Goal: Task Accomplishment & Management: Use online tool/utility

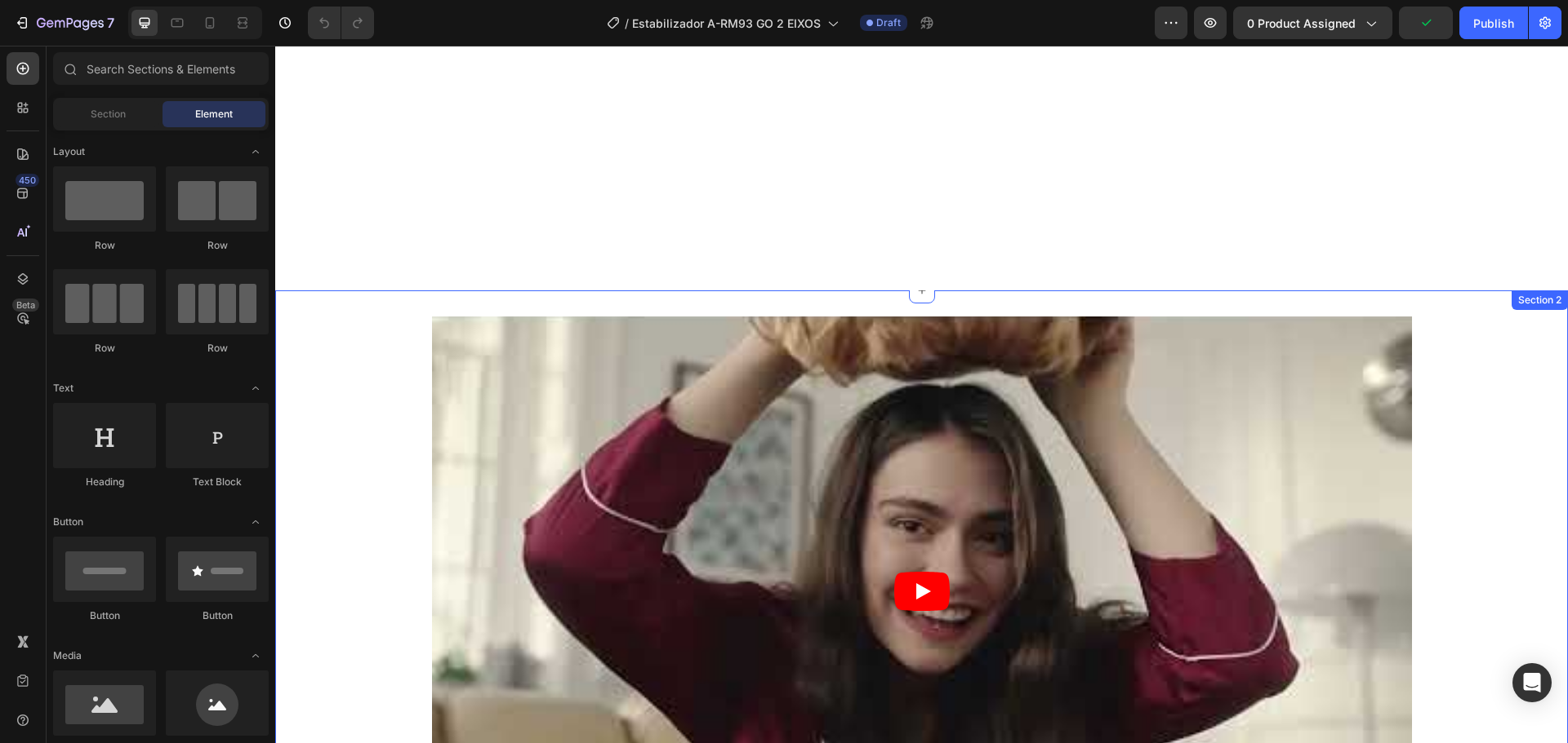
scroll to position [408, 0]
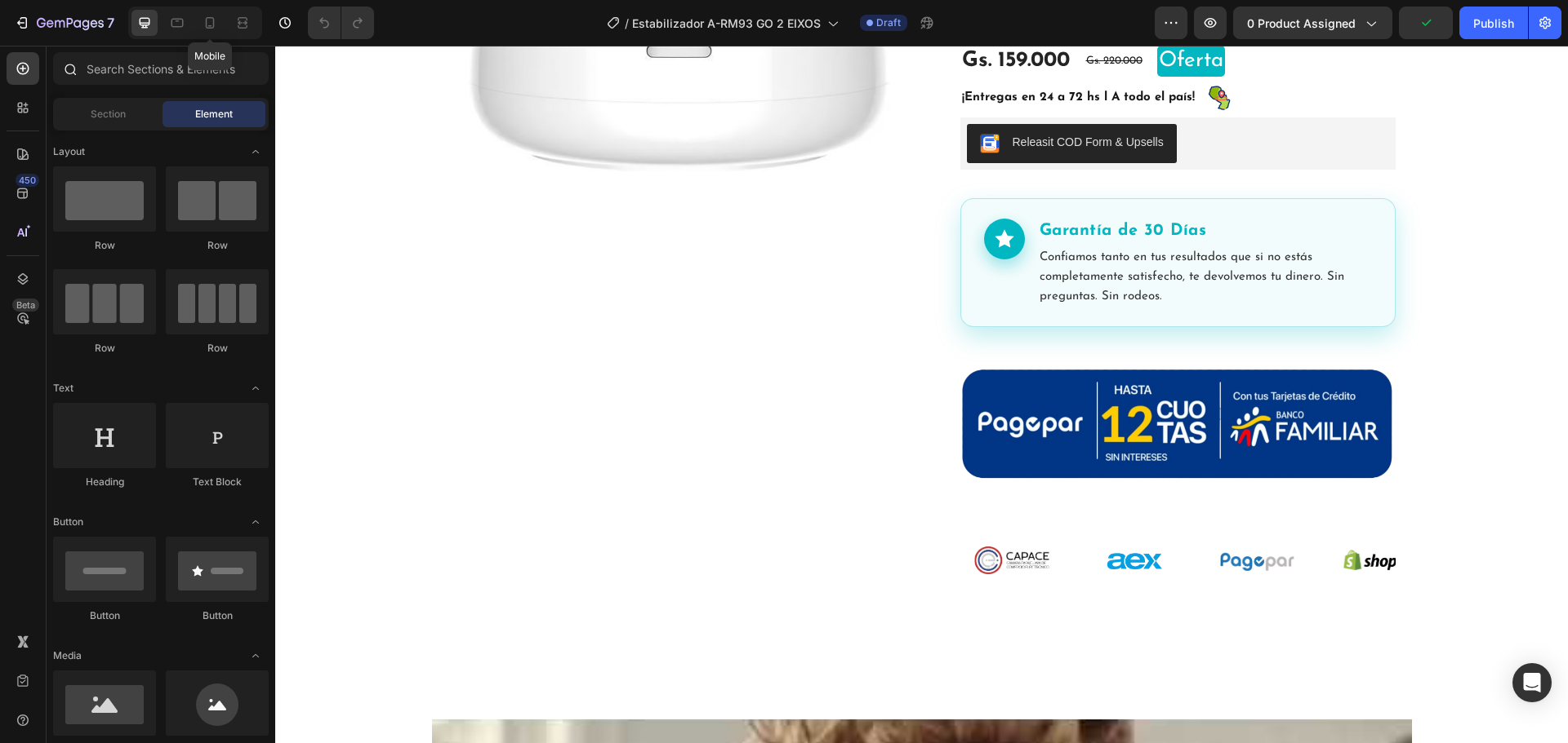
drag, startPoint x: 211, startPoint y: 20, endPoint x: 267, endPoint y: 91, distance: 90.4
click at [208, 19] on icon at bounding box center [210, 23] width 17 height 17
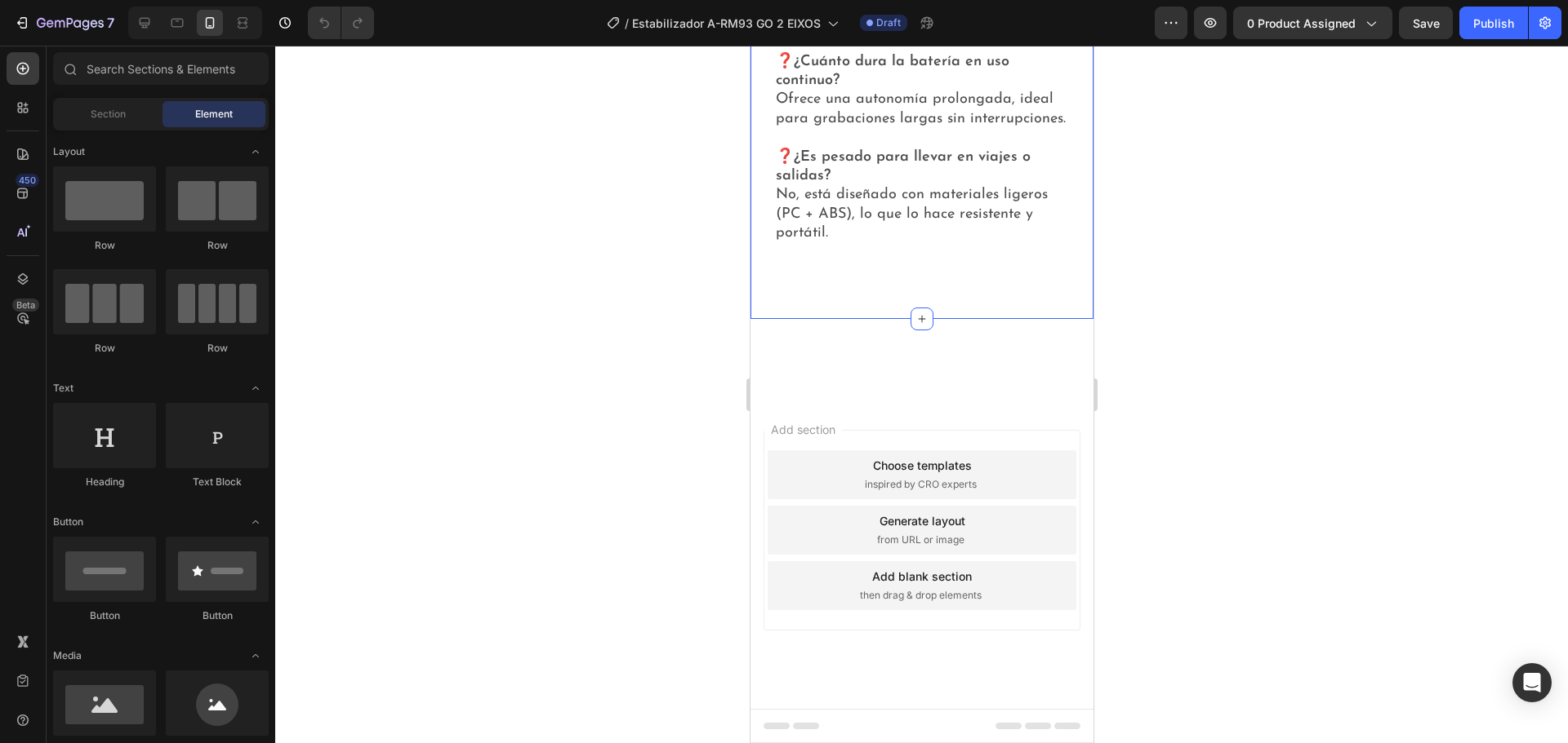
scroll to position [4080, 0]
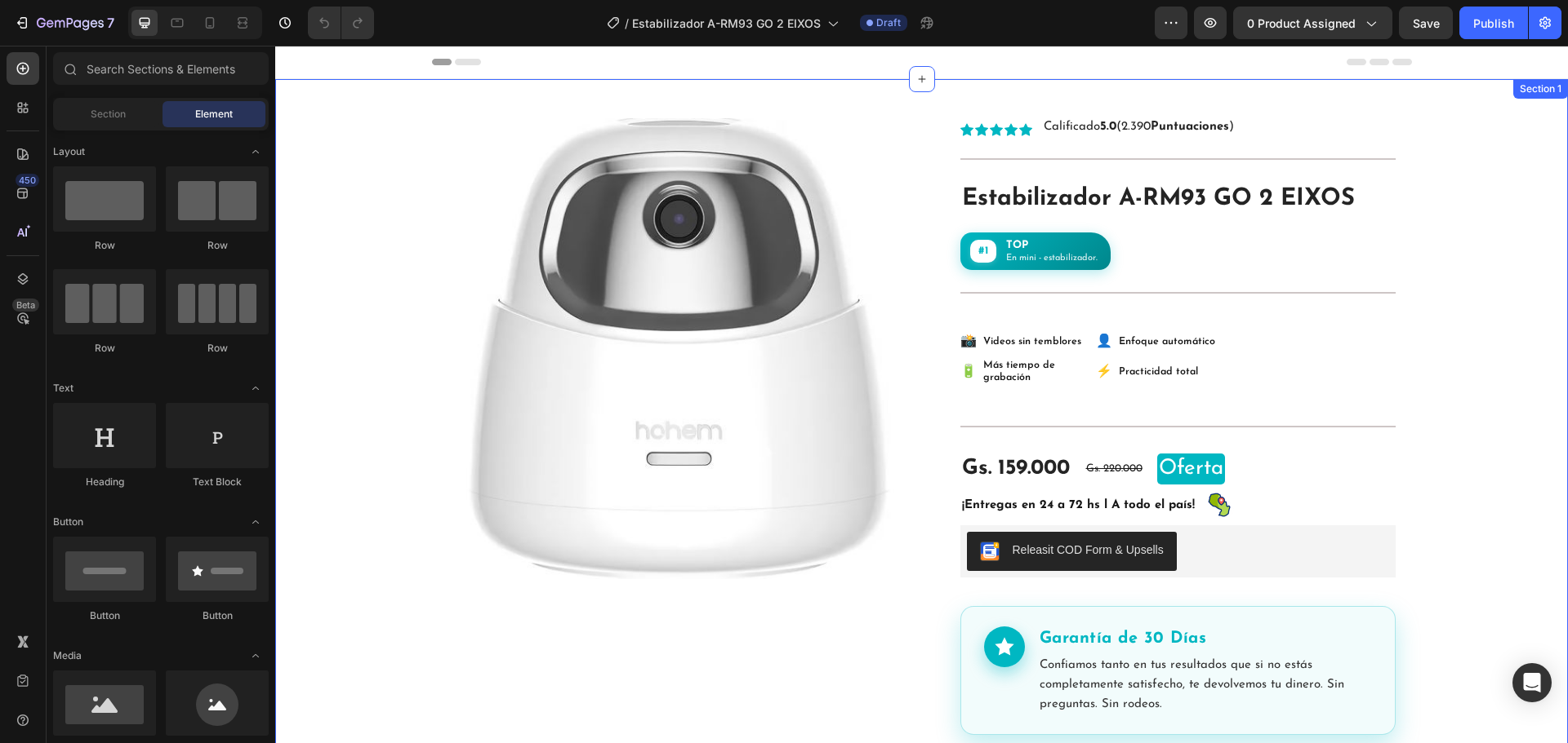
click at [1432, 396] on div "Product Images Row Icon Icon Icon Icon Icon Icon List Calificado 5.0 (2.390 Pun…" at bounding box center [921, 438] width 1292 height 719
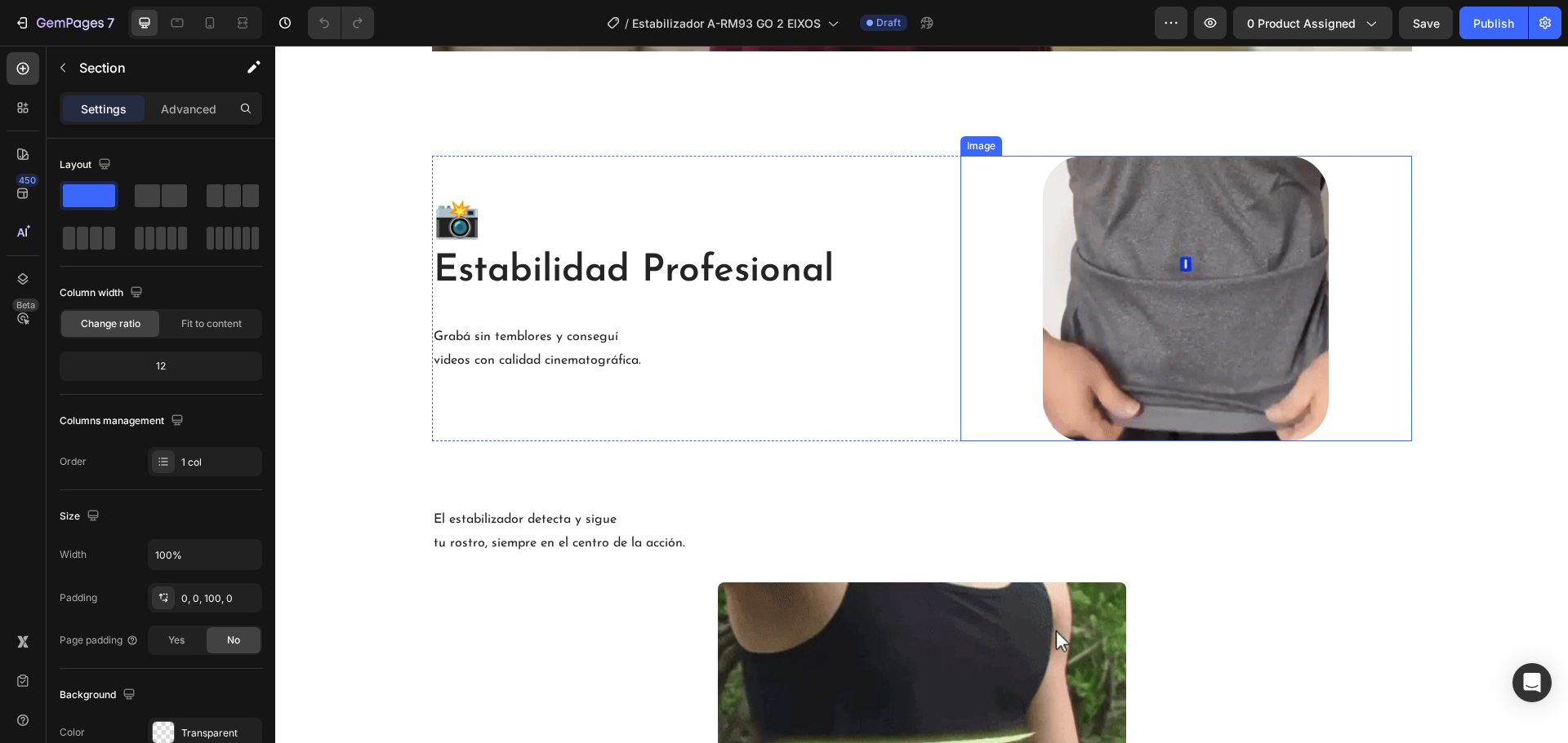
scroll to position [1632, 0]
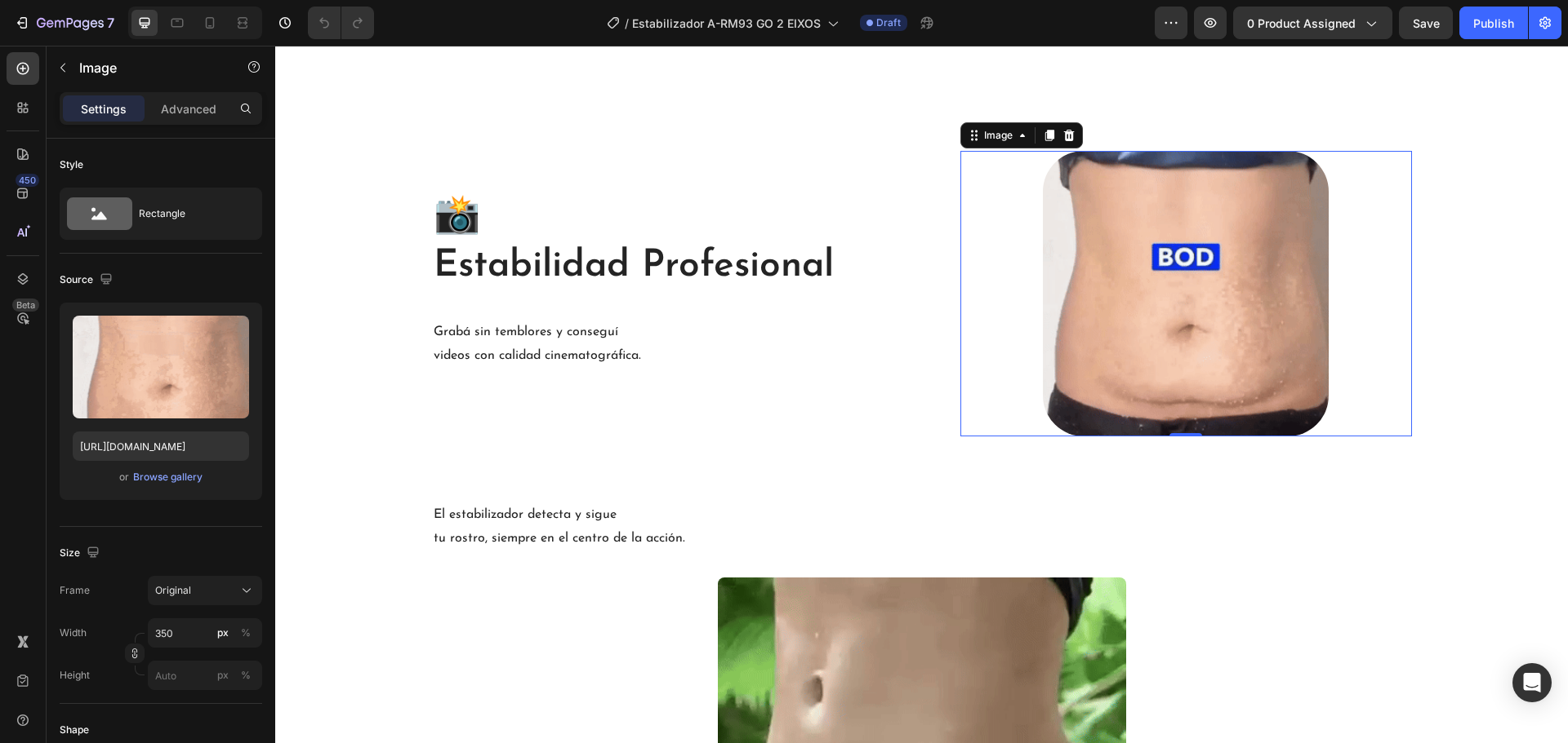
click at [1206, 317] on img at bounding box center [1186, 293] width 285 height 285
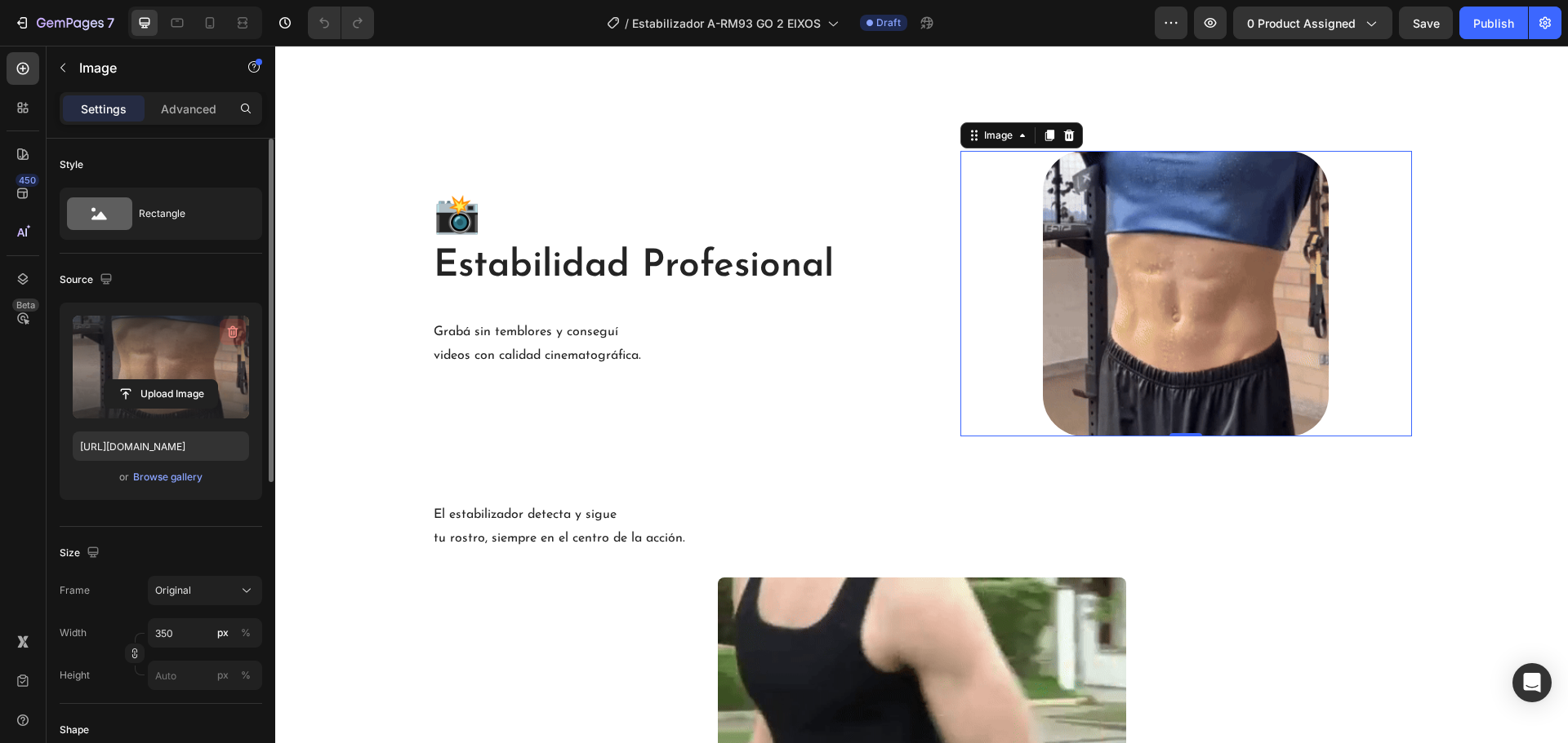
click at [233, 328] on icon "button" at bounding box center [233, 332] width 17 height 17
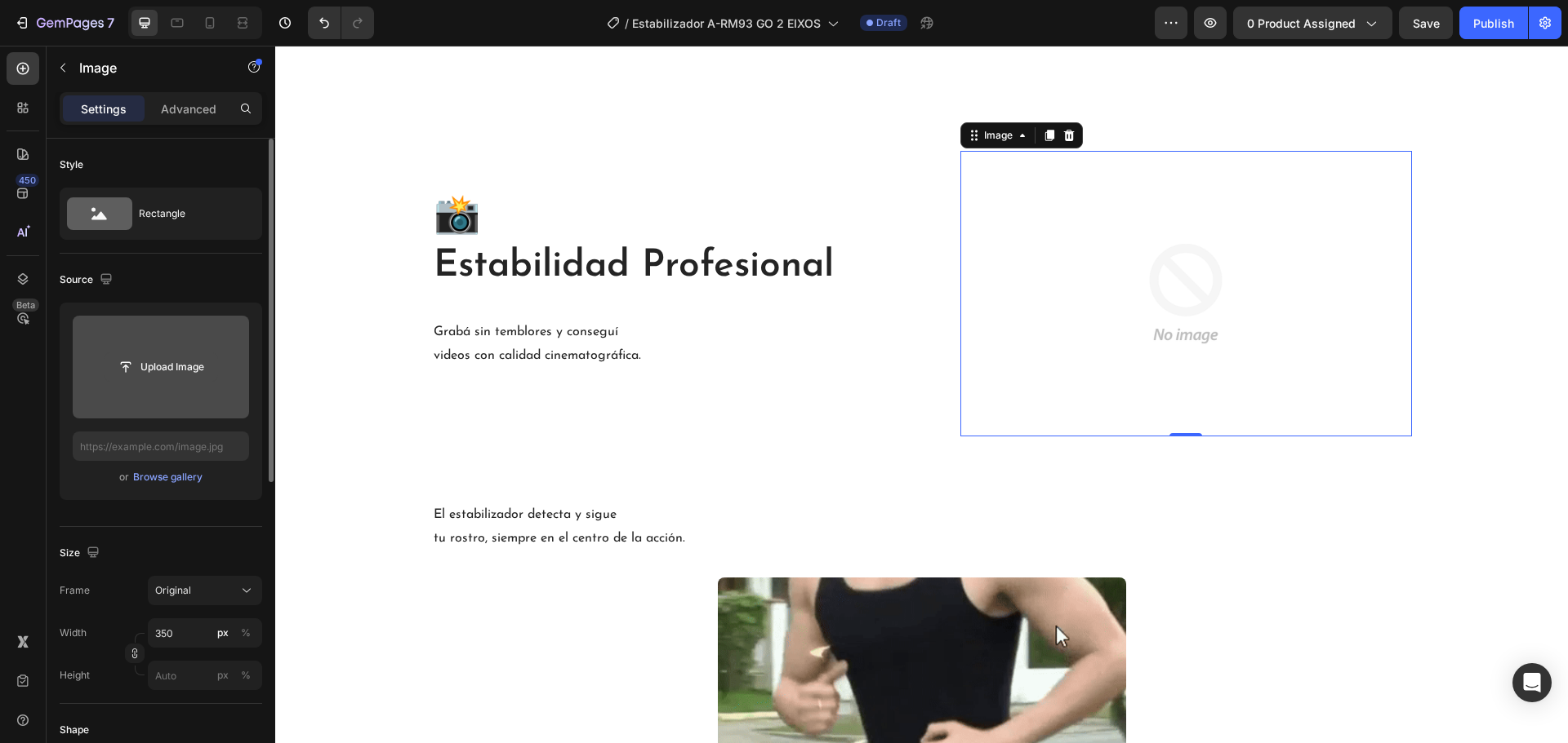
click at [189, 363] on input "file" at bounding box center [161, 367] width 113 height 28
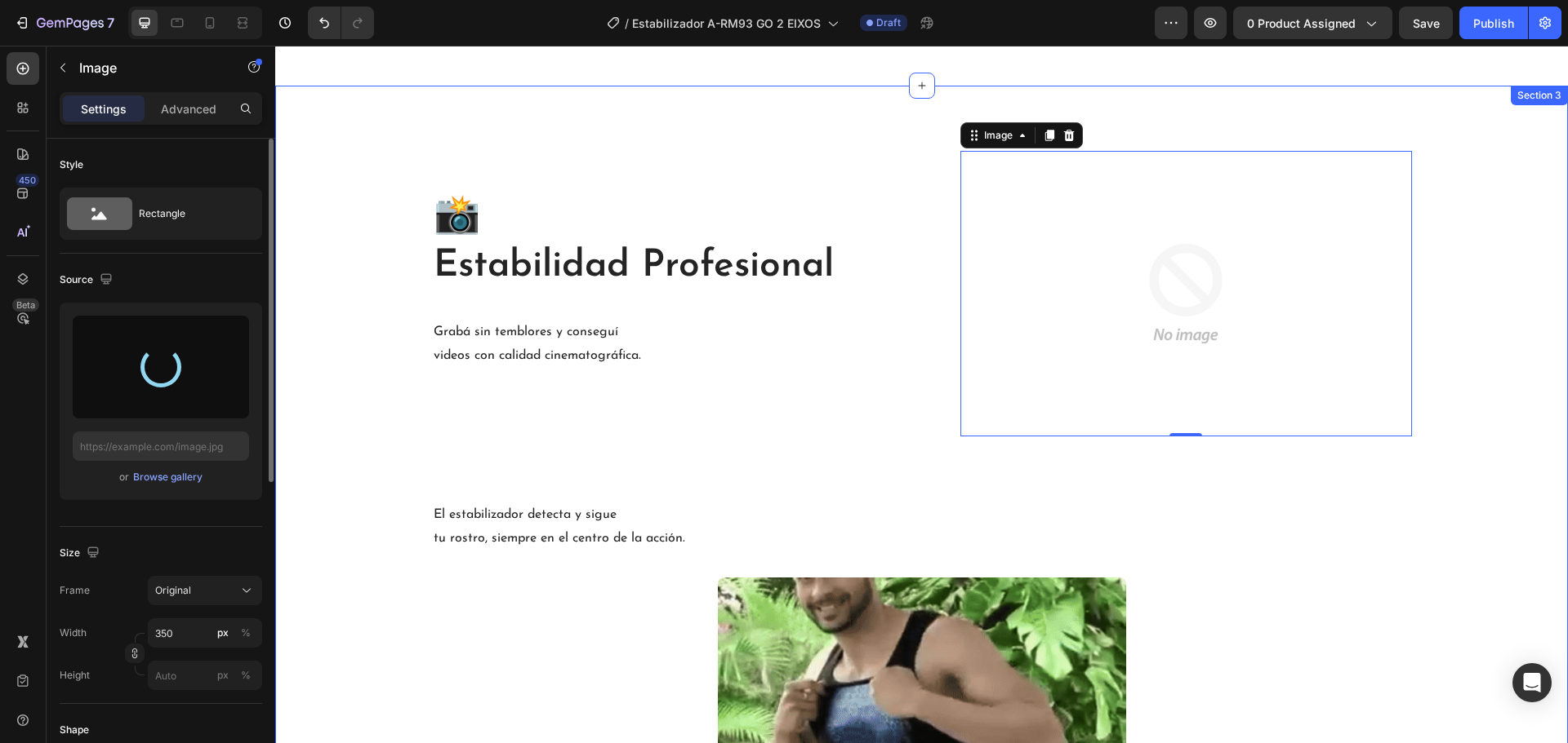
type input "https://cdn.shopify.com/s/files/1/0874/4078/5696/files/gempages_518359227782136…"
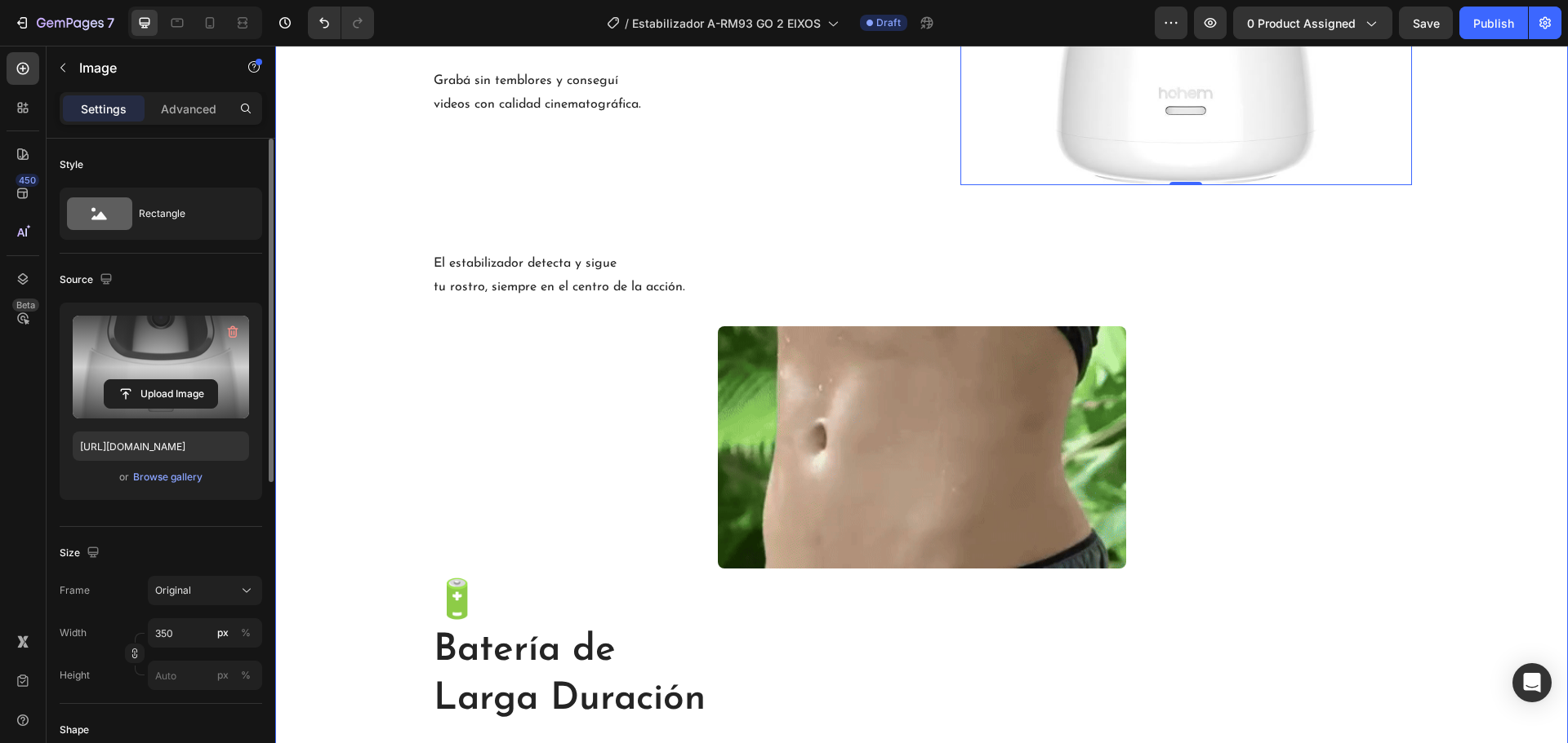
scroll to position [1795, 0]
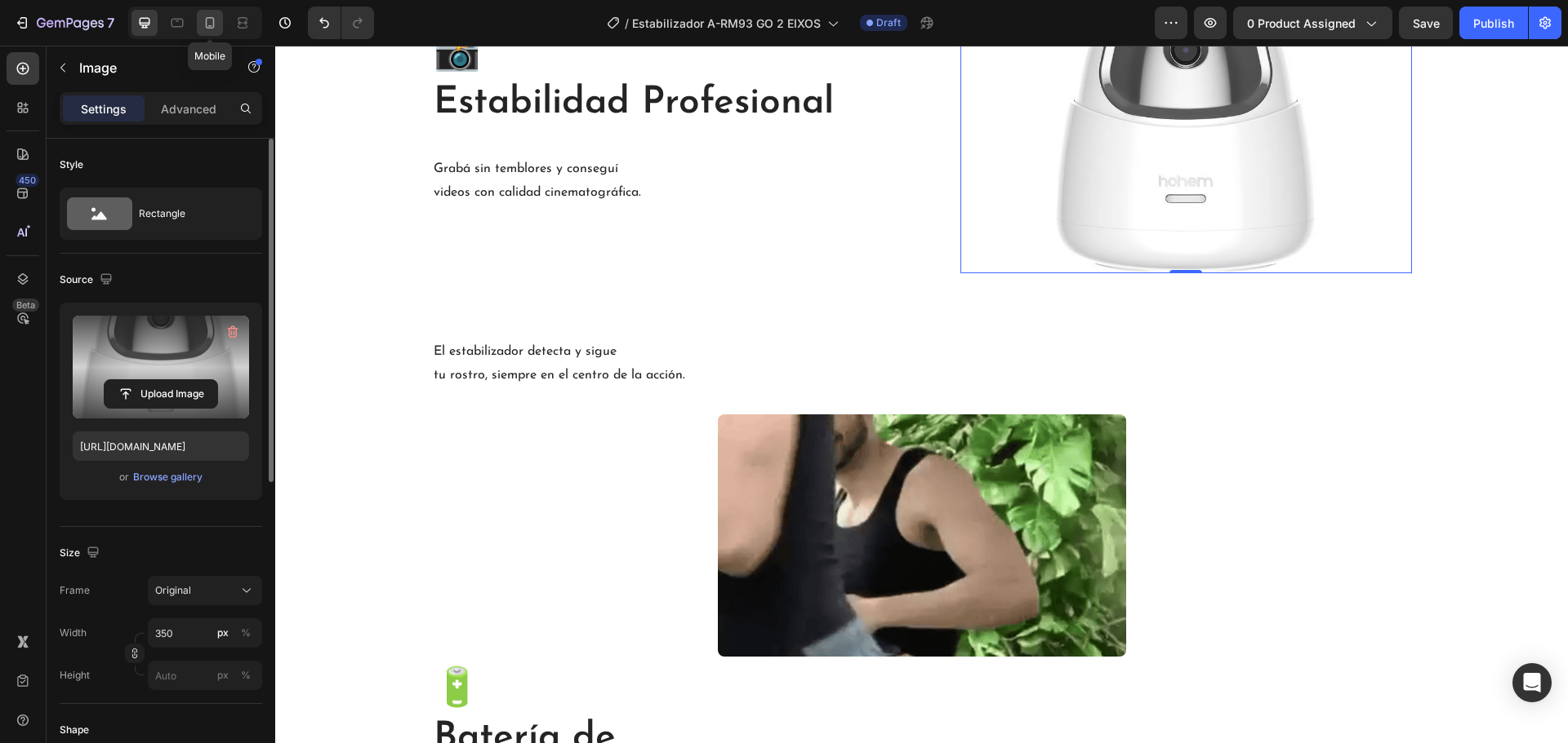
click at [211, 11] on div at bounding box center [210, 23] width 26 height 26
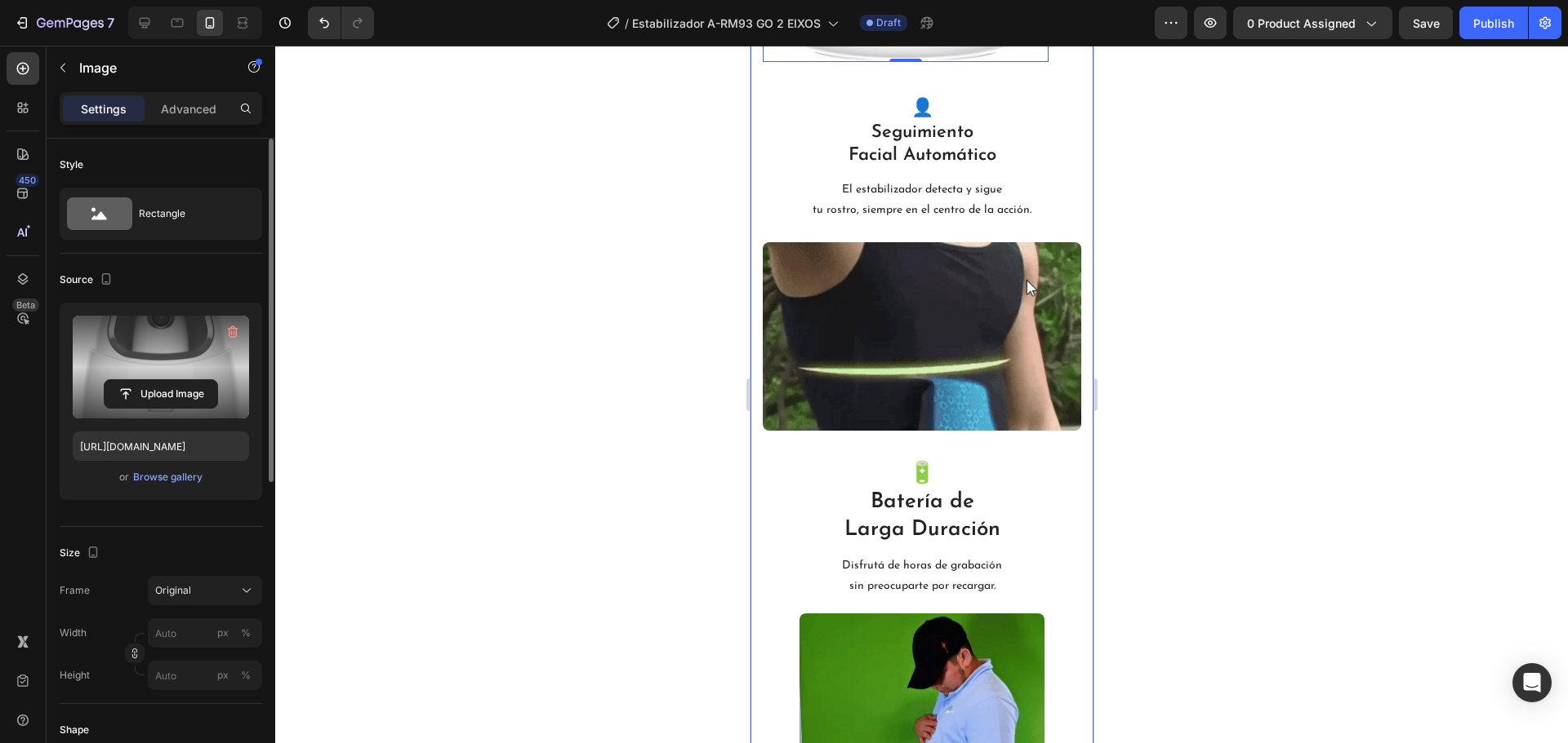
scroll to position [2093, 0]
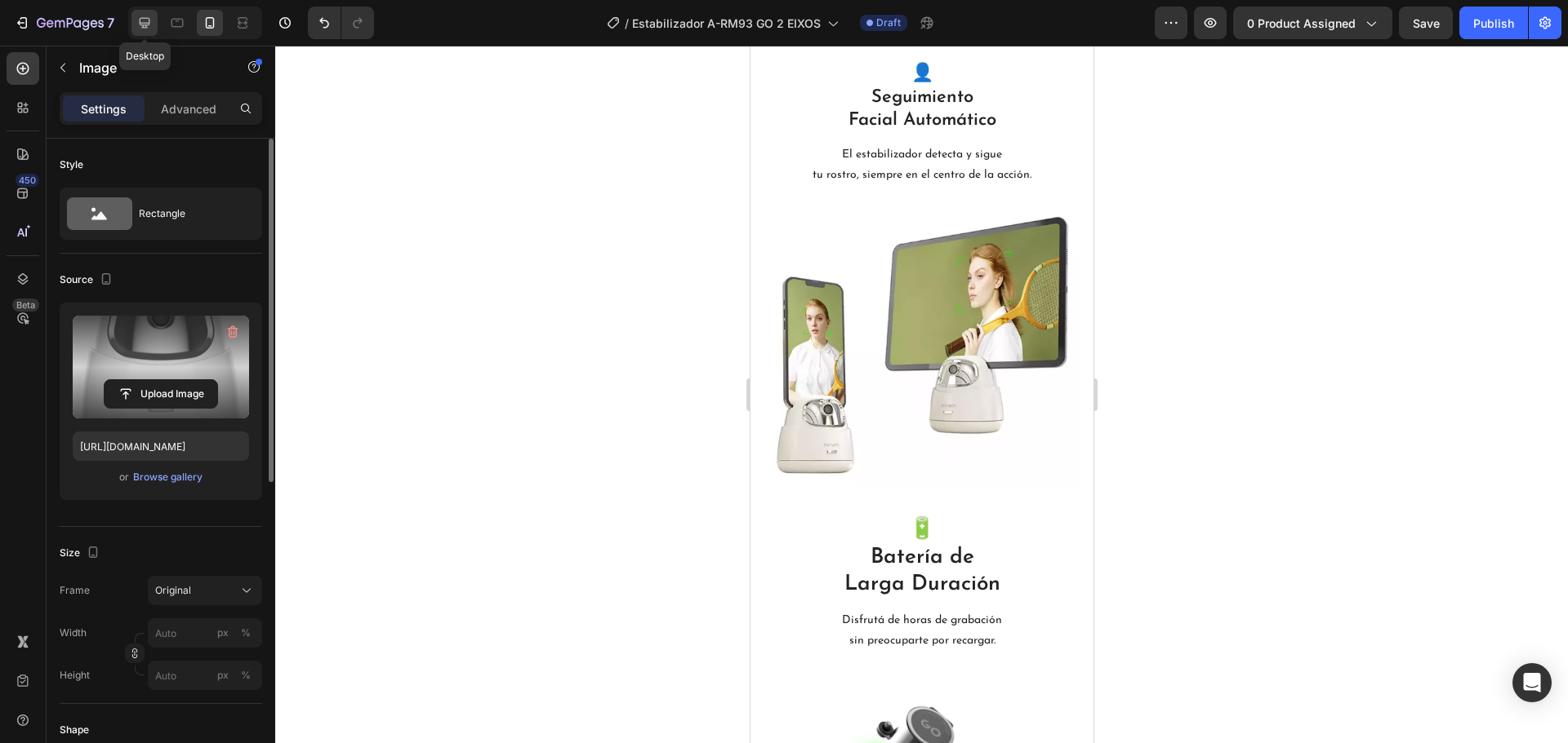
click at [140, 23] on icon at bounding box center [145, 23] width 11 height 11
type input "350"
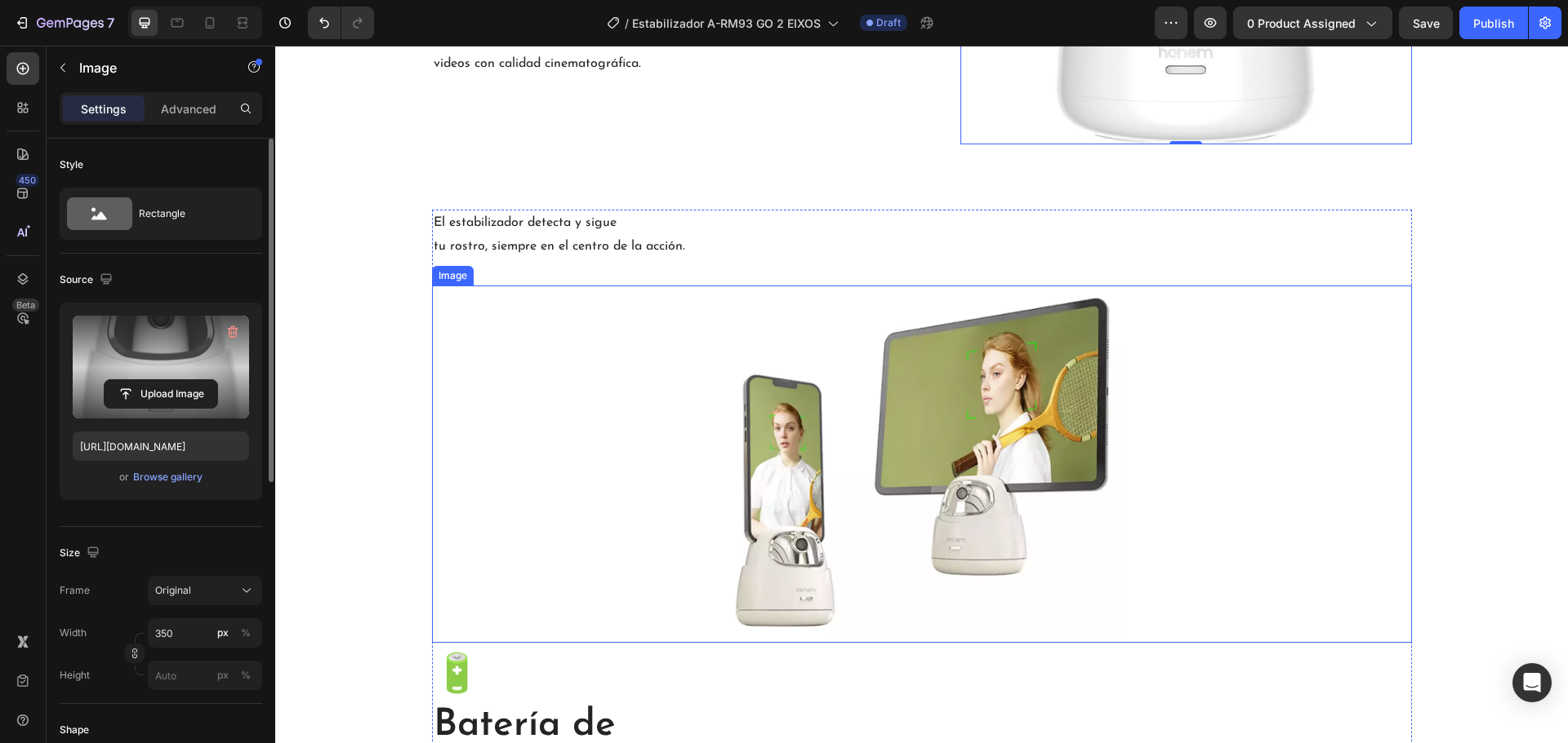
scroll to position [1925, 0]
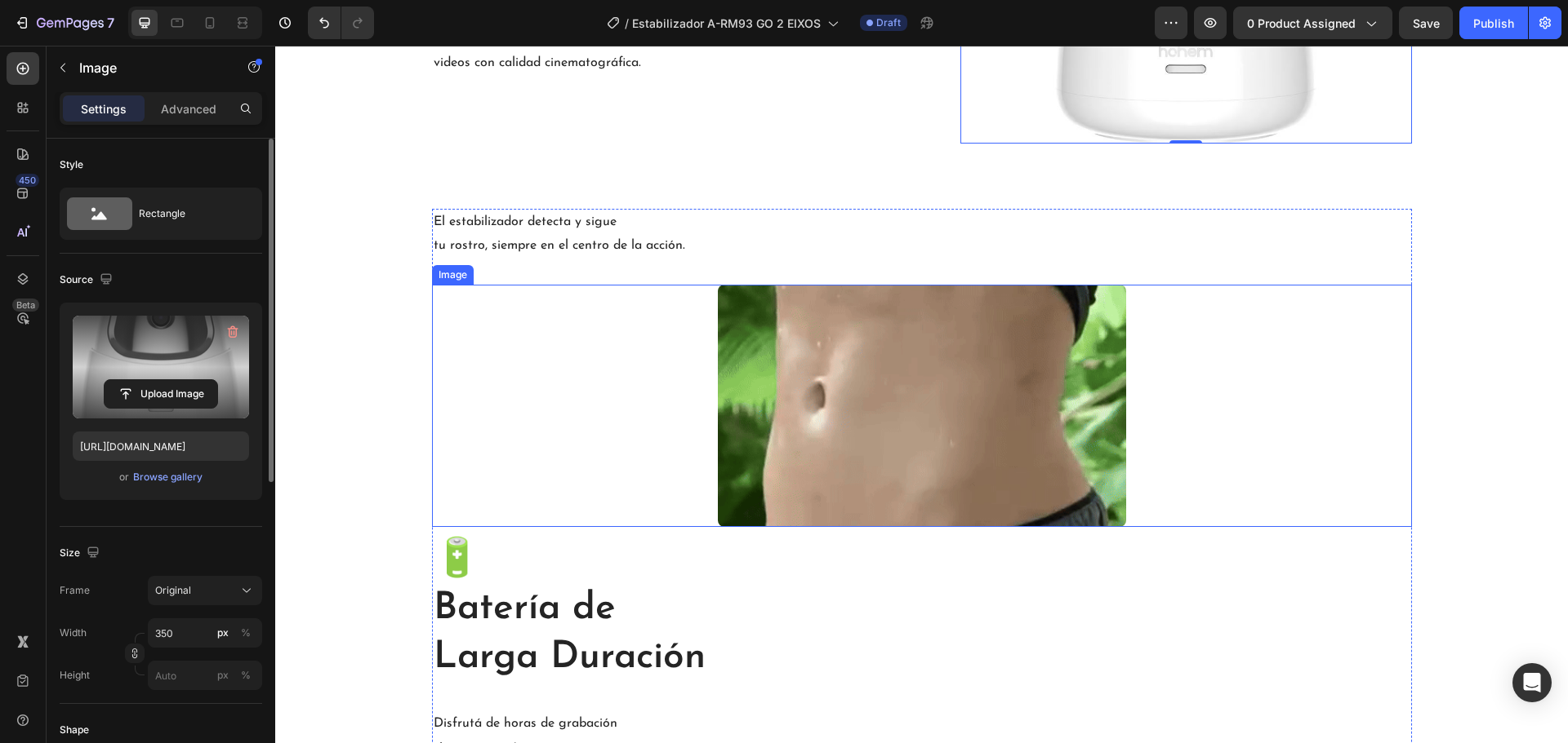
click at [994, 349] on img at bounding box center [921, 405] width 408 height 241
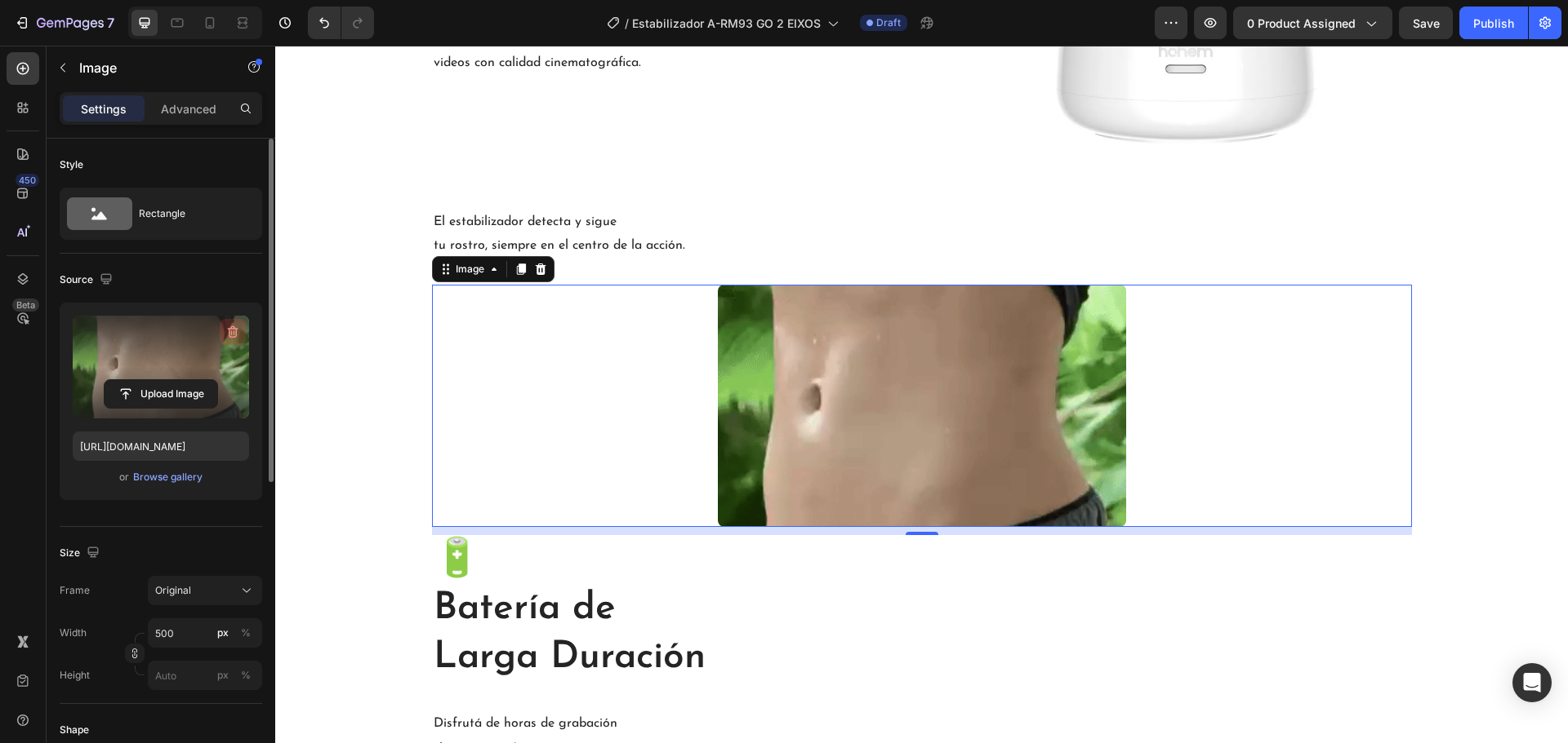
click at [232, 334] on icon "button" at bounding box center [232, 333] width 2 height 5
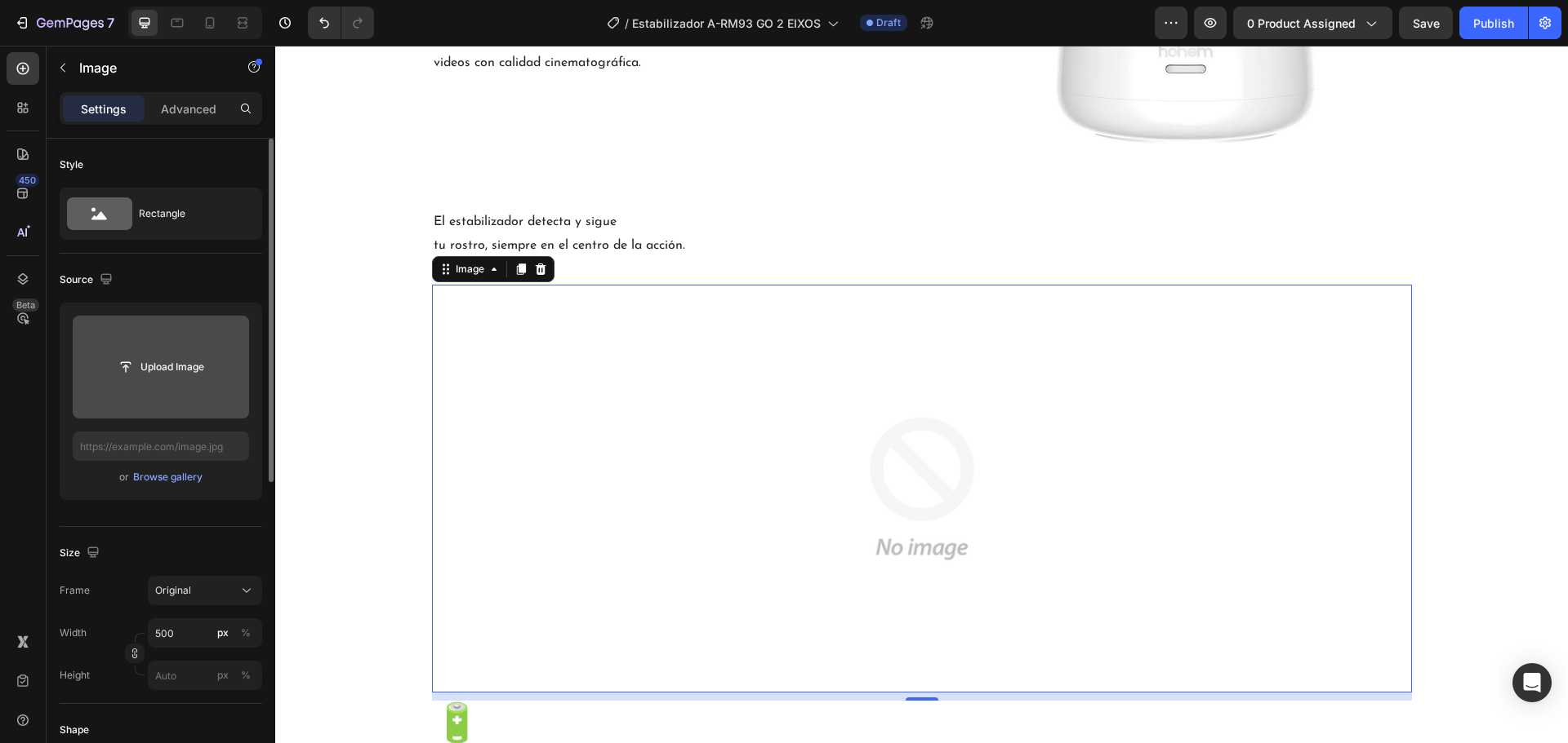
click at [179, 360] on input "file" at bounding box center [161, 367] width 113 height 28
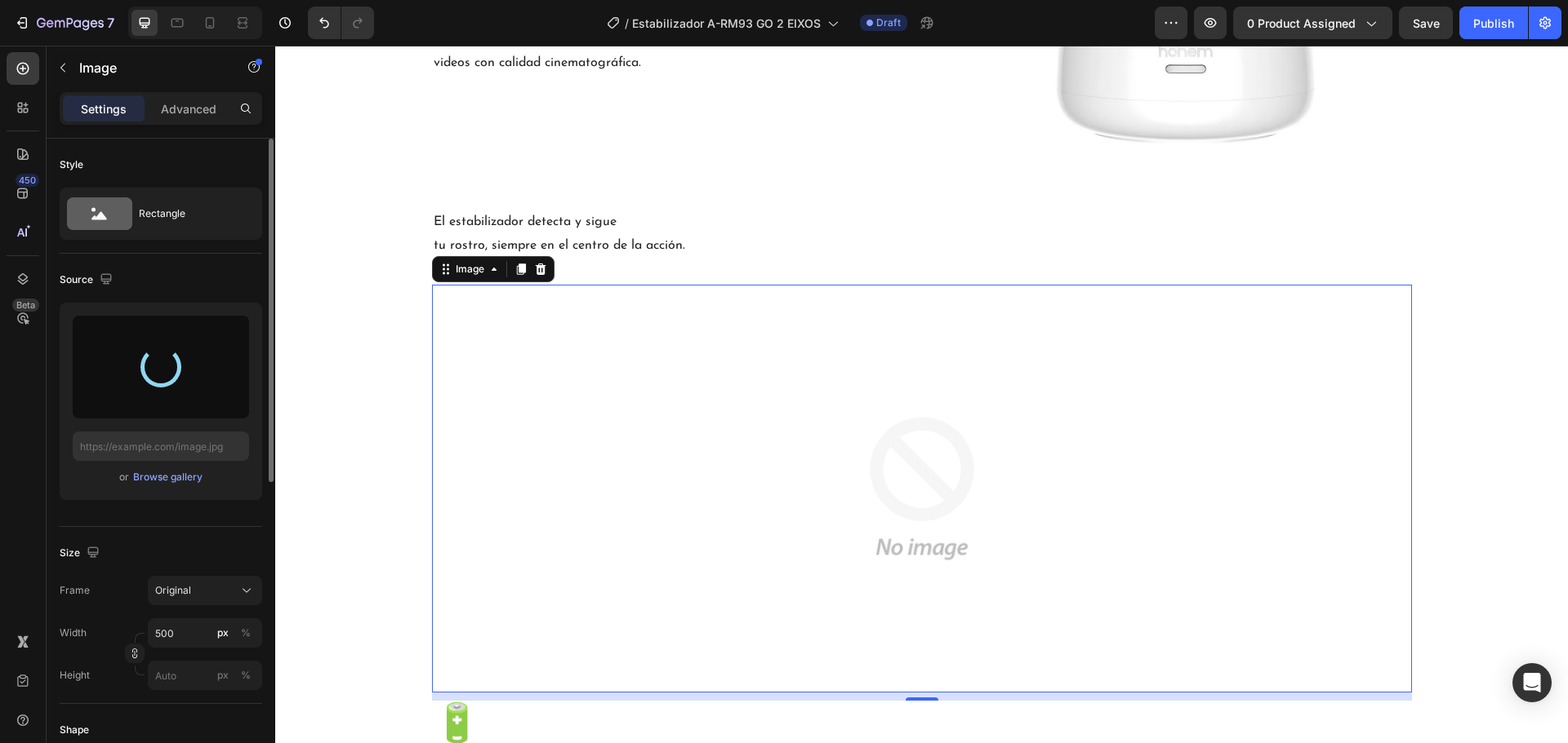
type input "https://cdn.shopify.com/s/files/1/0874/4078/5696/files/gempages_518359227782136…"
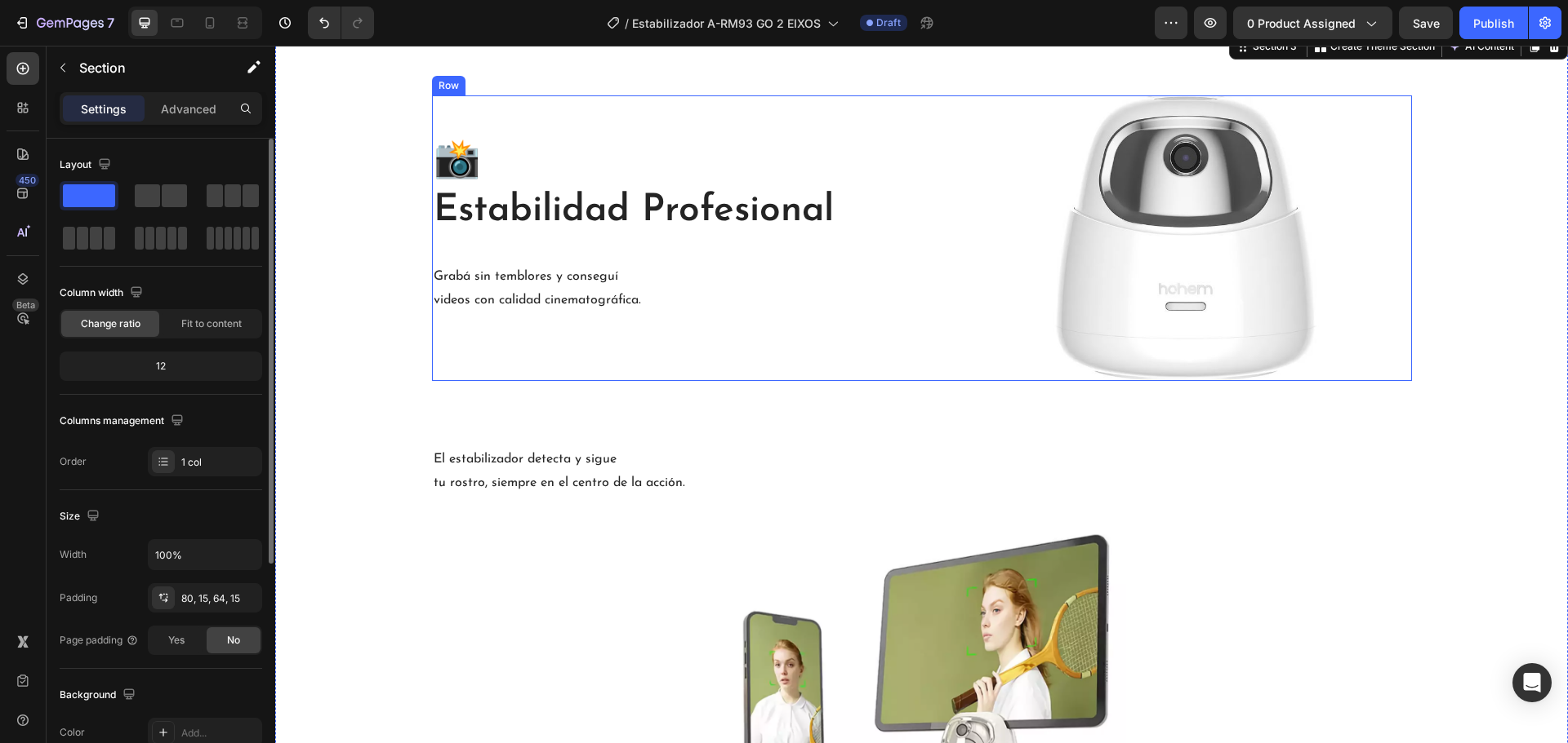
scroll to position [1843, 0]
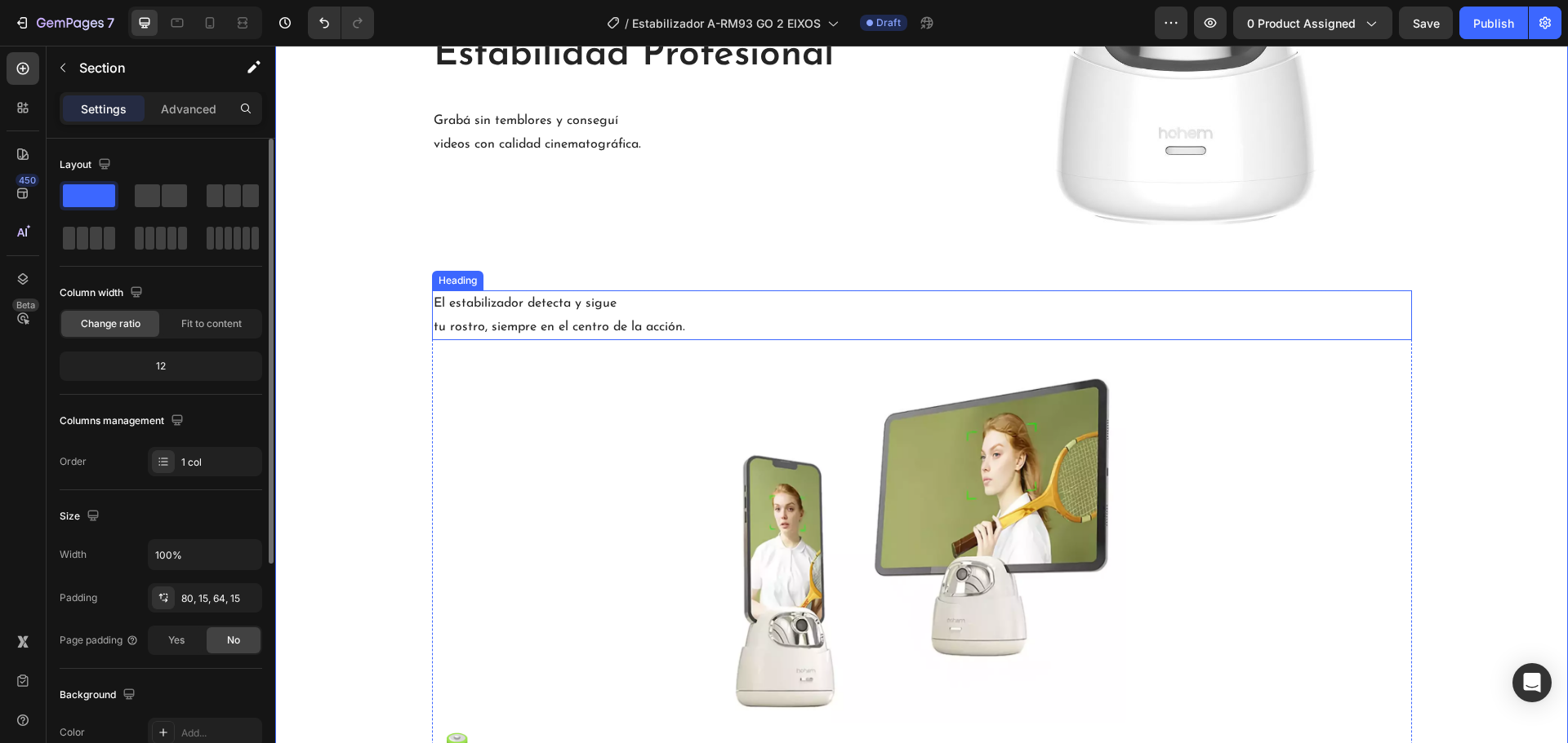
click at [603, 320] on h2 "El estabilizador detecta y sigue tu rostro, siempre en el centro de la acción." at bounding box center [921, 315] width 980 height 50
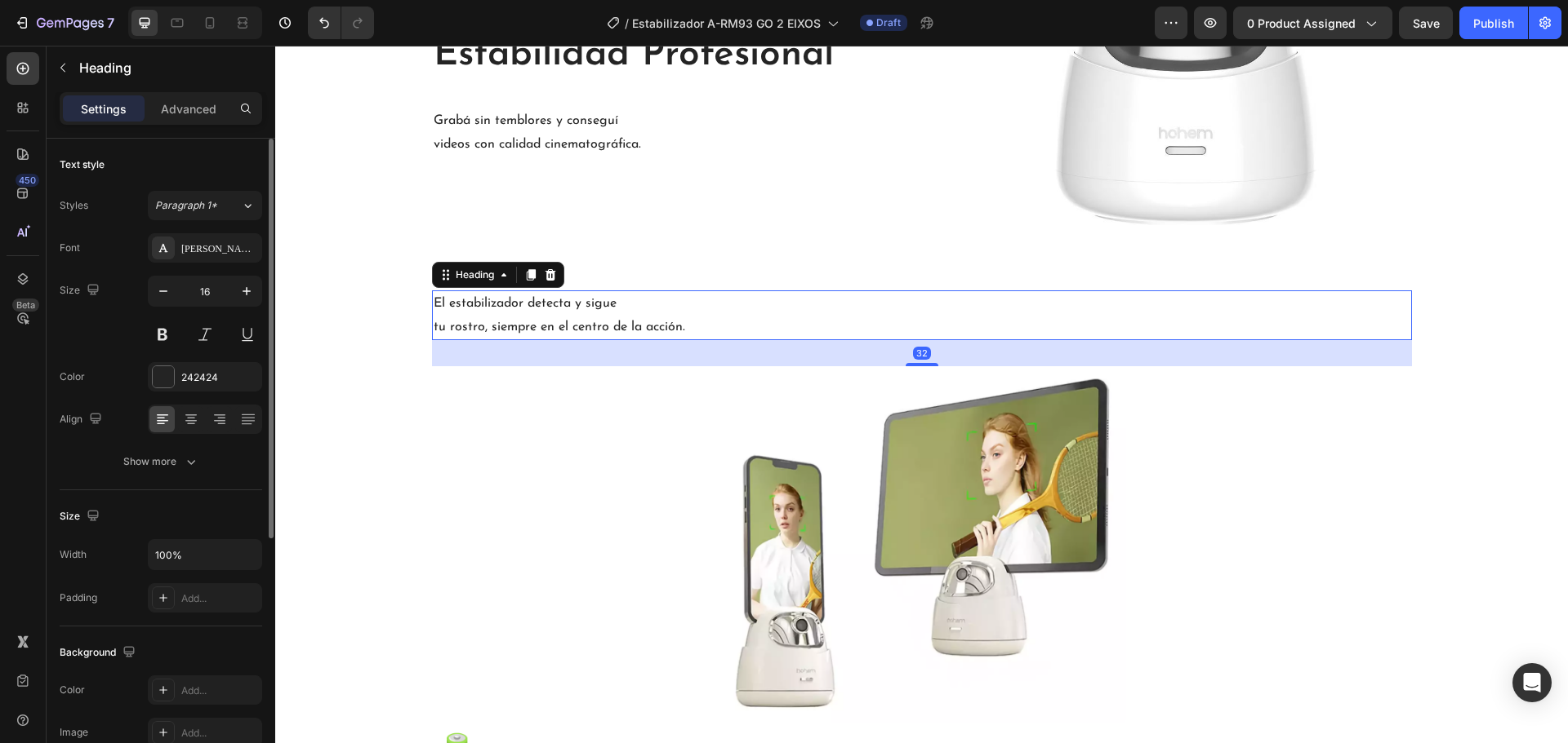
click at [688, 321] on h2 "El estabilizador detecta y sigue tu rostro, siempre en el centro de la acción." at bounding box center [921, 315] width 980 height 50
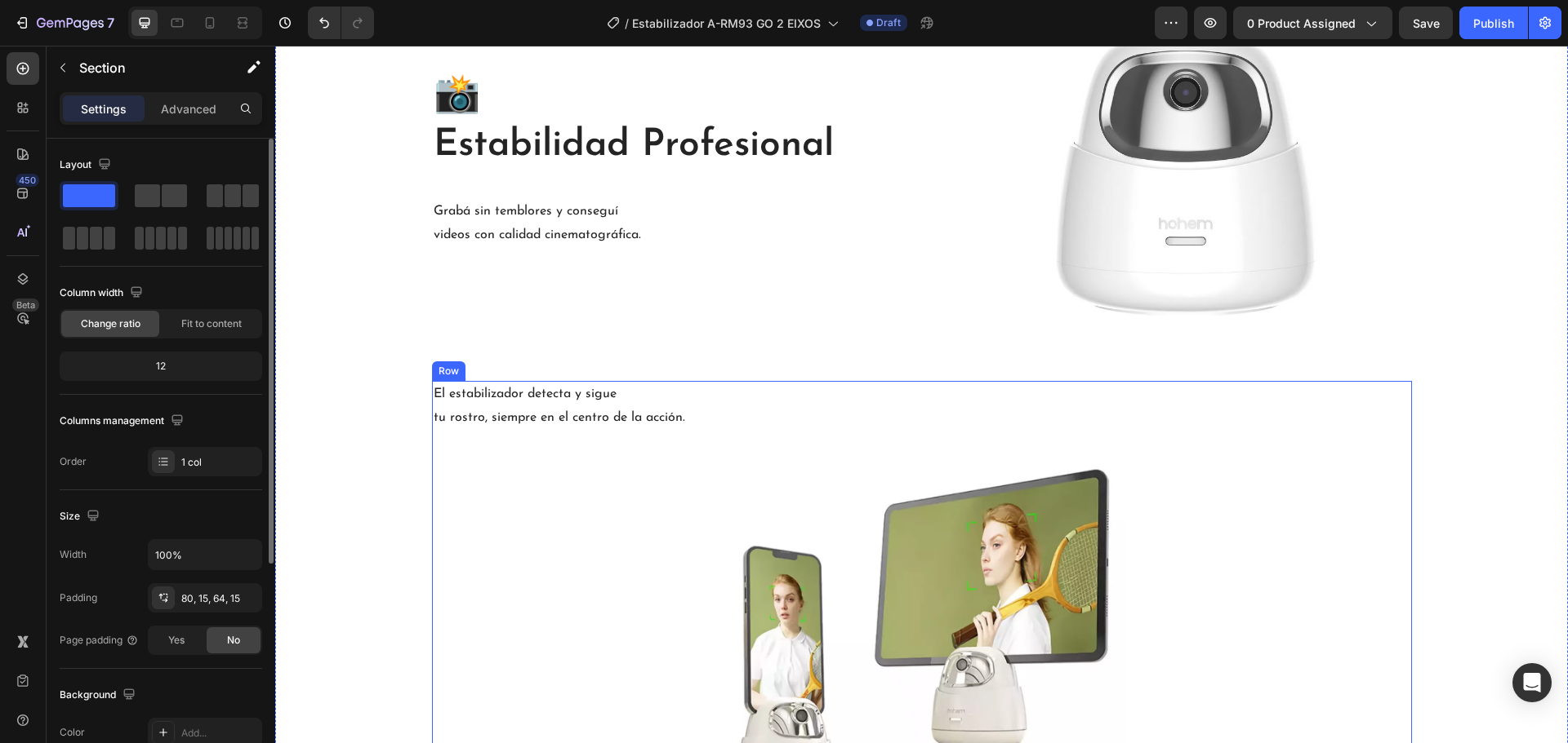
scroll to position [1681, 0]
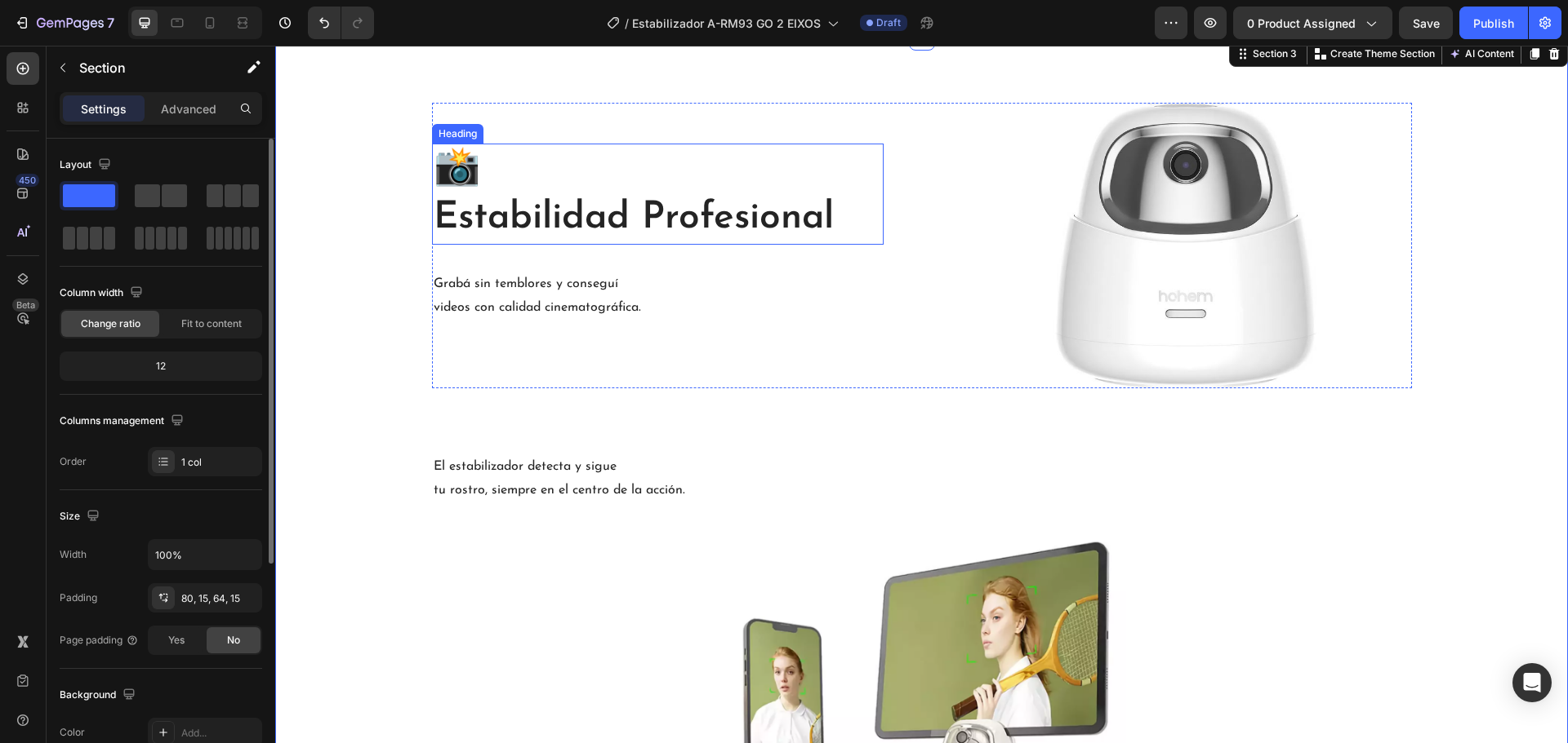
click at [662, 237] on h2 "📸 Estabilidad Profesional" at bounding box center [657, 194] width 452 height 101
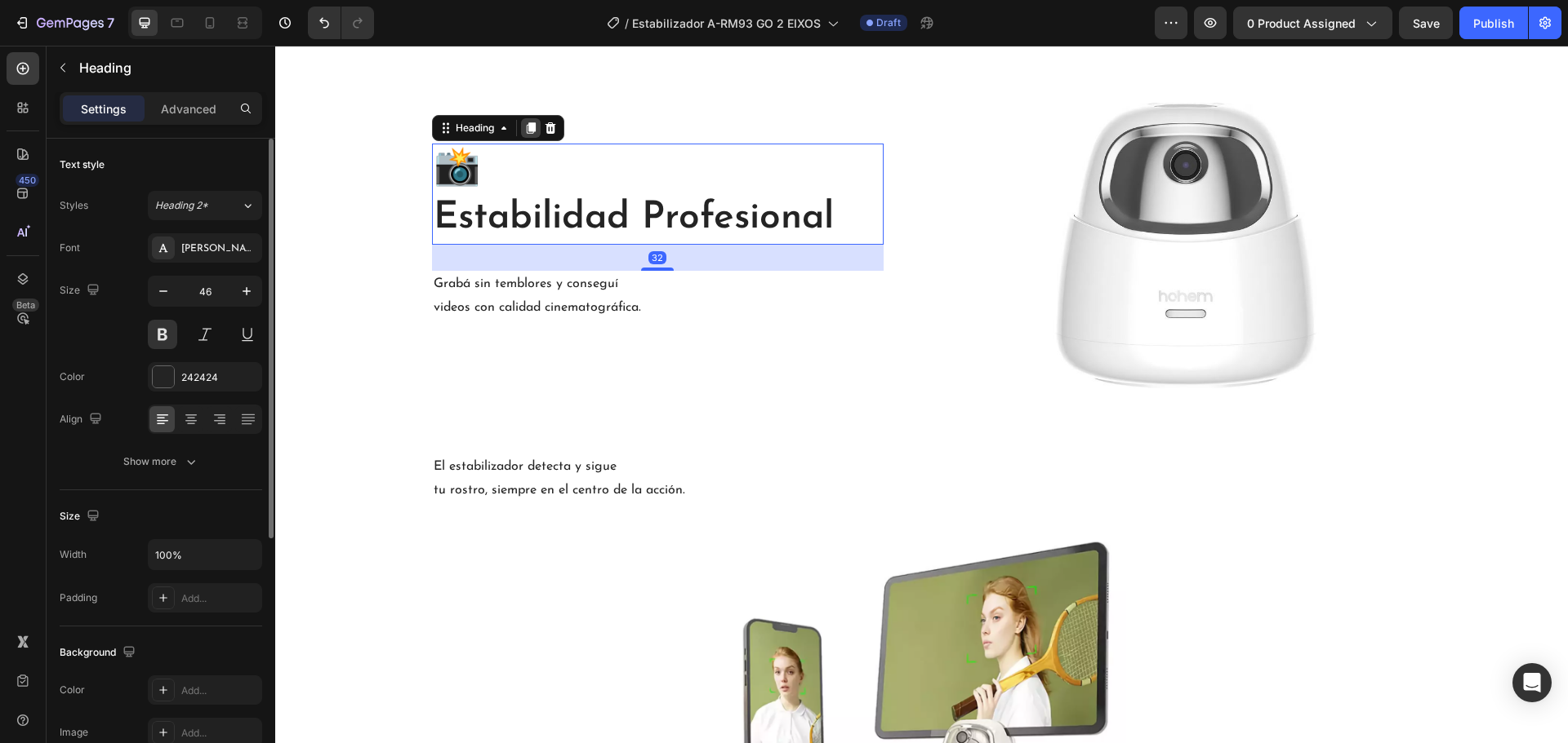
click at [524, 122] on icon at bounding box center [530, 128] width 13 height 13
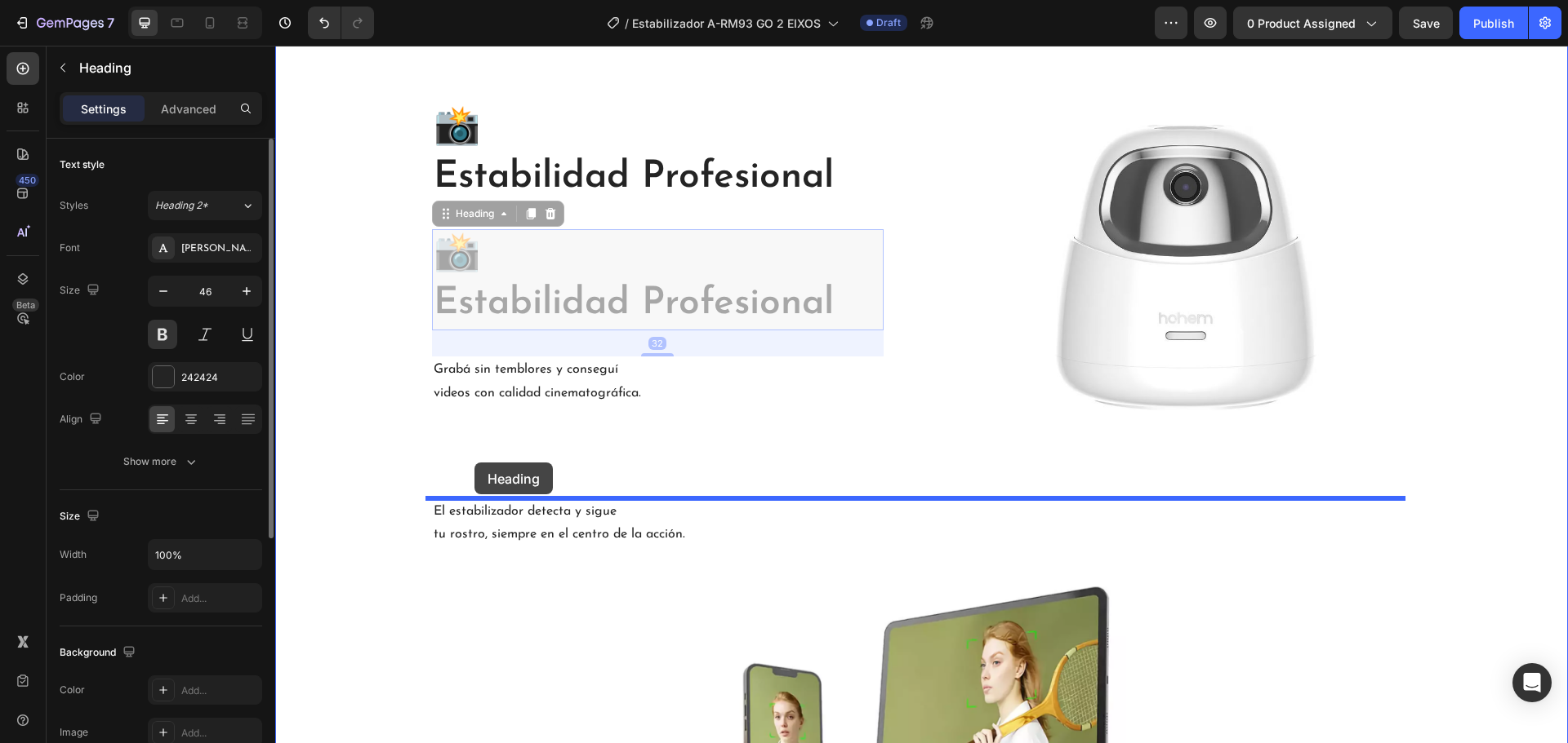
drag, startPoint x: 486, startPoint y: 222, endPoint x: 475, endPoint y: 463, distance: 241.3
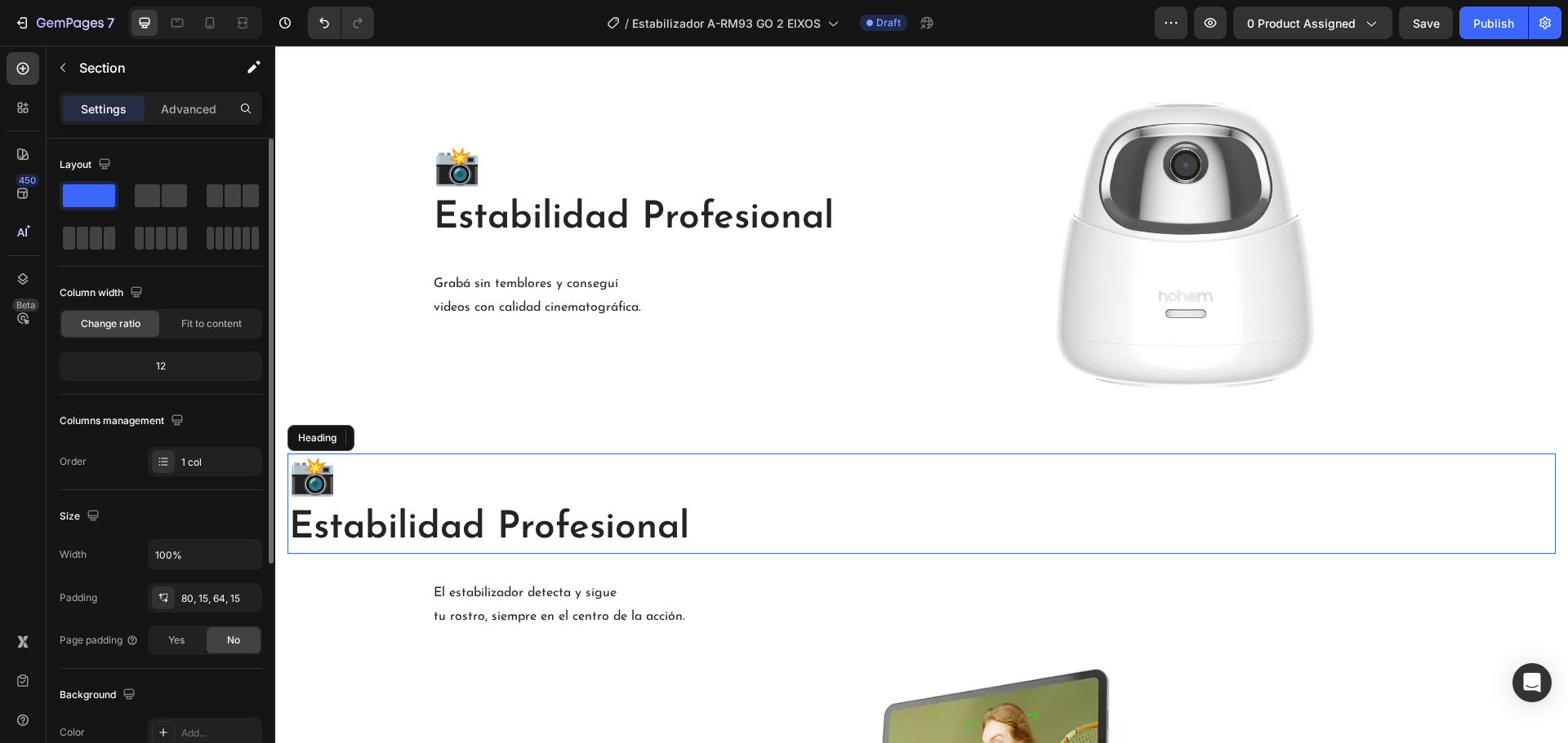
click at [491, 531] on h2 "📸 Estabilidad Profesional" at bounding box center [921, 504] width 1268 height 101
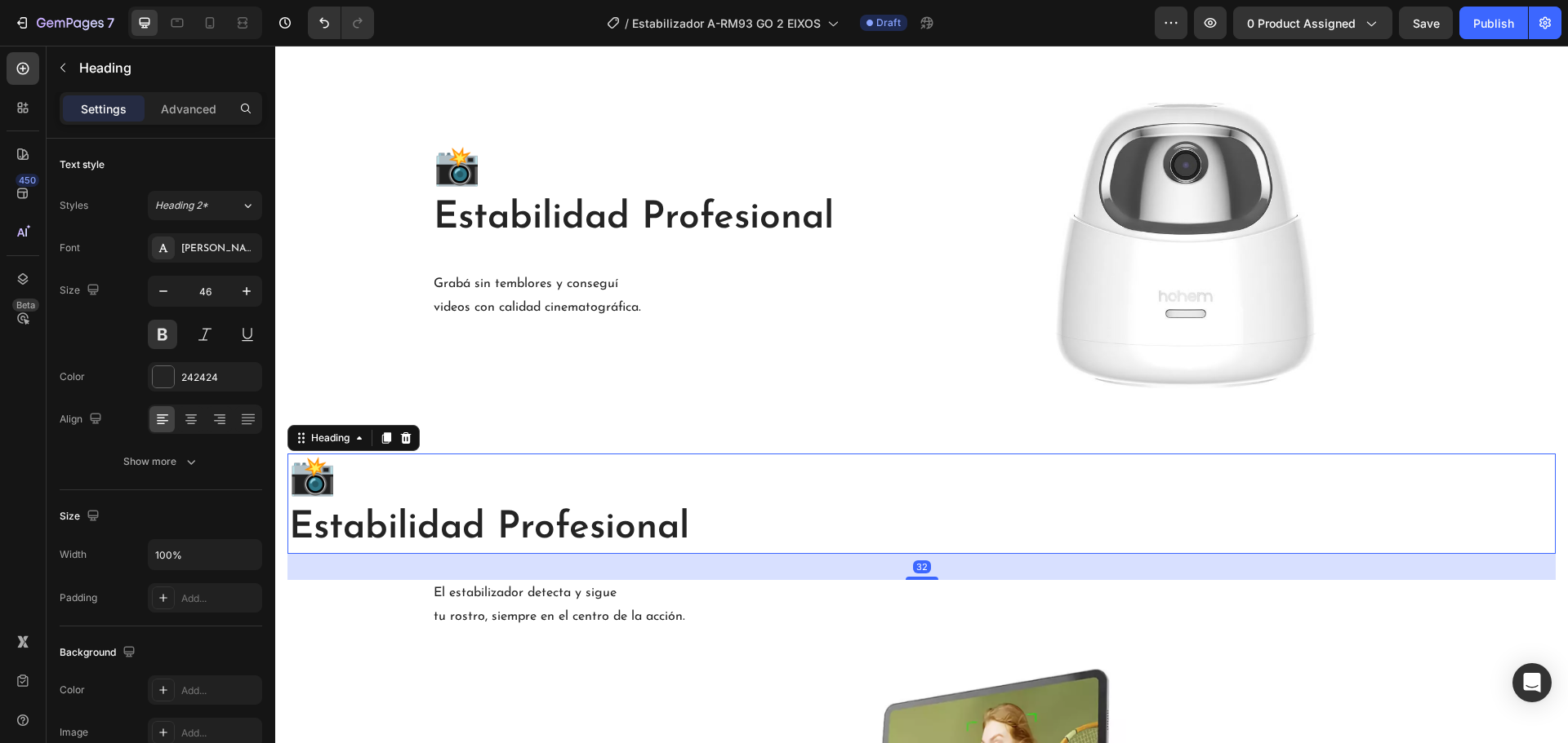
scroll to position [408, 0]
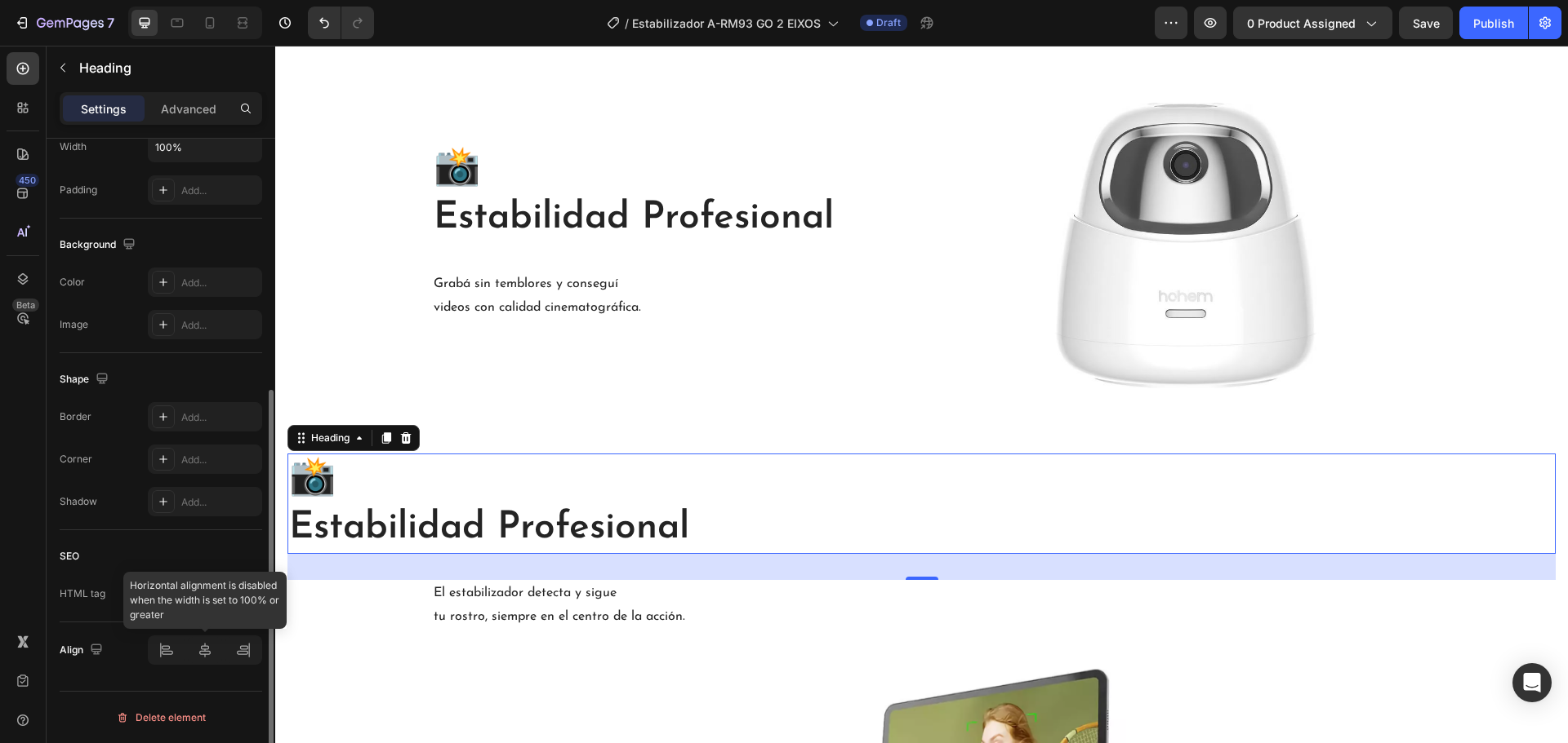
click at [215, 658] on div at bounding box center [205, 650] width 115 height 29
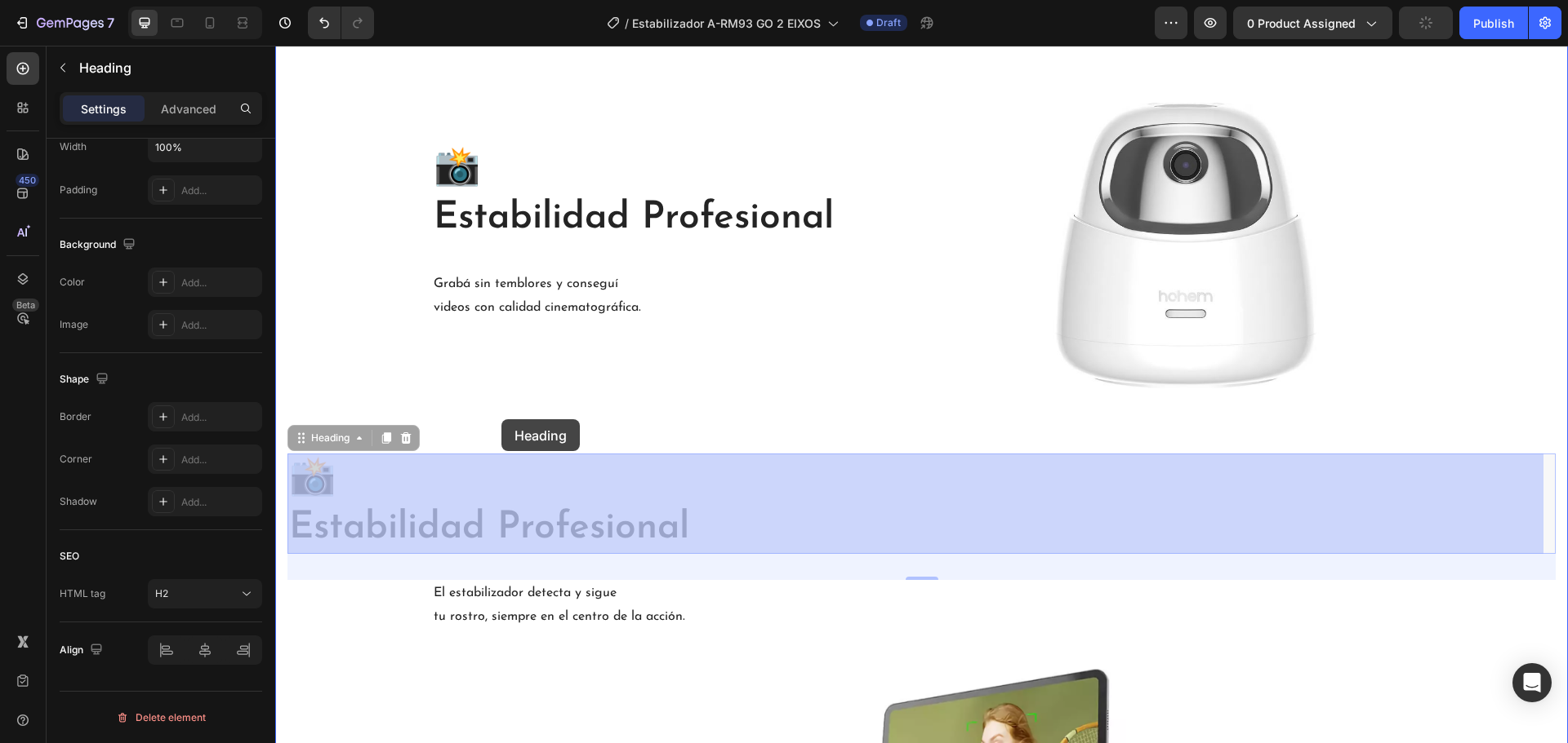
drag, startPoint x: 327, startPoint y: 432, endPoint x: 501, endPoint y: 419, distance: 174.5
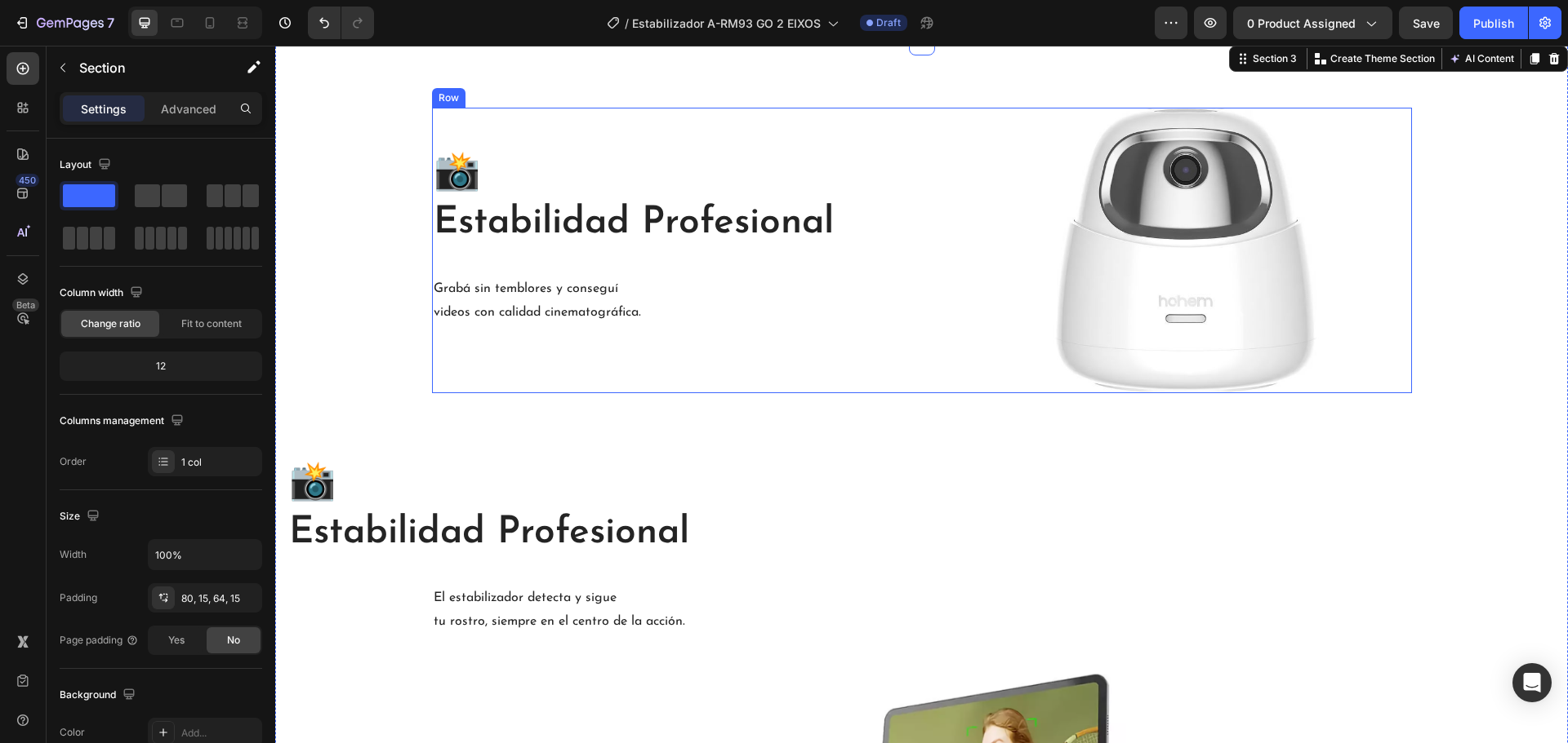
scroll to position [1681, 0]
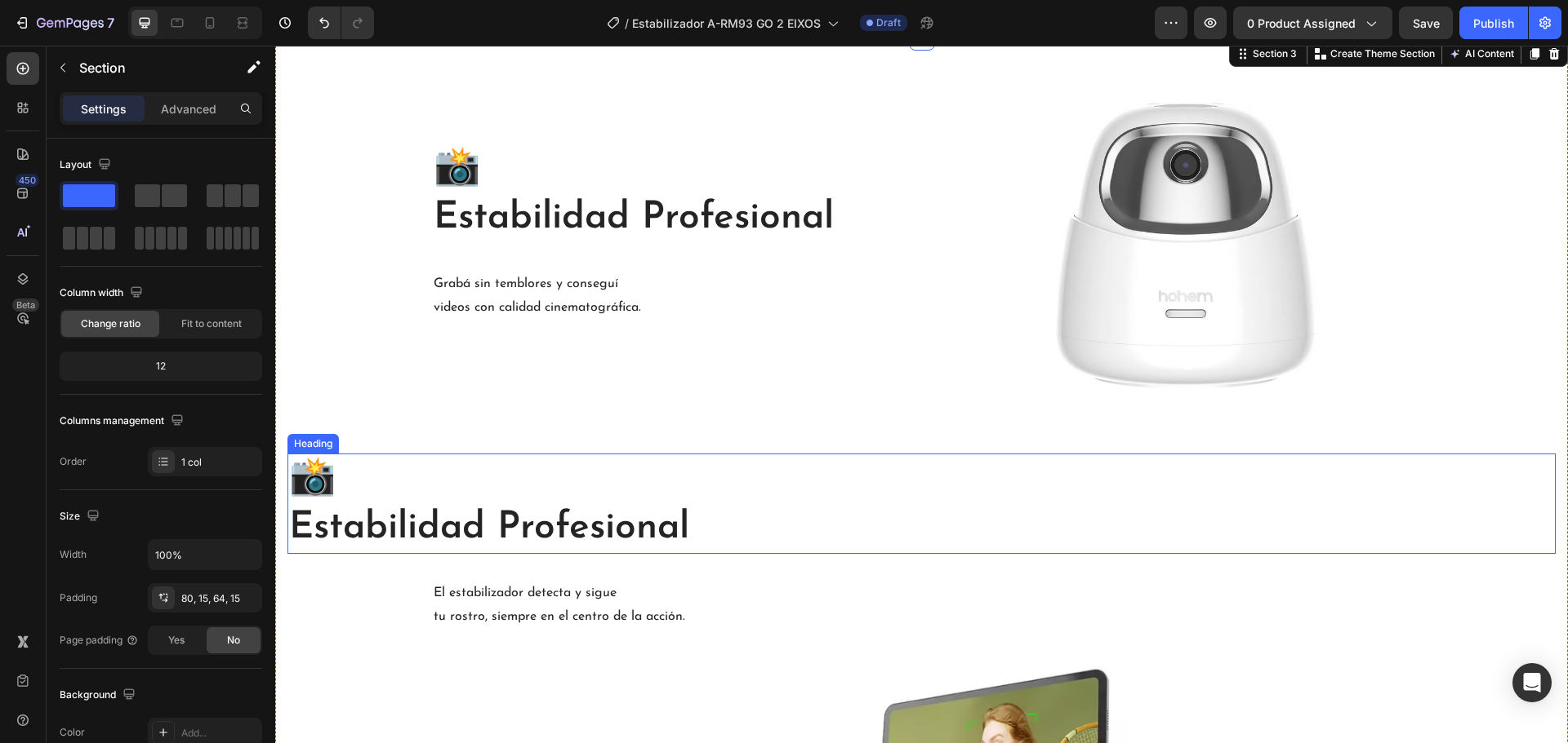
click at [524, 524] on h2 "📸 Estabilidad Profesional" at bounding box center [921, 504] width 1268 height 101
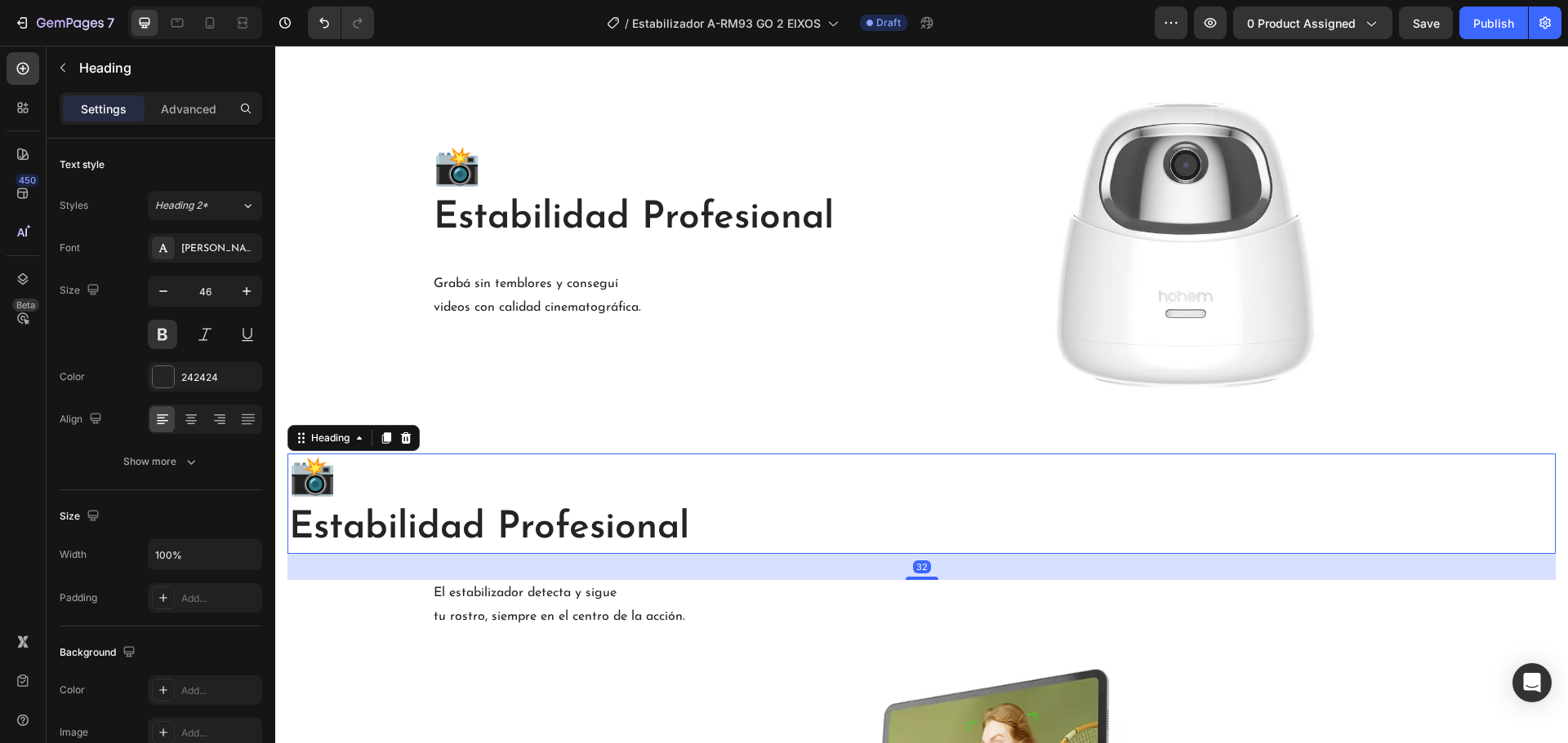
click at [419, 528] on h2 "📸 Estabilidad Profesional" at bounding box center [921, 504] width 1268 height 101
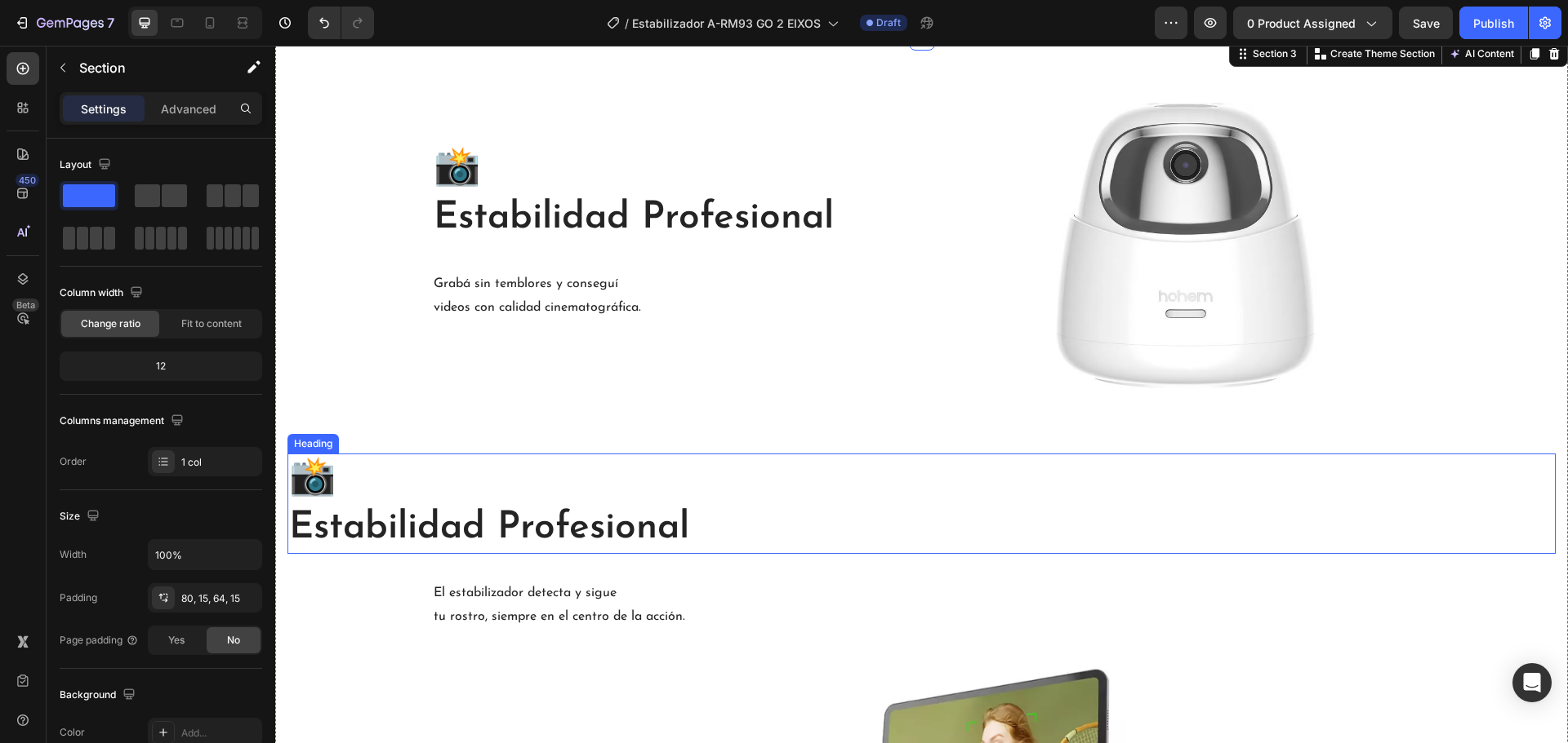
click at [619, 521] on h2 "📸 Estabilidad Profesional" at bounding box center [921, 504] width 1268 height 101
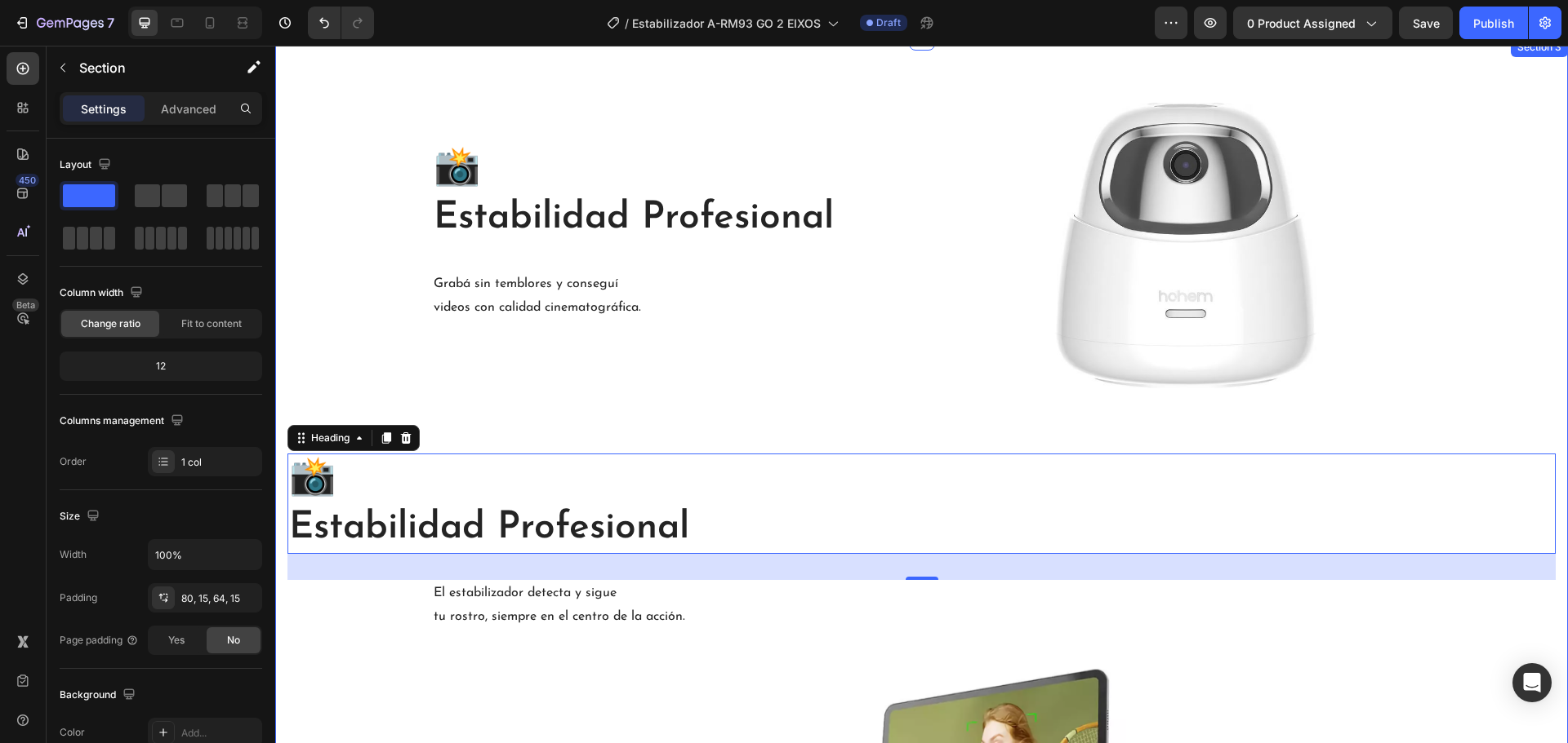
drag, startPoint x: 292, startPoint y: 355, endPoint x: 302, endPoint y: 337, distance: 20.6
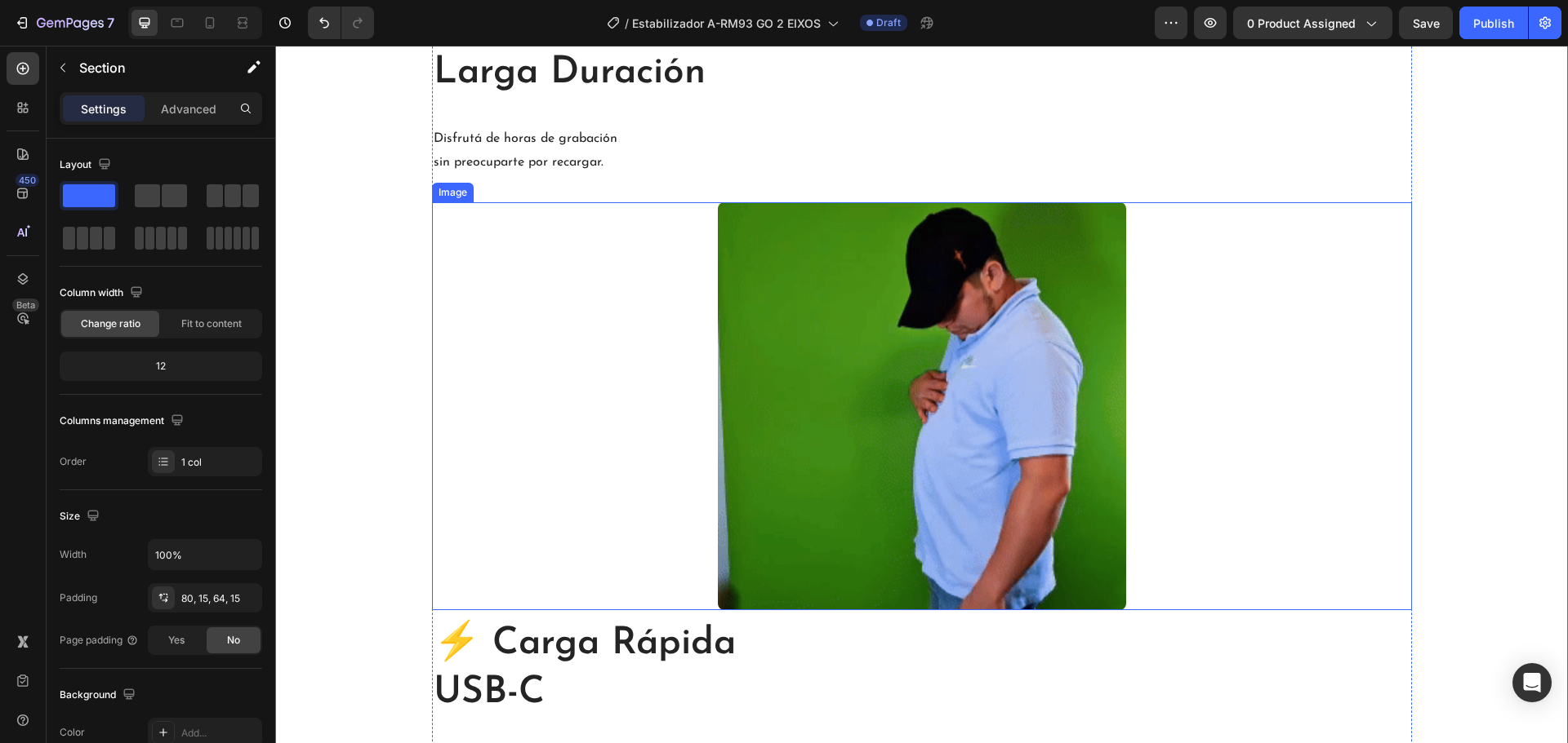
scroll to position [2659, 0]
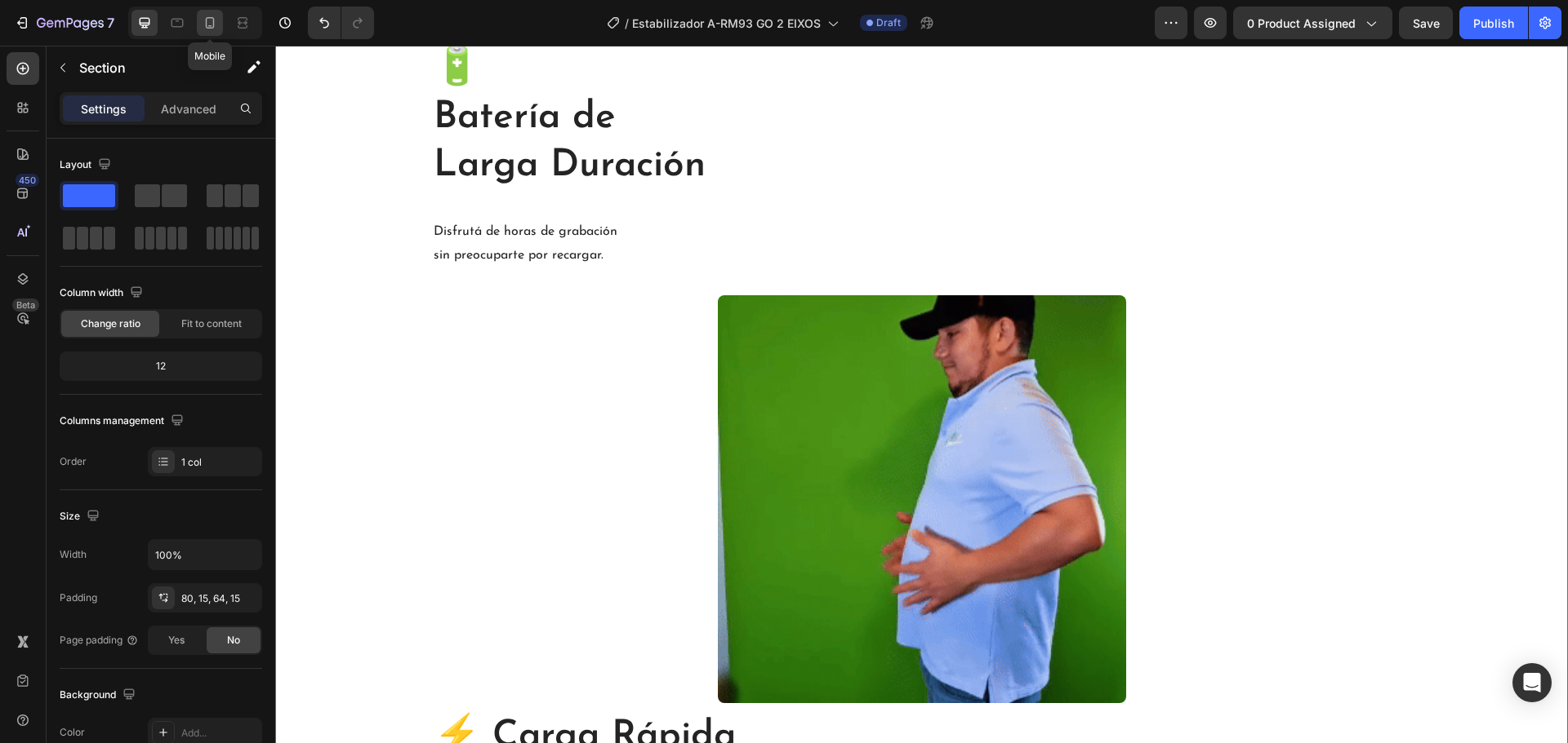
click at [202, 18] on icon at bounding box center [210, 23] width 17 height 17
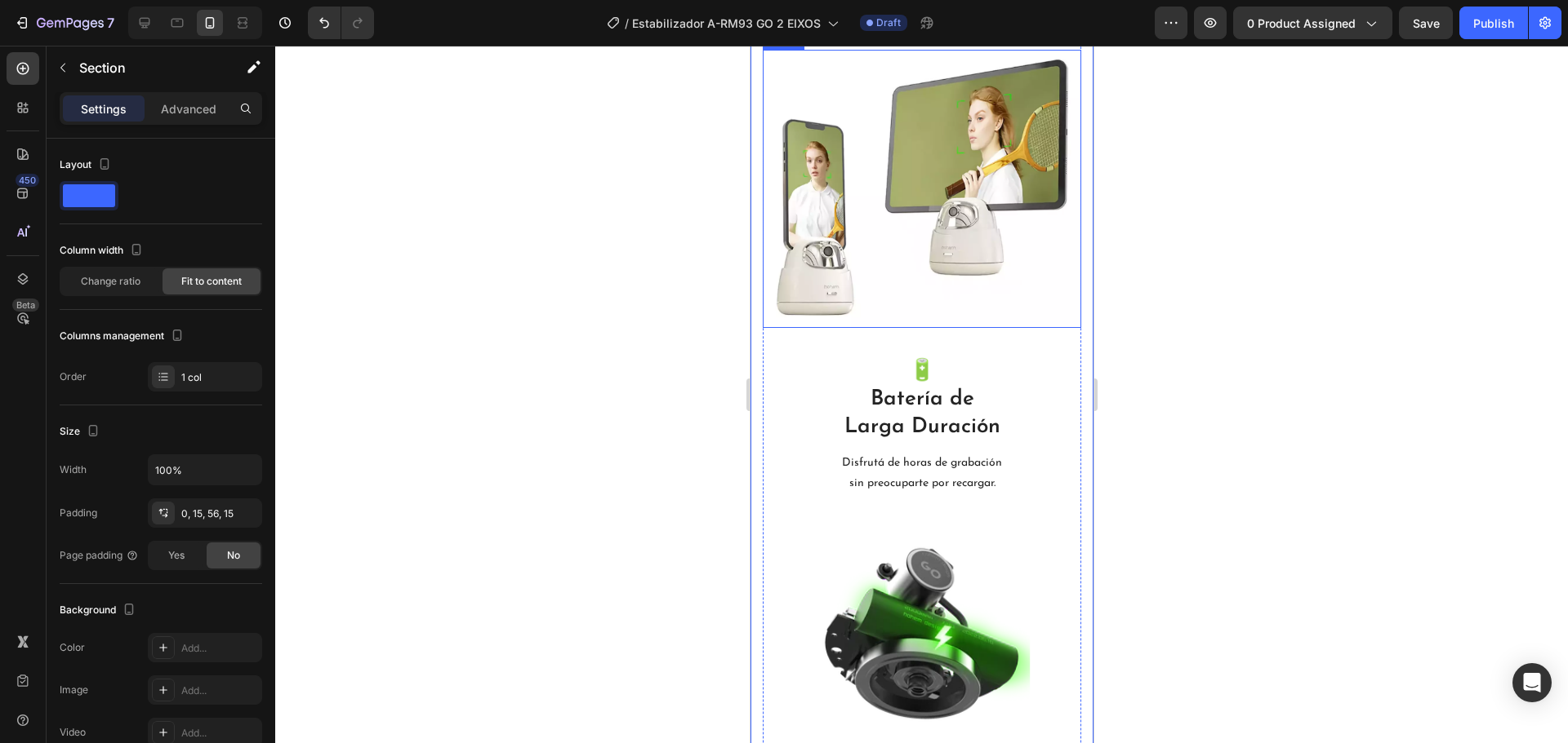
scroll to position [2526, 0]
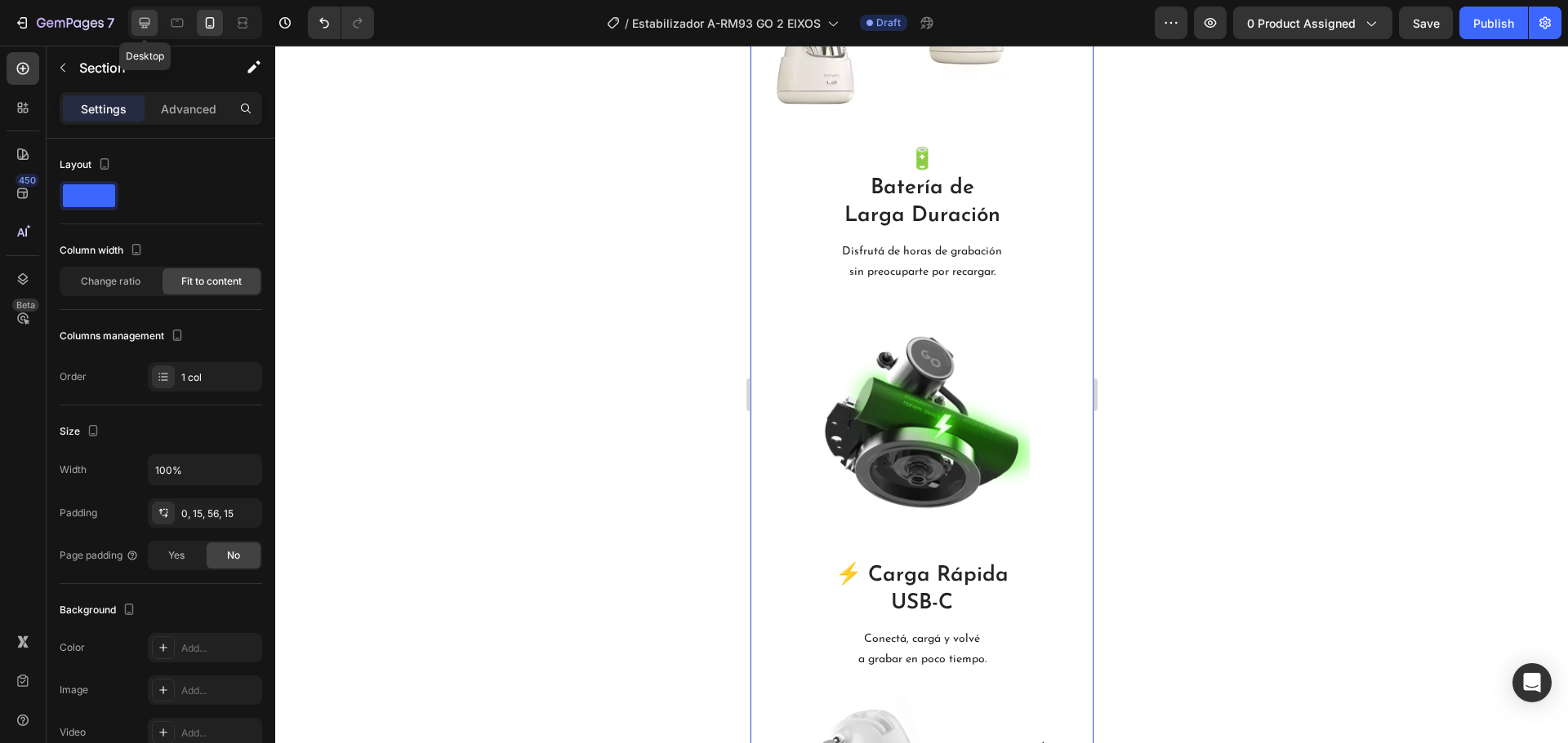
click at [144, 22] on icon at bounding box center [144, 23] width 17 height 17
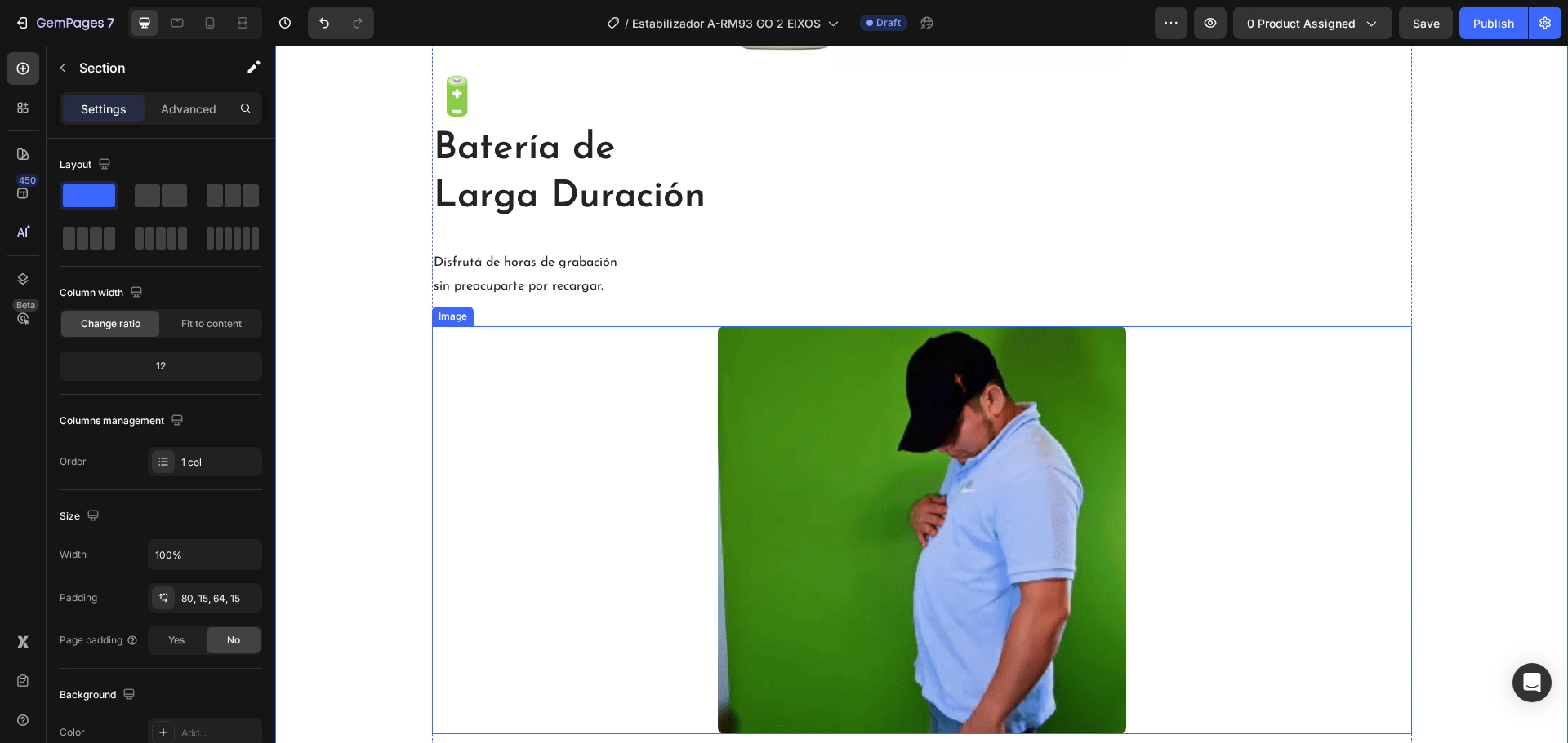
scroll to position [2766, 0]
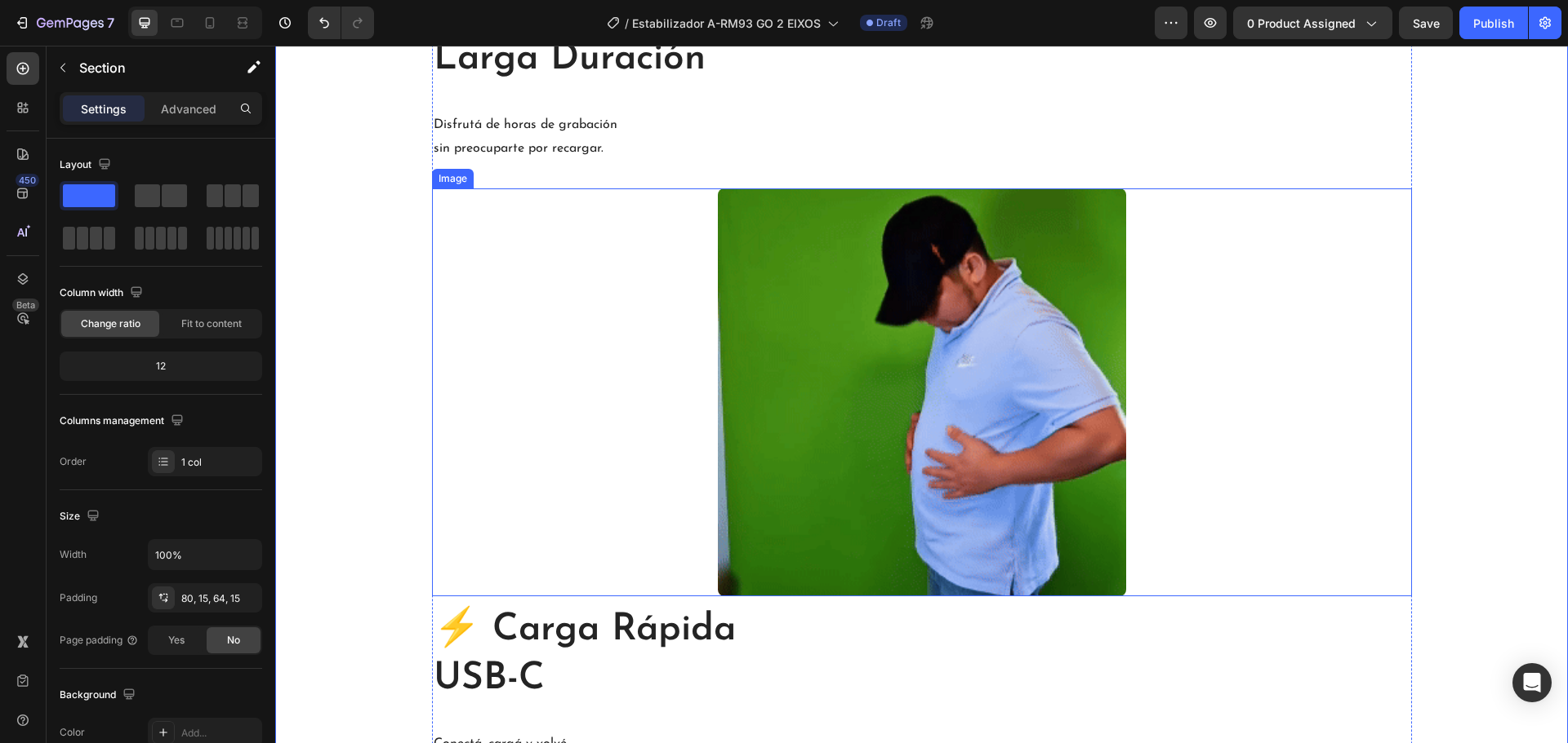
click at [988, 427] on img at bounding box center [921, 392] width 408 height 408
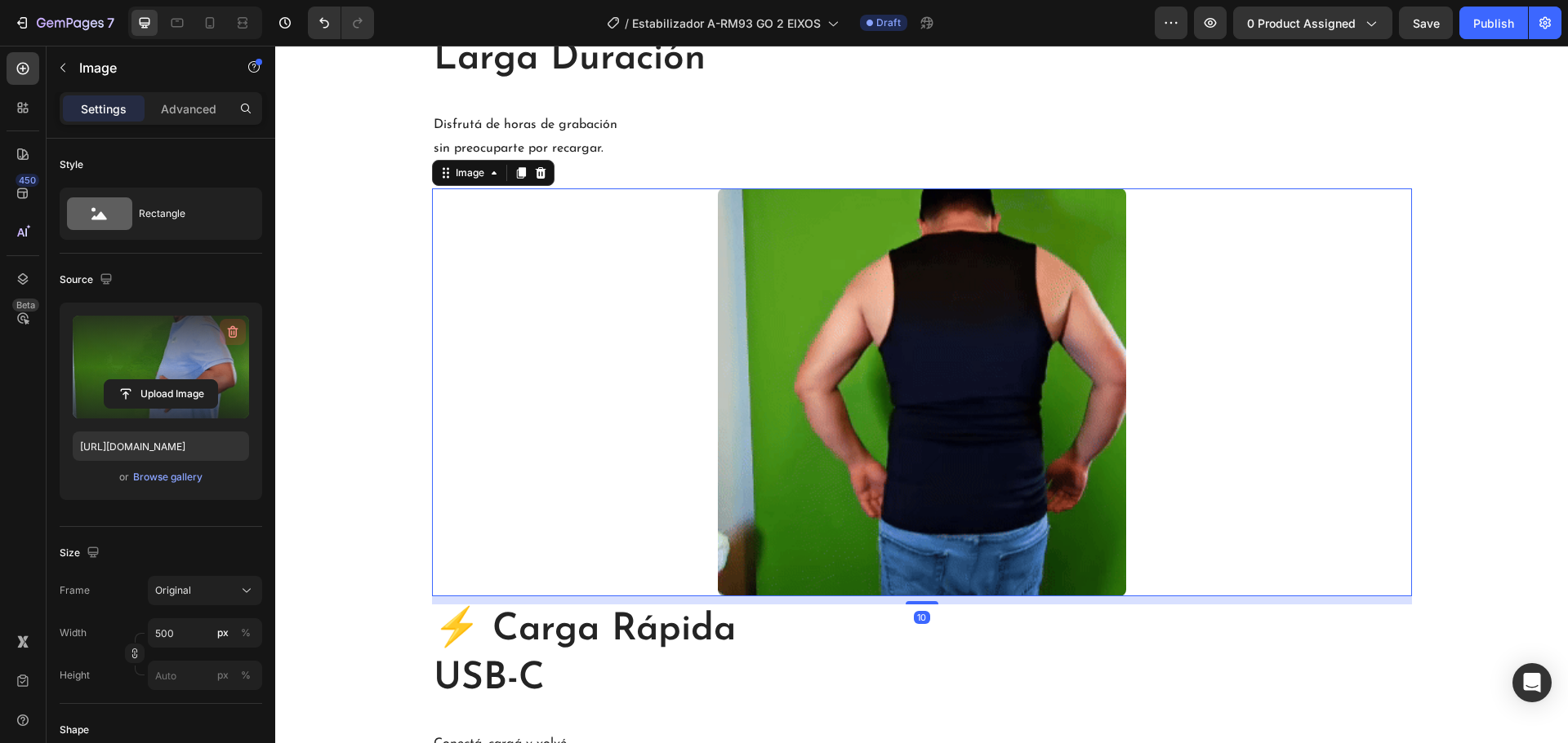
click at [230, 331] on icon "button" at bounding box center [233, 332] width 17 height 17
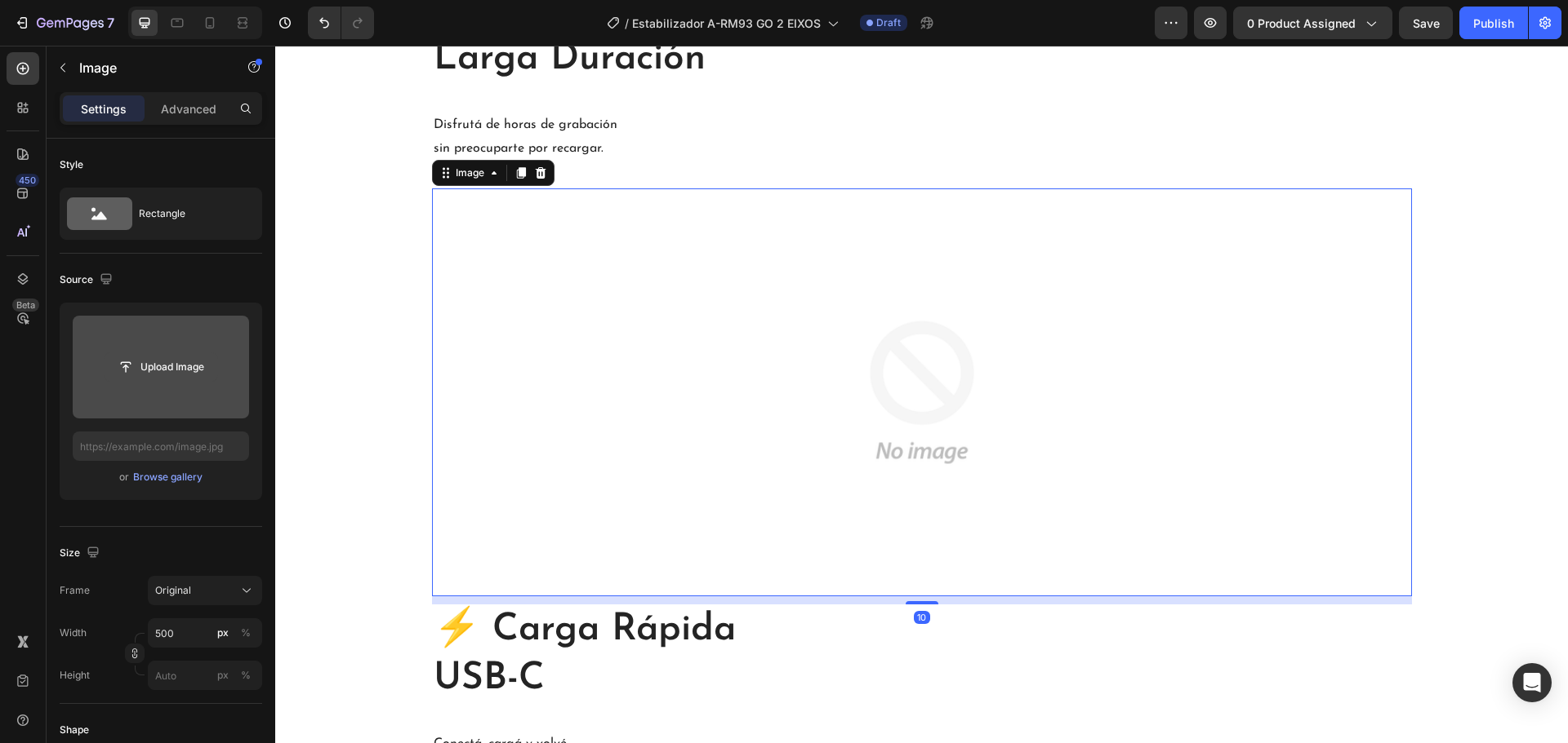
click at [185, 370] on input "file" at bounding box center [161, 367] width 113 height 28
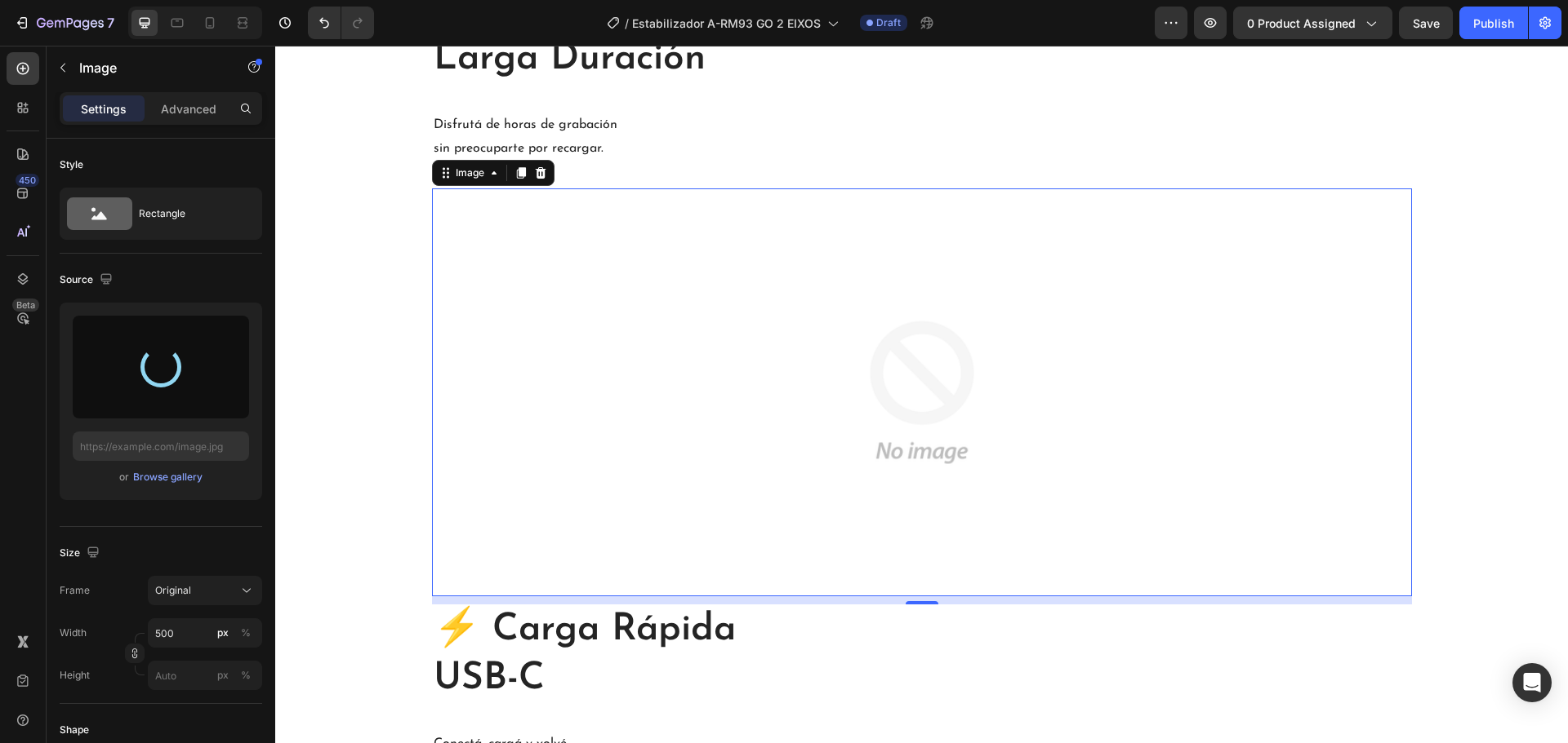
type input "https://cdn.shopify.com/s/files/1/0874/4078/5696/files/gempages_518359227782136…"
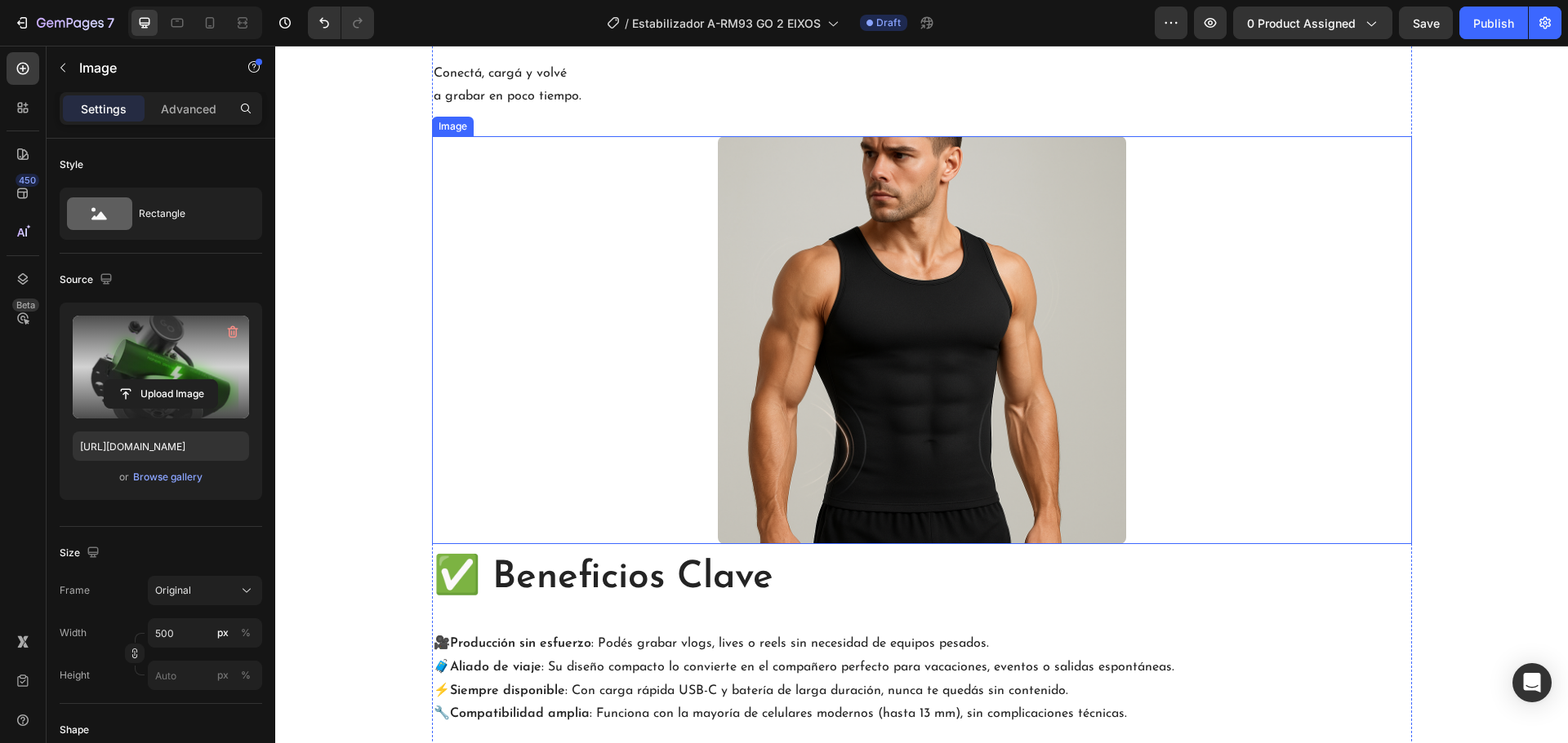
scroll to position [3419, 0]
click at [849, 396] on img at bounding box center [921, 338] width 408 height 408
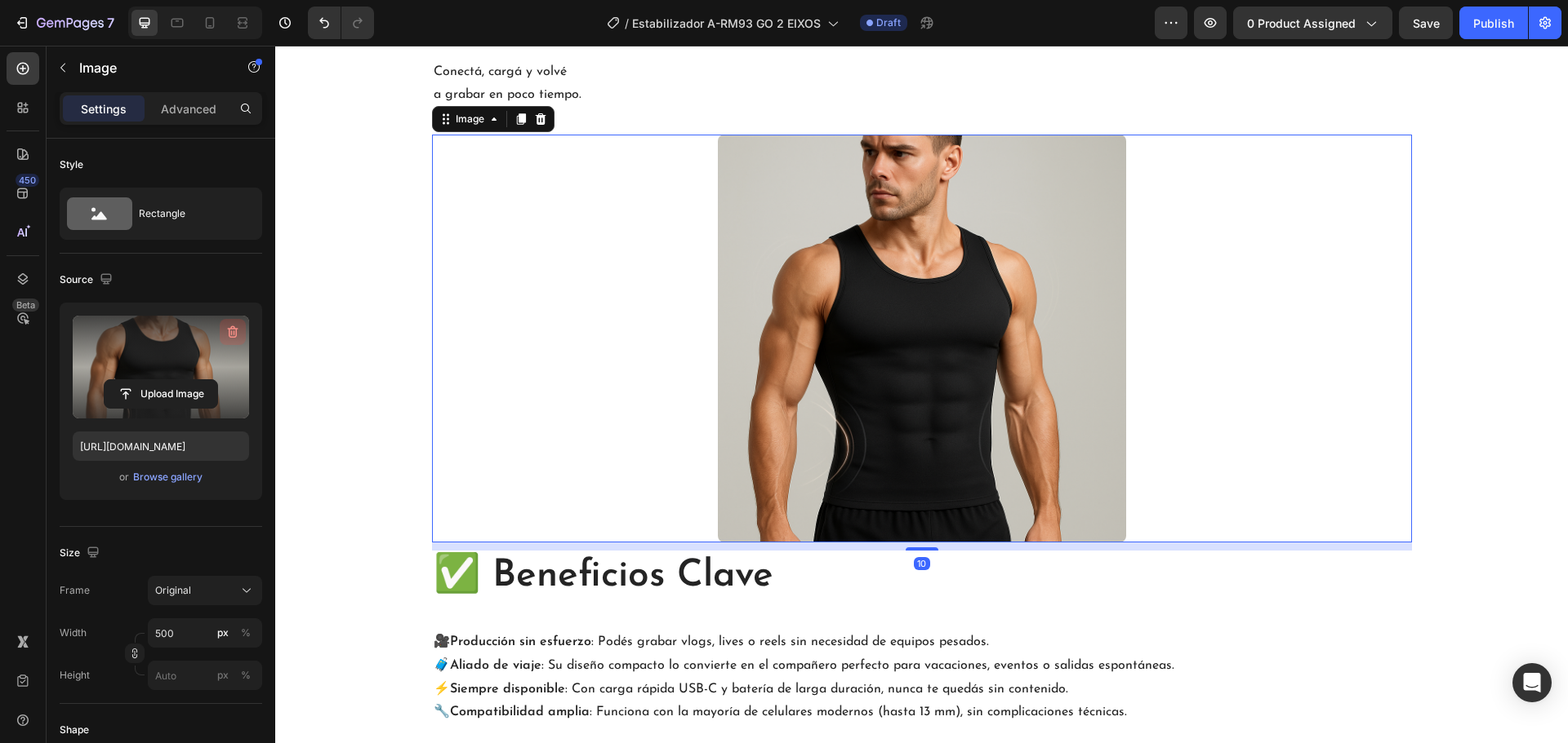
click at [230, 330] on icon "button" at bounding box center [233, 332] width 17 height 17
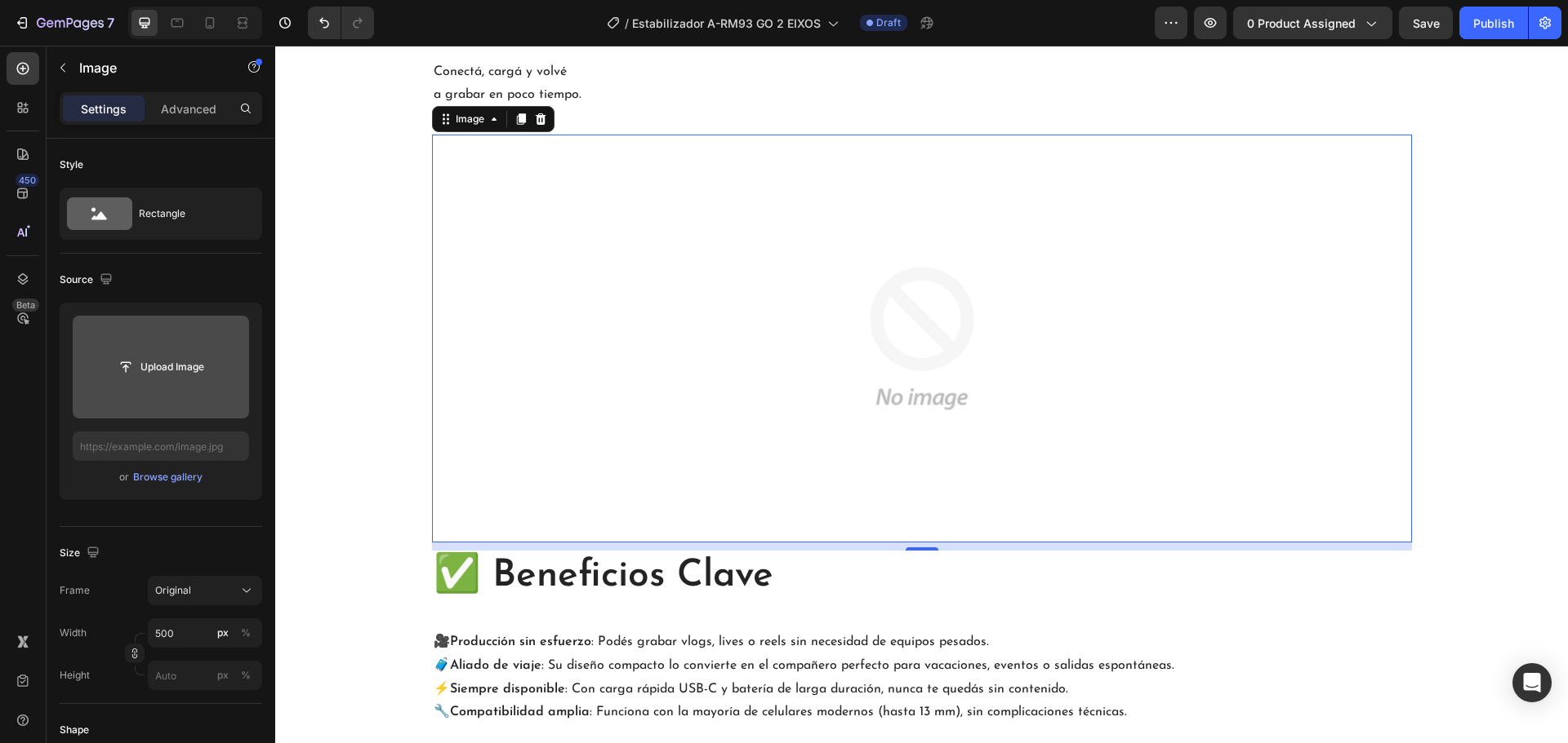
click at [201, 363] on input "file" at bounding box center [161, 367] width 113 height 28
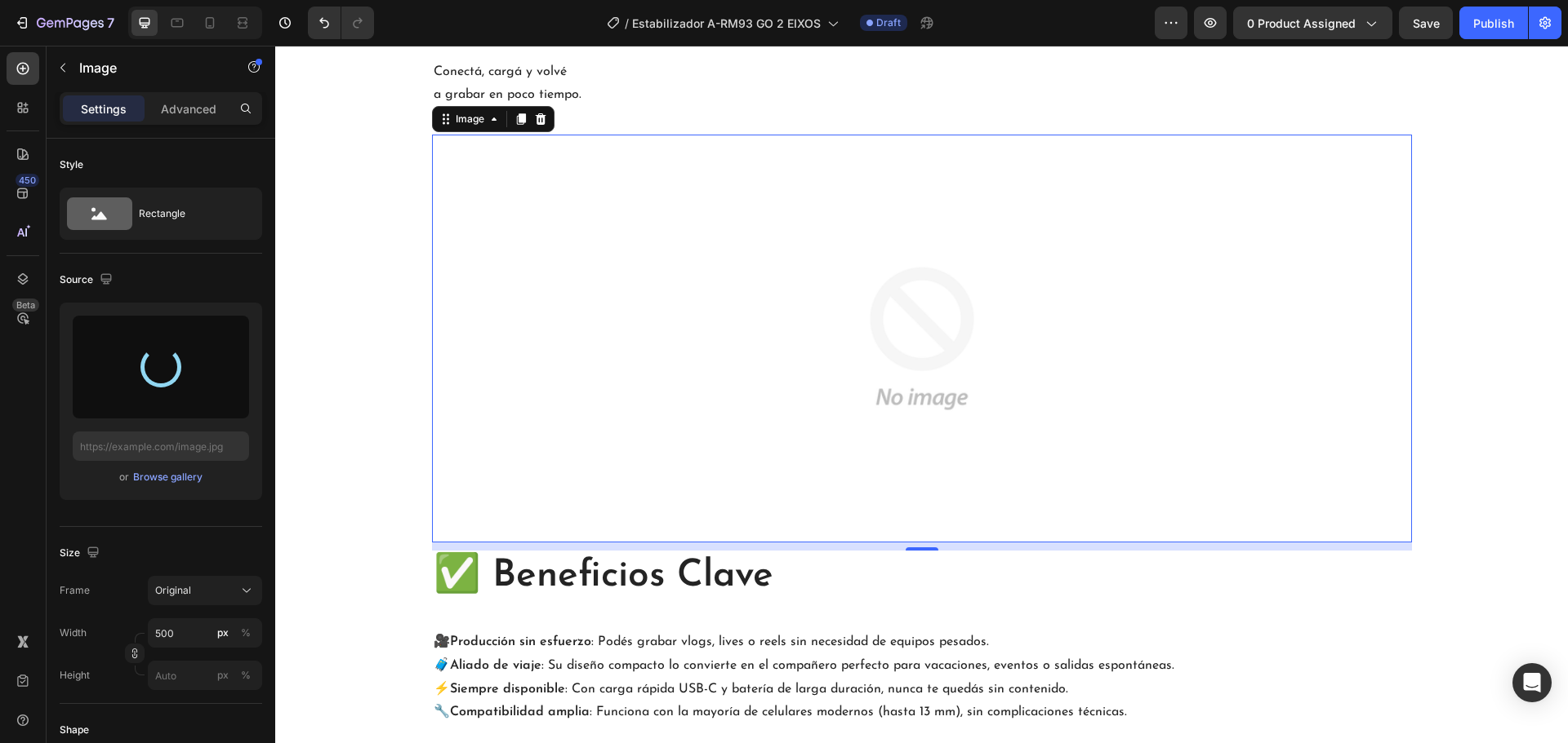
type input "https://cdn.shopify.com/s/files/1/0874/4078/5696/files/gempages_518359227782136…"
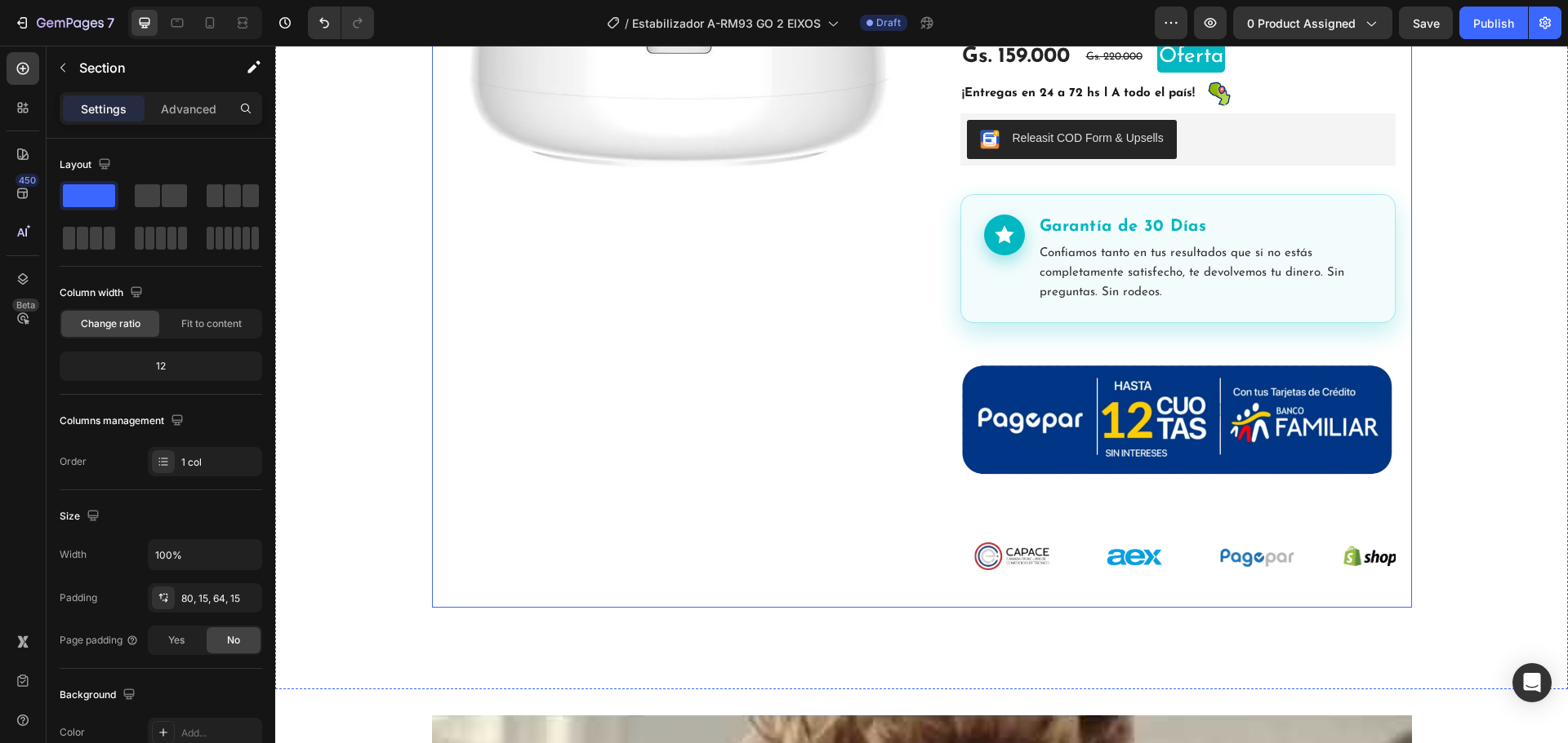
scroll to position [400, 0]
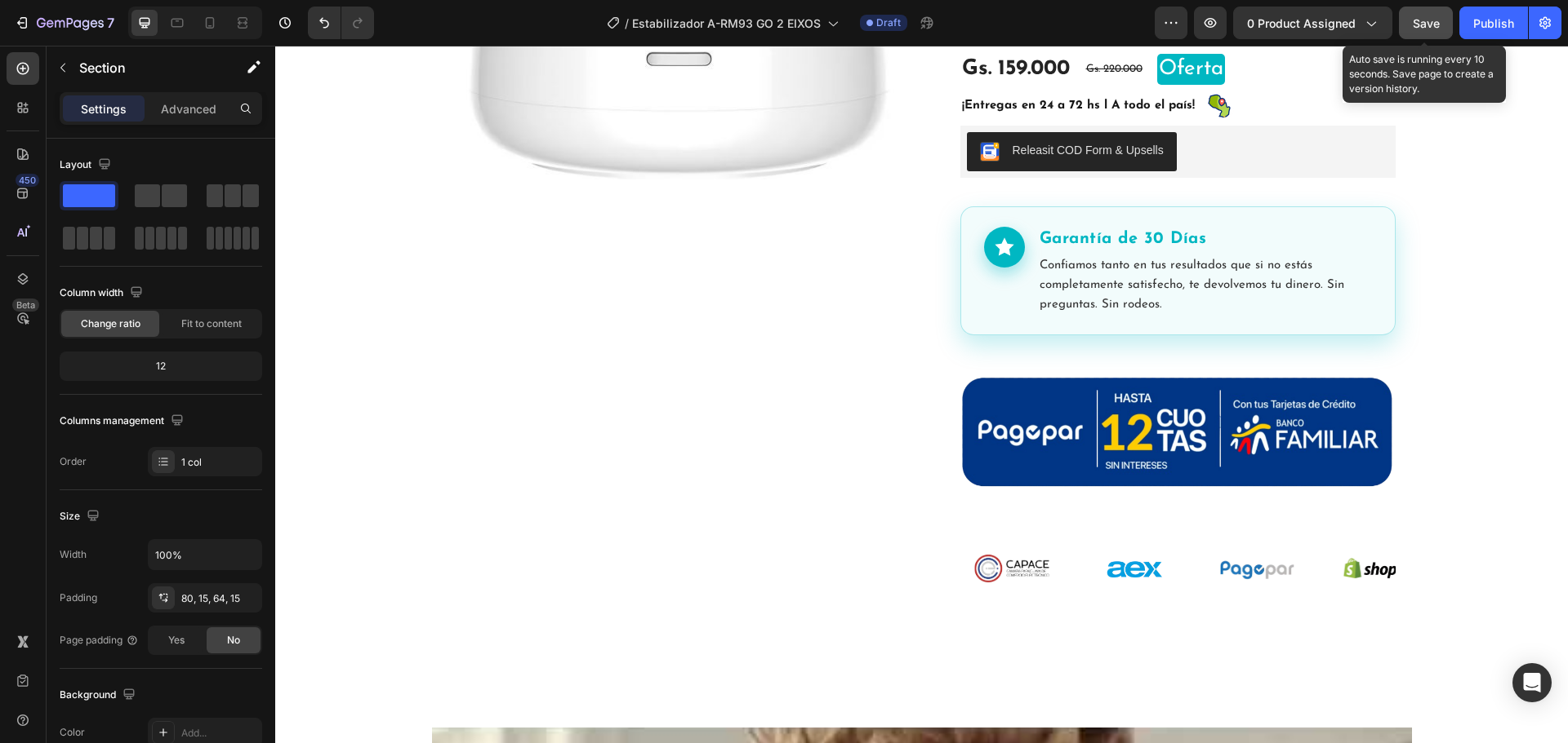
click at [1425, 25] on span "Save" at bounding box center [1426, 24] width 27 height 14
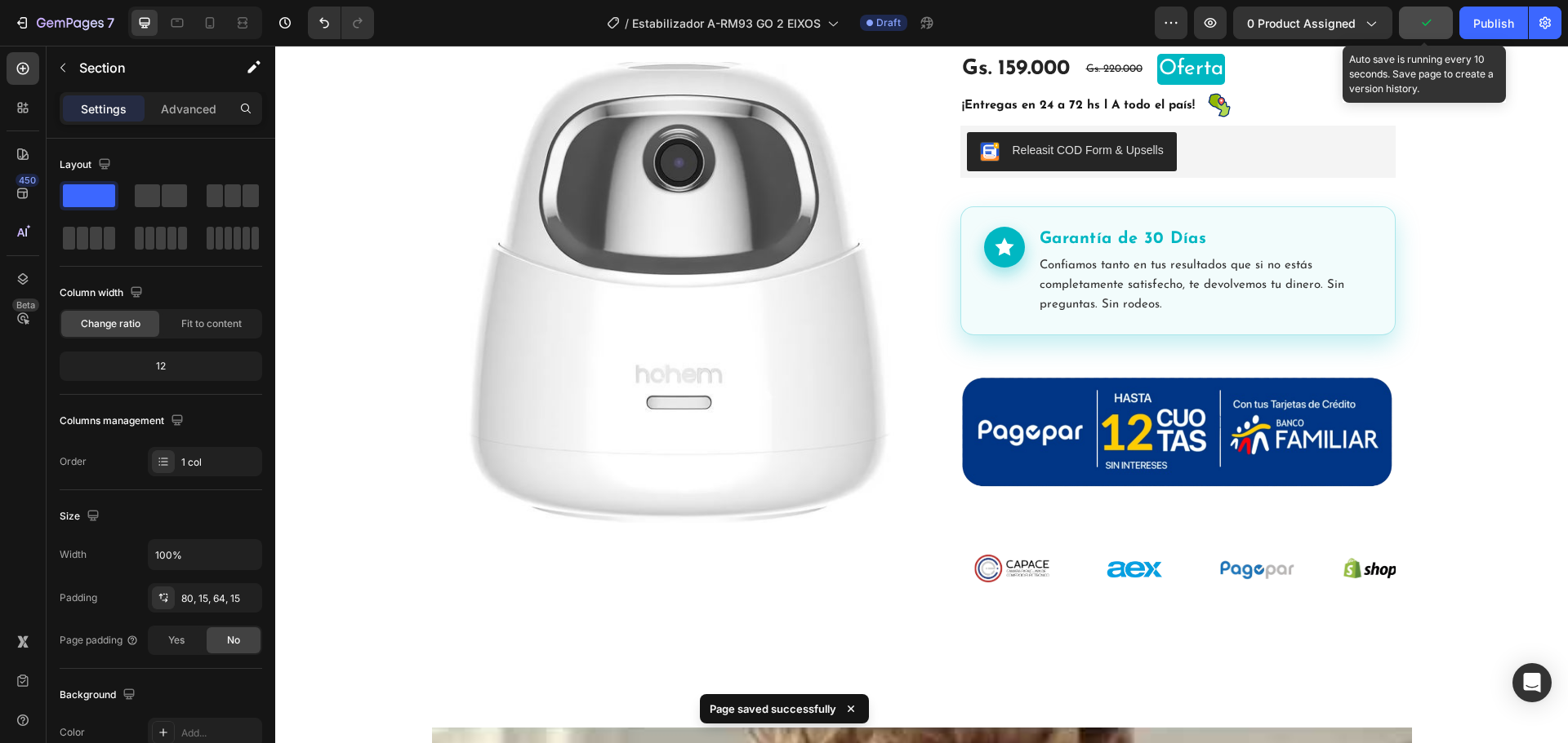
click at [1425, 24] on icon "button" at bounding box center [1425, 23] width 17 height 17
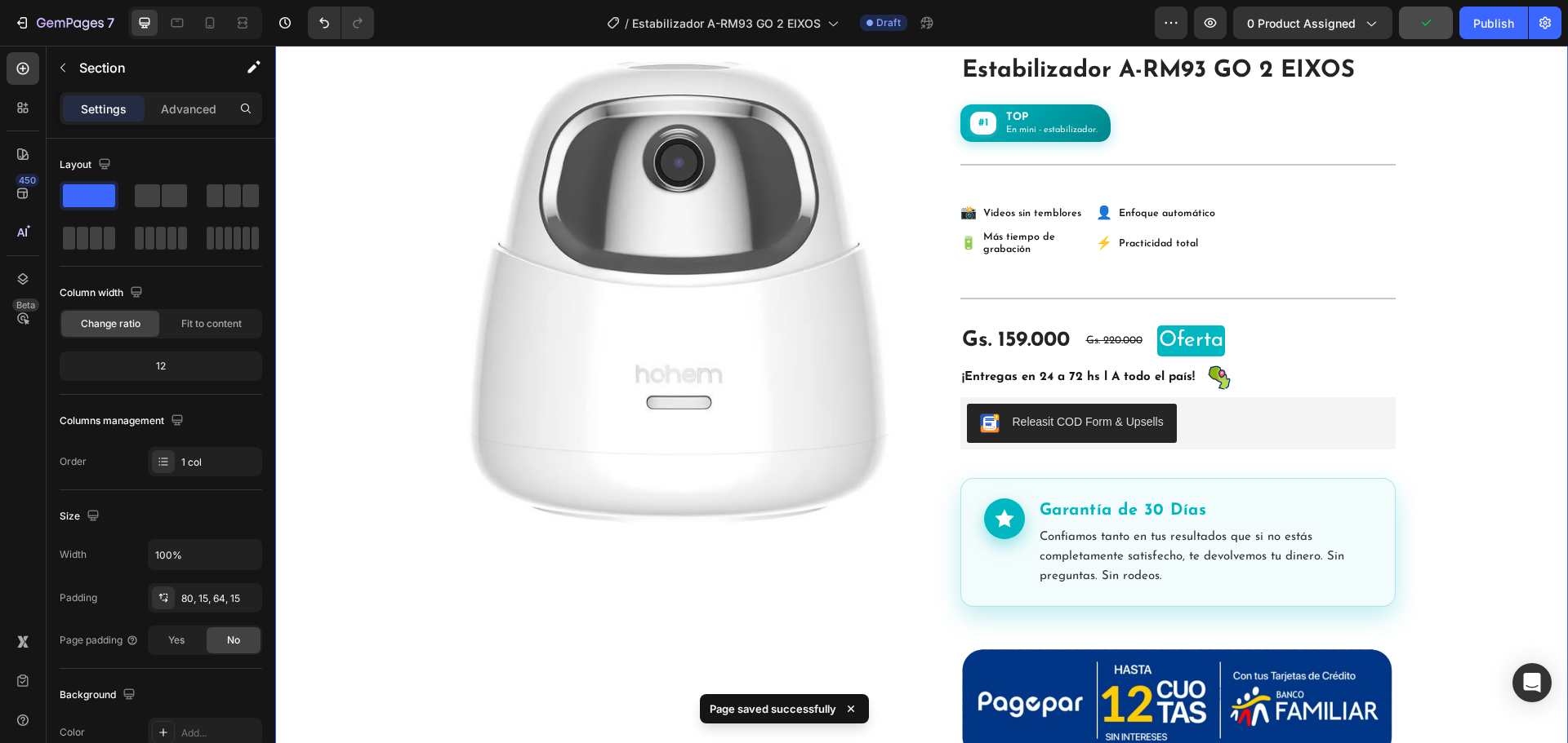
scroll to position [73, 0]
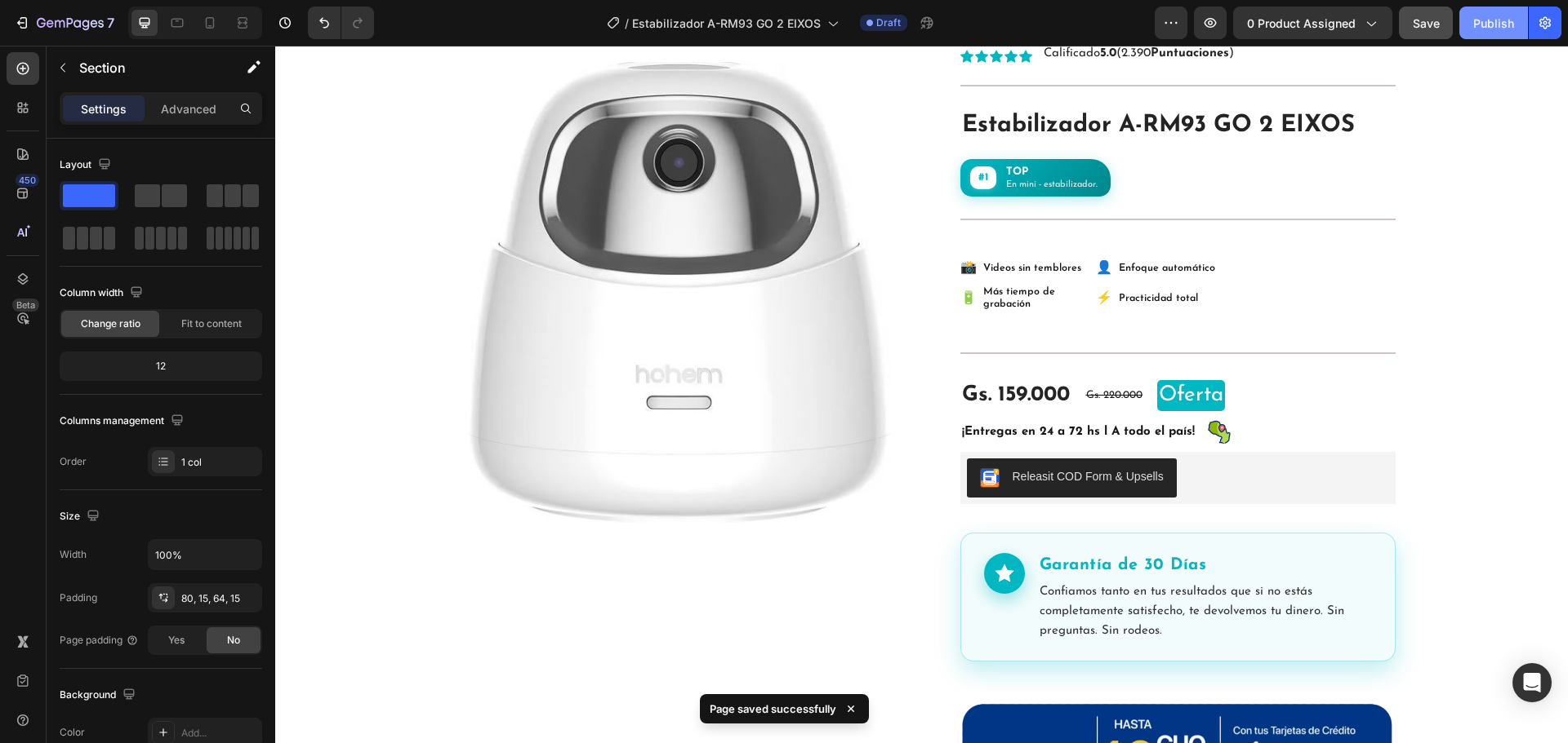
click at [1503, 21] on div "Publish" at bounding box center [1493, 23] width 41 height 17
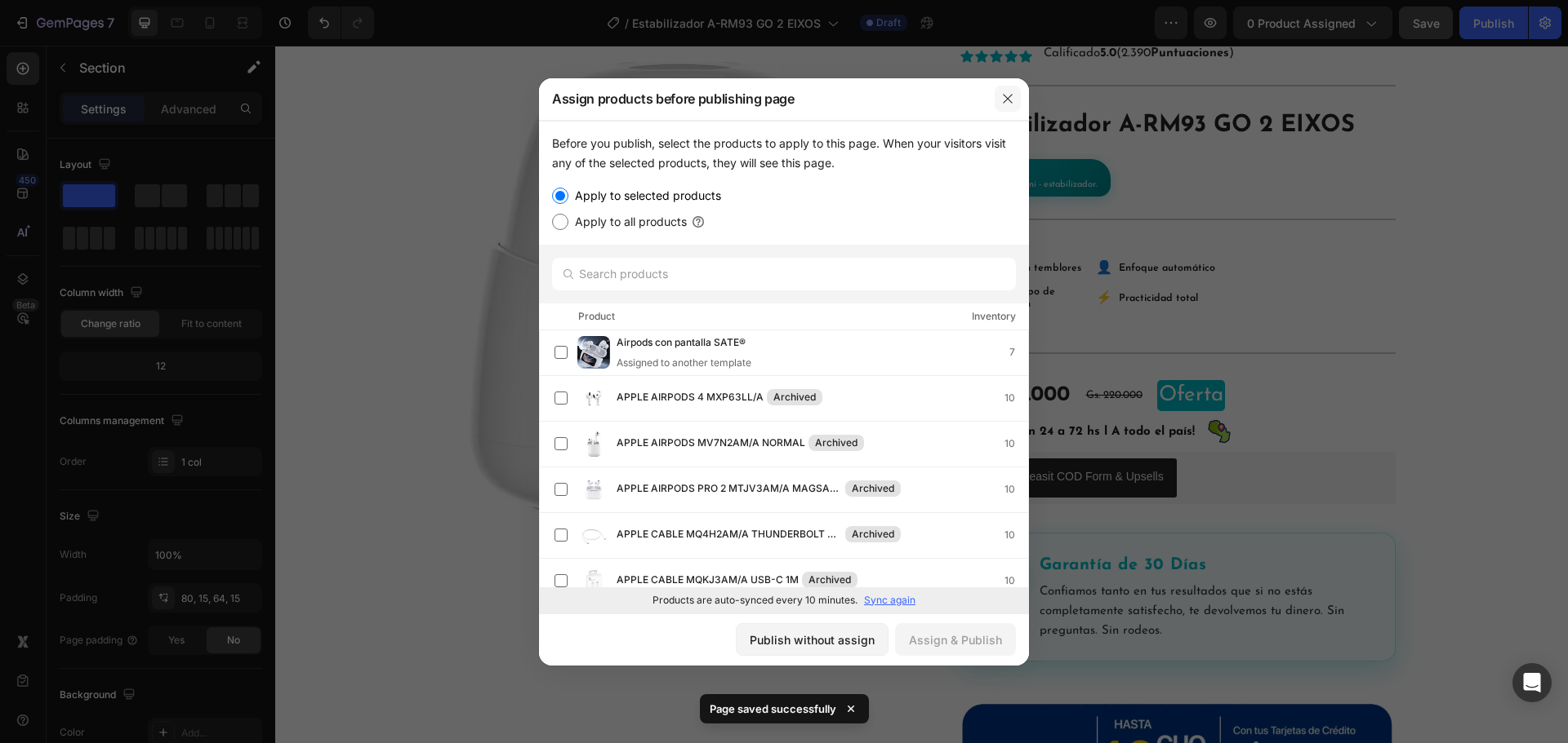
drag, startPoint x: 1008, startPoint y: 98, endPoint x: 735, endPoint y: 52, distance: 276.8
click at [1010, 98] on icon "button" at bounding box center [1007, 99] width 13 height 13
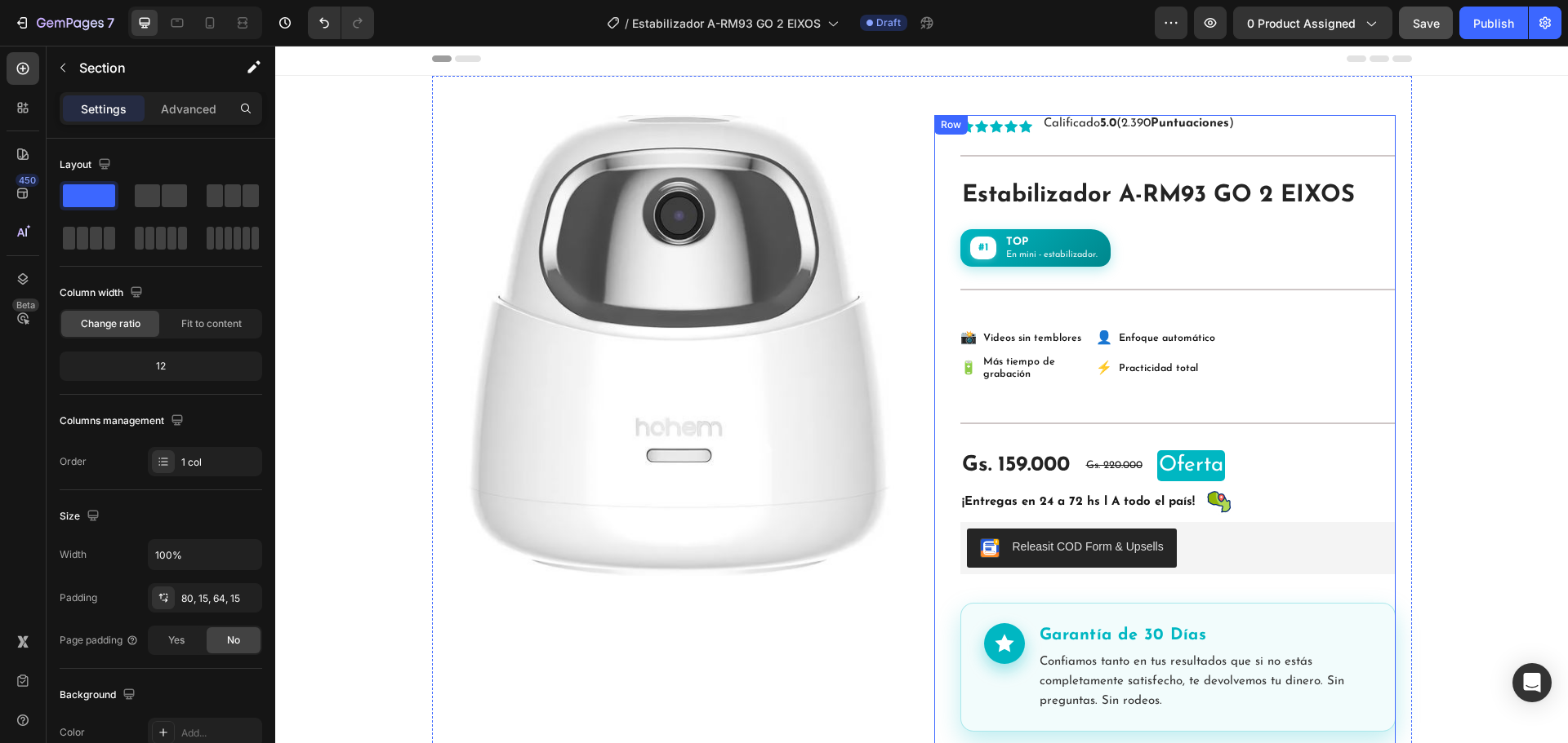
scroll to position [0, 0]
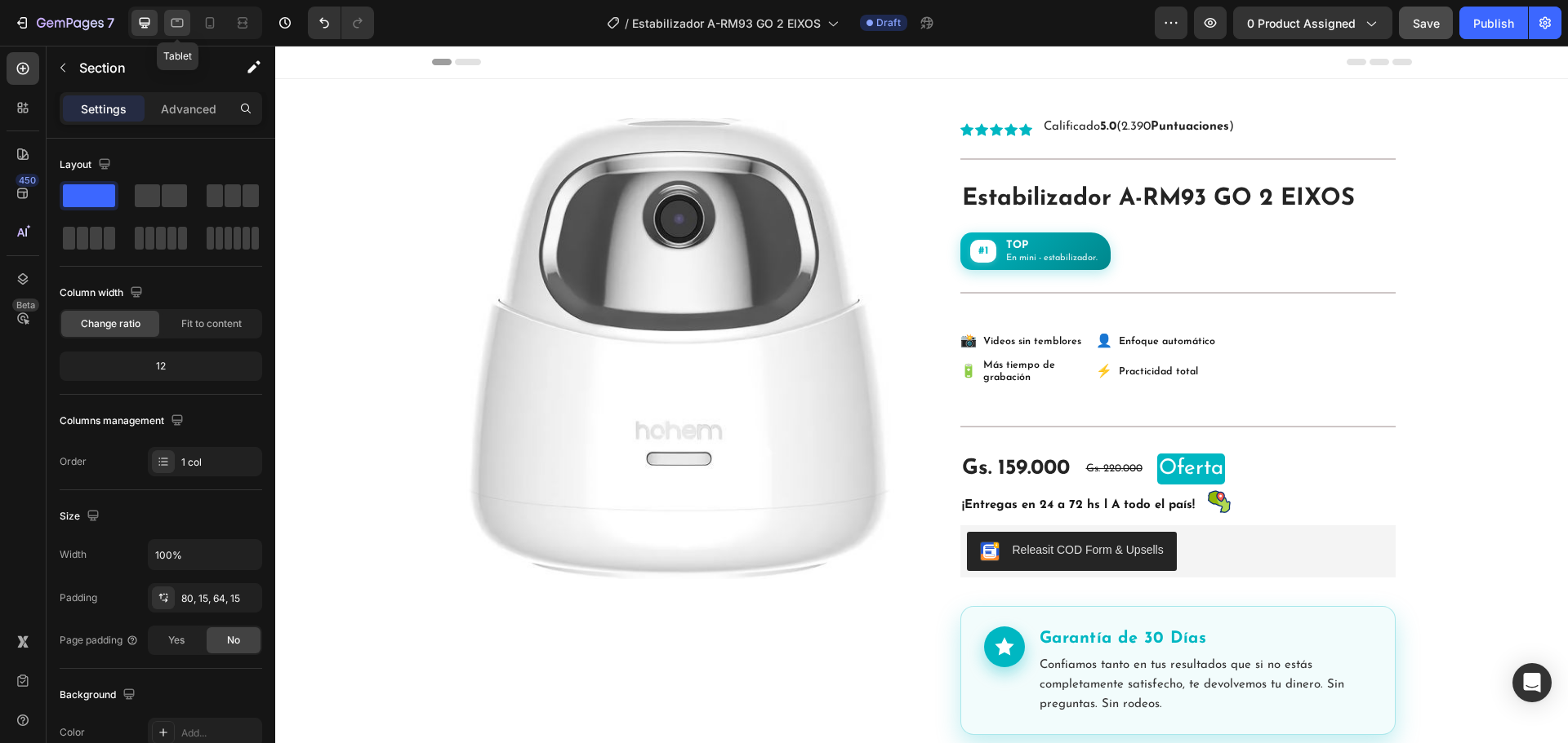
click at [176, 24] on icon at bounding box center [177, 23] width 17 height 17
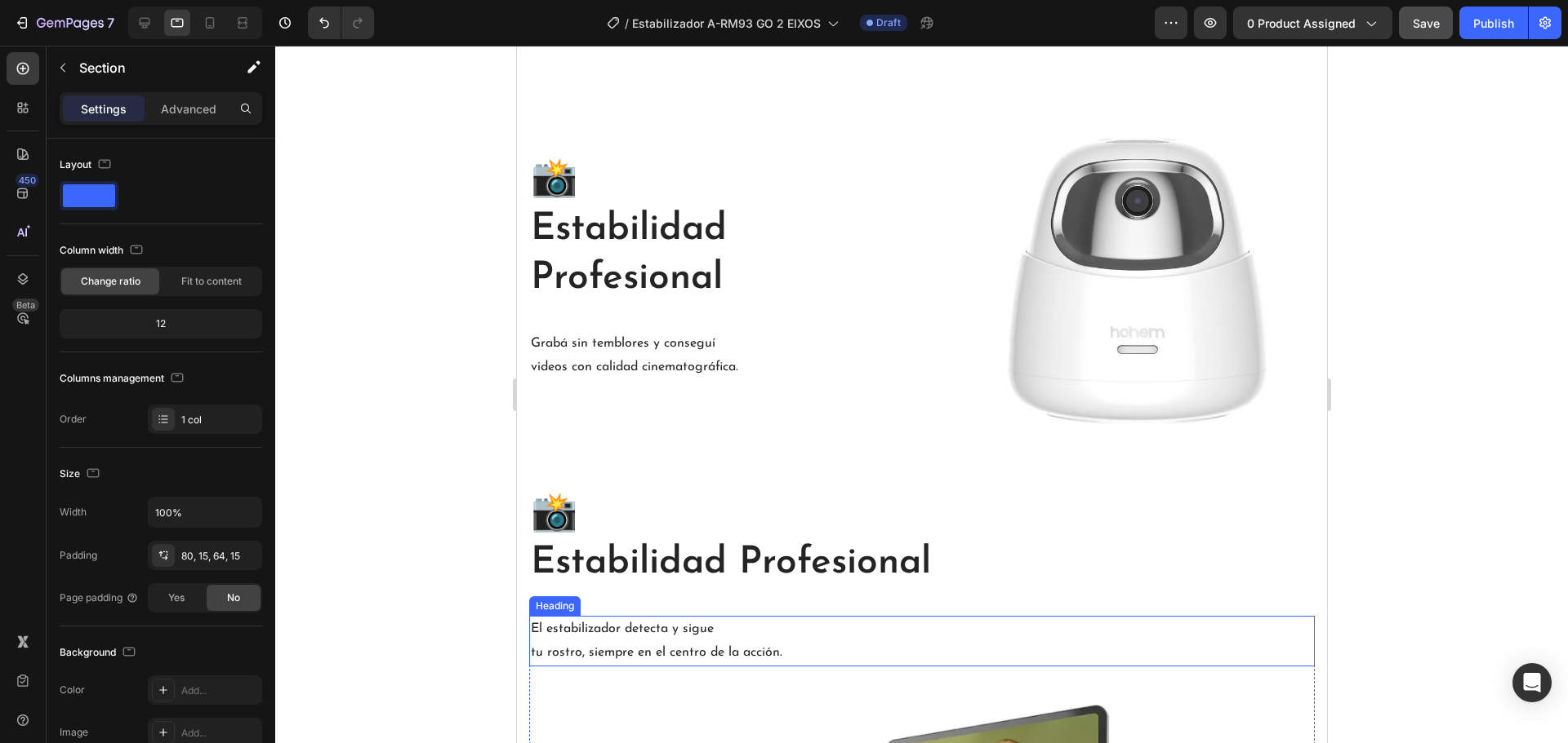
scroll to position [1534, 0]
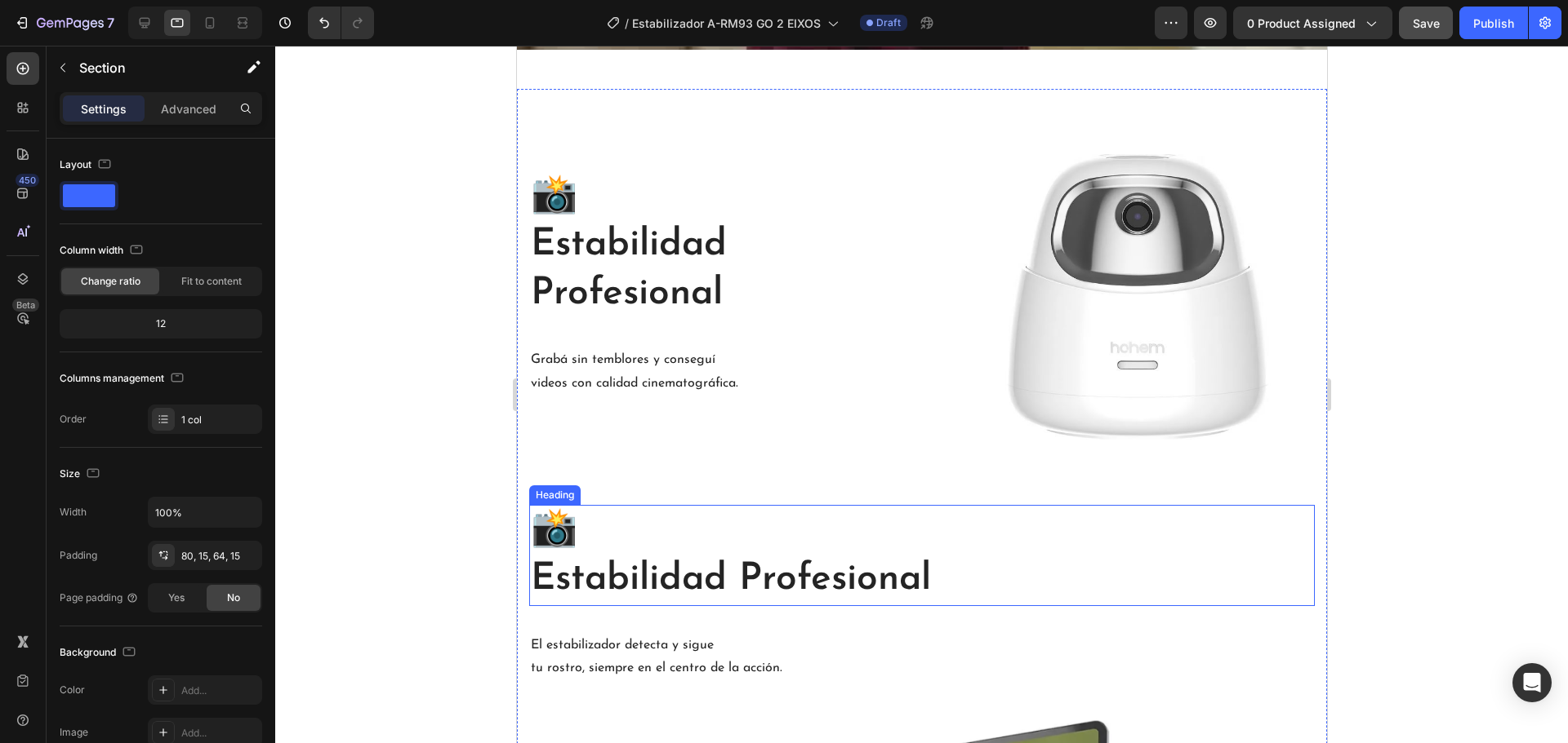
click at [749, 566] on h2 "📸 Estabilidad Profesional" at bounding box center [921, 555] width 786 height 101
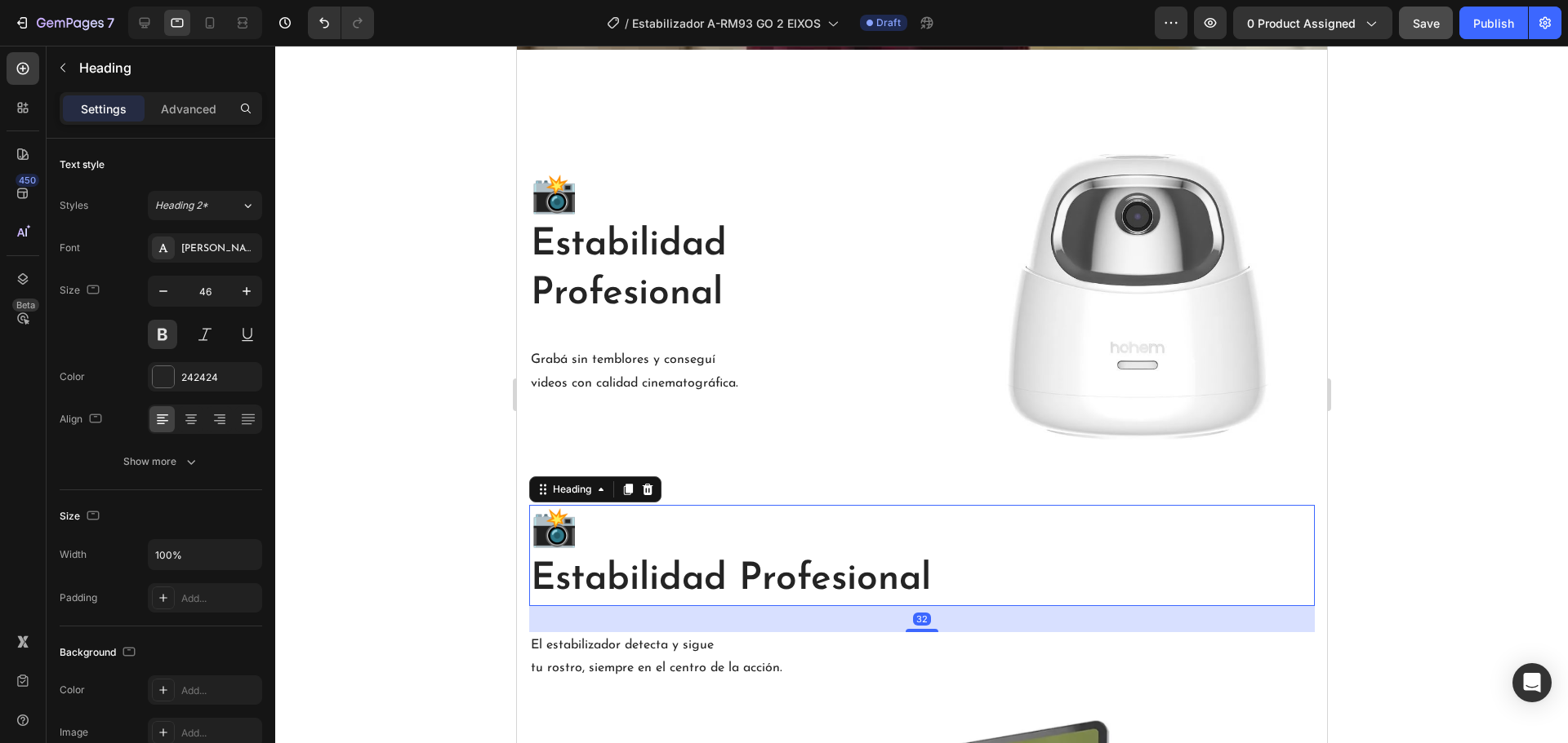
click at [950, 561] on h2 "📸 Estabilidad Profesional" at bounding box center [921, 555] width 786 height 101
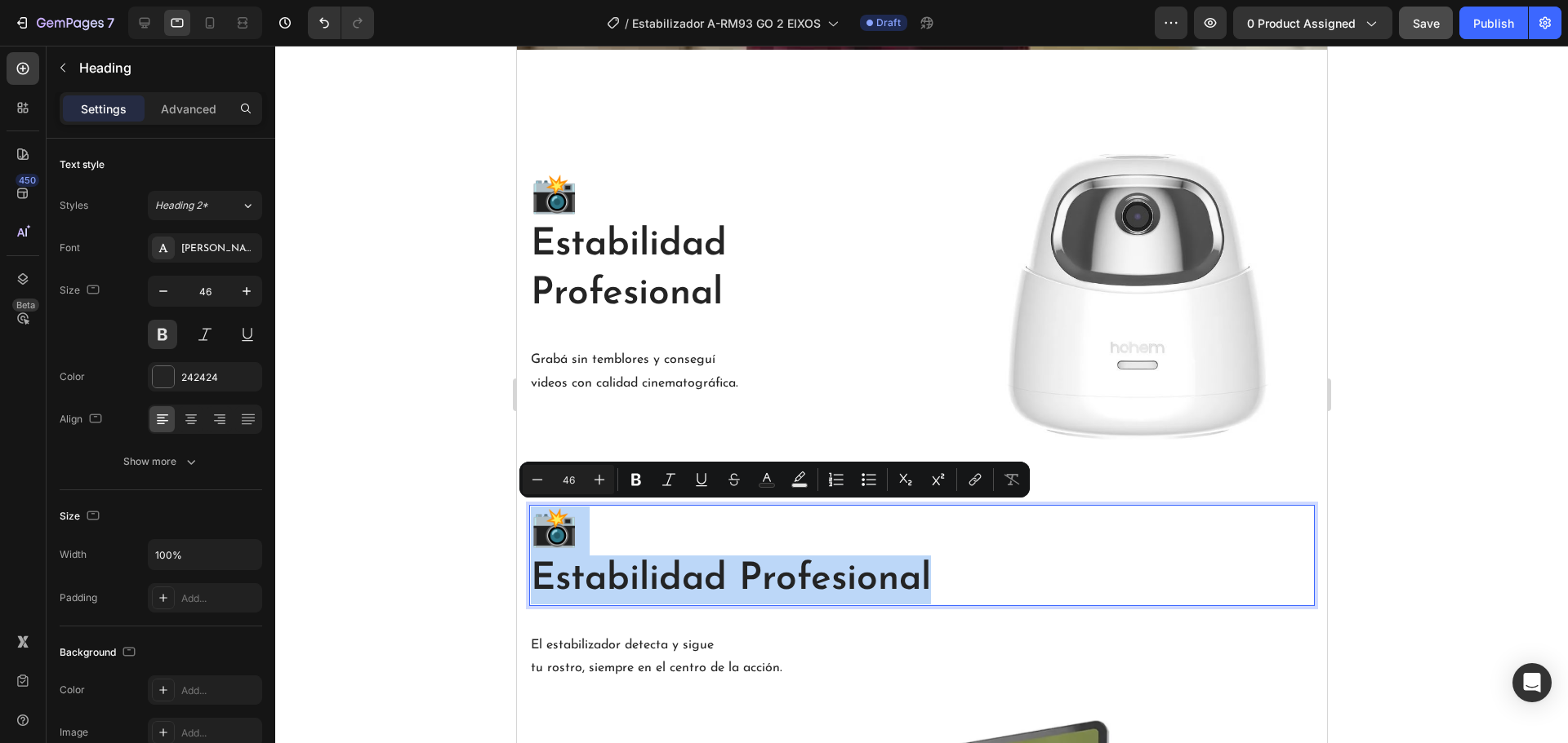
drag, startPoint x: 949, startPoint y: 564, endPoint x: 554, endPoint y: 533, distance: 396.2
click at [554, 533] on p "📸 Estabilidad Profesional" at bounding box center [921, 555] width 782 height 98
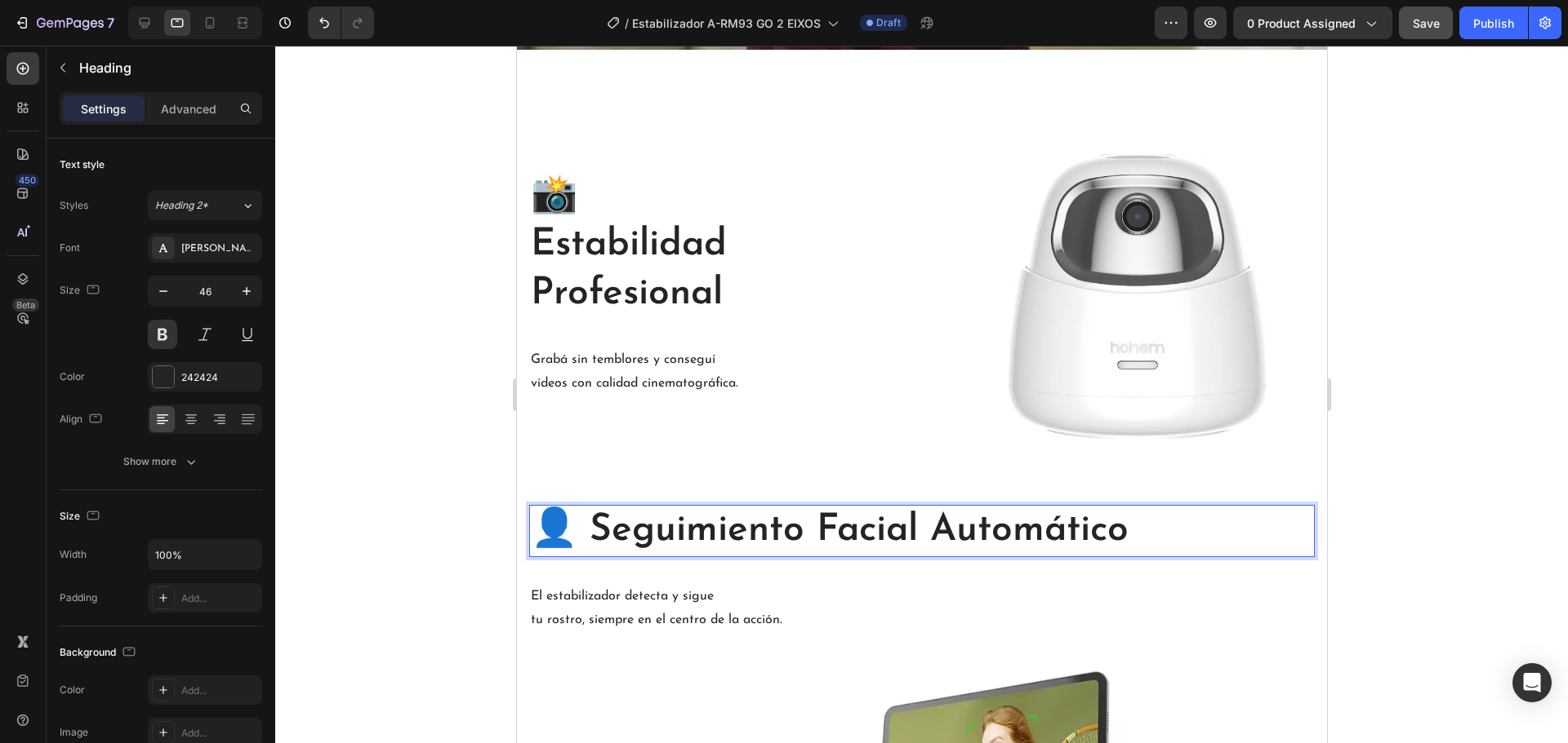
click at [592, 515] on p "👤 Seguimiento Facial Automático" at bounding box center [921, 532] width 782 height 49
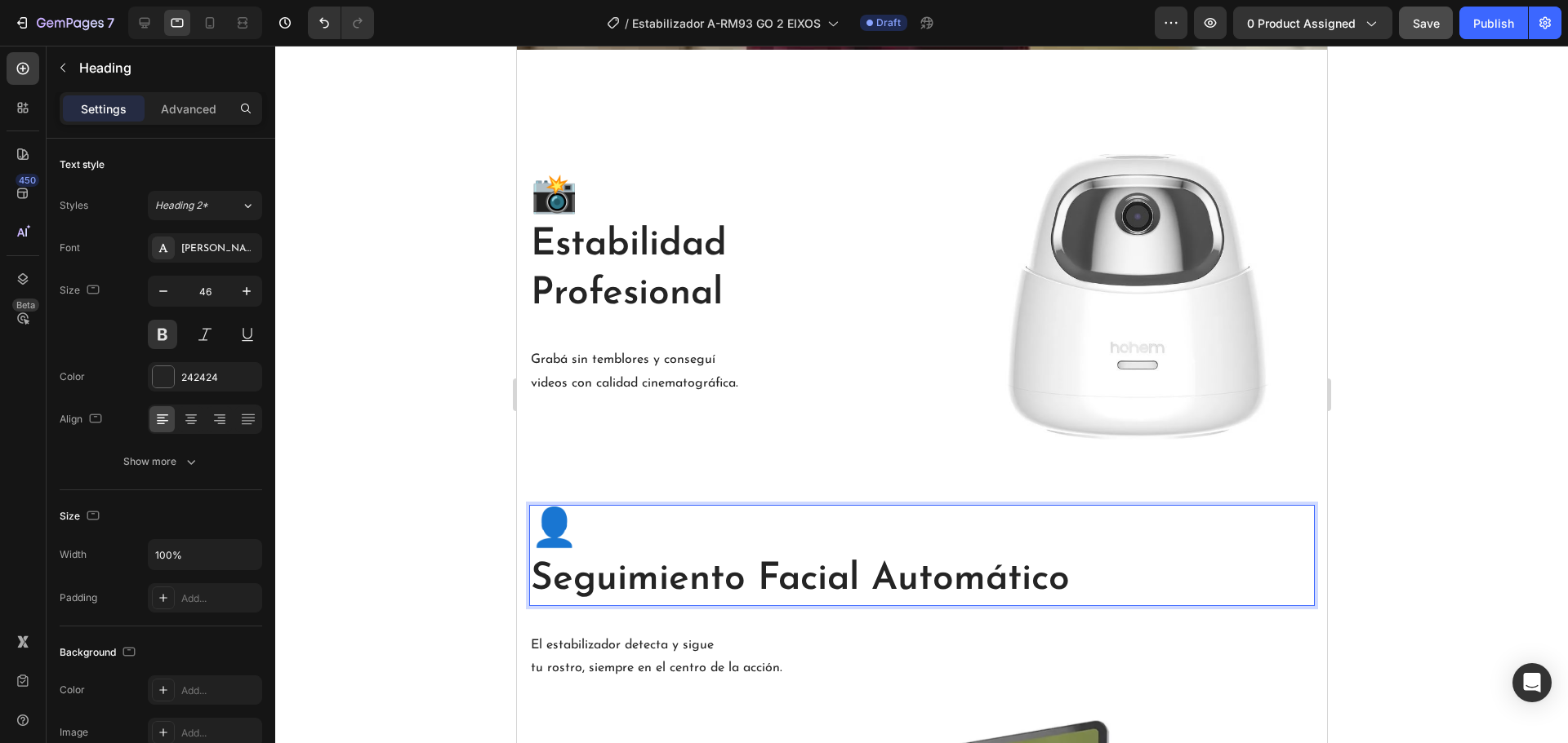
click at [538, 522] on p "👤 Seguimiento Facial Automático" at bounding box center [921, 555] width 782 height 98
click at [468, 497] on div at bounding box center [921, 394] width 1292 height 698
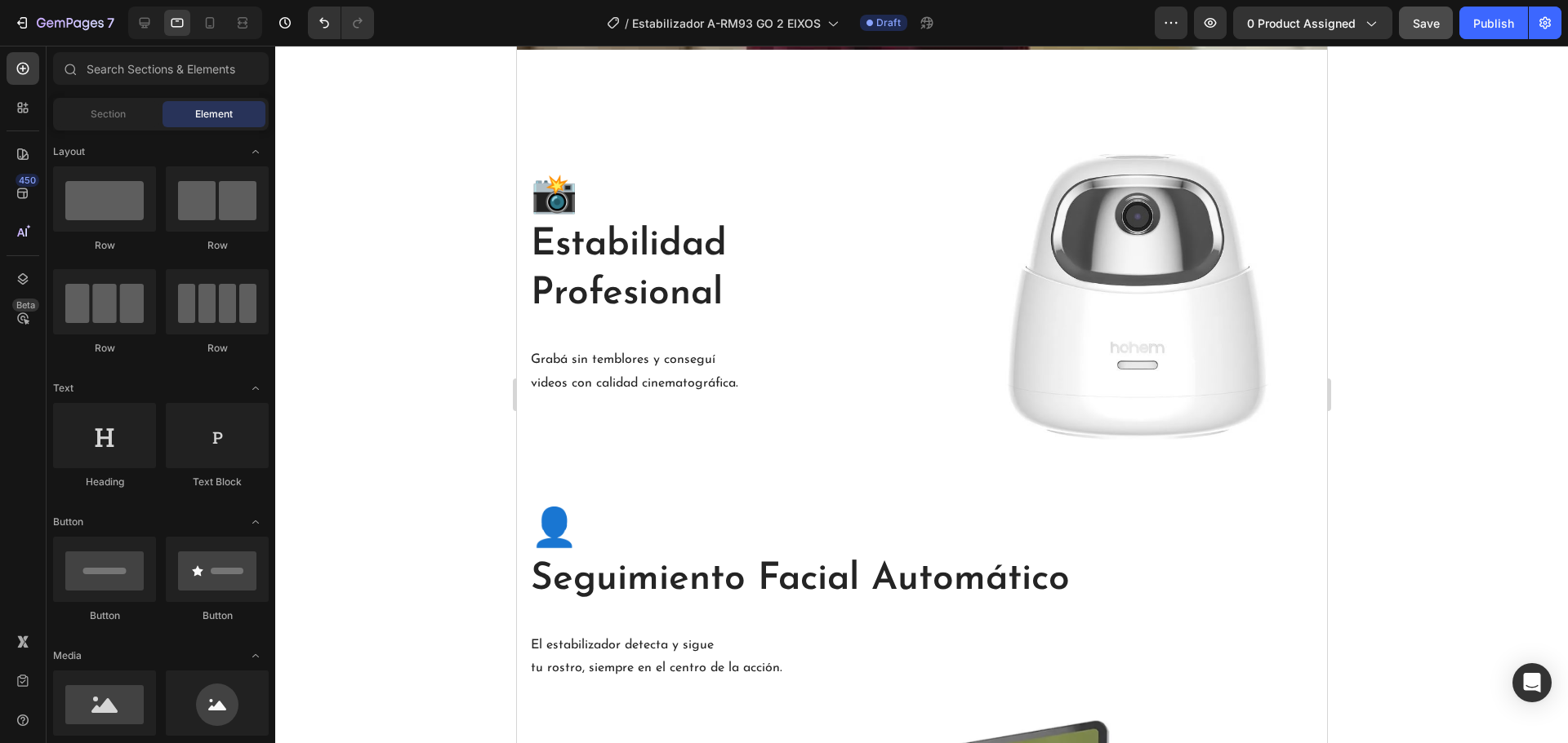
click at [451, 541] on div at bounding box center [921, 394] width 1292 height 698
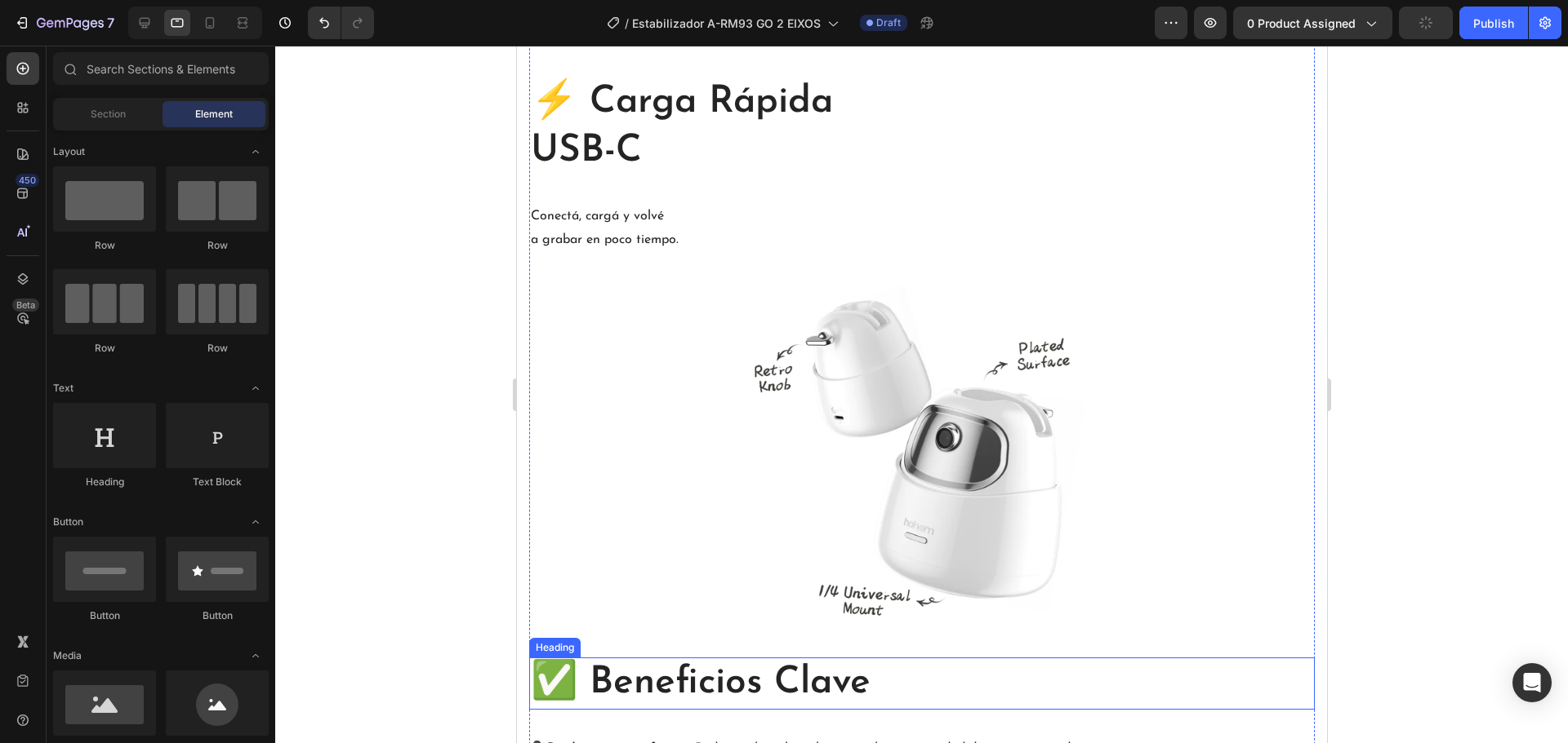
scroll to position [2840, 0]
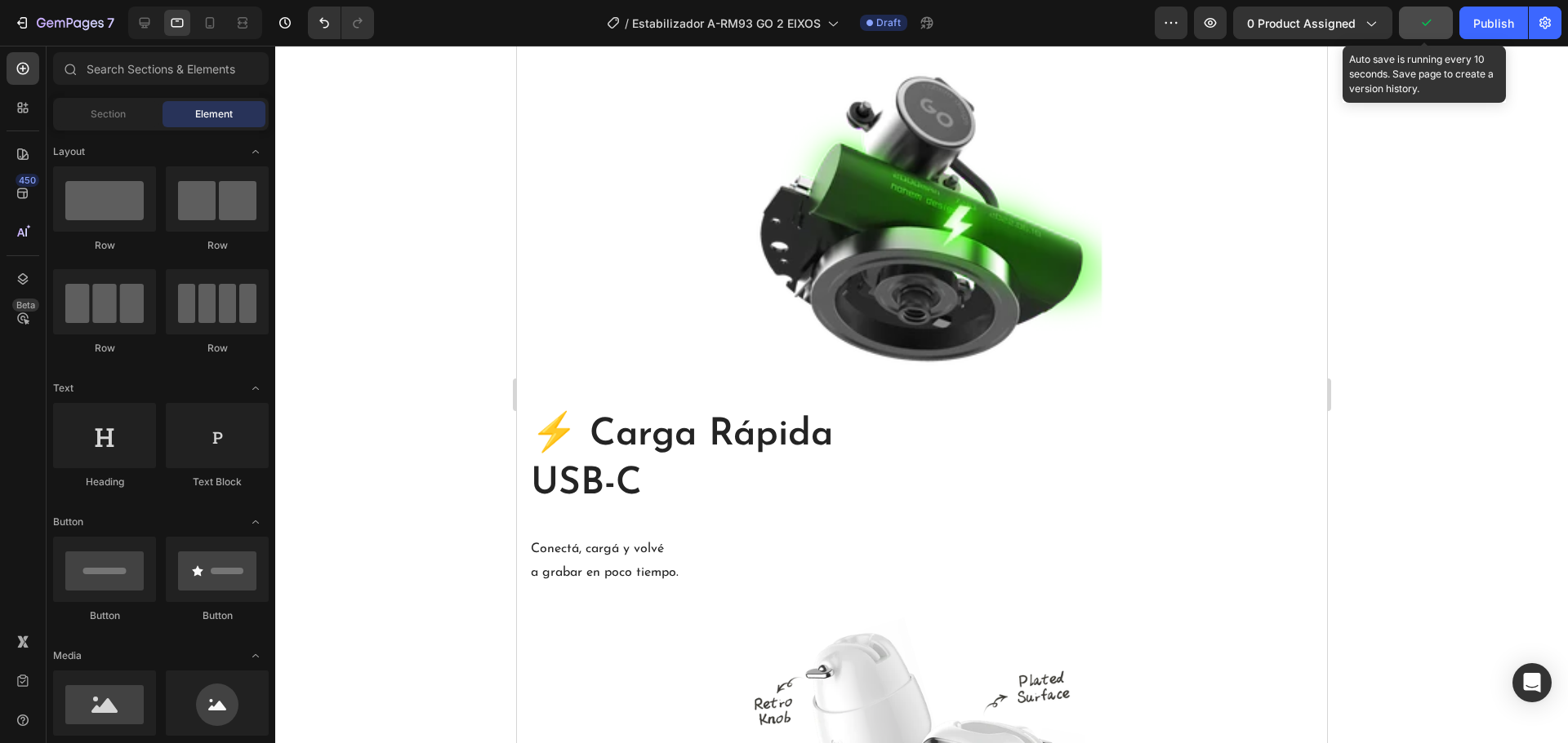
click at [1424, 27] on icon "button" at bounding box center [1425, 23] width 17 height 17
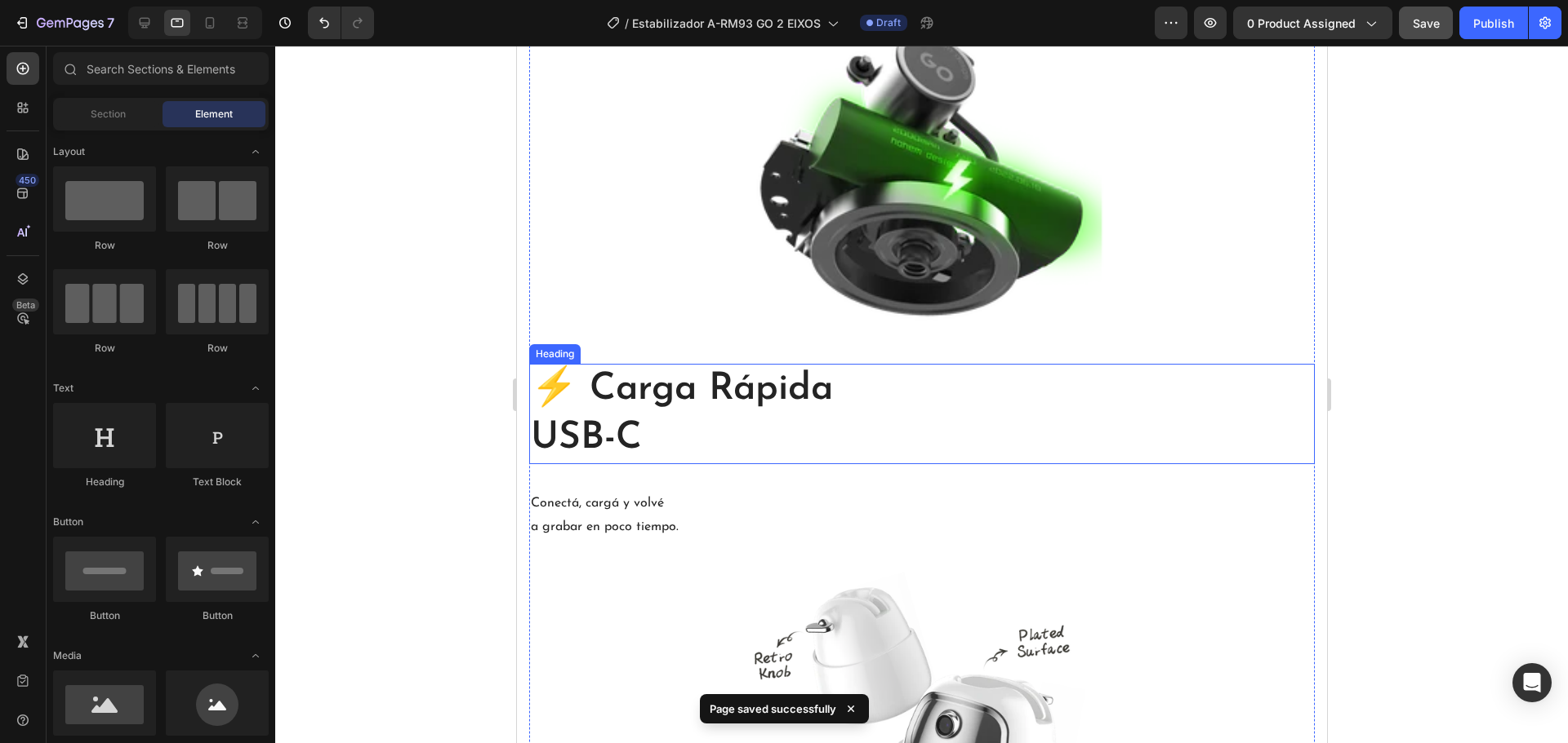
scroll to position [2921, 0]
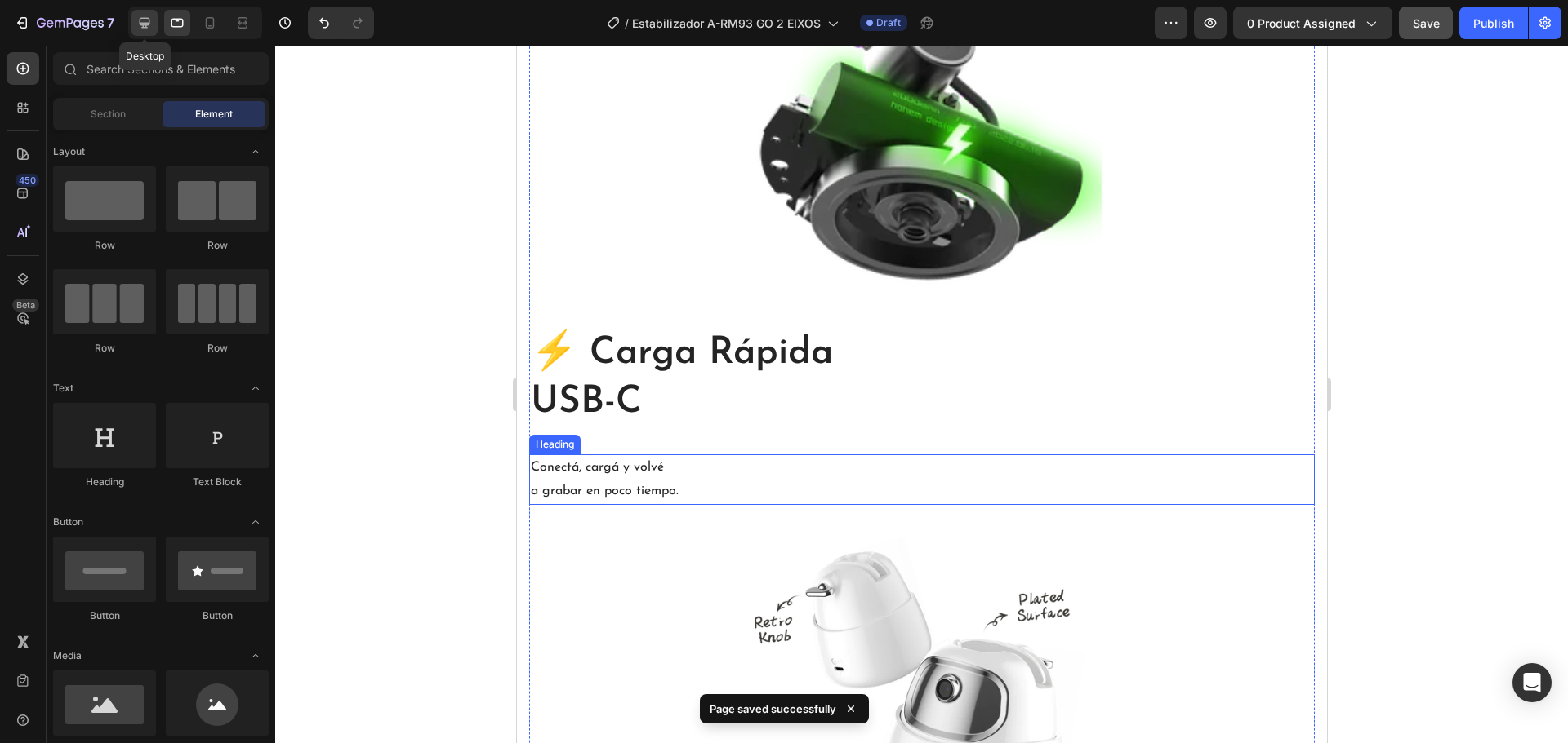
click at [150, 18] on icon at bounding box center [144, 23] width 17 height 17
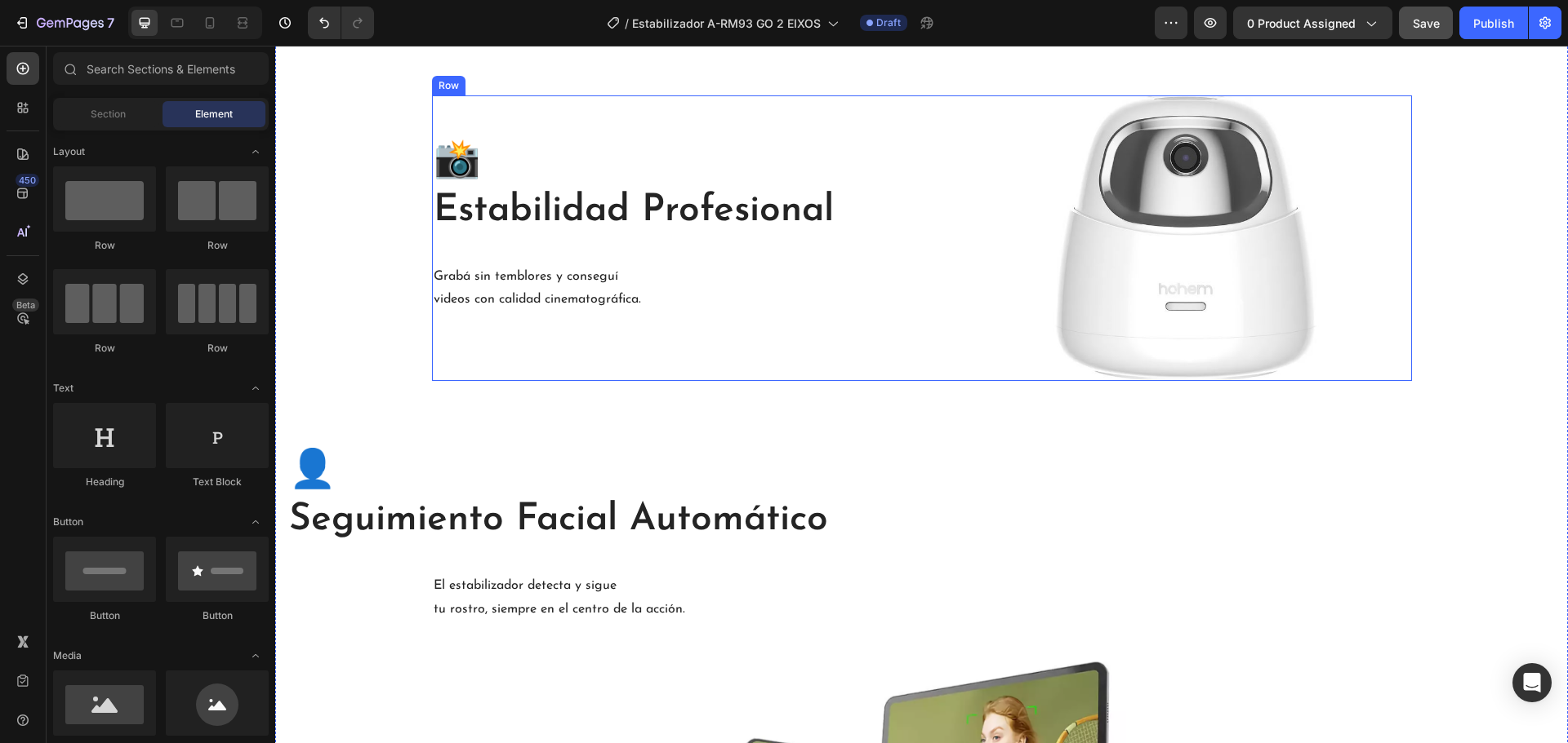
scroll to position [1615, 0]
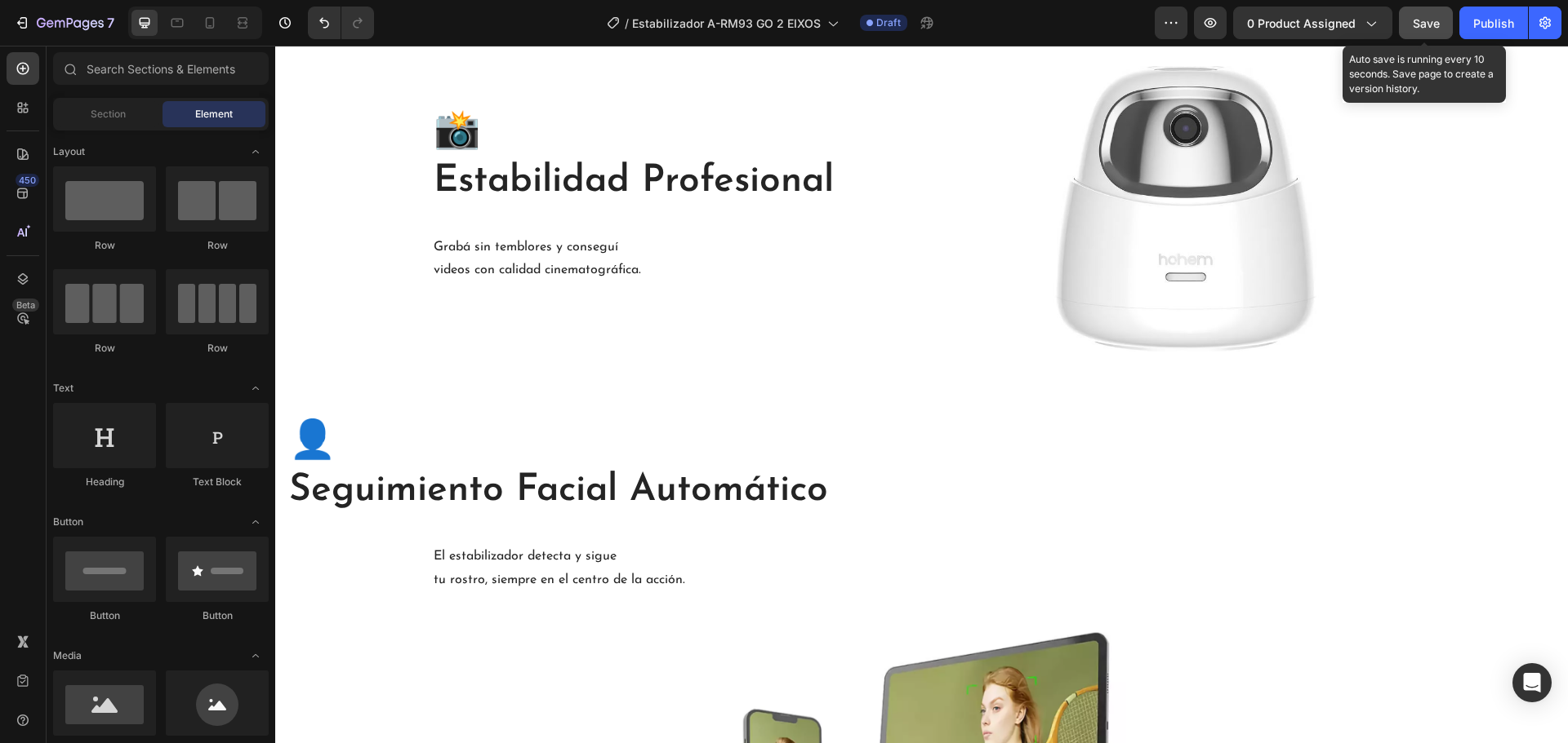
click at [1404, 14] on button "Save" at bounding box center [1425, 22] width 54 height 33
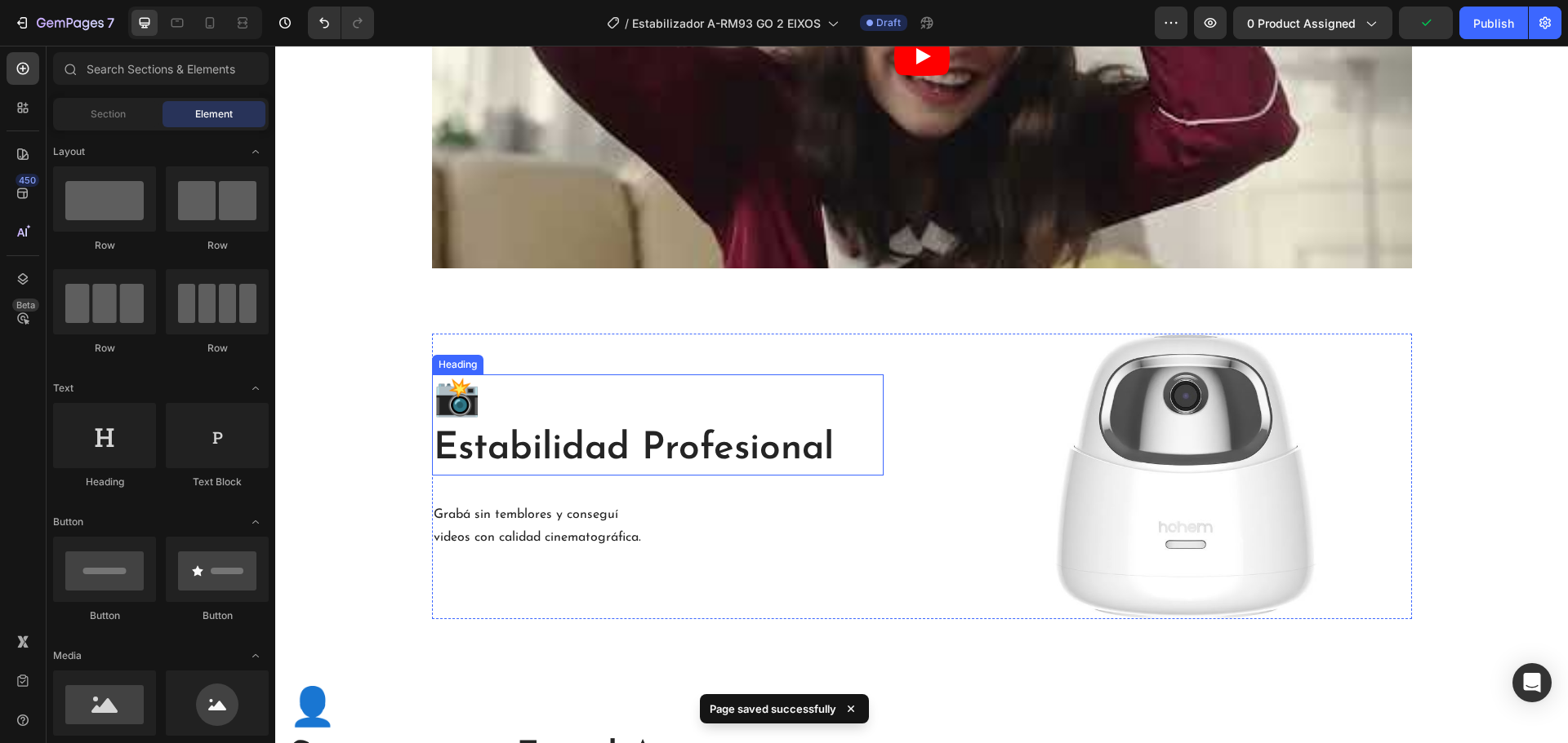
scroll to position [1208, 0]
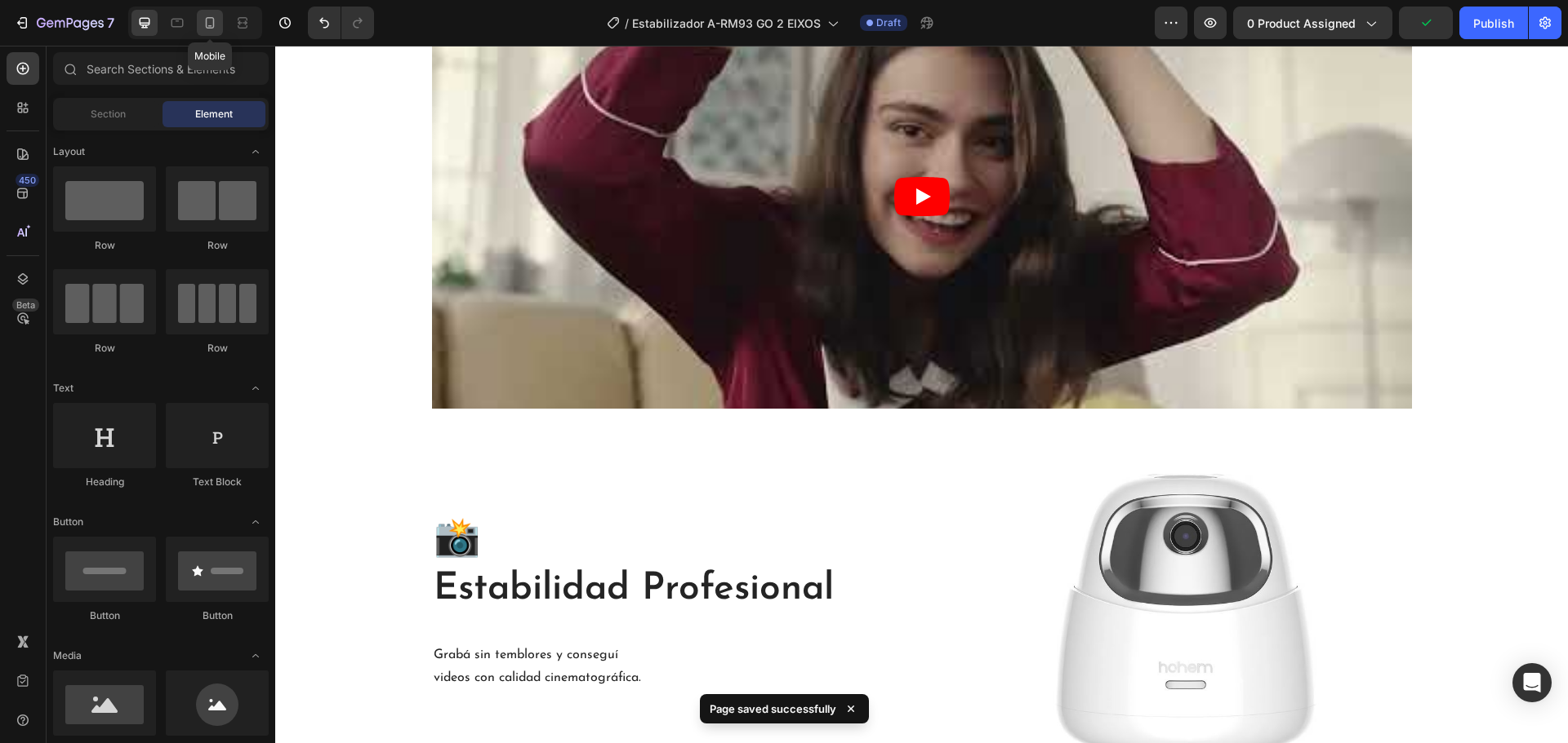
click at [207, 26] on icon at bounding box center [210, 23] width 17 height 17
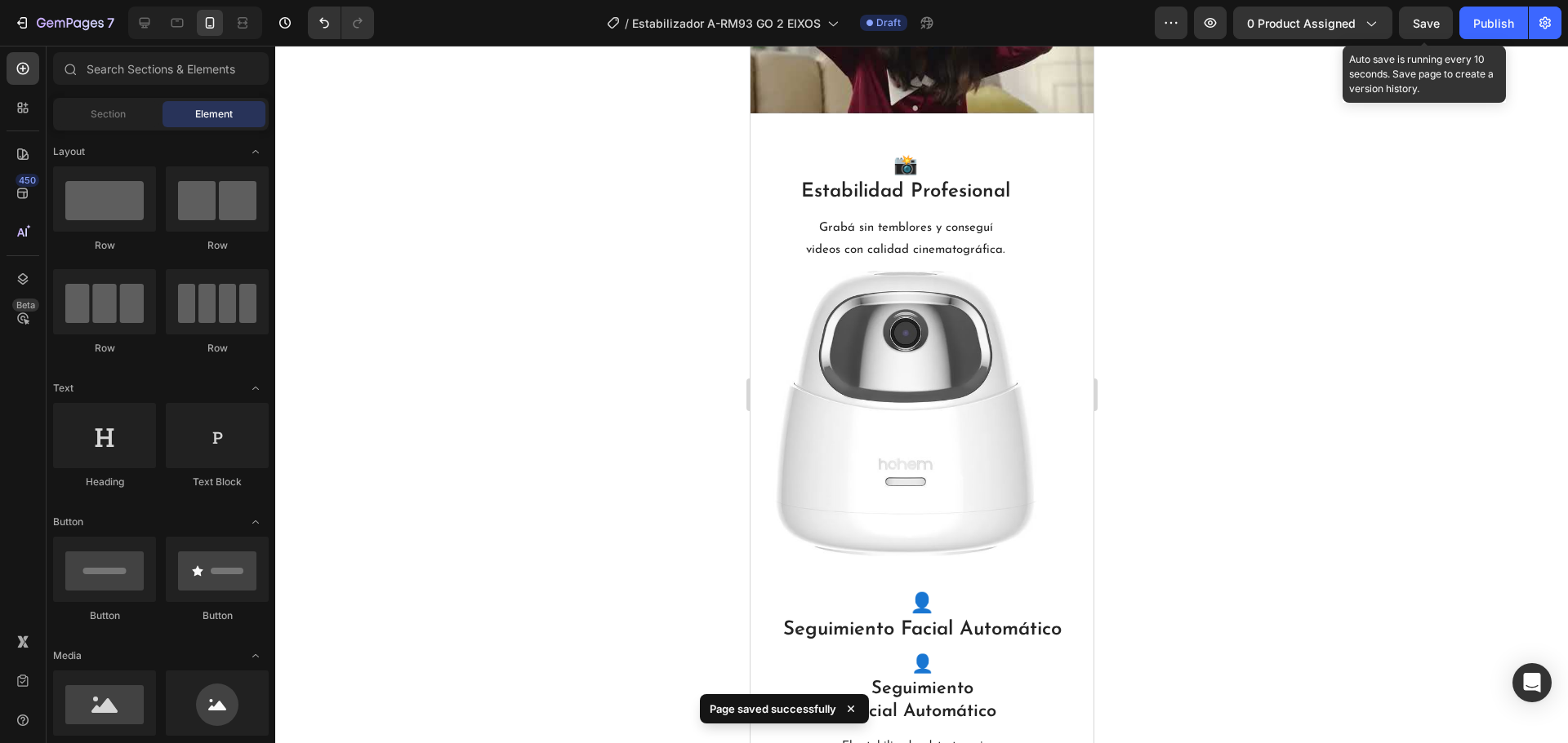
click at [1438, 18] on span "Save" at bounding box center [1426, 24] width 27 height 14
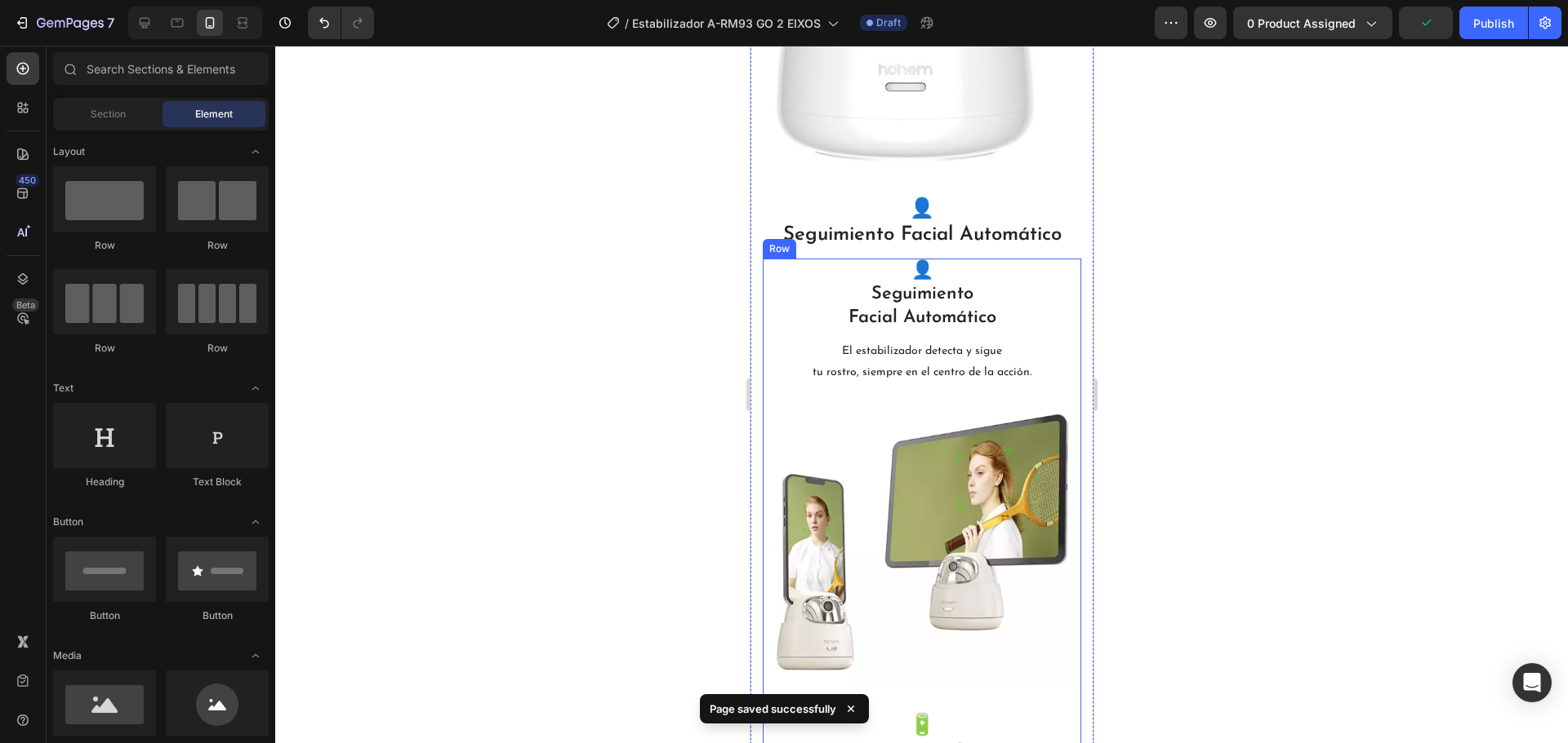
scroll to position [1534, 0]
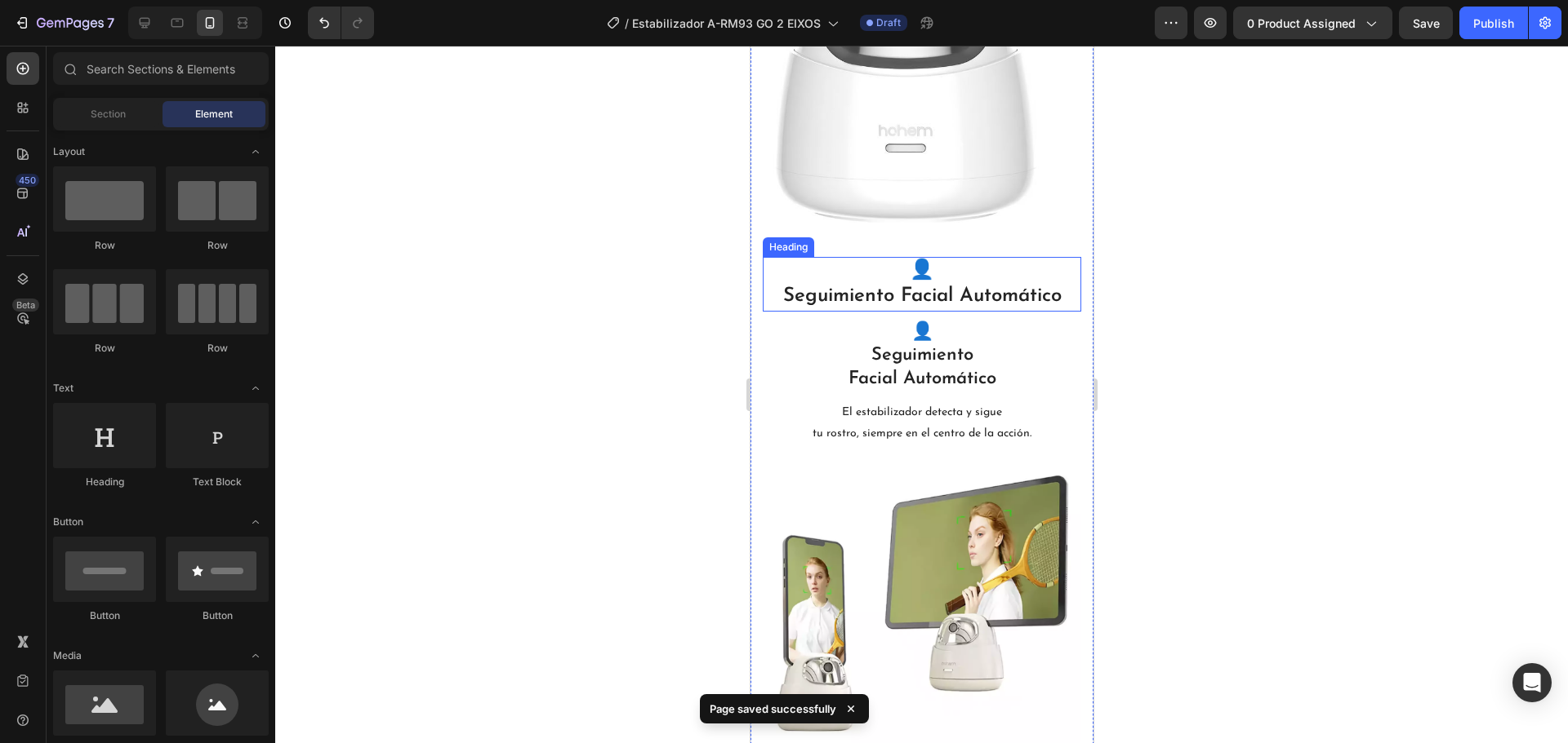
click at [1034, 297] on p "👤 Seguimiento Facial Automático" at bounding box center [921, 283] width 315 height 50
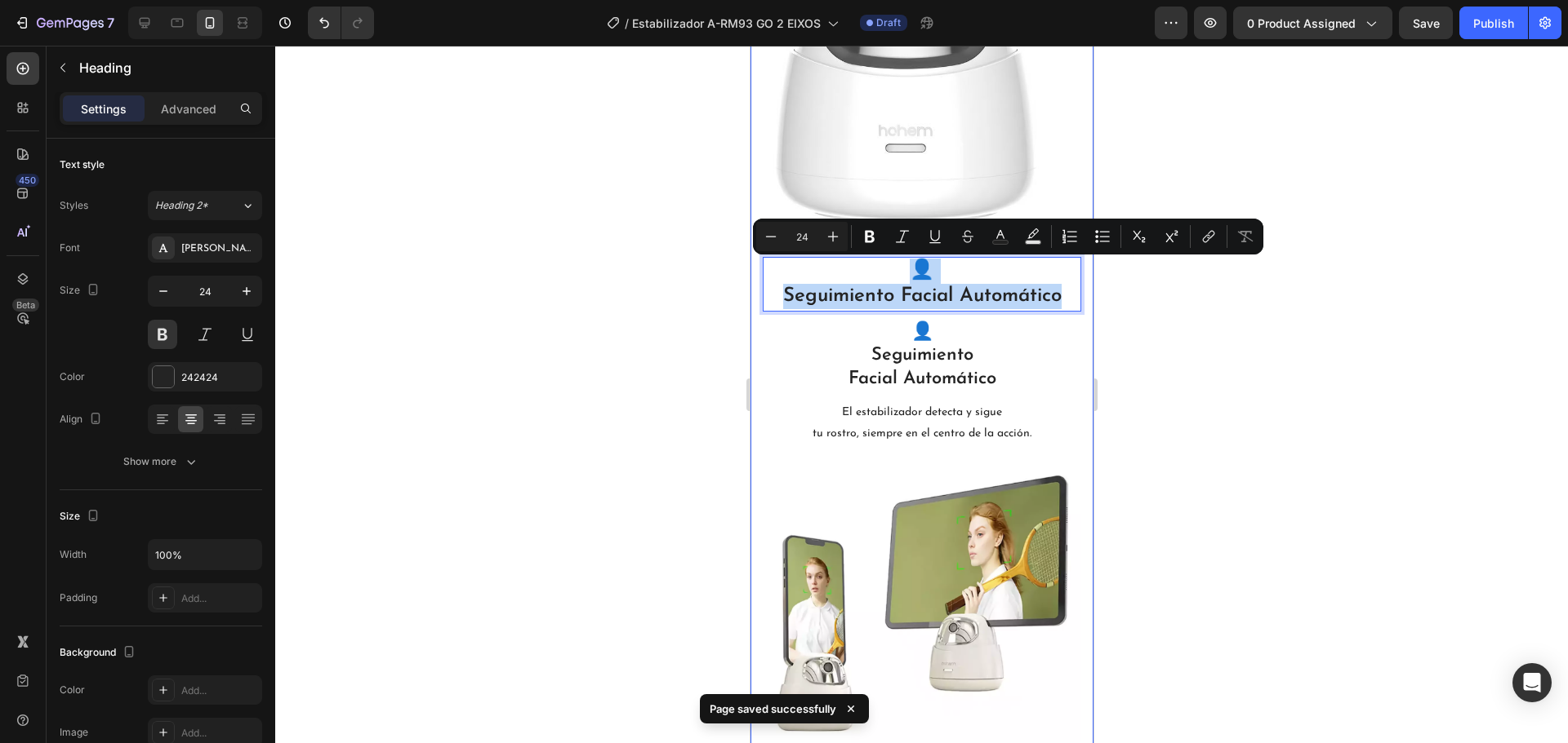
drag, startPoint x: 1059, startPoint y: 296, endPoint x: 751, endPoint y: 269, distance: 309.2
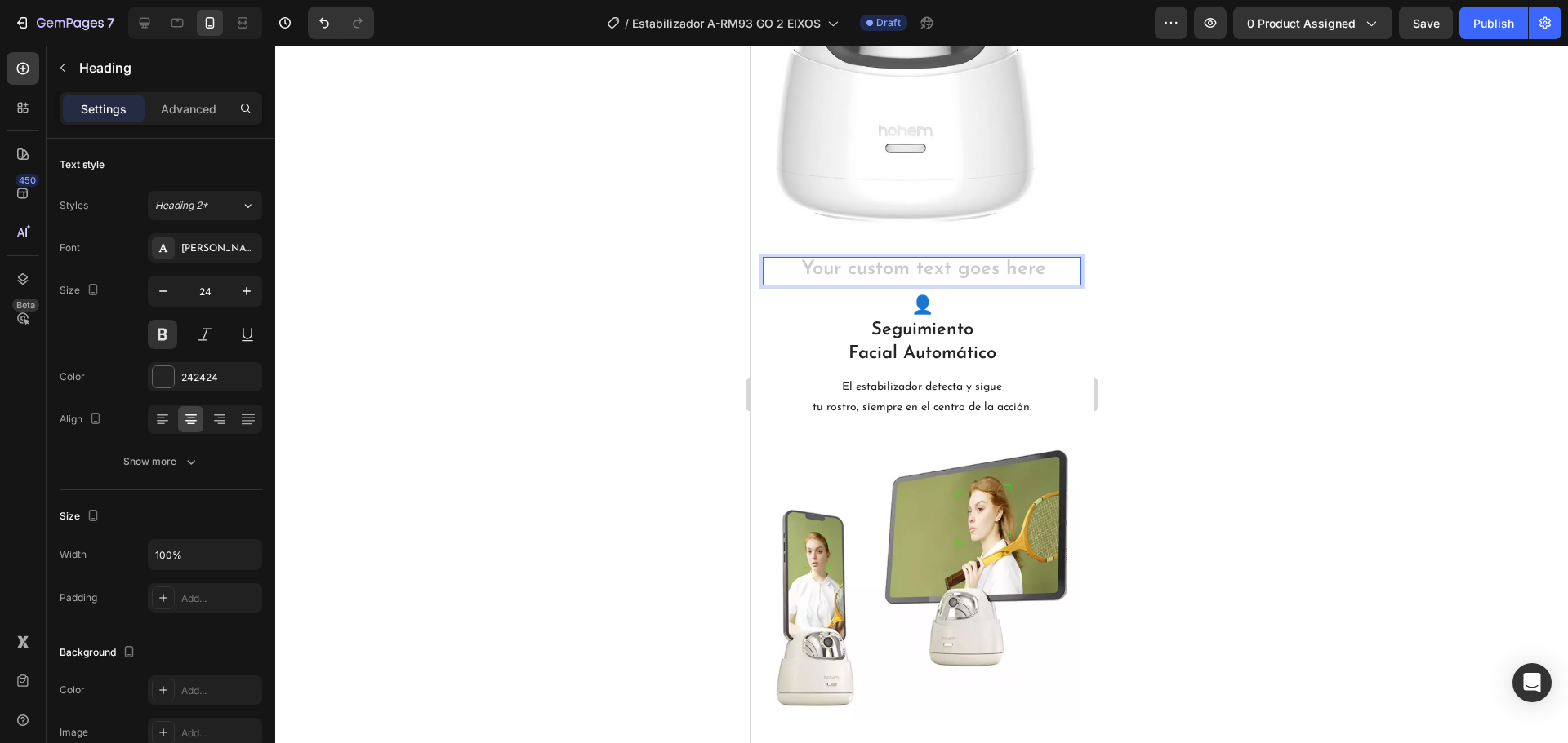
click at [1128, 274] on div at bounding box center [921, 394] width 1292 height 698
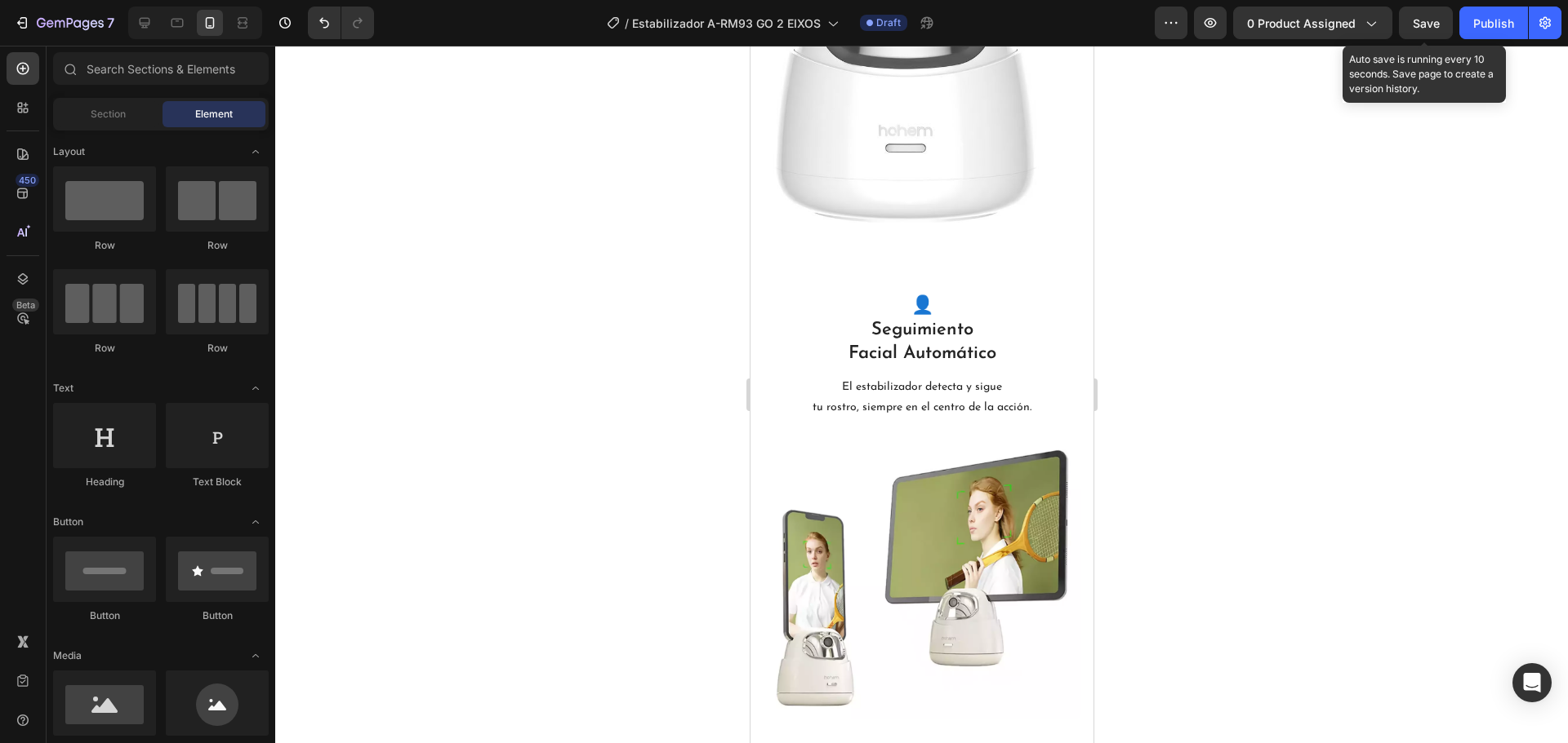
click at [1424, 30] on div "Save" at bounding box center [1426, 23] width 27 height 17
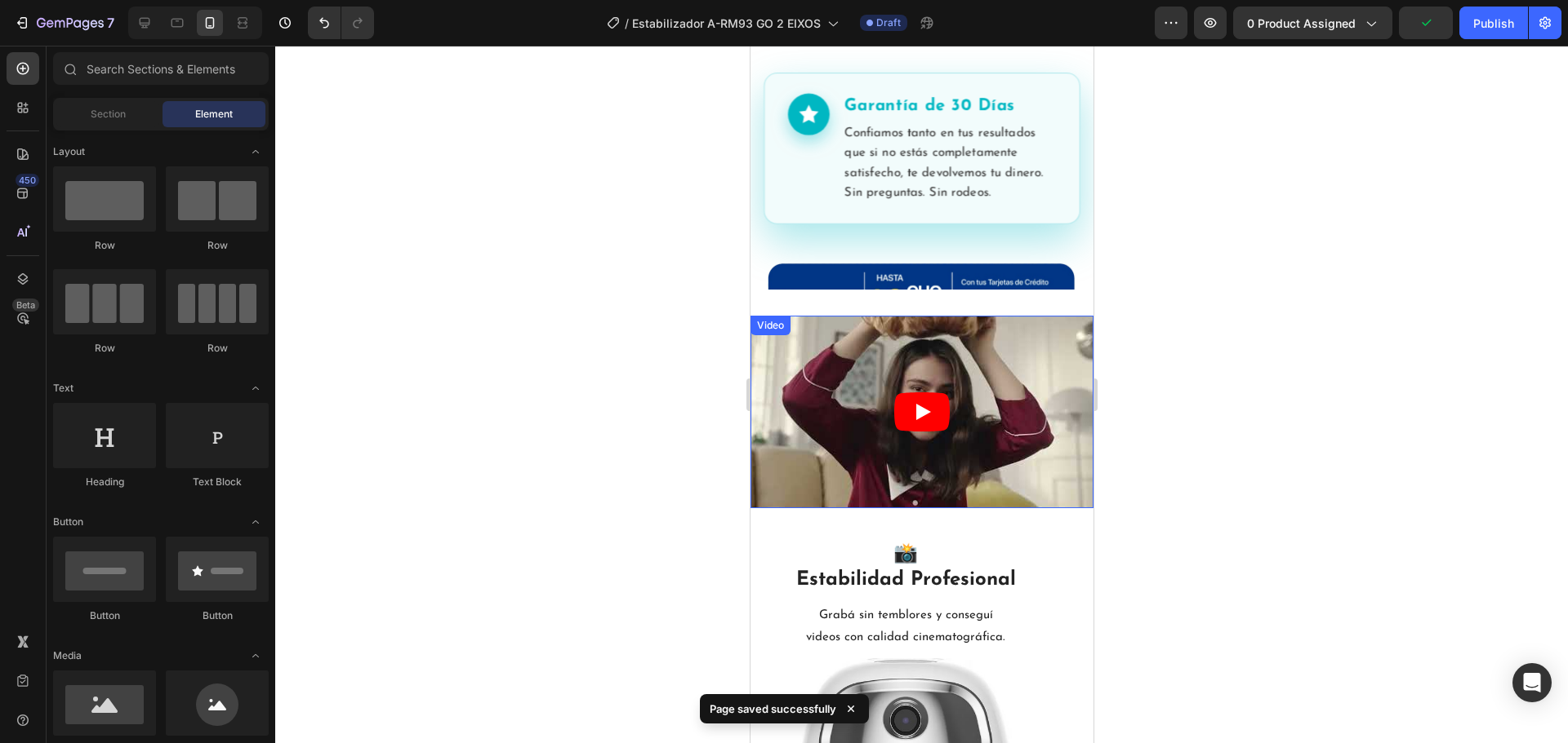
scroll to position [636, 0]
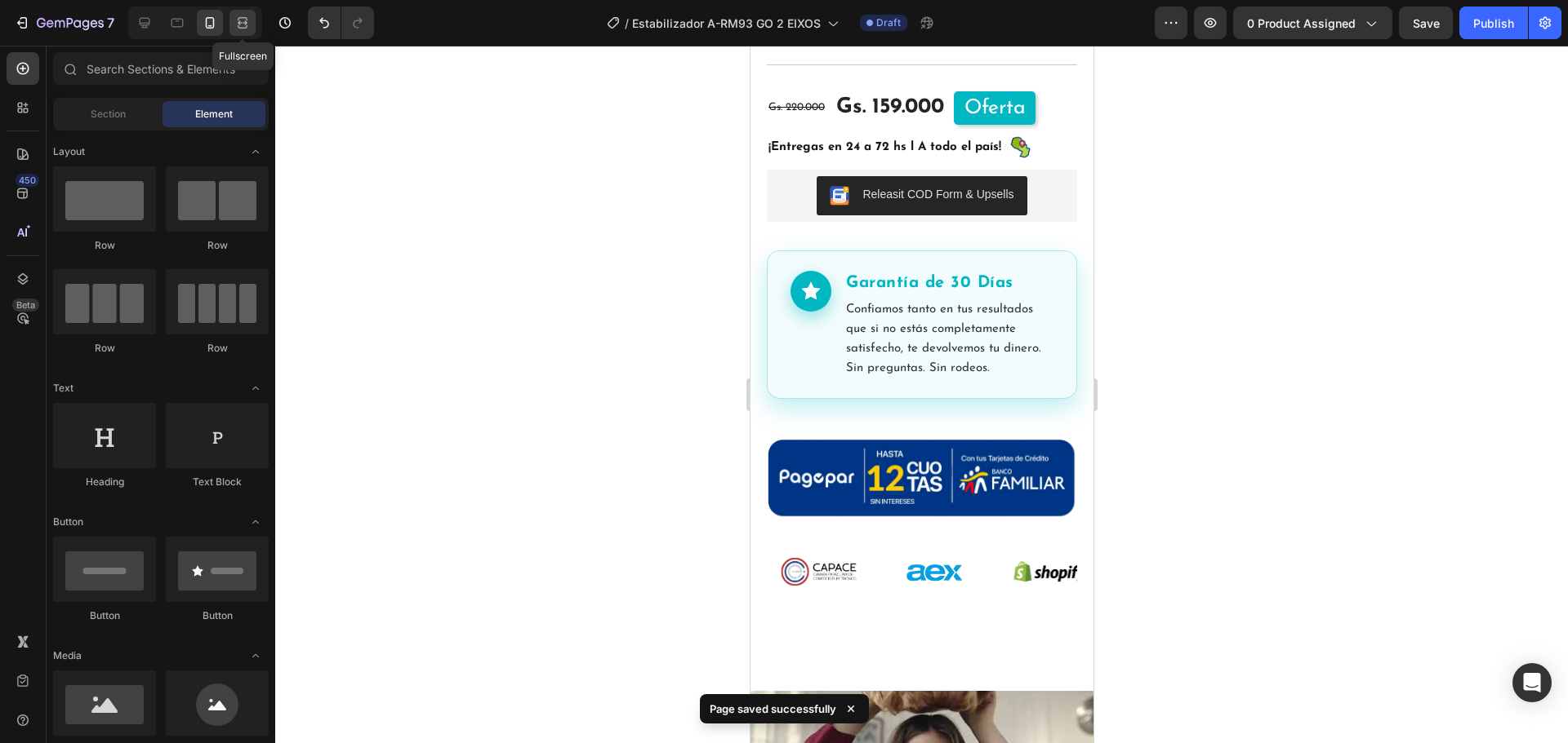
click at [244, 20] on icon at bounding box center [242, 23] width 17 height 17
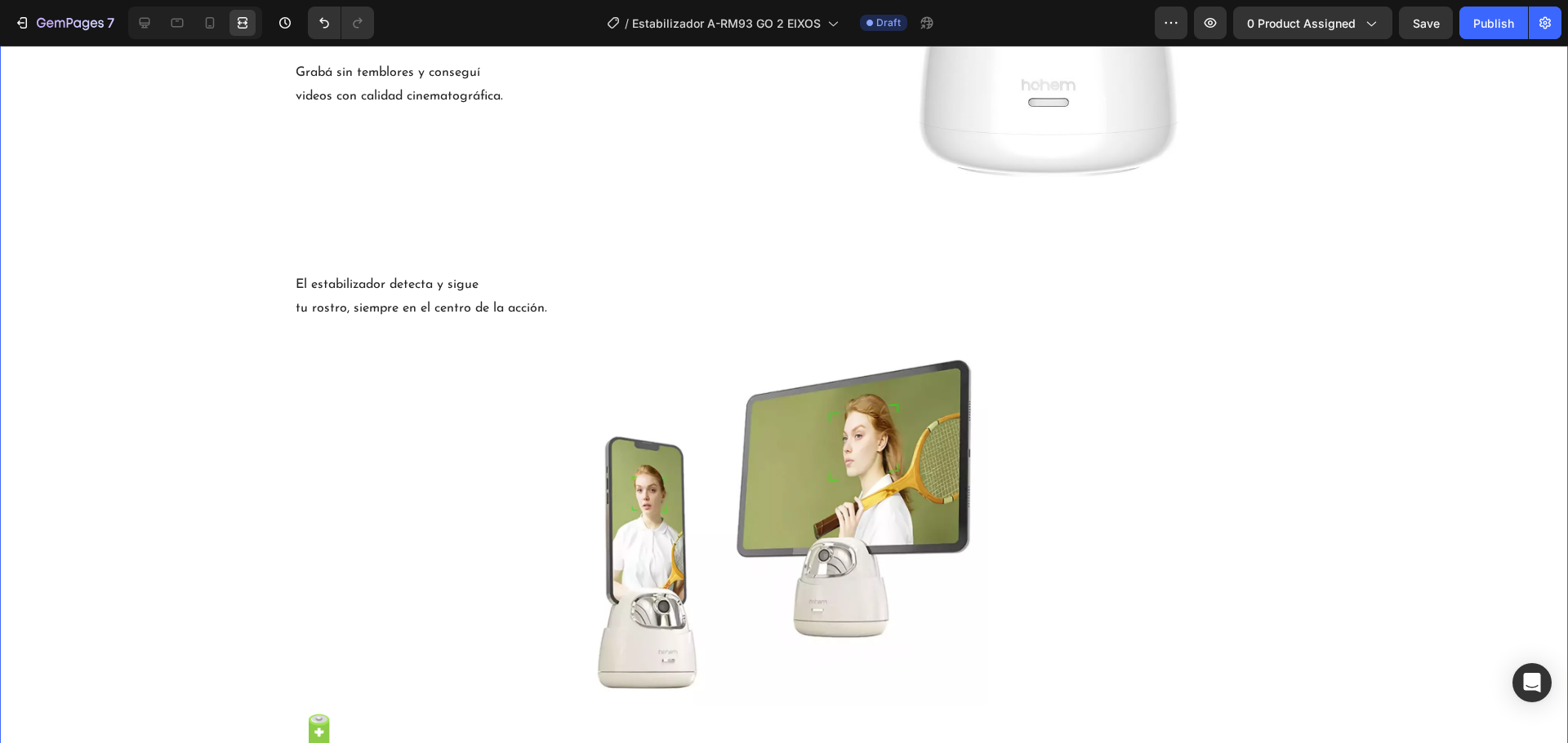
scroll to position [1687, 0]
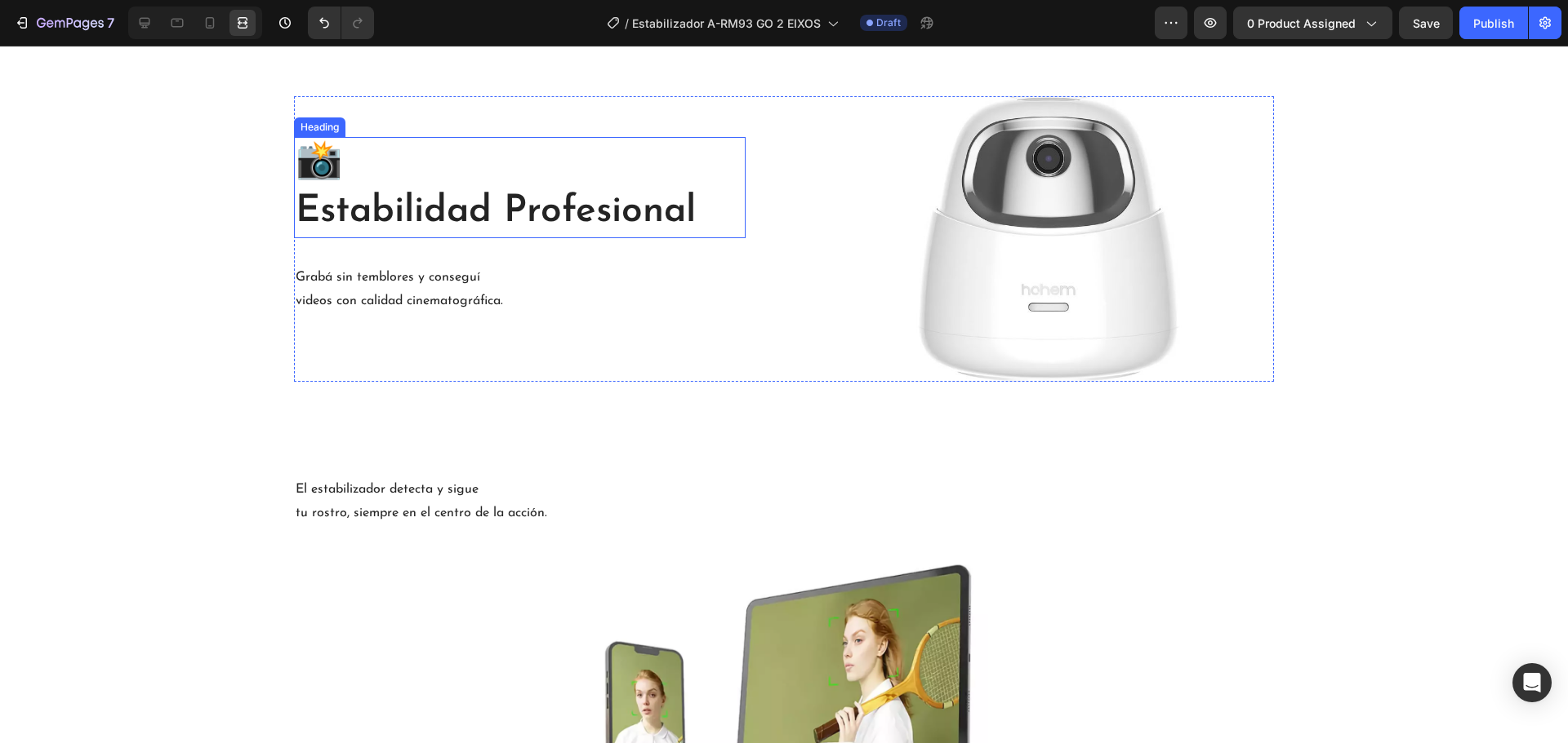
click at [457, 195] on h2 "📸 Estabilidad Profesional" at bounding box center [520, 188] width 452 height 101
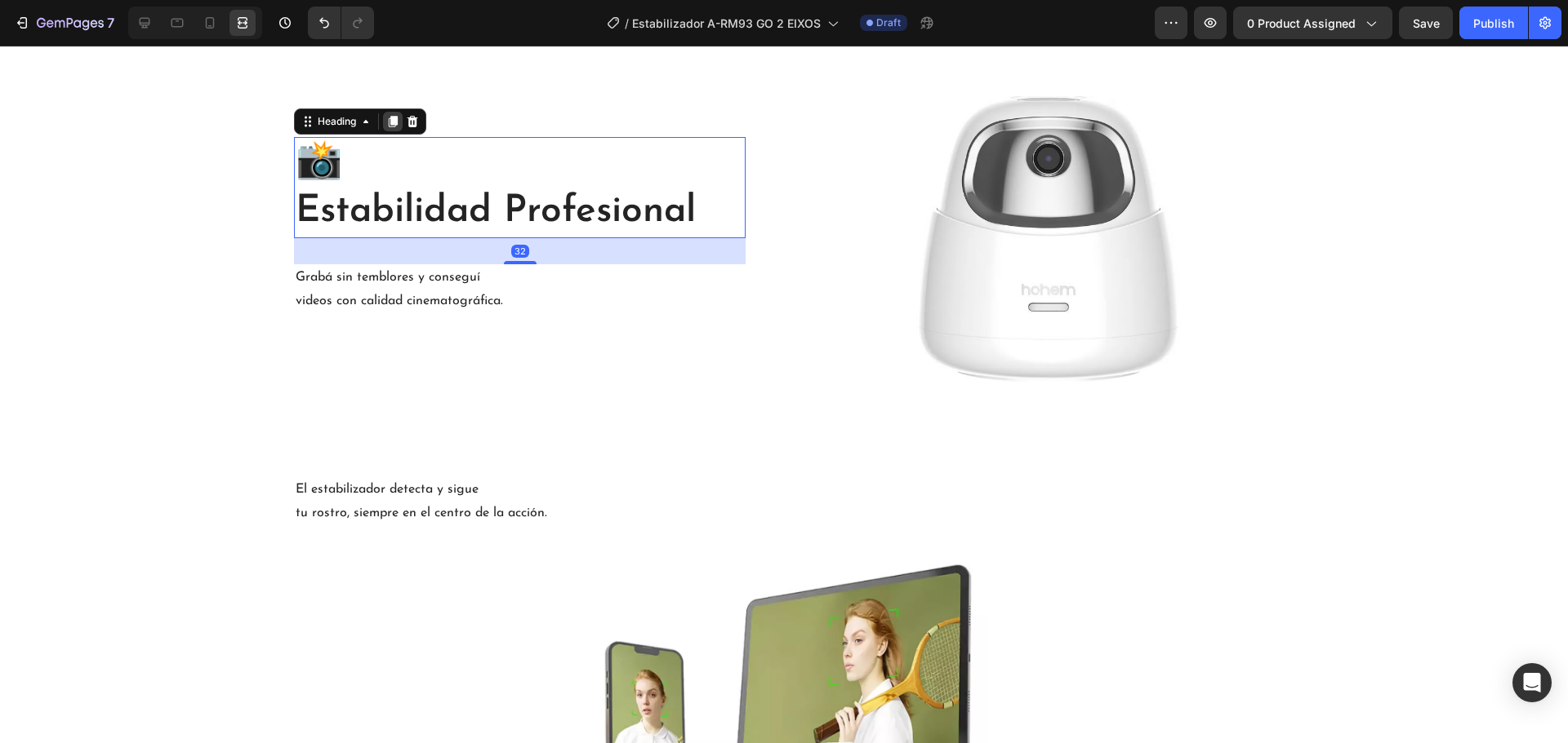
click at [388, 124] on icon at bounding box center [393, 121] width 9 height 11
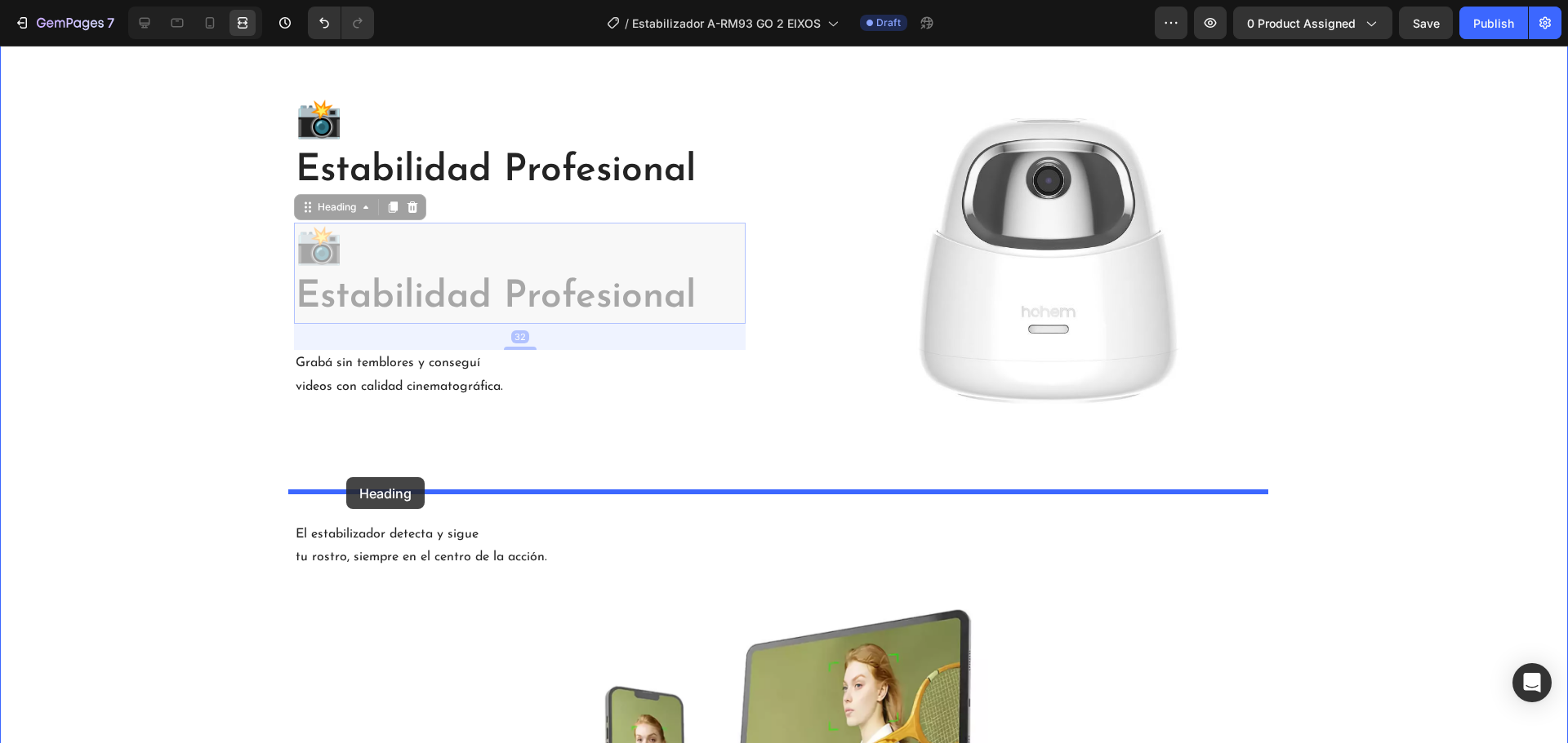
drag, startPoint x: 329, startPoint y: 213, endPoint x: 346, endPoint y: 477, distance: 264.5
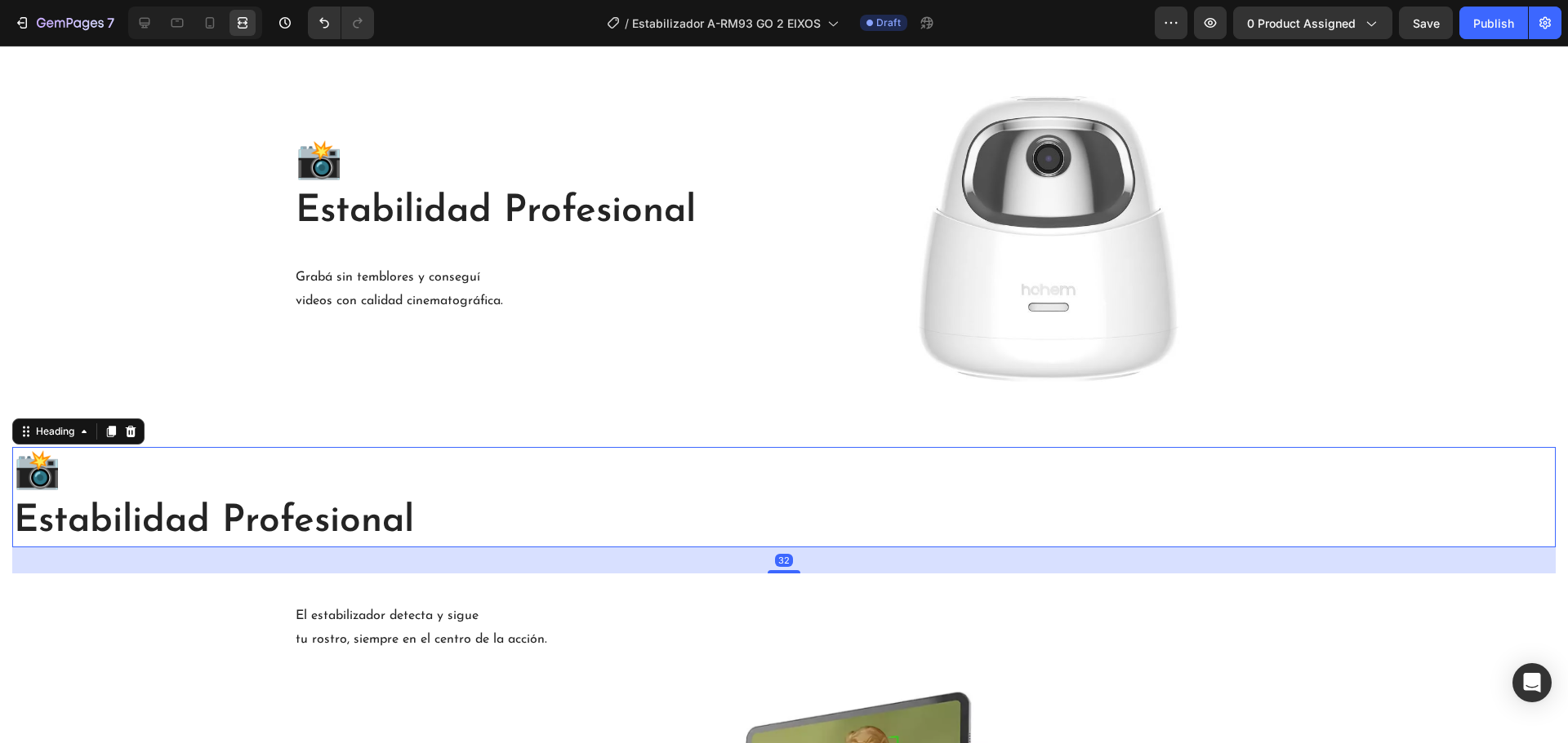
click at [417, 523] on h2 "📸 Estabilidad Profesional" at bounding box center [784, 497] width 1543 height 101
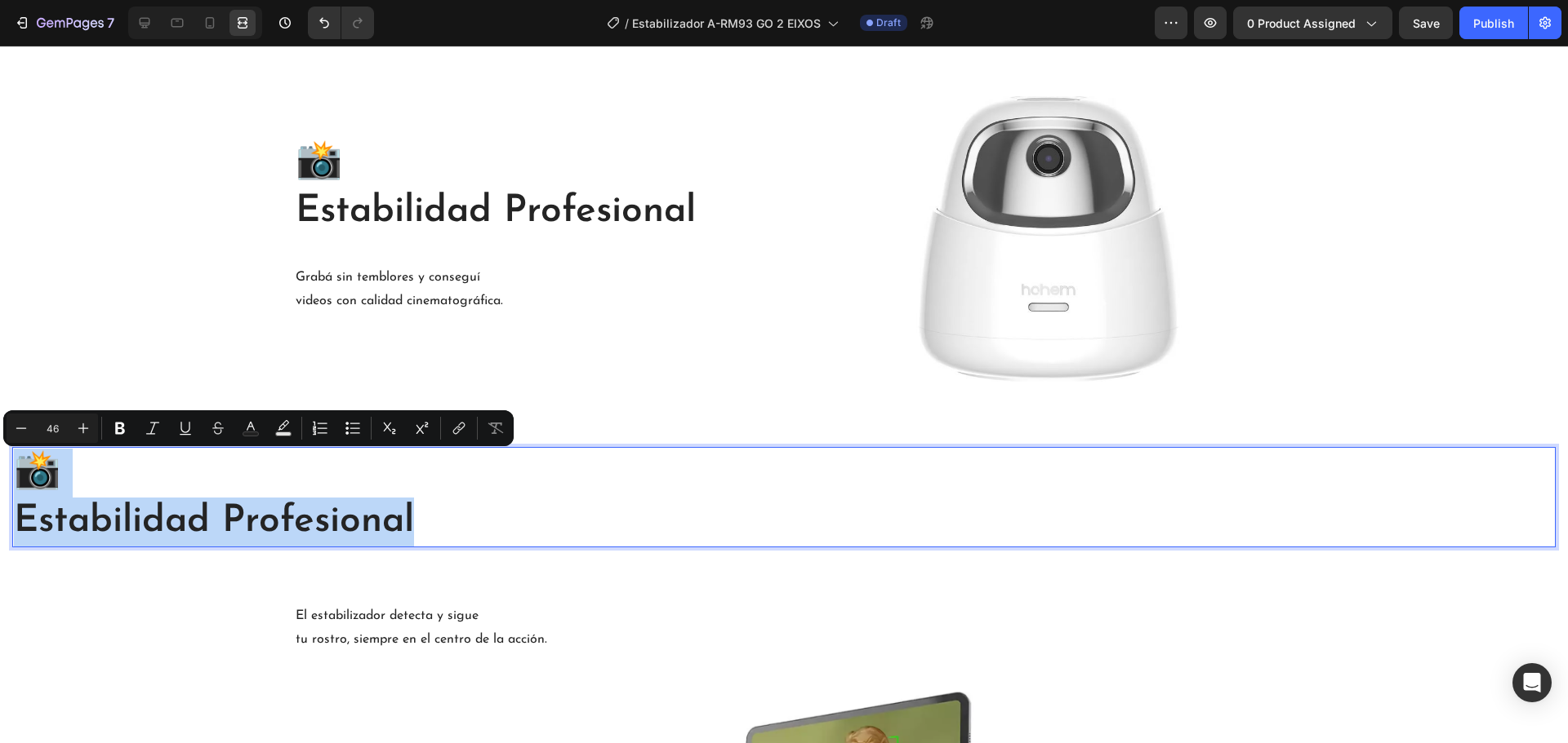
drag, startPoint x: 419, startPoint y: 521, endPoint x: 30, endPoint y: 479, distance: 391.3
click at [30, 479] on p "📸 Estabilidad Profesional" at bounding box center [784, 497] width 1540 height 98
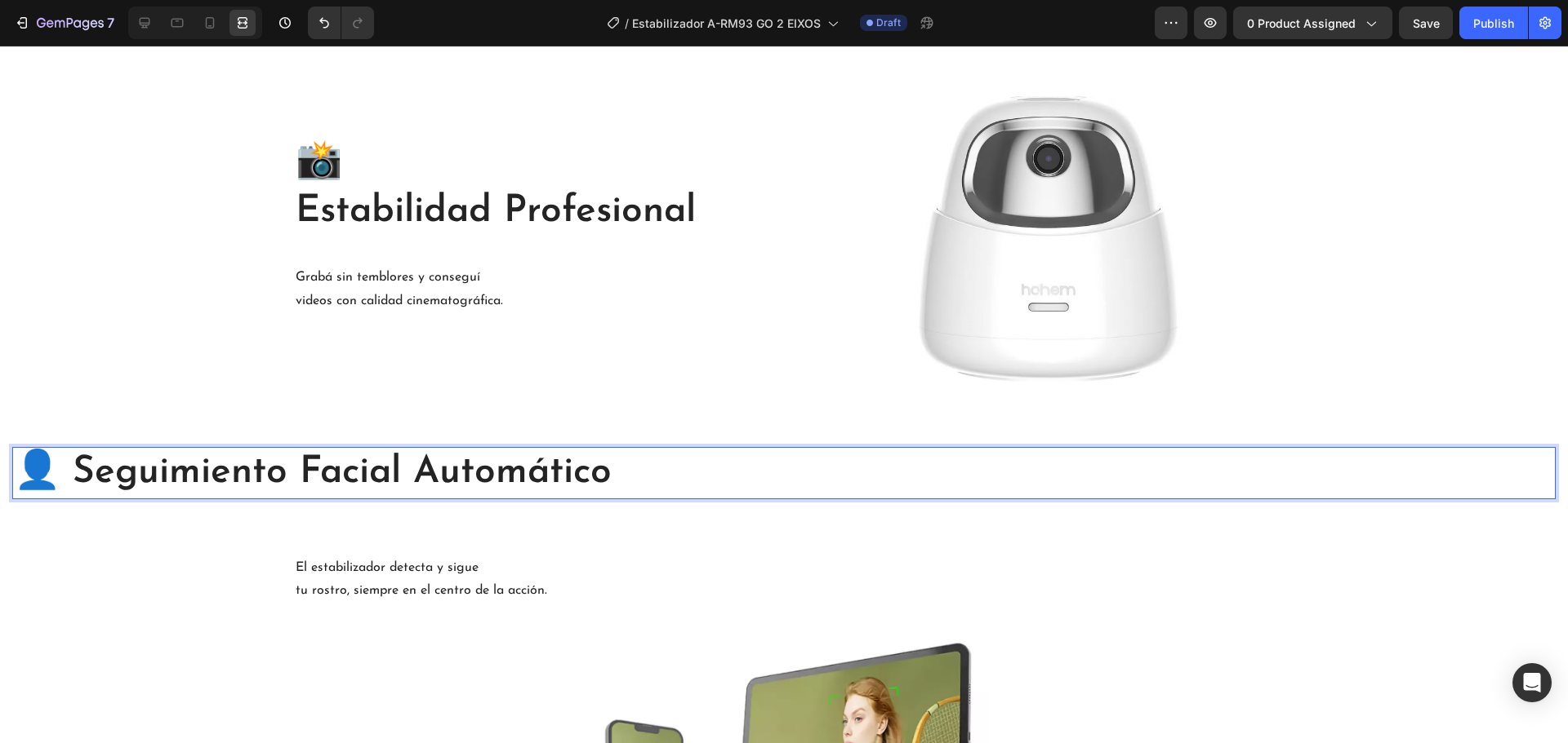
click at [70, 468] on p "👤 Seguimiento Facial Automático" at bounding box center [784, 474] width 1540 height 49
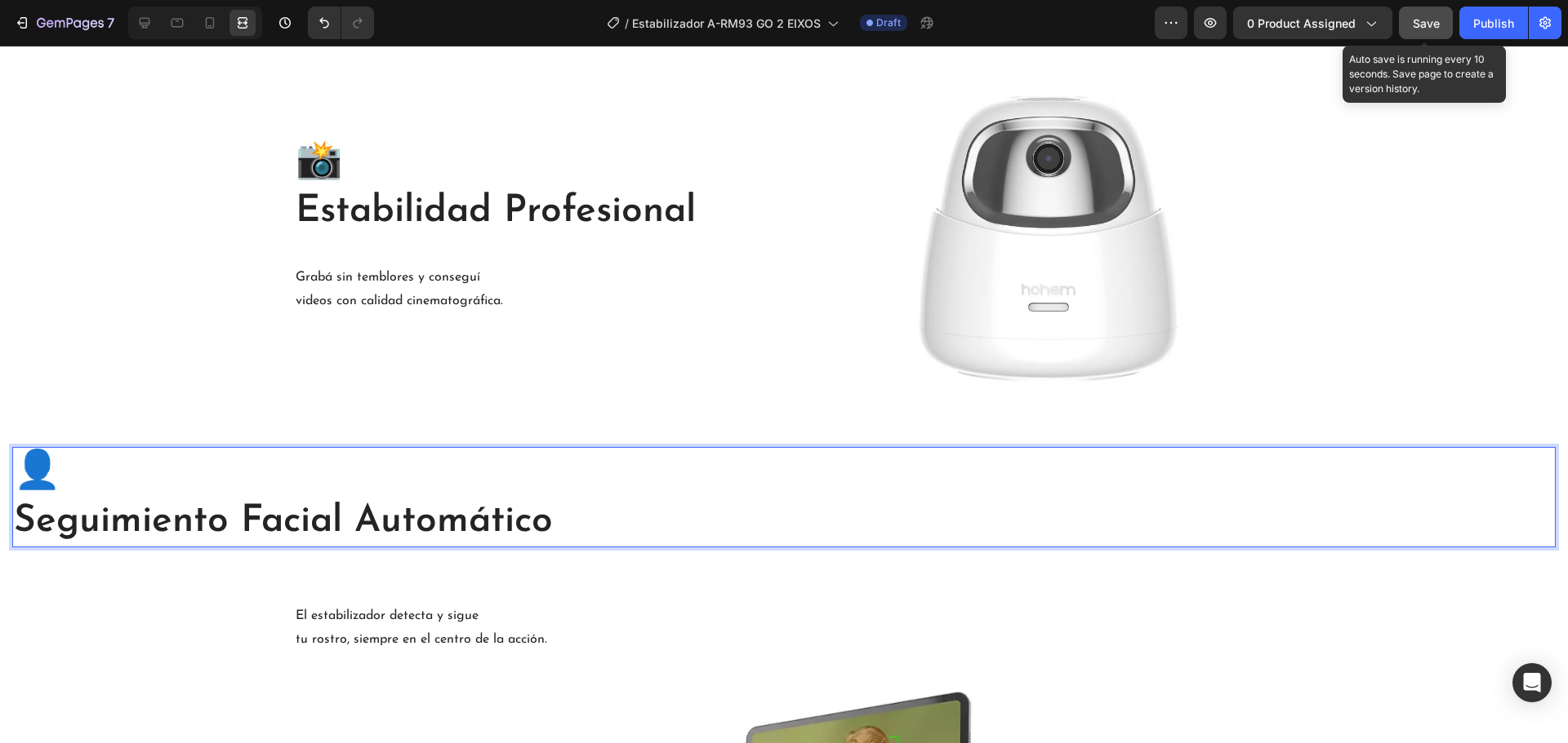
click at [1404, 21] on button "Save" at bounding box center [1425, 22] width 54 height 33
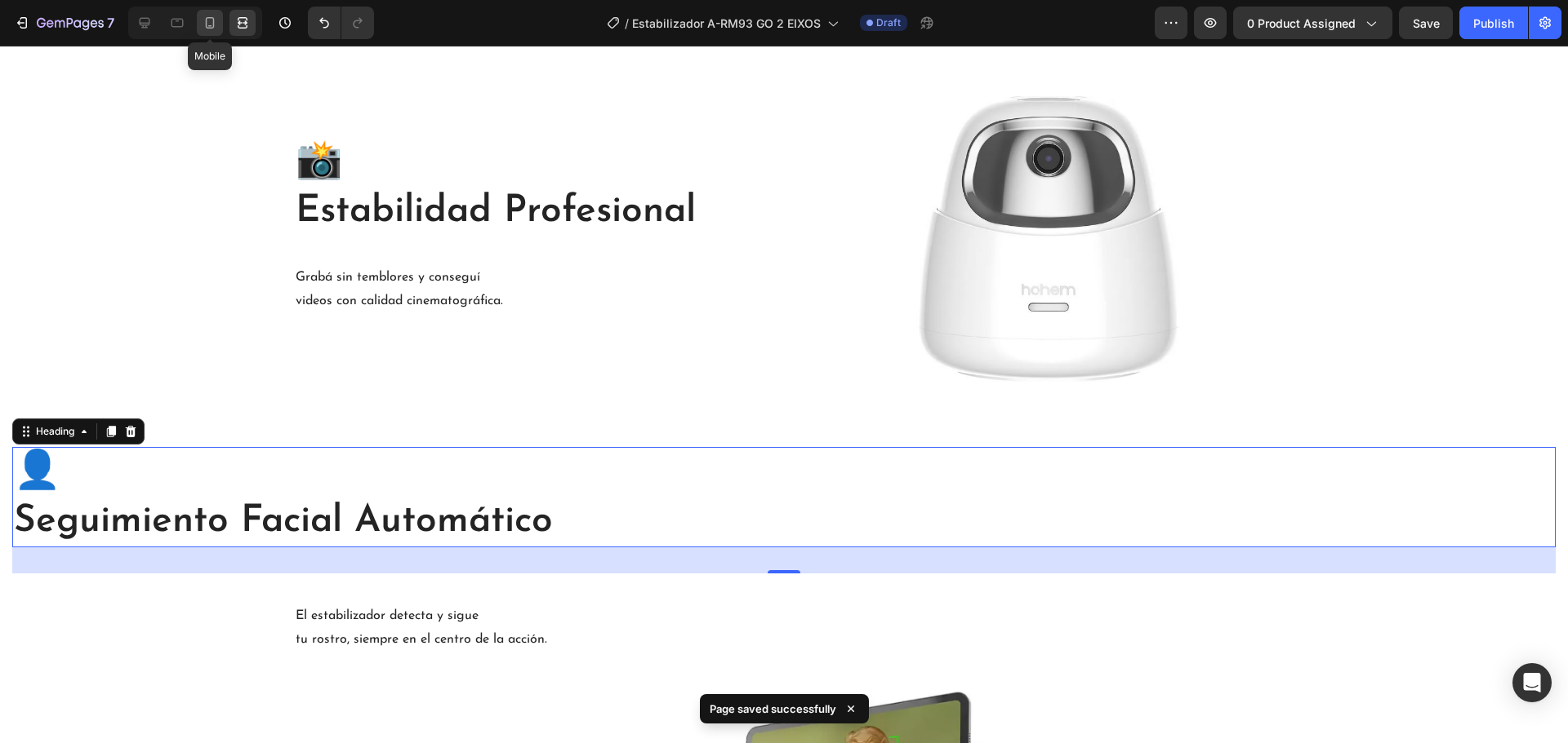
click at [213, 20] on icon at bounding box center [210, 23] width 17 height 17
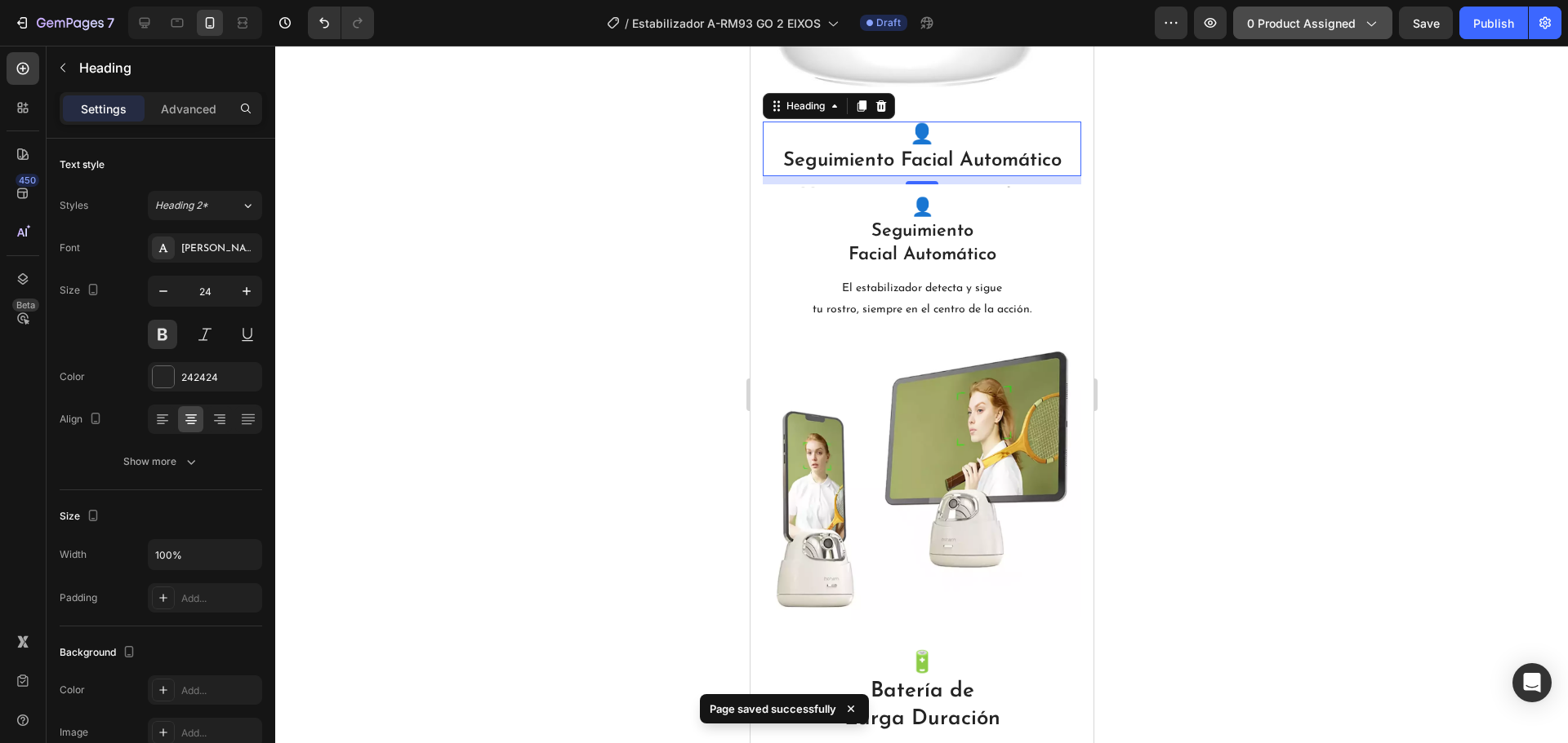
scroll to position [2052, 0]
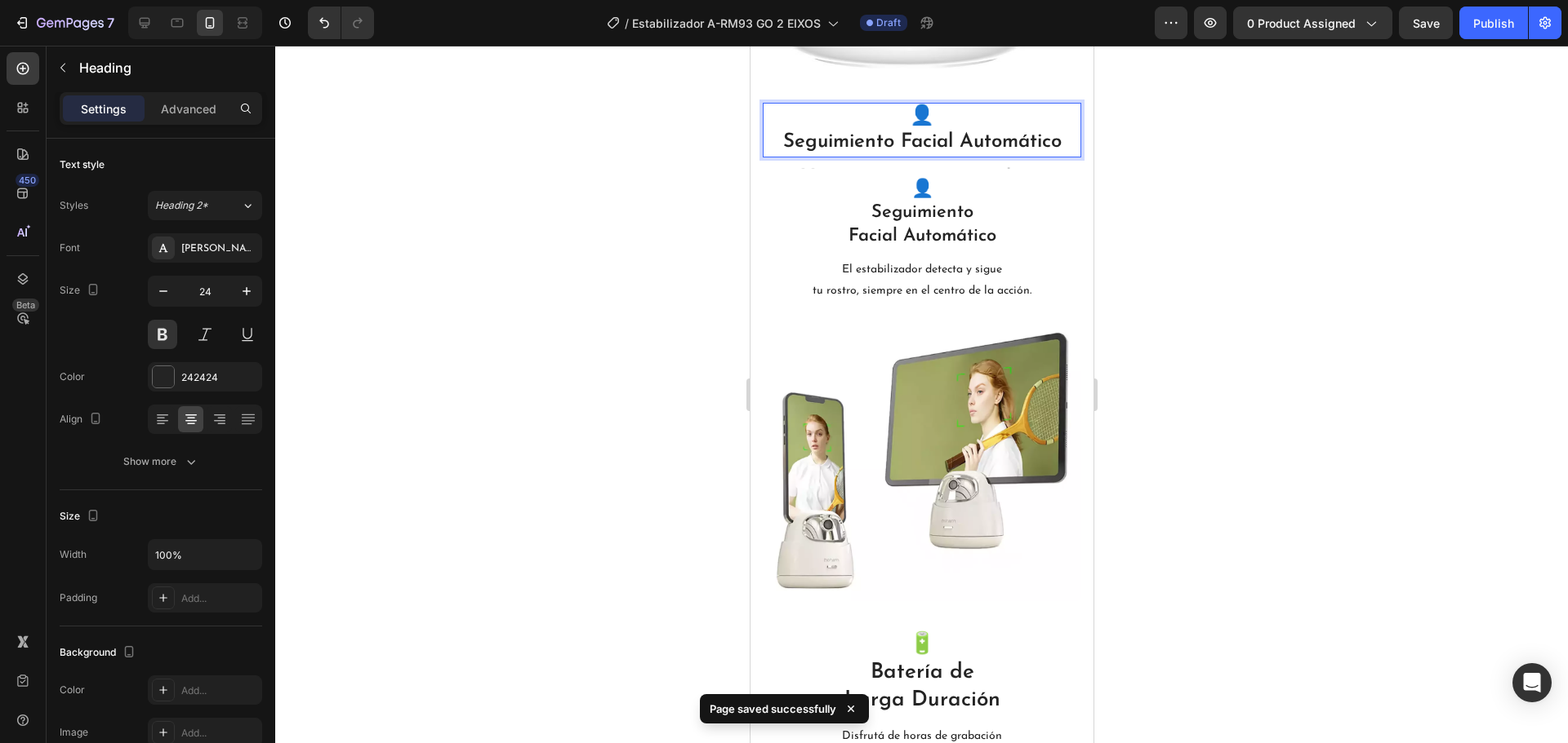
click at [1056, 142] on p "👤 Seguimiento Facial Automático" at bounding box center [921, 129] width 315 height 50
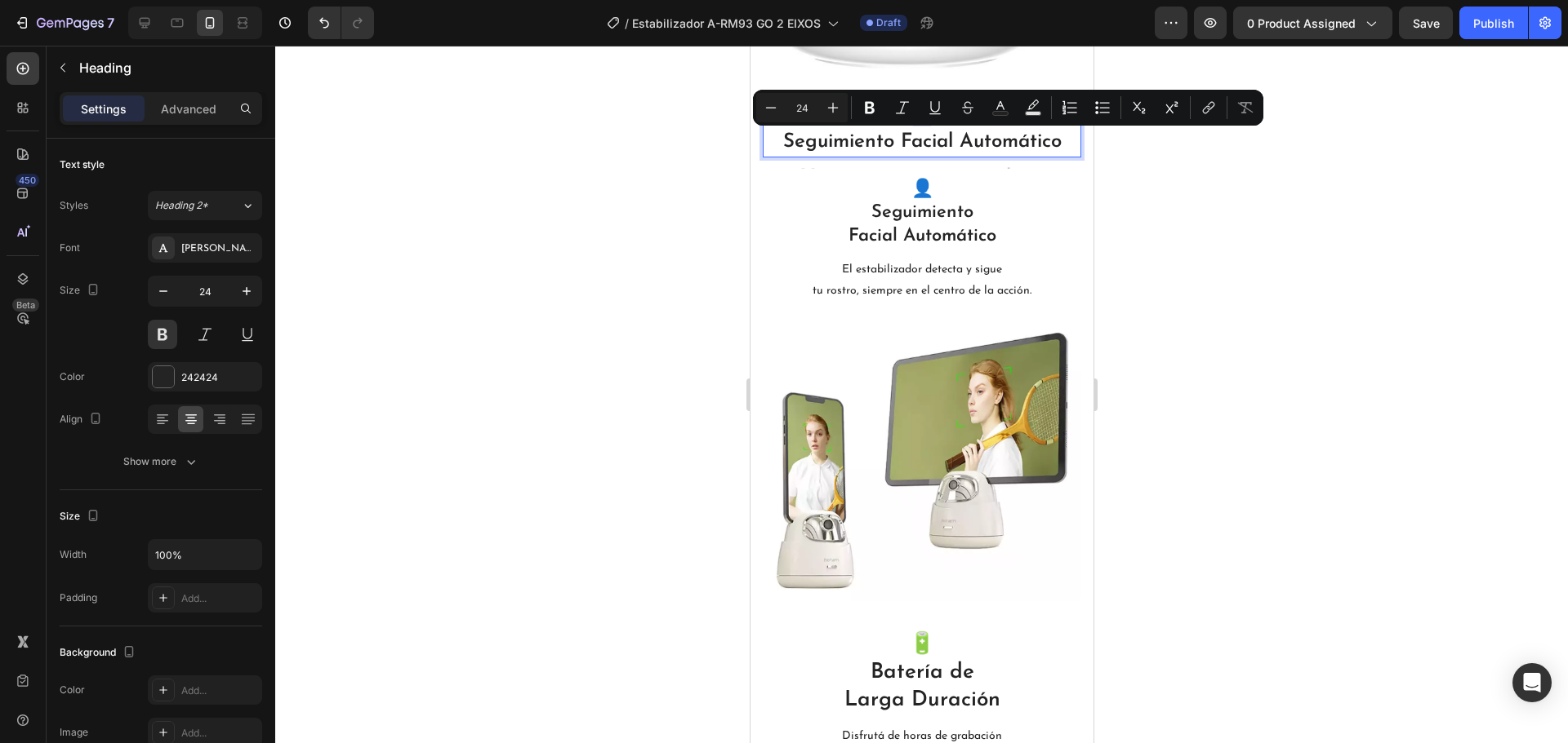
drag, startPoint x: 1056, startPoint y: 142, endPoint x: 887, endPoint y: 136, distance: 169.1
click at [887, 136] on p "👤 Seguimiento Facial Automático" at bounding box center [921, 129] width 315 height 50
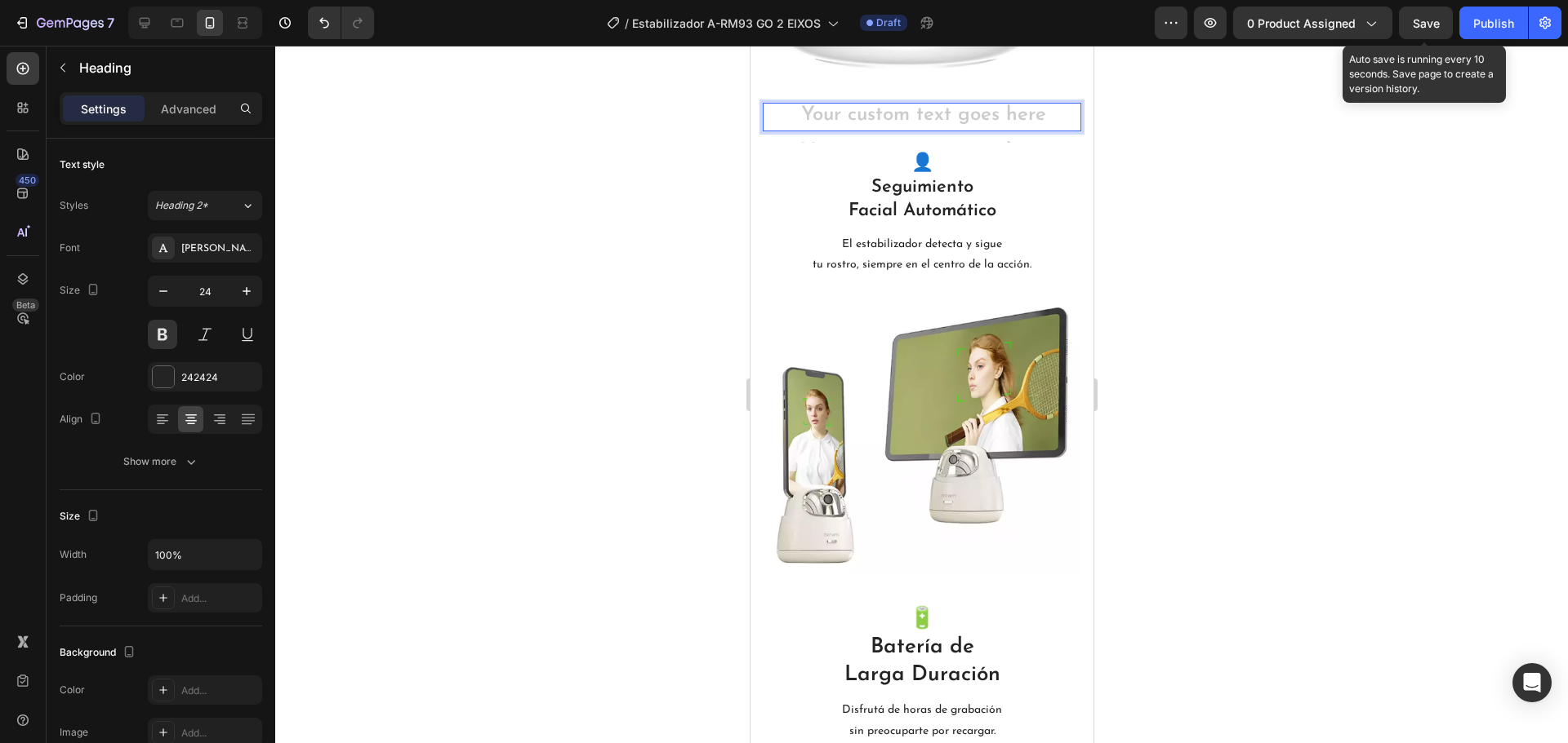
click at [1430, 18] on span "Save" at bounding box center [1426, 24] width 27 height 14
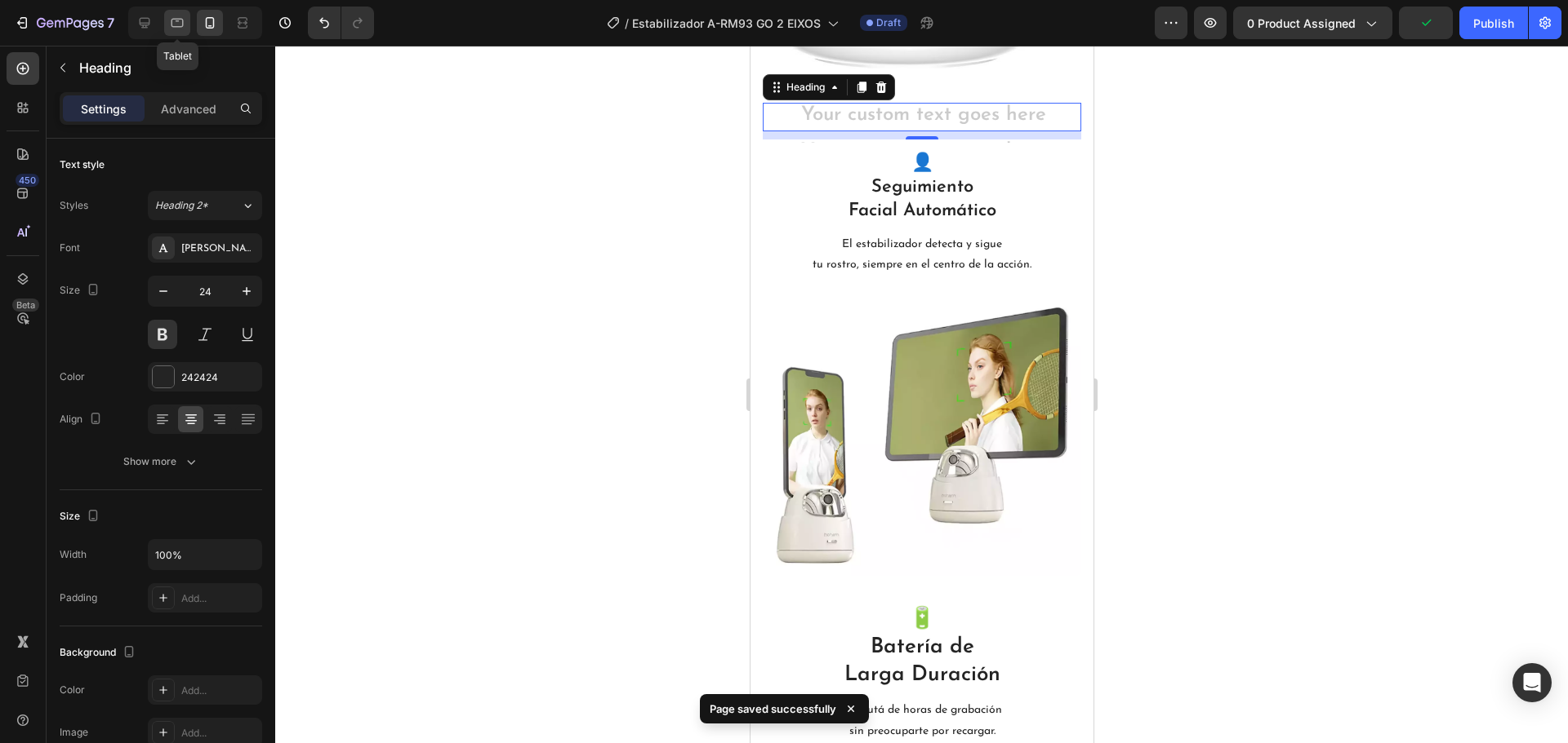
click at [176, 13] on div at bounding box center [177, 23] width 26 height 26
type input "46"
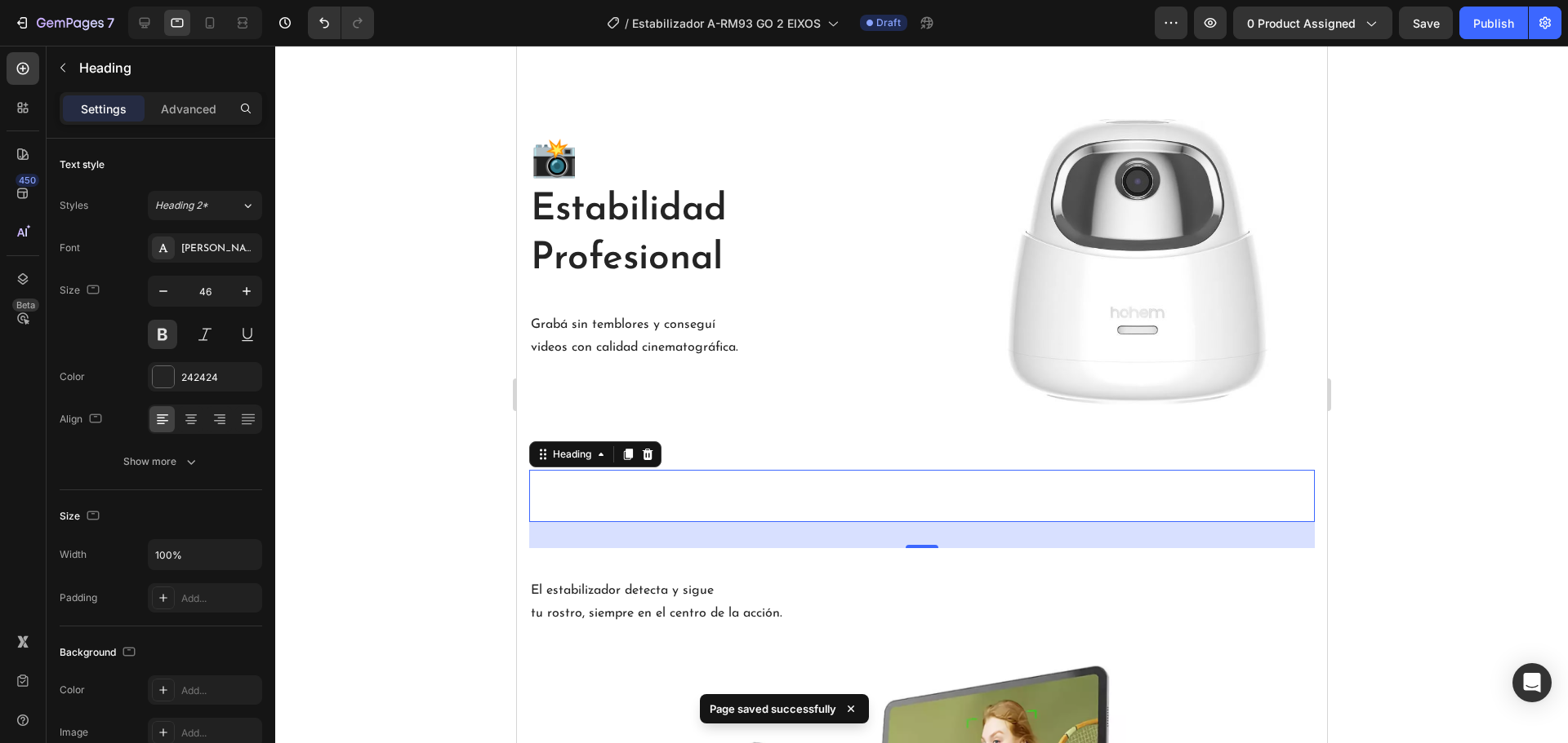
scroll to position [1704, 0]
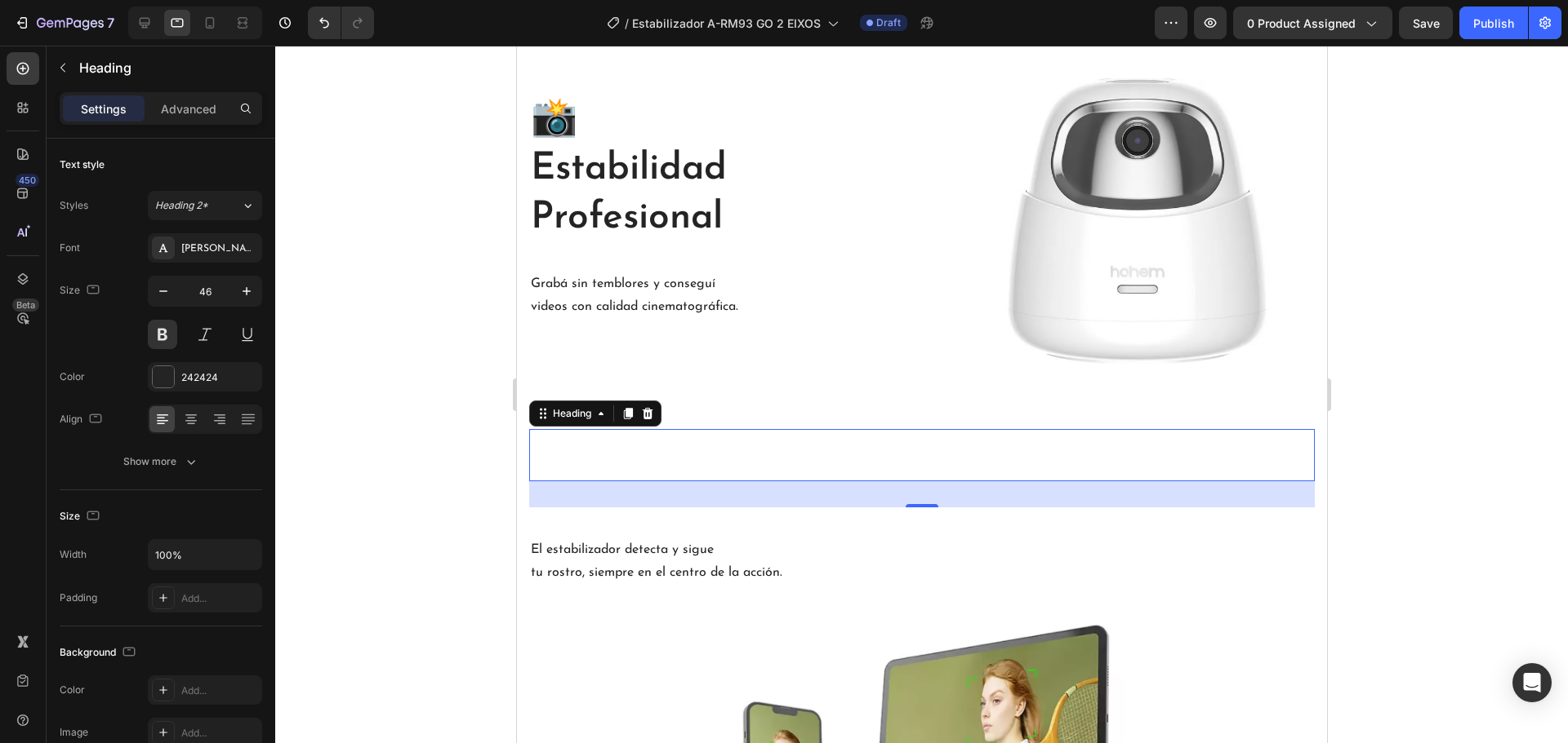
click at [449, 362] on div at bounding box center [921, 394] width 1292 height 698
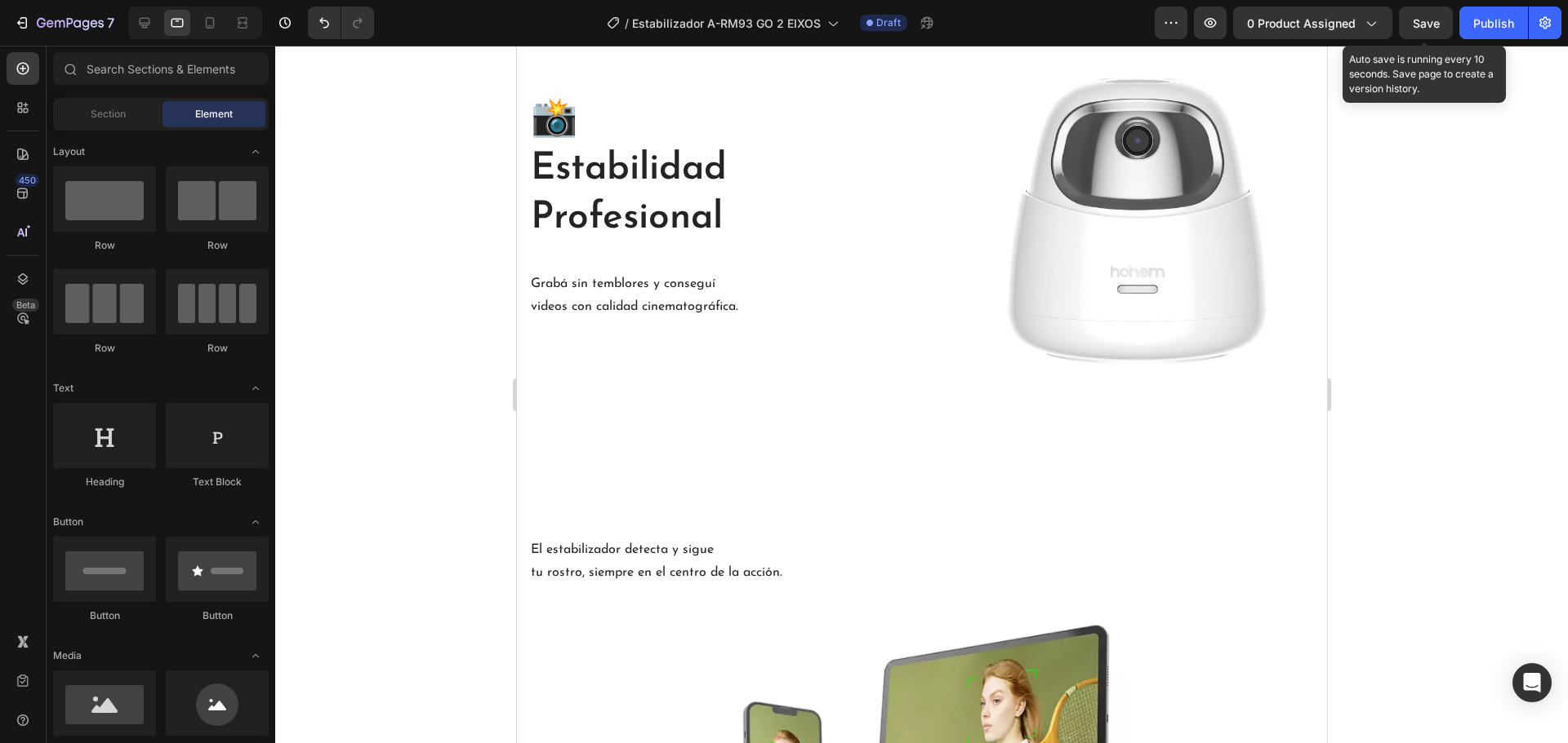
click at [1416, 15] on div "Save" at bounding box center [1426, 23] width 27 height 17
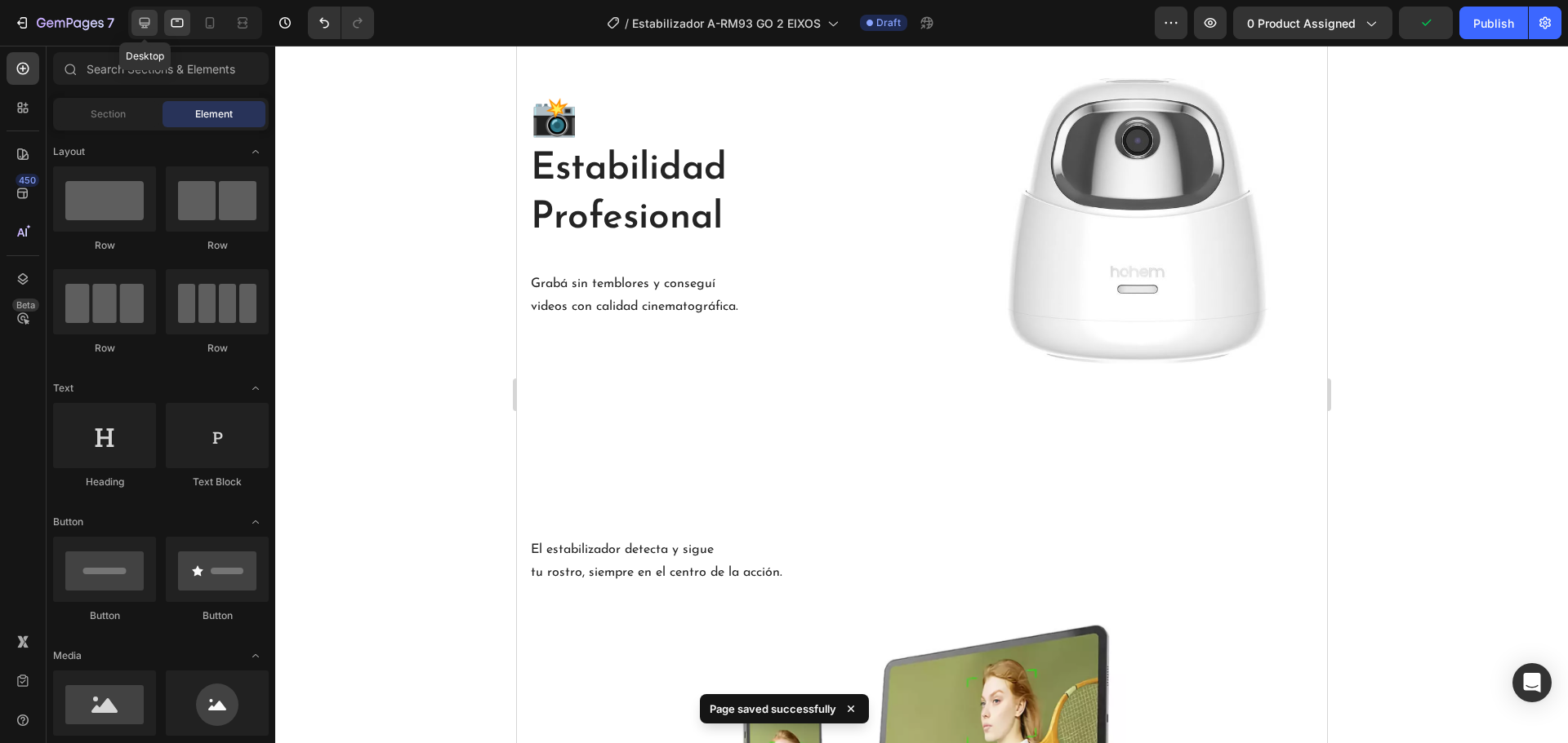
click at [143, 18] on icon at bounding box center [145, 23] width 11 height 11
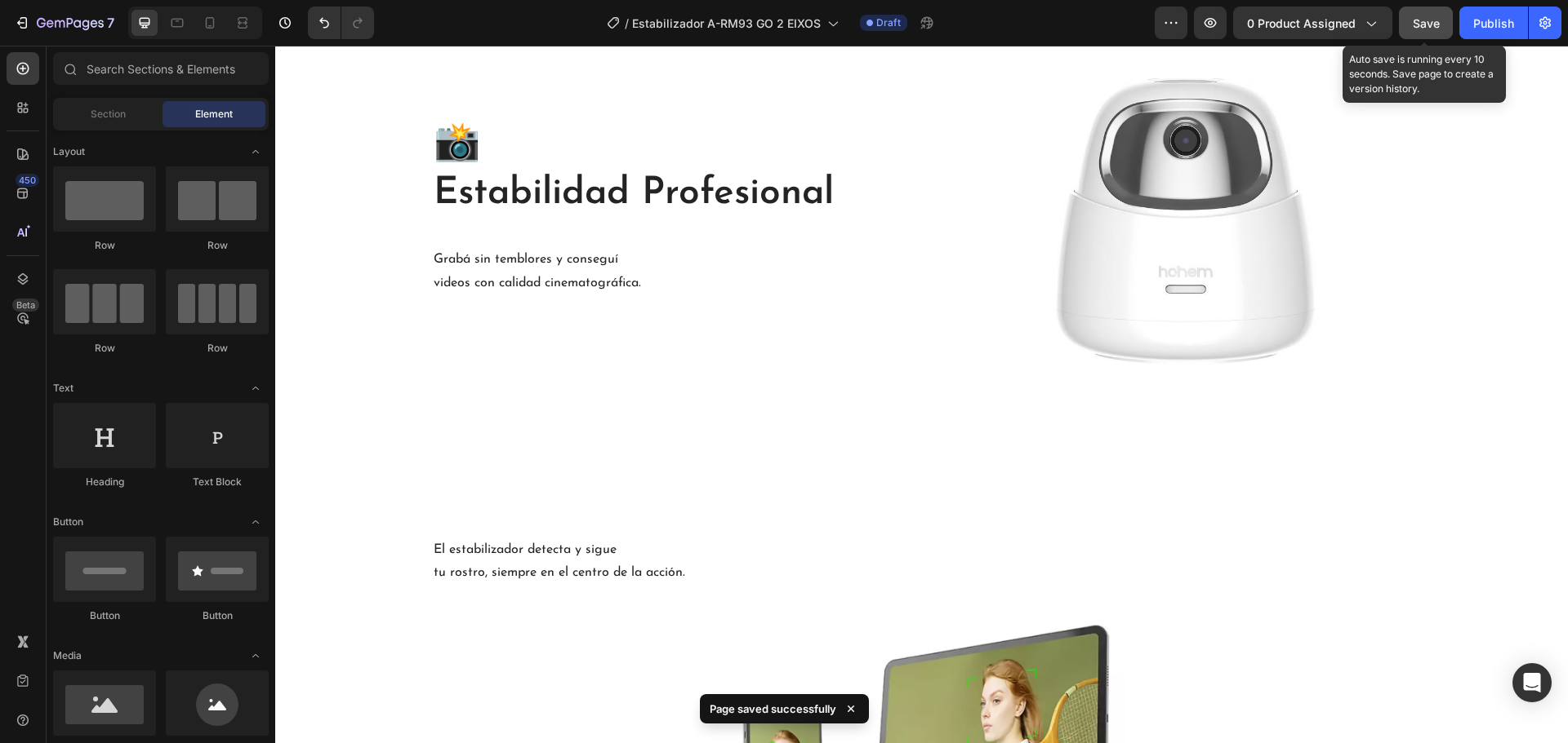
click at [1399, 13] on button "Save" at bounding box center [1425, 22] width 54 height 33
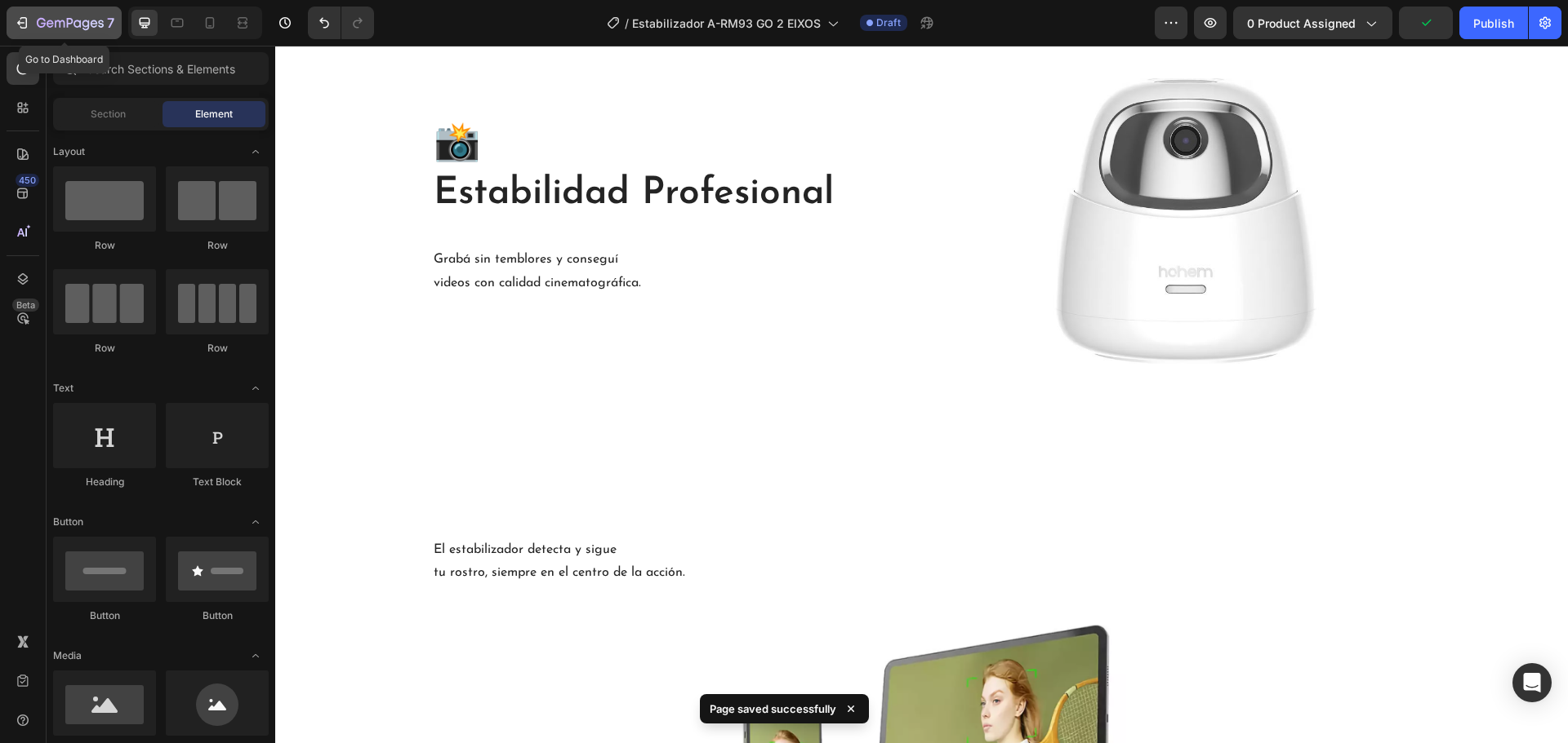
click at [79, 16] on div "7" at bounding box center [76, 23] width 78 height 19
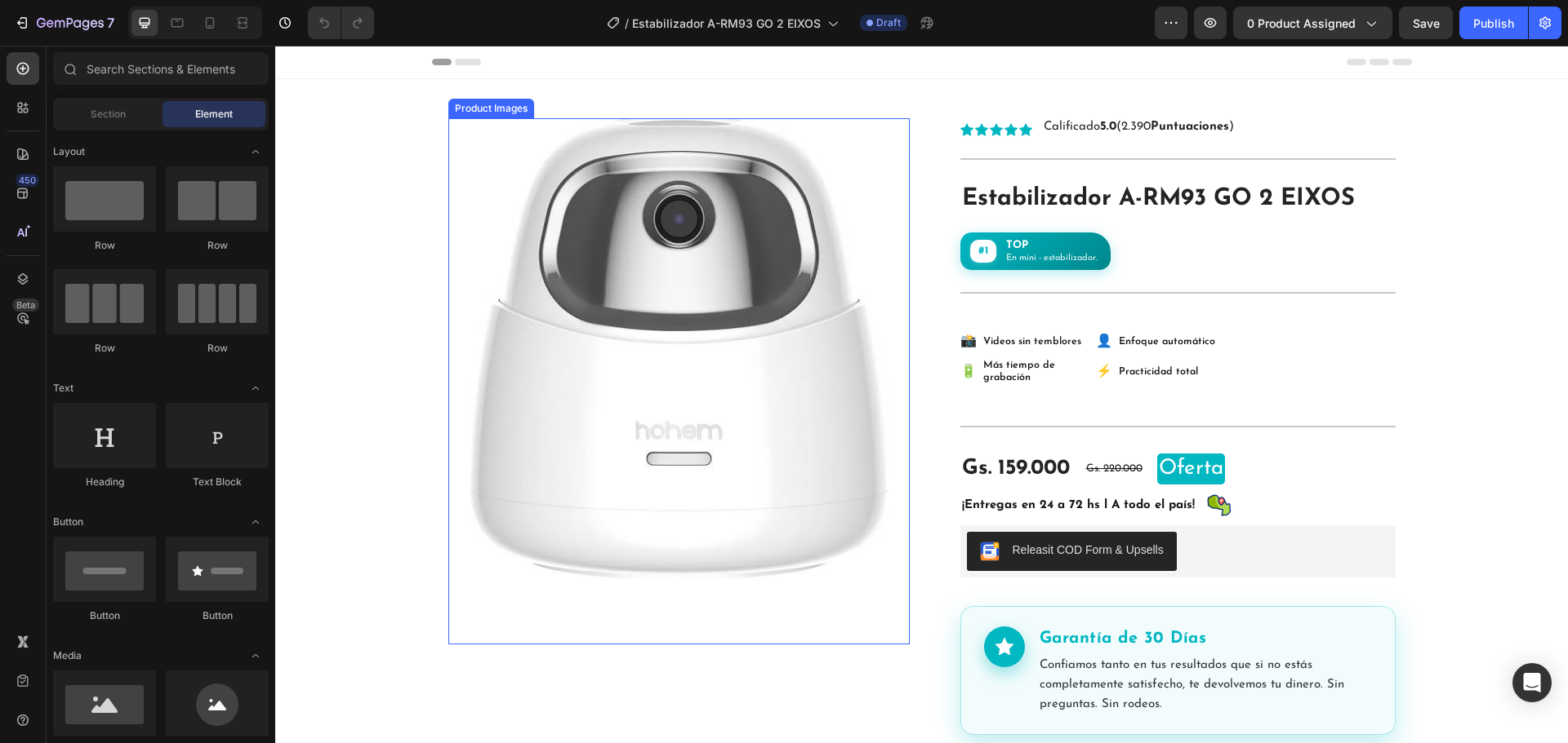
click at [674, 319] on img at bounding box center [679, 349] width 462 height 461
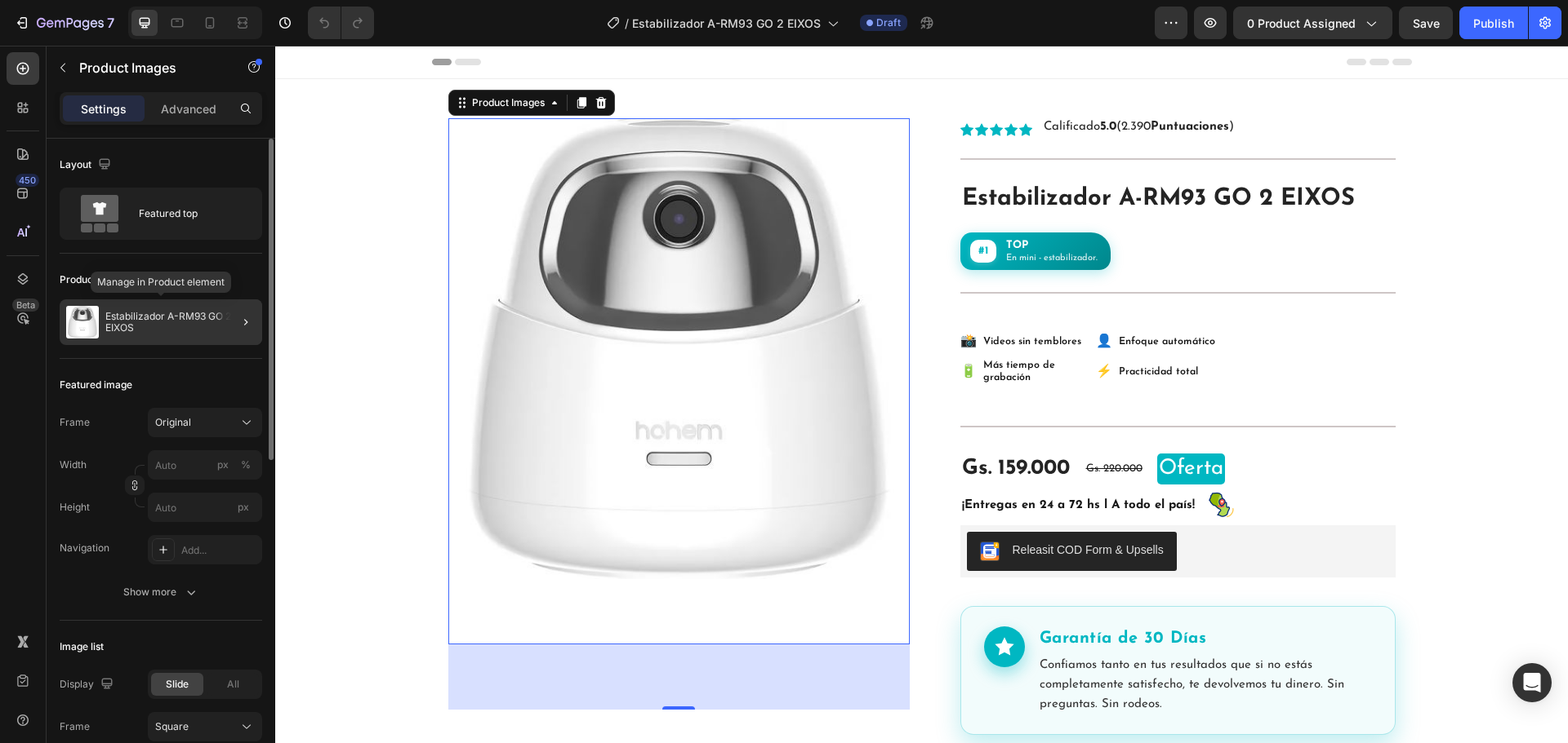
click at [193, 323] on p "Estabilizador A-RM93 GO 2 EIXOS" at bounding box center [181, 322] width 151 height 23
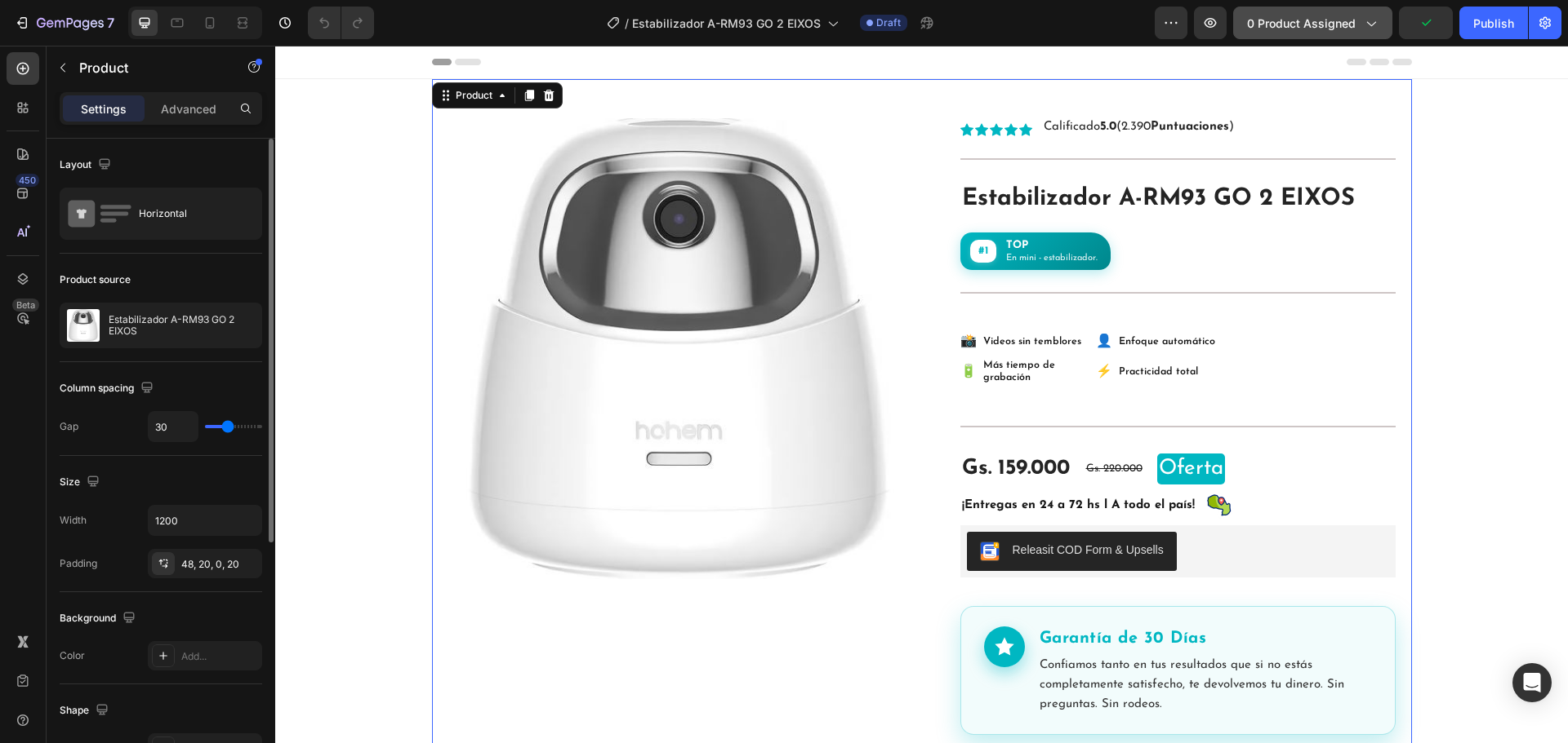
click at [1315, 22] on span "0 product assigned" at bounding box center [1300, 23] width 108 height 17
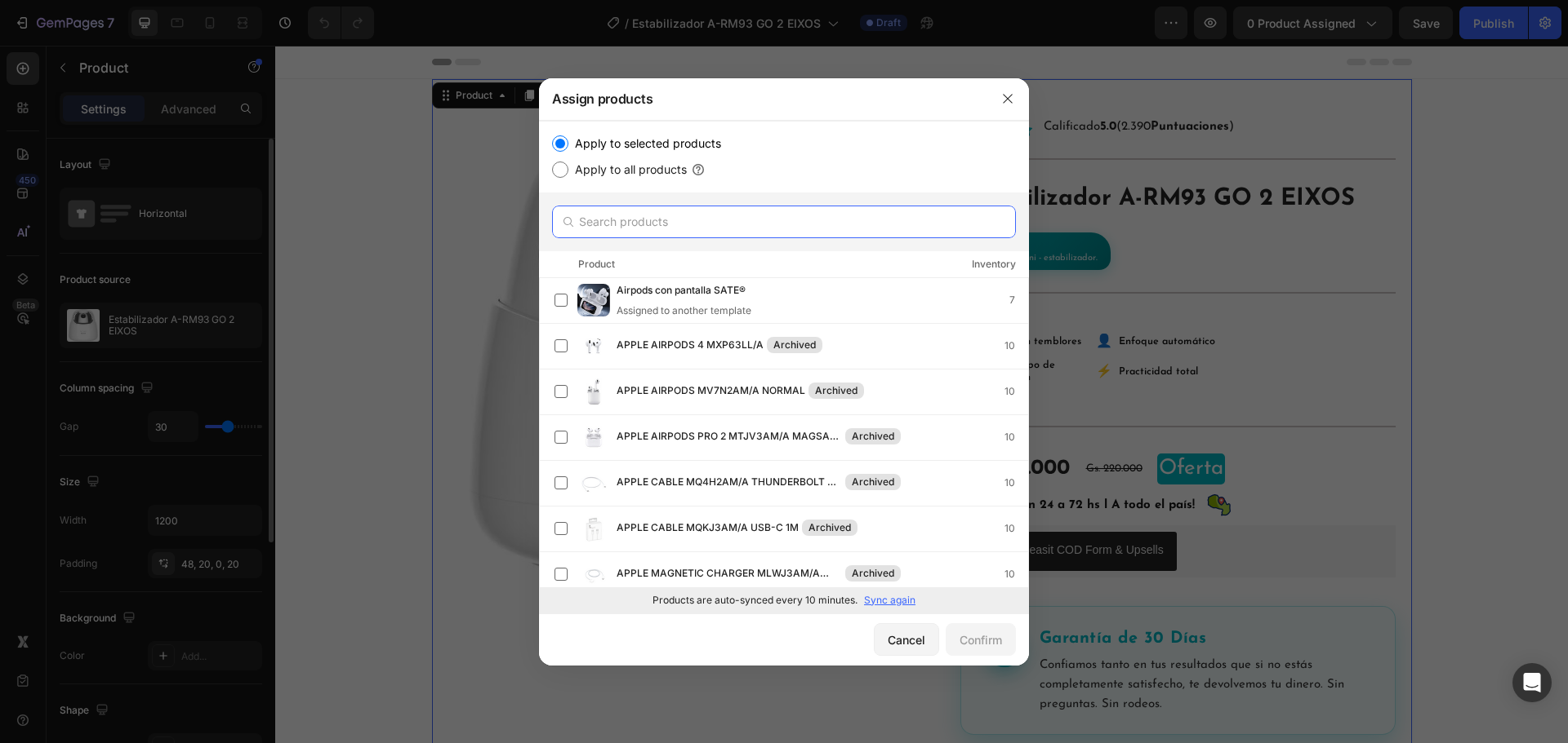
click at [862, 217] on input "text" at bounding box center [784, 222] width 463 height 33
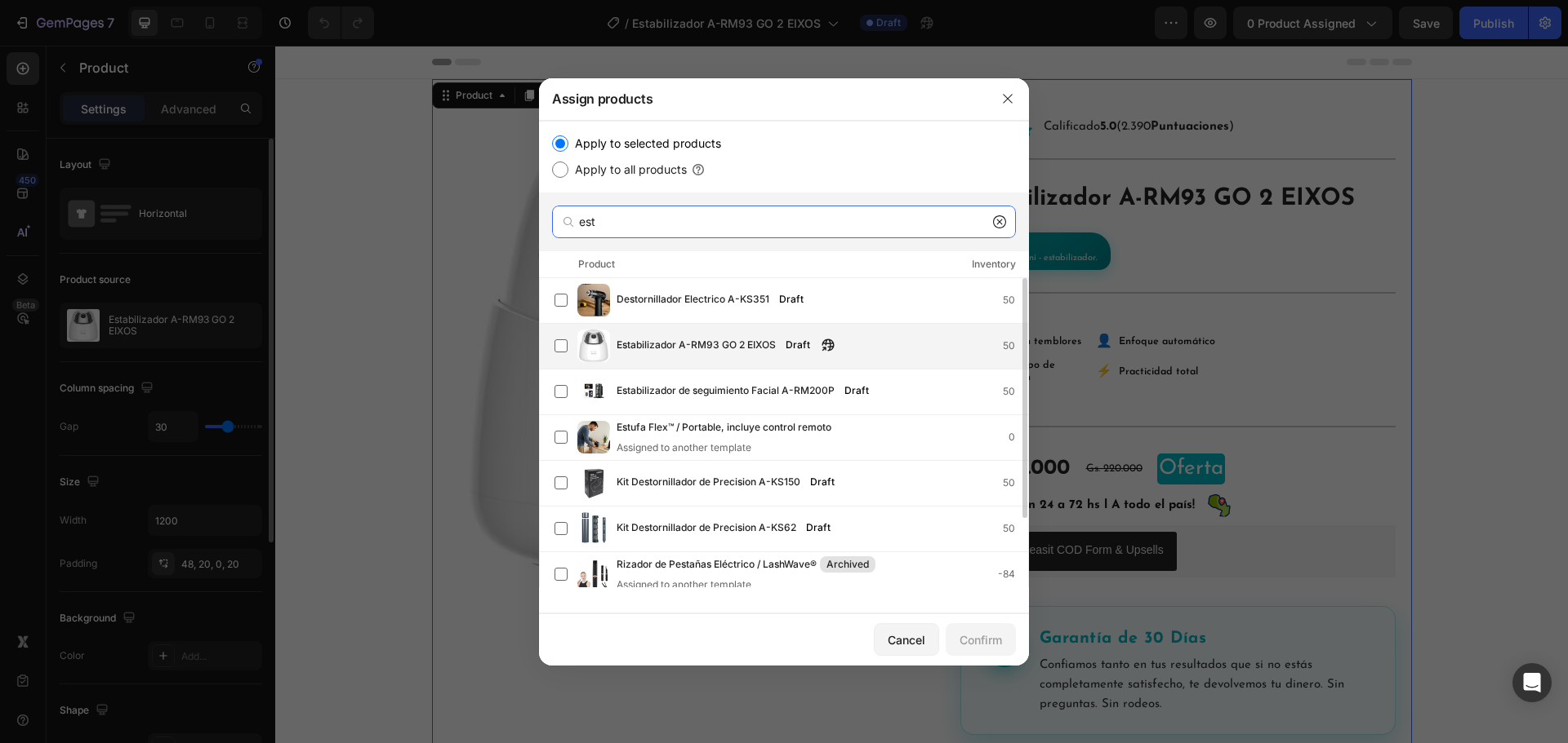
type input "est"
click at [751, 346] on span "Estabilizador A-RM93 GO 2 EIXOS" at bounding box center [696, 346] width 159 height 18
click at [995, 631] on div "Confirm" at bounding box center [980, 639] width 42 height 17
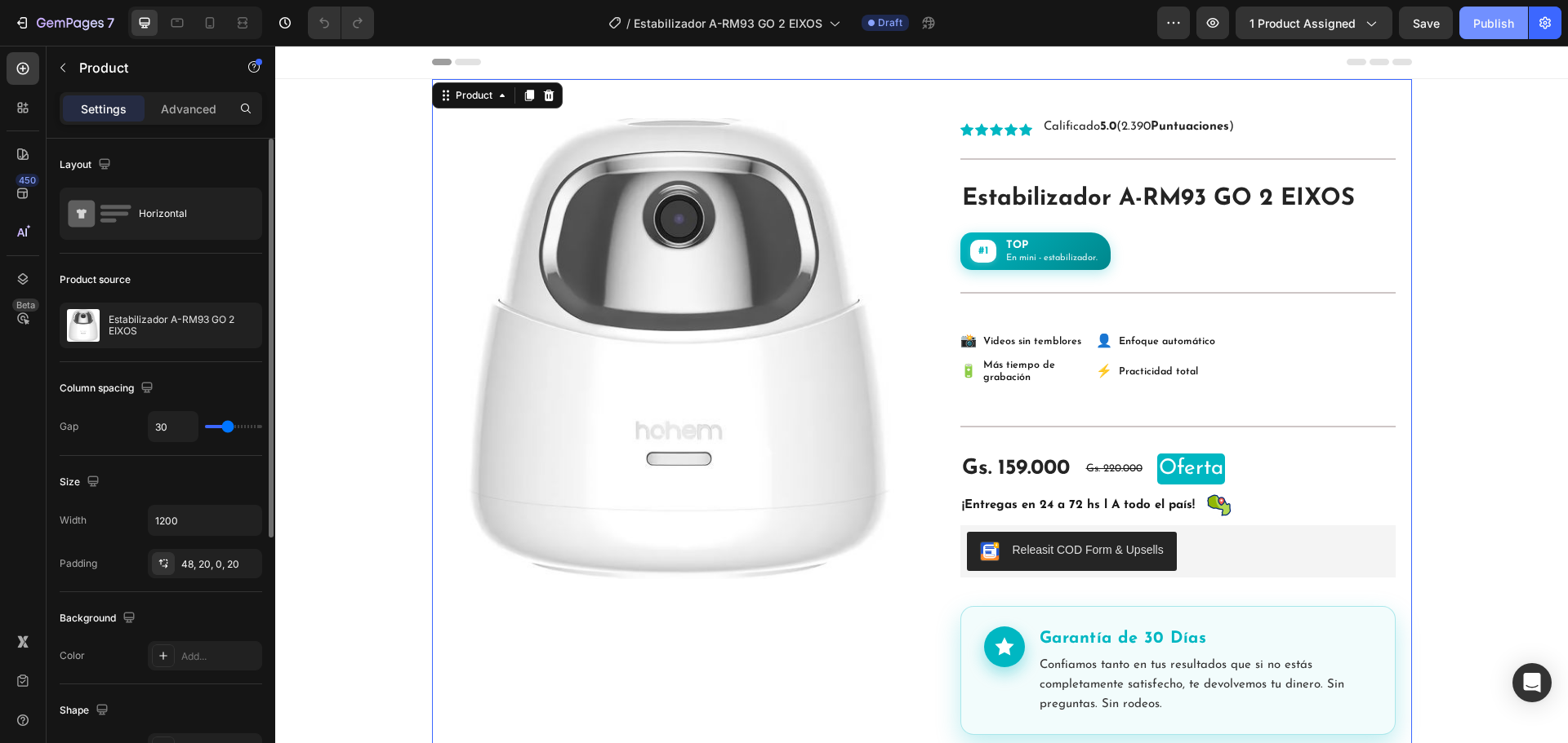
click at [1509, 17] on div "Publish" at bounding box center [1493, 23] width 41 height 17
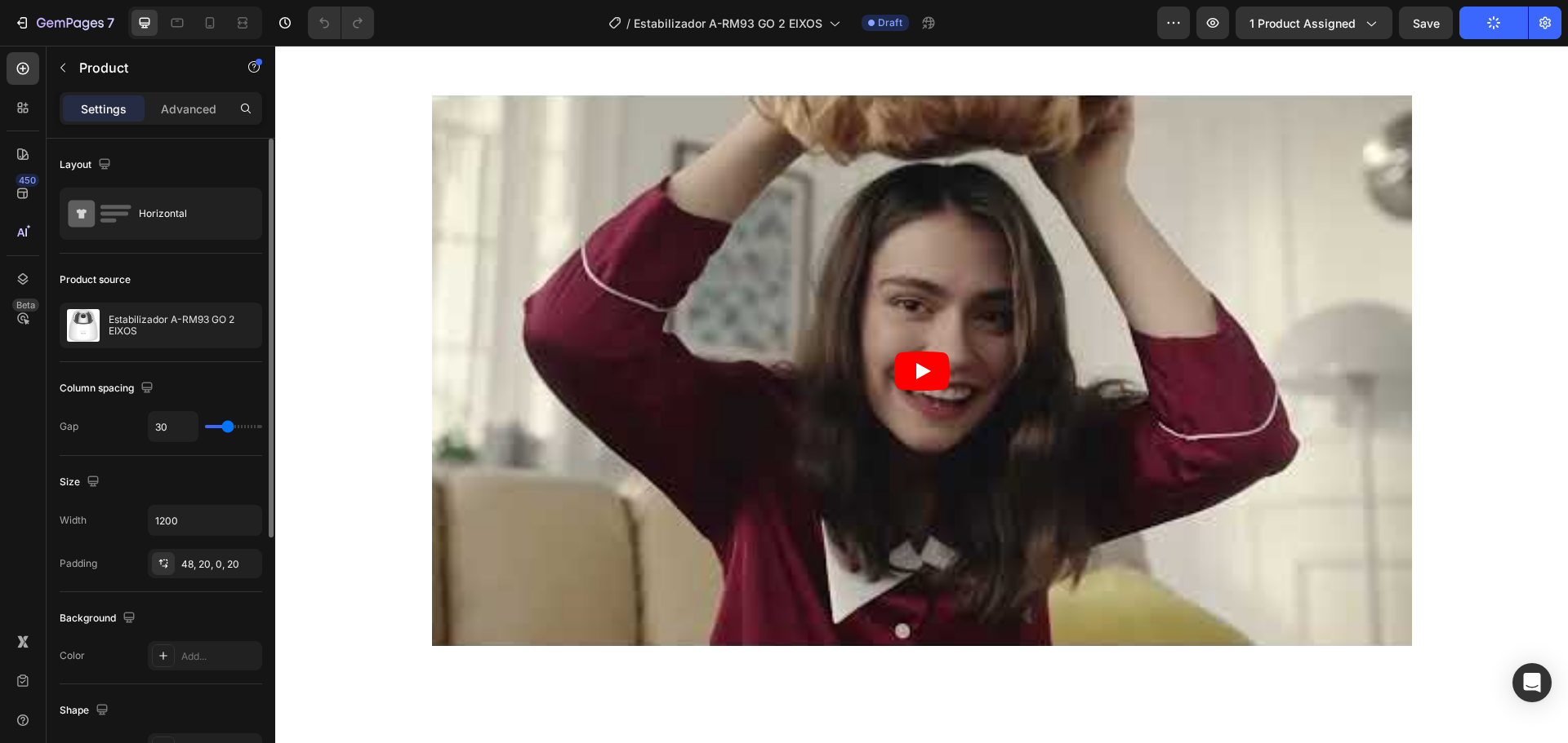
scroll to position [816, 0]
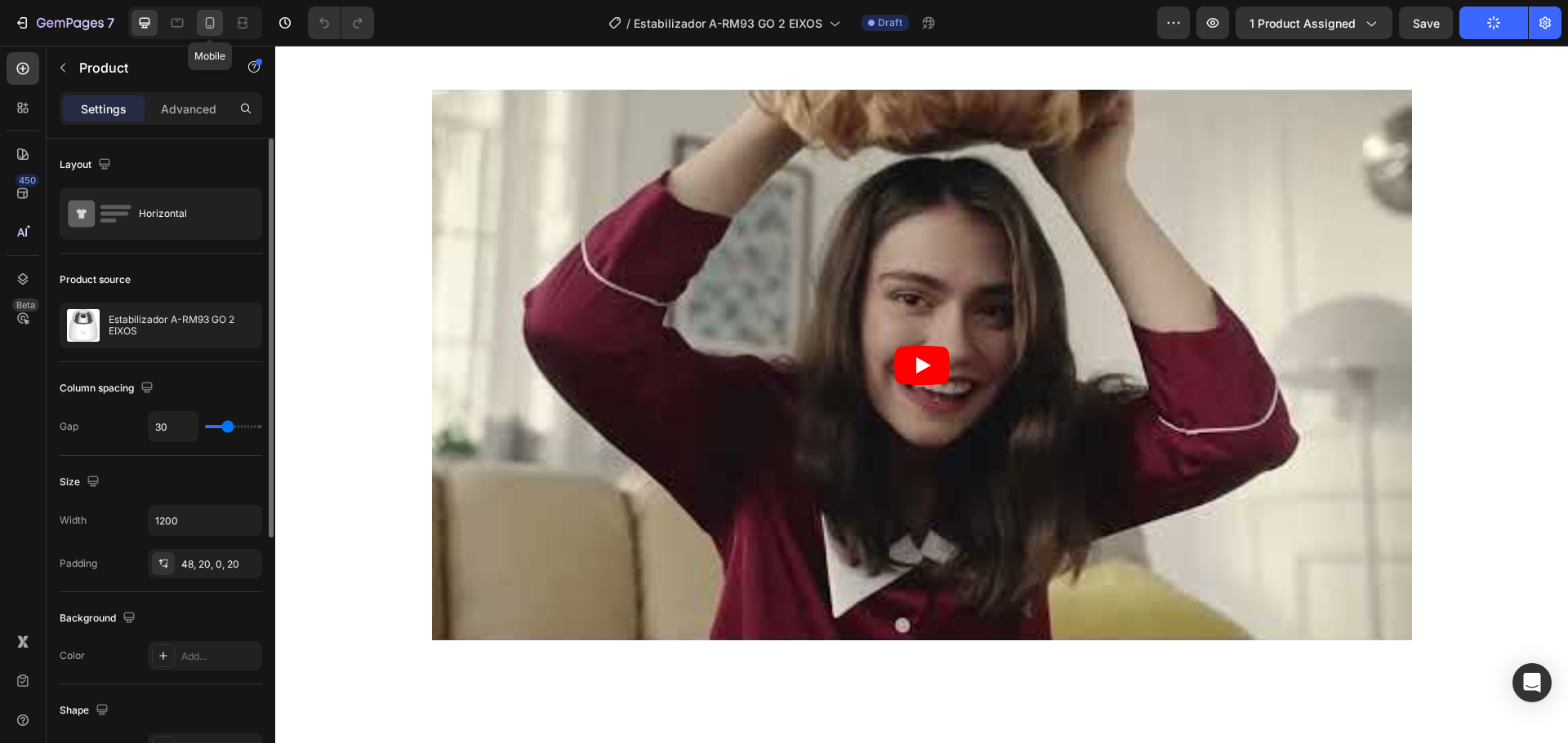
click at [207, 21] on icon at bounding box center [211, 22] width 9 height 11
type input "0"
type input "100%"
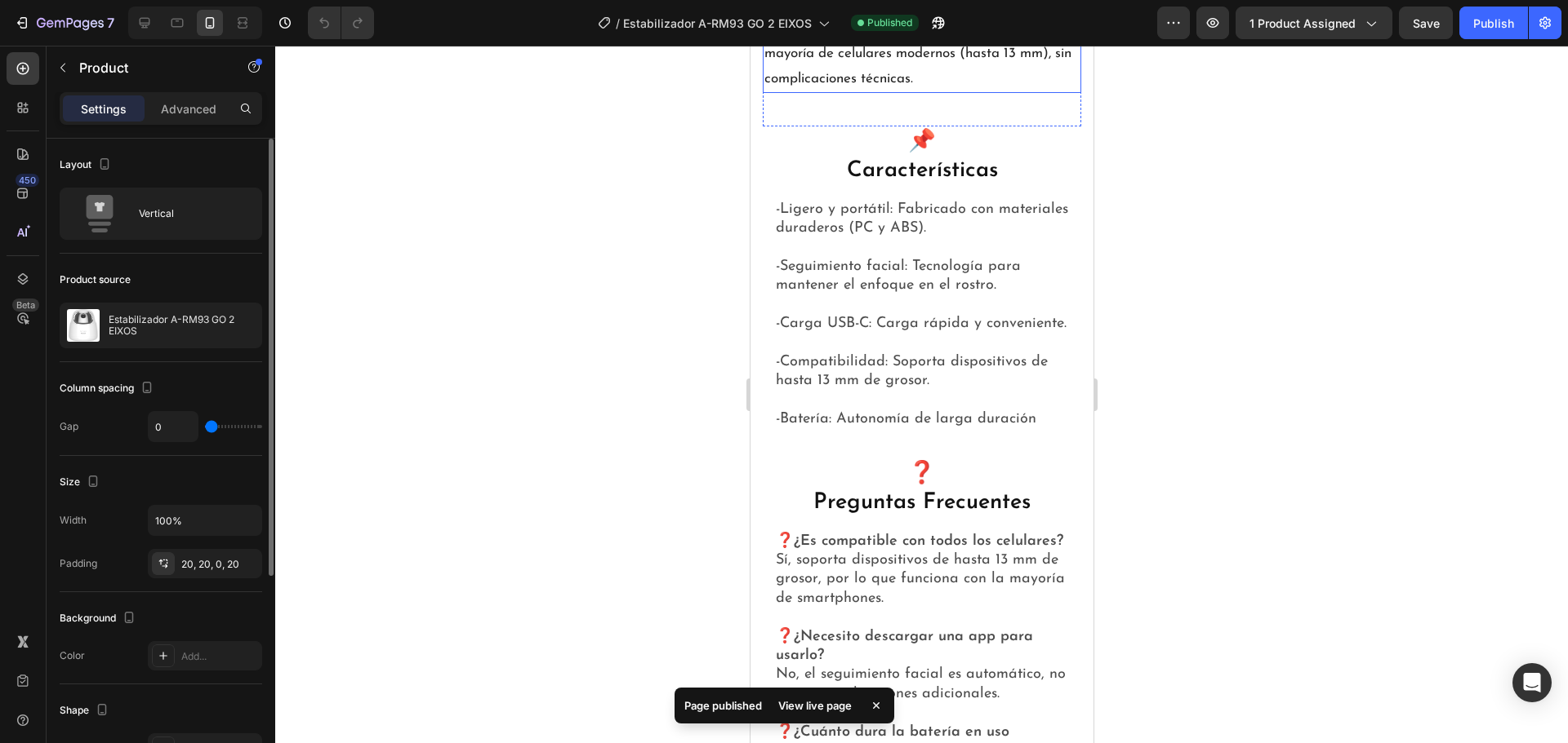
scroll to position [2775, 0]
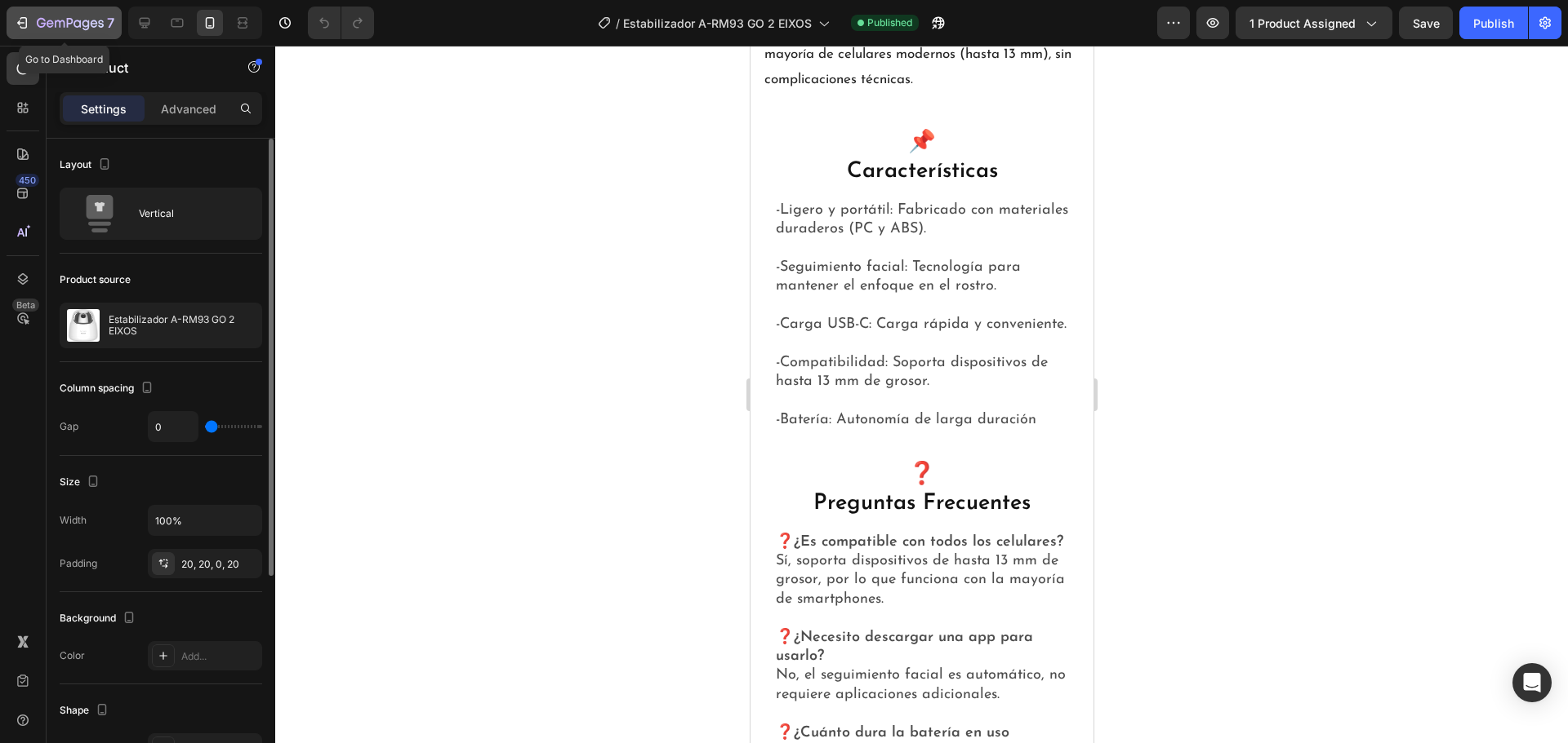
click at [88, 21] on icon "button" at bounding box center [86, 25] width 7 height 11
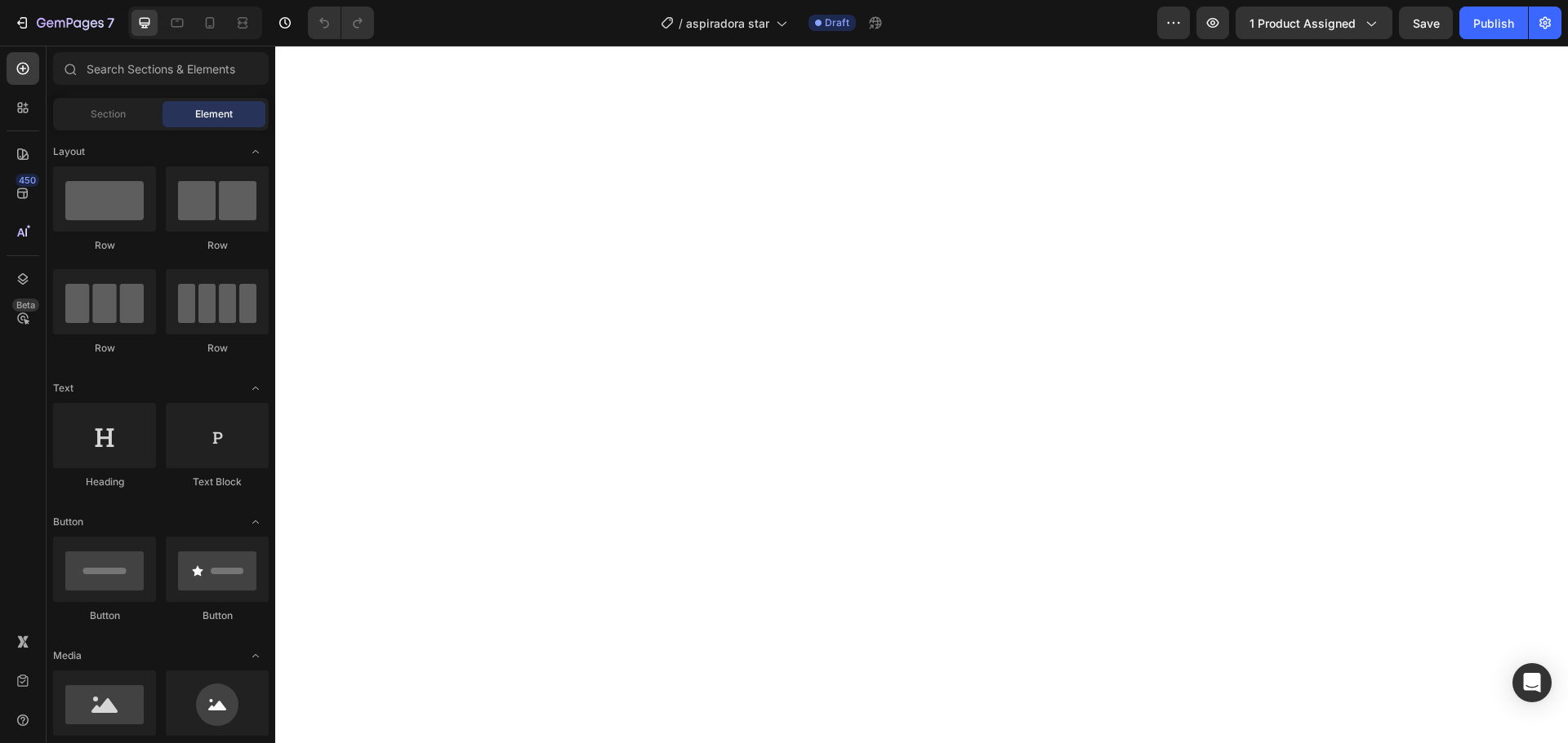
scroll to position [1306, 0]
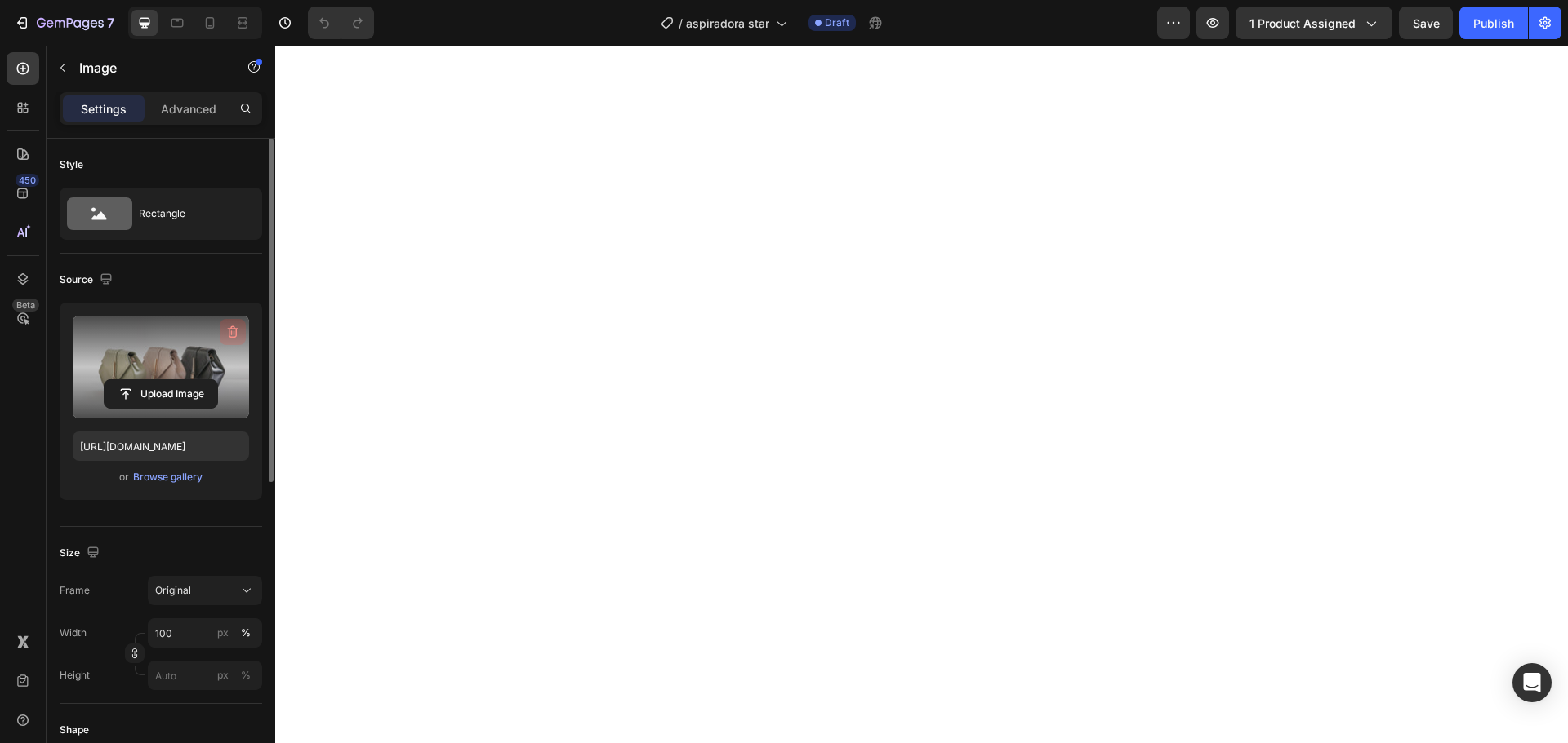
click at [240, 320] on button "button" at bounding box center [233, 332] width 26 height 26
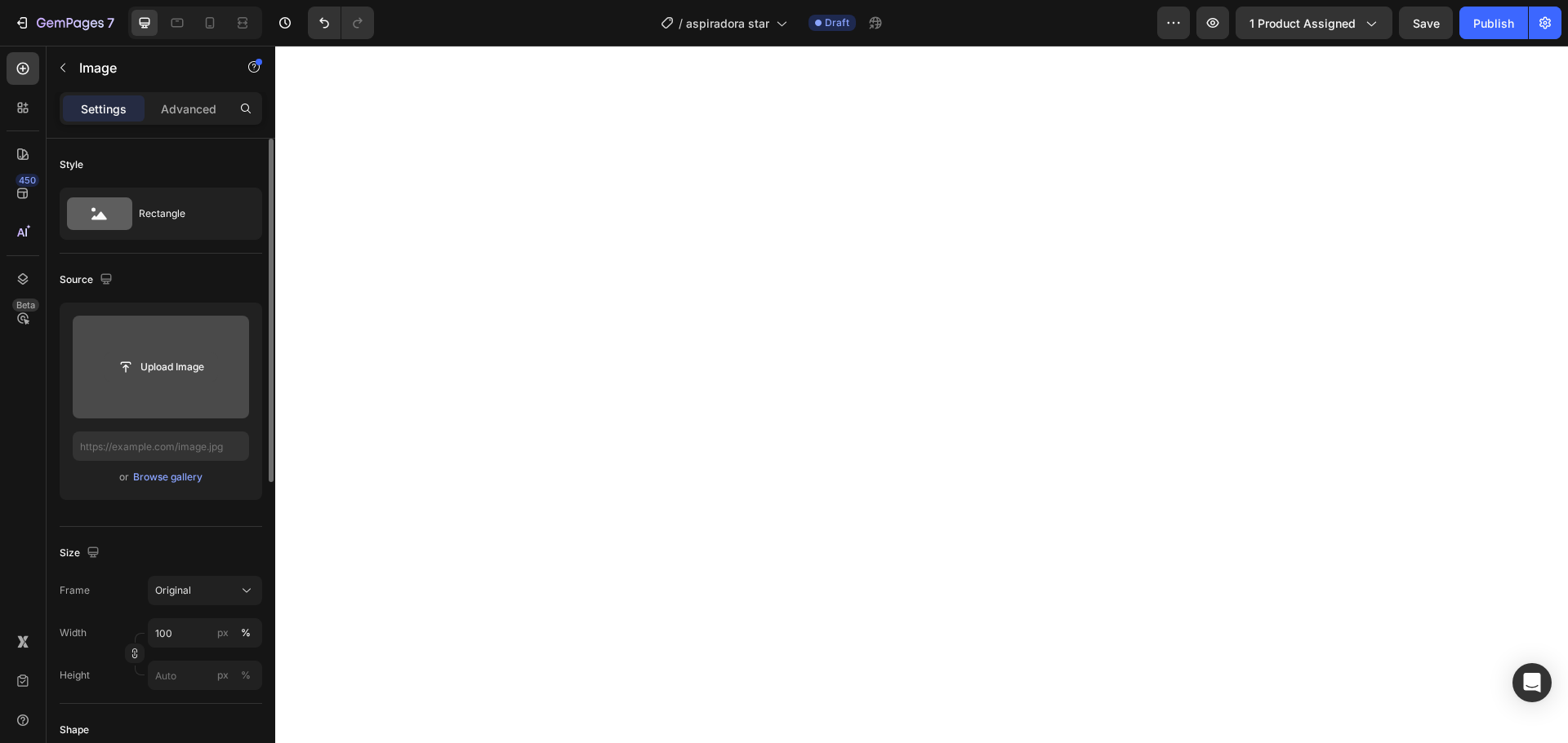
click at [150, 370] on input "file" at bounding box center [161, 367] width 113 height 28
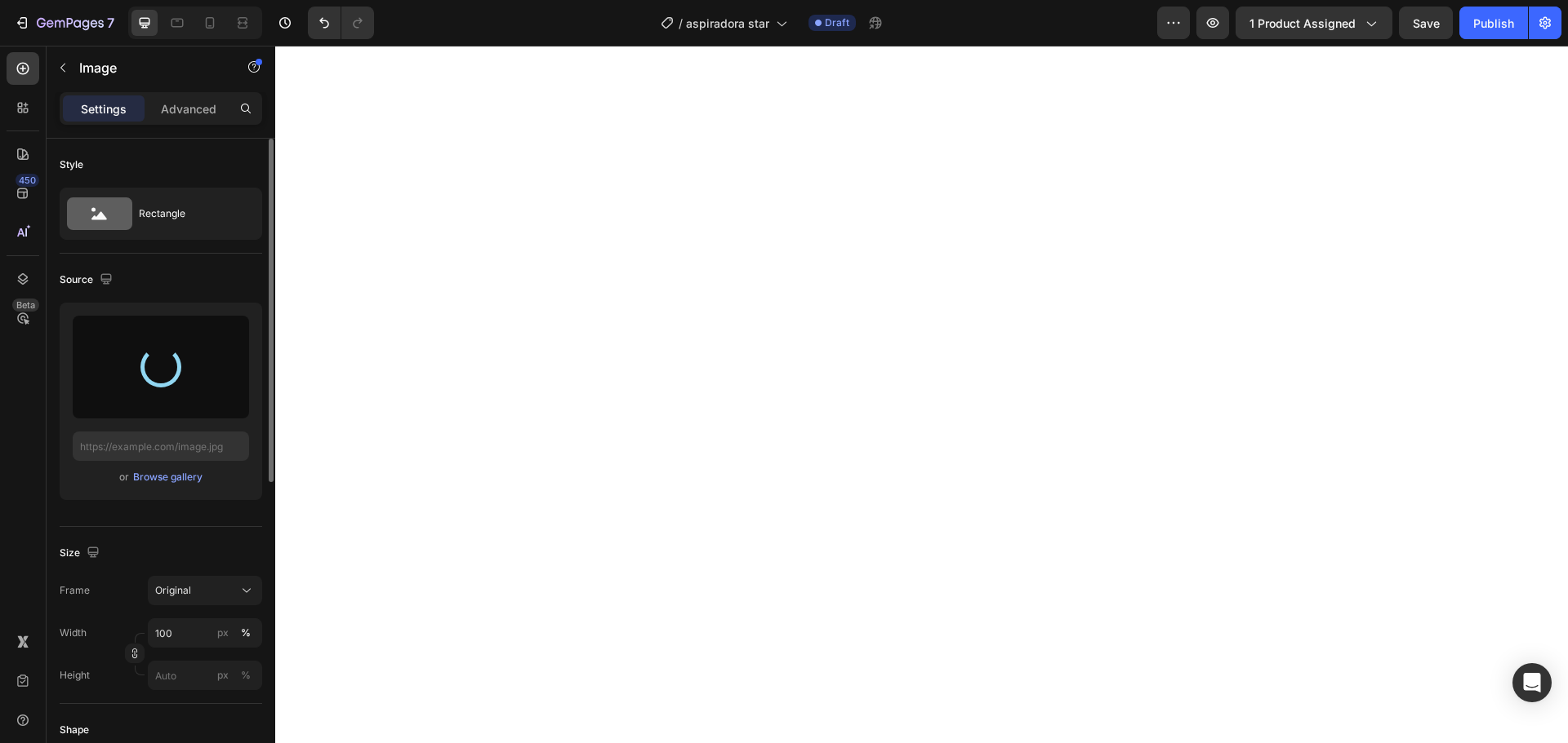
type input "https://cdn.shopify.com/s/files/1/0874/4078/5696/files/gempages_518359227782136…"
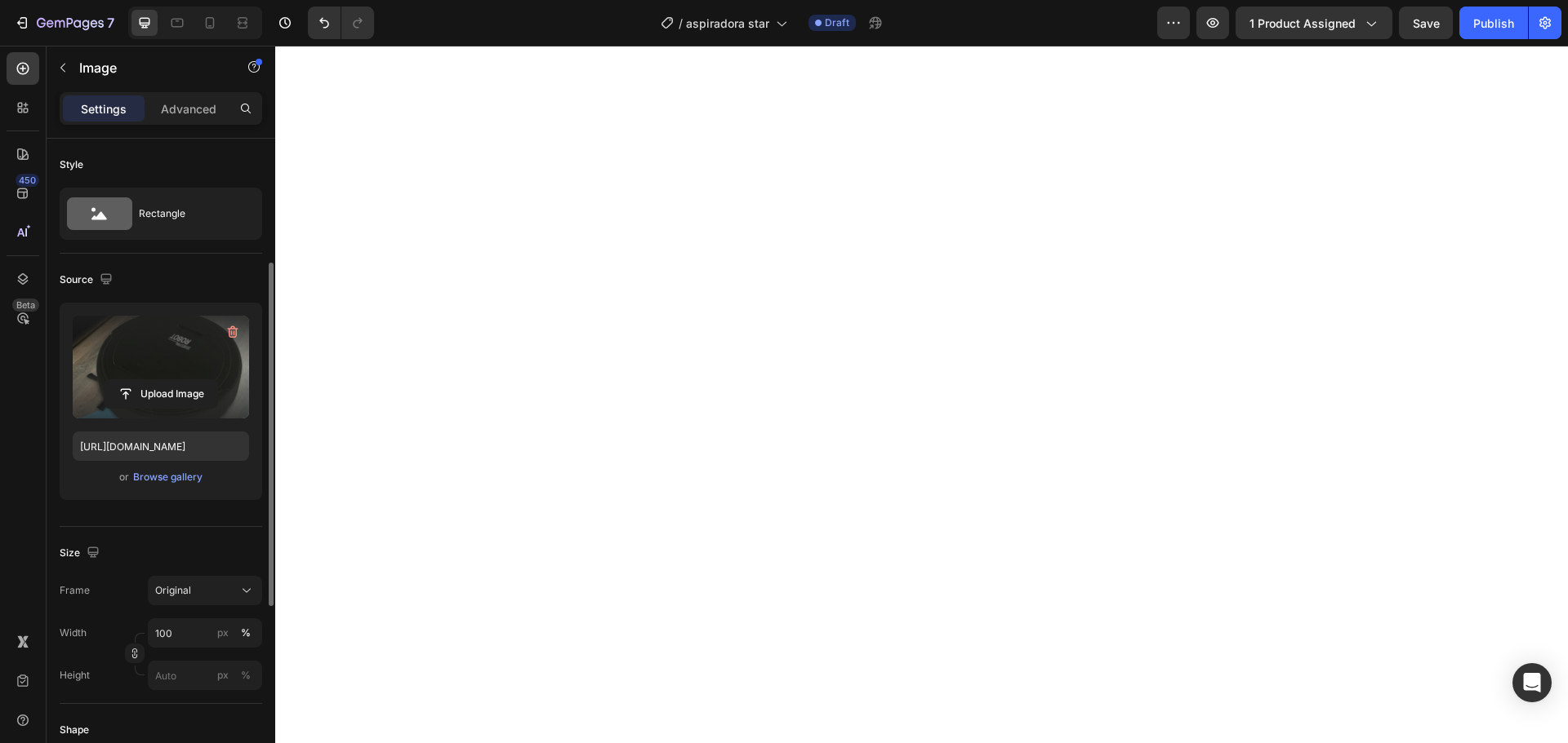
scroll to position [82, 0]
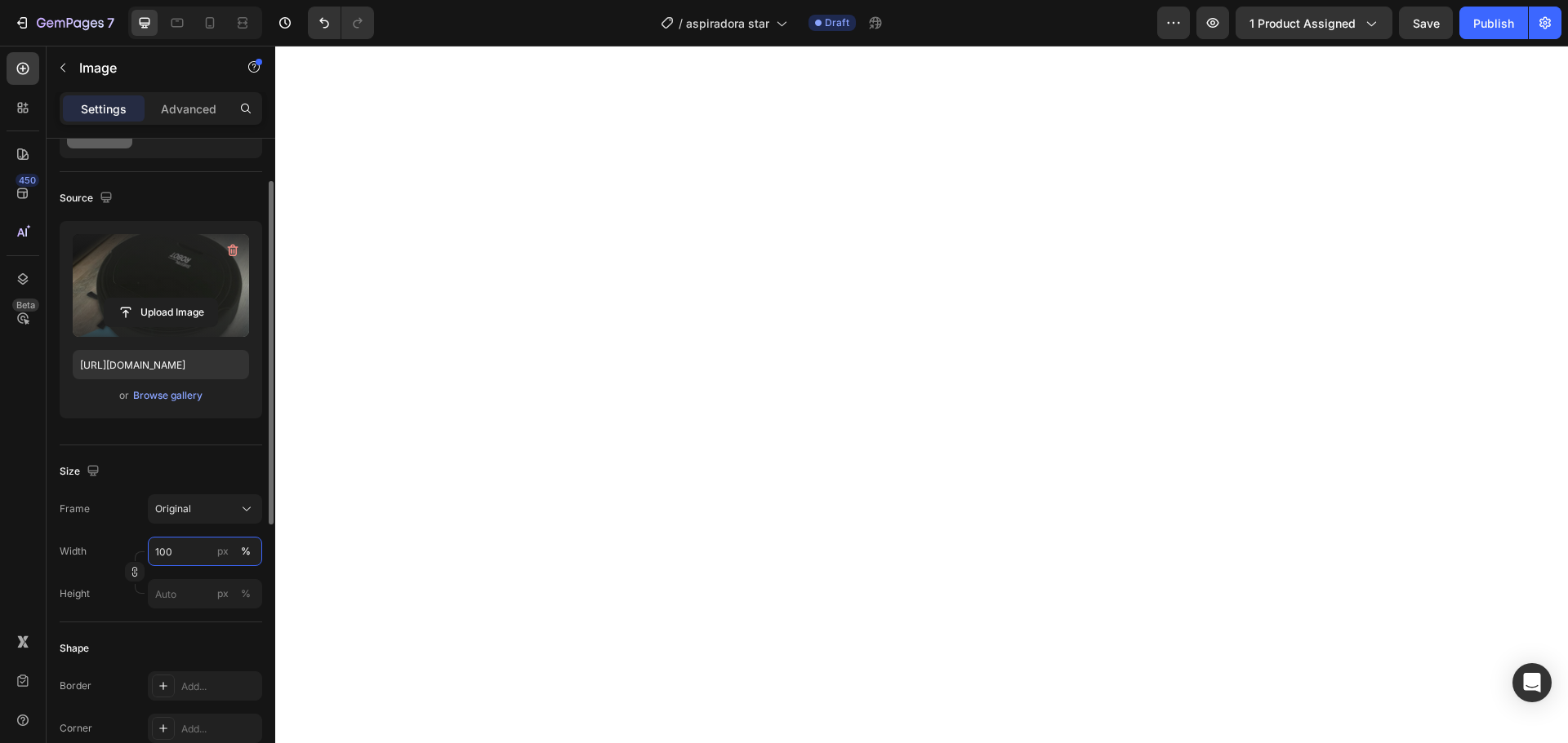
click at [197, 548] on input "100" at bounding box center [205, 551] width 115 height 29
click at [183, 549] on input "100" at bounding box center [205, 551] width 115 height 29
click at [210, 511] on div "Original" at bounding box center [195, 509] width 80 height 15
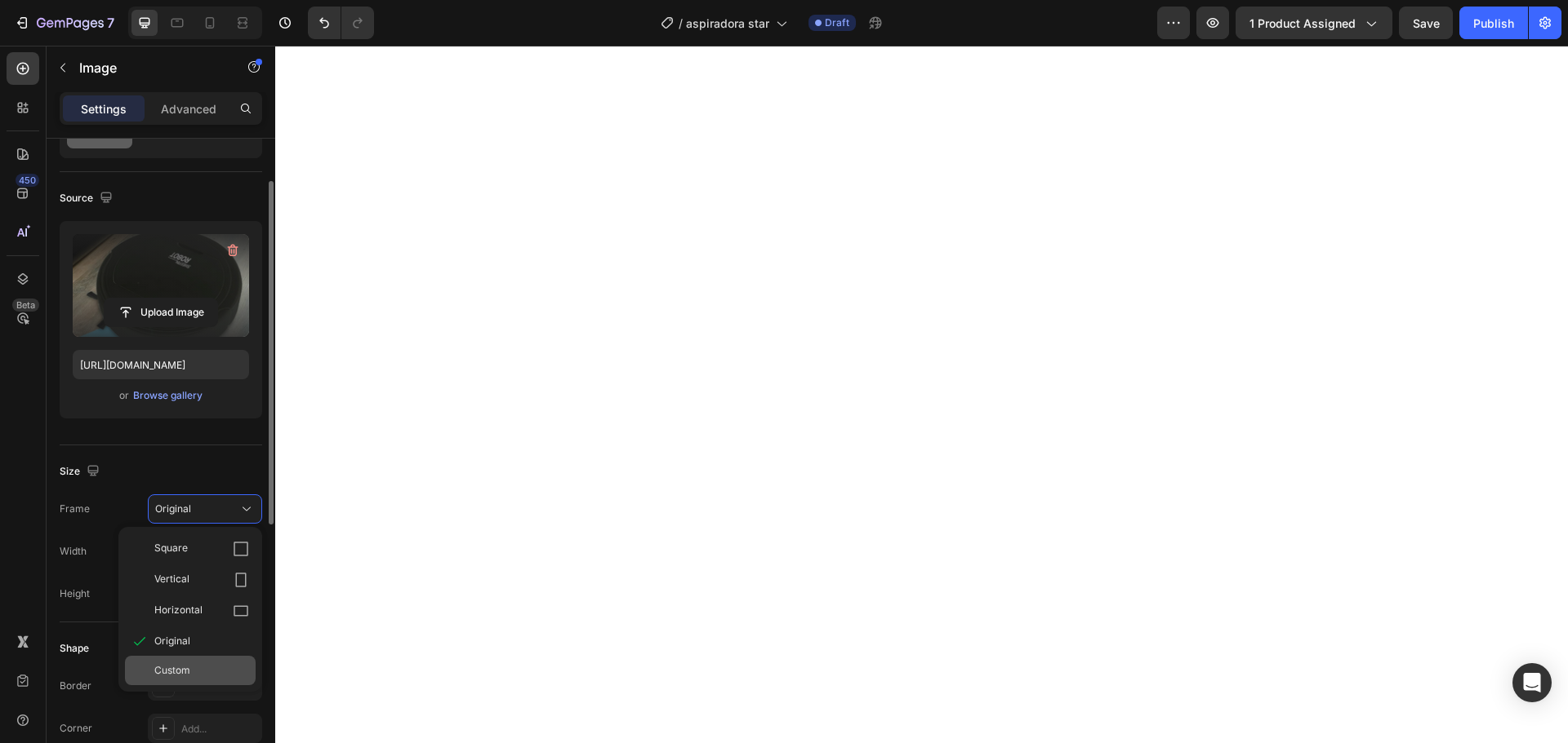
click at [230, 675] on div "Custom" at bounding box center [202, 671] width 95 height 15
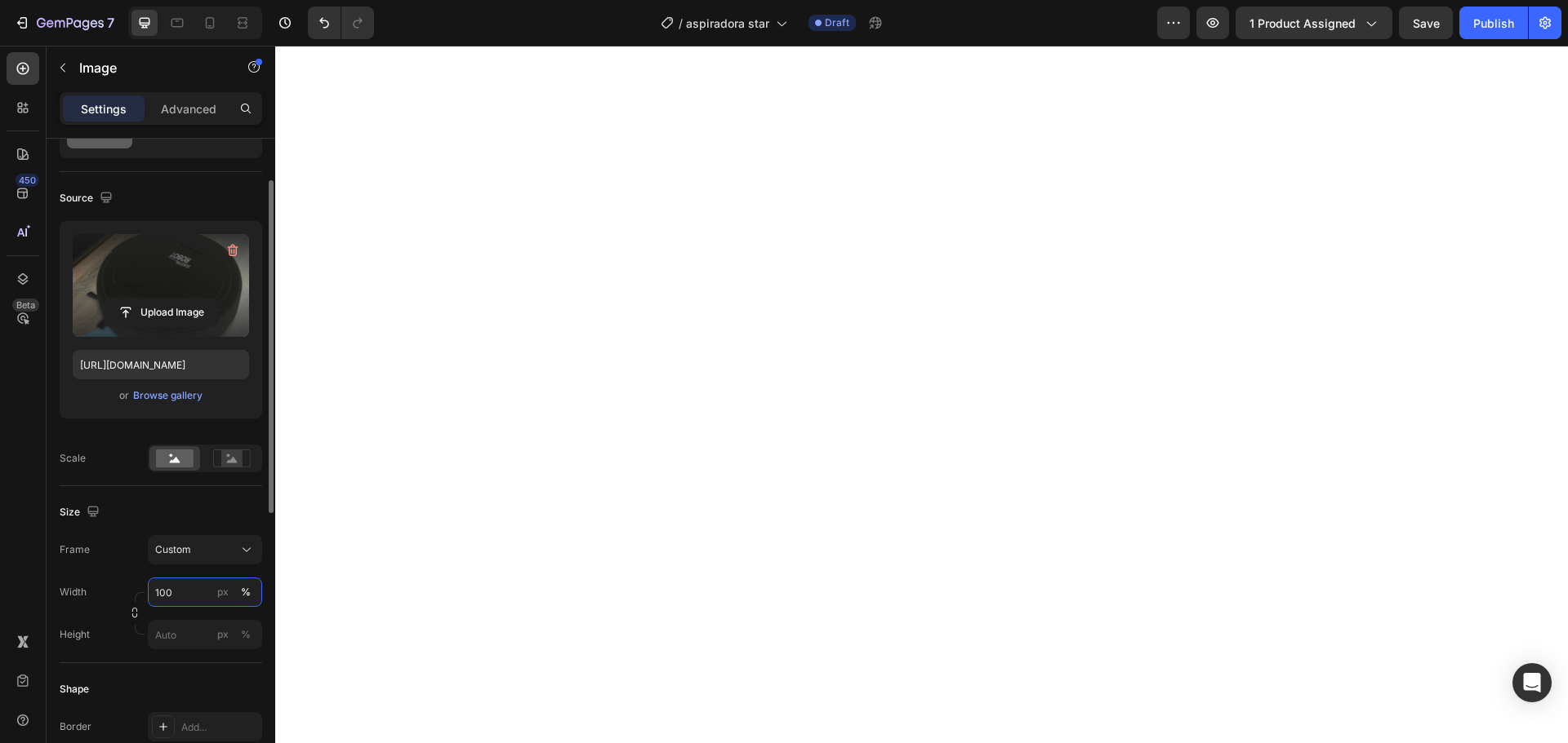
click at [196, 598] on input "100" at bounding box center [205, 592] width 115 height 29
type input "1"
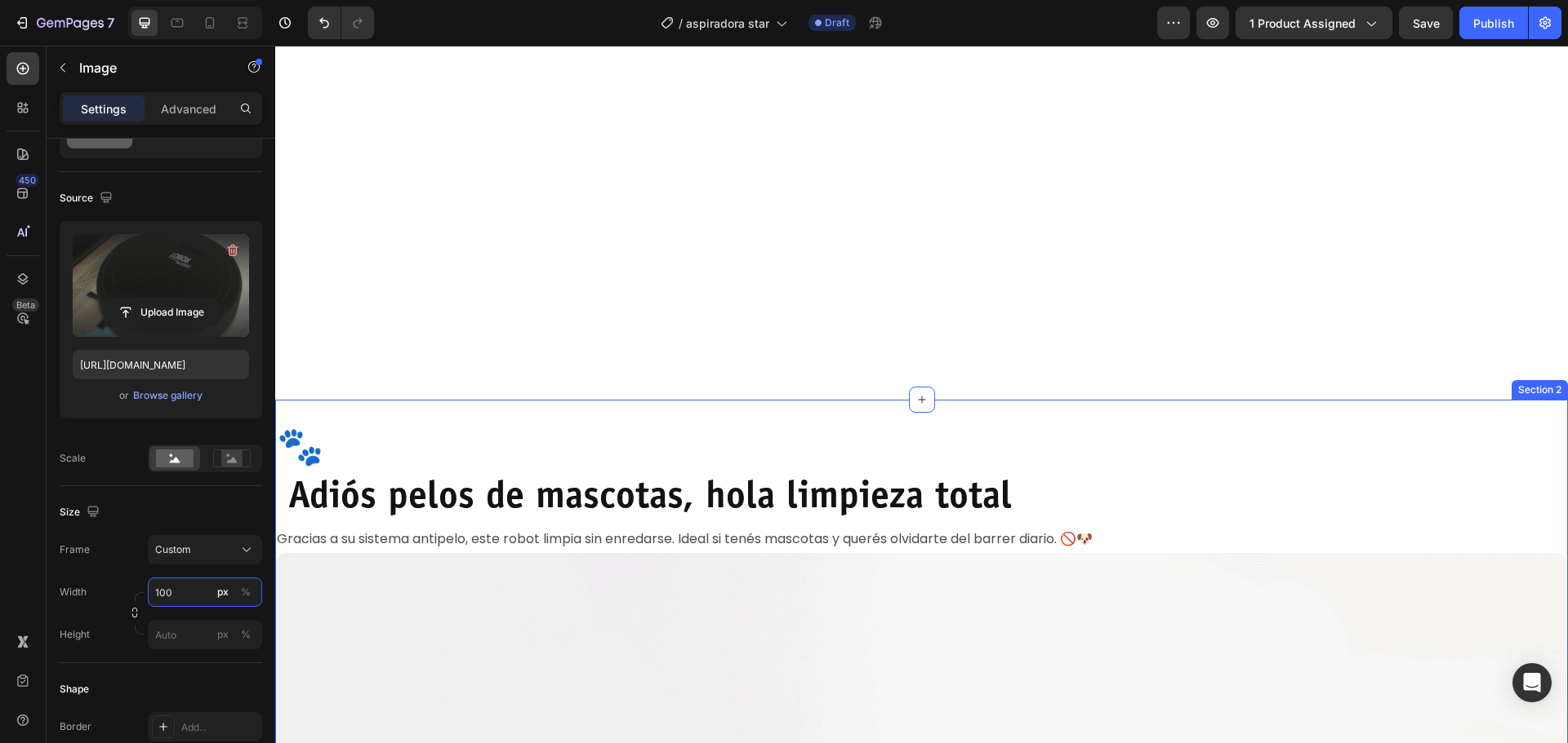
scroll to position [979, 0]
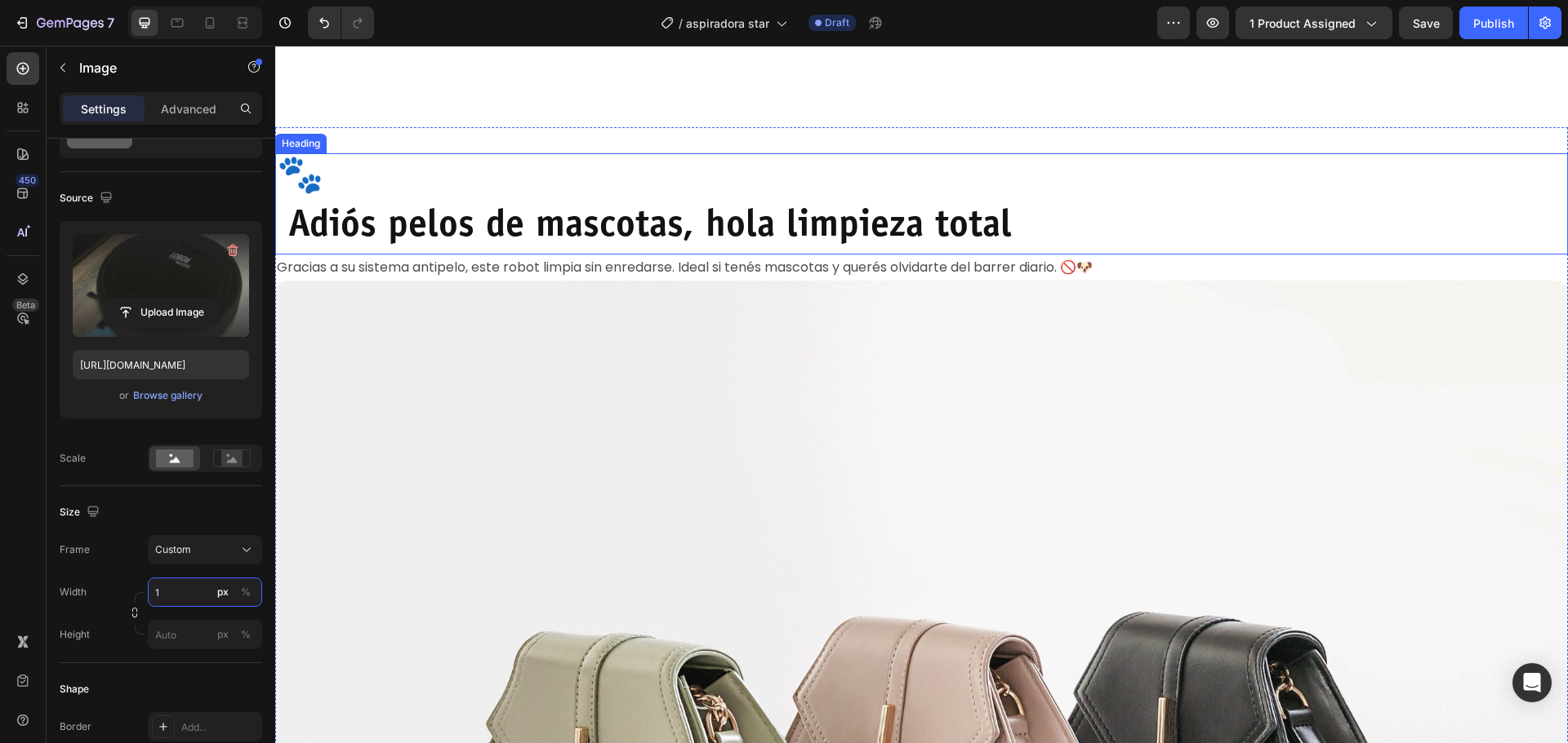
type input "1"
type input "3"
type input "4"
click at [507, 46] on div at bounding box center [921, 46] width 1292 height 0
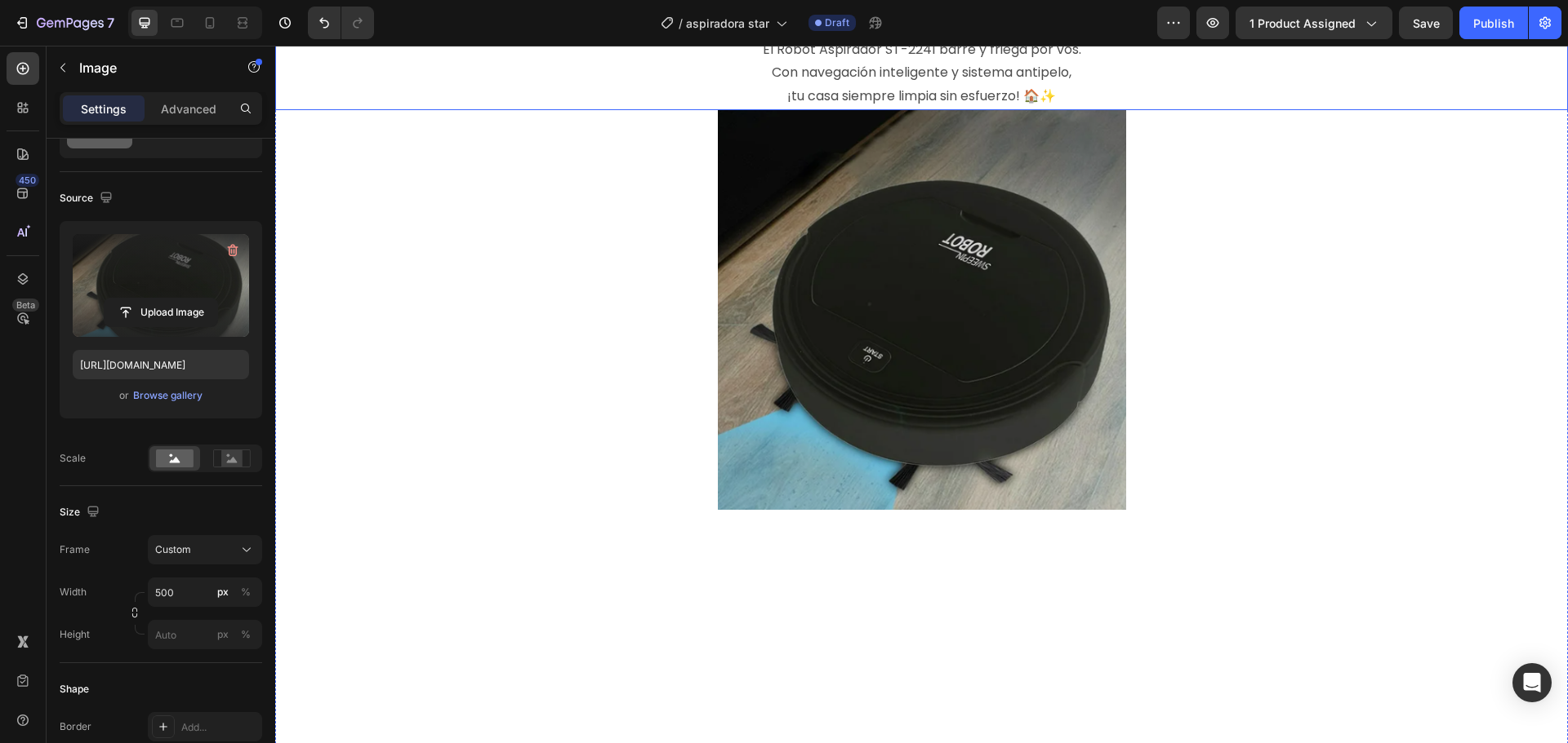
scroll to position [1061, 0]
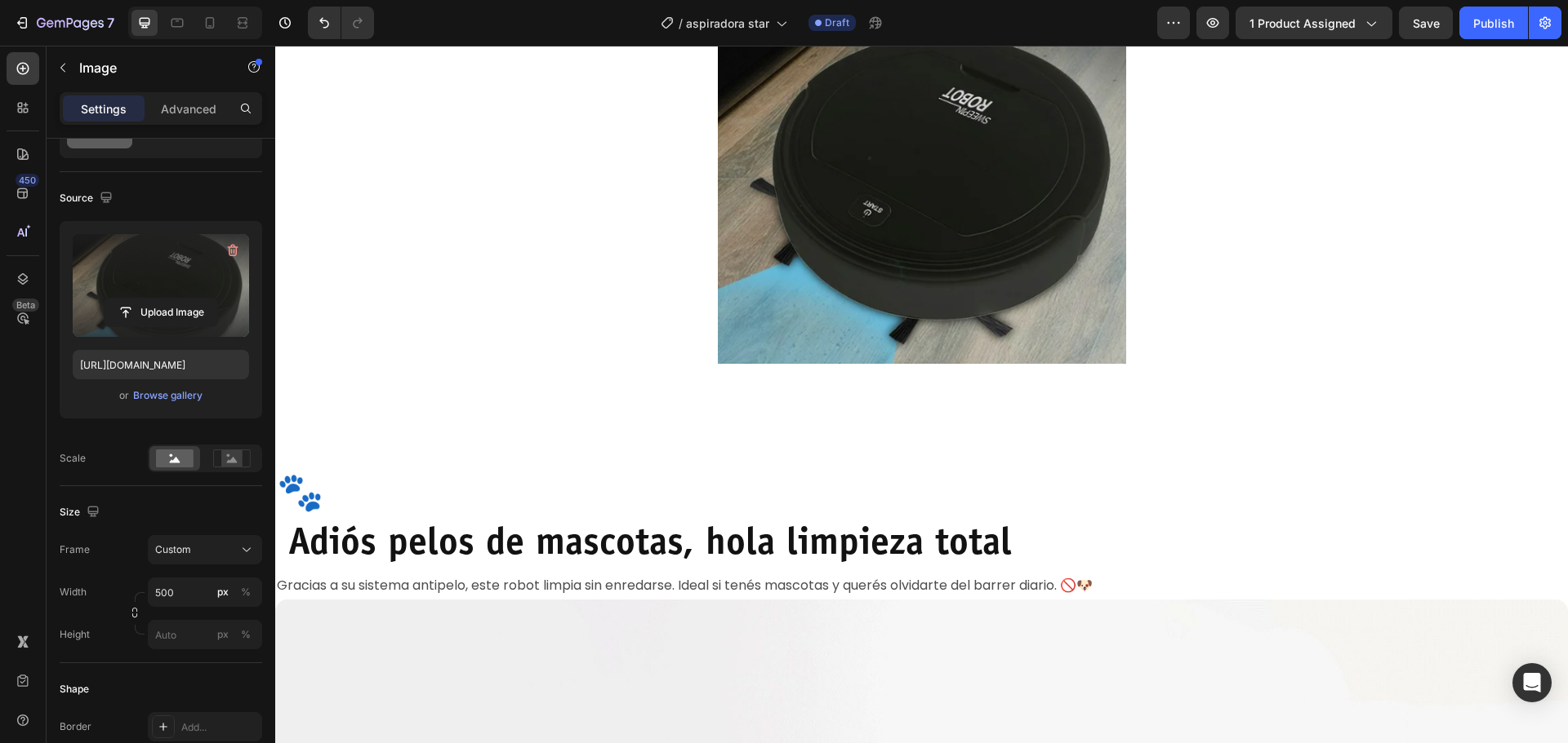
click at [927, 364] on img at bounding box center [921, 164] width 408 height 400
click at [185, 592] on input "500" at bounding box center [205, 592] width 115 height 29
click at [186, 591] on input "500" at bounding box center [205, 592] width 115 height 29
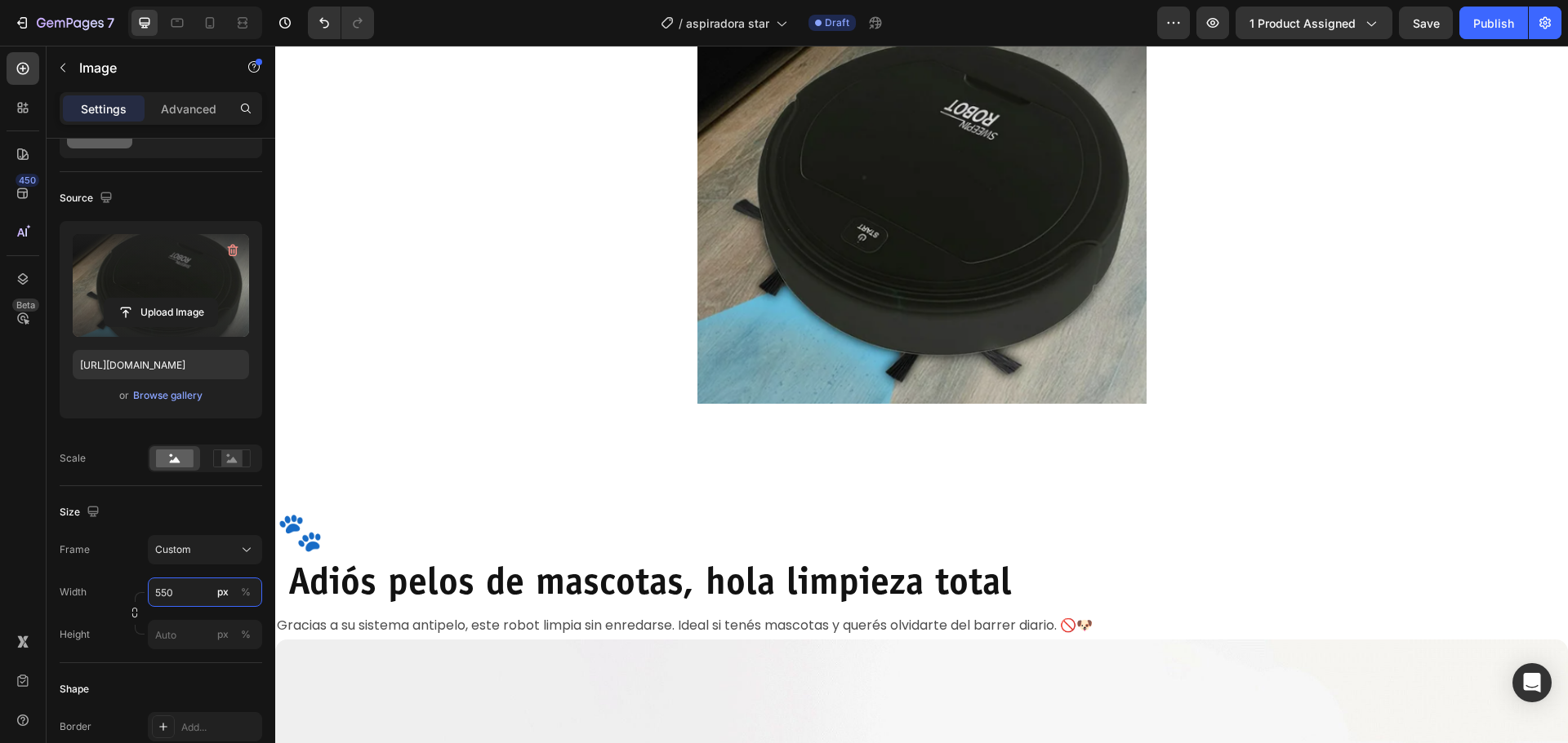
type input "550"
click at [415, 405] on div at bounding box center [921, 184] width 1292 height 441
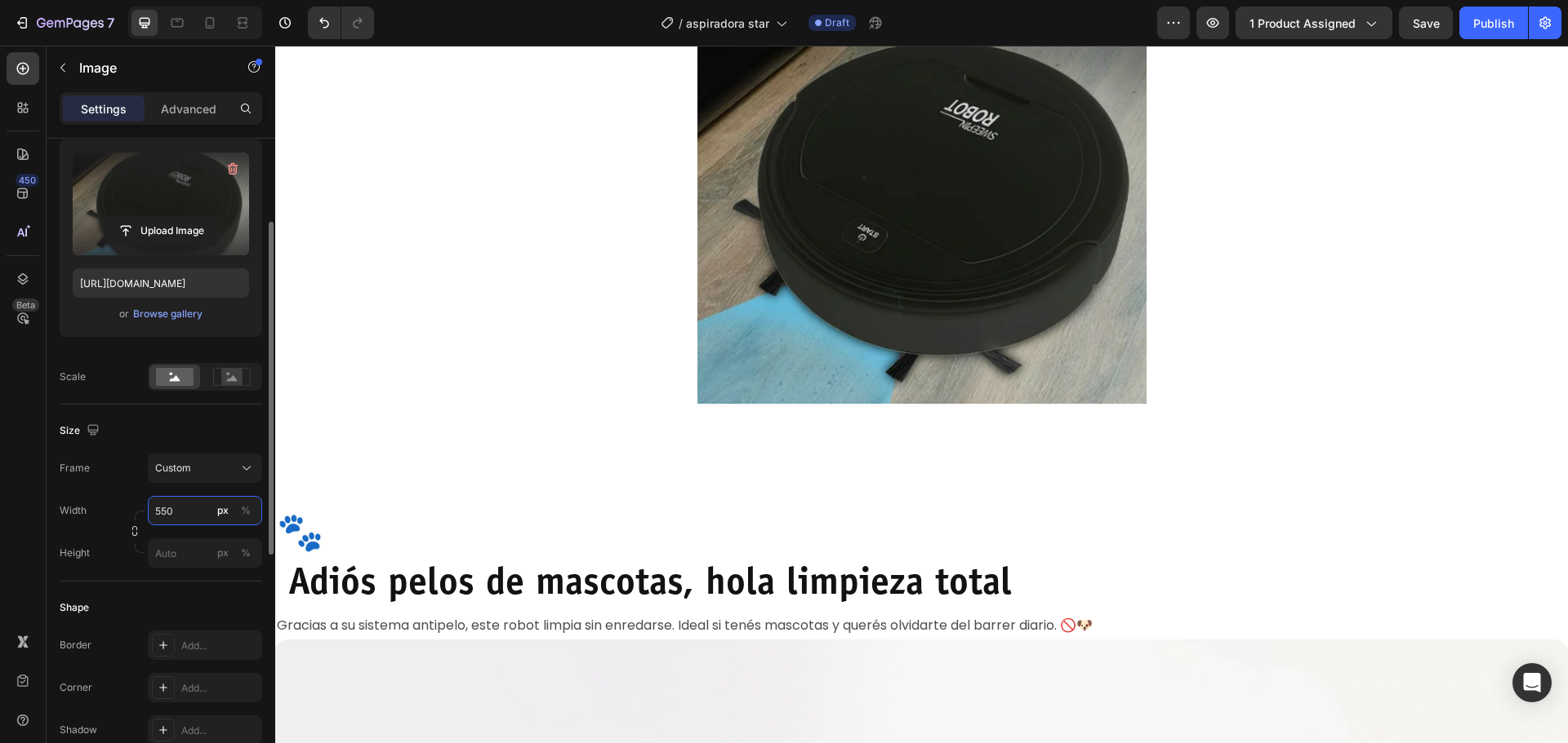
click at [189, 511] on input "550" at bounding box center [205, 511] width 115 height 29
click at [203, 516] on input "550" at bounding box center [205, 511] width 115 height 29
click at [329, 405] on div at bounding box center [921, 184] width 1292 height 441
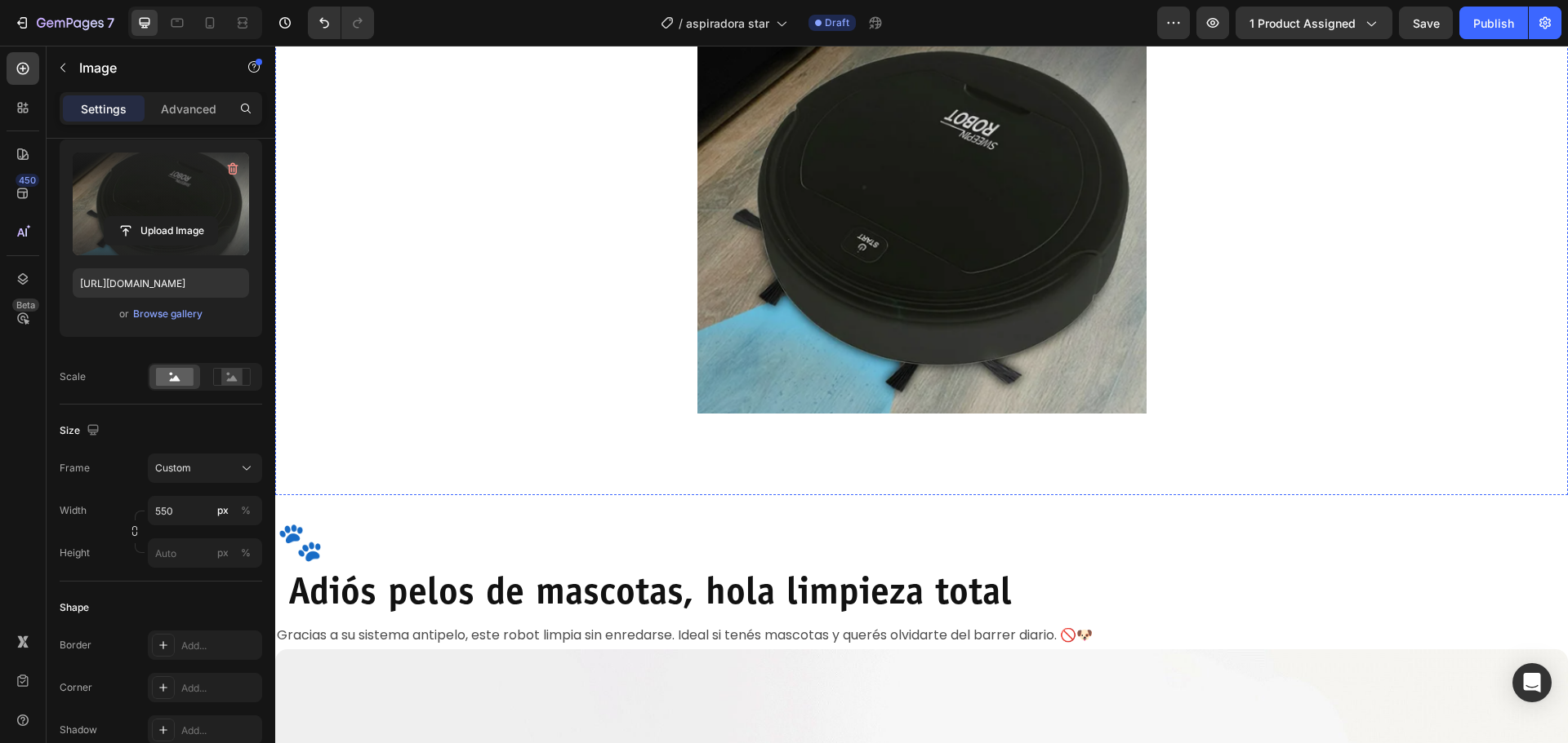
scroll to position [1143, 0]
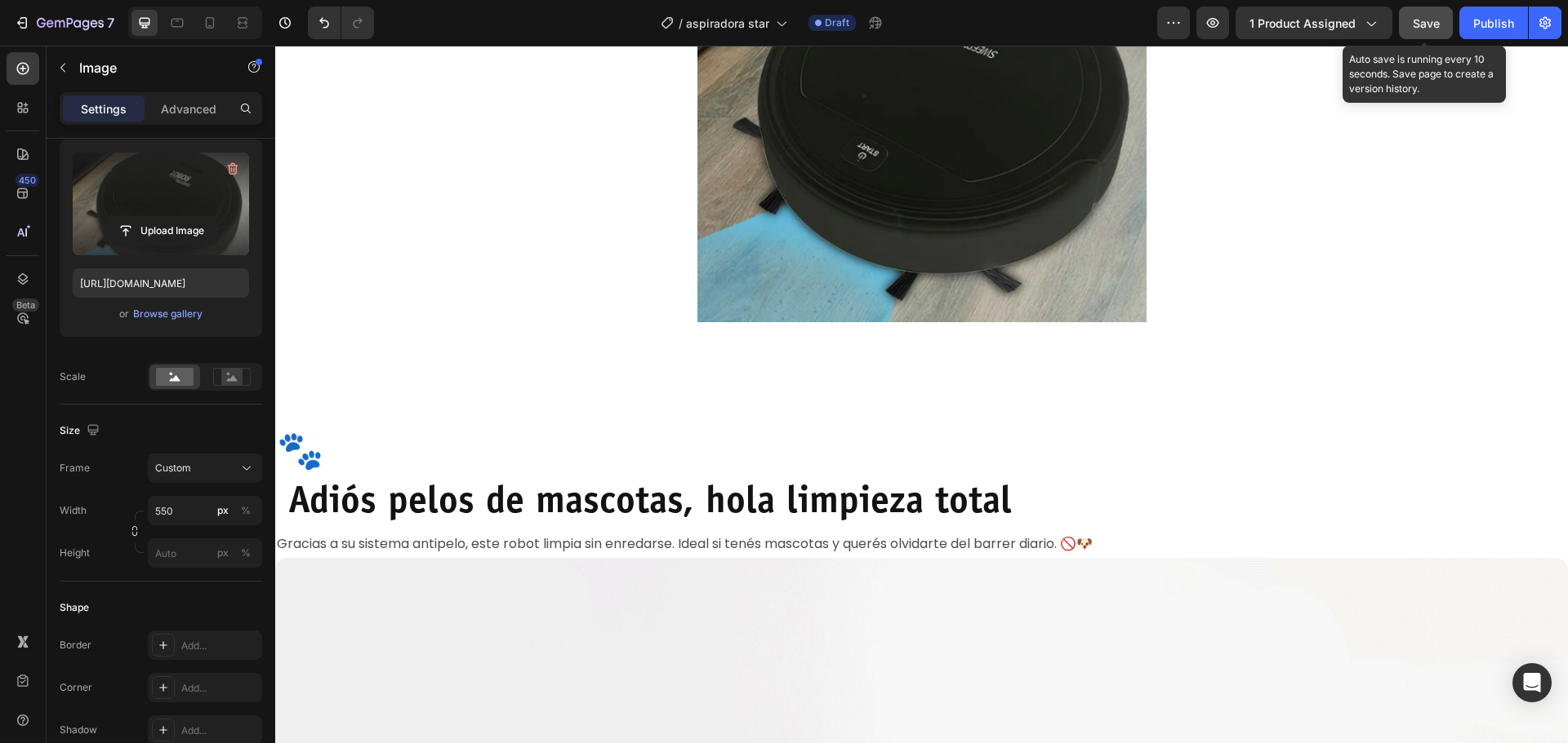
click at [1405, 28] on button "Save" at bounding box center [1425, 22] width 54 height 33
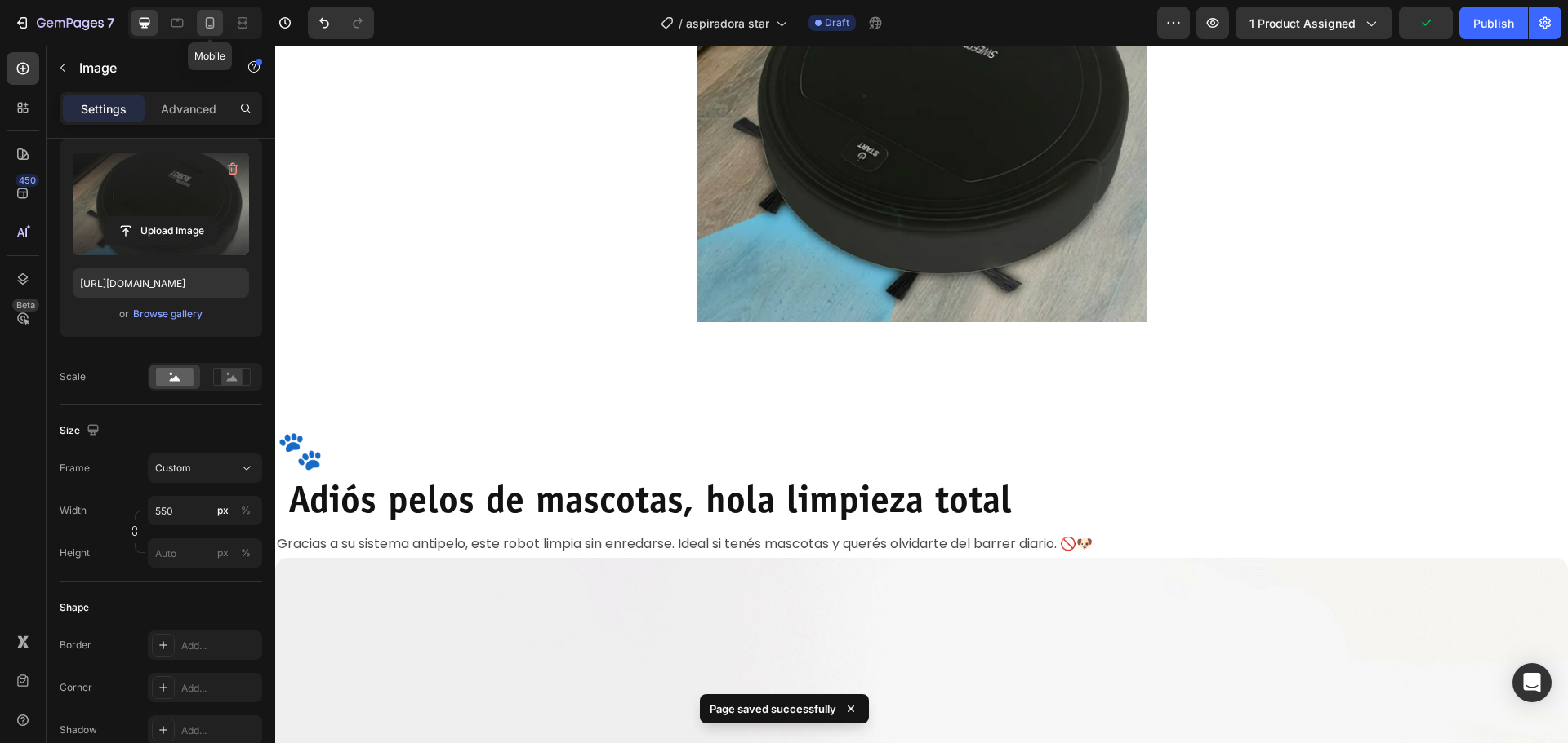
click at [214, 21] on icon at bounding box center [211, 22] width 9 height 11
type input "https://cdn.shopify.com/s/files/1/0874/4078/5696/files/gempages_518359227782136…"
type input "100"
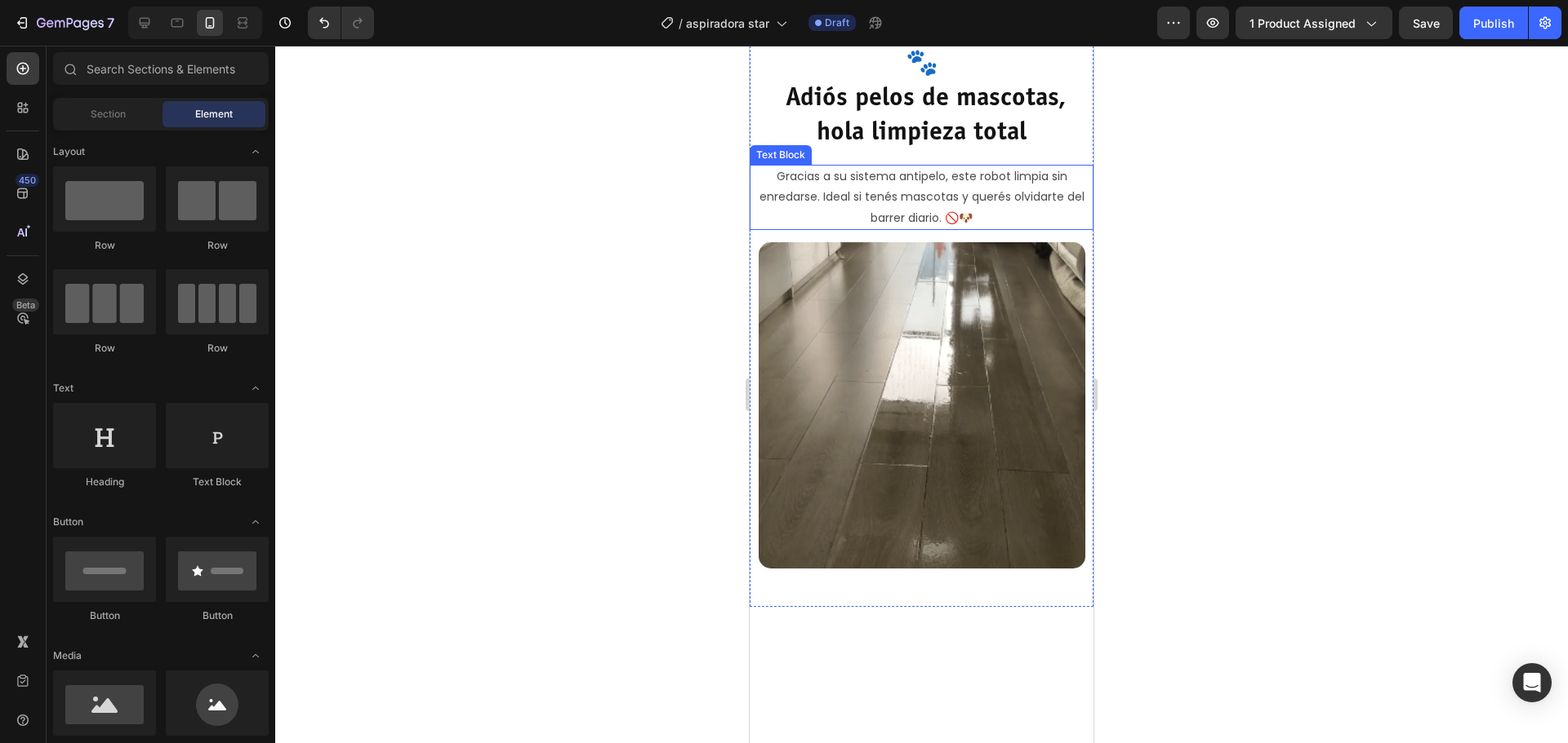
scroll to position [1550, 0]
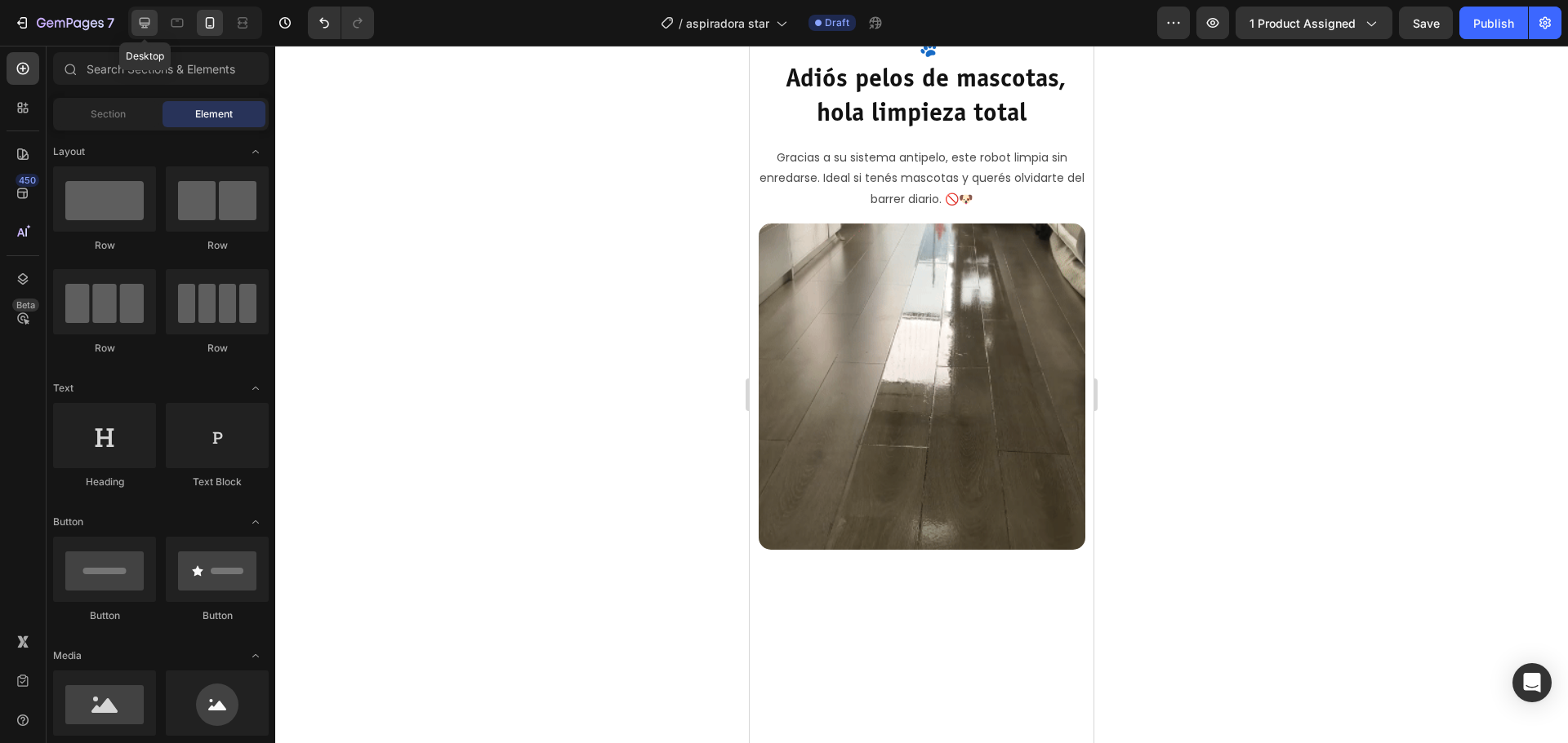
click at [150, 20] on icon at bounding box center [145, 23] width 11 height 11
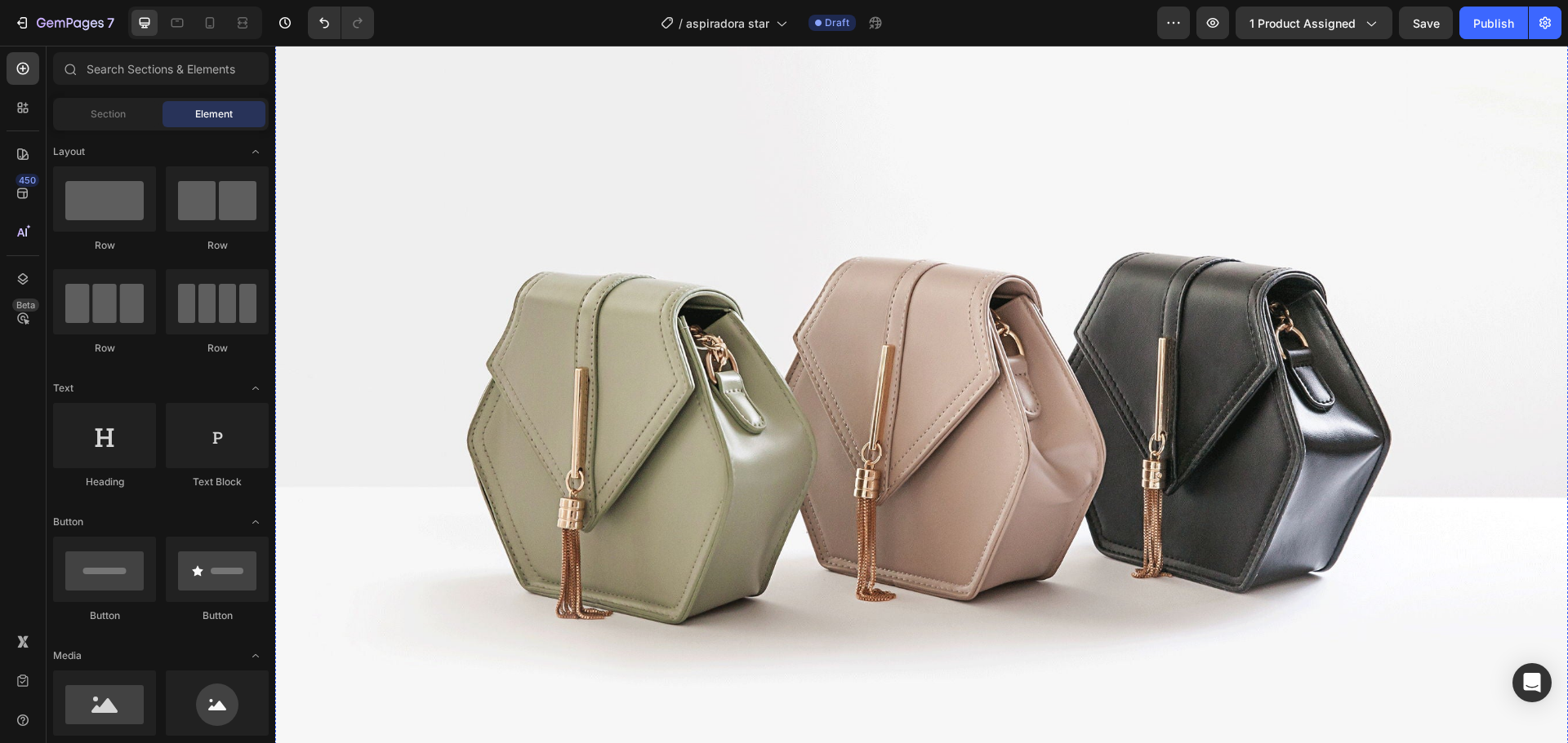
scroll to position [2090, 0]
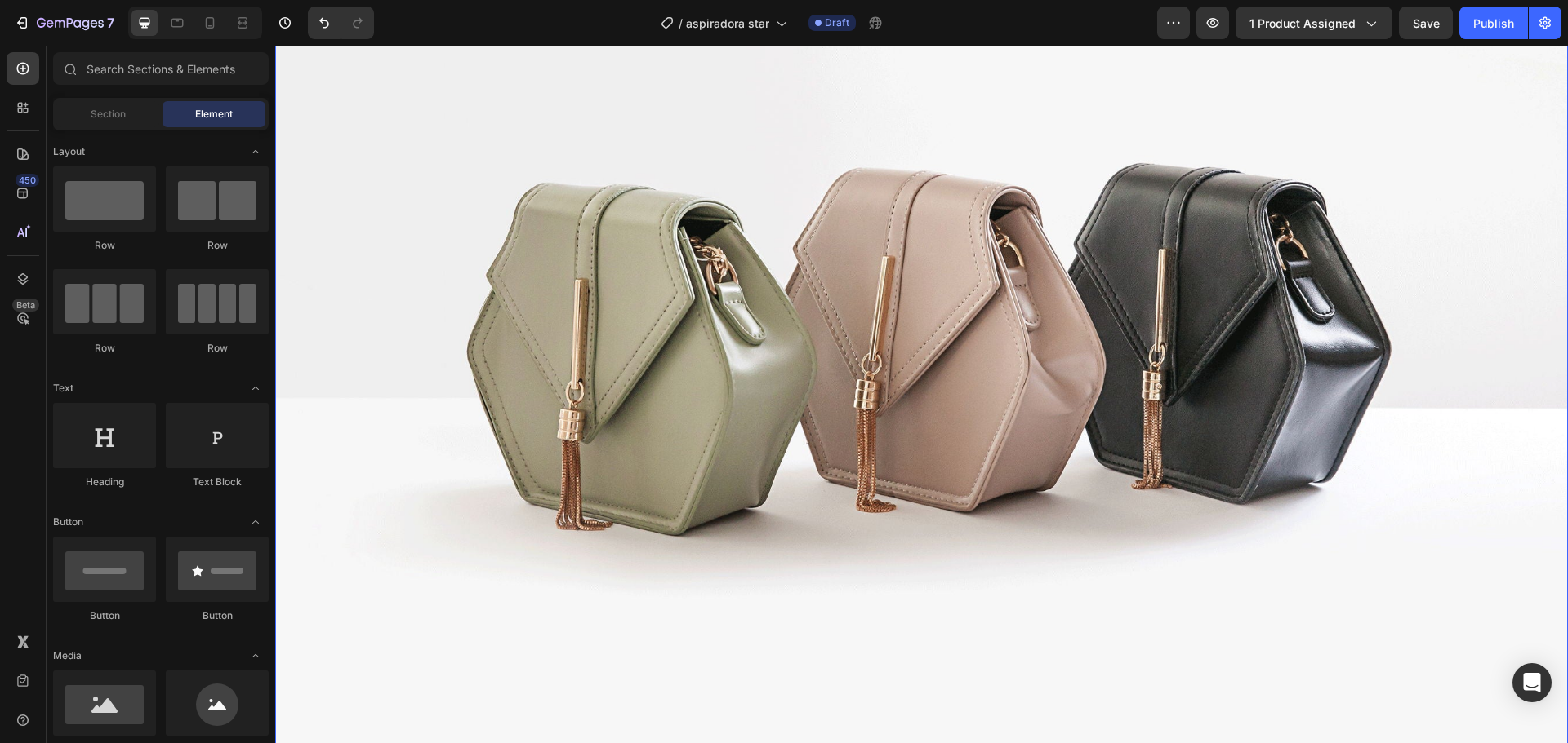
click at [990, 352] on img at bounding box center [921, 316] width 1292 height 968
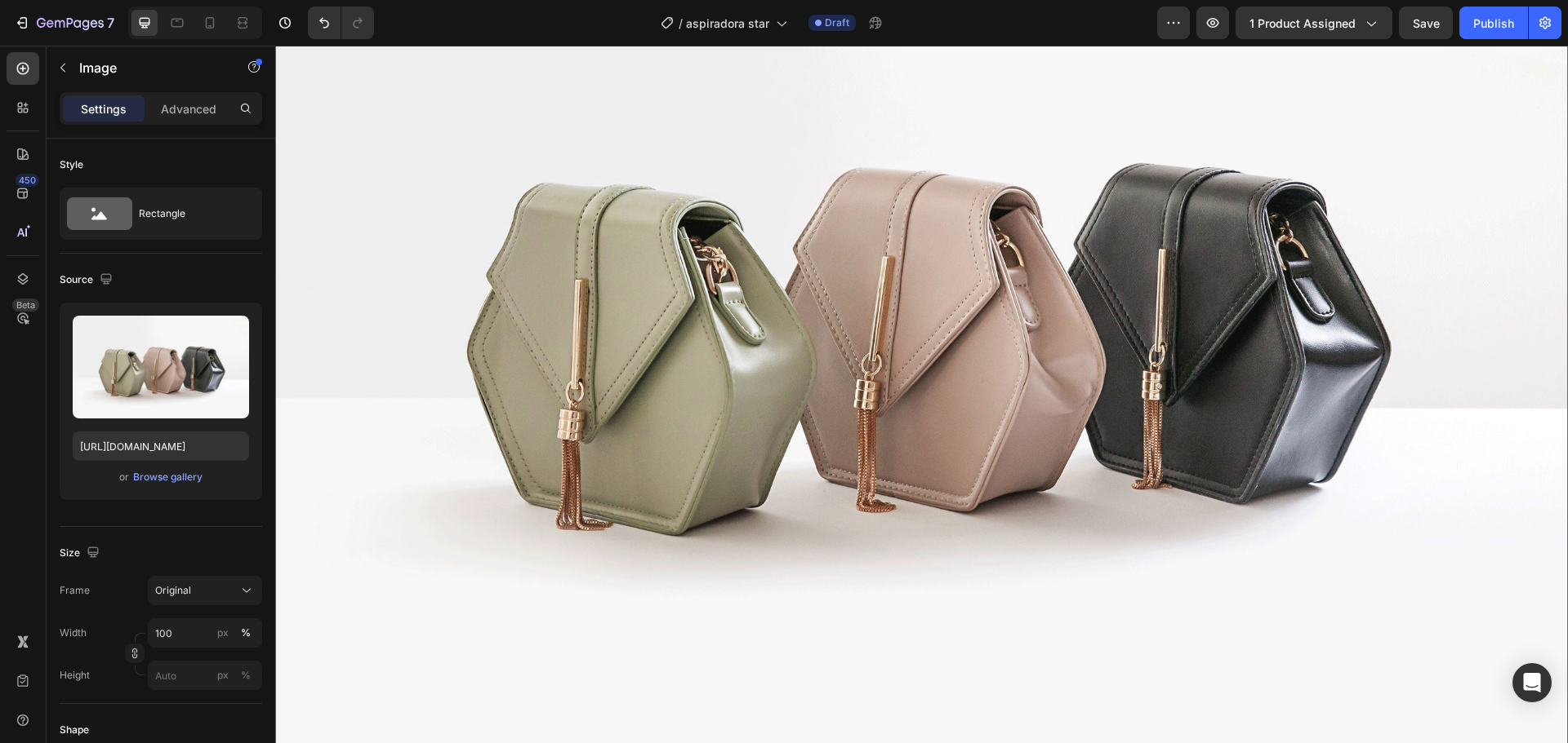
click at [595, 339] on img at bounding box center [921, 316] width 1292 height 968
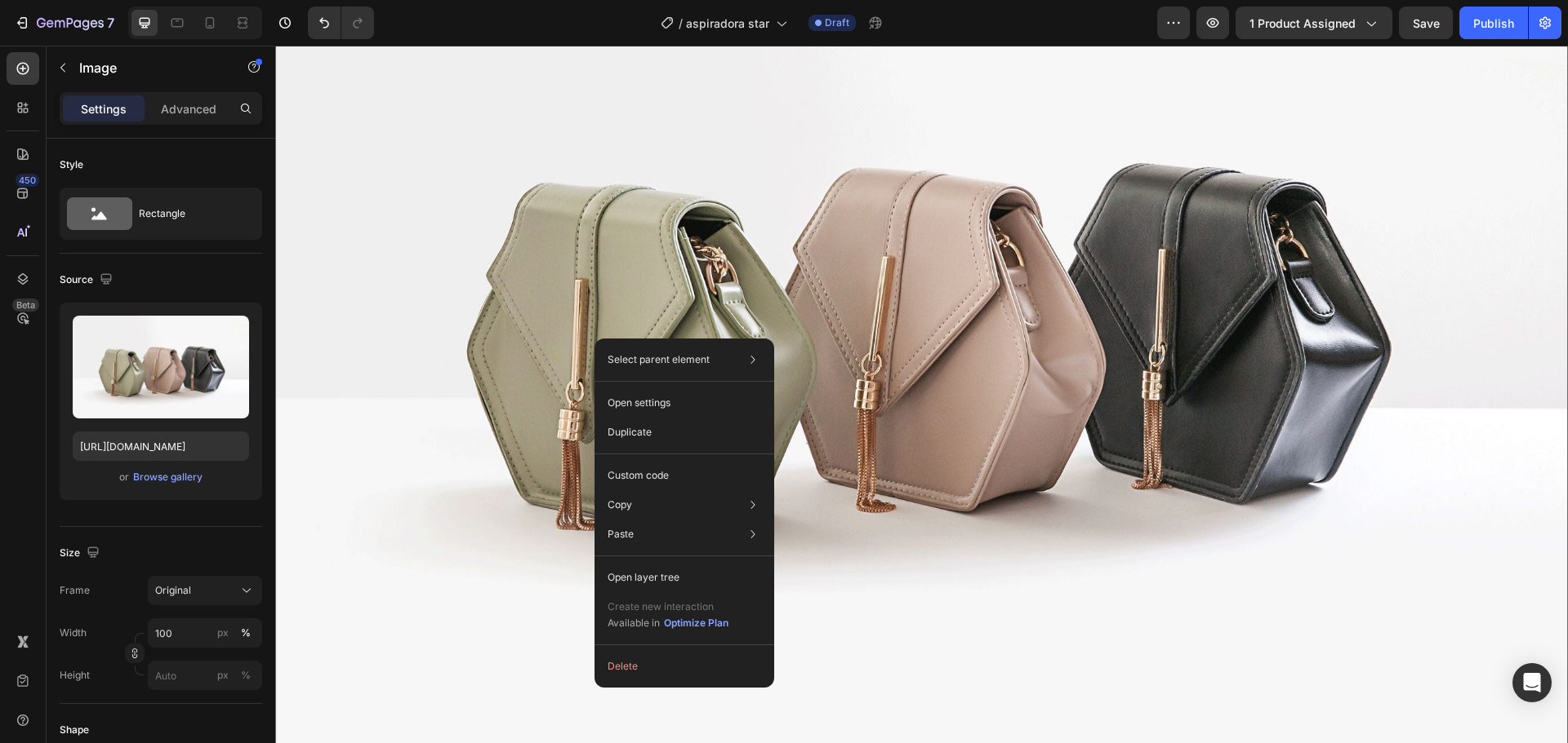
click at [565, 329] on img at bounding box center [921, 316] width 1292 height 968
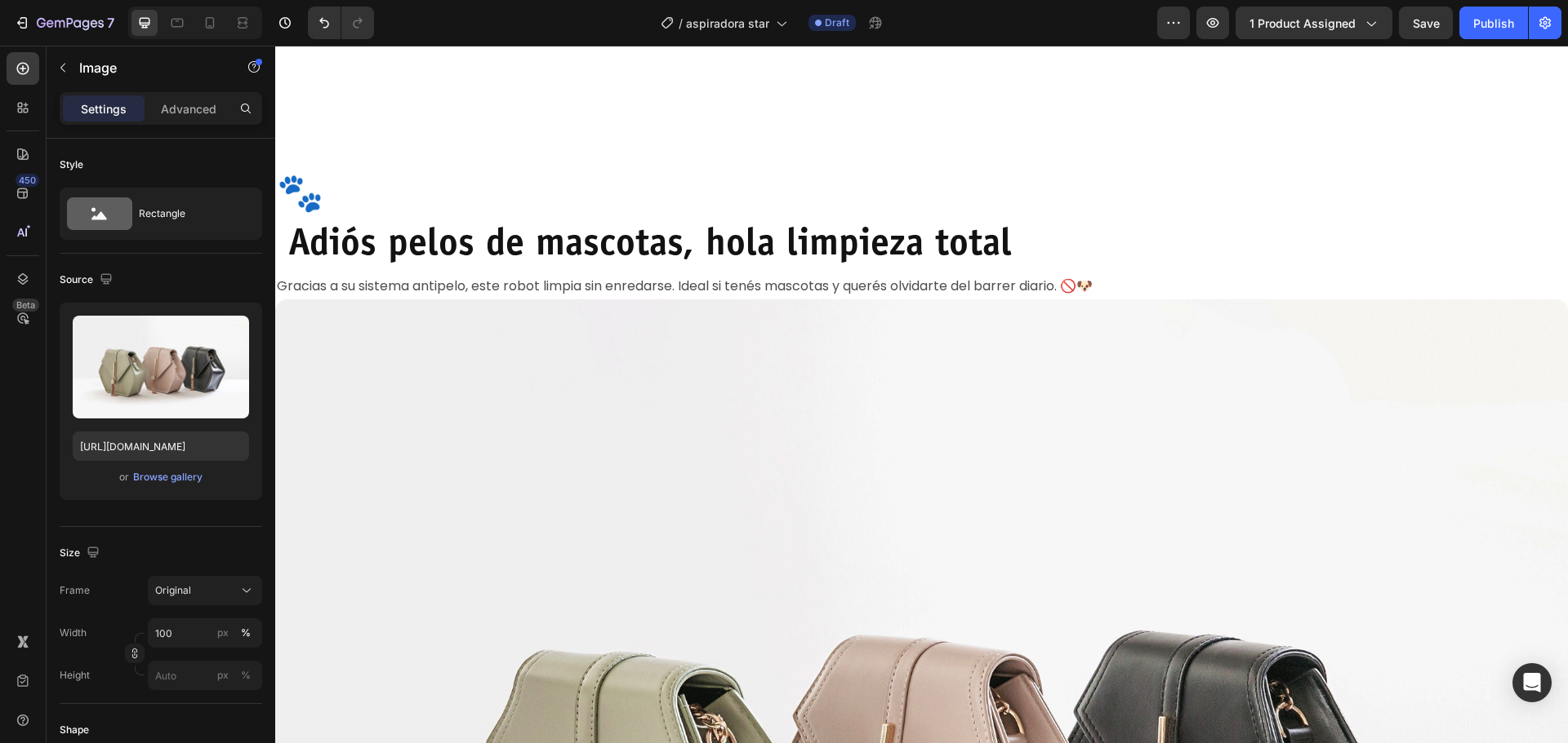
scroll to position [1845, 0]
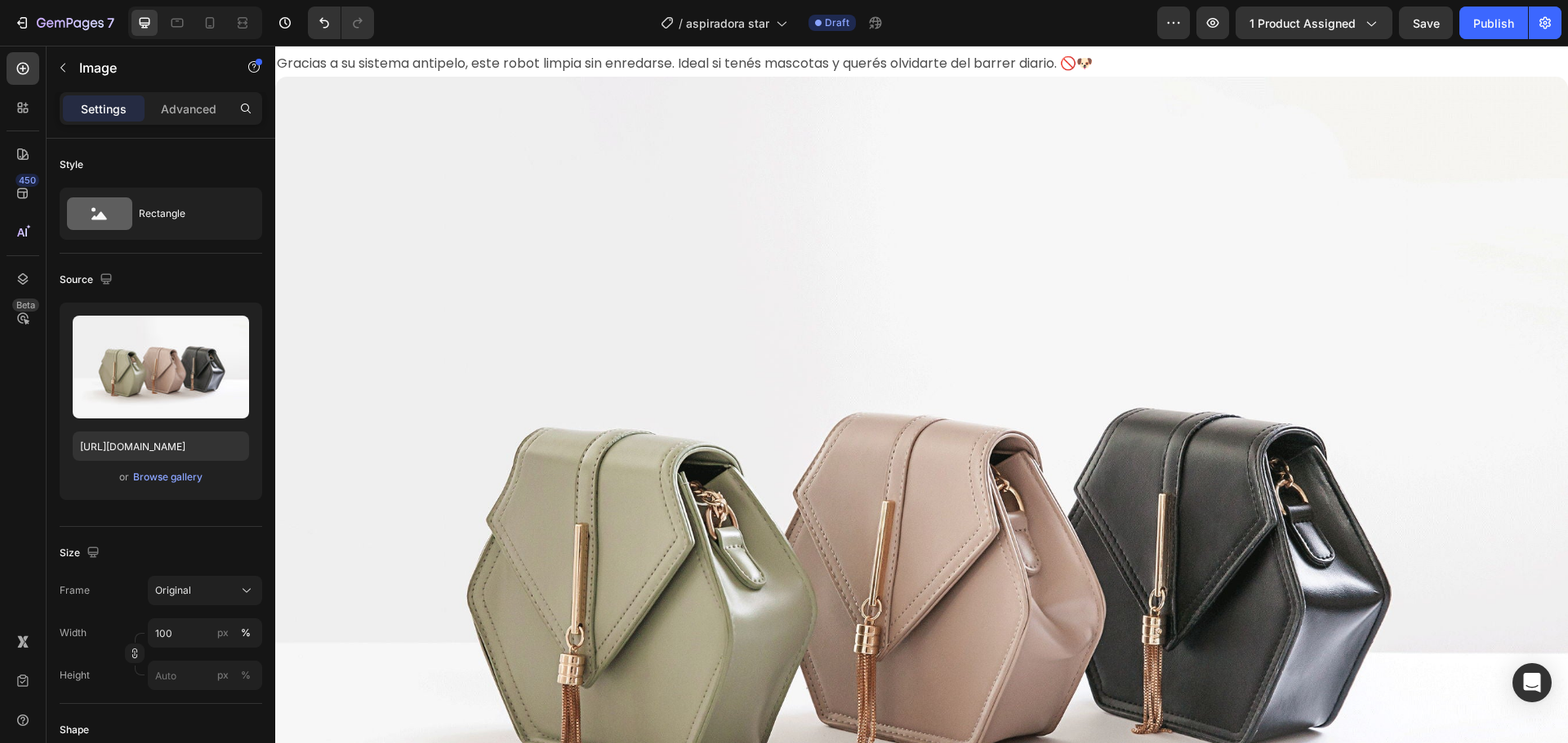
click at [852, 404] on img at bounding box center [921, 561] width 1292 height 968
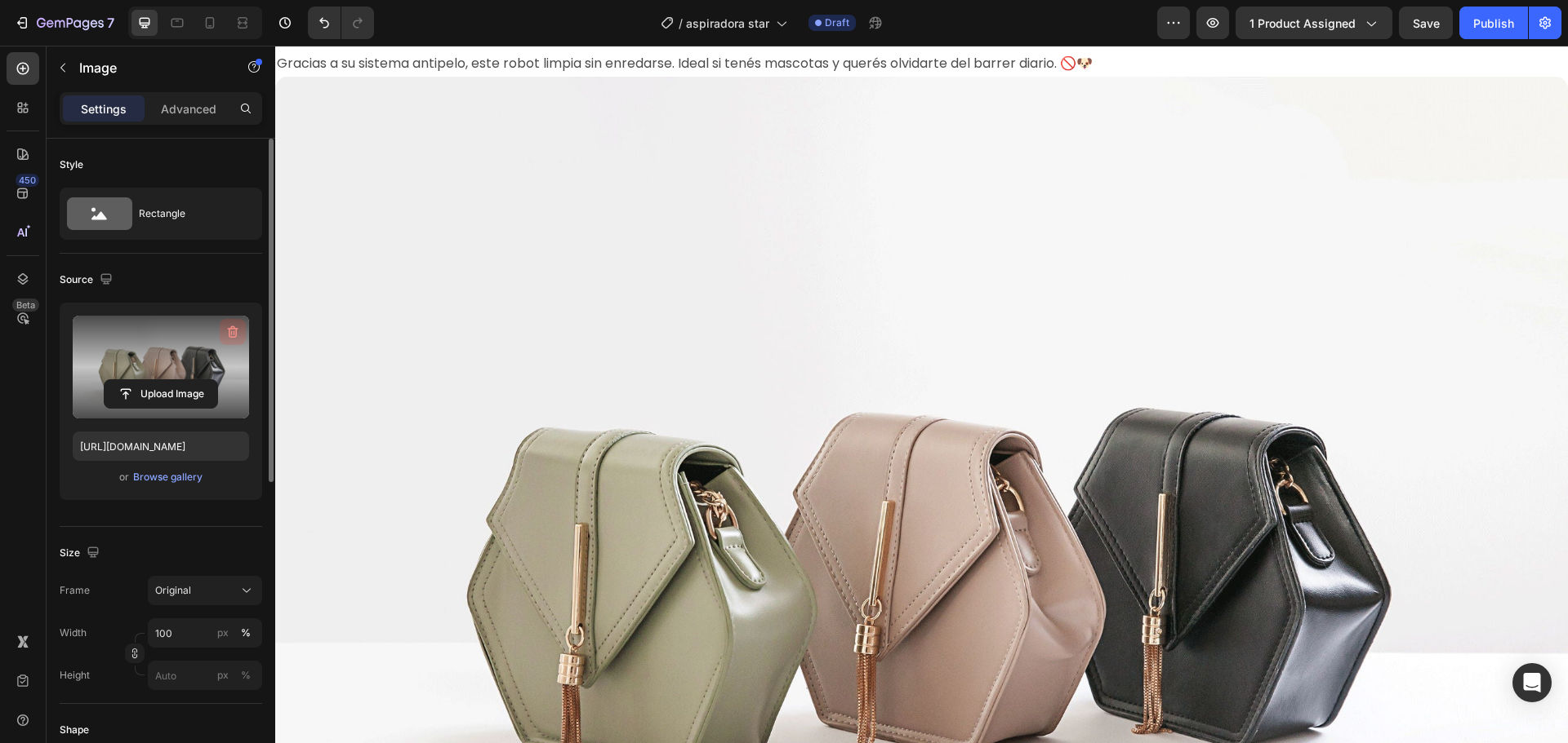
click at [236, 328] on icon "button" at bounding box center [233, 332] width 17 height 17
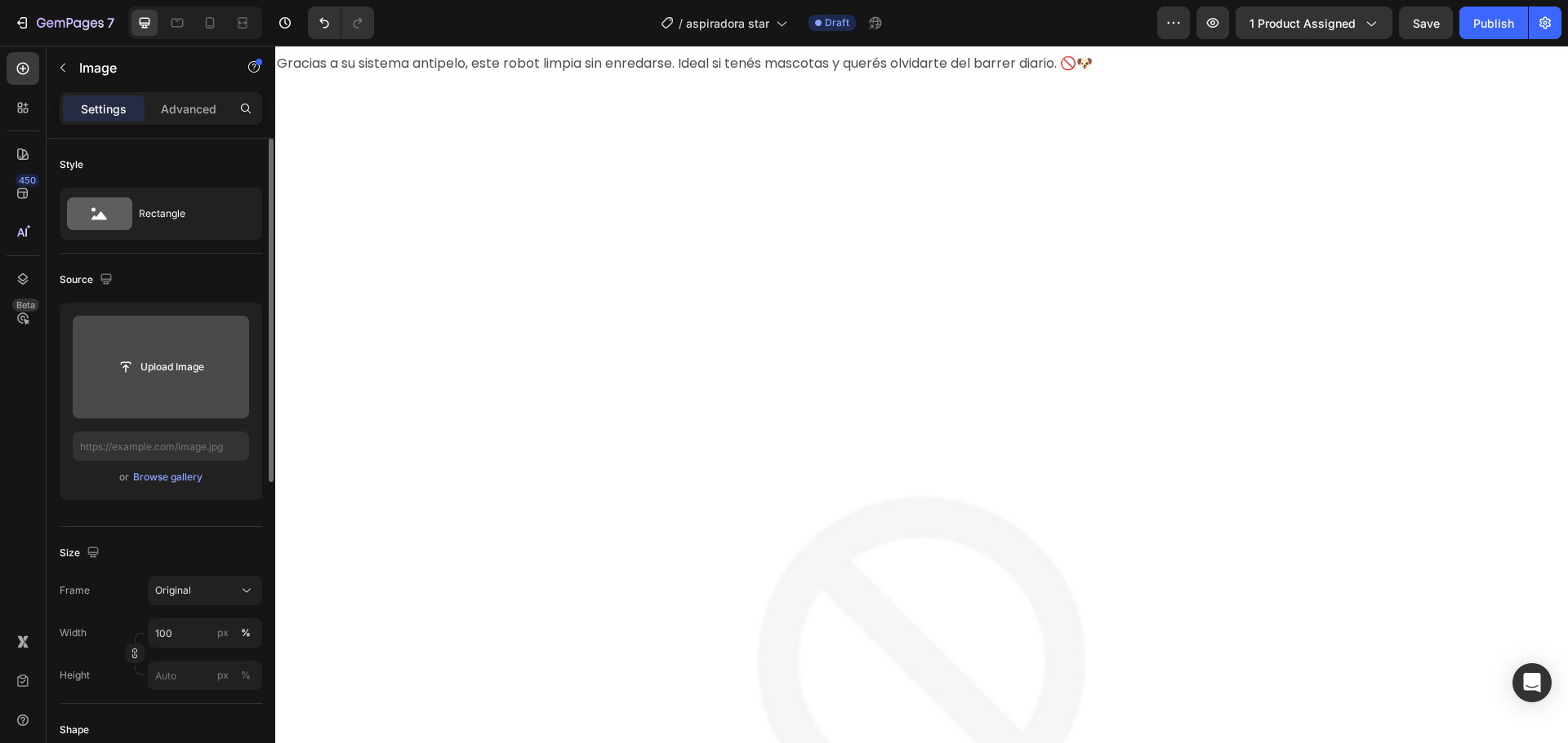
click at [165, 371] on input "file" at bounding box center [161, 367] width 113 height 28
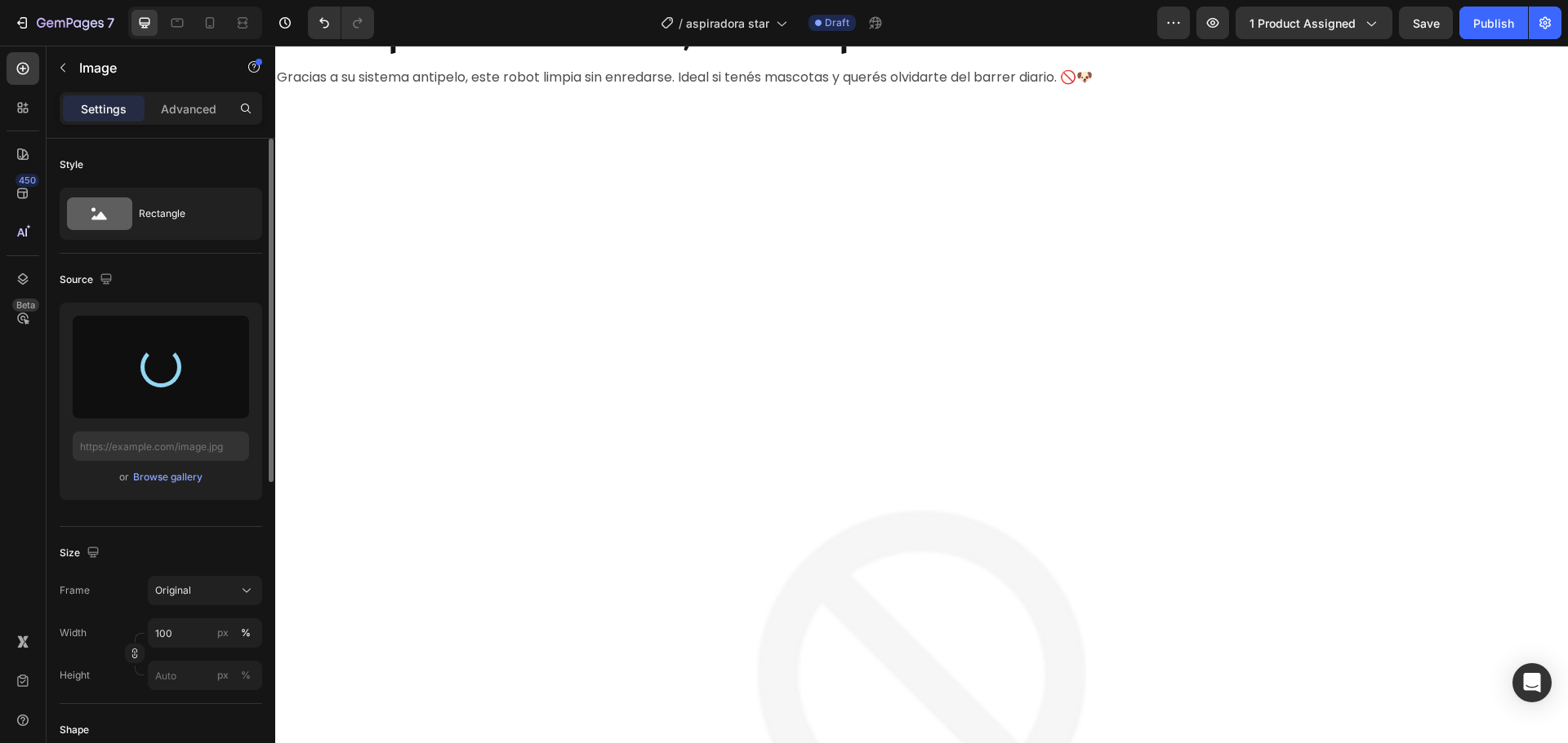
scroll to position [1926, 0]
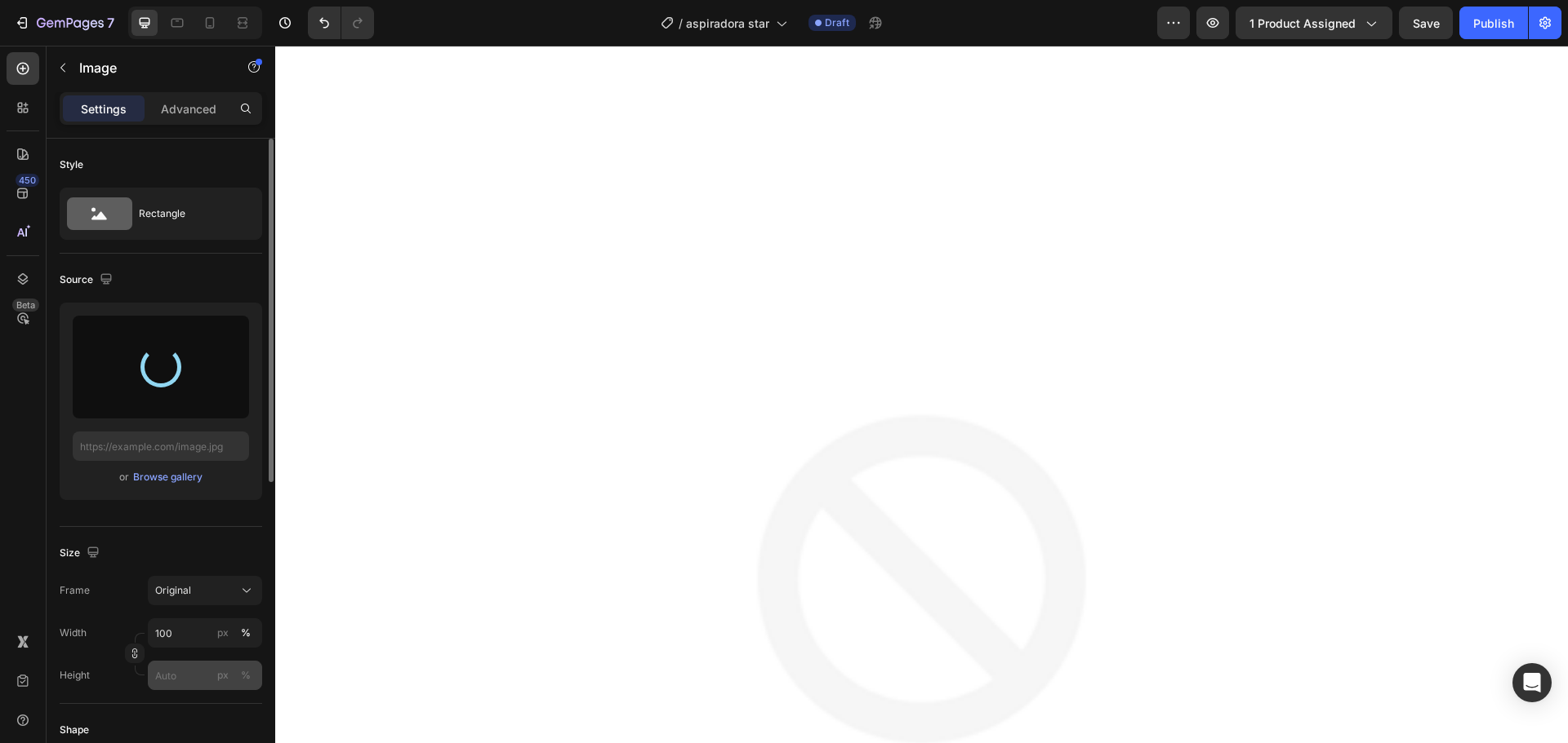
type input "https://cdn.shopify.com/s/files/1/0874/4078/5696/files/gempages_518359227782136…"
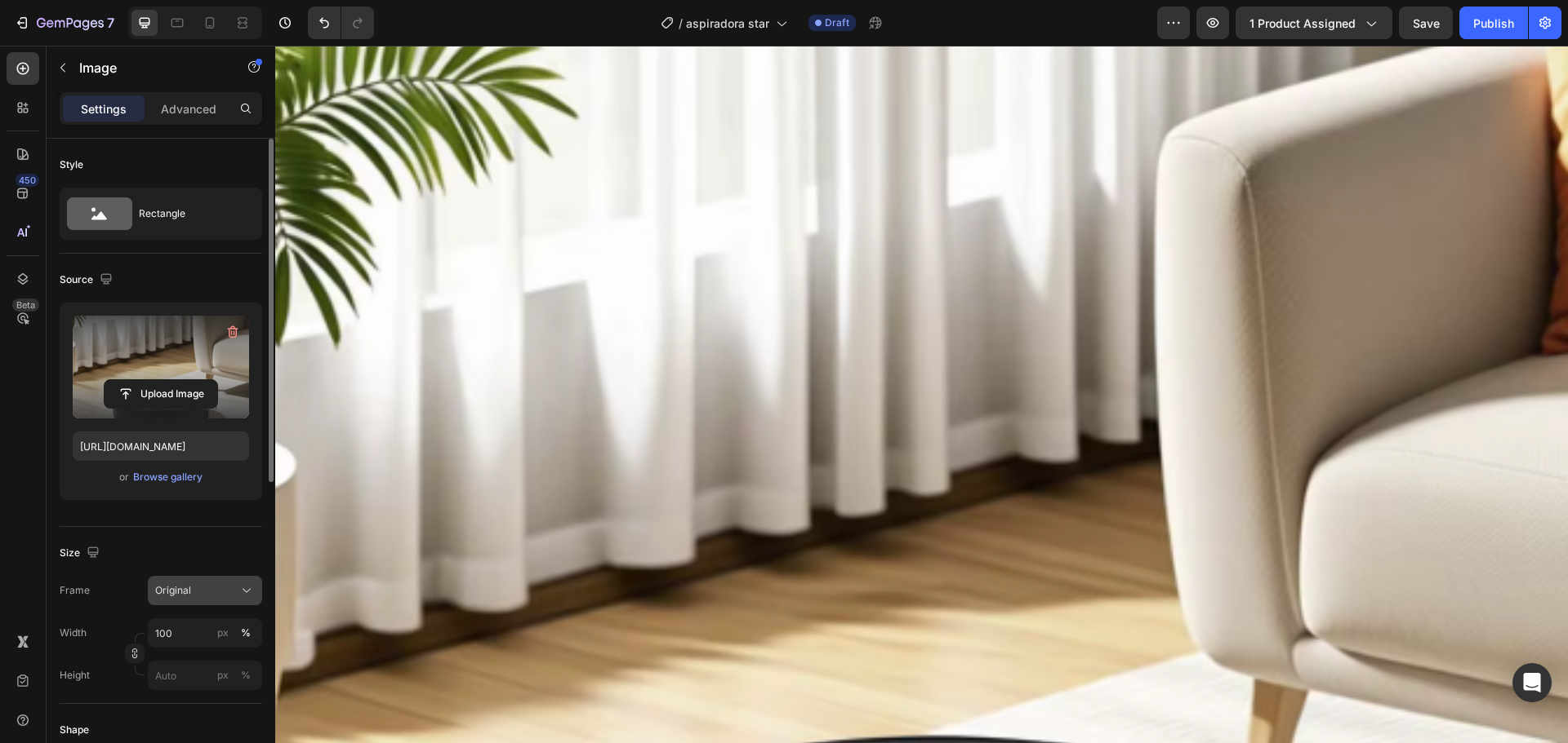
click at [233, 586] on div "Original" at bounding box center [195, 591] width 80 height 15
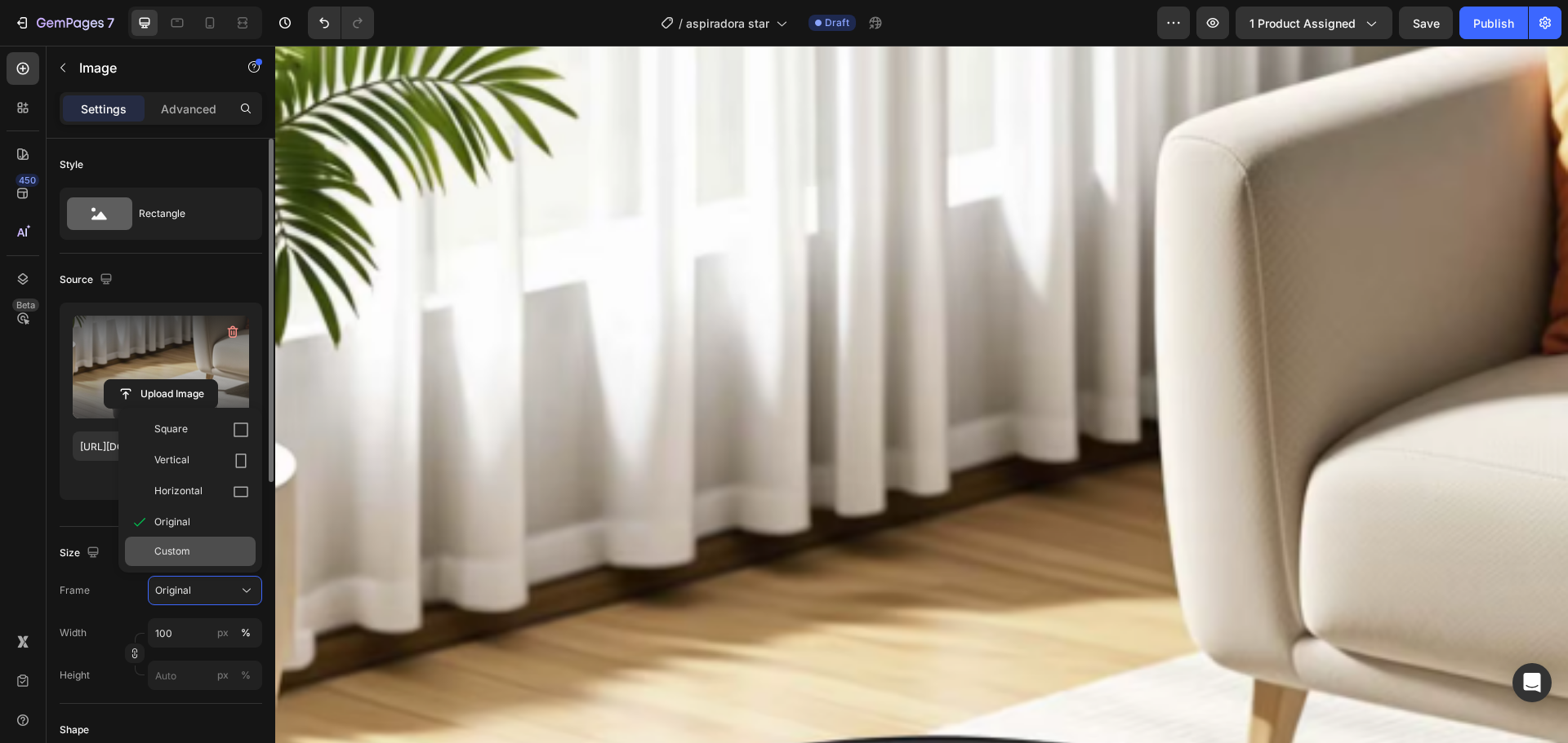
click at [225, 557] on div "Custom" at bounding box center [202, 551] width 95 height 15
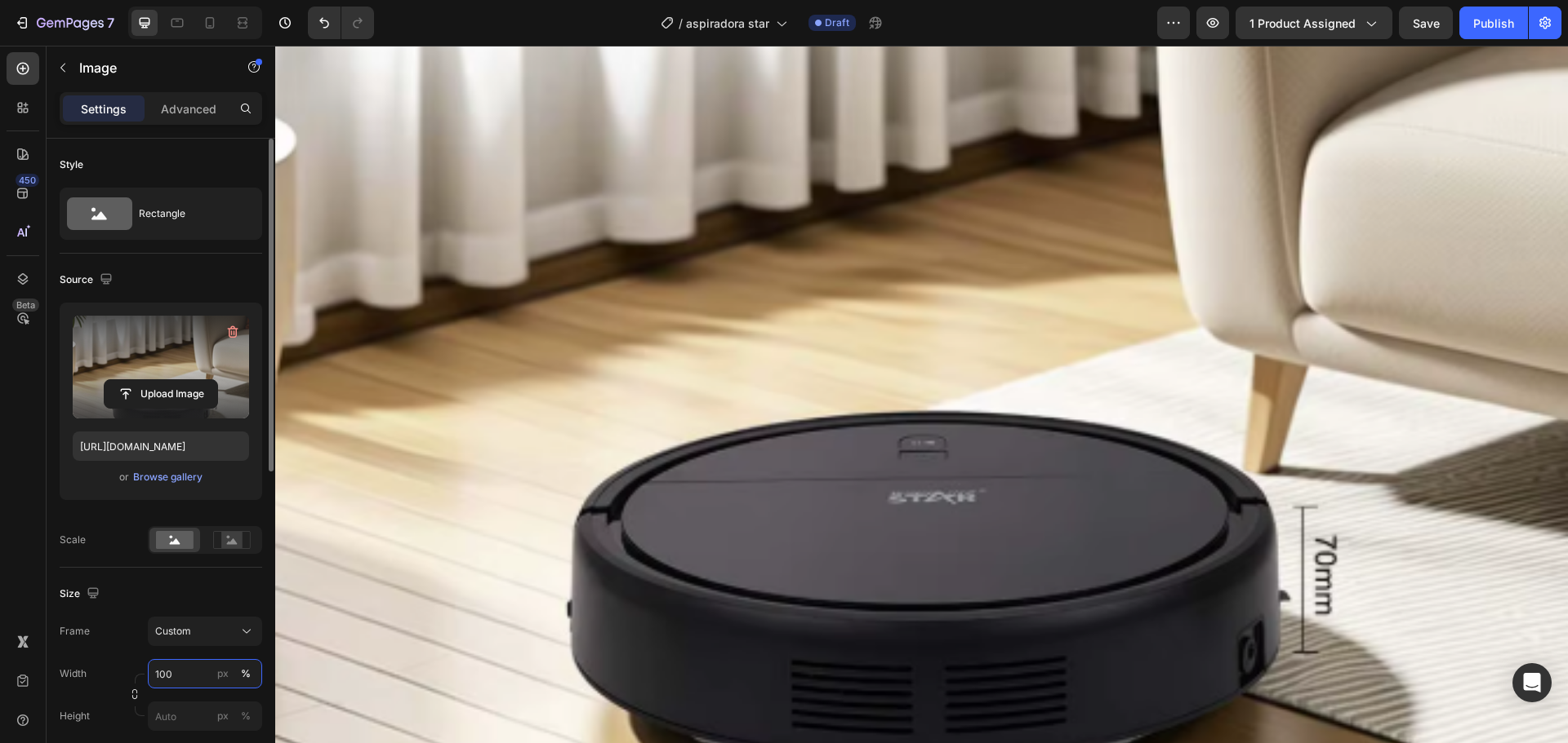
scroll to position [2253, 0]
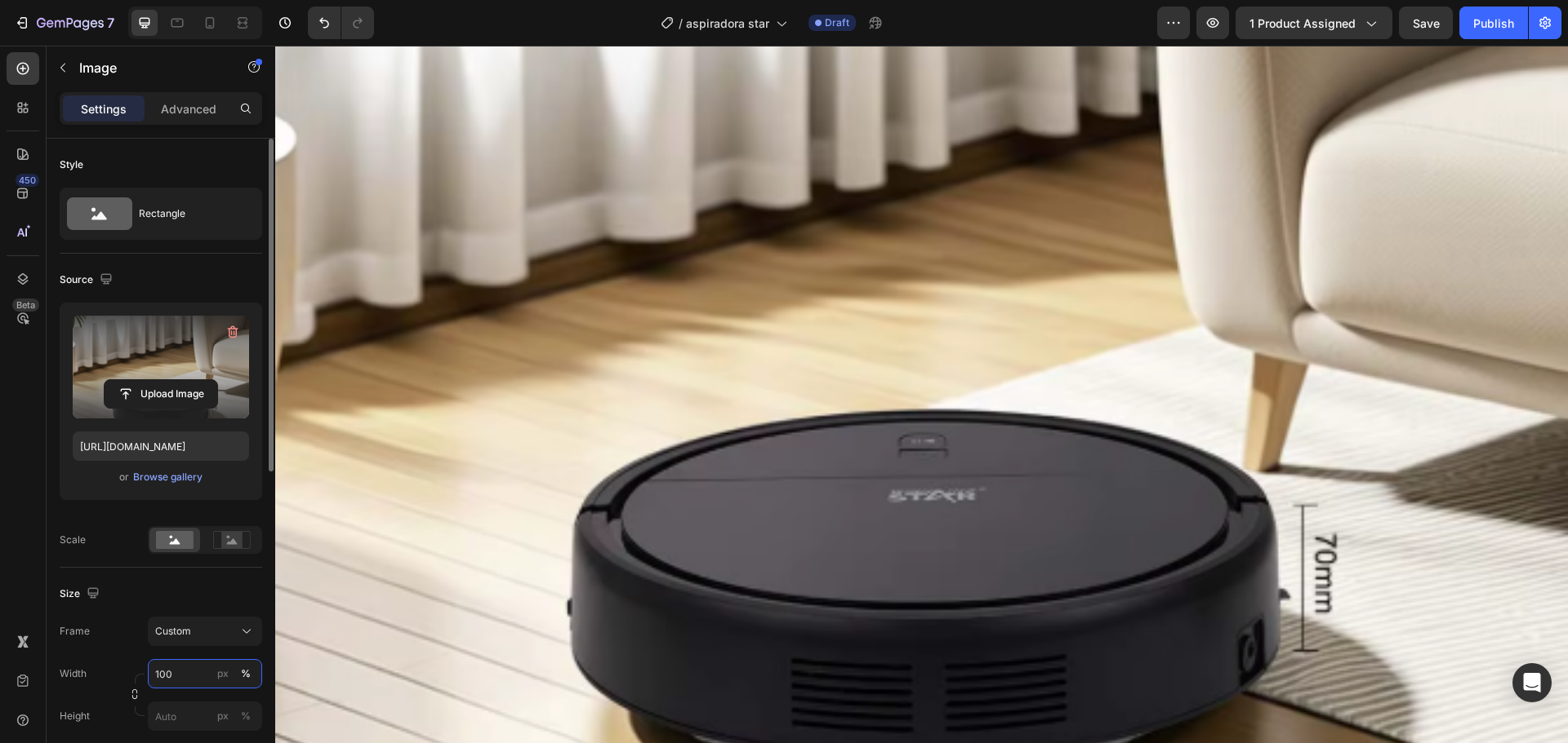
click at [184, 677] on input "100" at bounding box center [205, 673] width 115 height 29
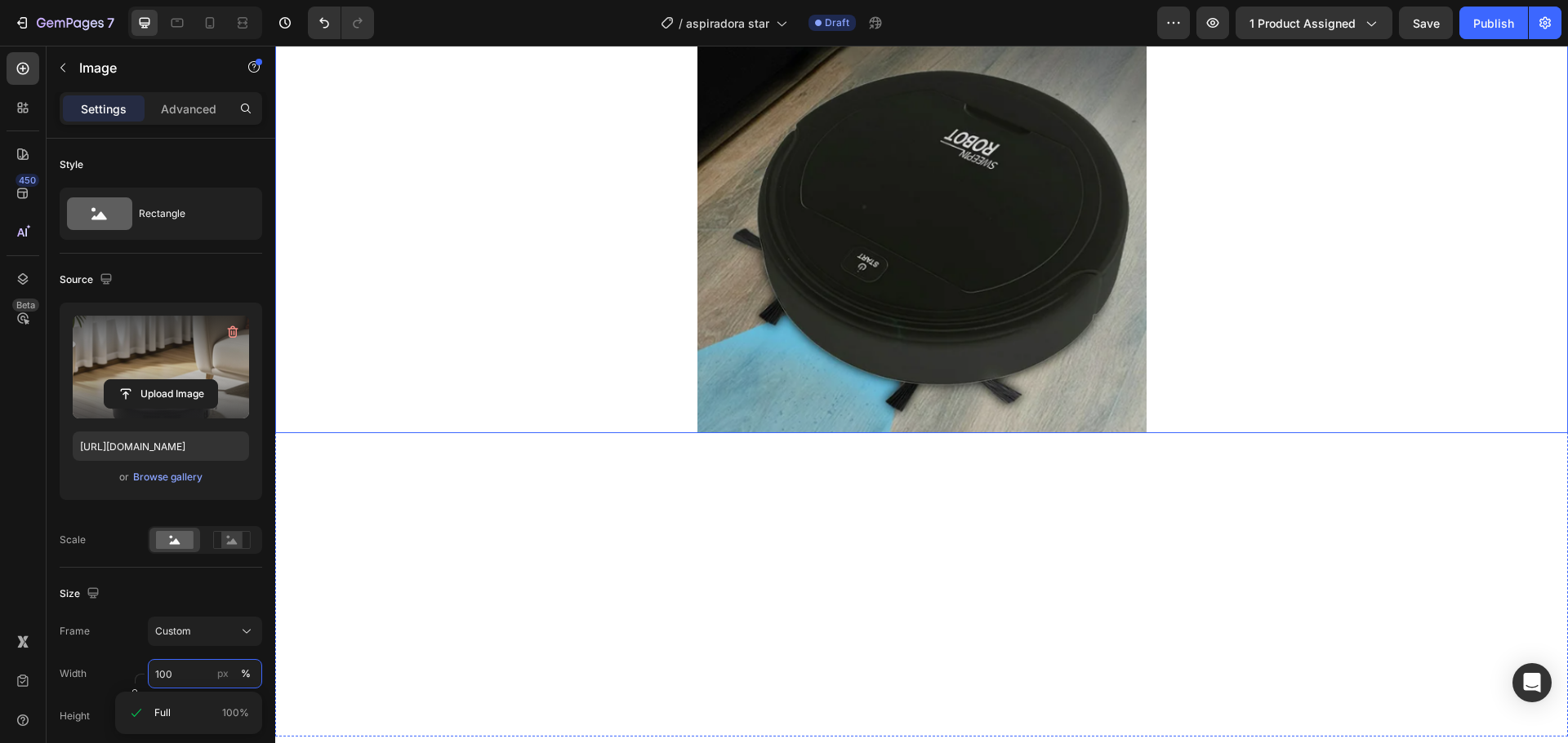
scroll to position [947, 0]
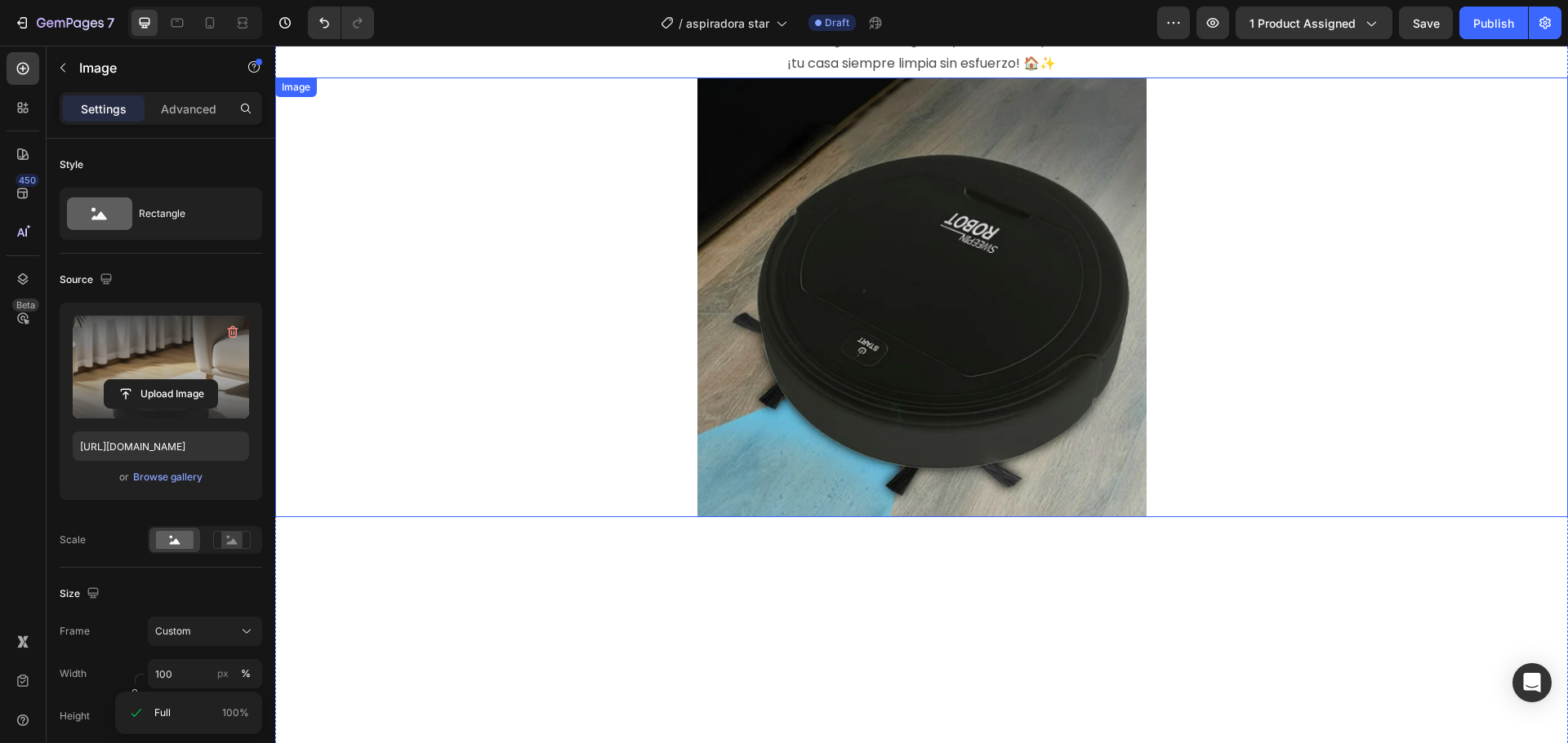
click at [844, 430] on img at bounding box center [922, 298] width 449 height 441
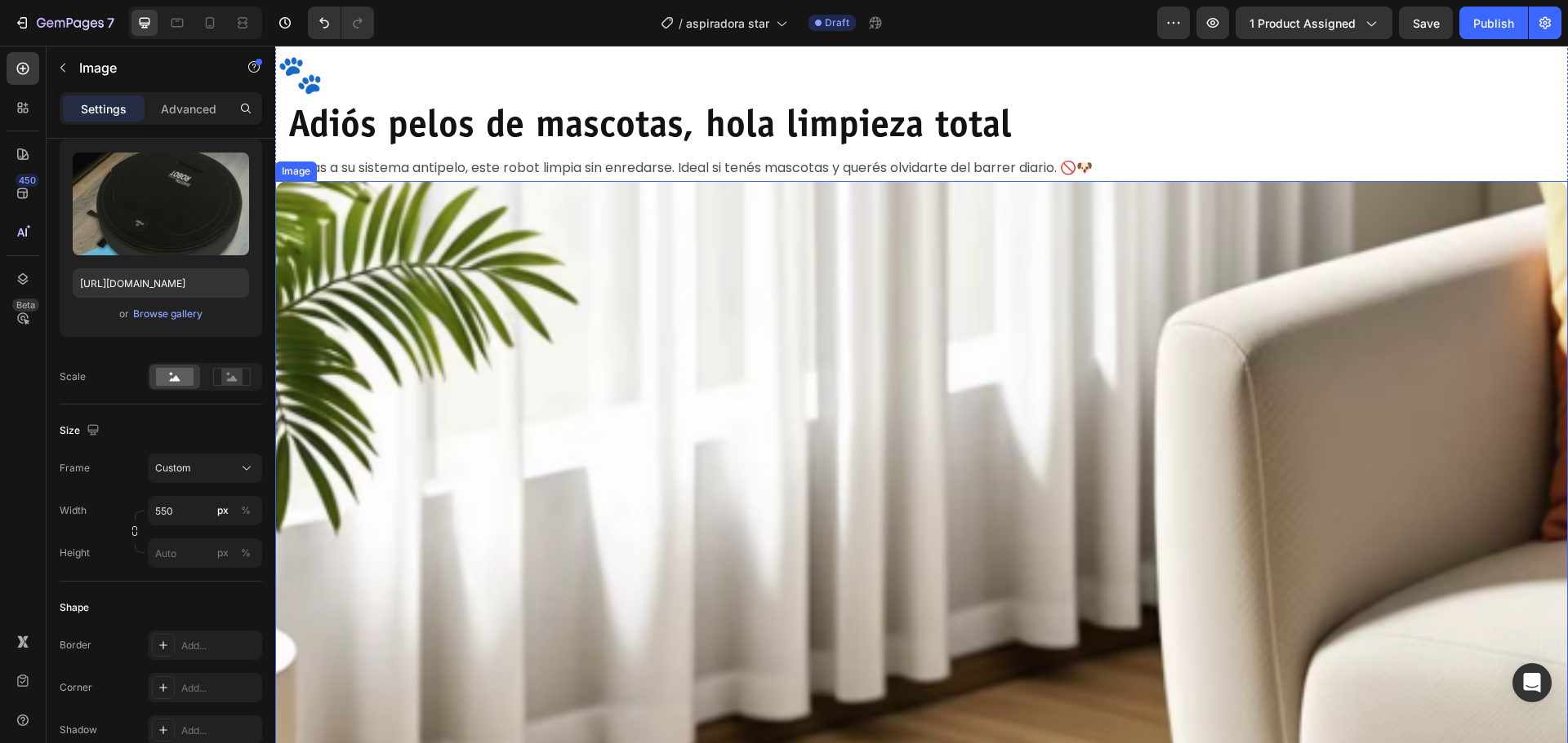
scroll to position [1845, 0]
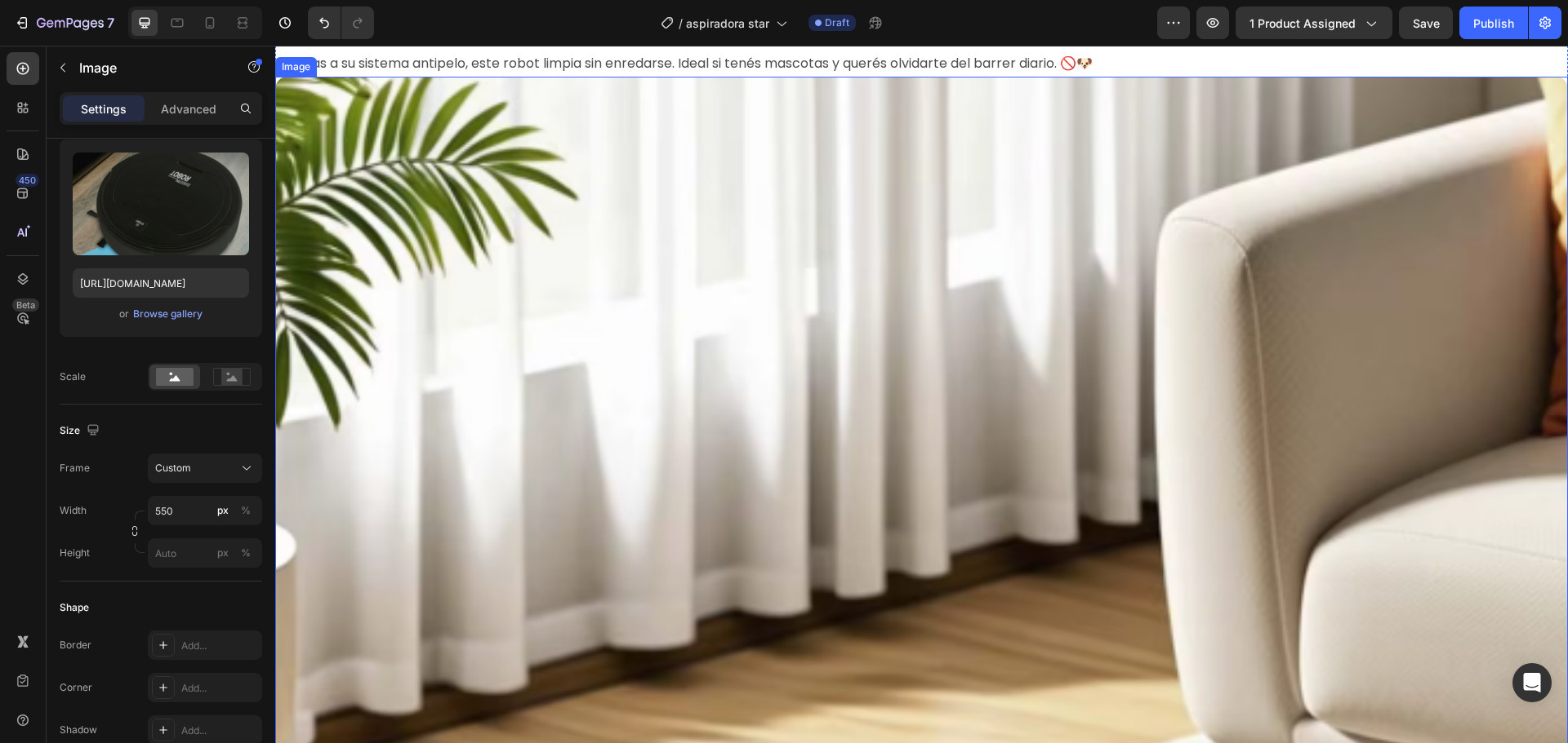
click at [918, 451] on img at bounding box center [921, 713] width 1292 height 1273
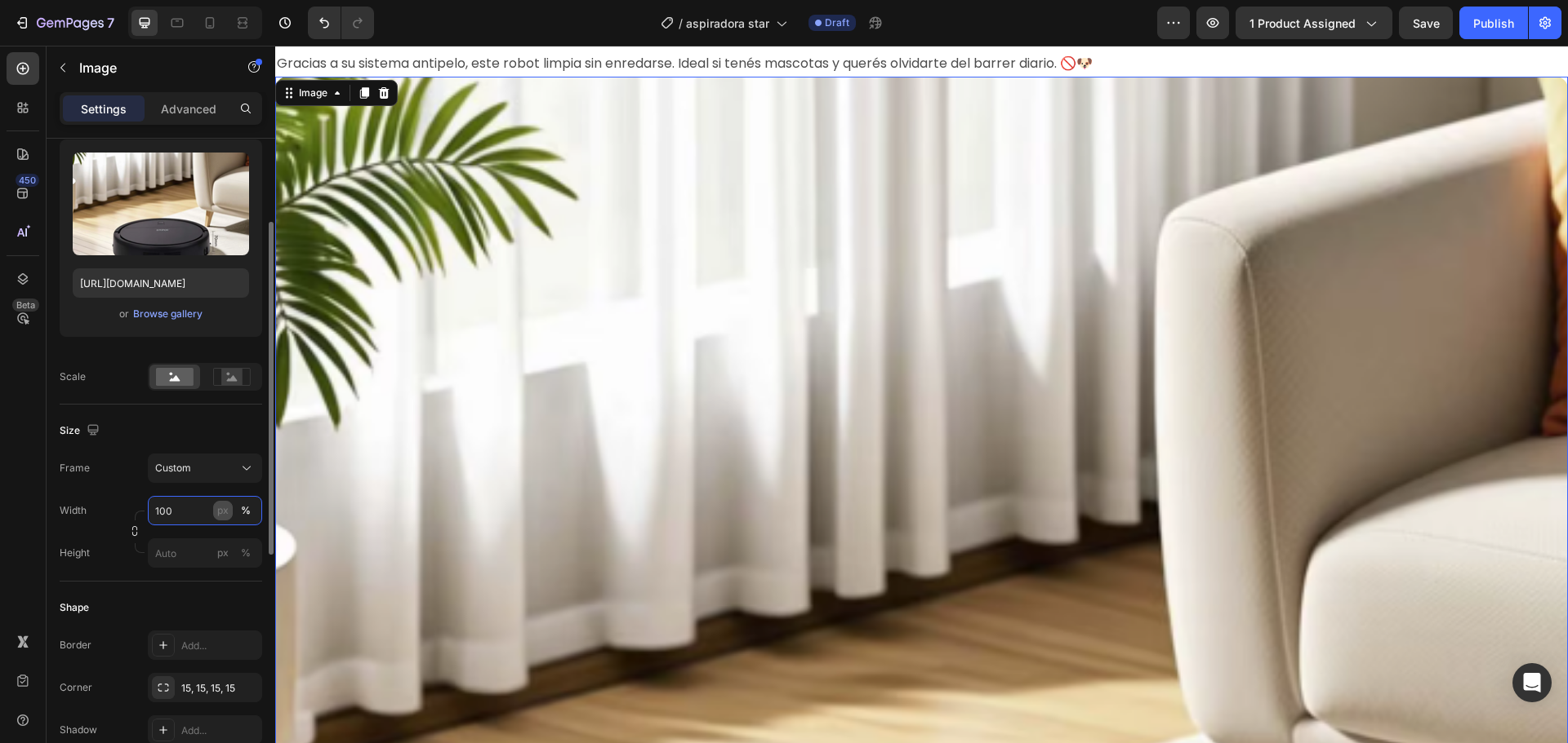
drag, startPoint x: 195, startPoint y: 511, endPoint x: 220, endPoint y: 503, distance: 26.2
click at [196, 511] on input "100" at bounding box center [205, 511] width 115 height 29
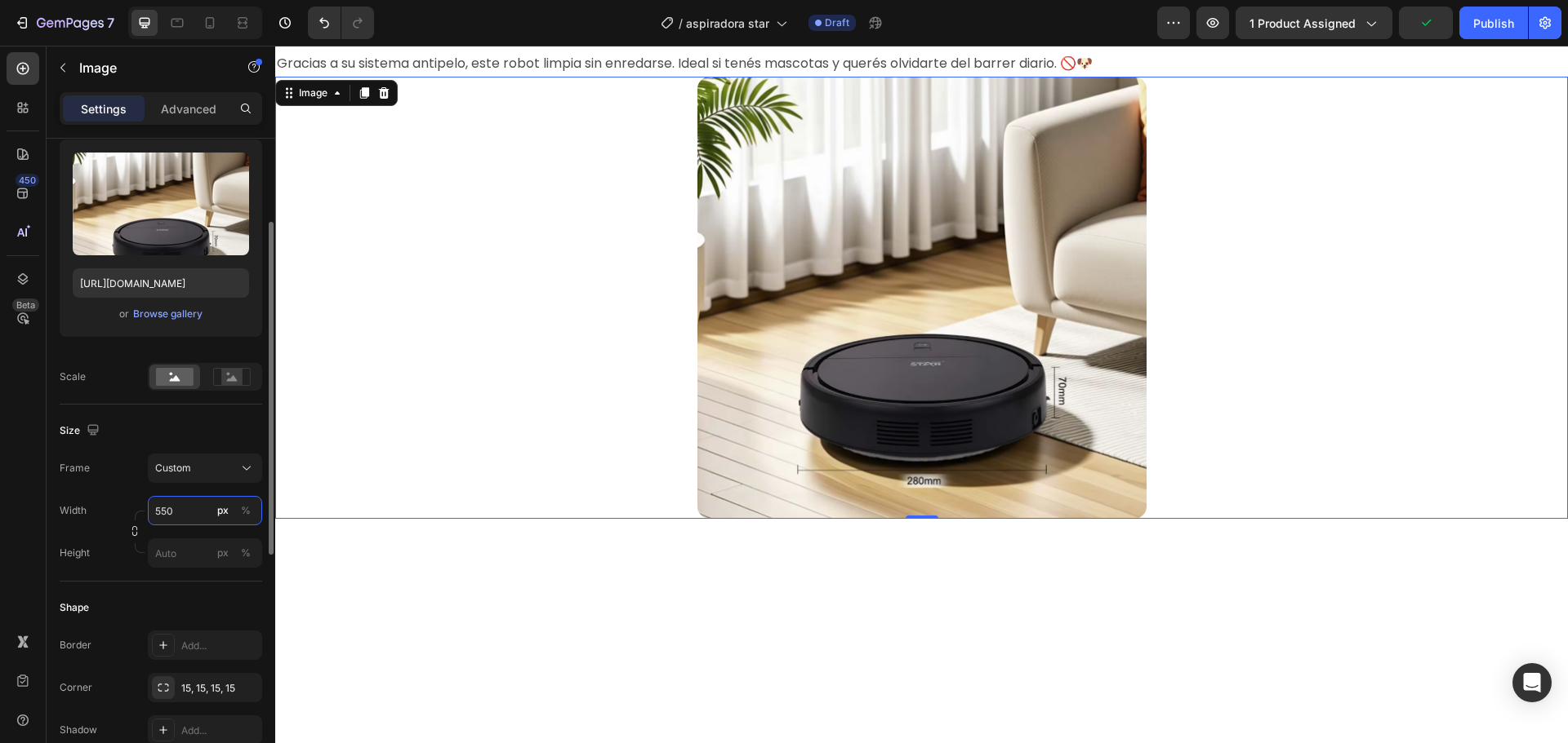
type input "550"
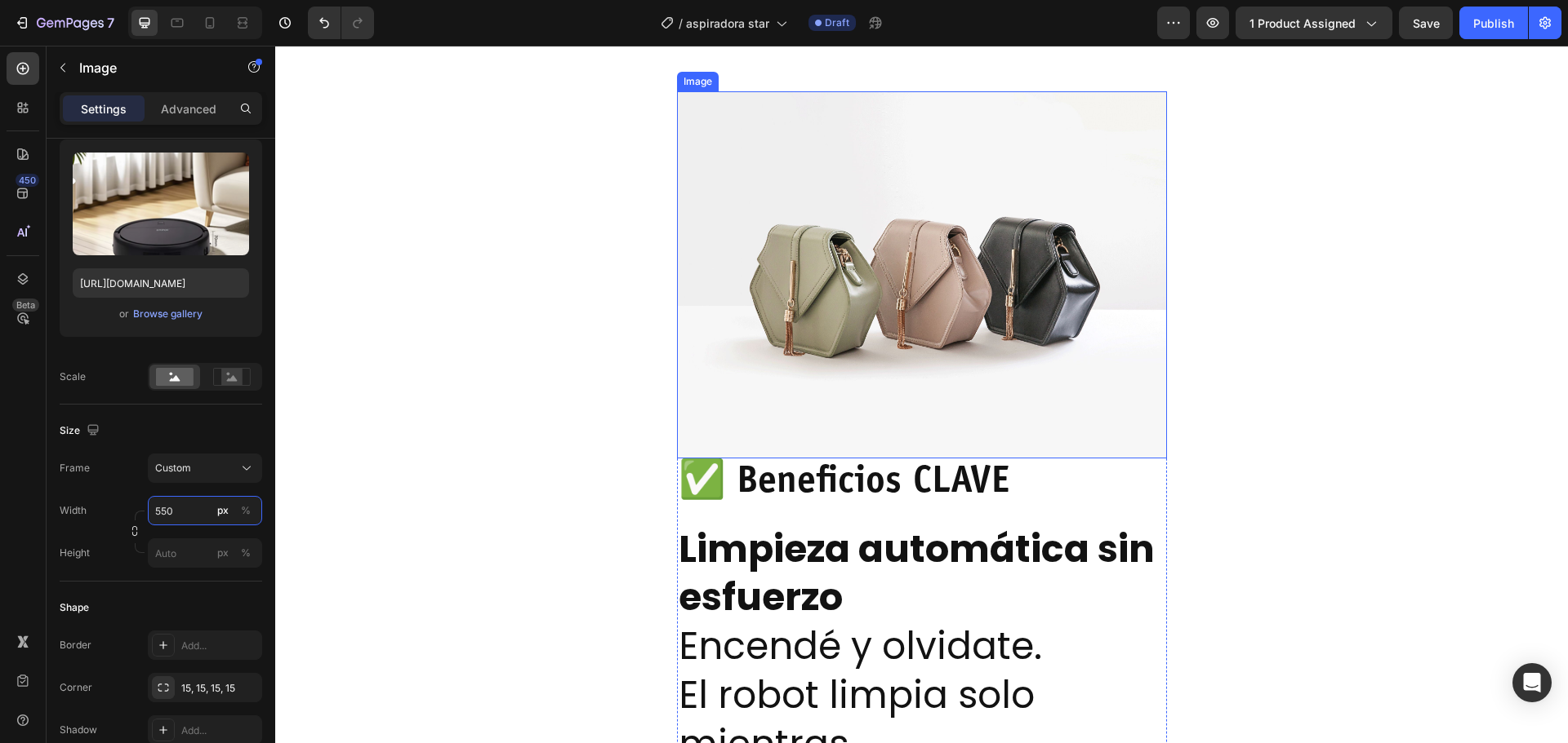
scroll to position [2498, 0]
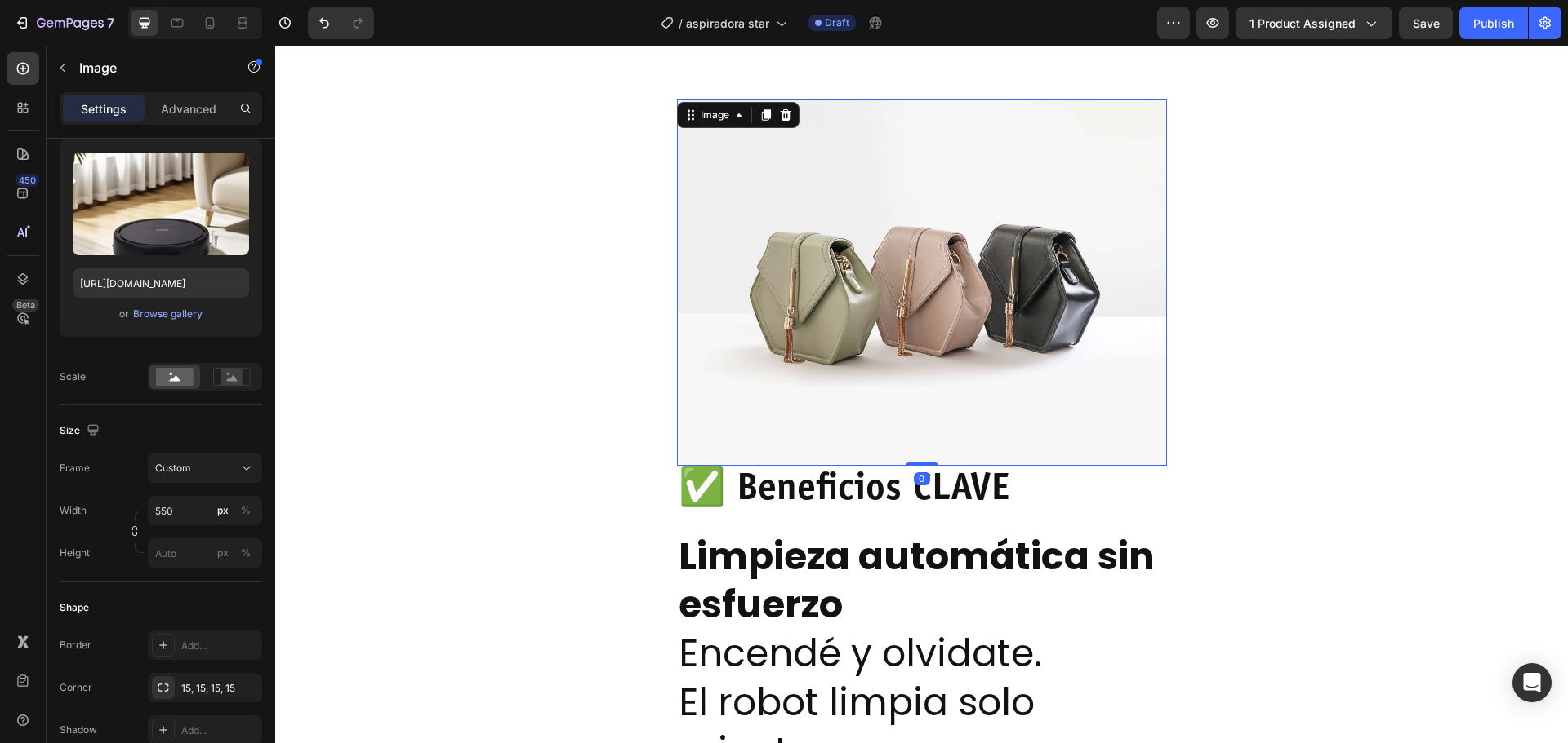
click at [1012, 330] on img at bounding box center [921, 282] width 490 height 367
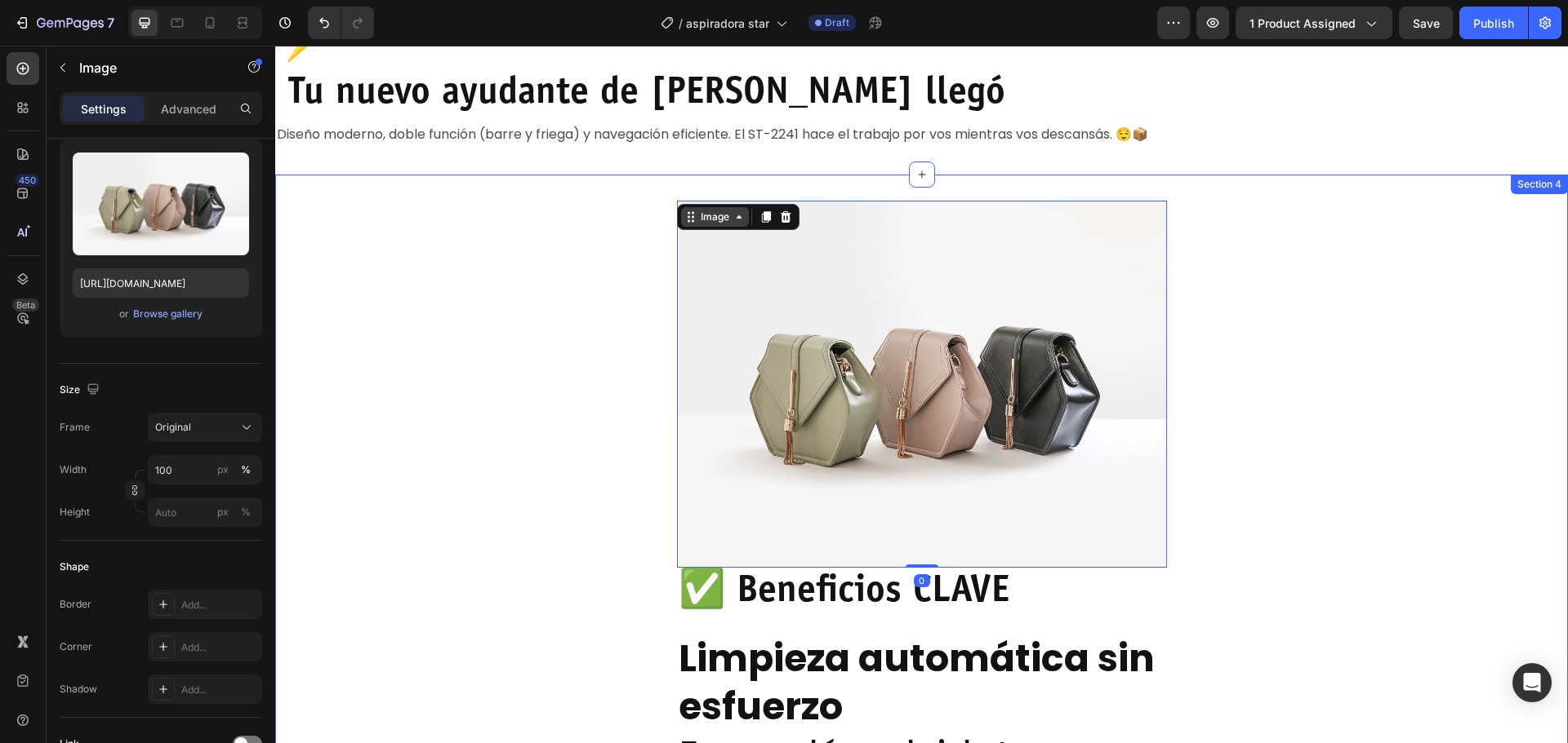
scroll to position [2335, 0]
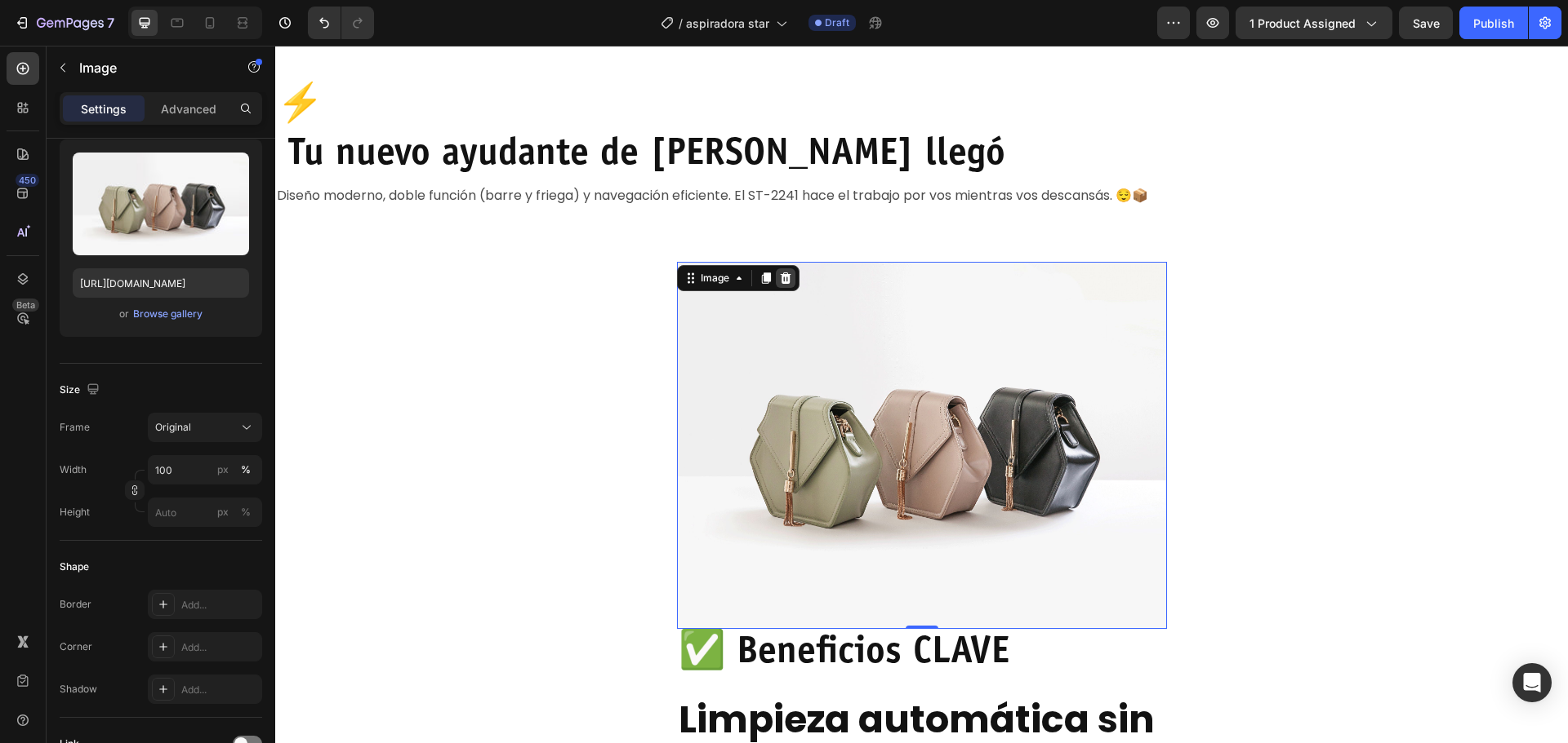
click at [780, 274] on icon at bounding box center [785, 278] width 11 height 11
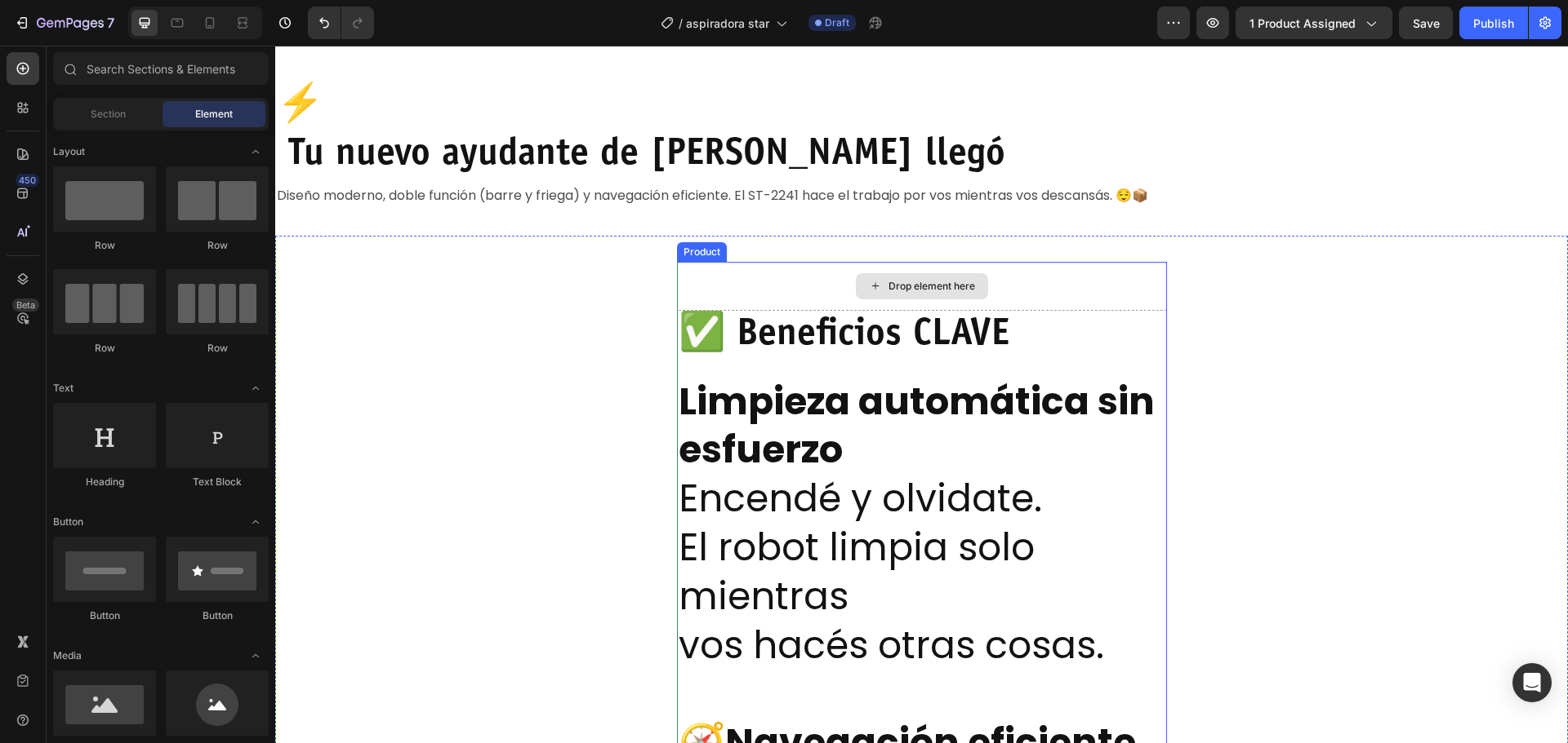
click at [1129, 296] on div "Drop element here" at bounding box center [921, 287] width 490 height 49
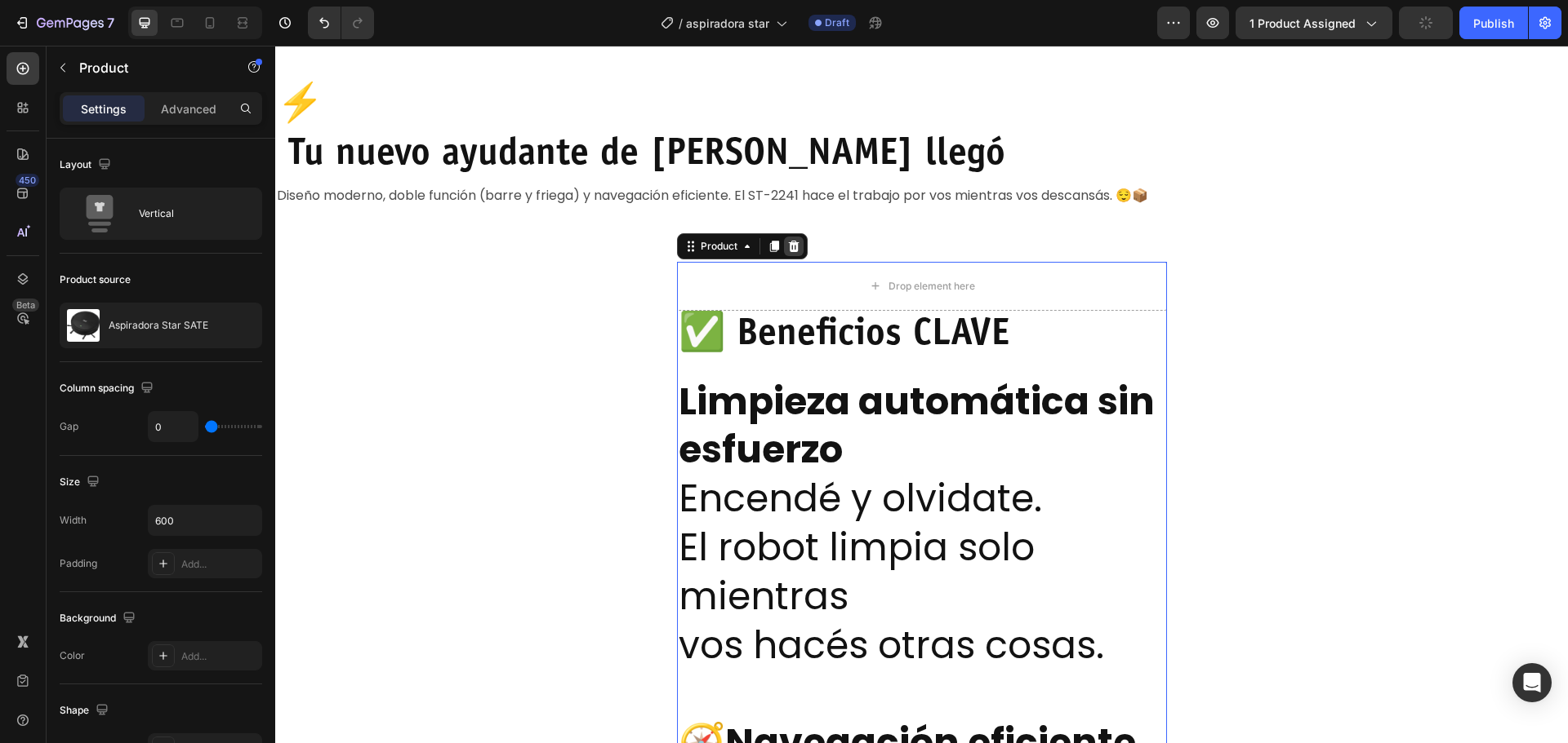
click at [788, 244] on icon at bounding box center [793, 246] width 11 height 11
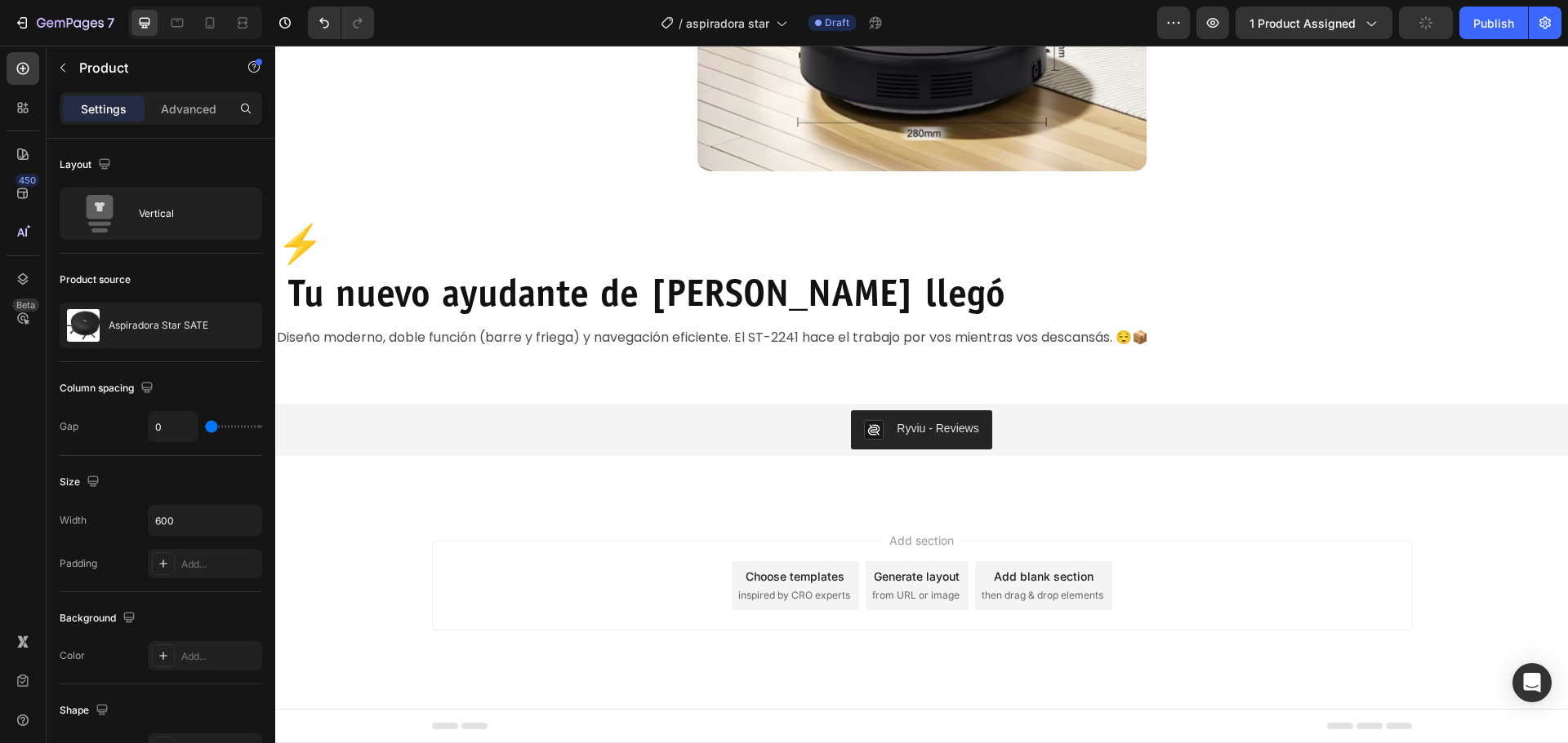
scroll to position [2193, 0]
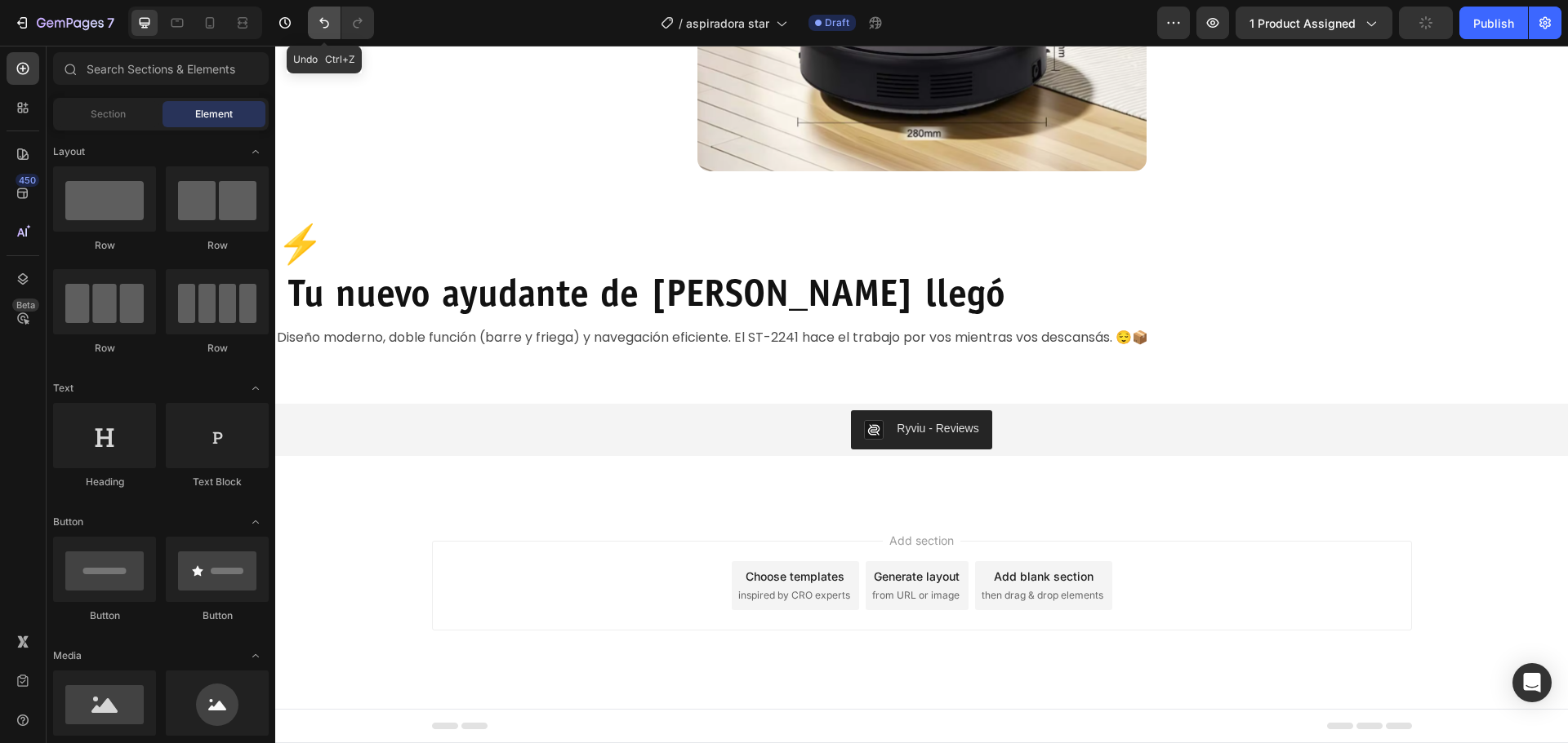
click at [322, 24] on icon "Undo/Redo" at bounding box center [324, 23] width 17 height 17
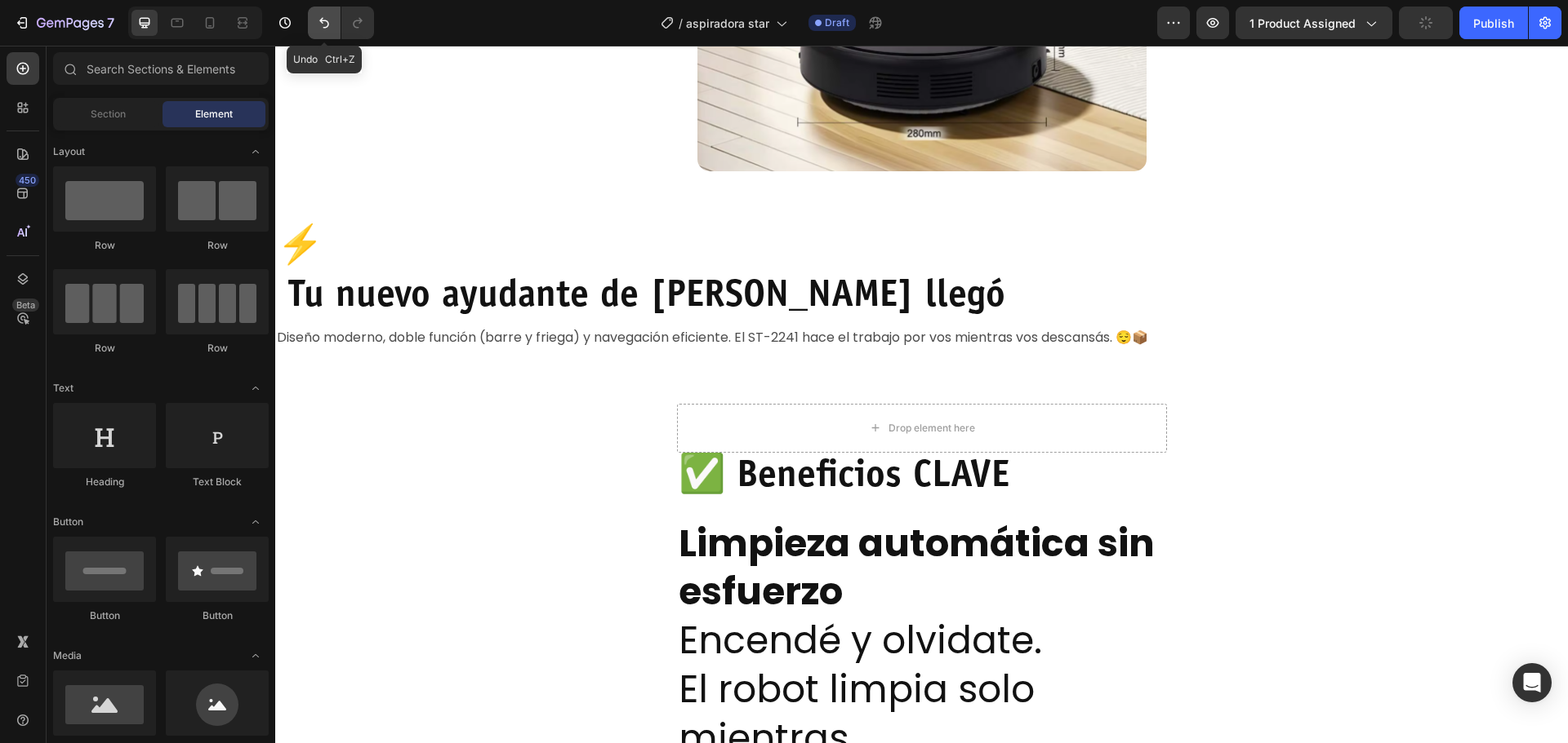
scroll to position [2335, 0]
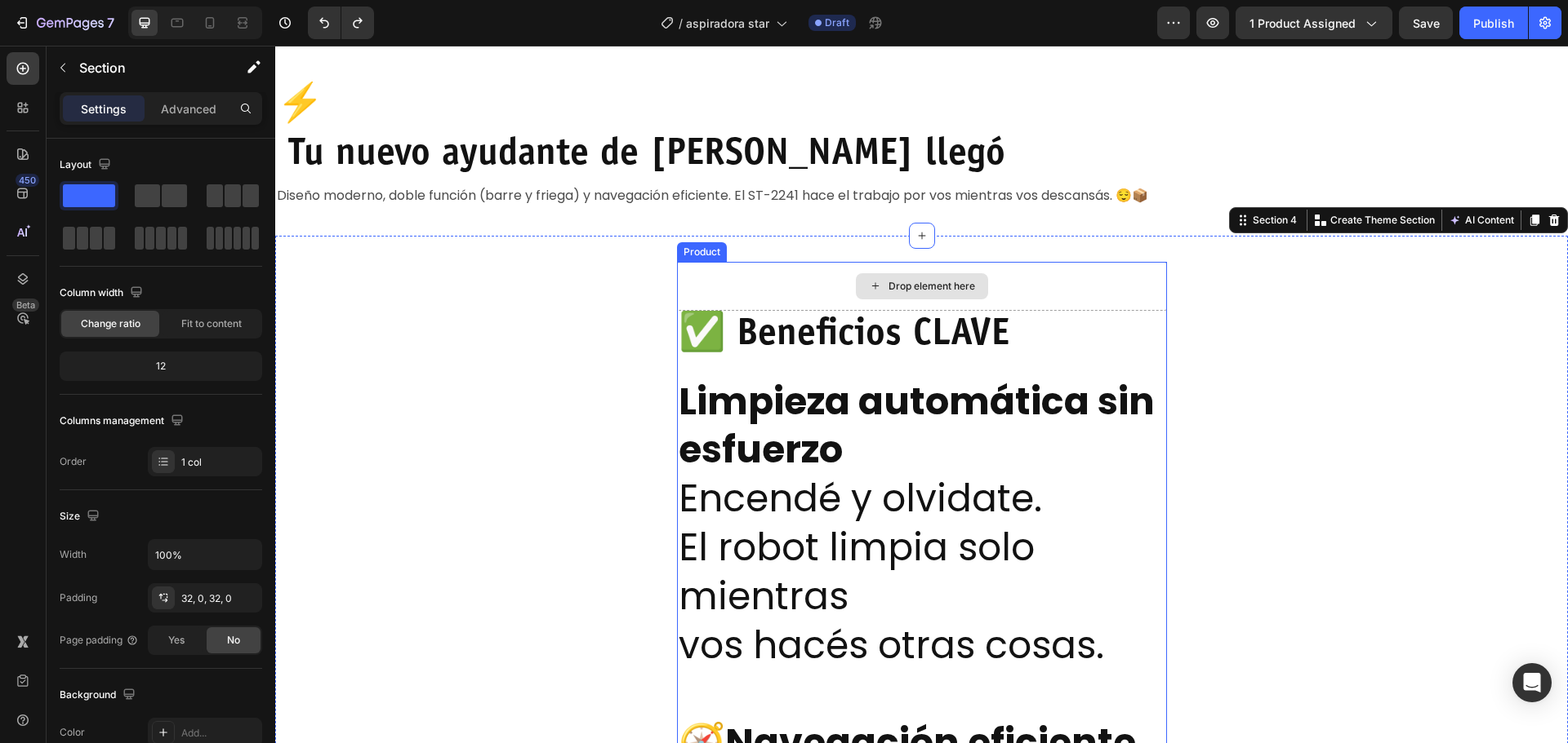
click at [754, 296] on div "Drop element here" at bounding box center [921, 287] width 490 height 49
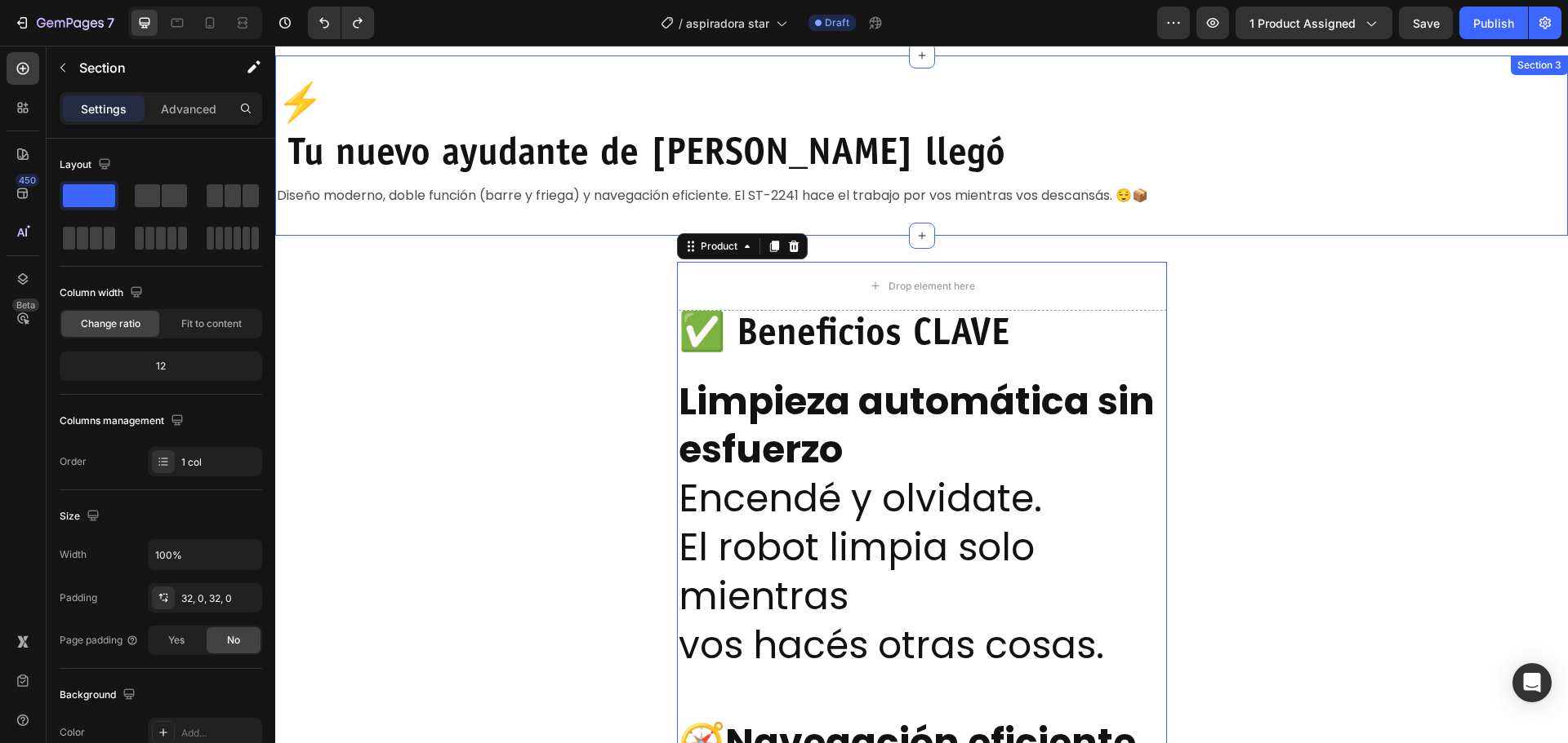
click at [685, 226] on div "⚡ Tu nuevo ayudante de limpieza llegó Heading Diseño moderno, doble función (ba…" at bounding box center [921, 145] width 1292 height 180
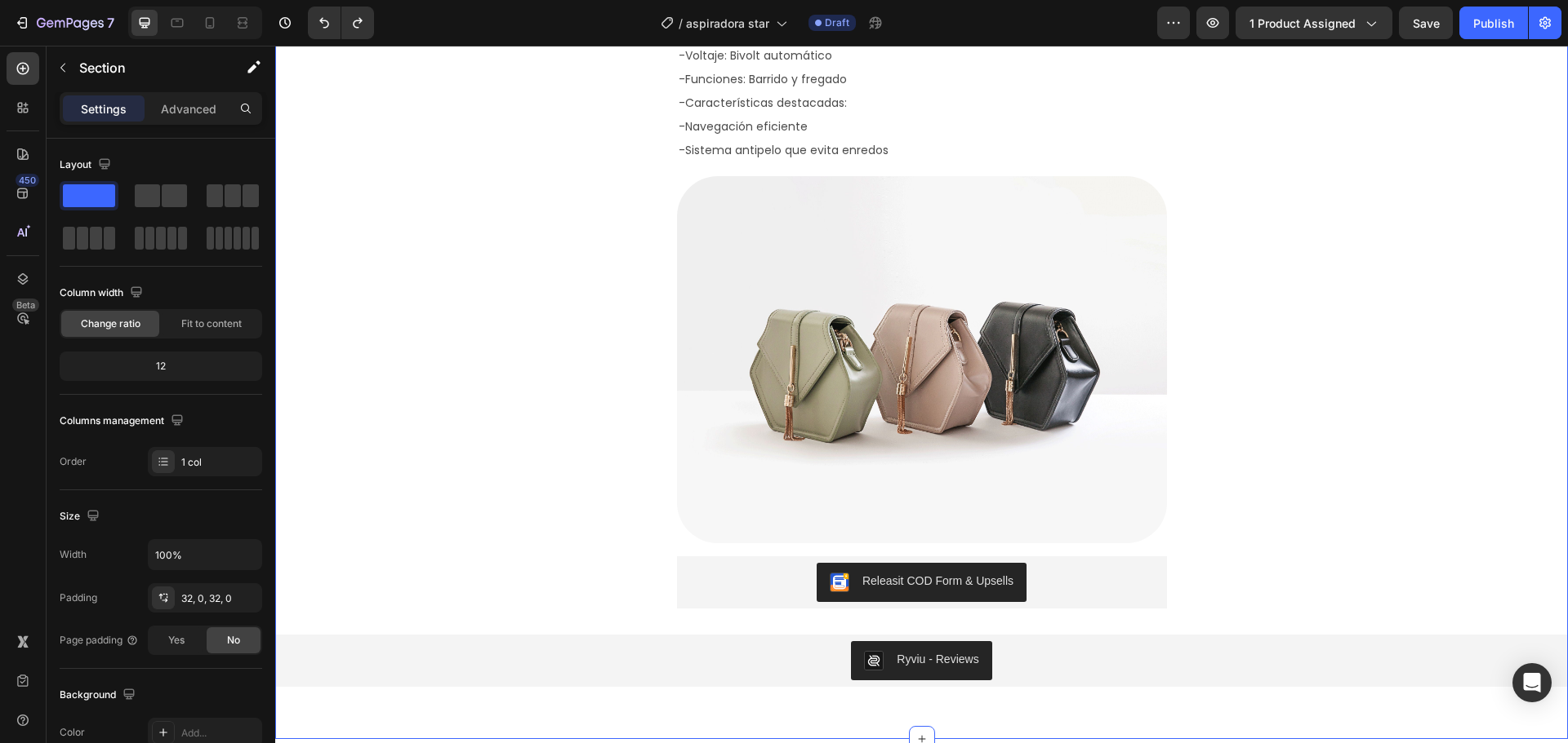
scroll to position [5028, 0]
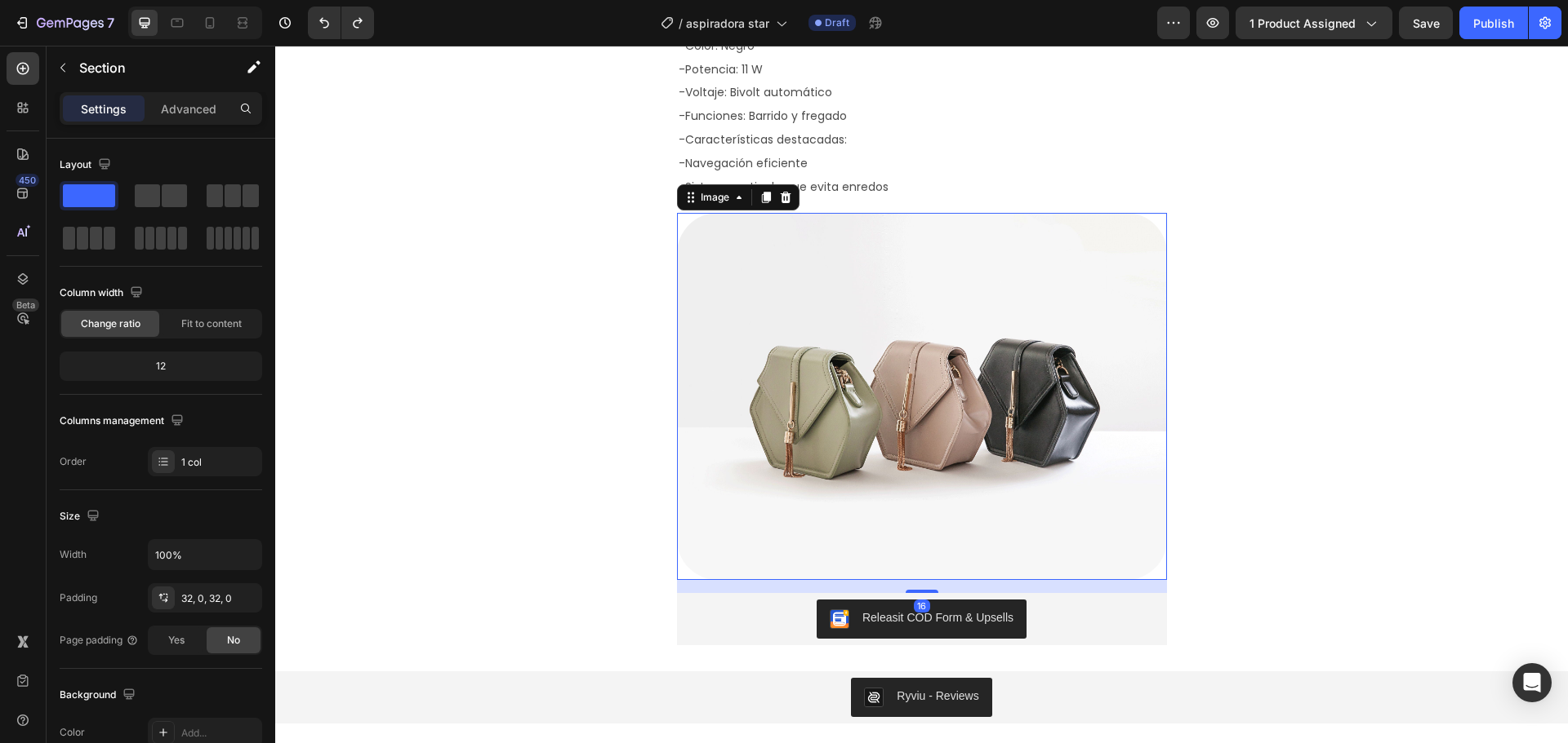
click at [878, 378] on img at bounding box center [921, 396] width 490 height 367
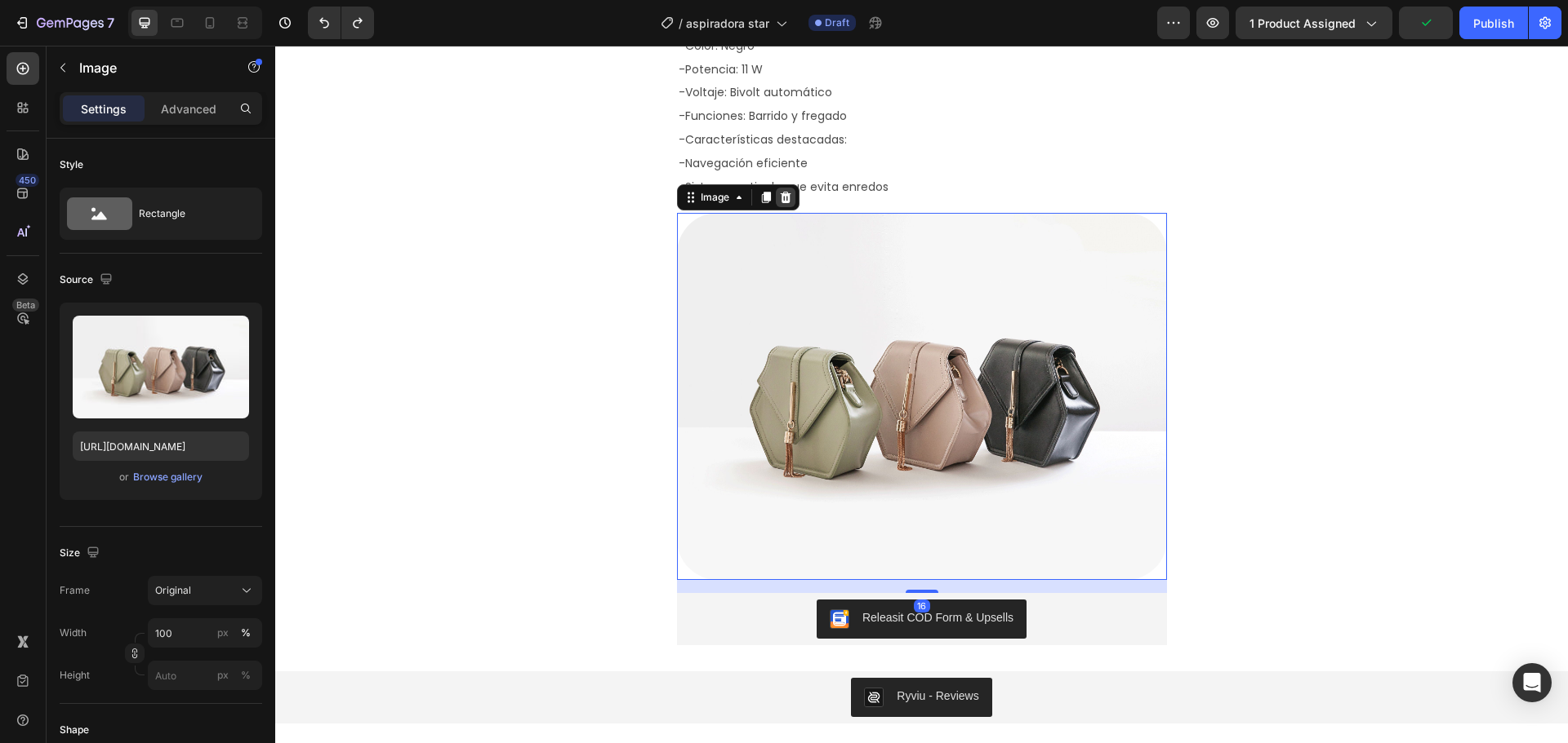
click at [783, 202] on icon at bounding box center [785, 197] width 11 height 11
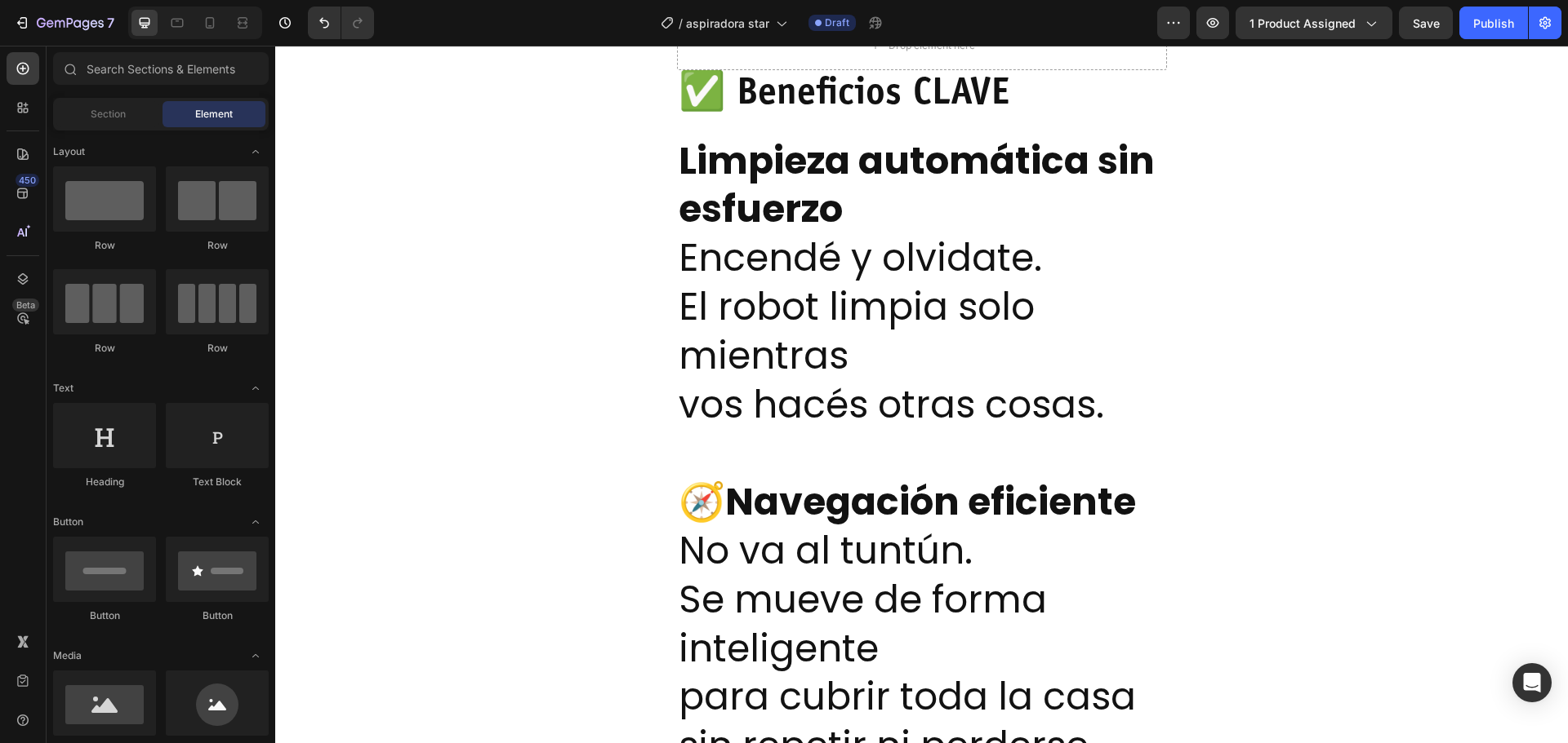
scroll to position [2611, 0]
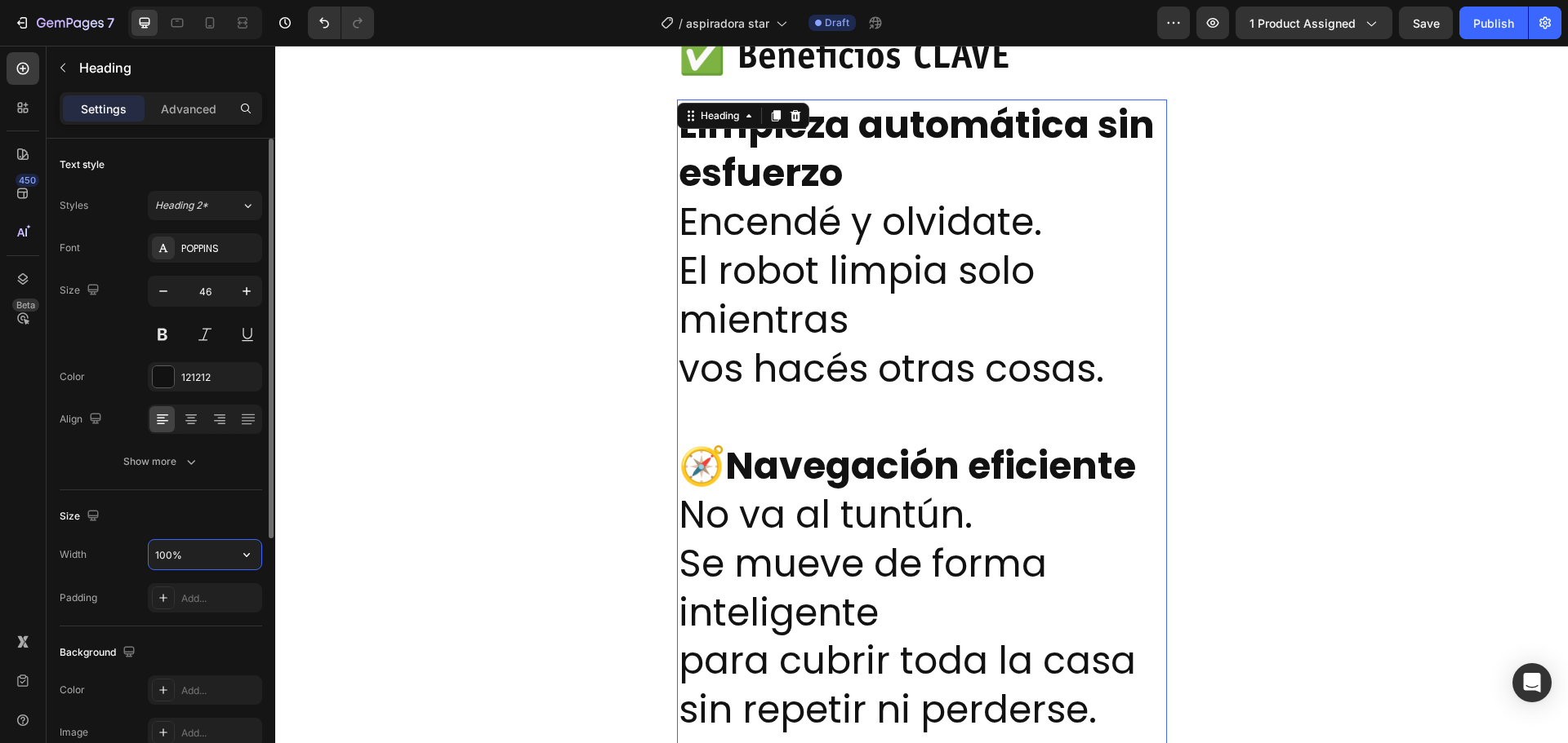
click at [205, 563] on input "100%" at bounding box center [205, 555] width 113 height 29
drag, startPoint x: 240, startPoint y: 559, endPoint x: 235, endPoint y: 551, distance: 9.4
click at [240, 558] on icon "button" at bounding box center [247, 555] width 17 height 17
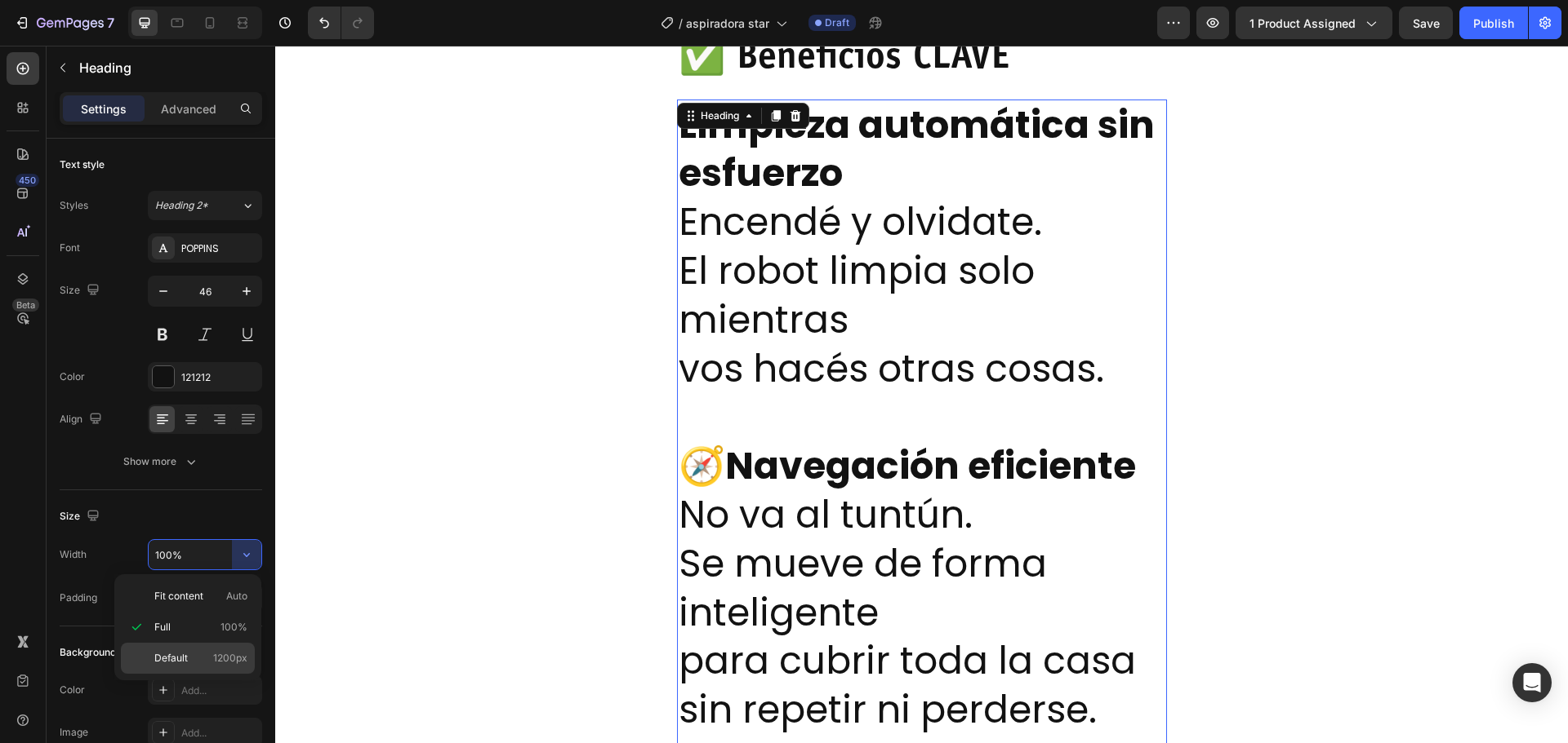
click at [207, 655] on p "Default 1200px" at bounding box center [201, 658] width 93 height 15
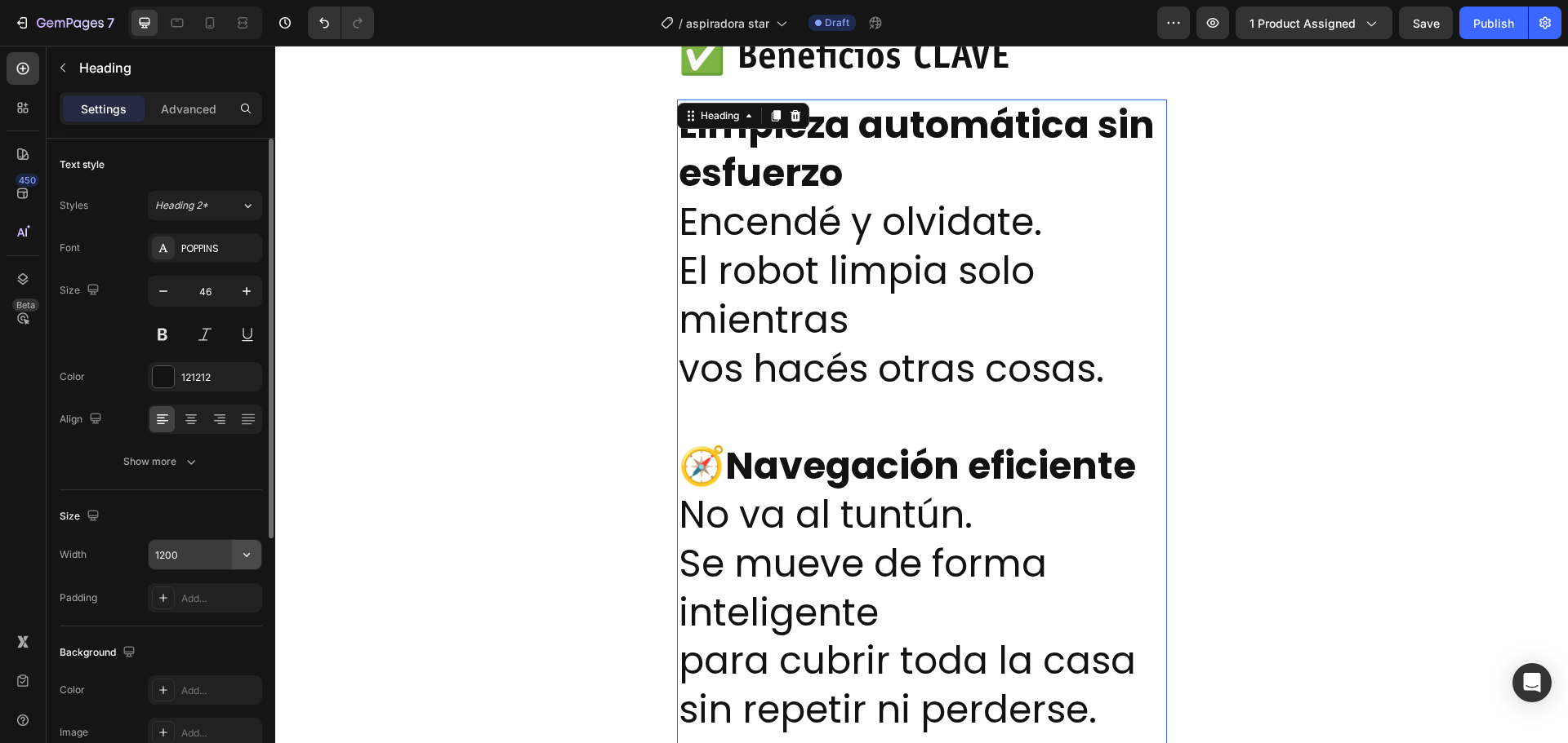
click at [252, 559] on icon "button" at bounding box center [247, 555] width 17 height 17
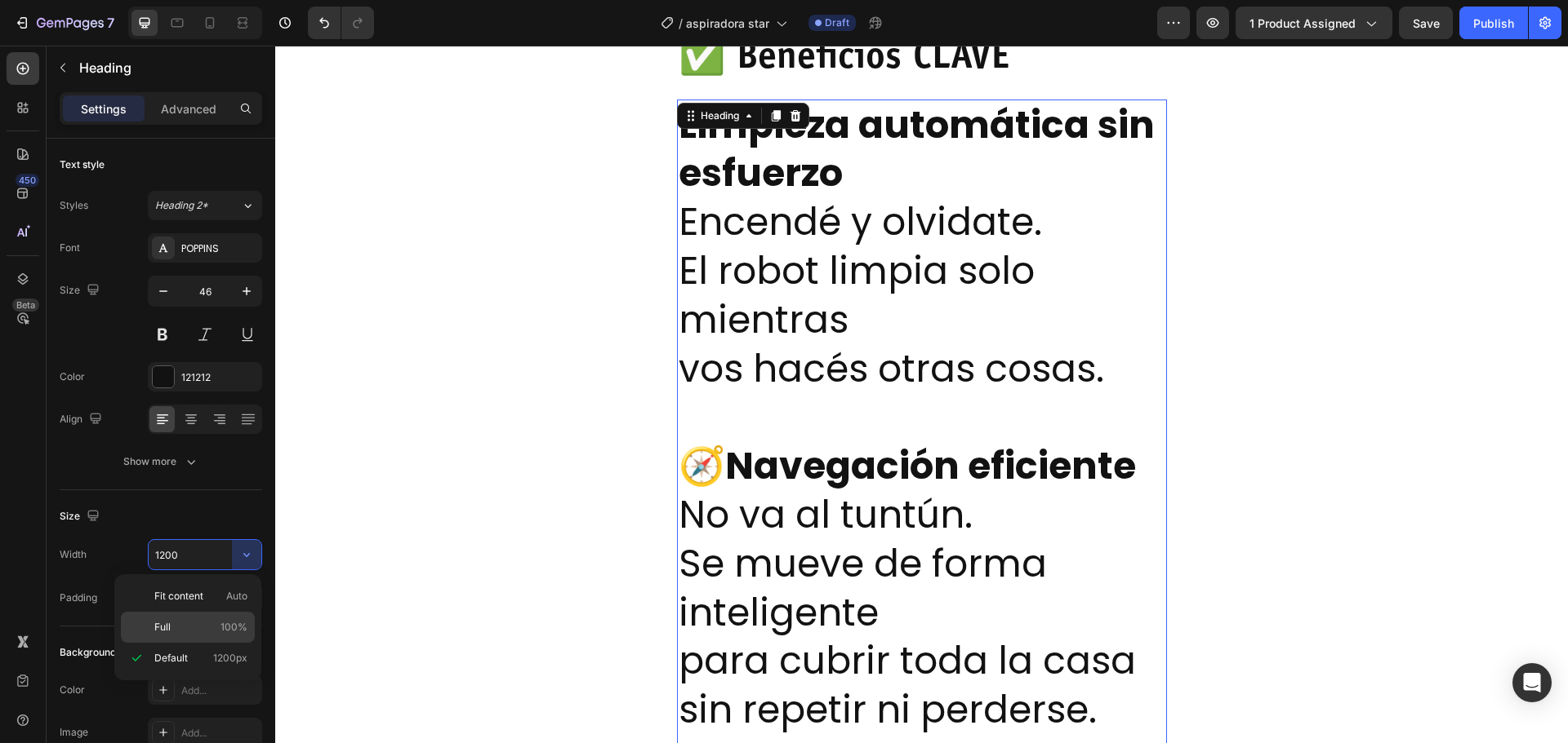
click at [192, 624] on p "Full 100%" at bounding box center [201, 627] width 93 height 15
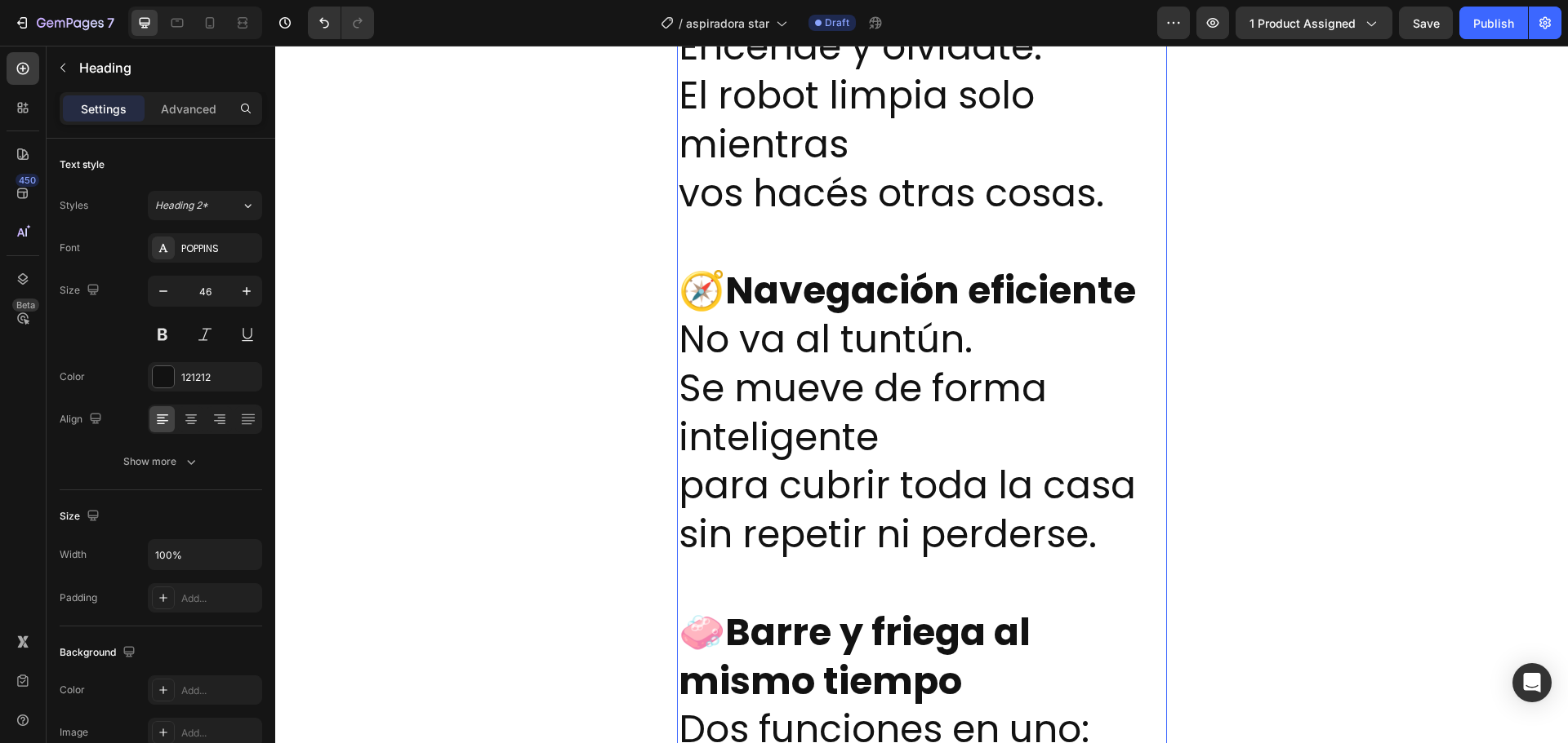
scroll to position [2693, 0]
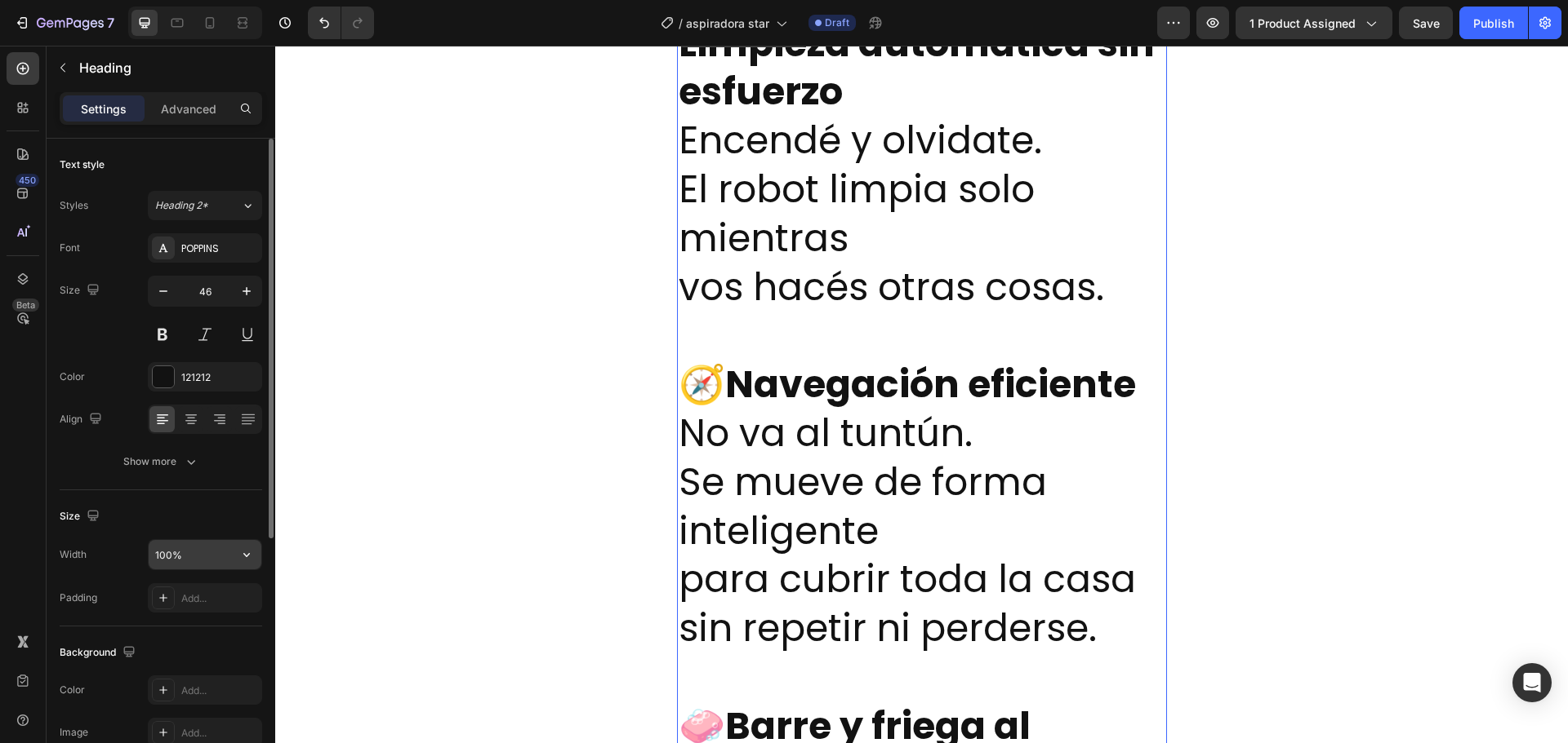
click at [227, 552] on input "100%" at bounding box center [205, 555] width 113 height 29
click at [248, 560] on icon "button" at bounding box center [247, 555] width 17 height 17
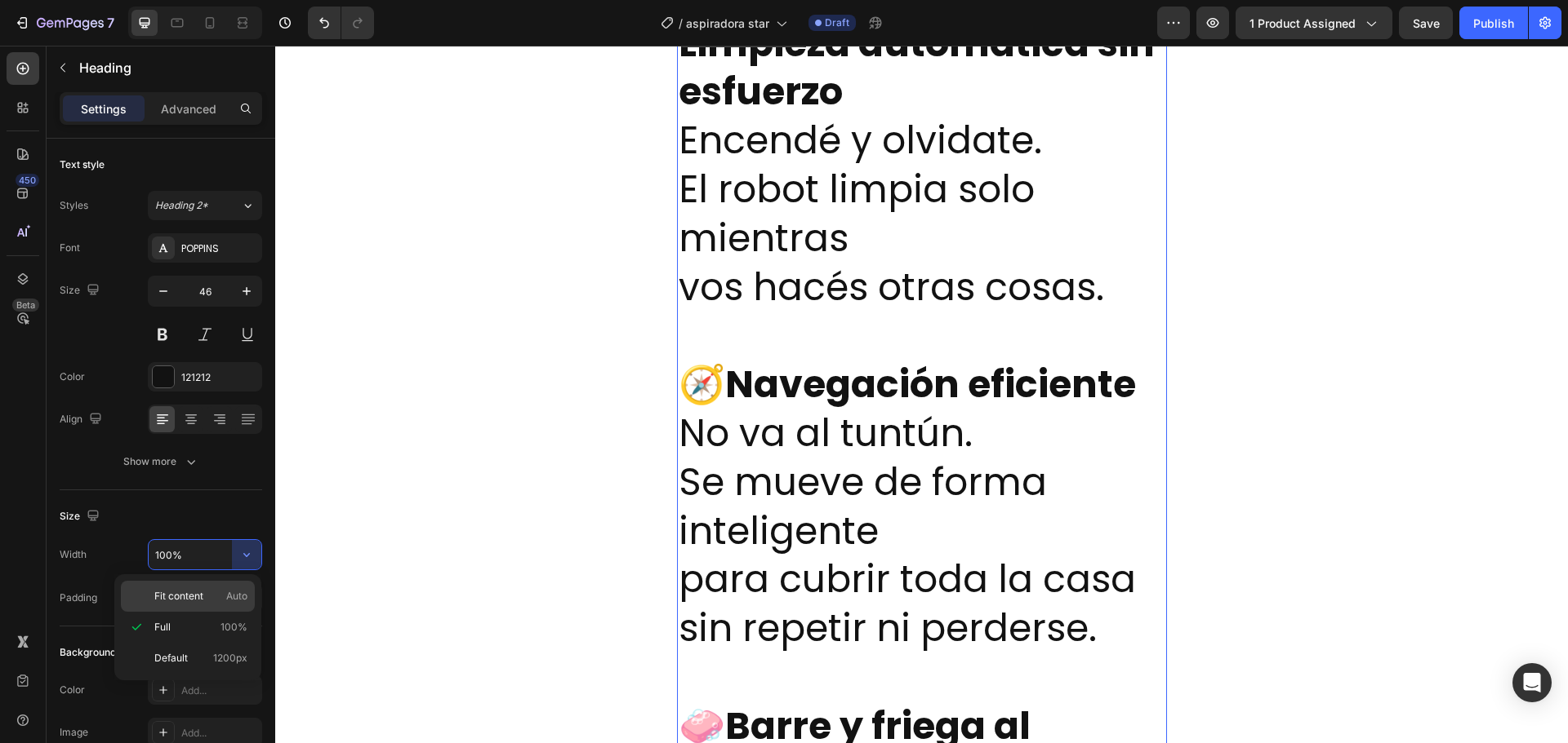
click at [207, 604] on div "Fit content Auto" at bounding box center [188, 596] width 134 height 31
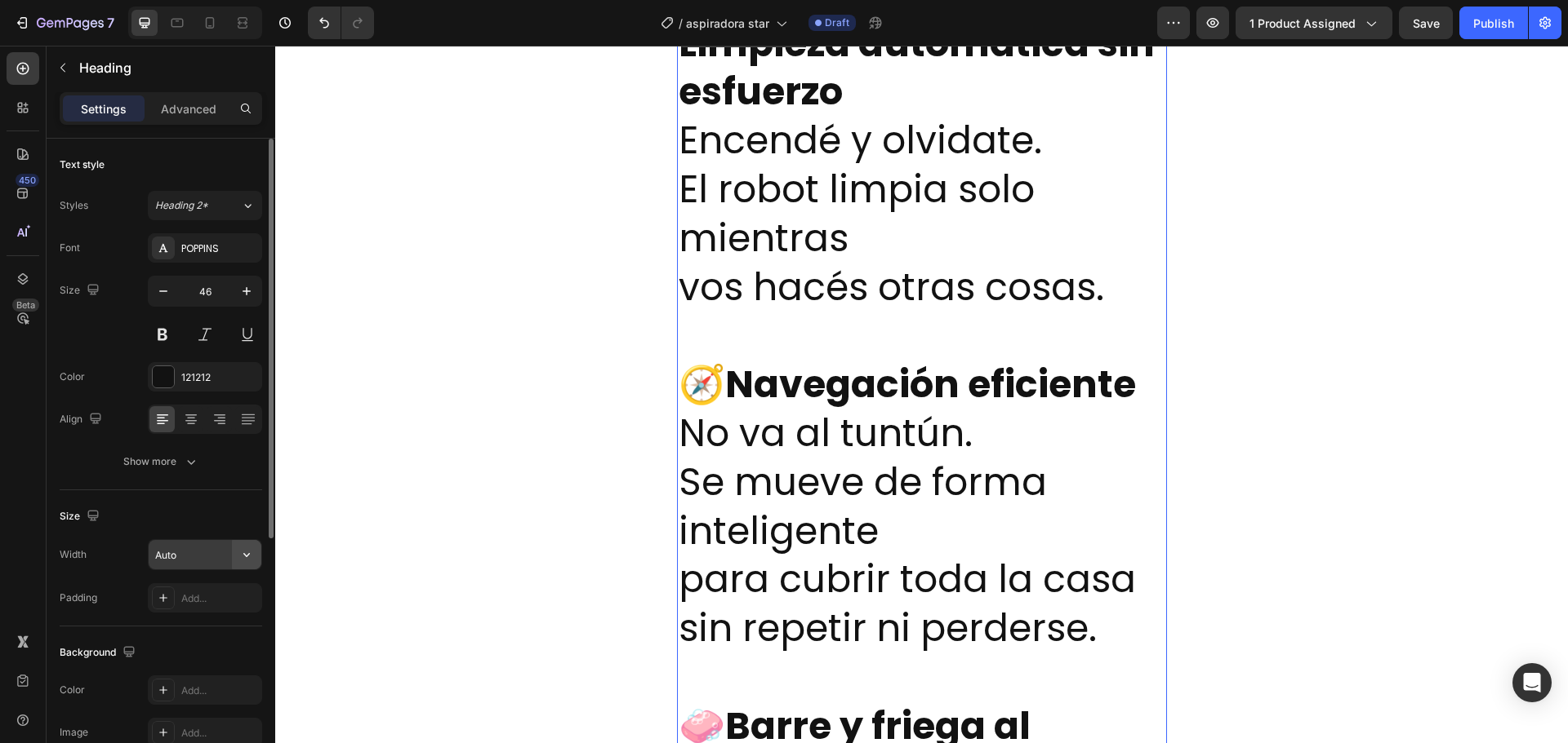
click at [246, 563] on button "button" at bounding box center [246, 555] width 29 height 29
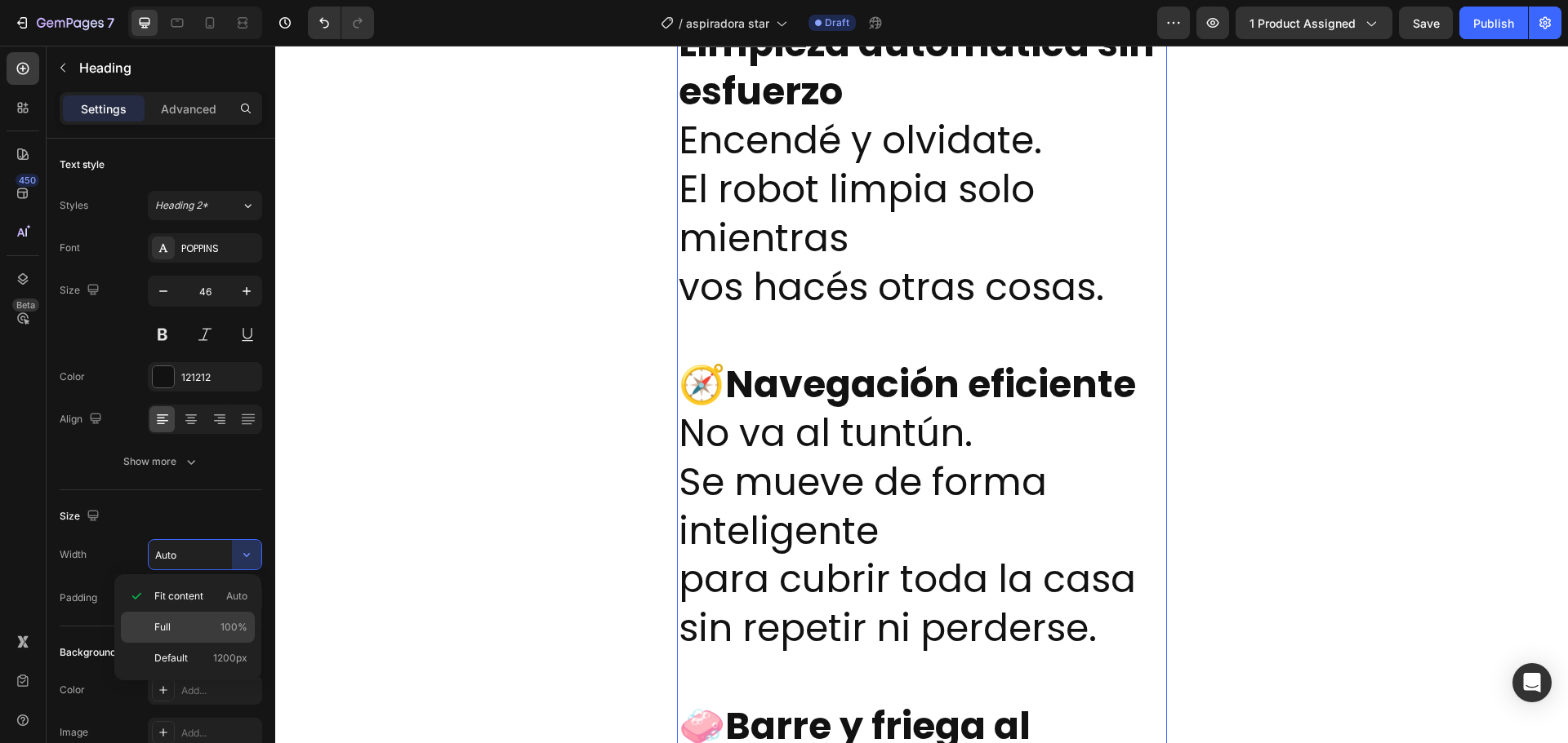
click at [232, 626] on span "100%" at bounding box center [233, 627] width 27 height 15
type input "100%"
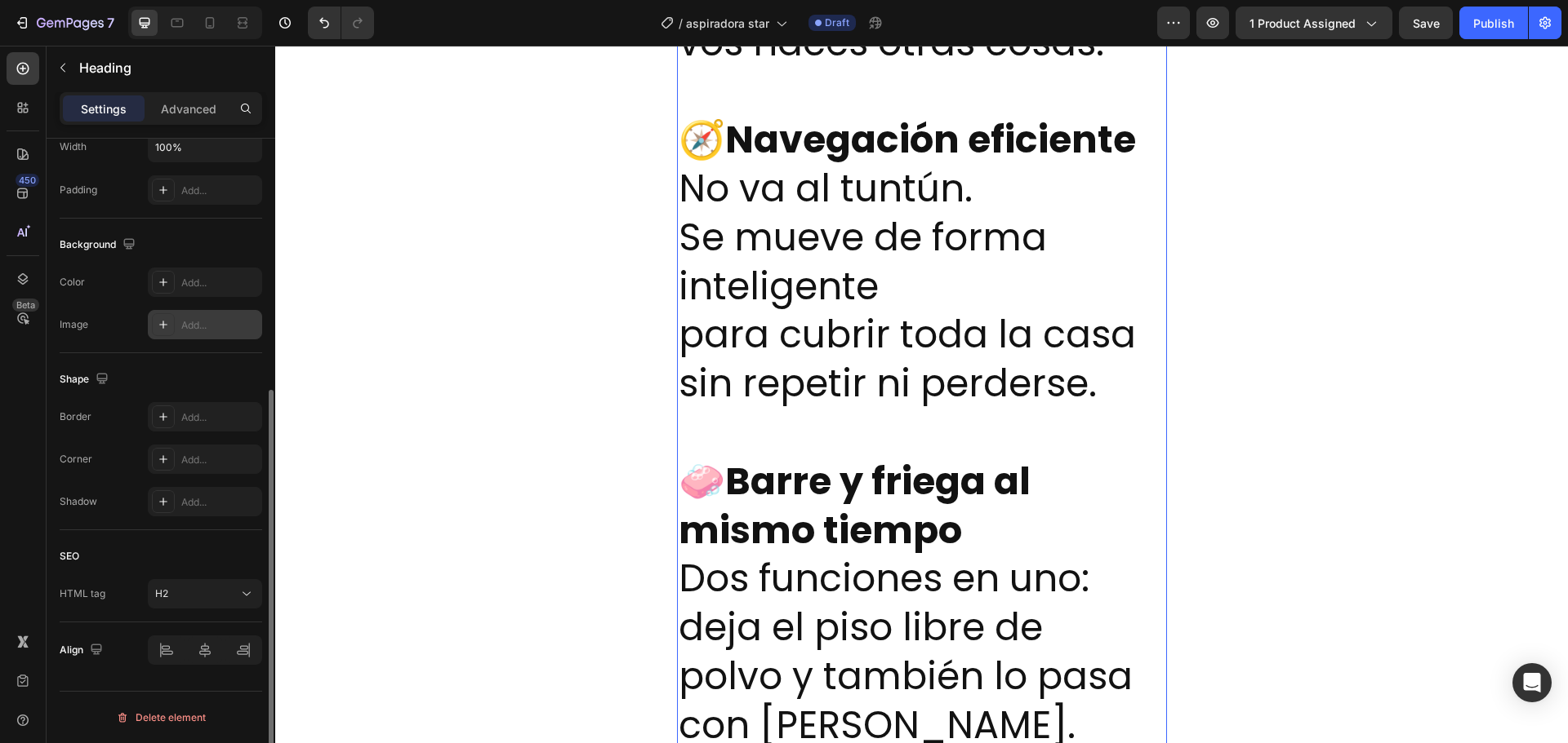
scroll to position [0, 0]
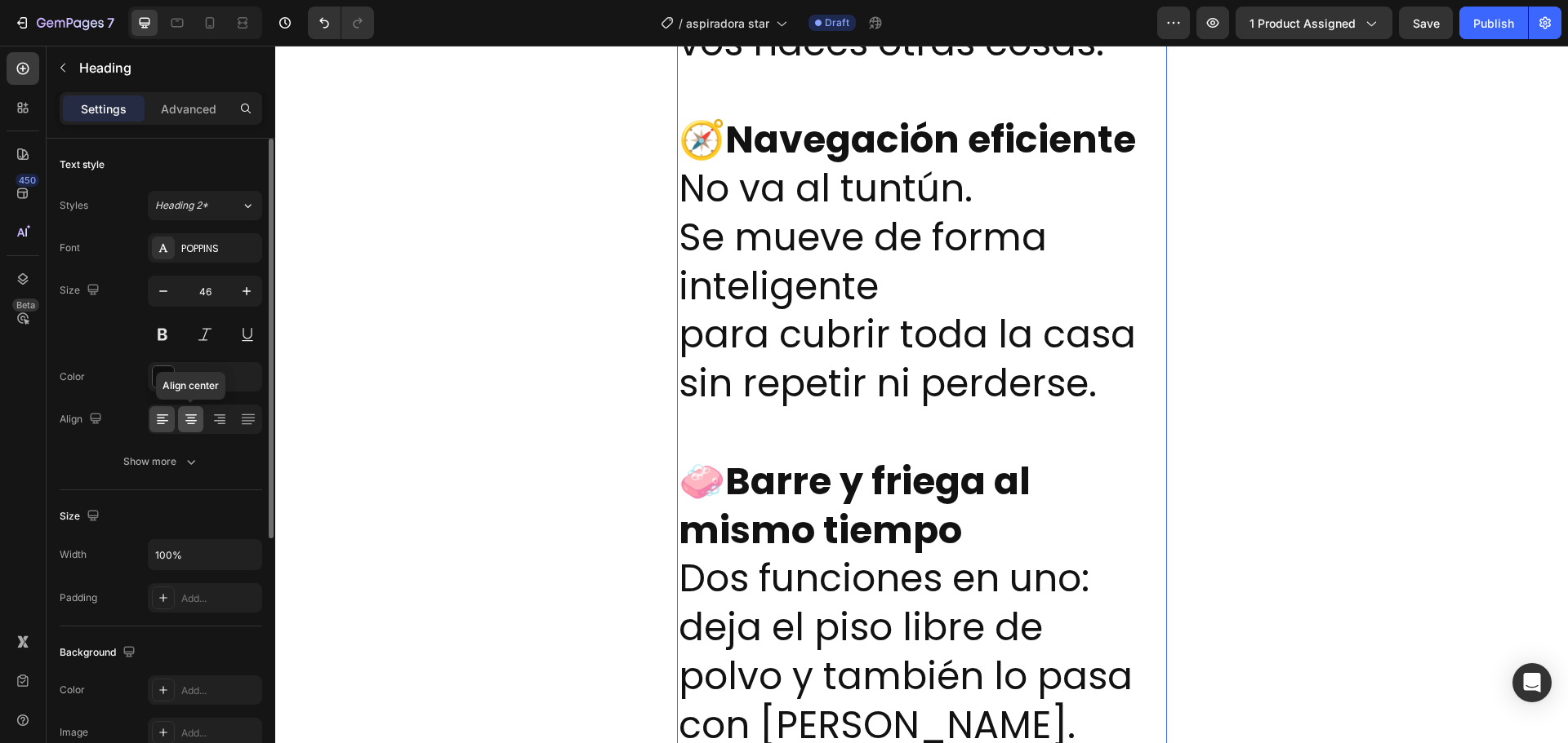
click at [191, 424] on icon at bounding box center [190, 424] width 8 height 2
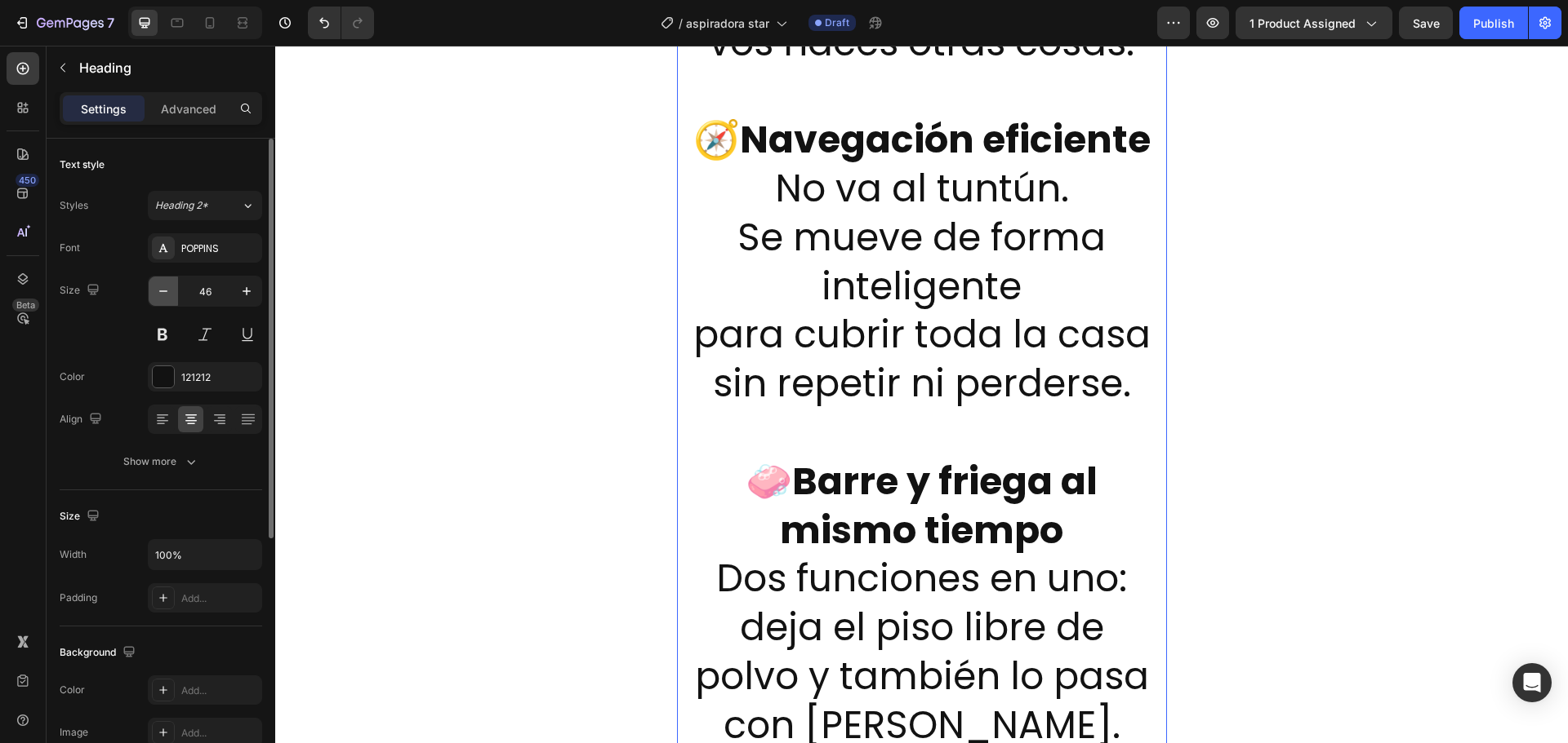
click at [161, 294] on icon "button" at bounding box center [163, 291] width 17 height 17
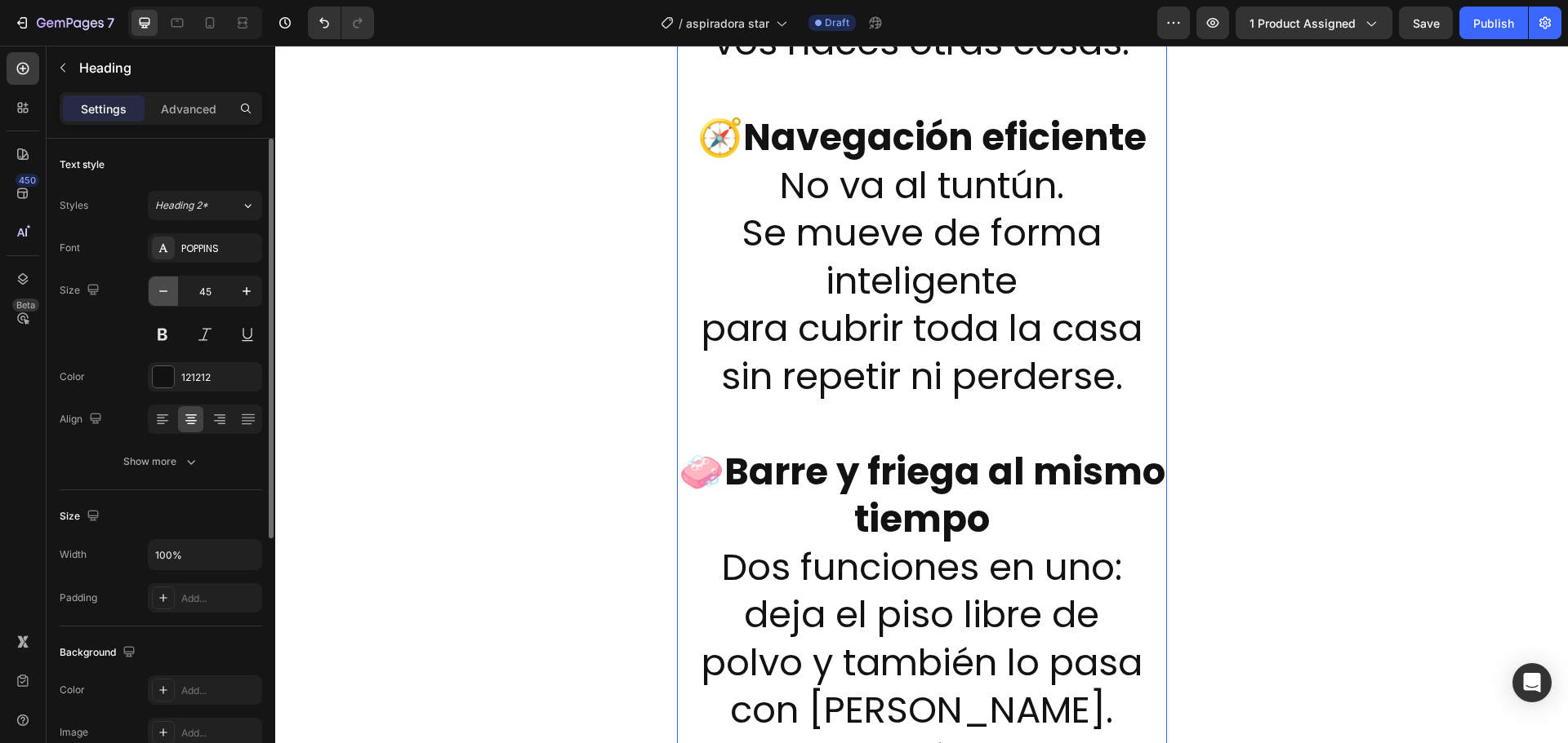
click at [161, 294] on icon "button" at bounding box center [163, 291] width 17 height 17
click at [160, 294] on icon "button" at bounding box center [163, 291] width 17 height 17
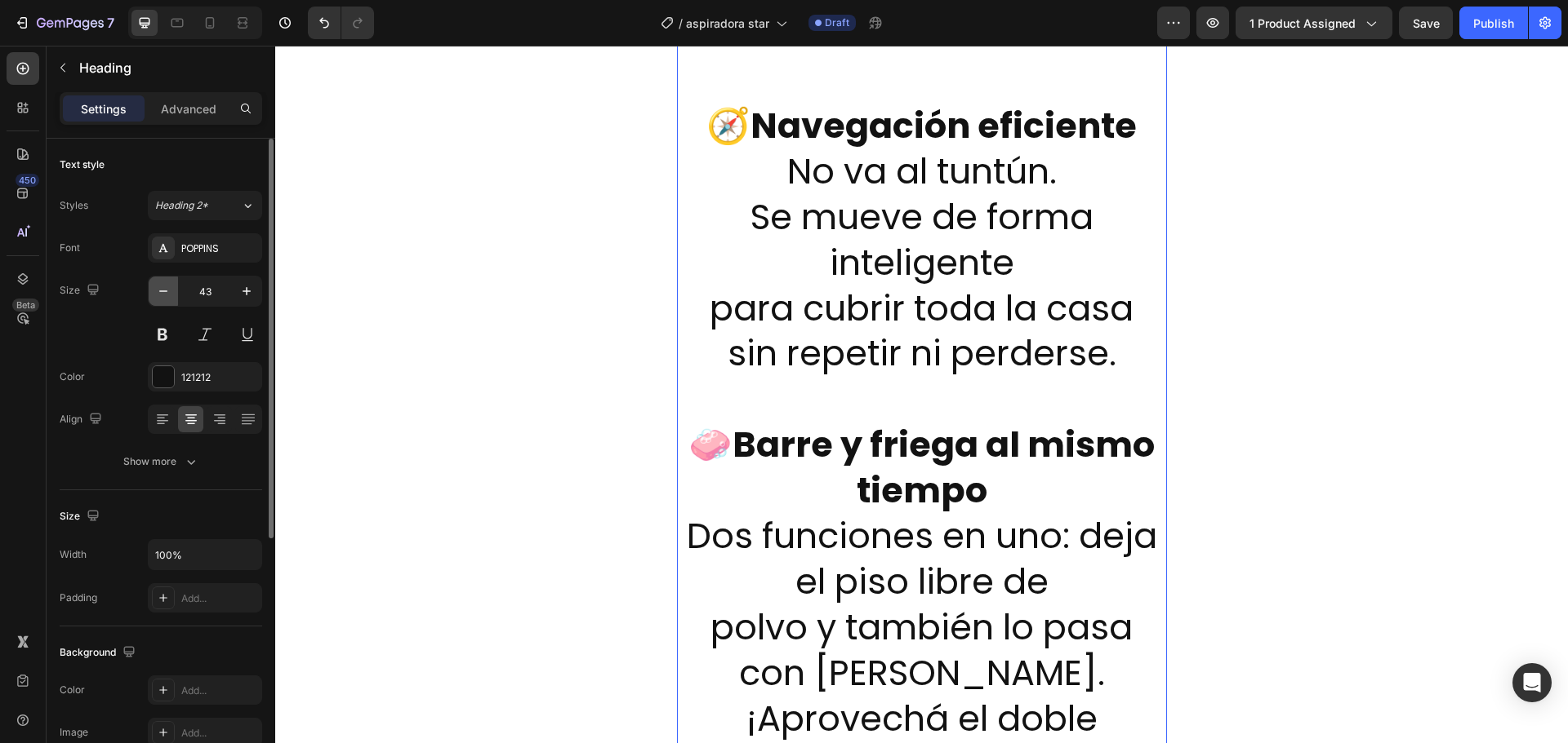
click at [160, 294] on icon "button" at bounding box center [163, 291] width 17 height 17
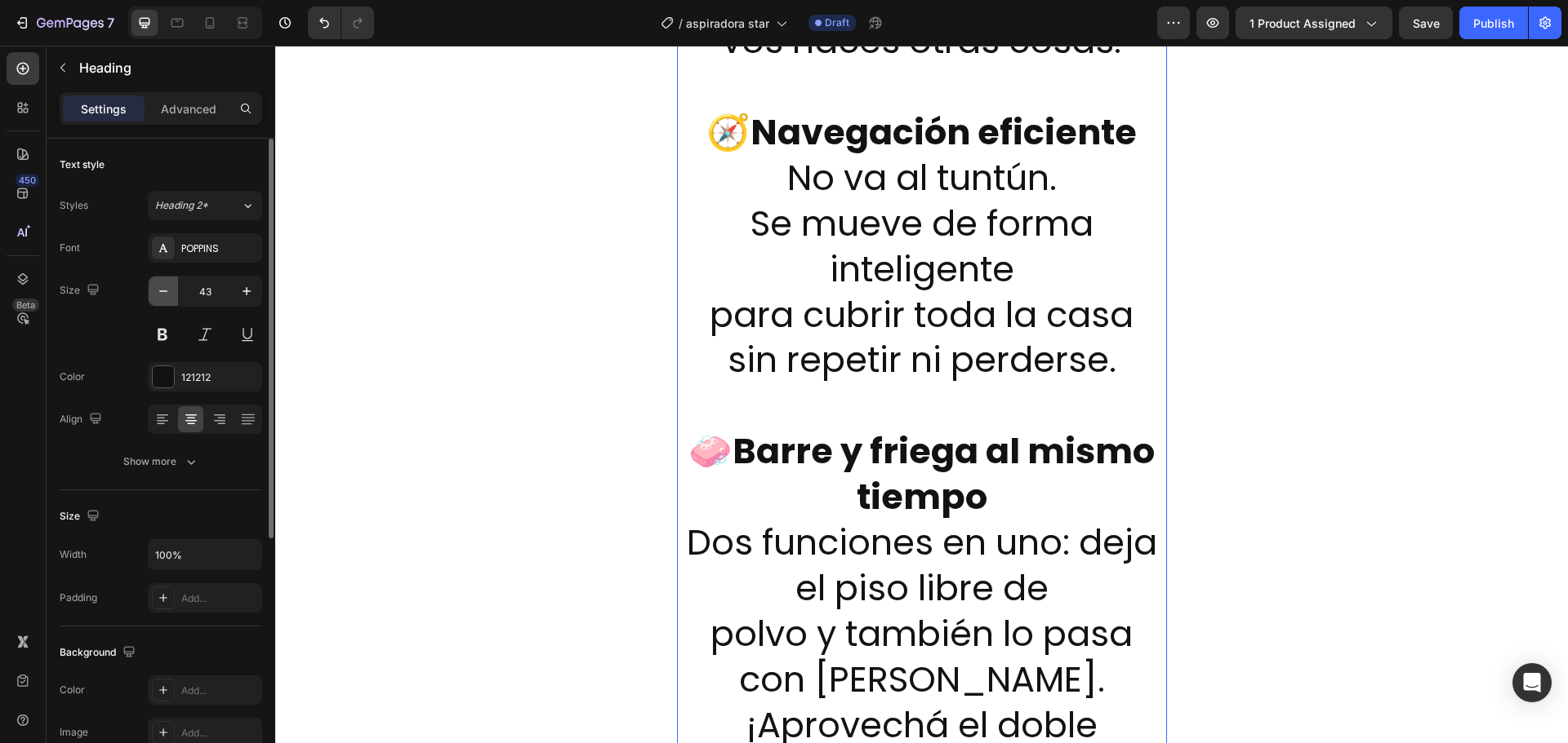
click at [160, 294] on icon "button" at bounding box center [163, 291] width 17 height 17
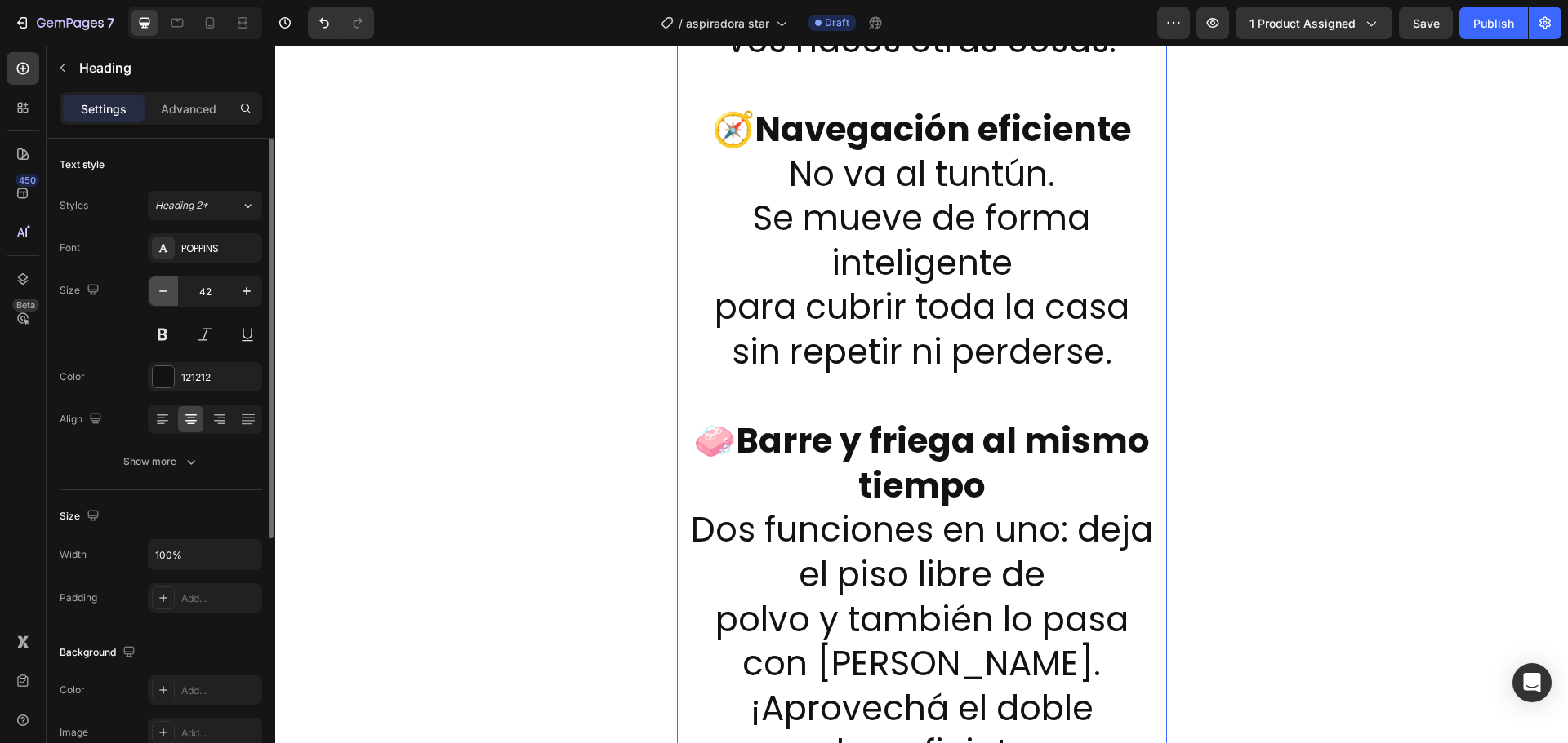
click at [160, 294] on icon "button" at bounding box center [163, 291] width 17 height 17
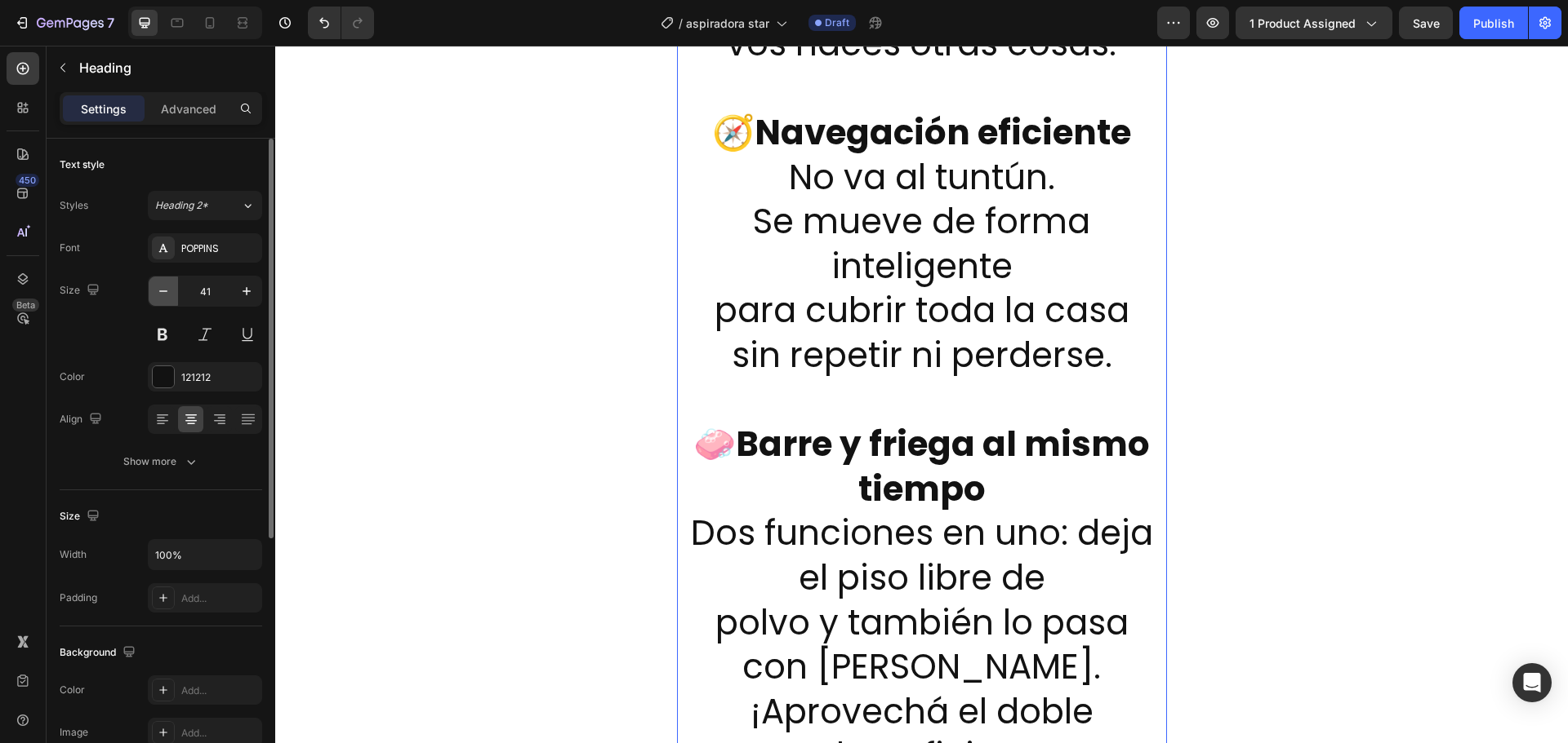
click at [160, 294] on icon "button" at bounding box center [163, 291] width 17 height 17
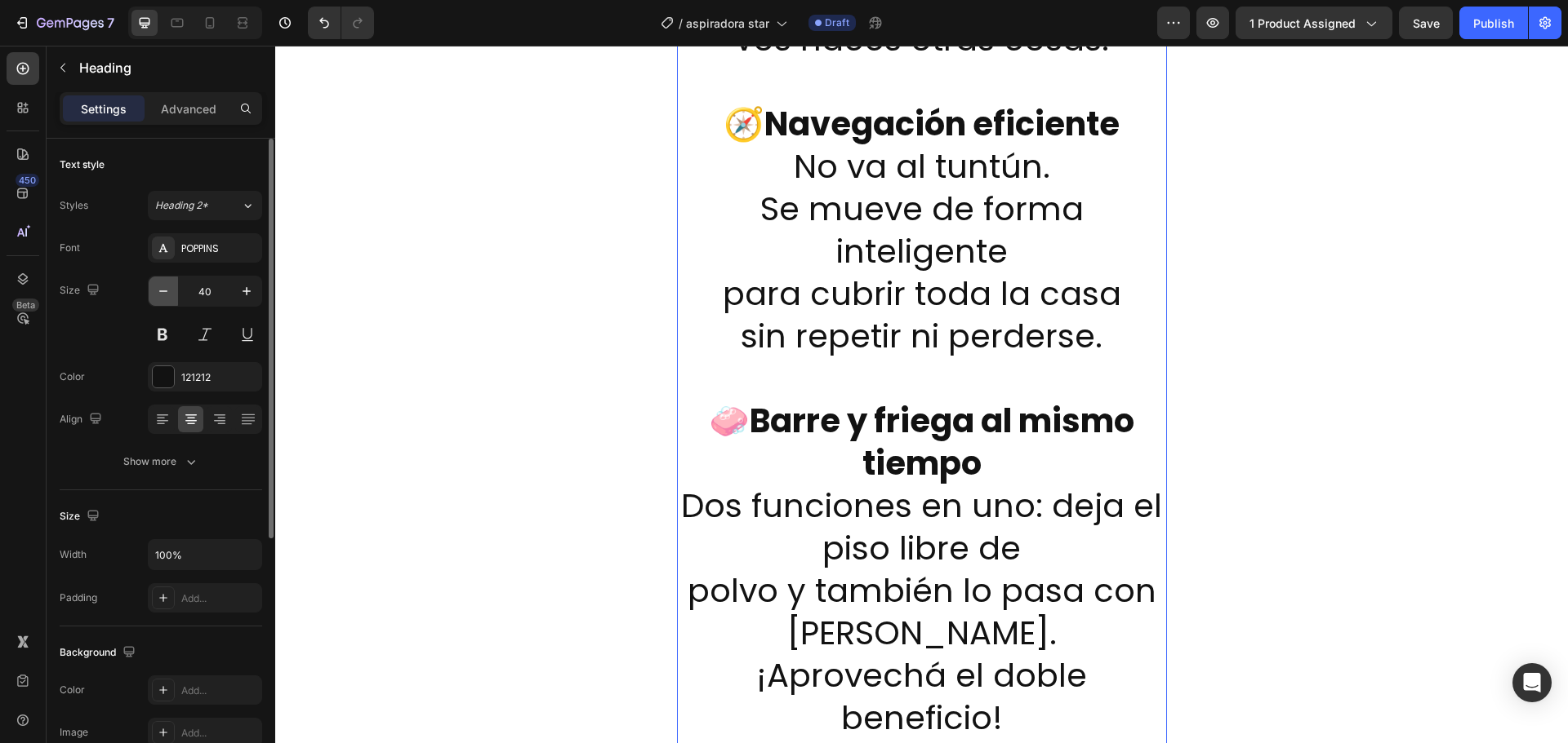
click at [160, 294] on icon "button" at bounding box center [163, 291] width 17 height 17
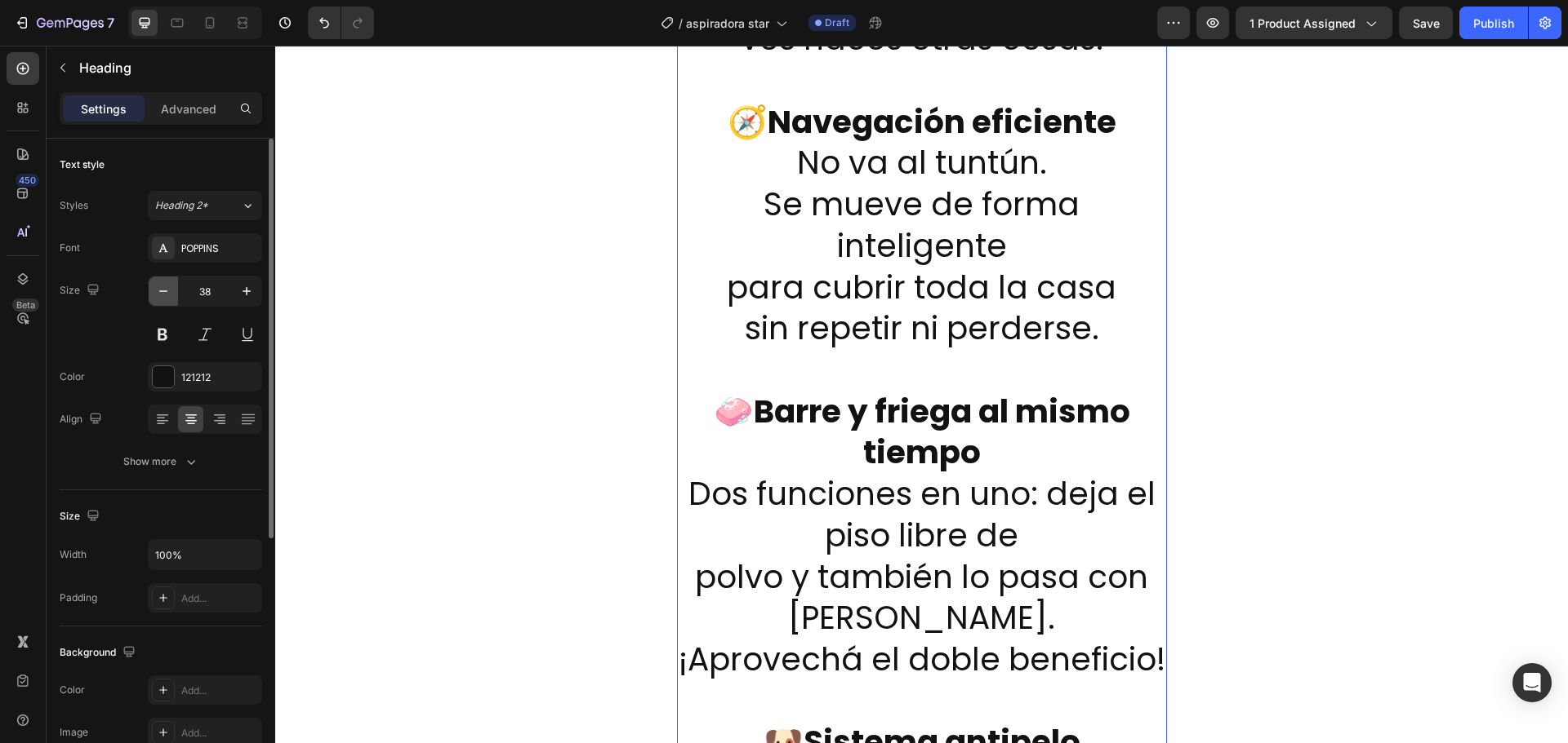
click at [160, 294] on icon "button" at bounding box center [163, 291] width 17 height 17
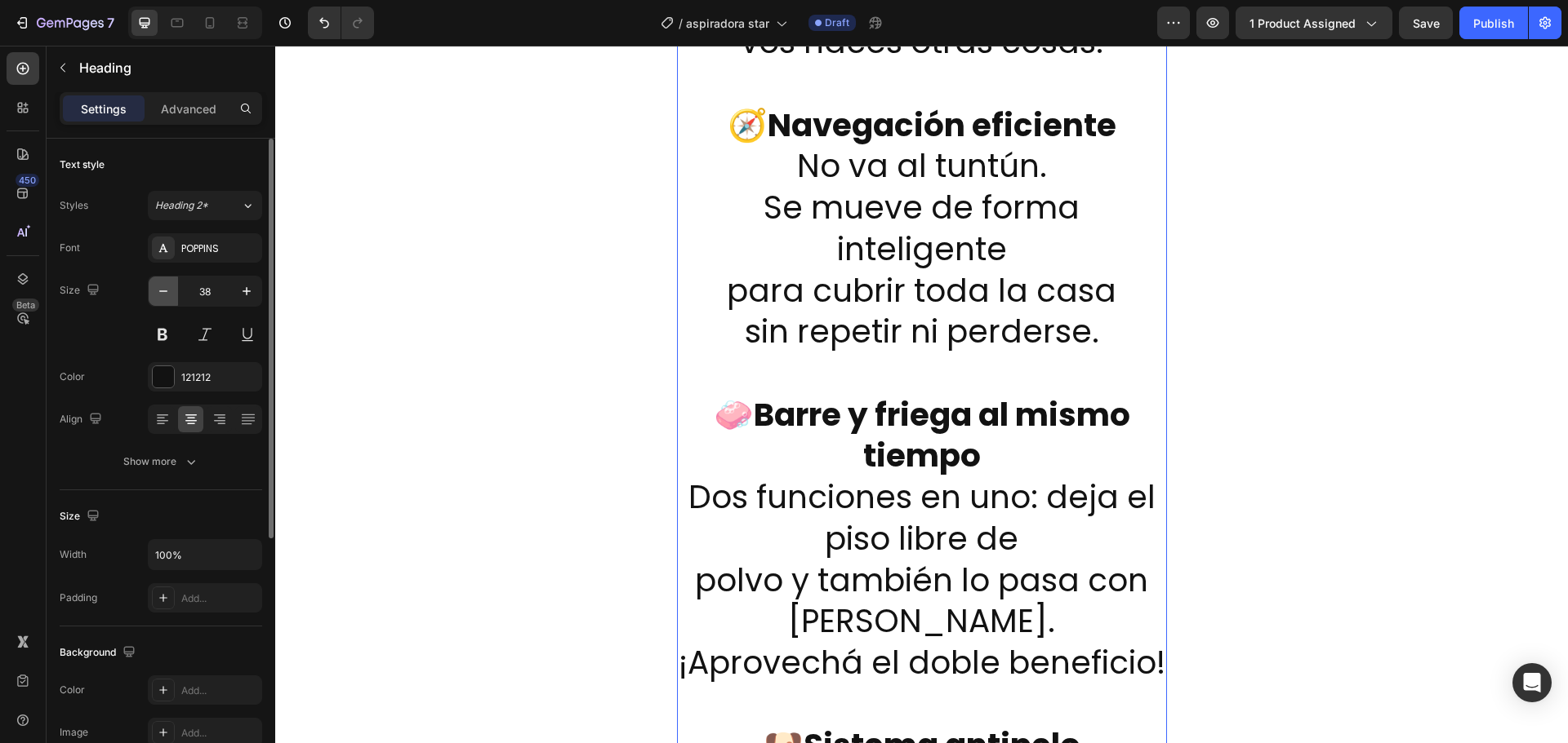
click at [160, 294] on icon "button" at bounding box center [163, 291] width 17 height 17
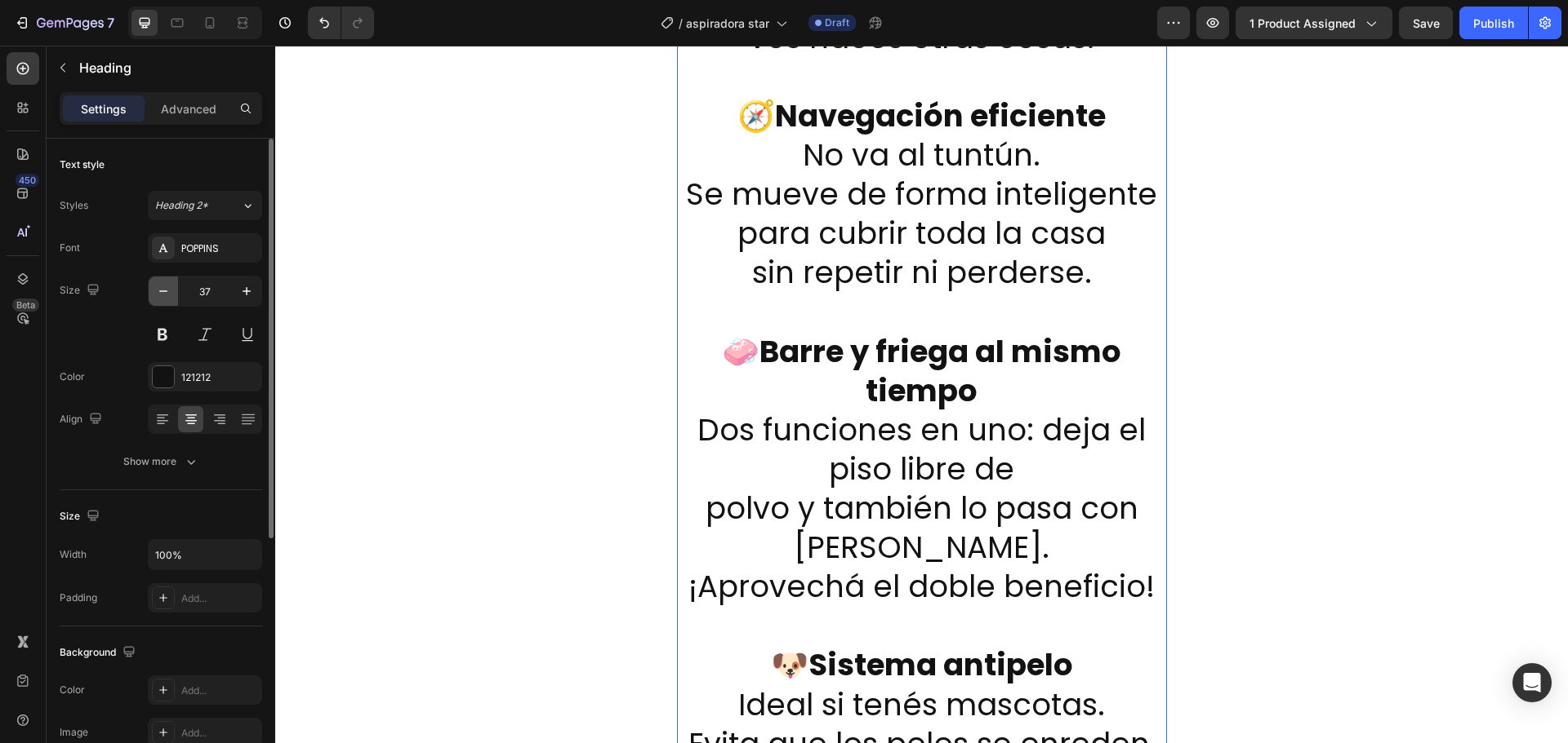
click at [160, 294] on icon "button" at bounding box center [163, 291] width 17 height 17
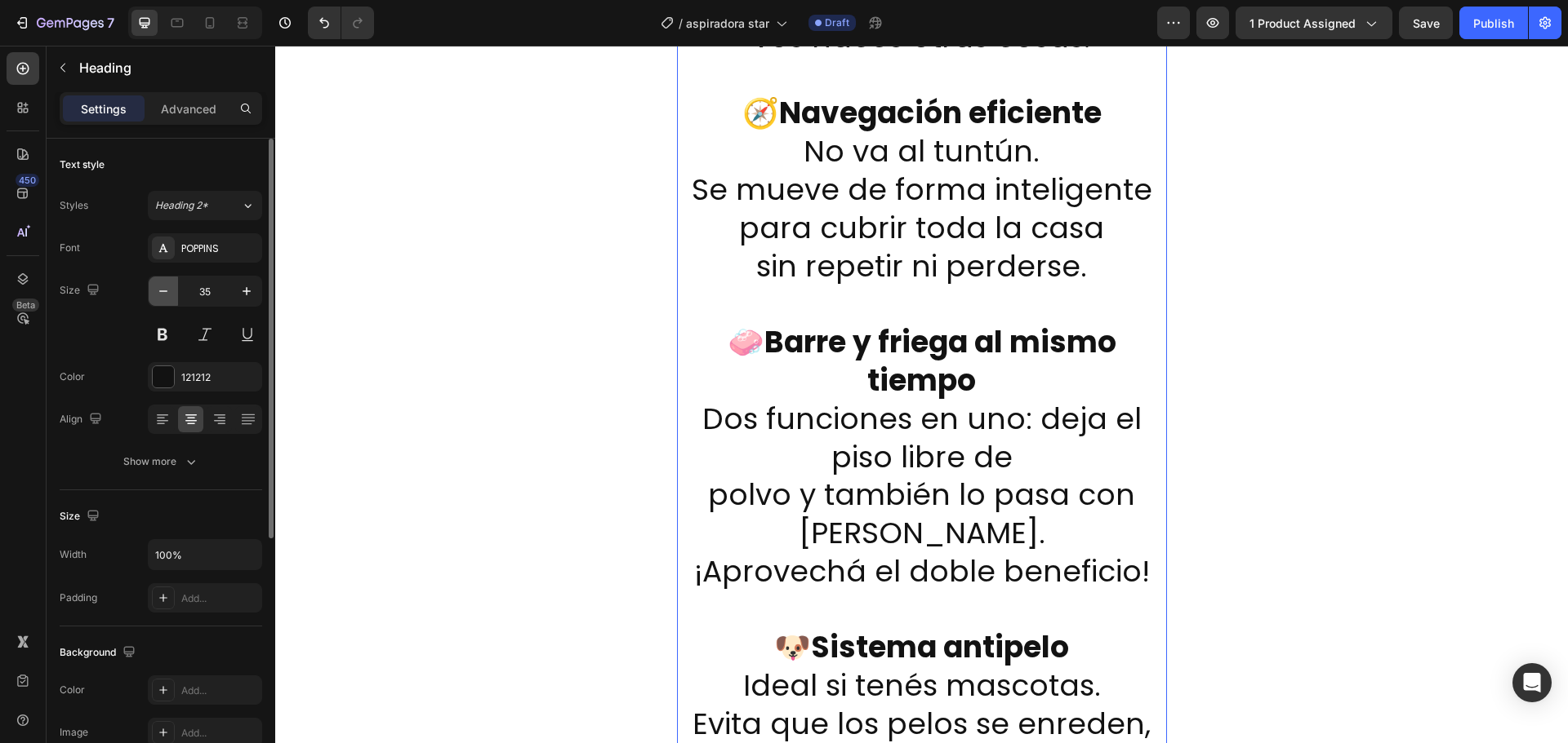
click at [160, 294] on icon "button" at bounding box center [163, 291] width 17 height 17
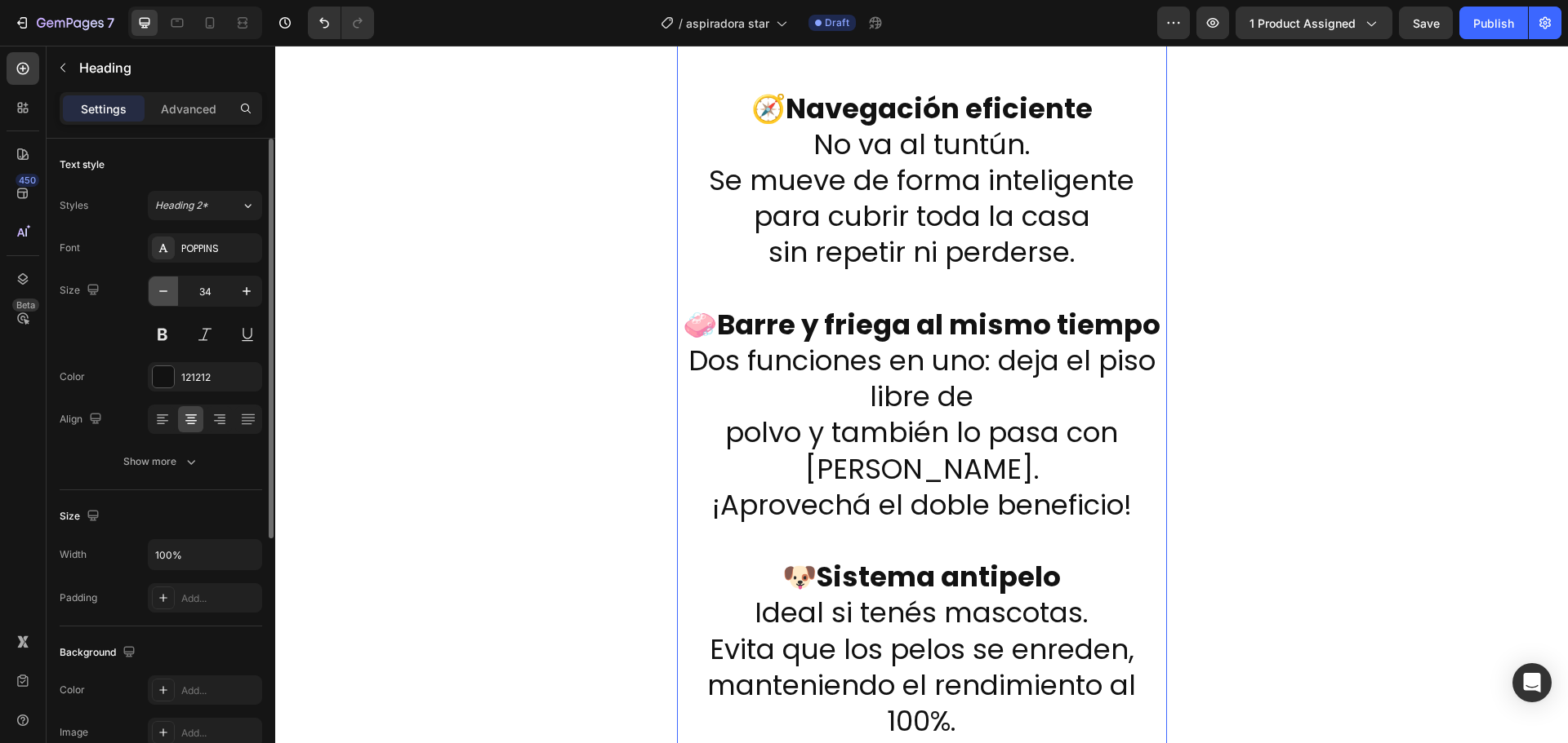
click at [160, 294] on icon "button" at bounding box center [163, 291] width 17 height 17
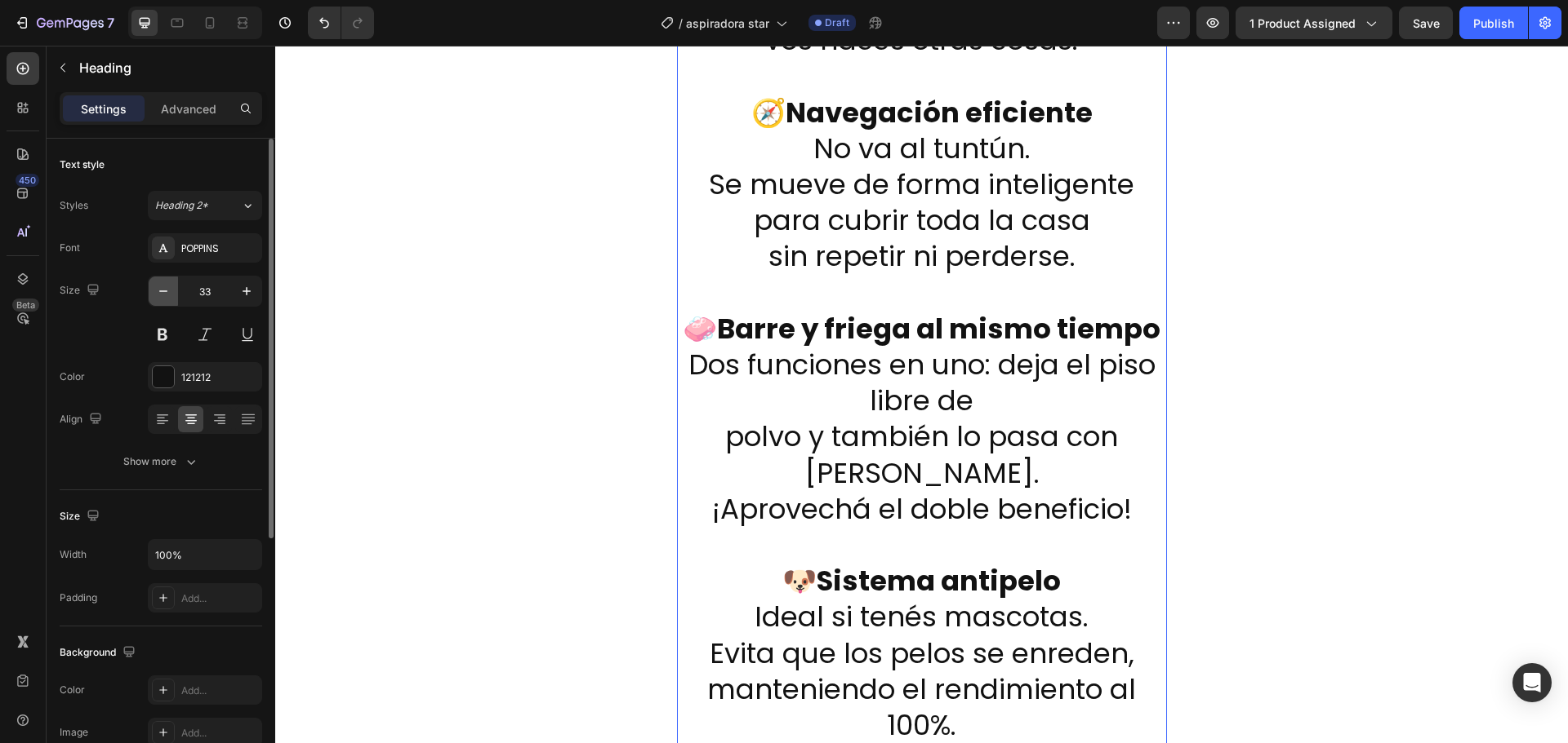
click at [160, 294] on icon "button" at bounding box center [163, 291] width 17 height 17
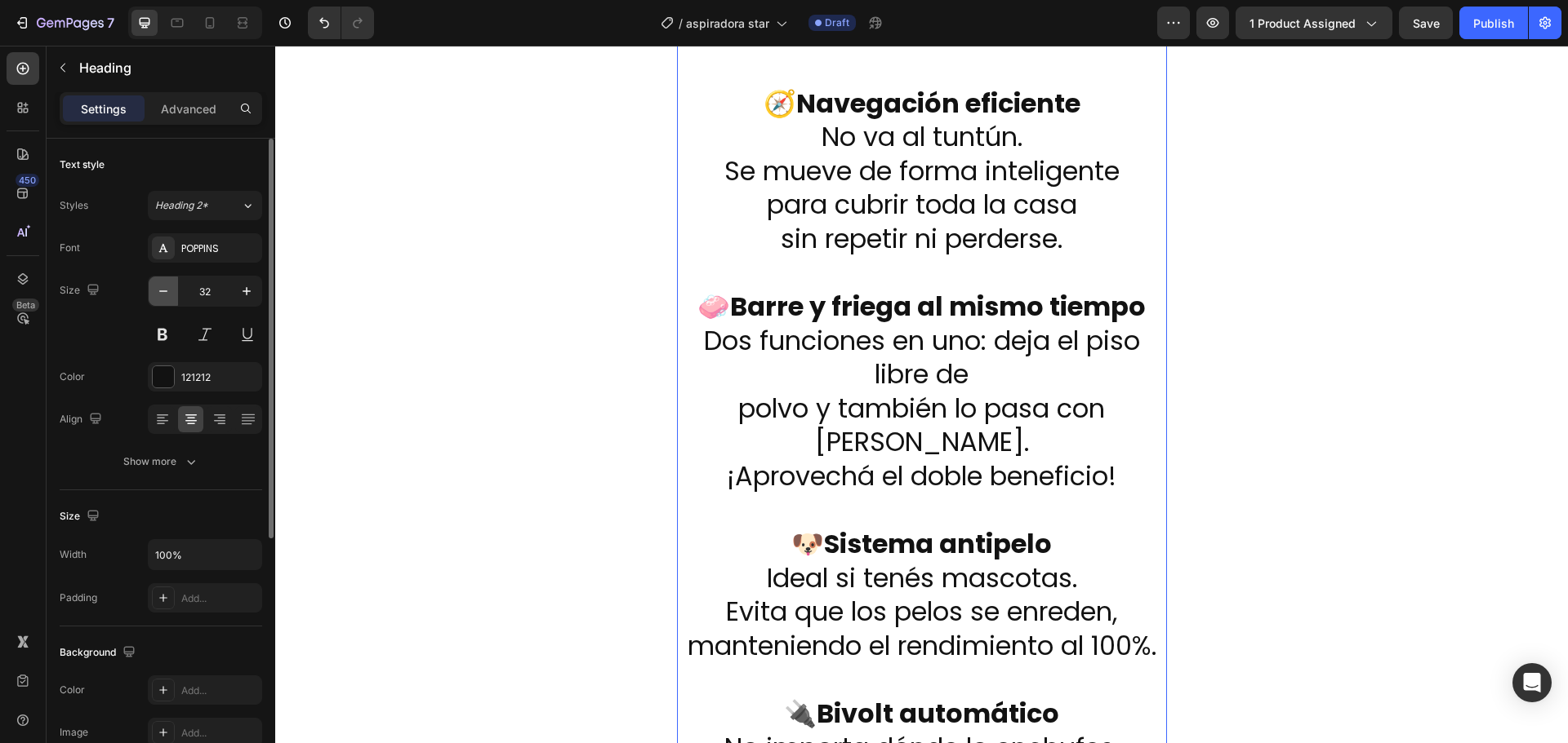
click at [160, 294] on icon "button" at bounding box center [163, 291] width 17 height 17
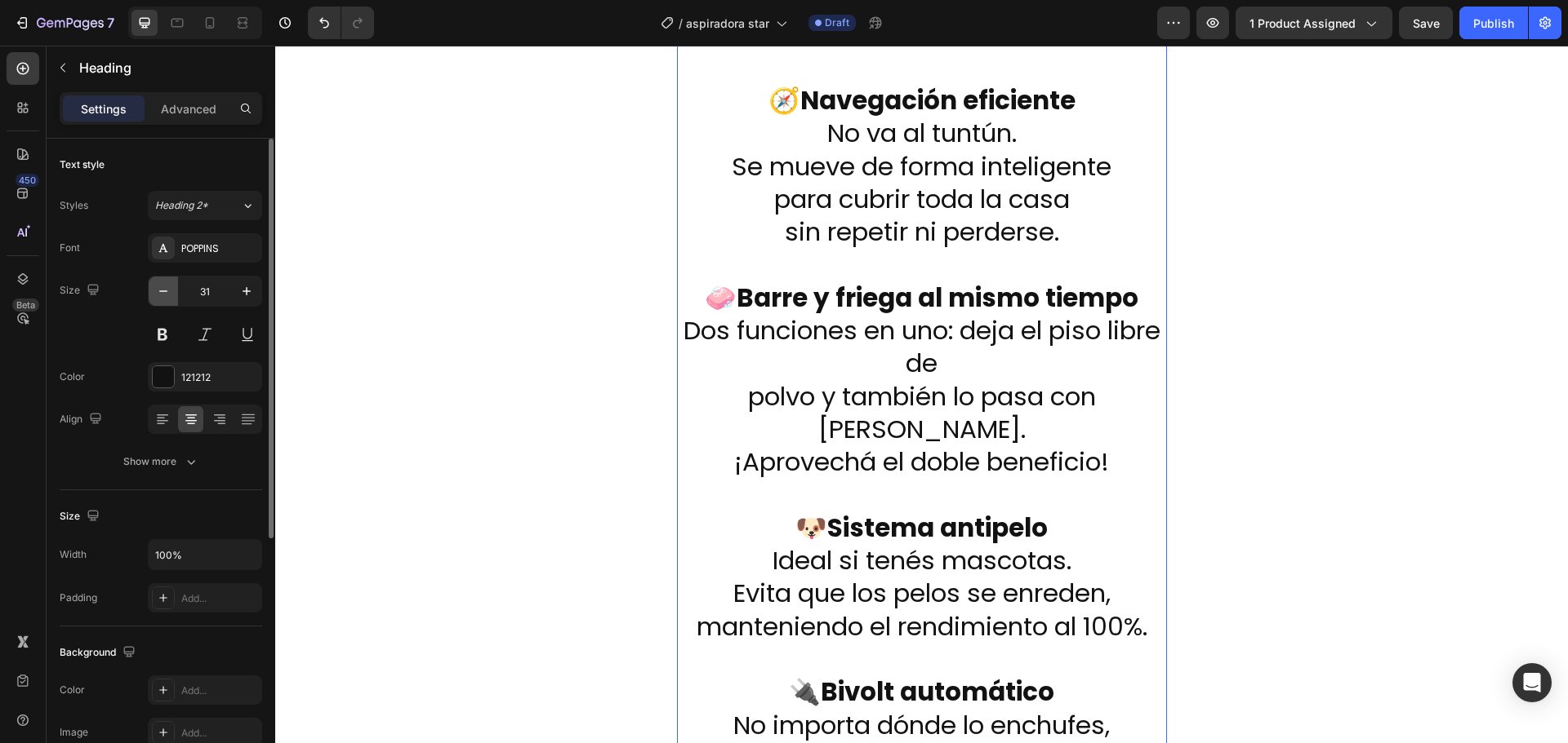
click at [160, 294] on icon "button" at bounding box center [163, 291] width 17 height 17
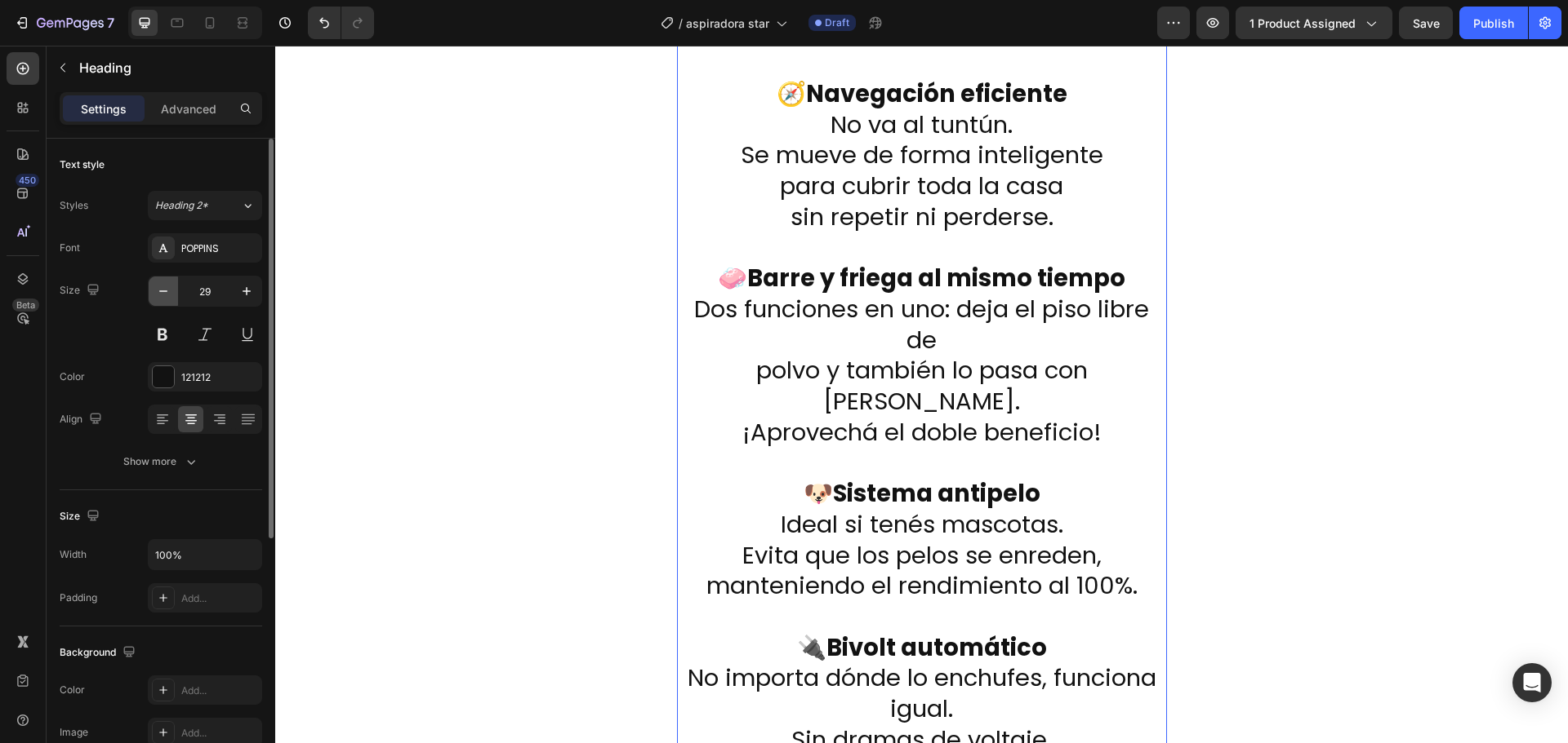
click at [160, 294] on icon "button" at bounding box center [163, 291] width 17 height 17
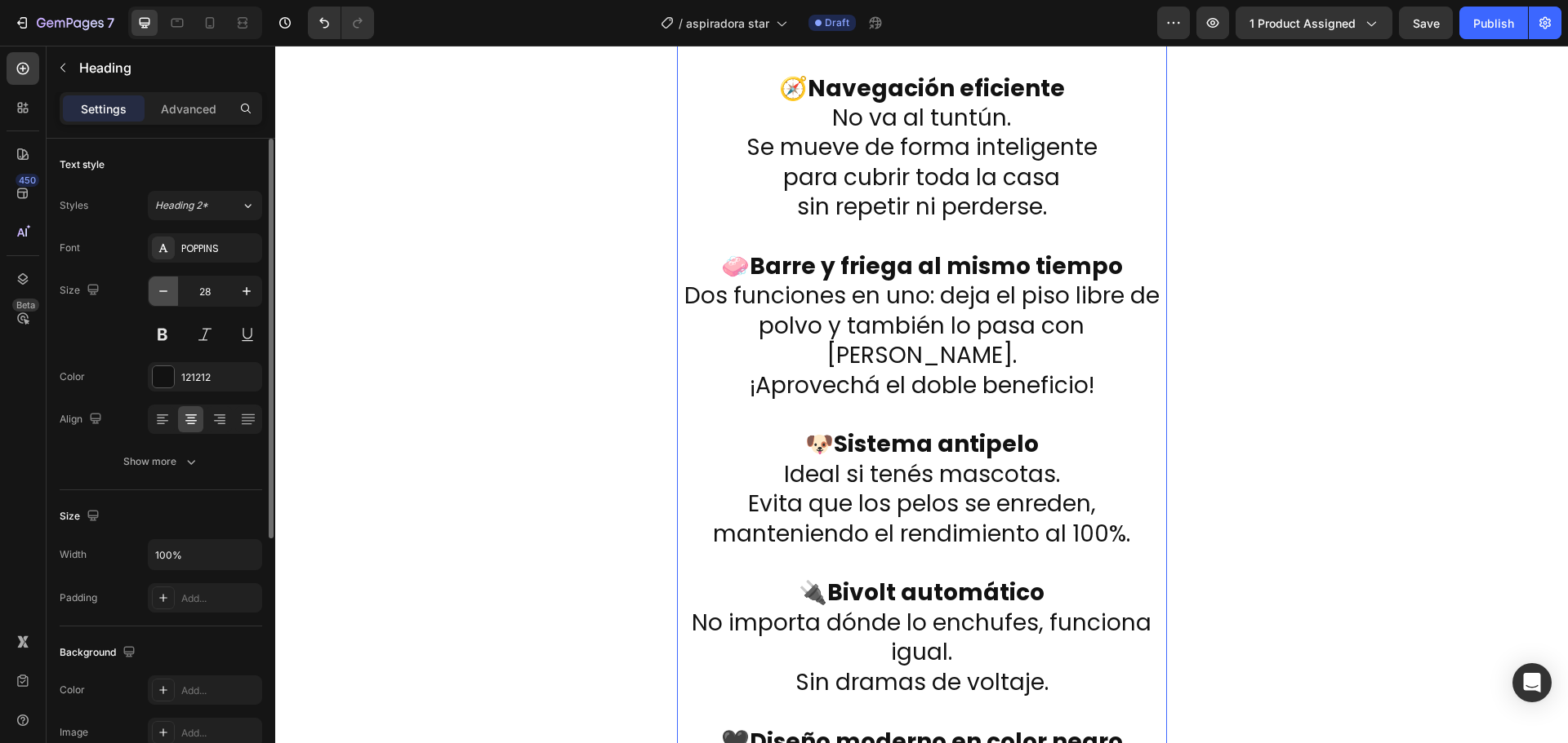
click at [160, 294] on icon "button" at bounding box center [163, 291] width 17 height 17
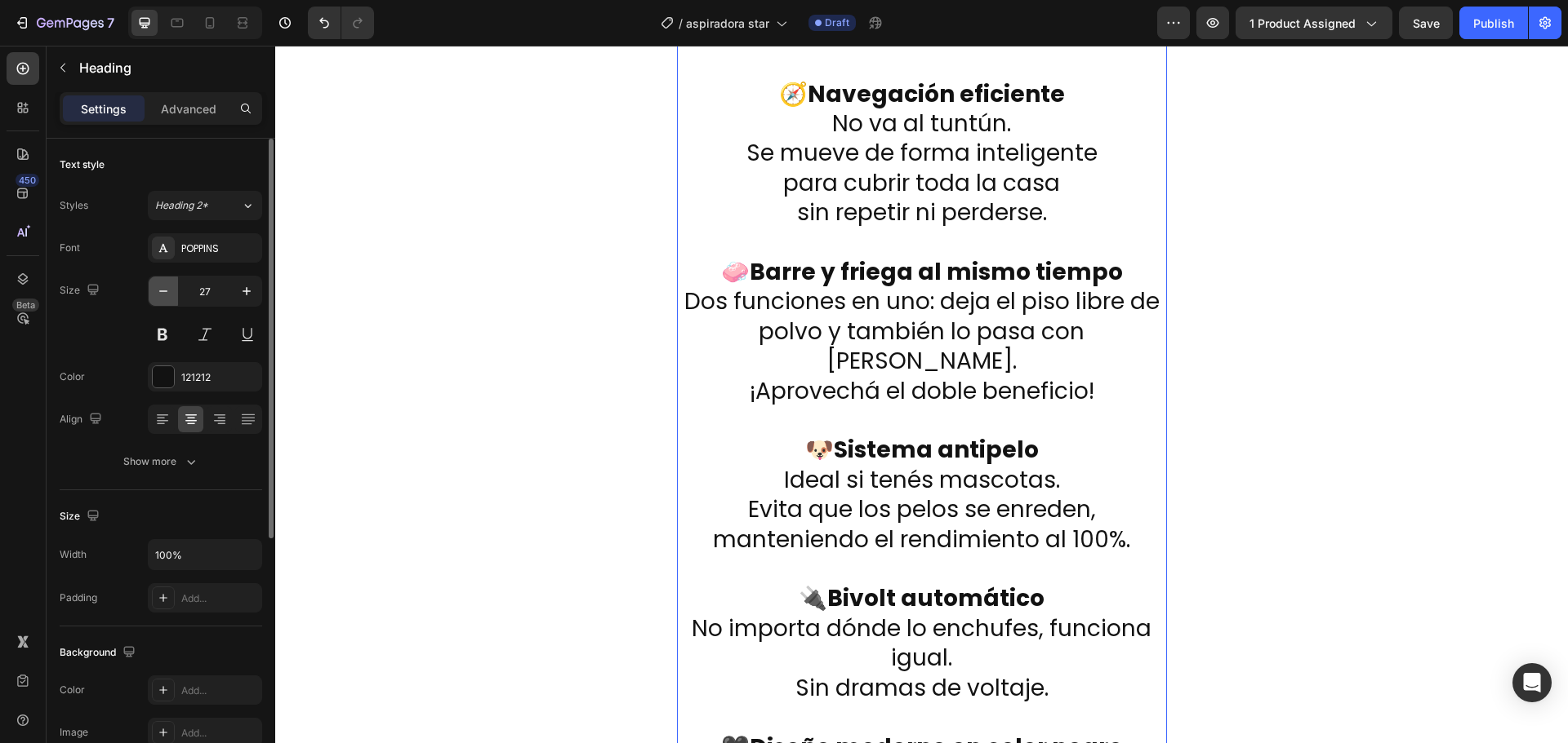
click at [160, 294] on icon "button" at bounding box center [163, 291] width 17 height 17
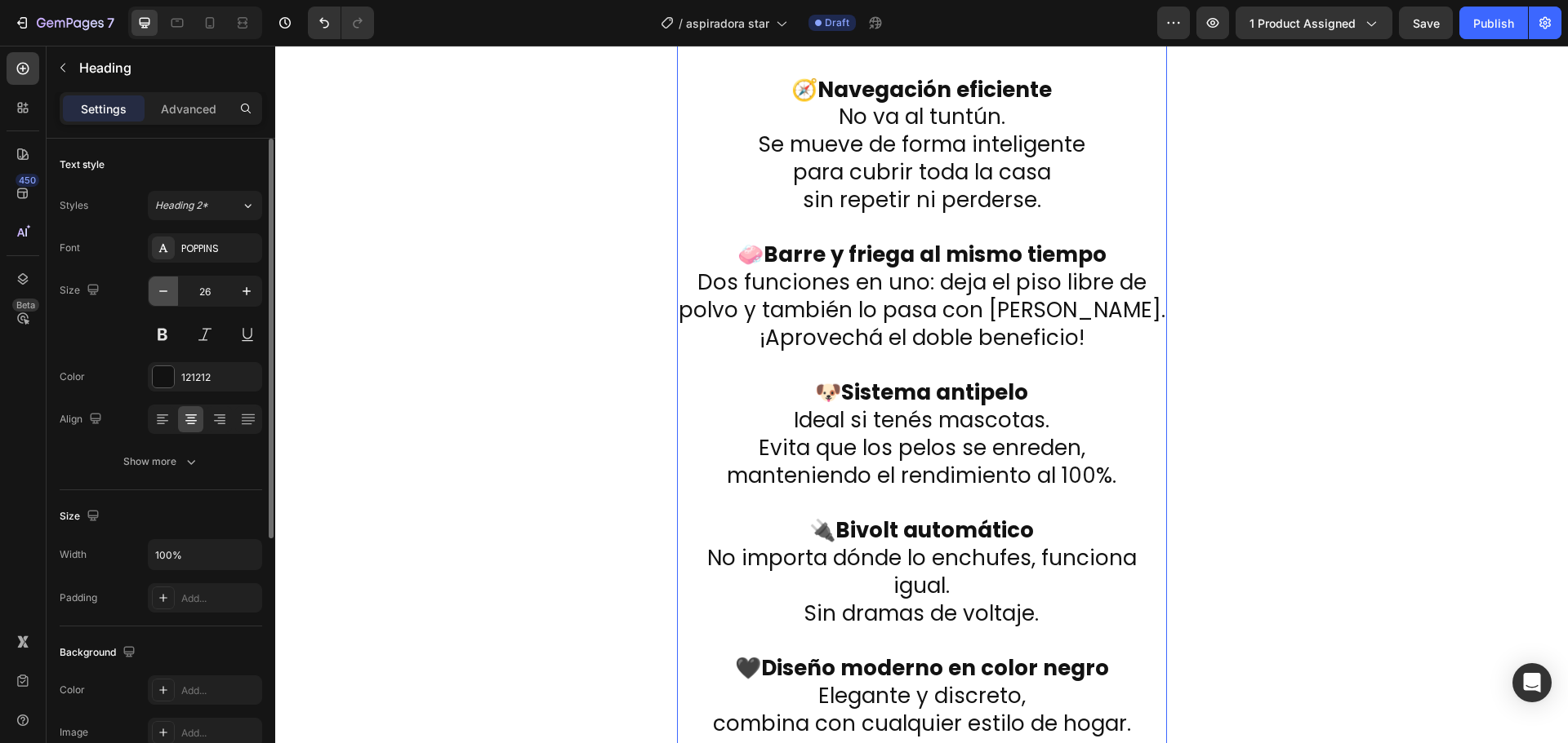
click at [160, 294] on icon "button" at bounding box center [163, 291] width 17 height 17
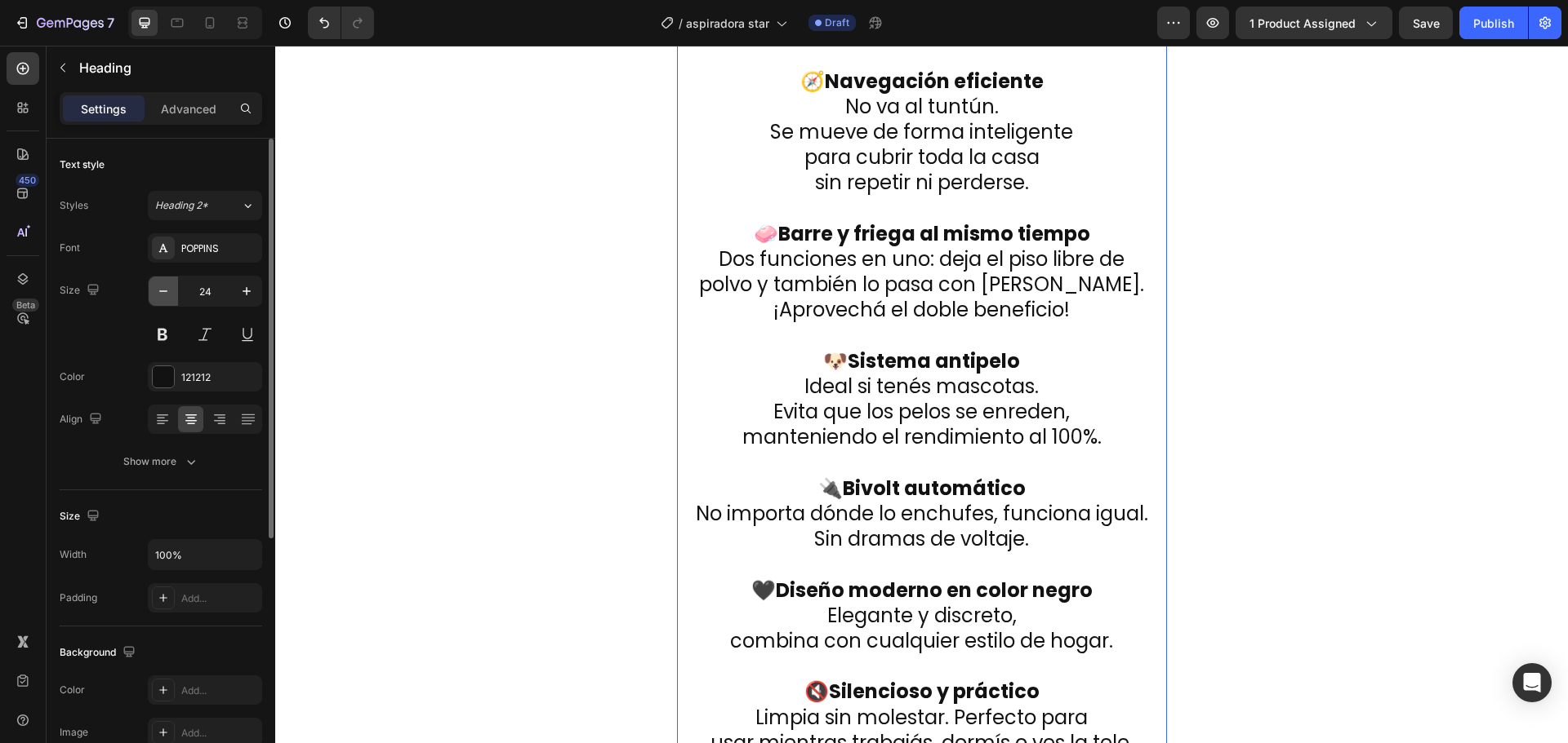
click at [160, 294] on icon "button" at bounding box center [163, 291] width 17 height 17
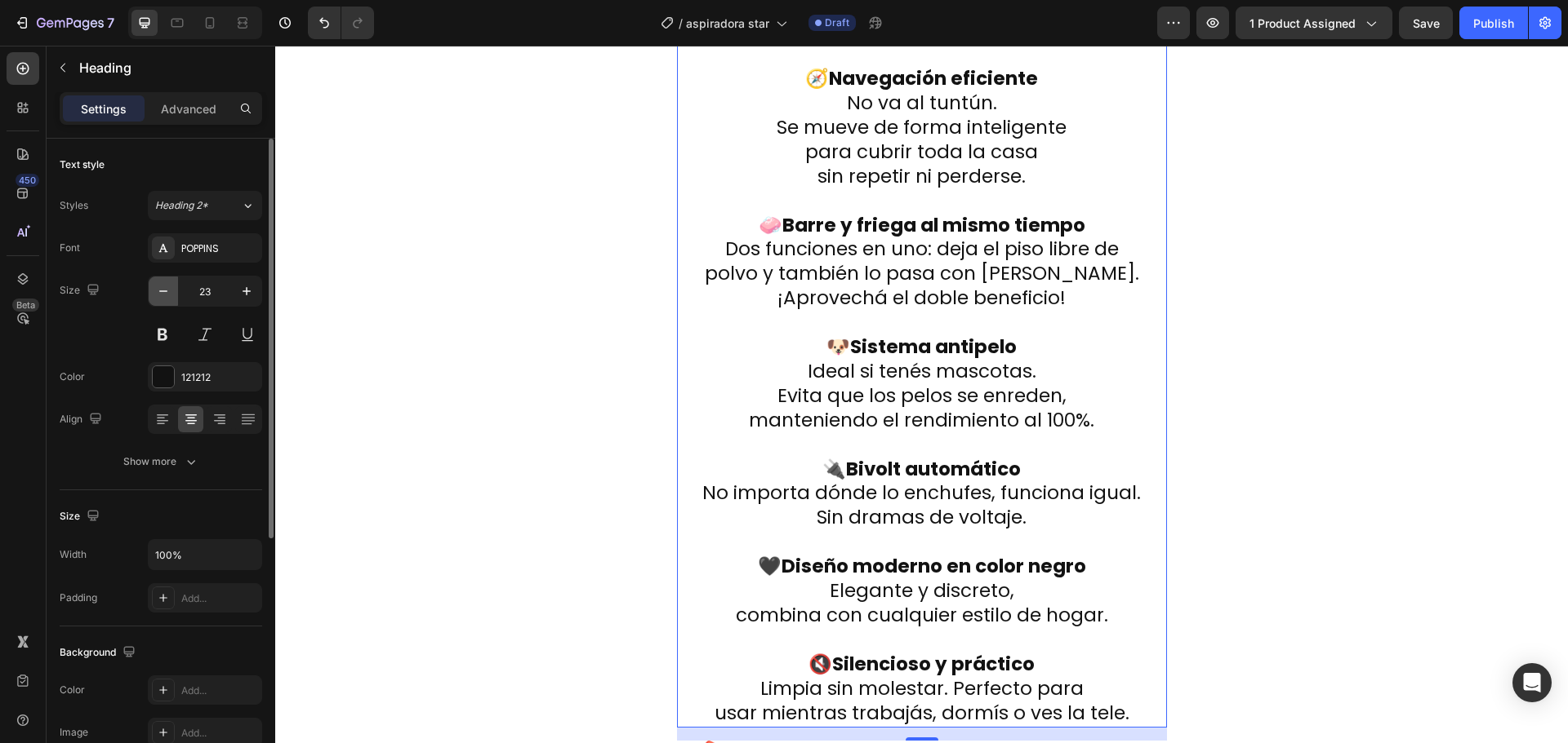
click at [159, 295] on icon "button" at bounding box center [163, 291] width 17 height 17
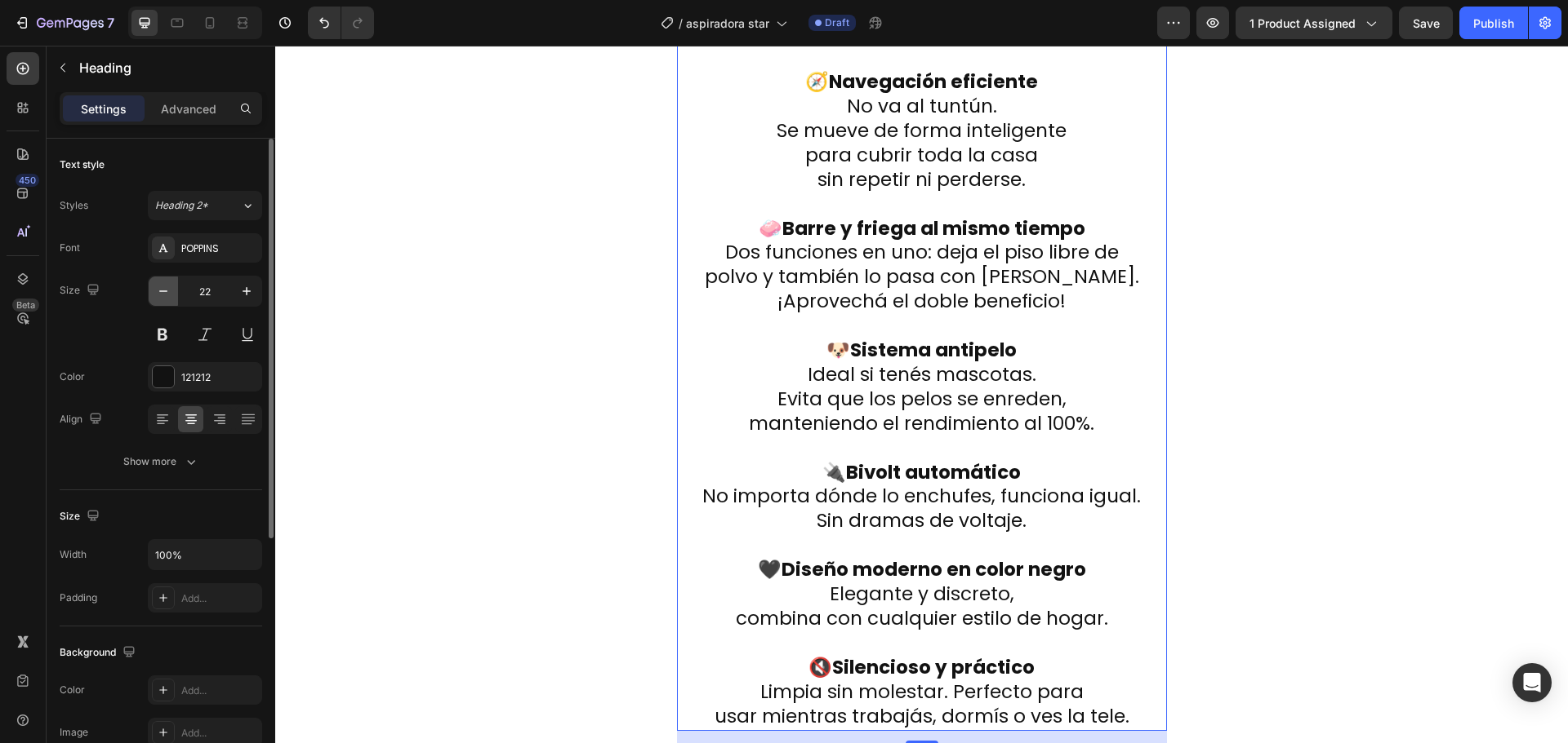
click at [159, 295] on icon "button" at bounding box center [163, 291] width 17 height 17
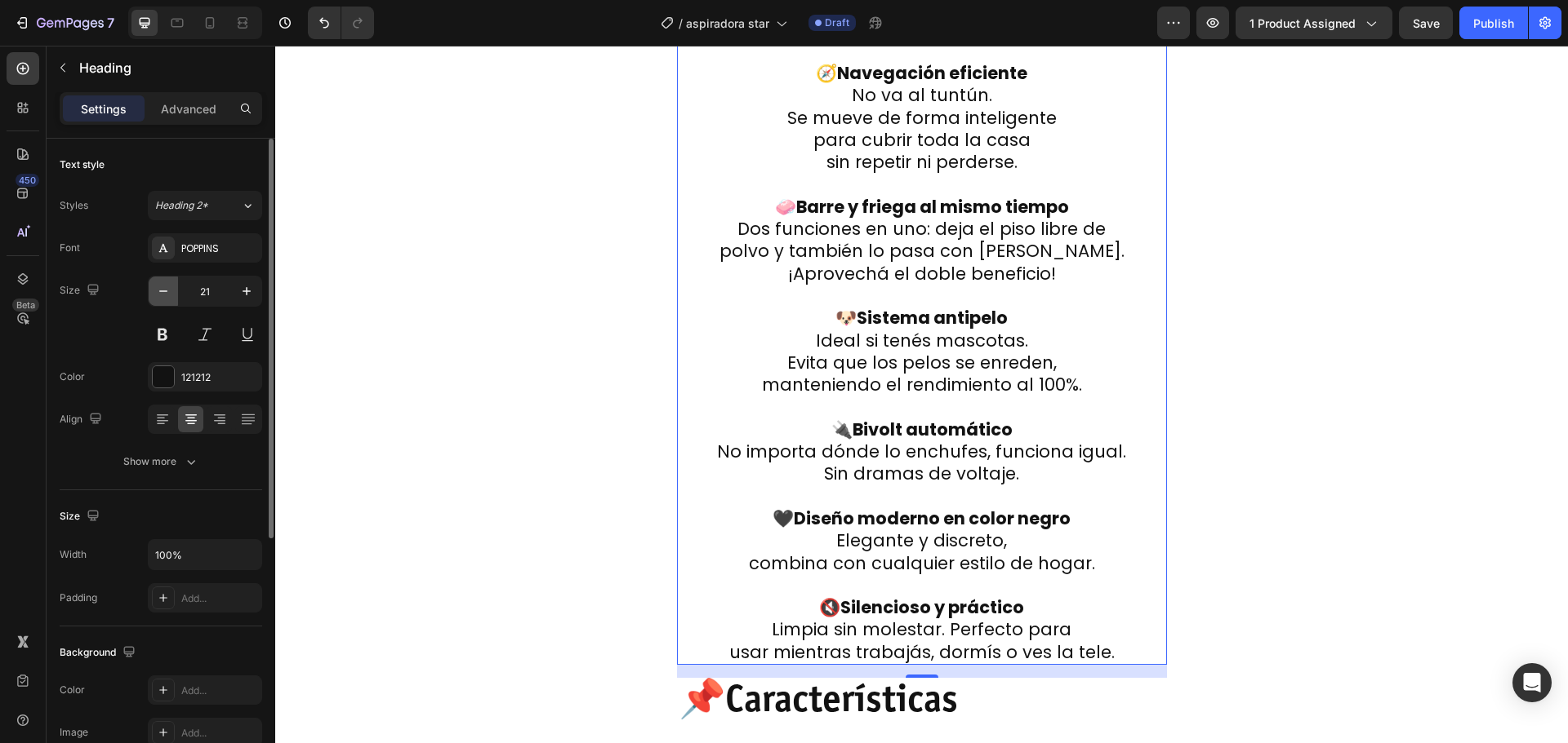
type input "20"
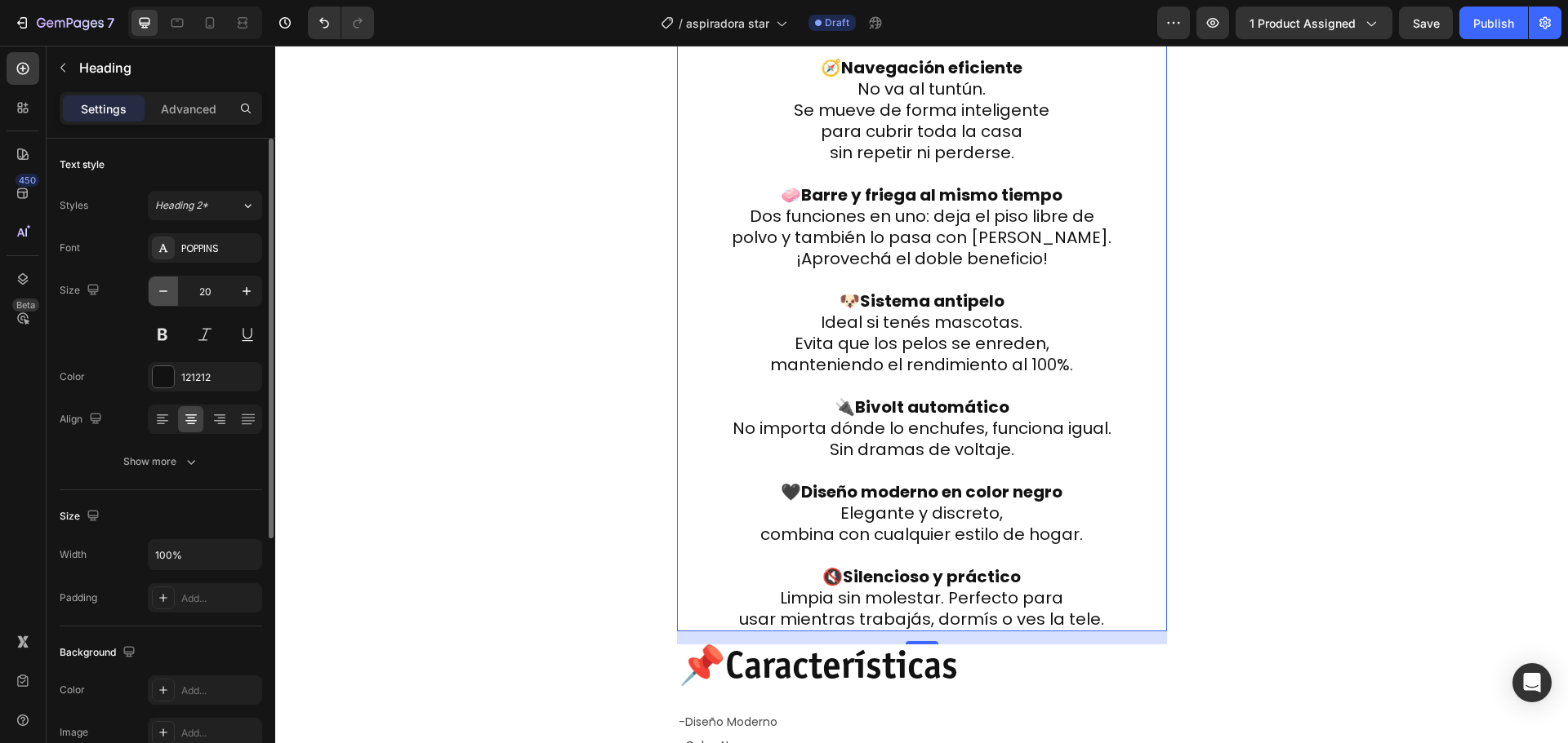
scroll to position [2759, 0]
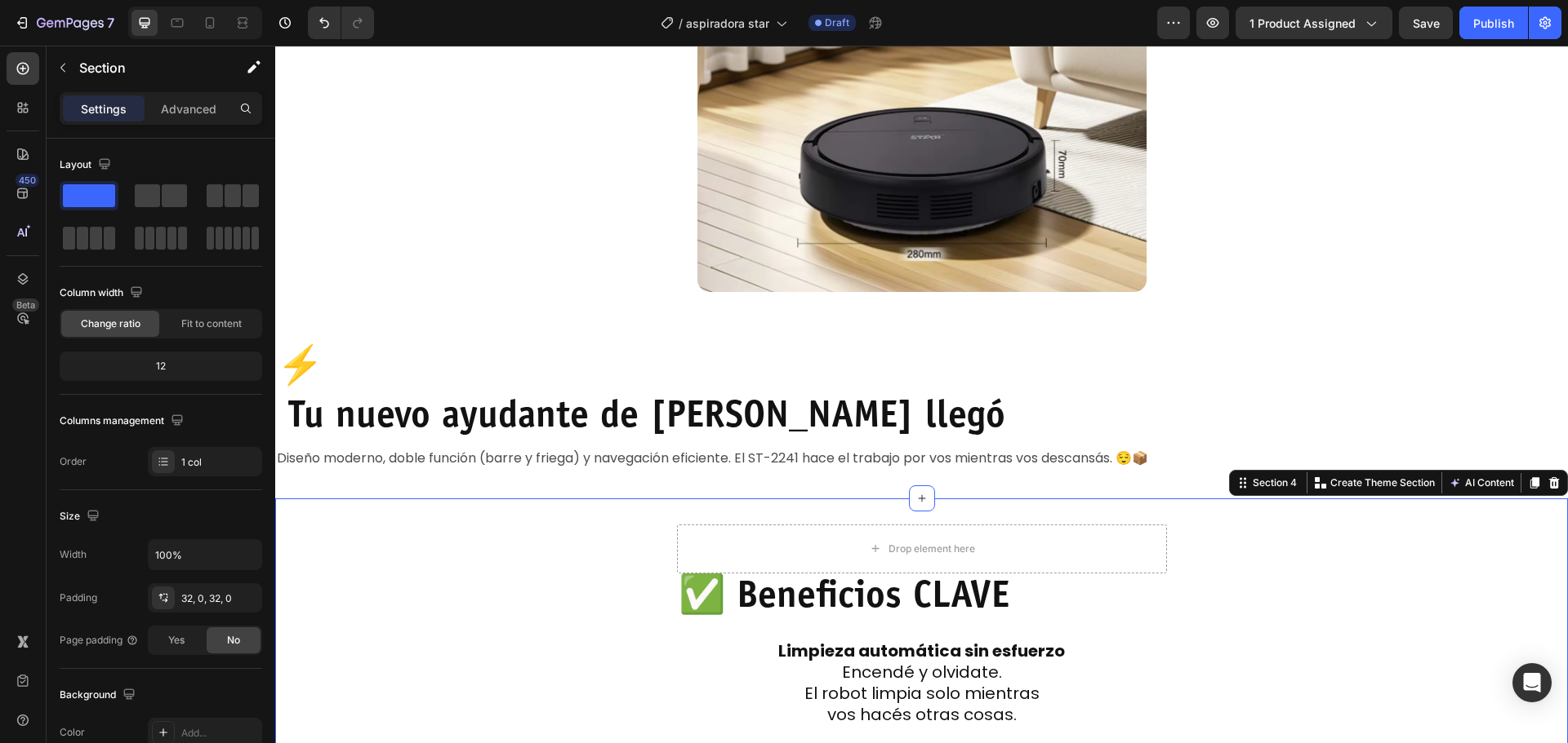
scroll to position [2025, 0]
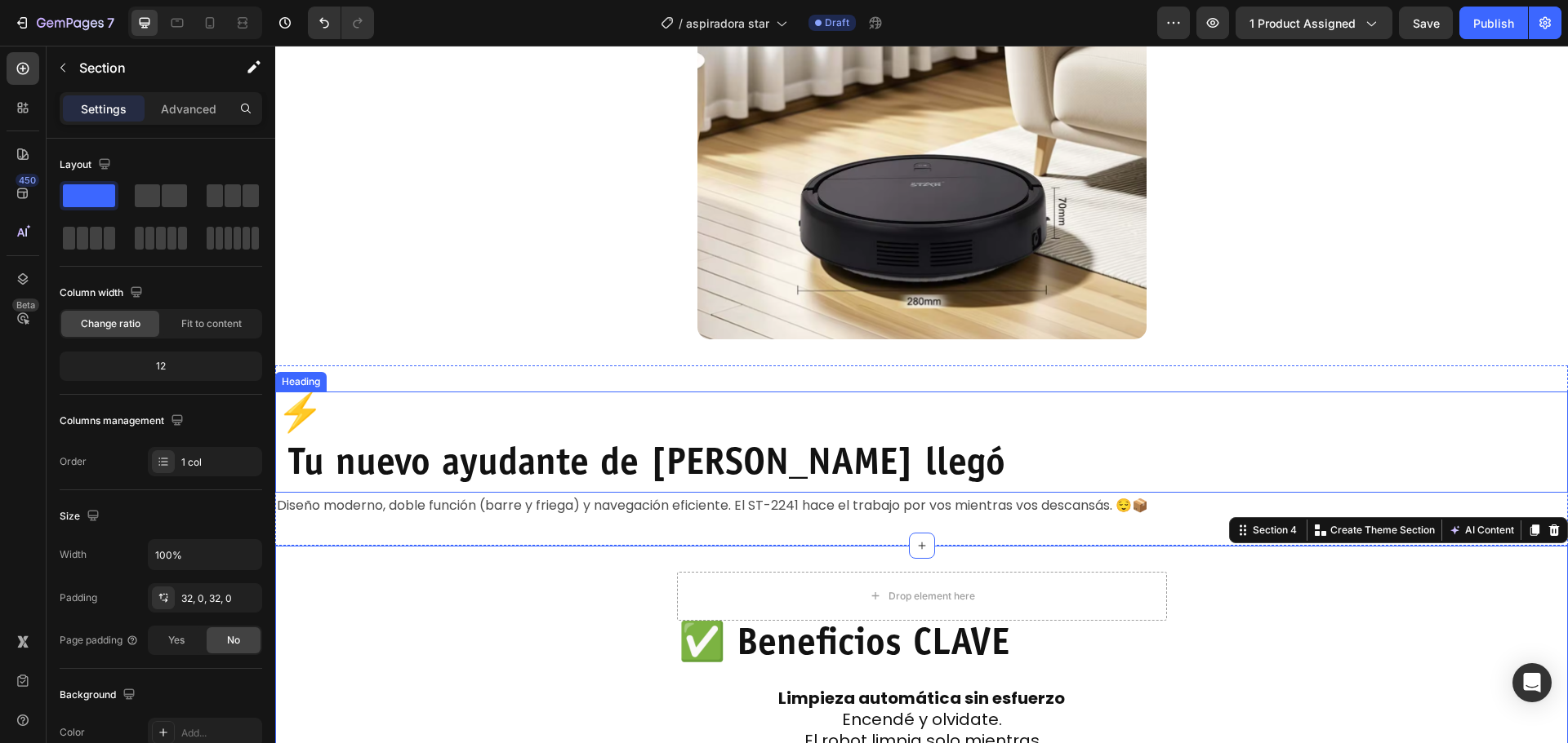
click at [646, 452] on strong "Tu nuevo ayudante de limpieza llegó" at bounding box center [647, 466] width 717 height 38
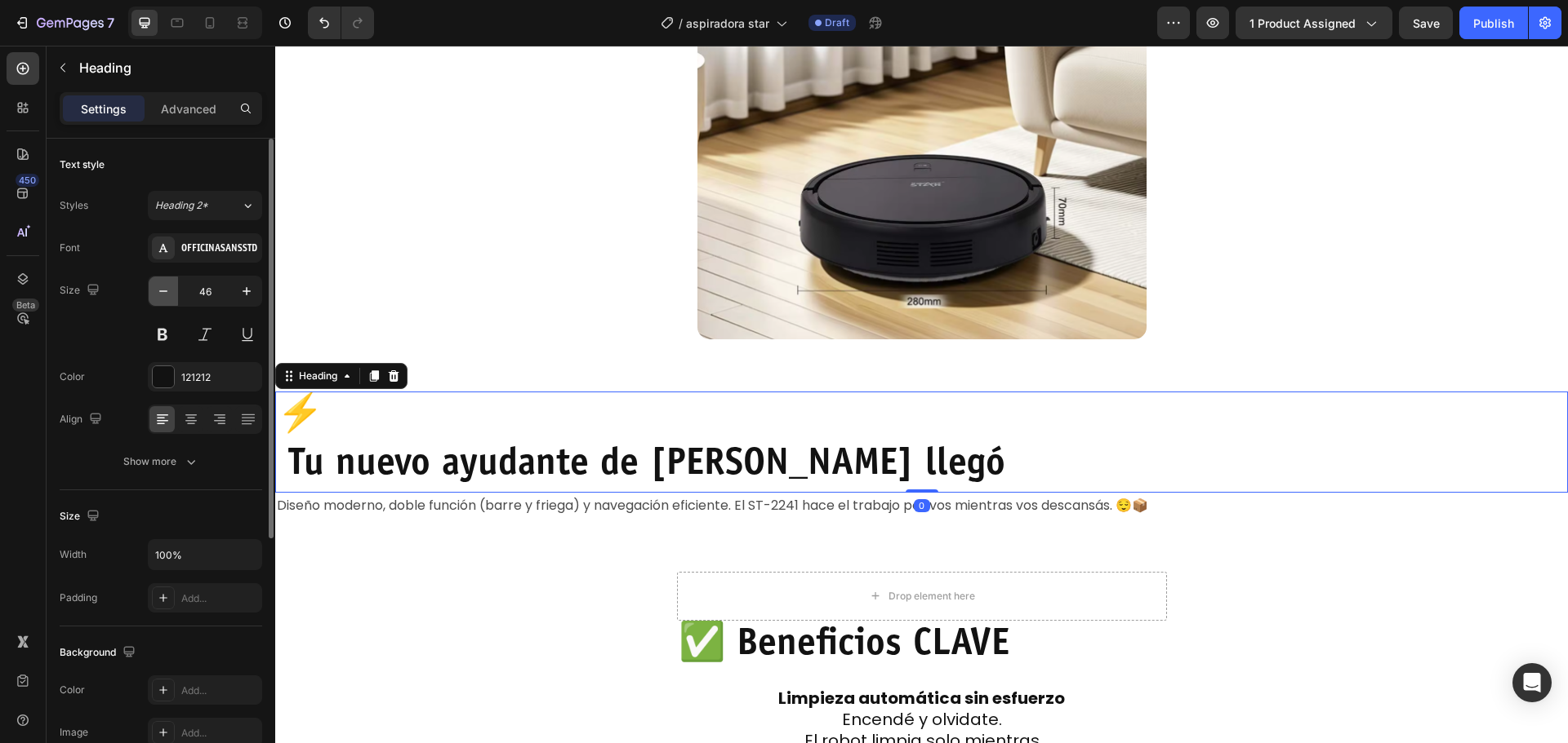
click at [159, 296] on icon "button" at bounding box center [163, 291] width 17 height 17
click at [159, 293] on icon "button" at bounding box center [163, 291] width 17 height 17
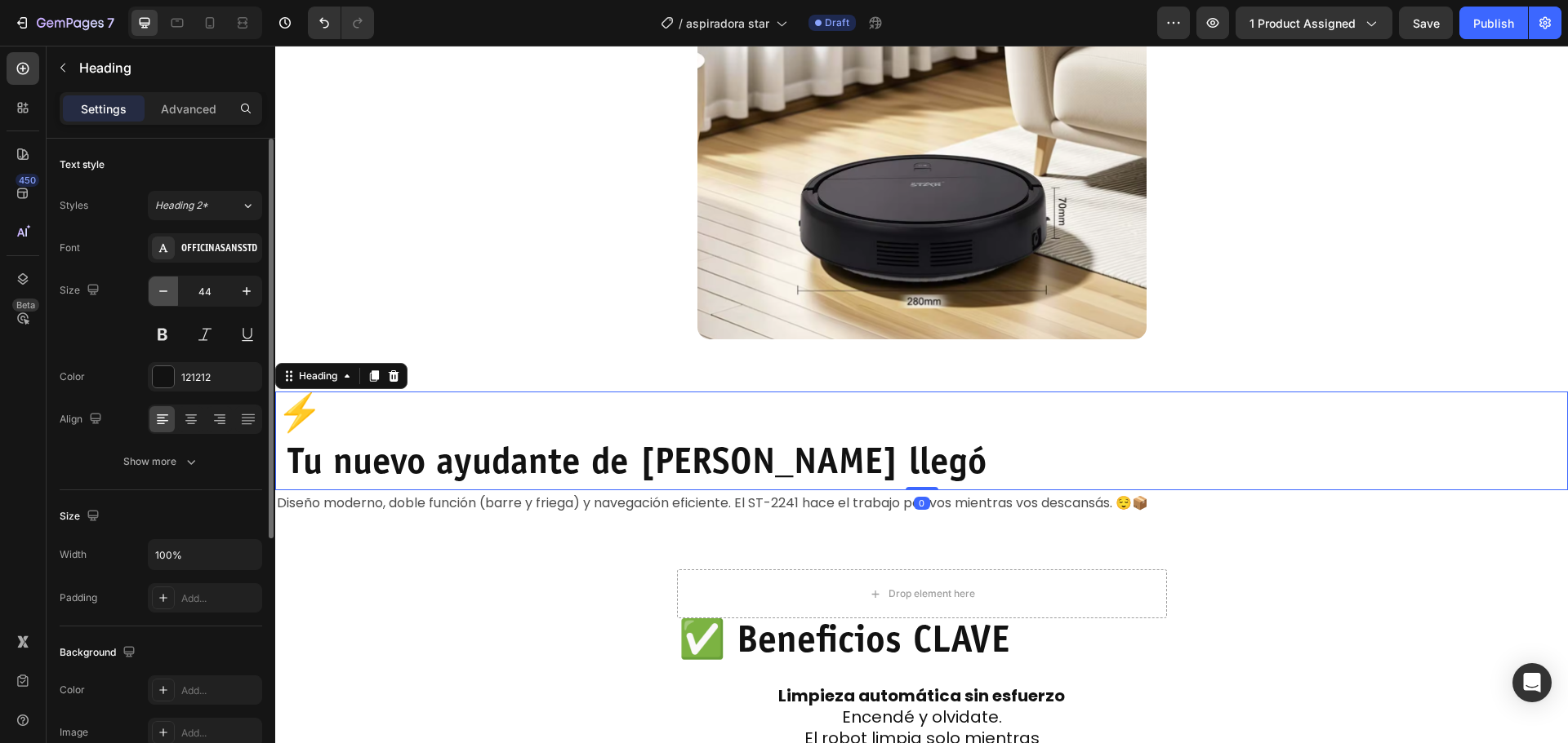
click at [161, 290] on icon "button" at bounding box center [163, 291] width 17 height 17
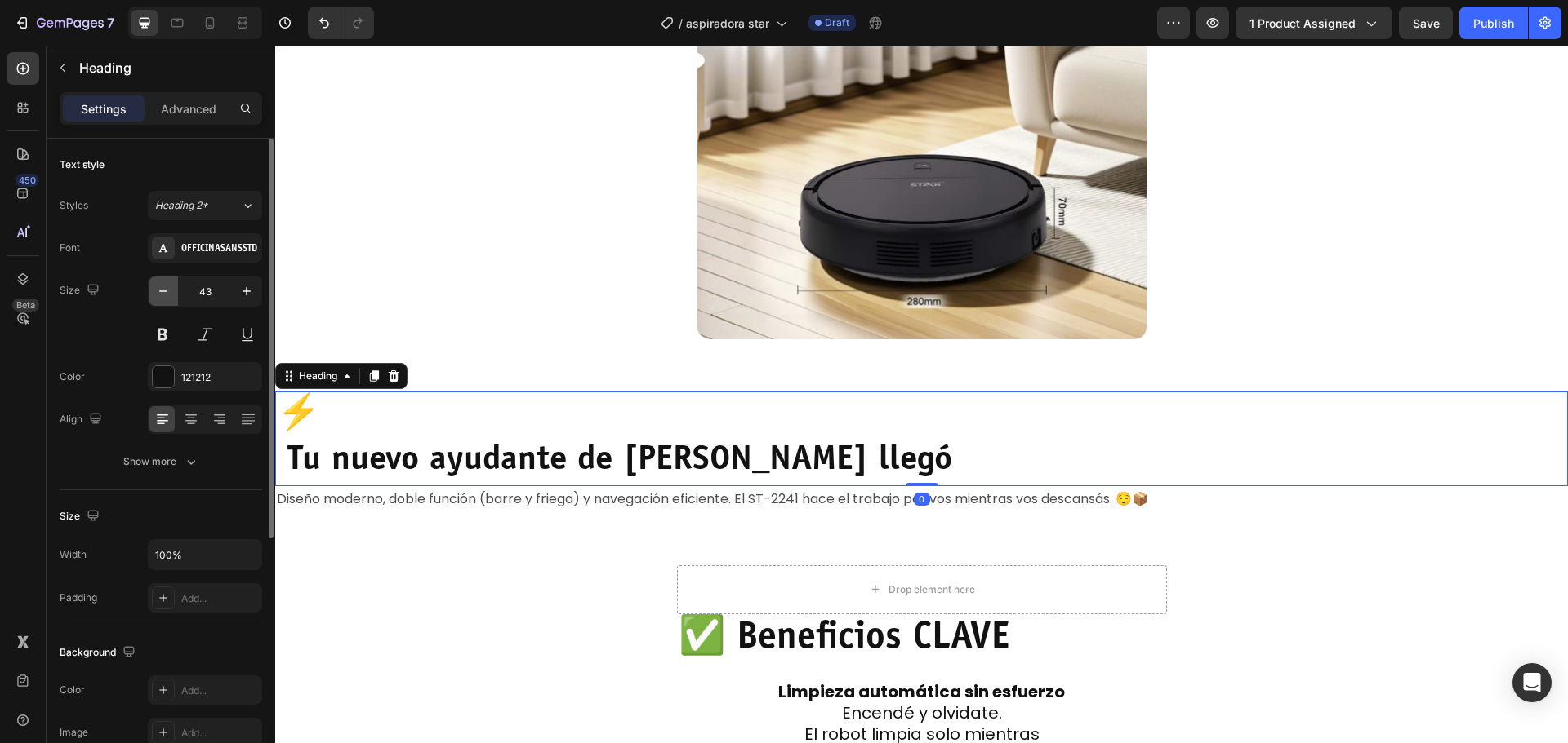
click at [162, 290] on icon "button" at bounding box center [163, 291] width 17 height 17
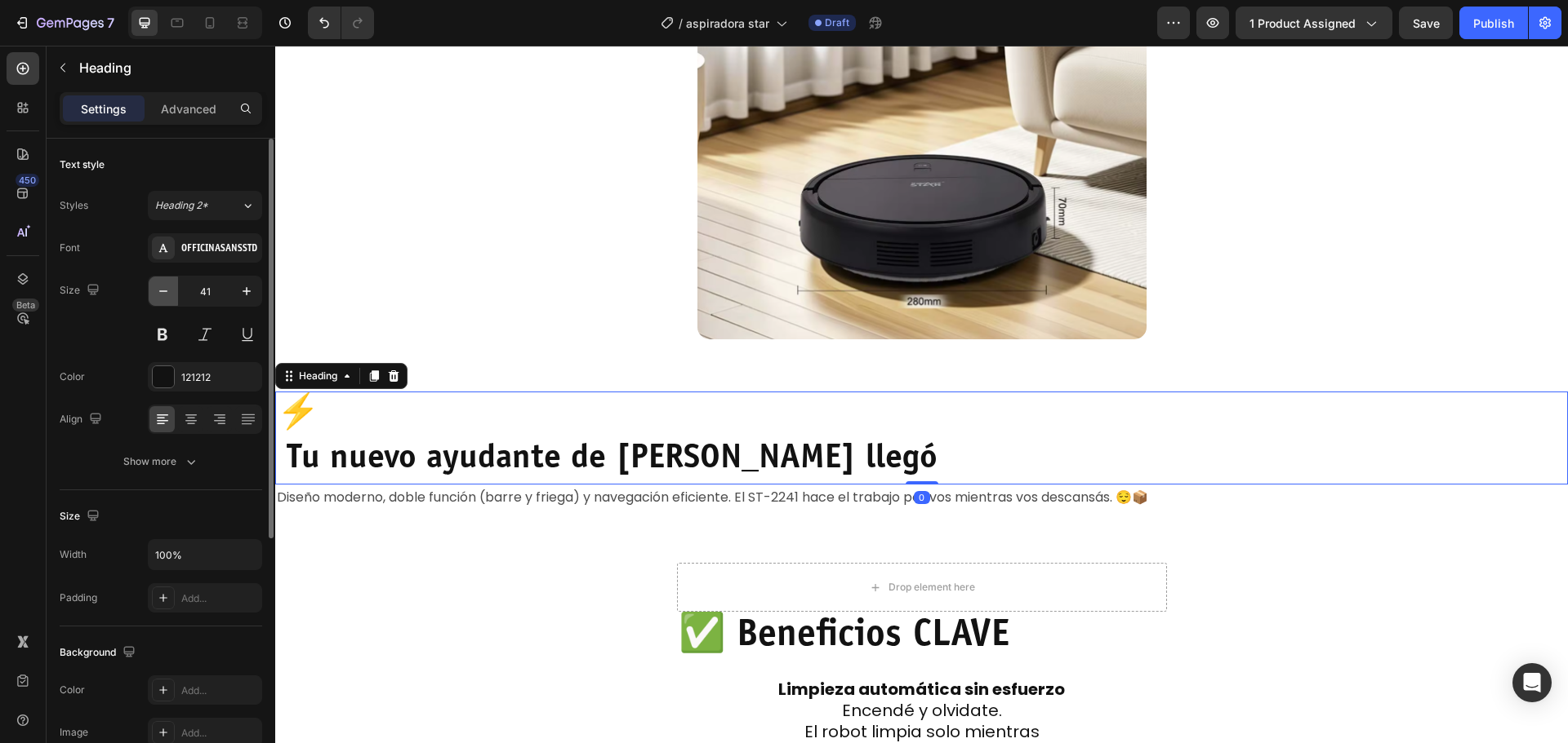
click at [162, 291] on icon "button" at bounding box center [163, 291] width 17 height 17
click at [159, 291] on icon "button" at bounding box center [163, 291] width 17 height 17
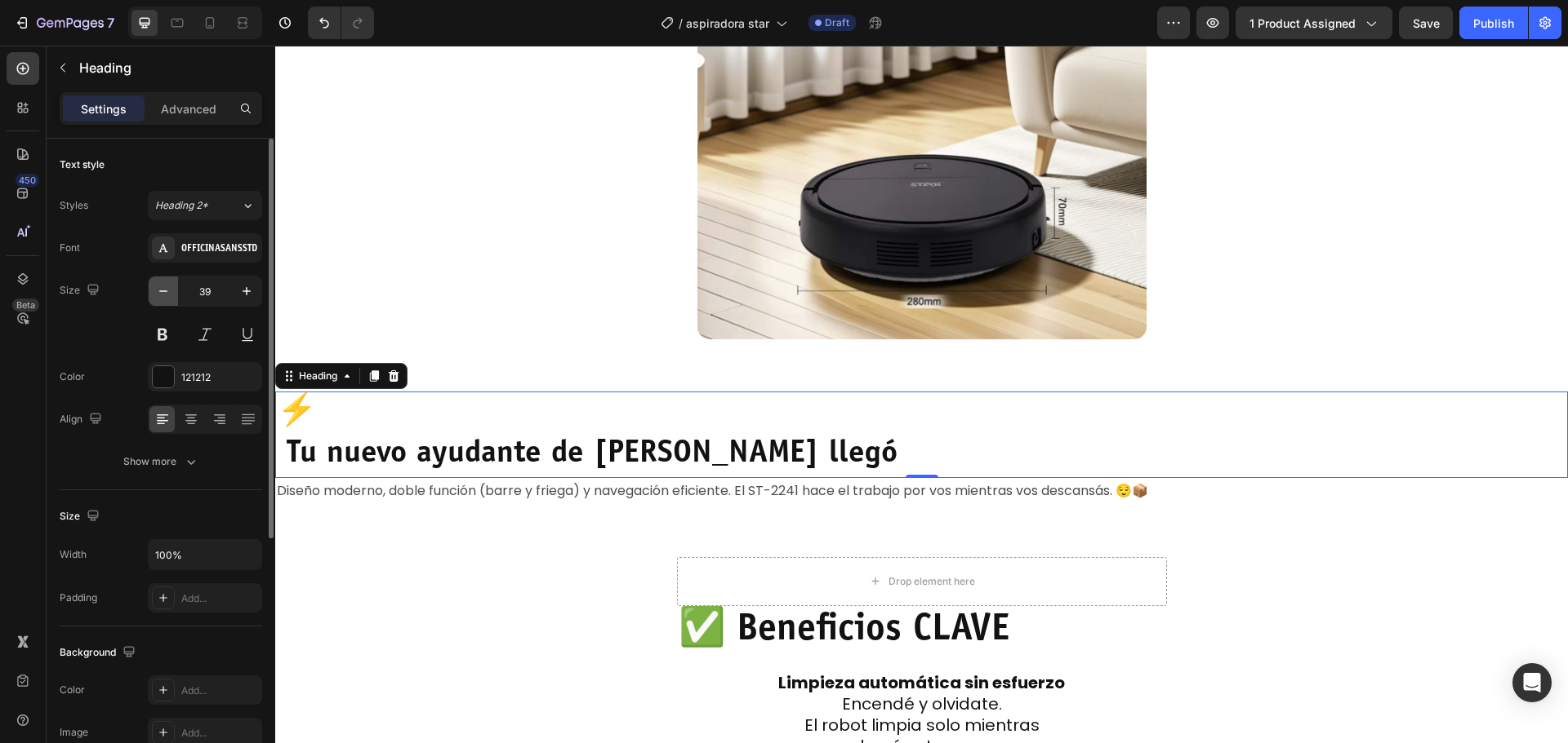
click at [157, 287] on icon "button" at bounding box center [163, 291] width 17 height 17
click at [157, 286] on icon "button" at bounding box center [163, 291] width 17 height 17
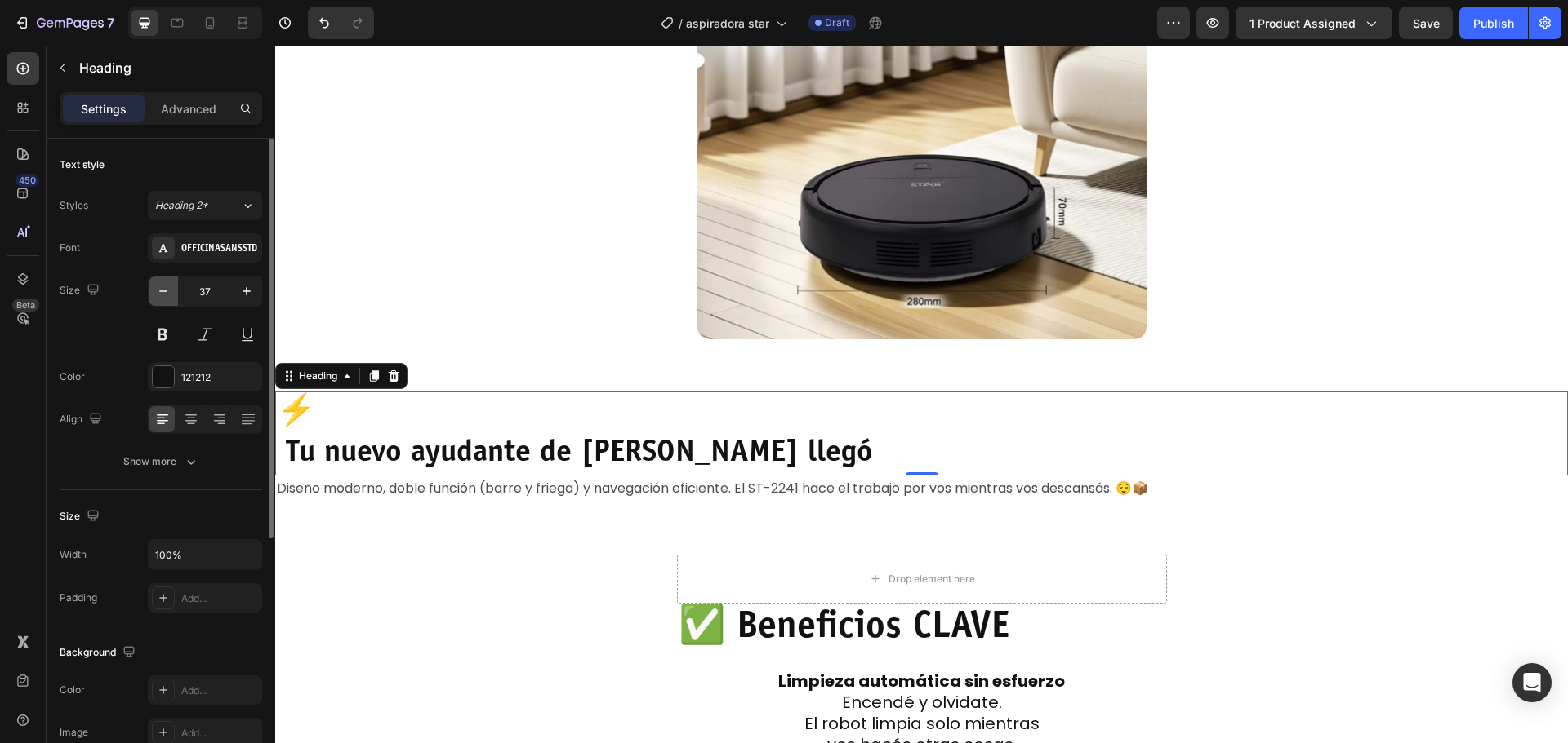
click at [157, 286] on icon "button" at bounding box center [163, 291] width 17 height 17
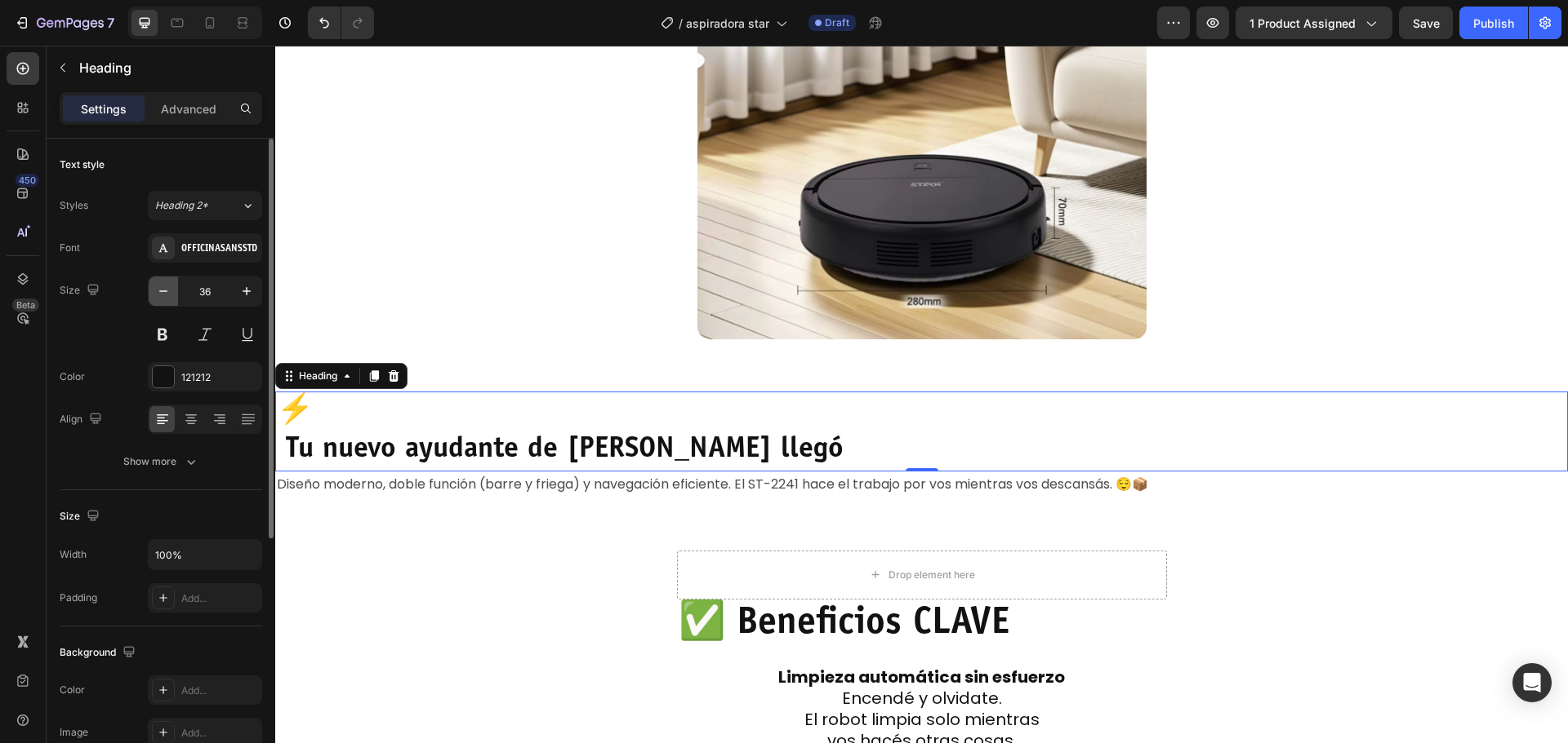
click at [157, 286] on icon "button" at bounding box center [163, 291] width 17 height 17
type input "35"
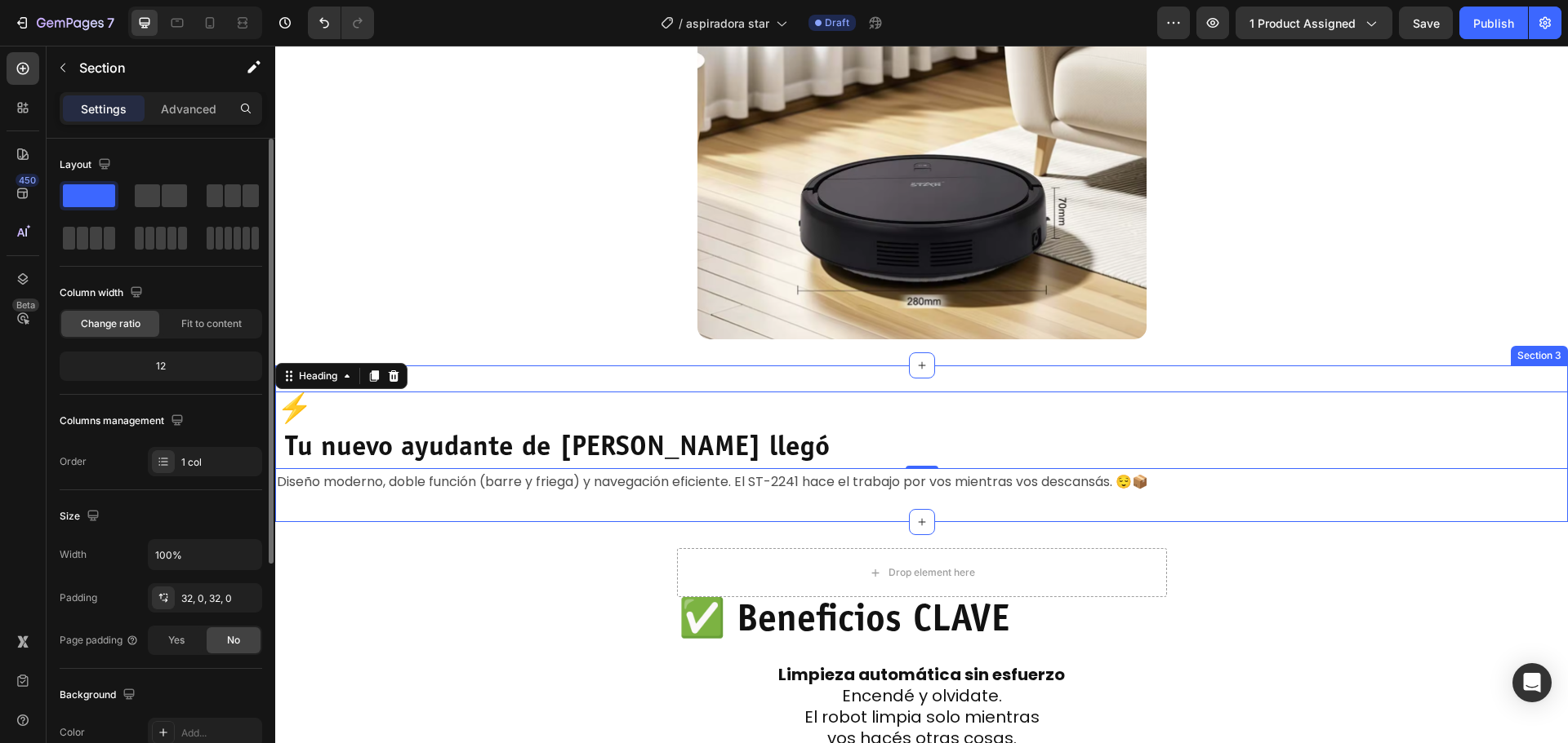
click at [351, 516] on div "⚡ Tu nuevo ayudante de limpieza llegó Heading 0 Diseño moderno, doble función (…" at bounding box center [921, 444] width 1292 height 157
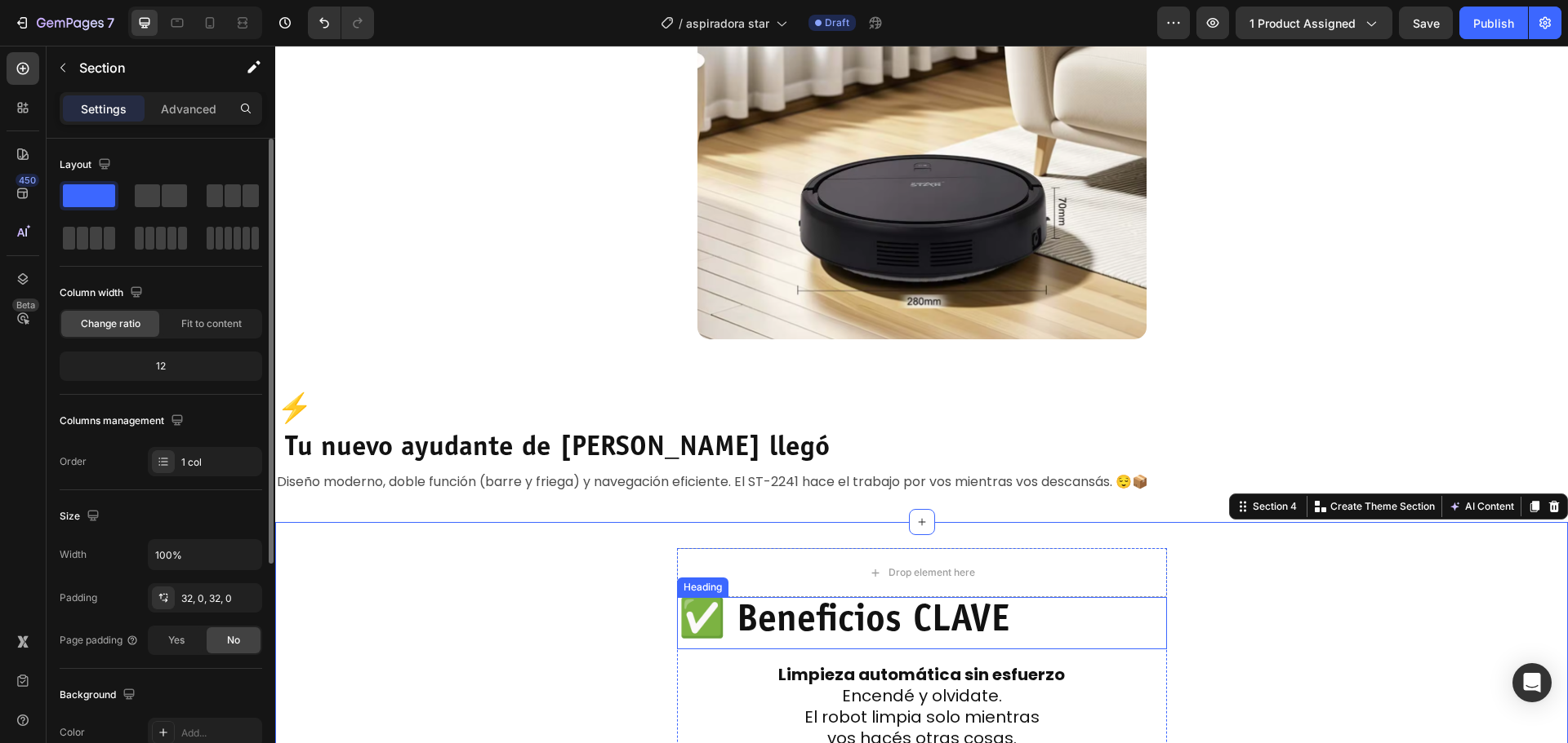
click at [849, 636] on h2 "✅ Beneficios CLAVE" at bounding box center [921, 623] width 490 height 52
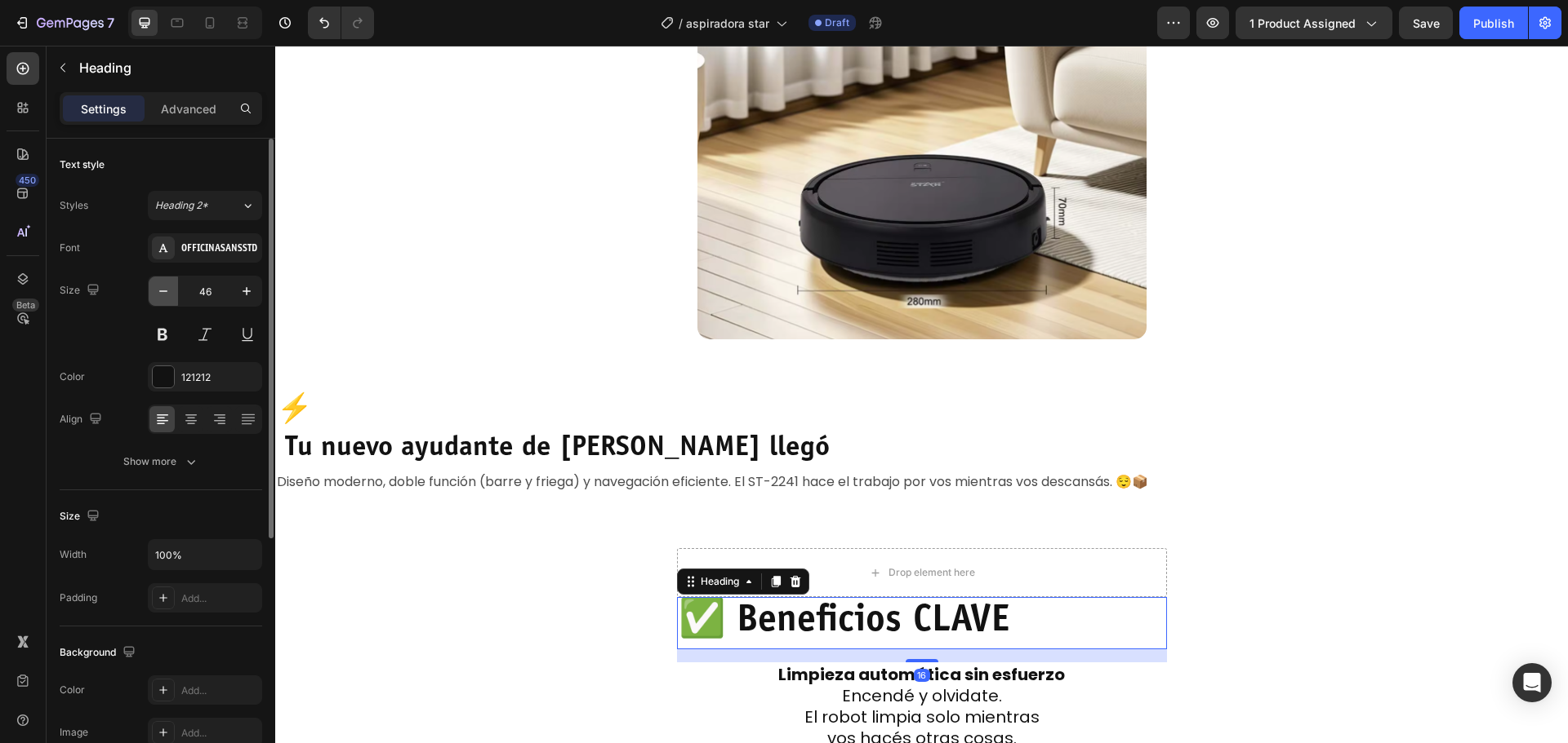
click at [164, 297] on icon "button" at bounding box center [163, 291] width 17 height 17
click at [162, 296] on icon "button" at bounding box center [163, 291] width 17 height 17
click at [162, 293] on icon "button" at bounding box center [163, 291] width 17 height 17
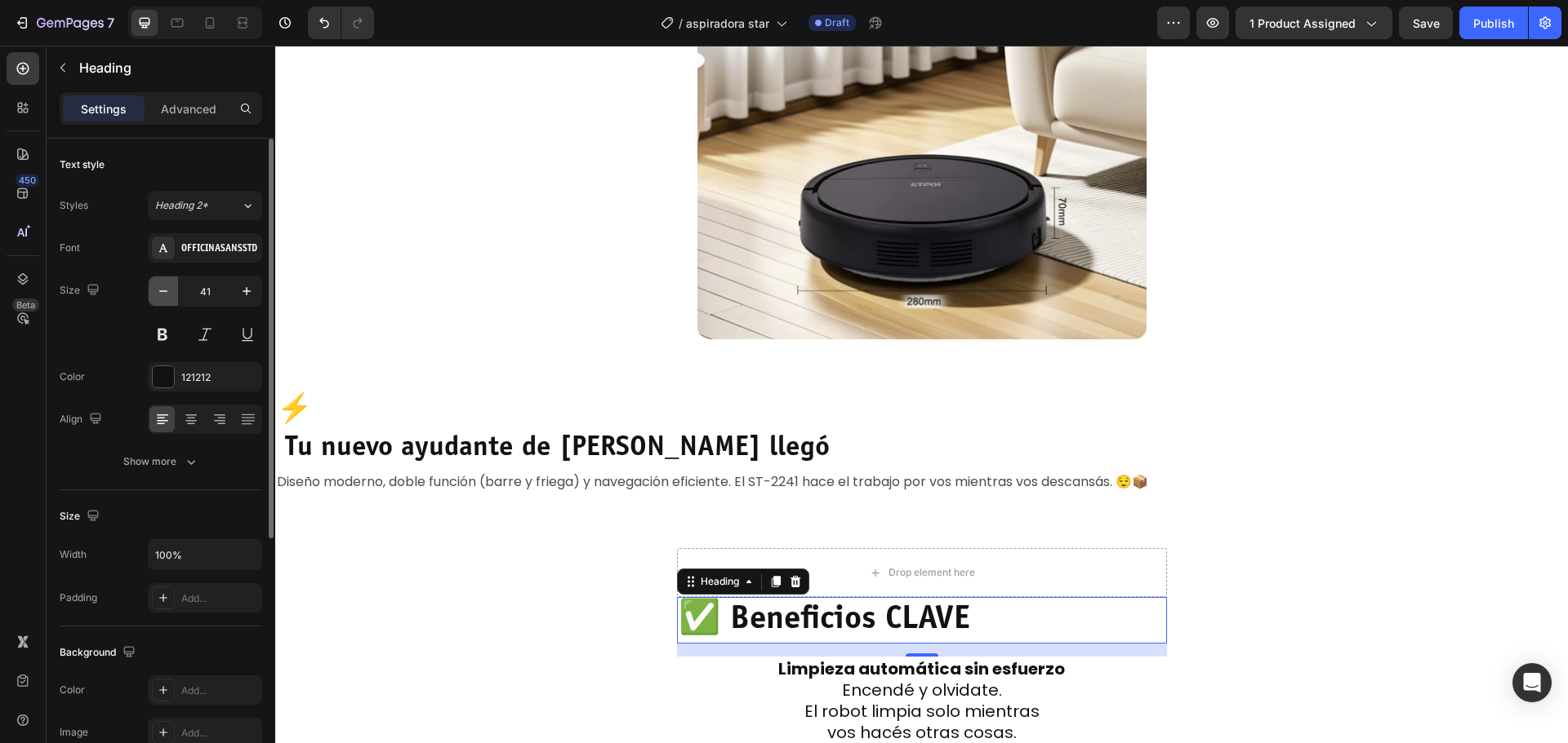
click at [162, 293] on icon "button" at bounding box center [163, 291] width 17 height 17
click at [236, 291] on button "button" at bounding box center [246, 291] width 29 height 29
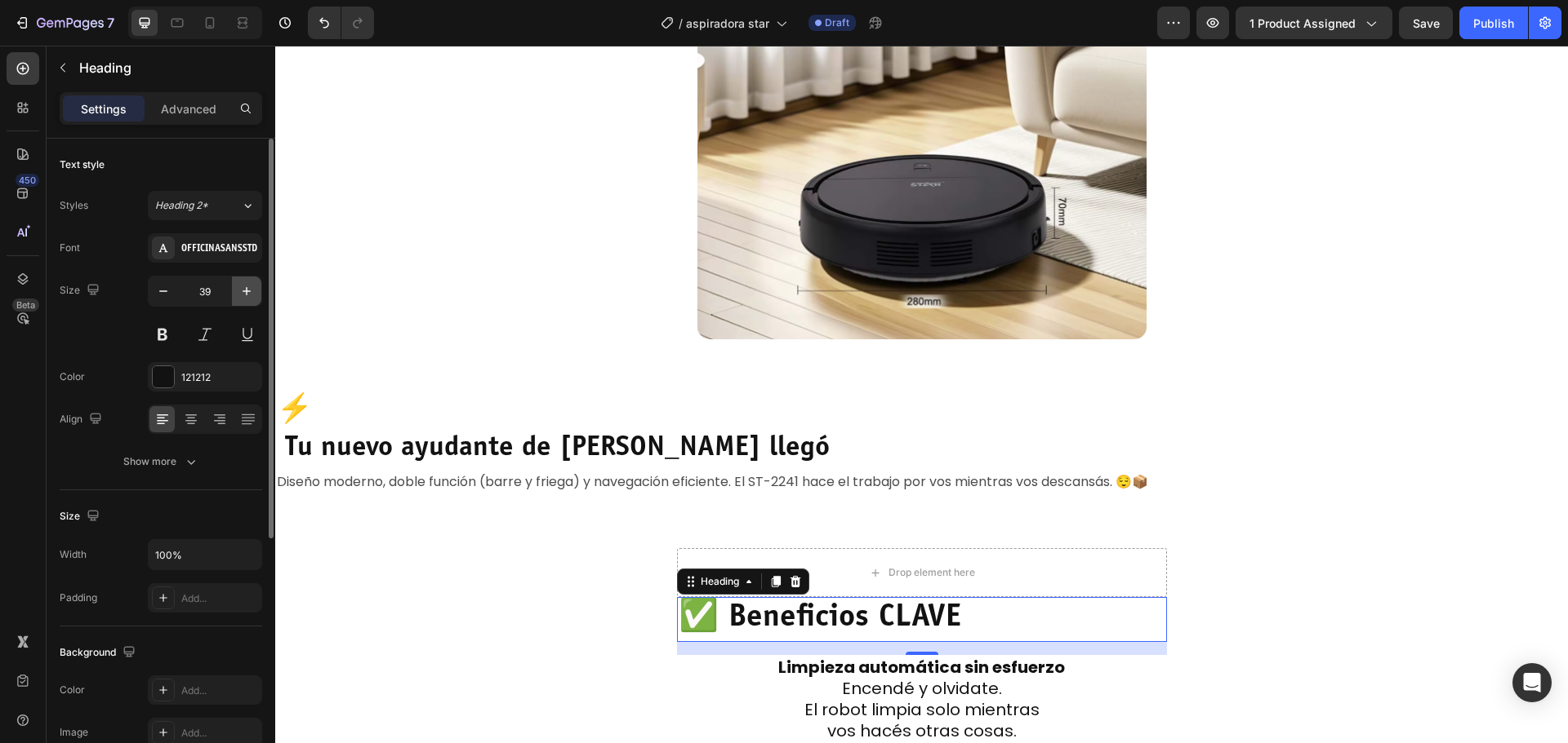
type input "40"
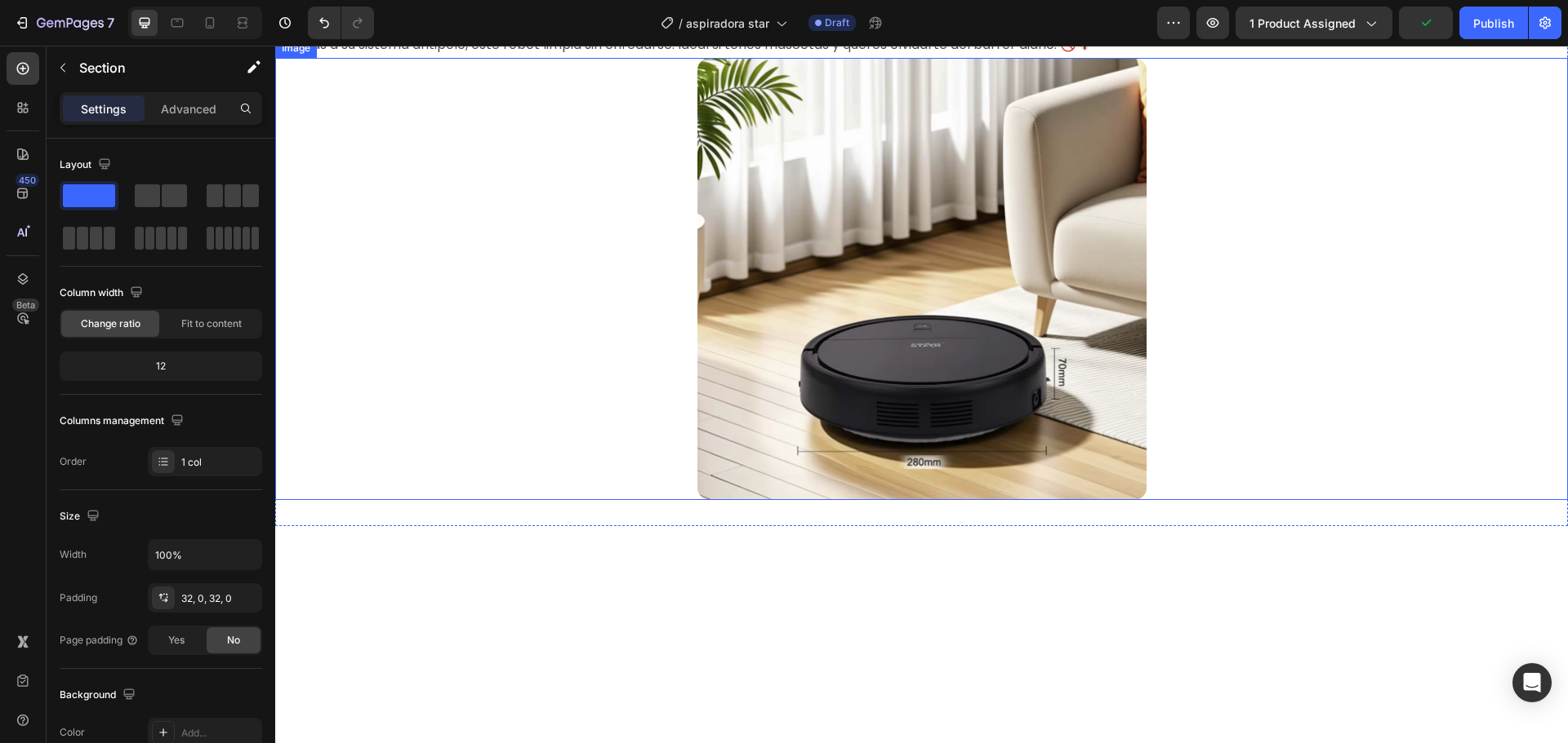
scroll to position [1535, 0]
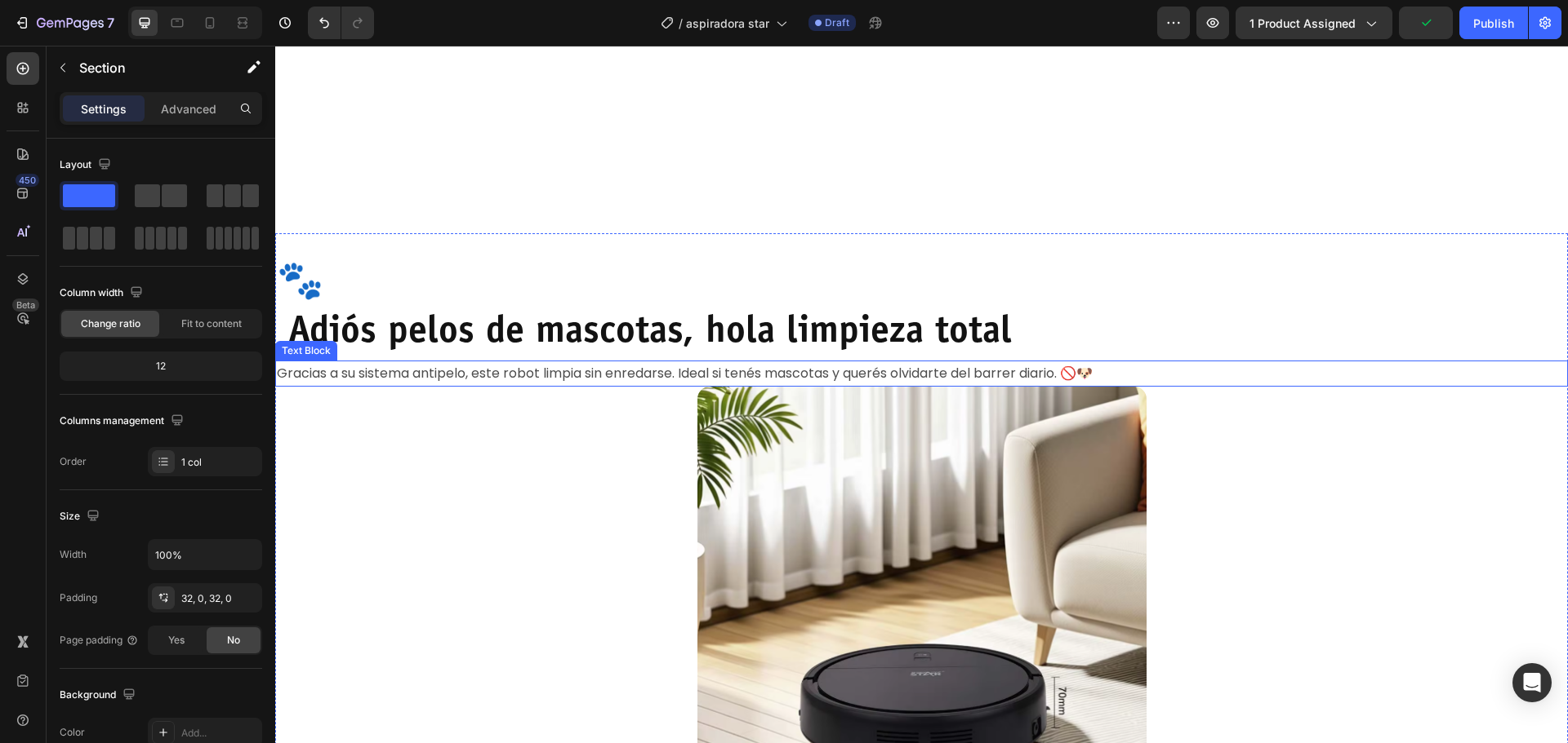
click at [509, 335] on strong "Adiós pelos de mascotas, hola limpieza total" at bounding box center [649, 334] width 723 height 38
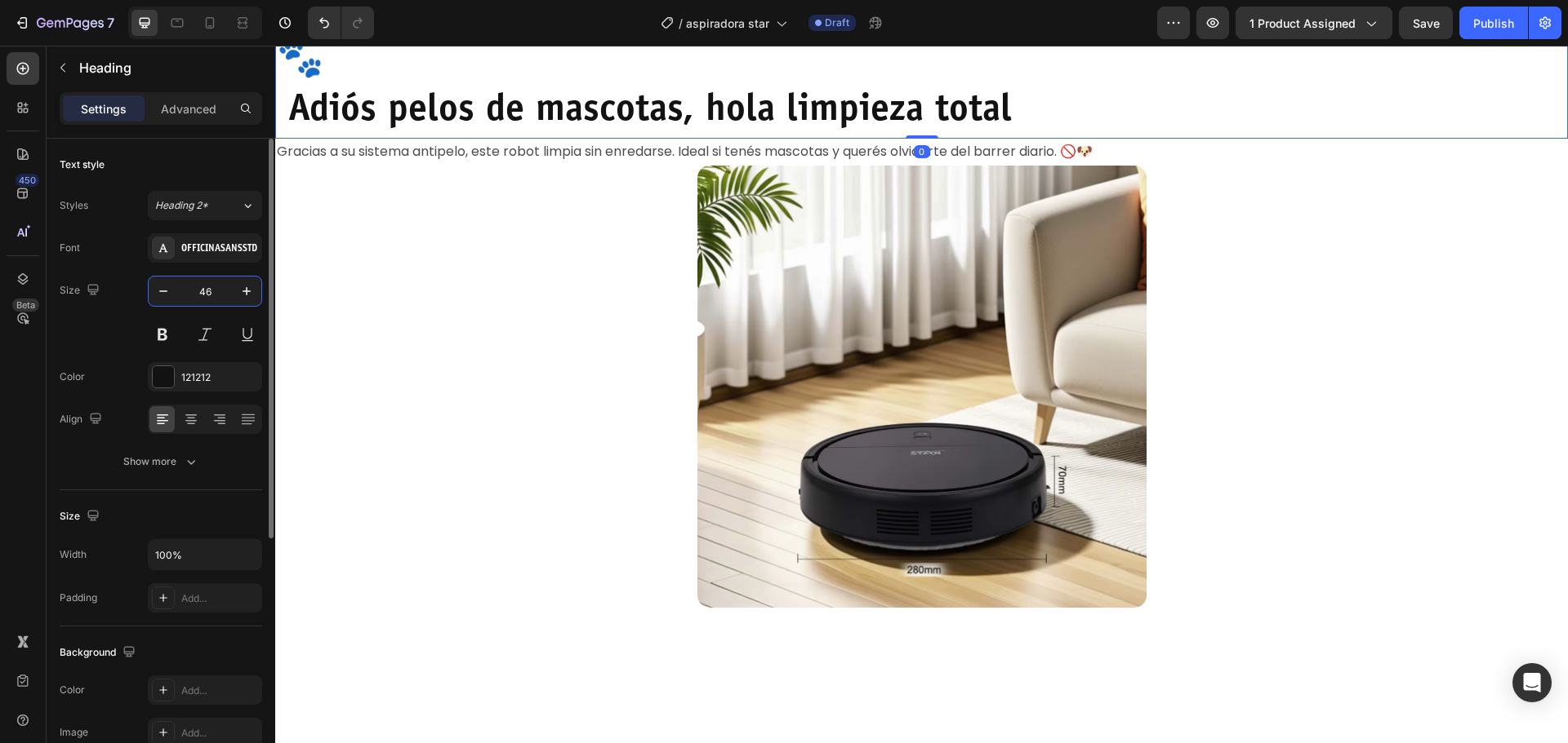
click at [213, 289] on input "46" at bounding box center [204, 291] width 54 height 29
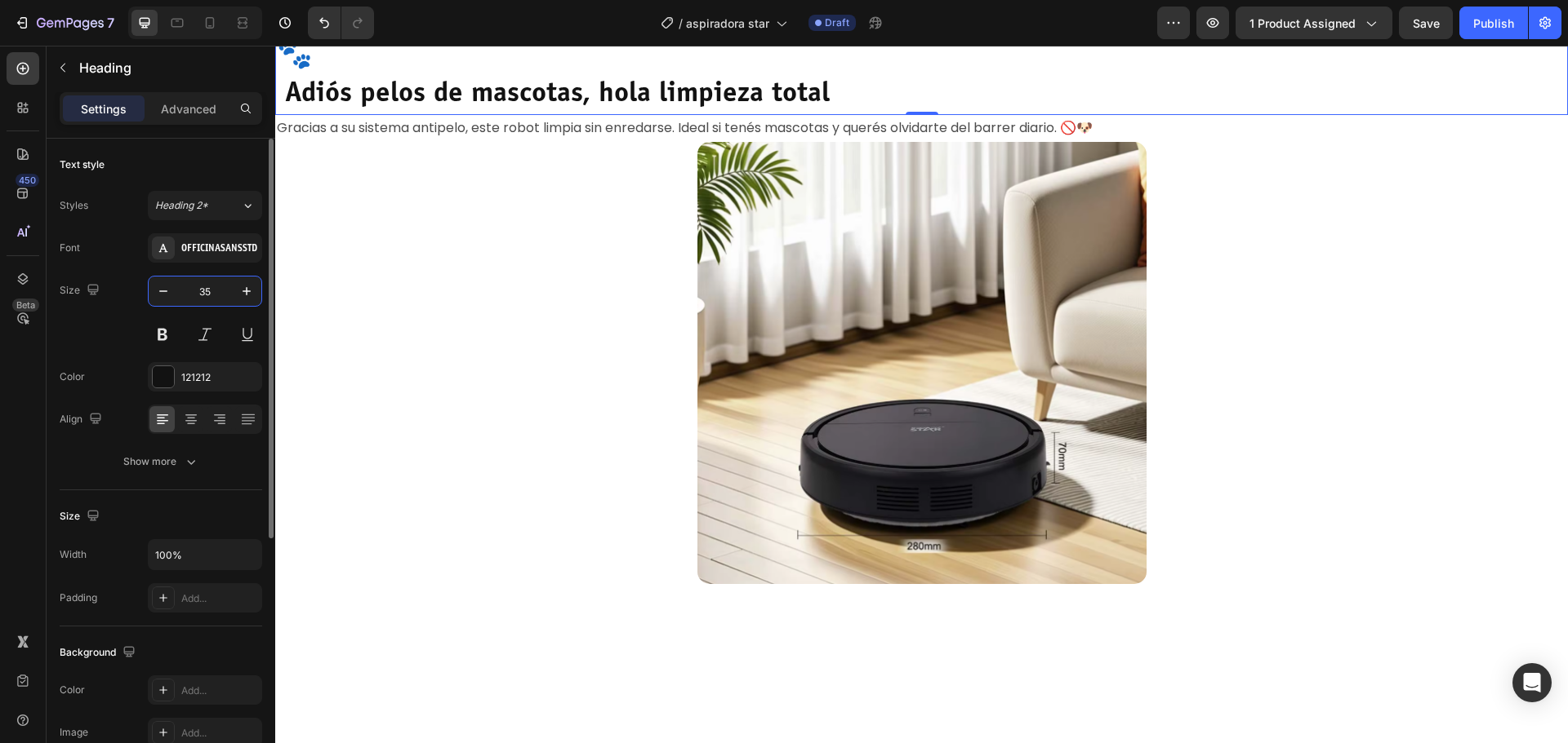
type input "35"
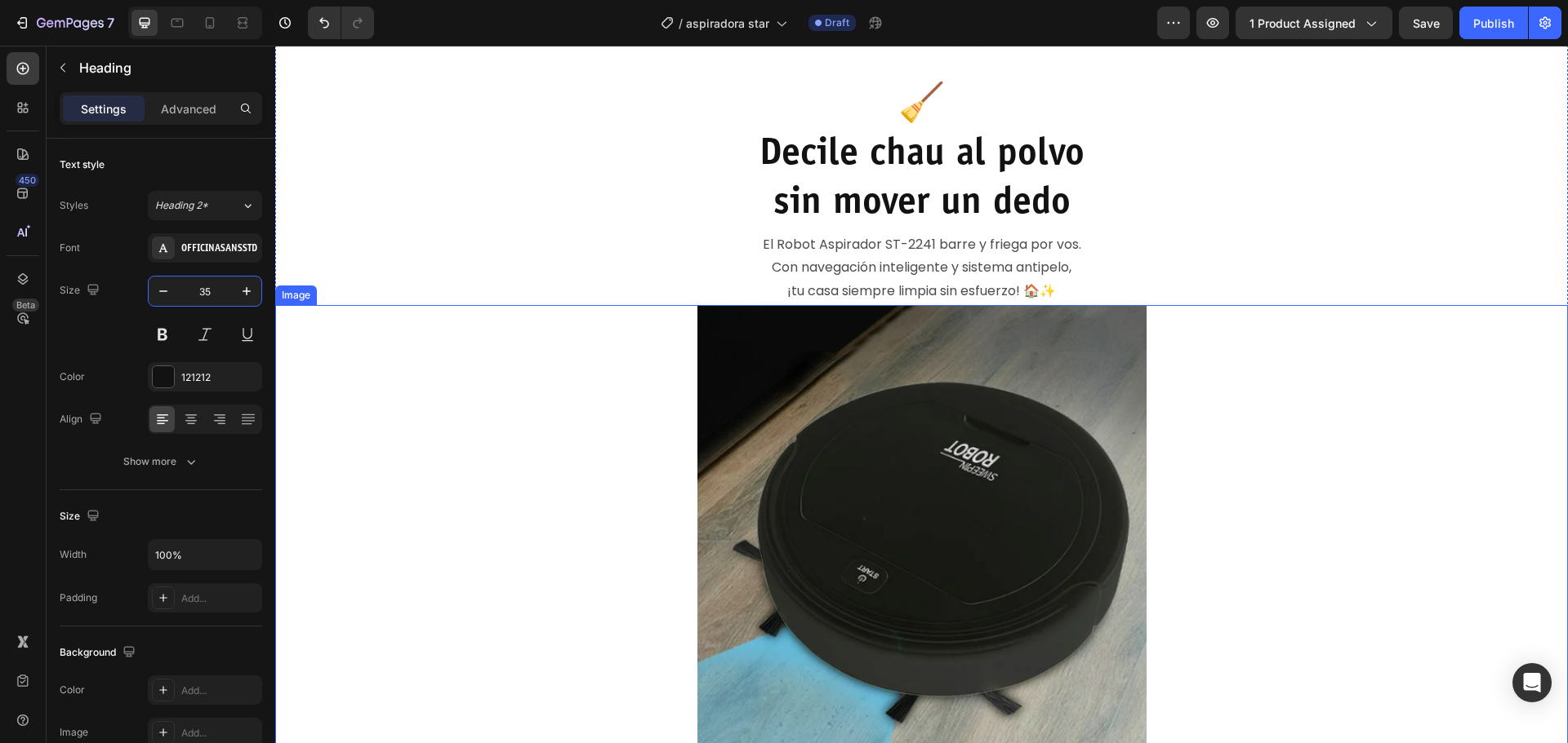
scroll to position [719, 0]
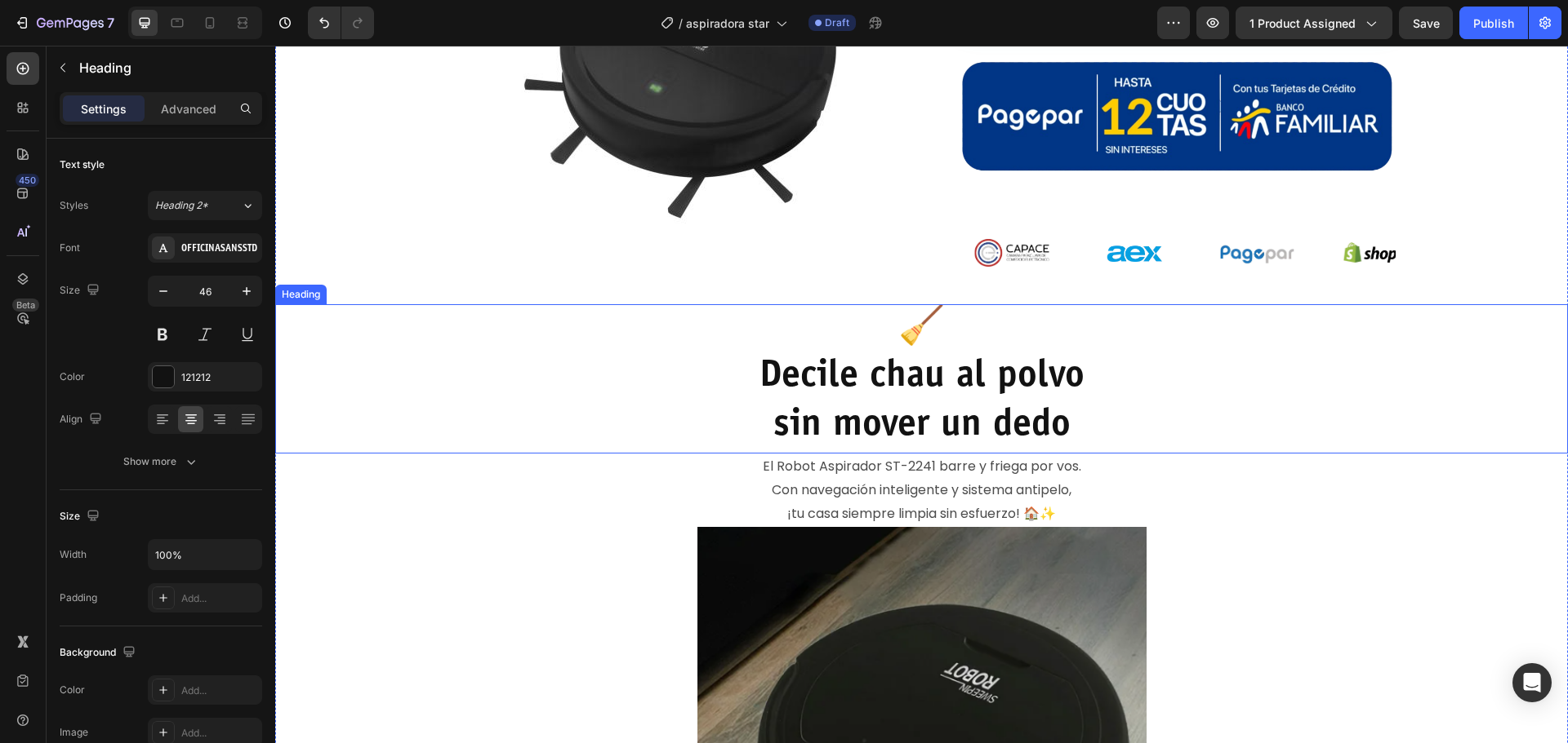
click at [944, 408] on strong "sin mover un dedo" at bounding box center [921, 426] width 297 height 38
click at [221, 296] on input "46" at bounding box center [204, 291] width 54 height 29
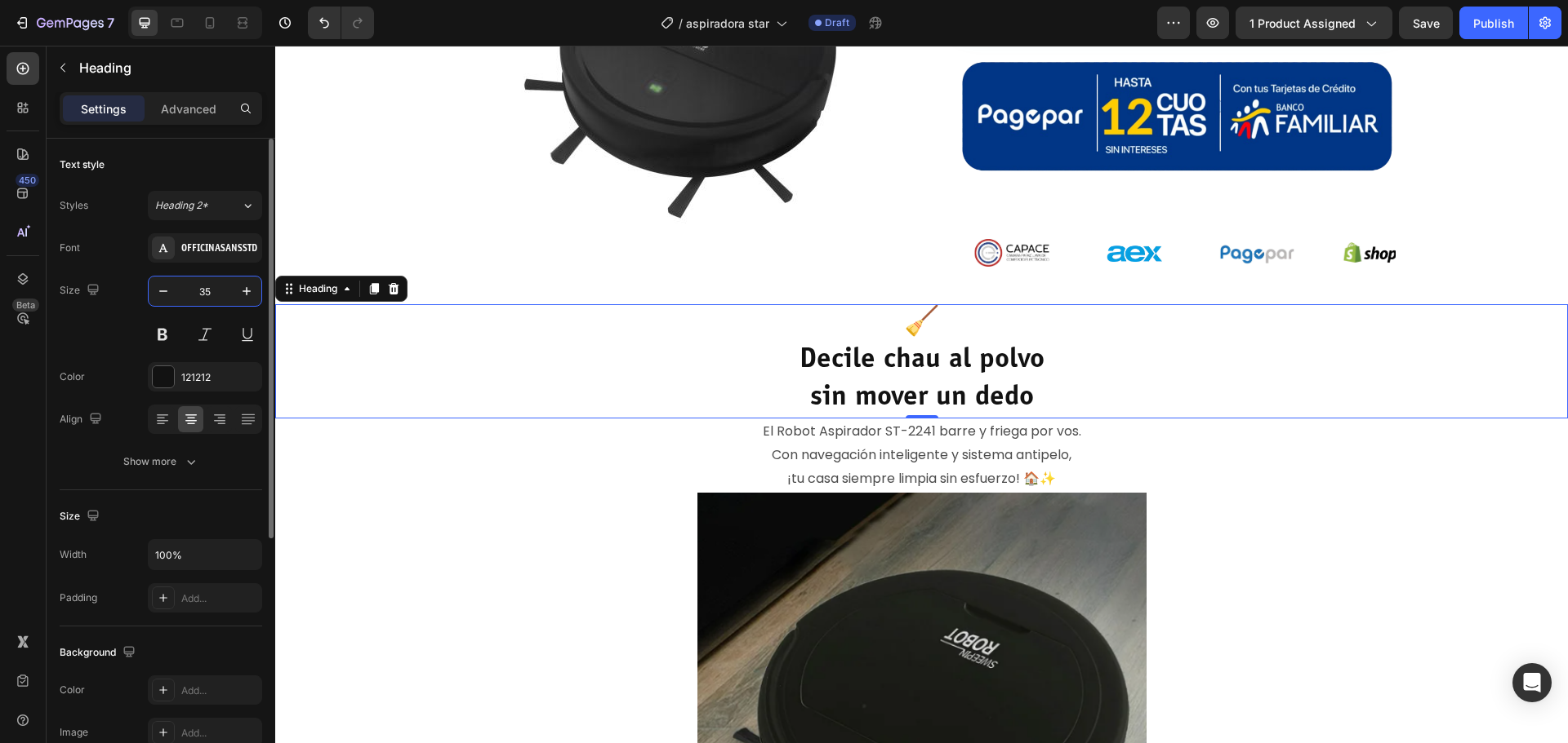
type input "35"
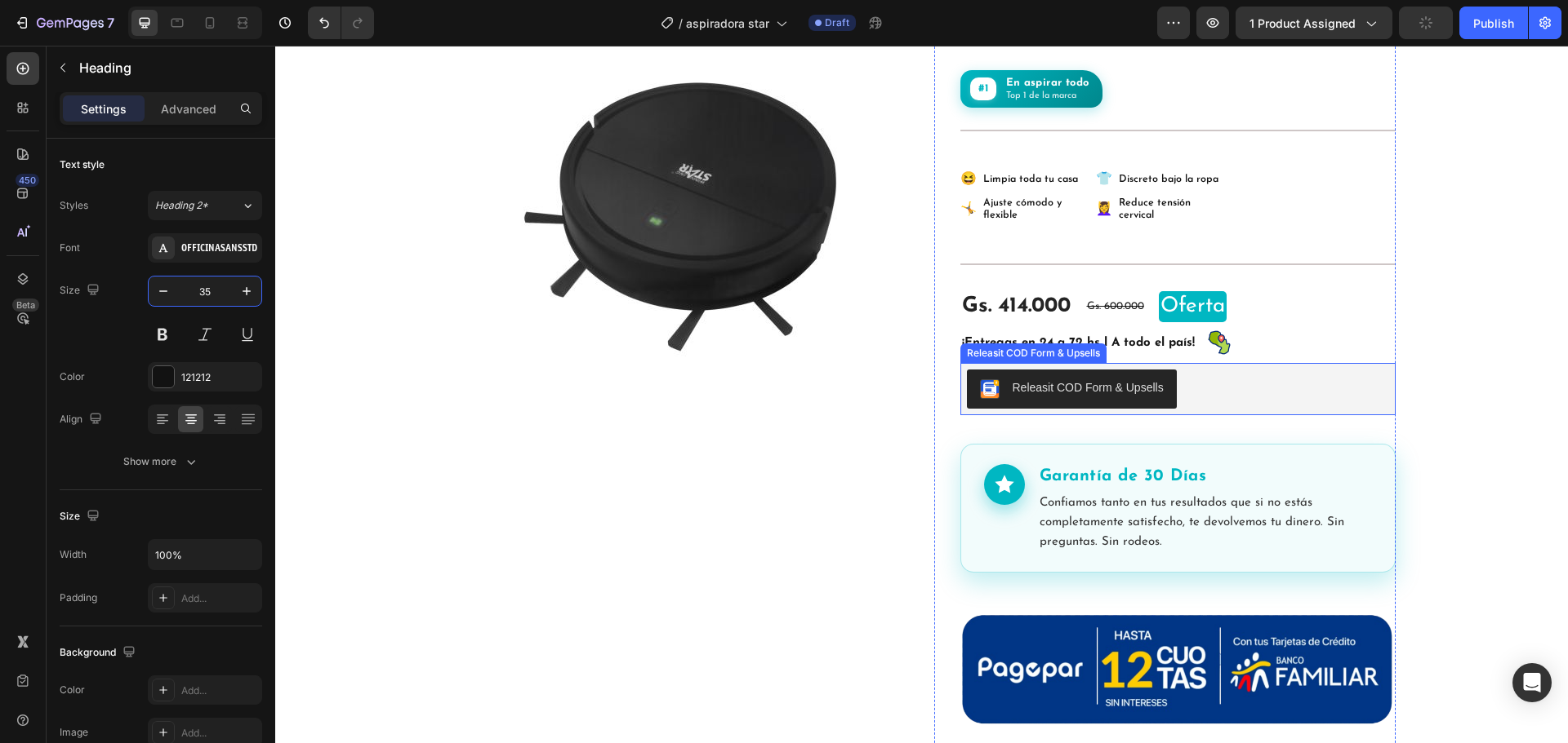
scroll to position [0, 0]
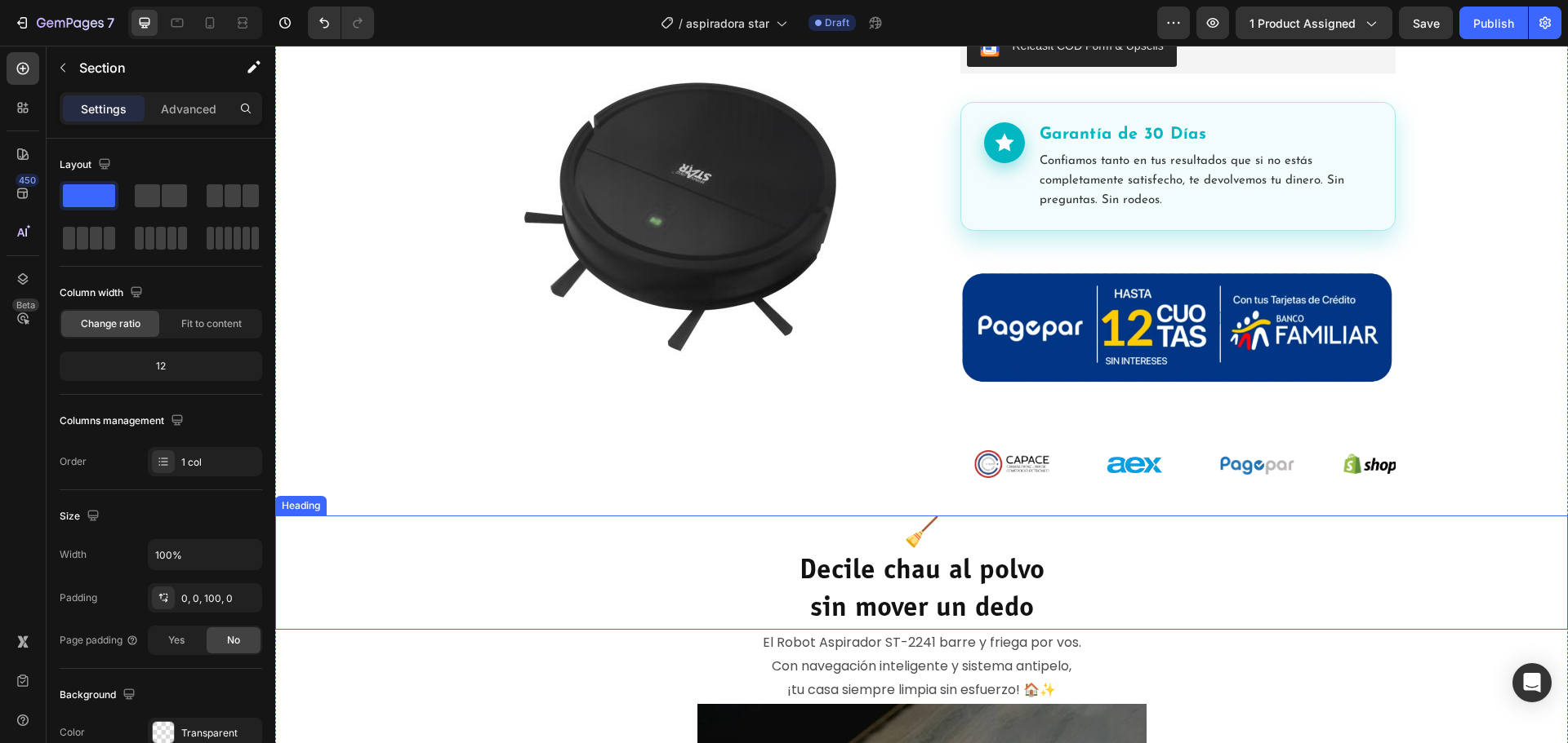
scroll to position [489, 0]
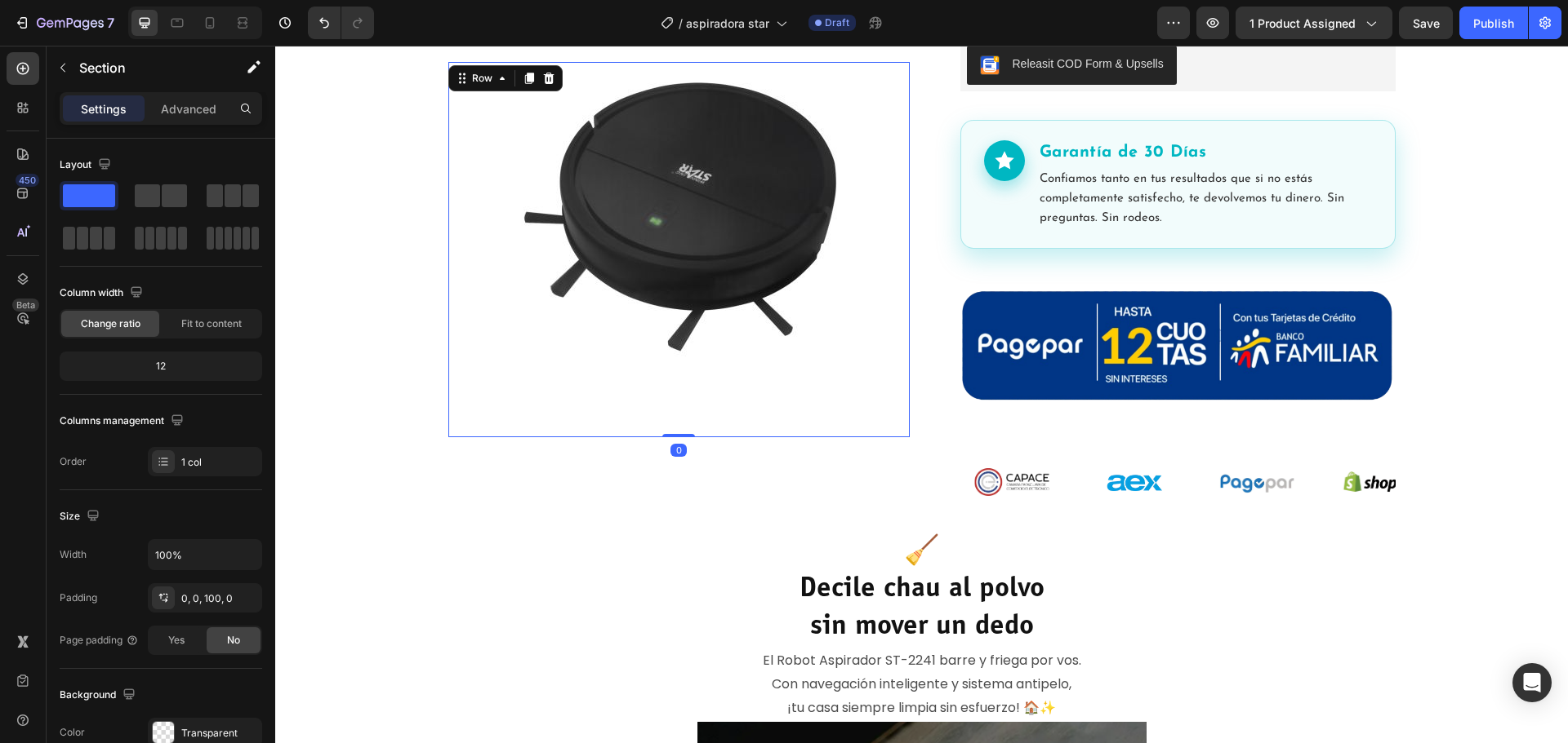
click at [777, 423] on div "Product Images" at bounding box center [679, 249] width 462 height 375
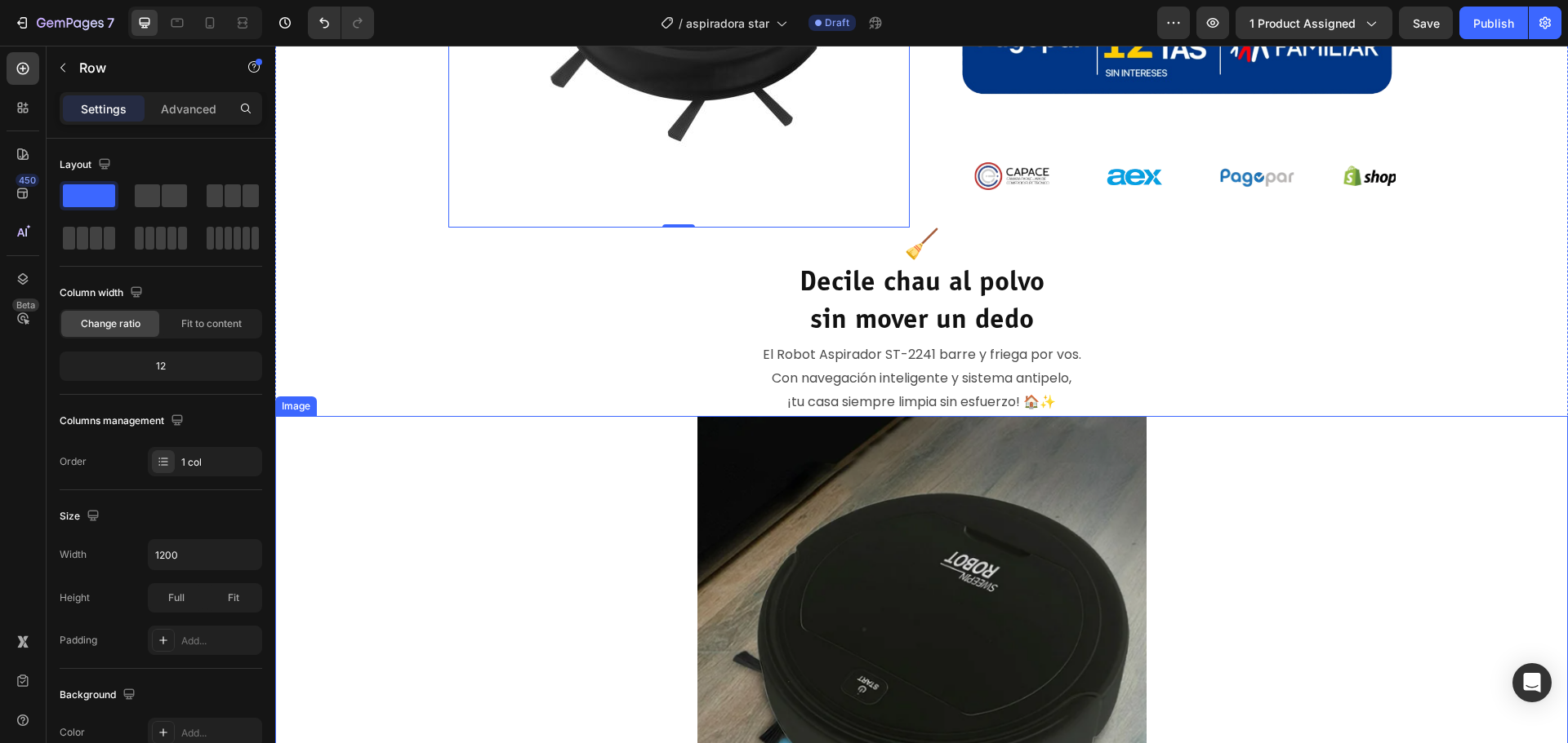
scroll to position [816, 0]
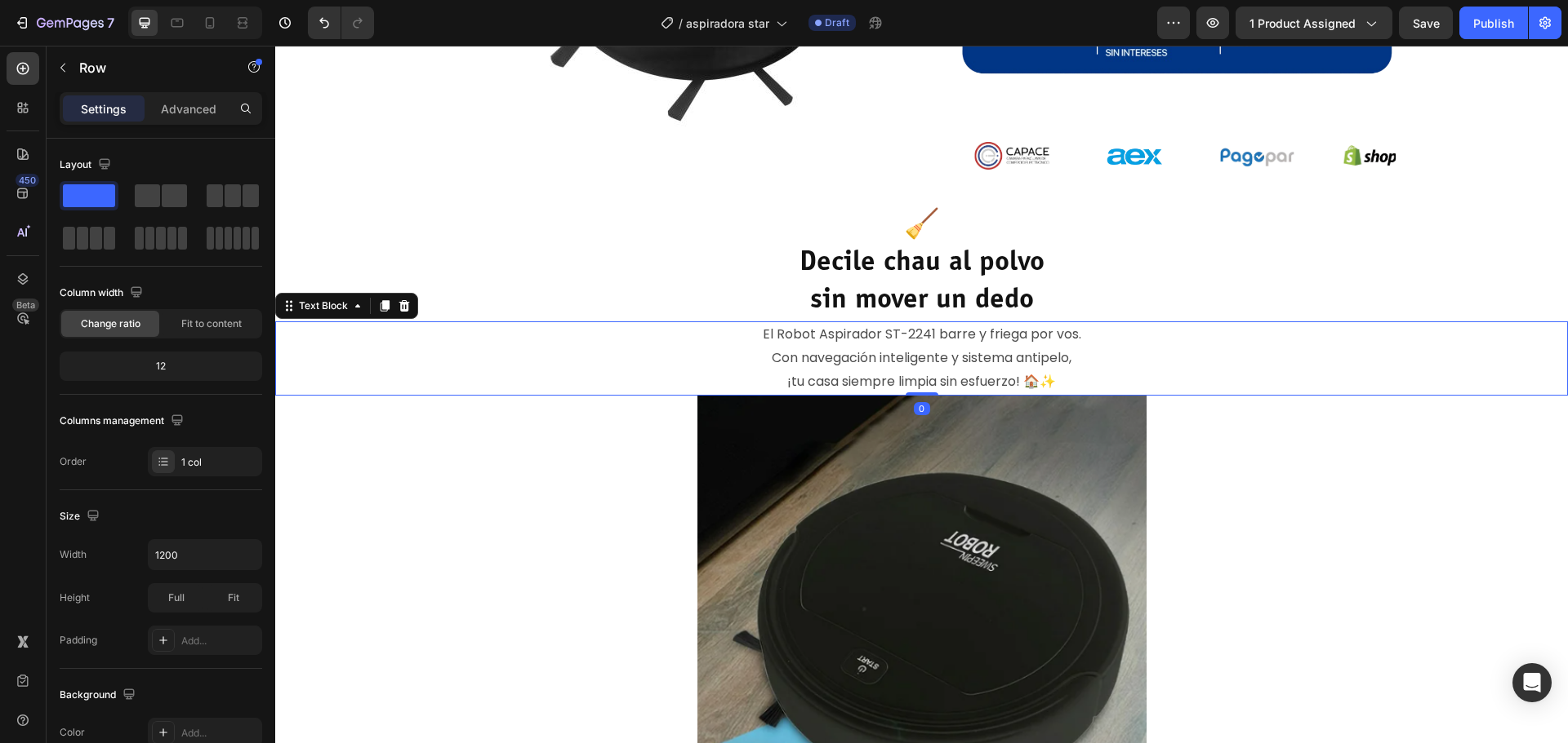
click at [307, 349] on p "Con navegación inteligente y sistema antipelo," at bounding box center [921, 358] width 1290 height 24
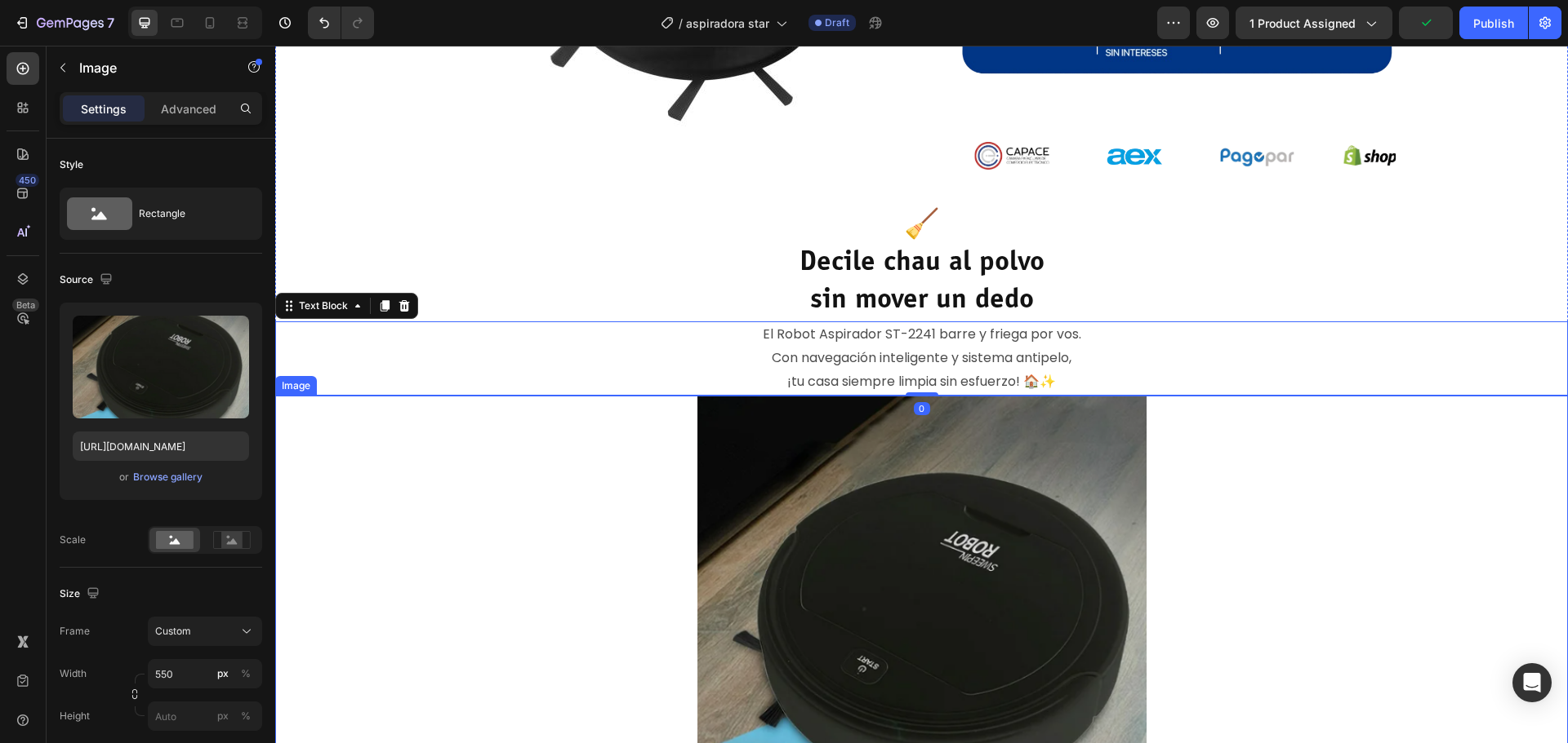
click at [374, 522] on div at bounding box center [921, 616] width 1292 height 441
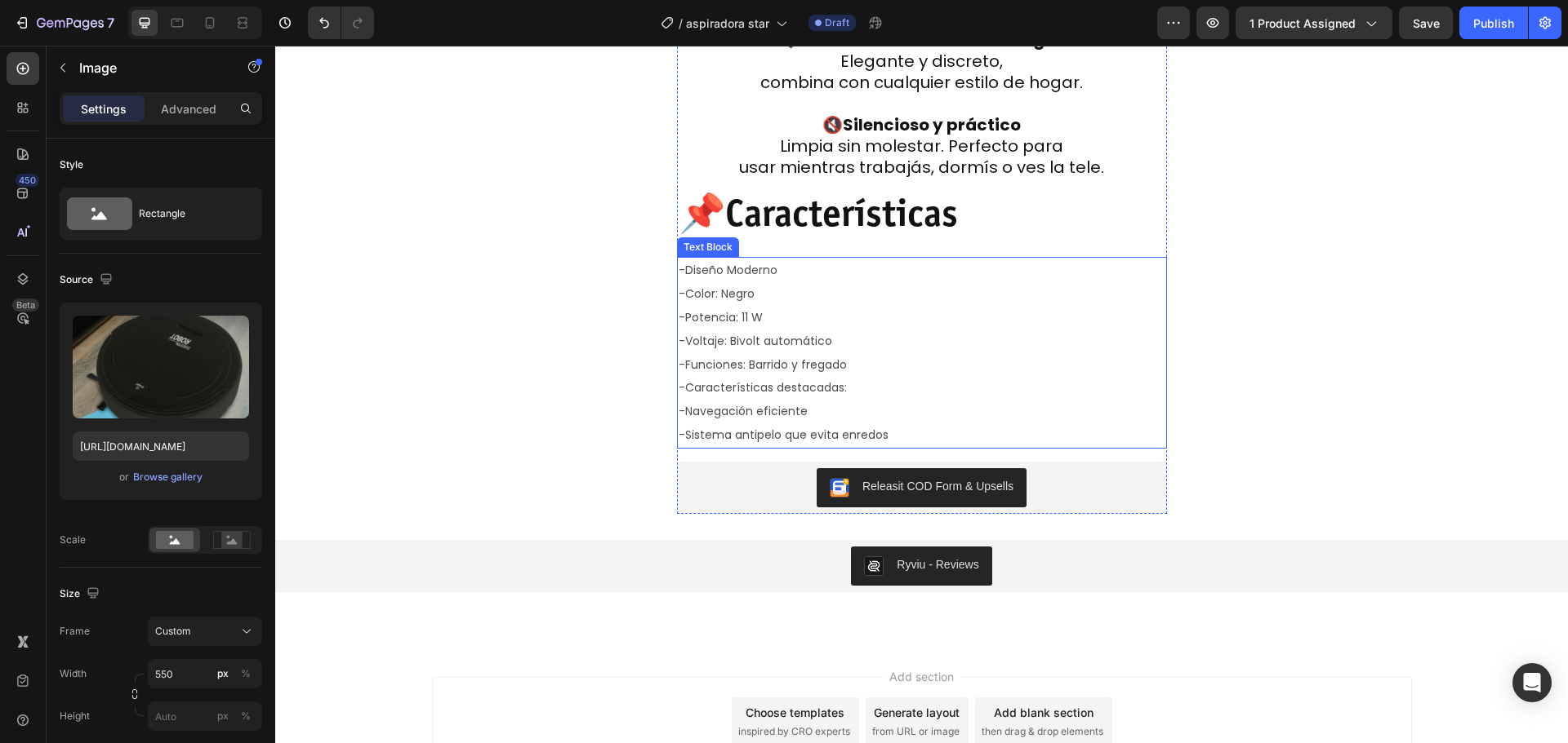
scroll to position [2935, 0]
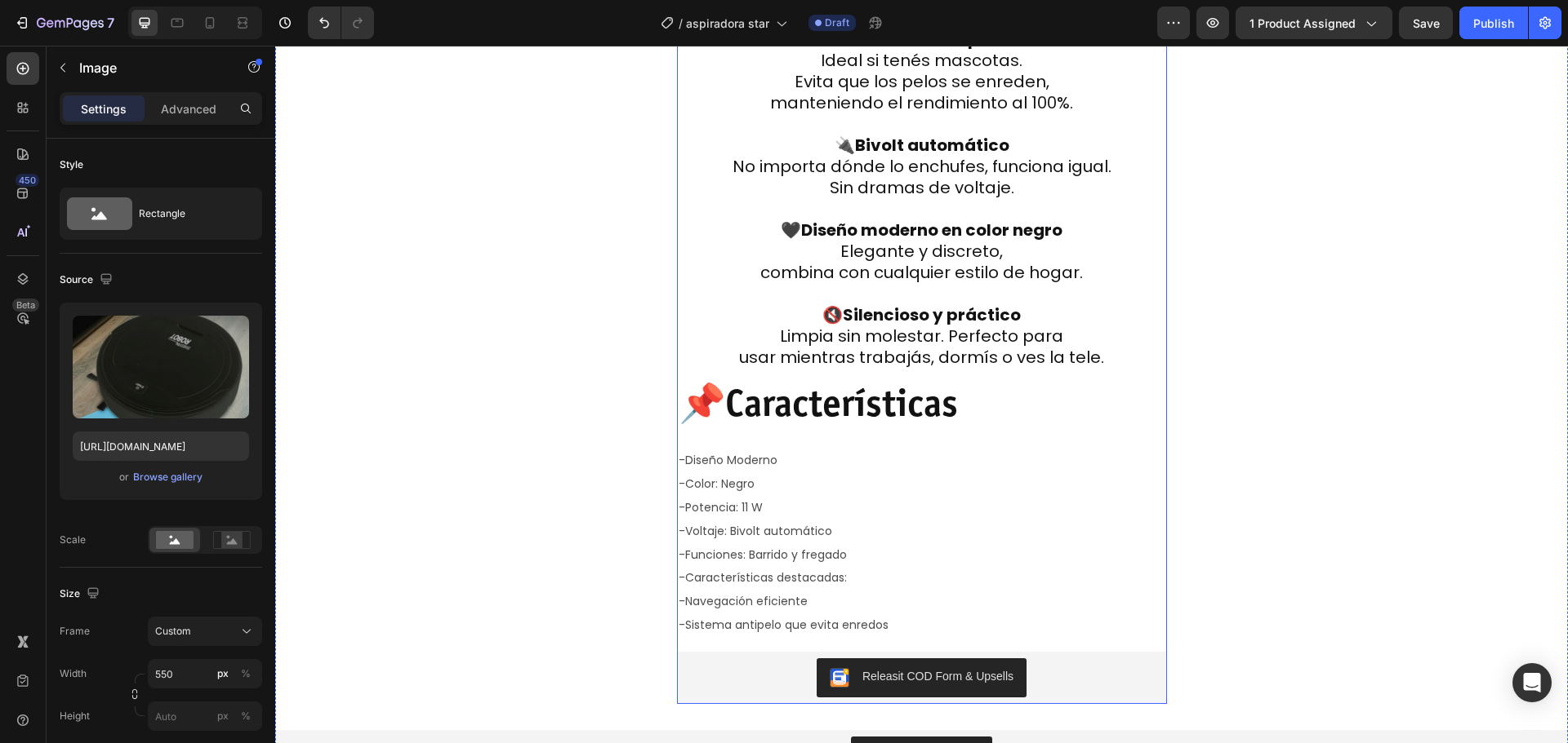
click at [900, 374] on div "✅ Beneficios CLAVE Heading Limpieza automática sin esfuerzo Encendé y olvidate.…" at bounding box center [921, 166] width 490 height 1076
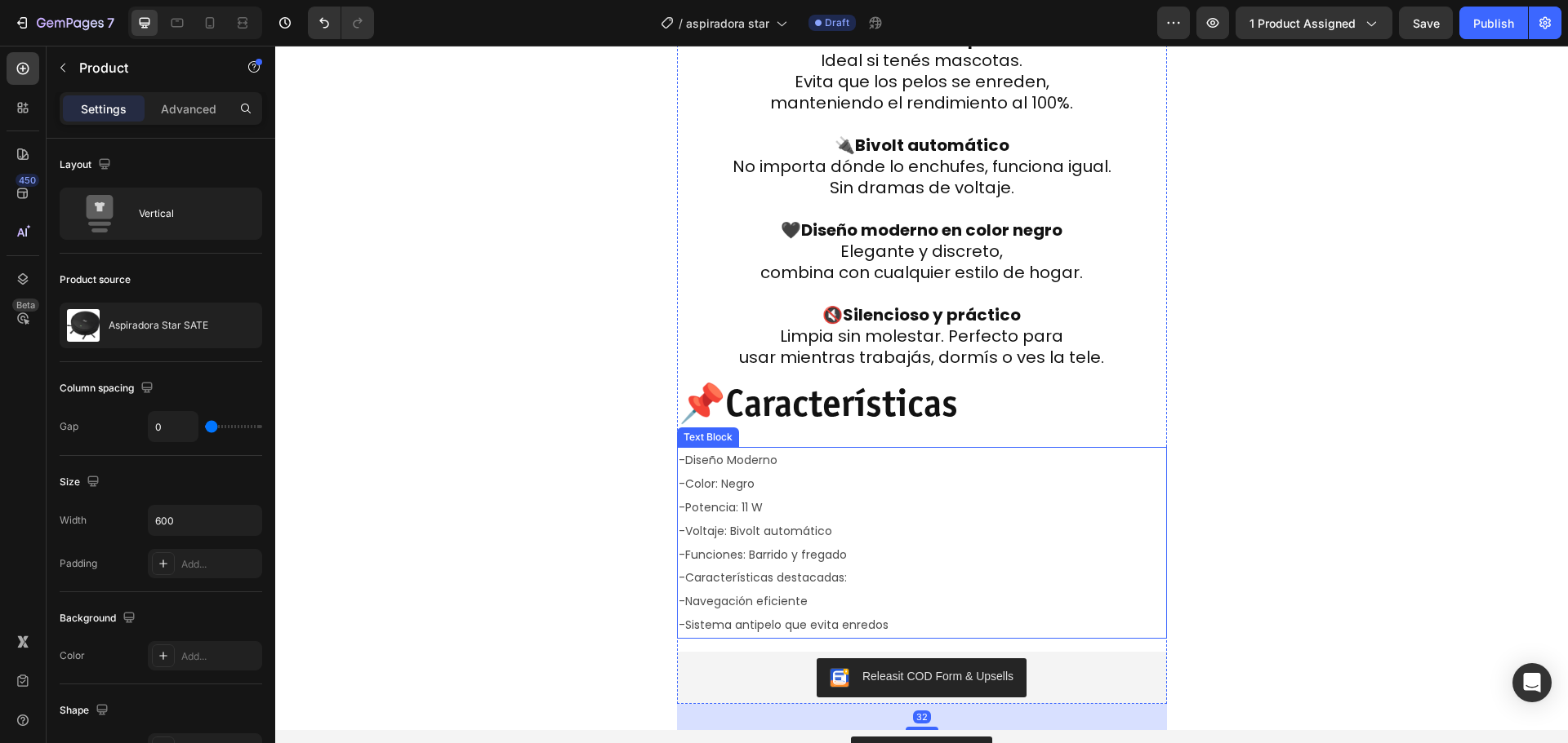
click at [943, 421] on strong "Características" at bounding box center [841, 408] width 233 height 38
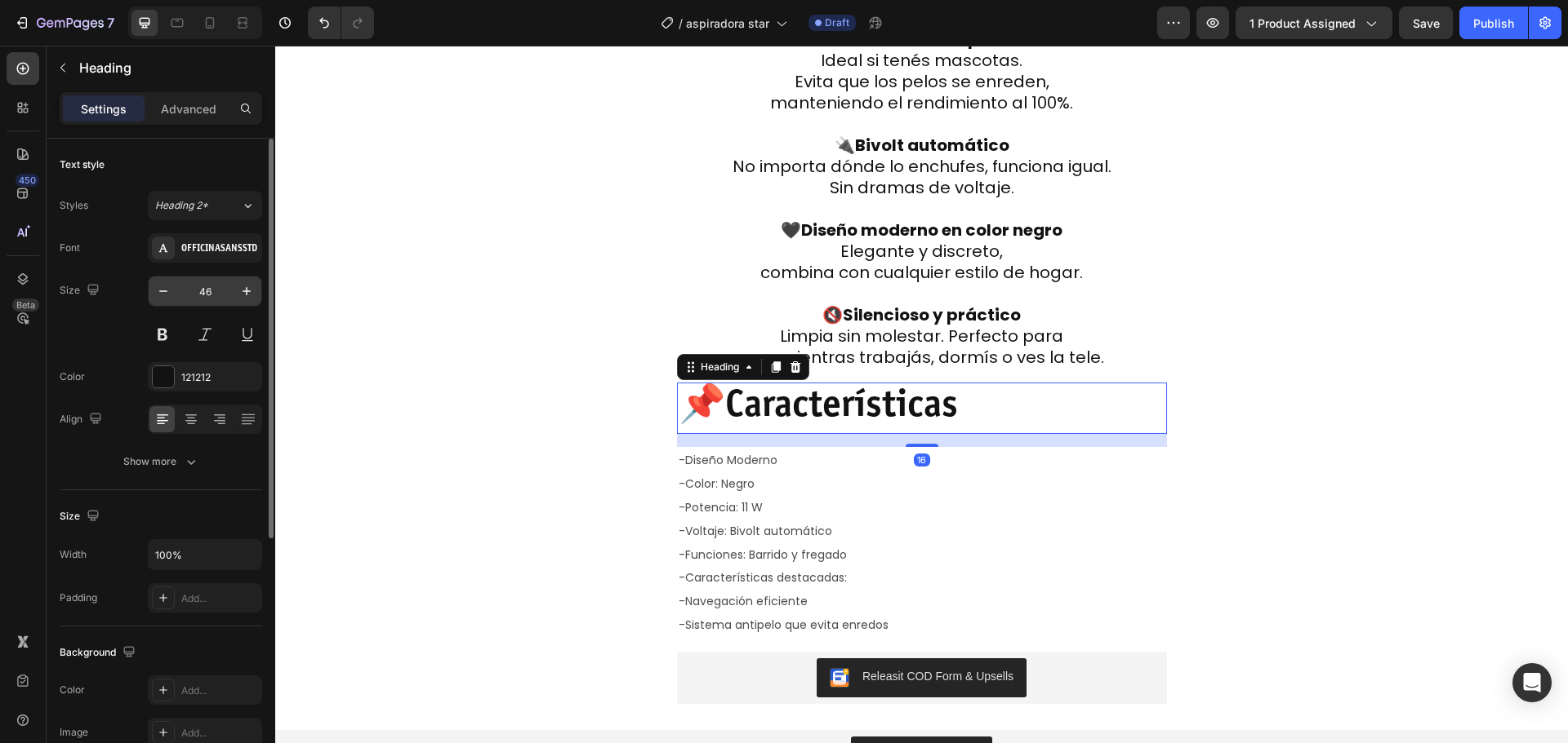
click at [220, 296] on input "46" at bounding box center [204, 291] width 54 height 29
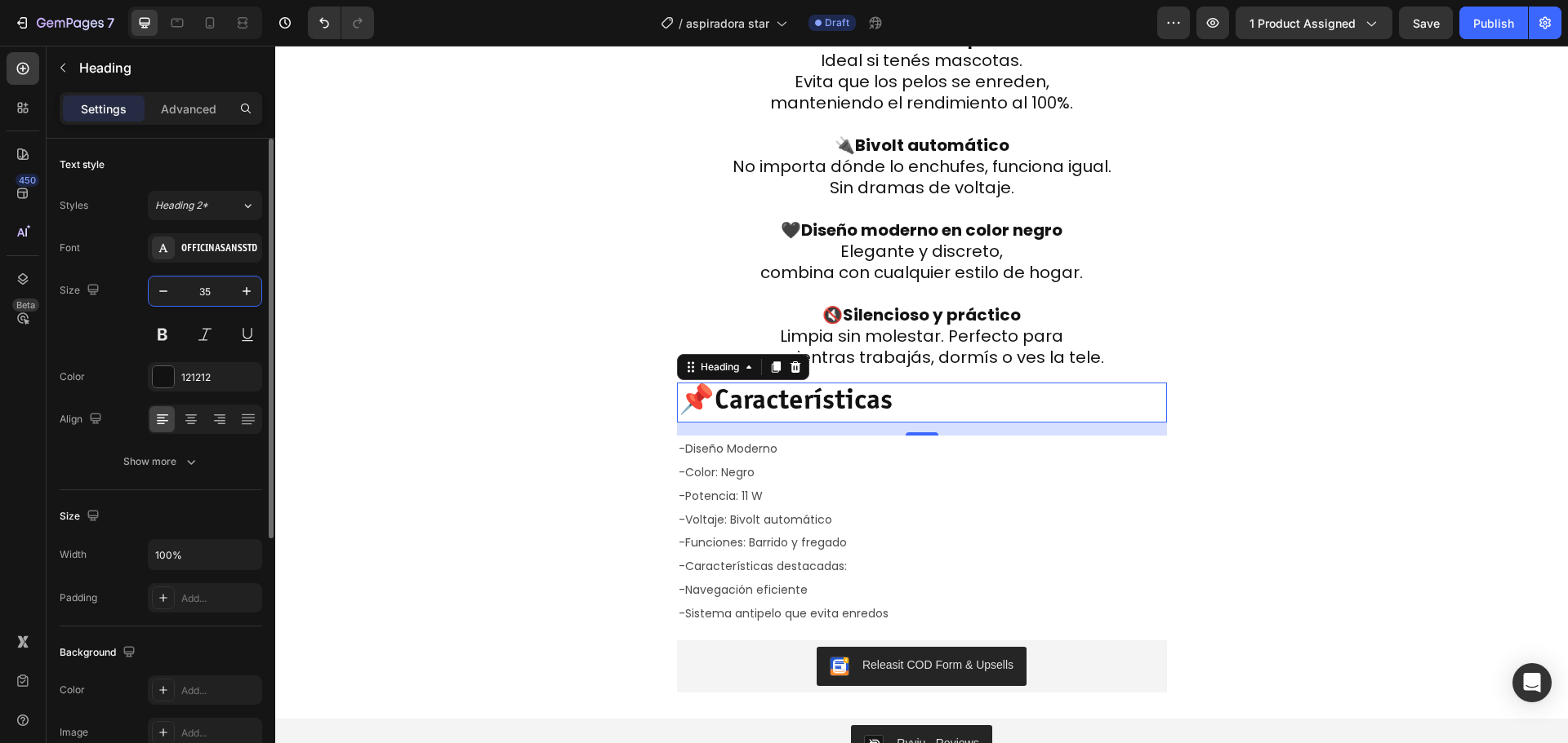
type input "35"
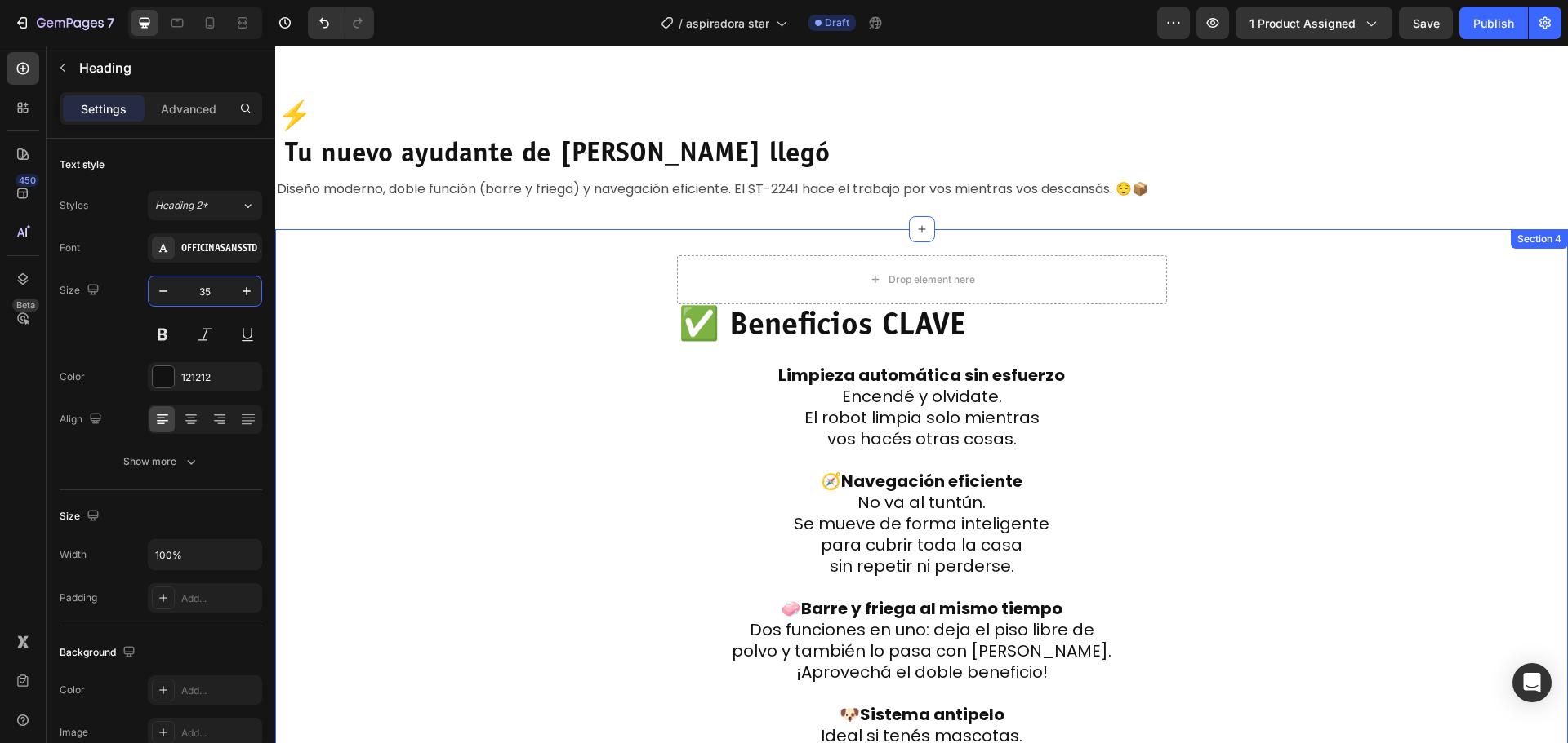
scroll to position [2027, 0]
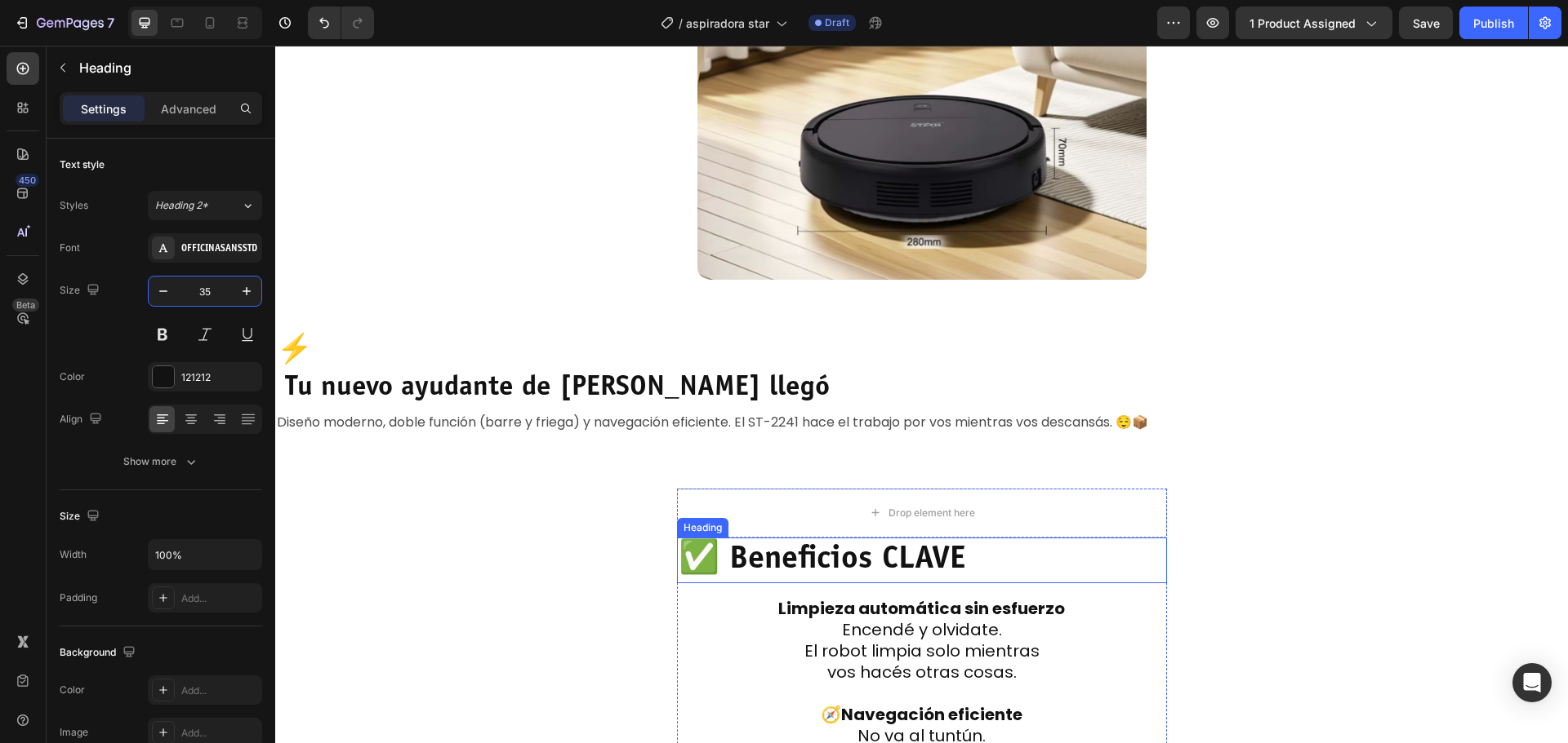
click at [946, 569] on h2 "✅ Beneficios CLAVE" at bounding box center [921, 561] width 490 height 46
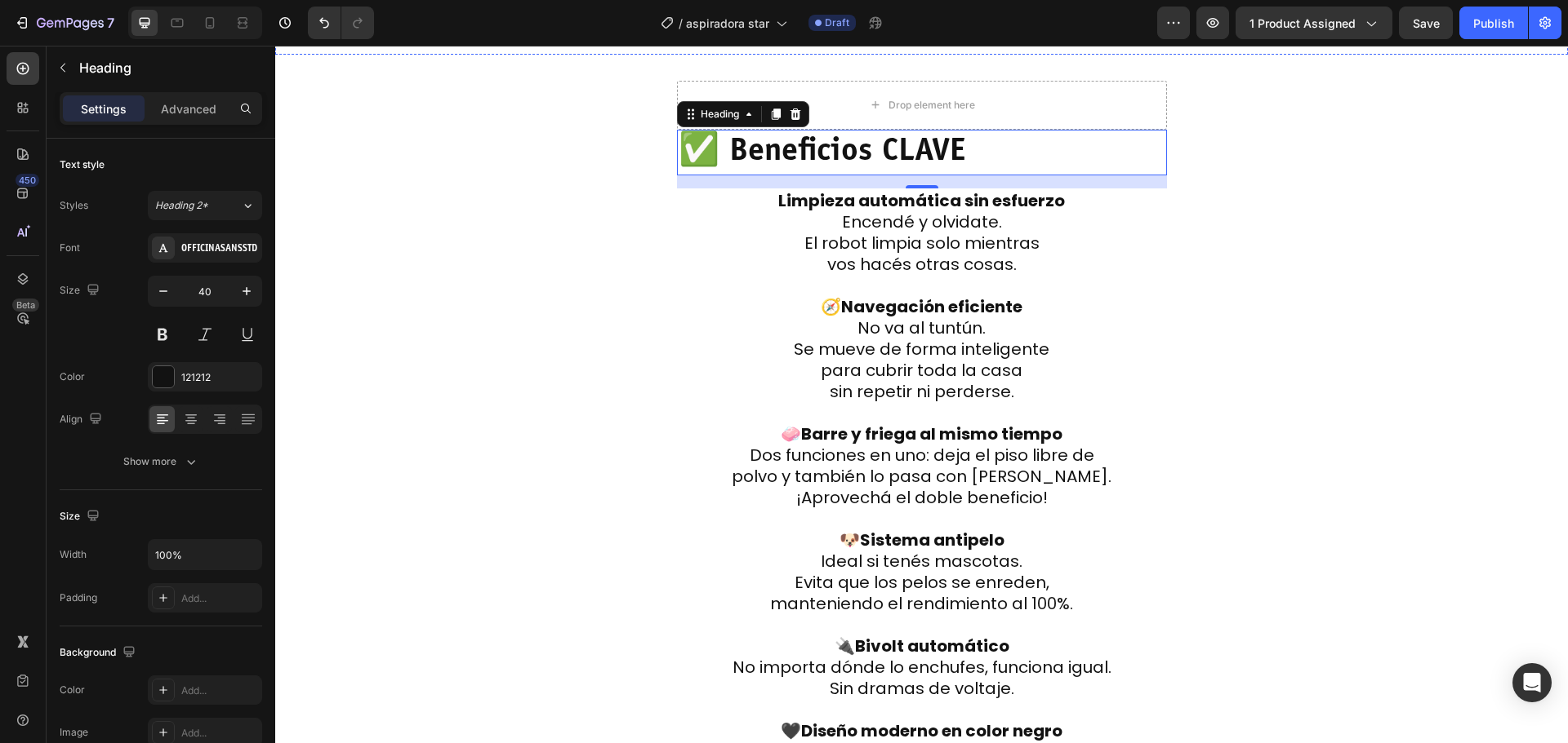
click at [608, 463] on div "Drop element here ✅ Beneficios CLAVE Heading 16 Limpieza automática sin esfuerz…" at bounding box center [921, 689] width 1292 height 1217
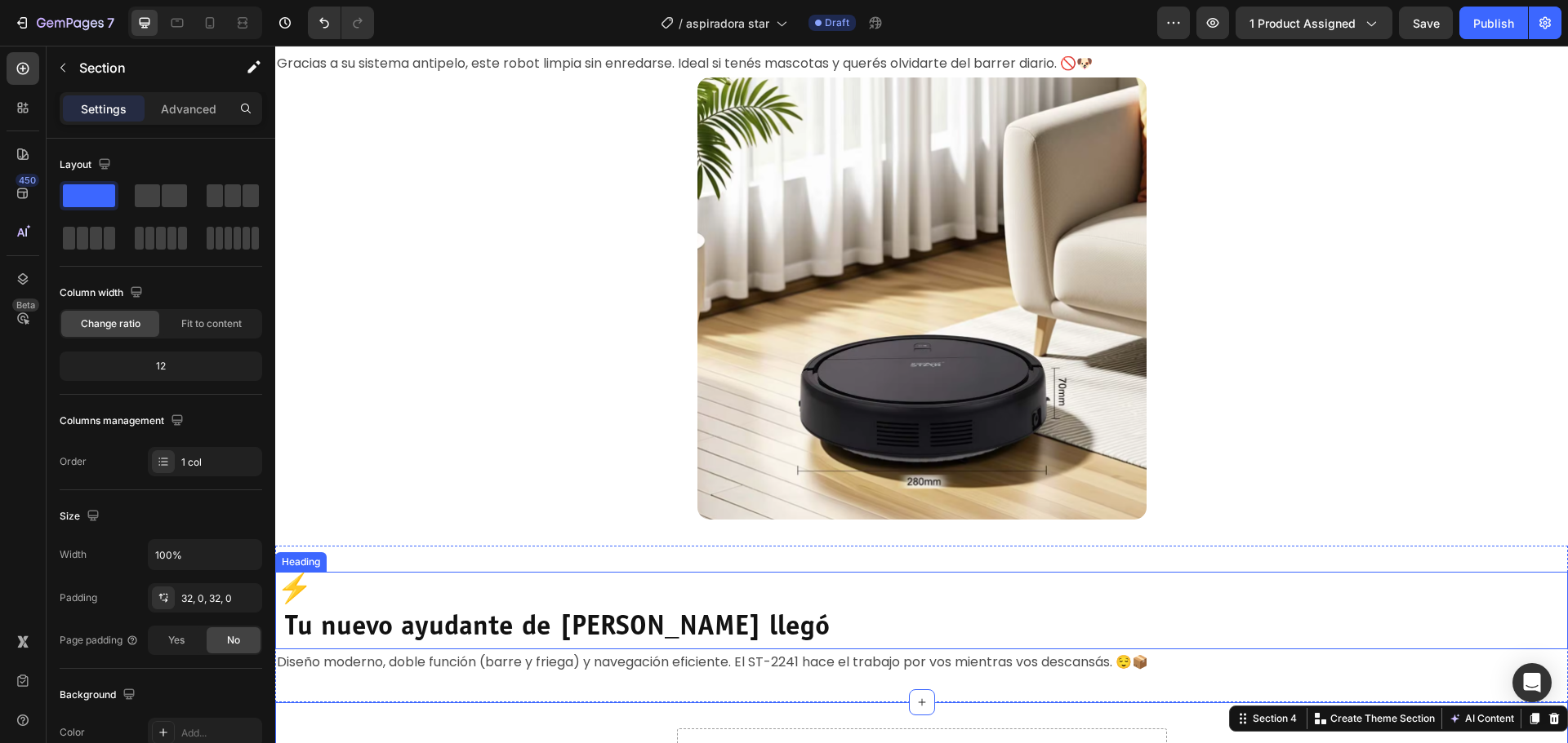
scroll to position [1536, 0]
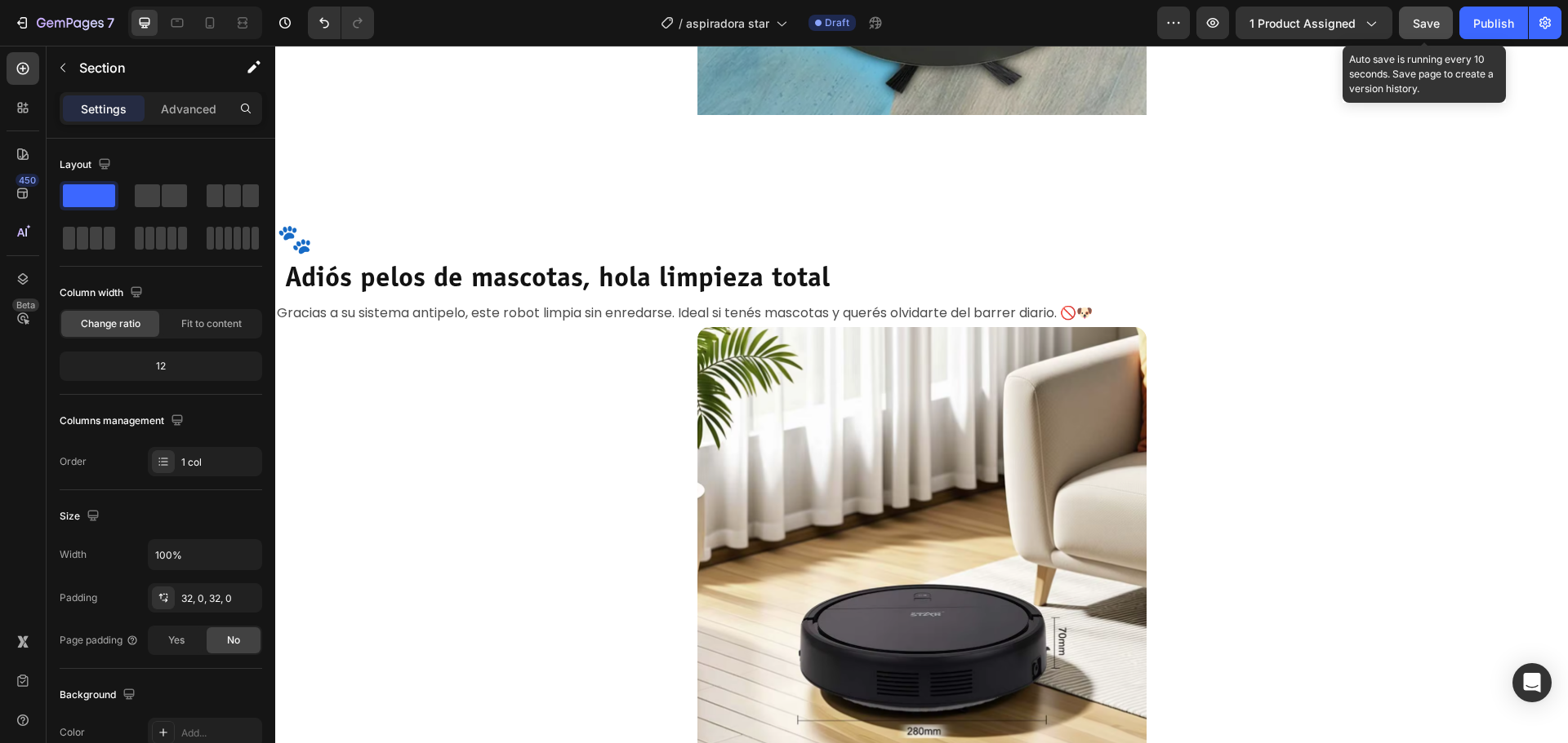
click at [1427, 25] on span "Save" at bounding box center [1426, 24] width 27 height 14
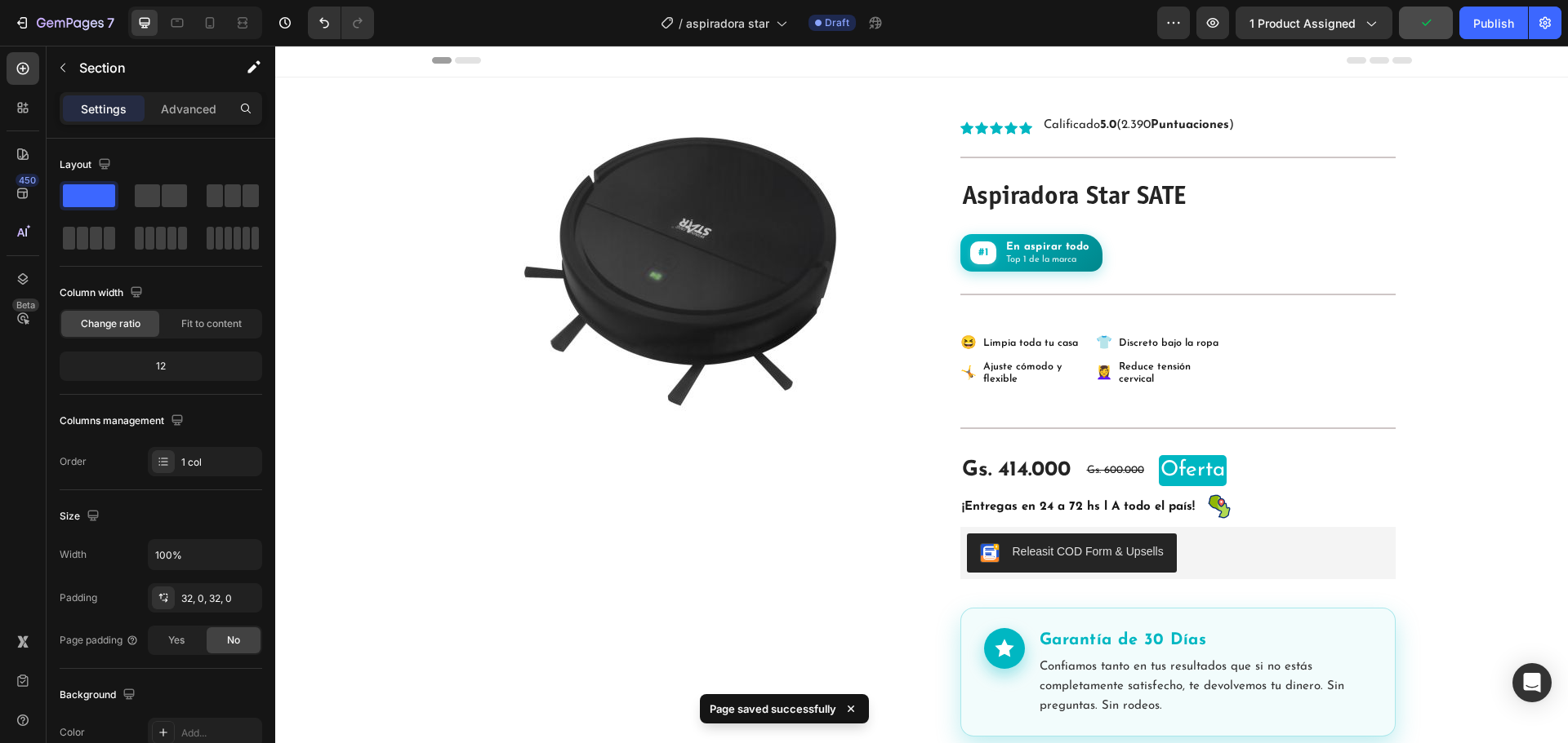
scroll to position [0, 0]
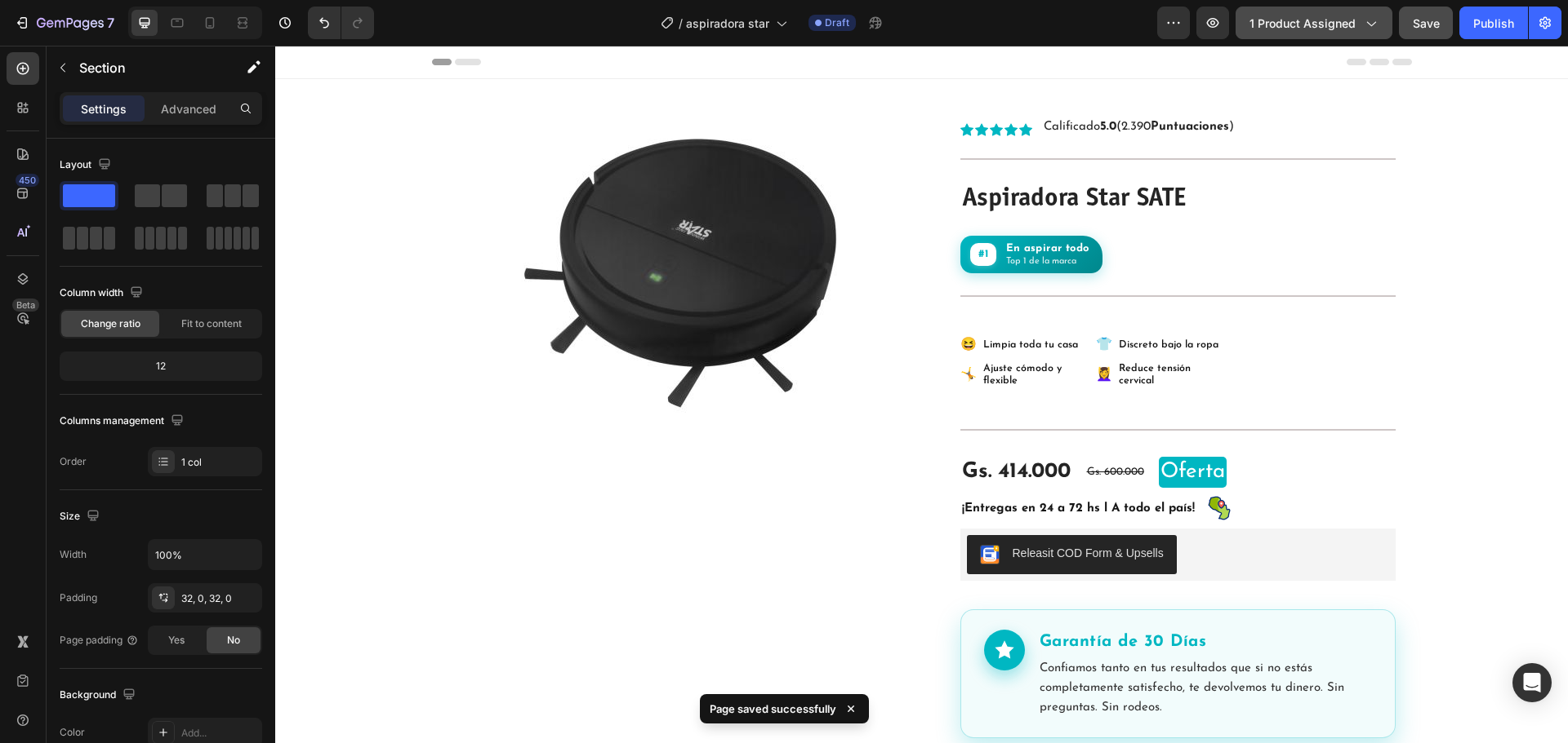
click at [1383, 20] on button "1 product assigned" at bounding box center [1313, 22] width 157 height 33
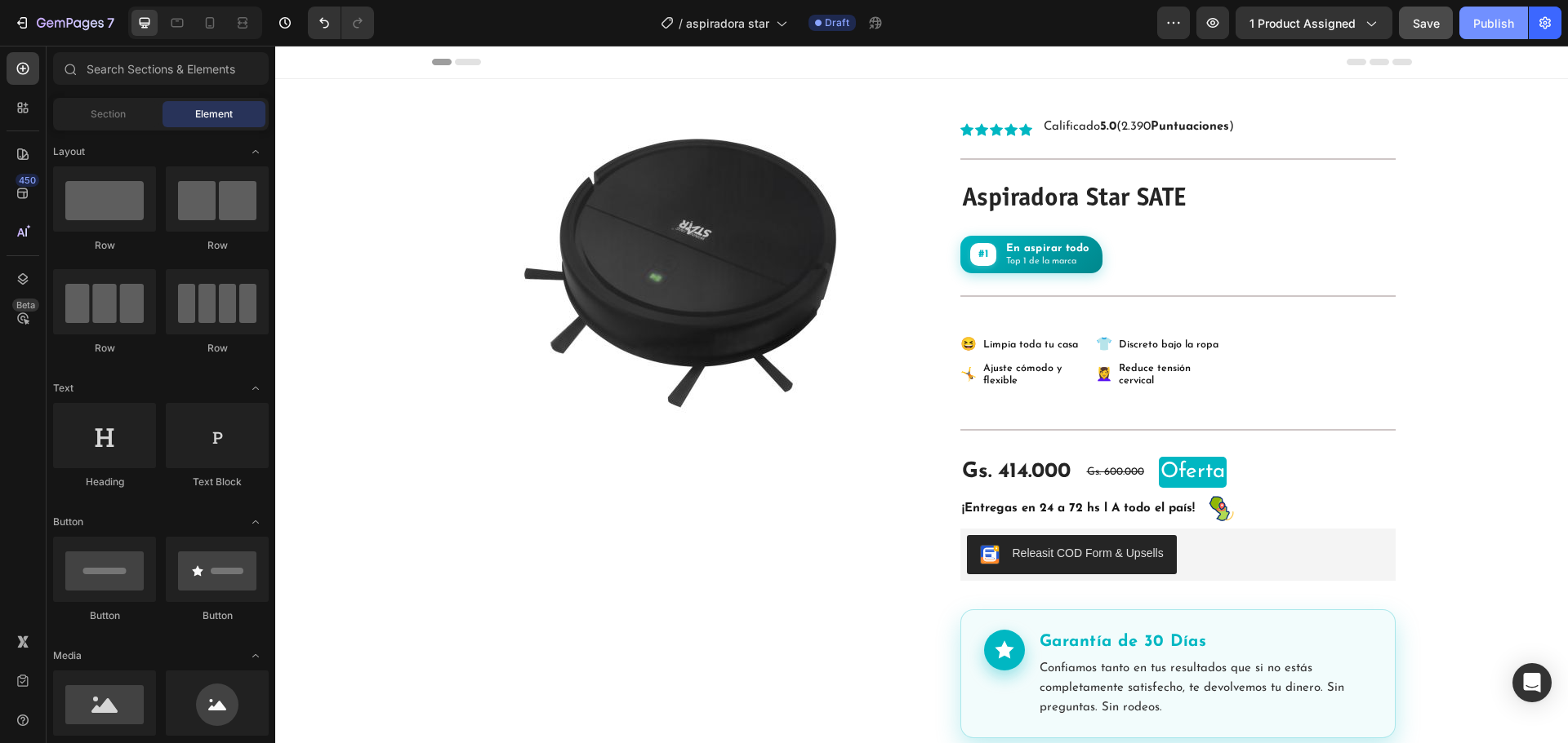
click at [1518, 23] on button "Publish" at bounding box center [1493, 22] width 69 height 33
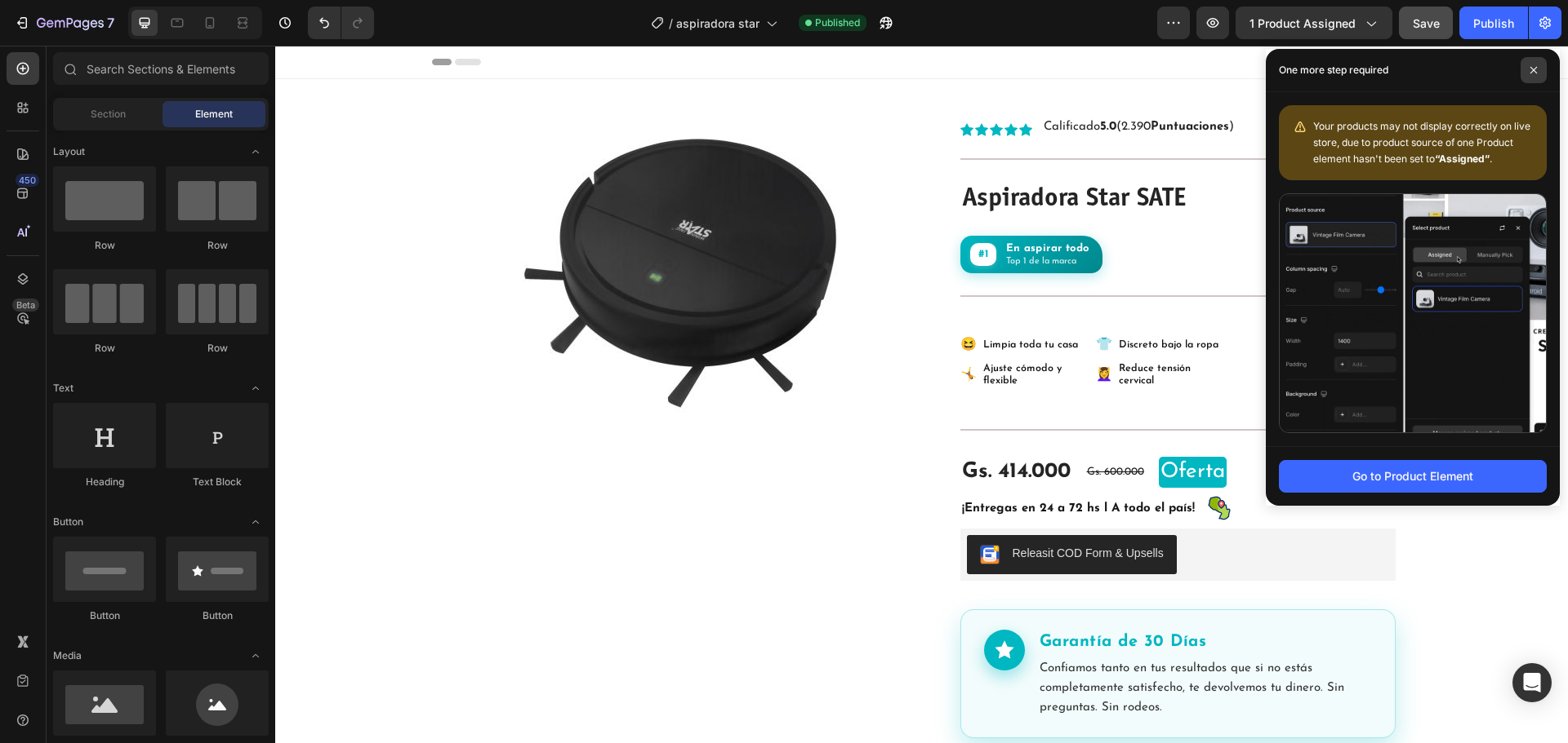
click at [1536, 67] on icon at bounding box center [1533, 70] width 6 height 6
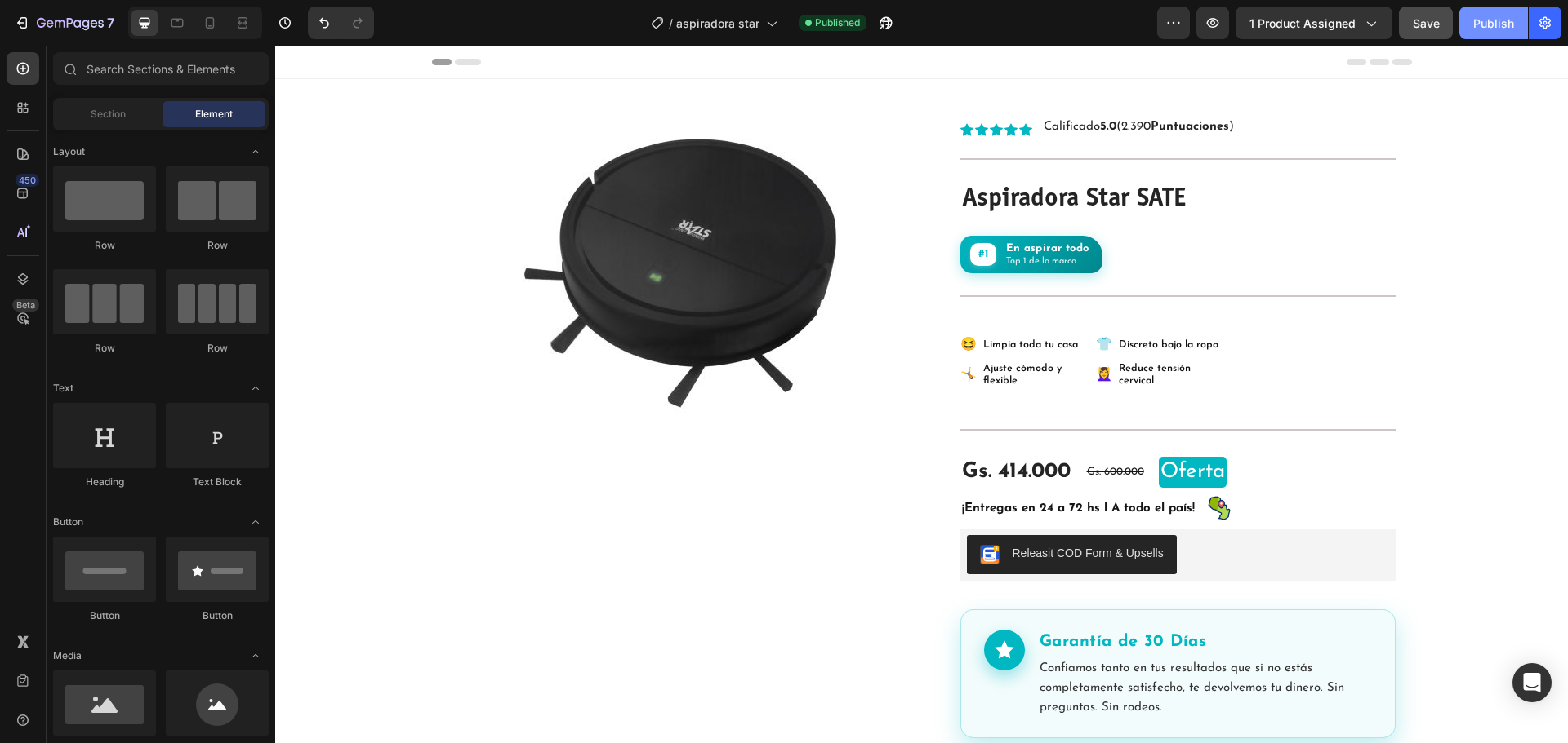
click at [1503, 26] on div "Publish" at bounding box center [1493, 23] width 41 height 17
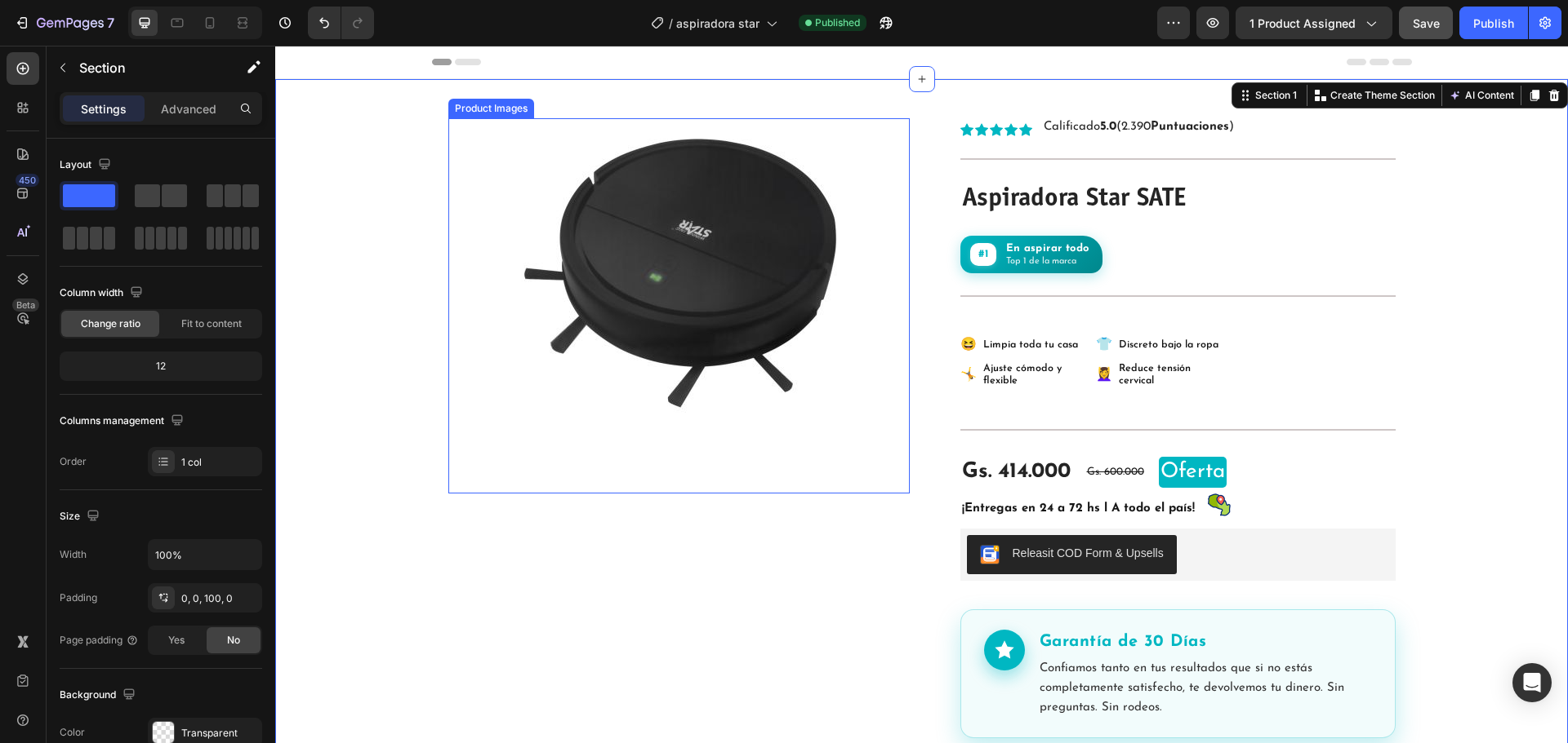
click at [753, 262] on img at bounding box center [678, 273] width 360 height 310
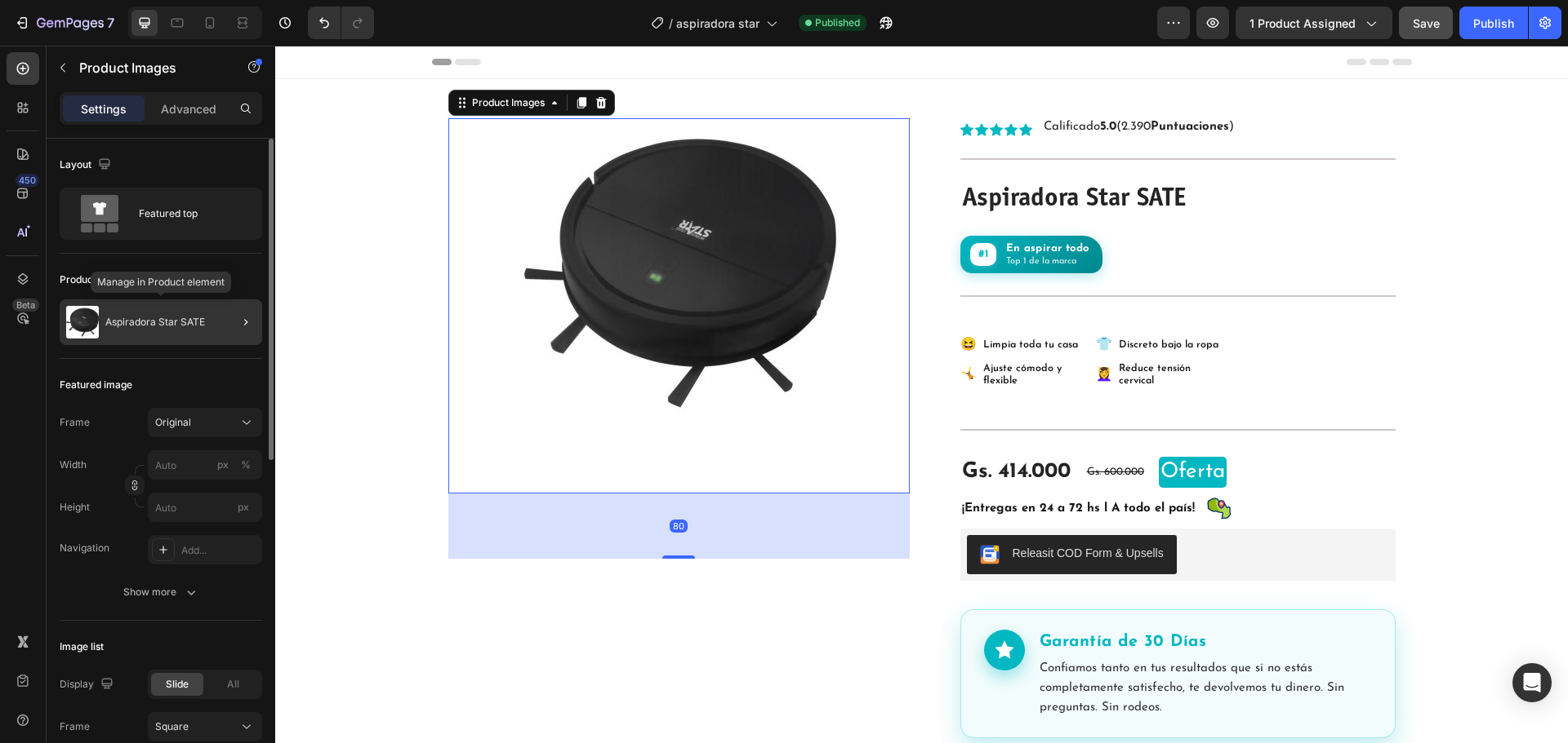
click at [213, 319] on div "Aspiradora Star SATE" at bounding box center [161, 322] width 203 height 46
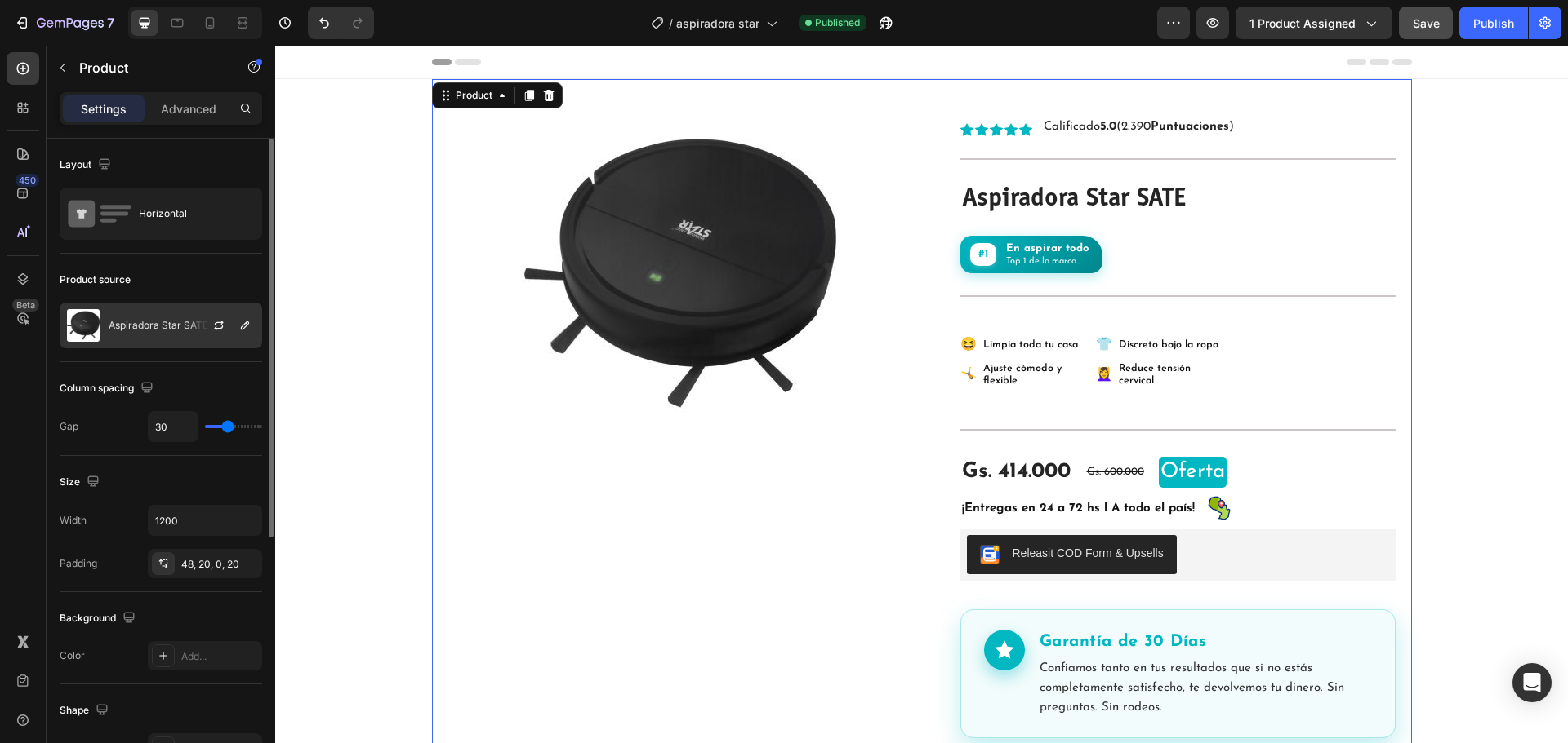
click at [179, 315] on div "Aspiradora Star SATE" at bounding box center [161, 326] width 203 height 46
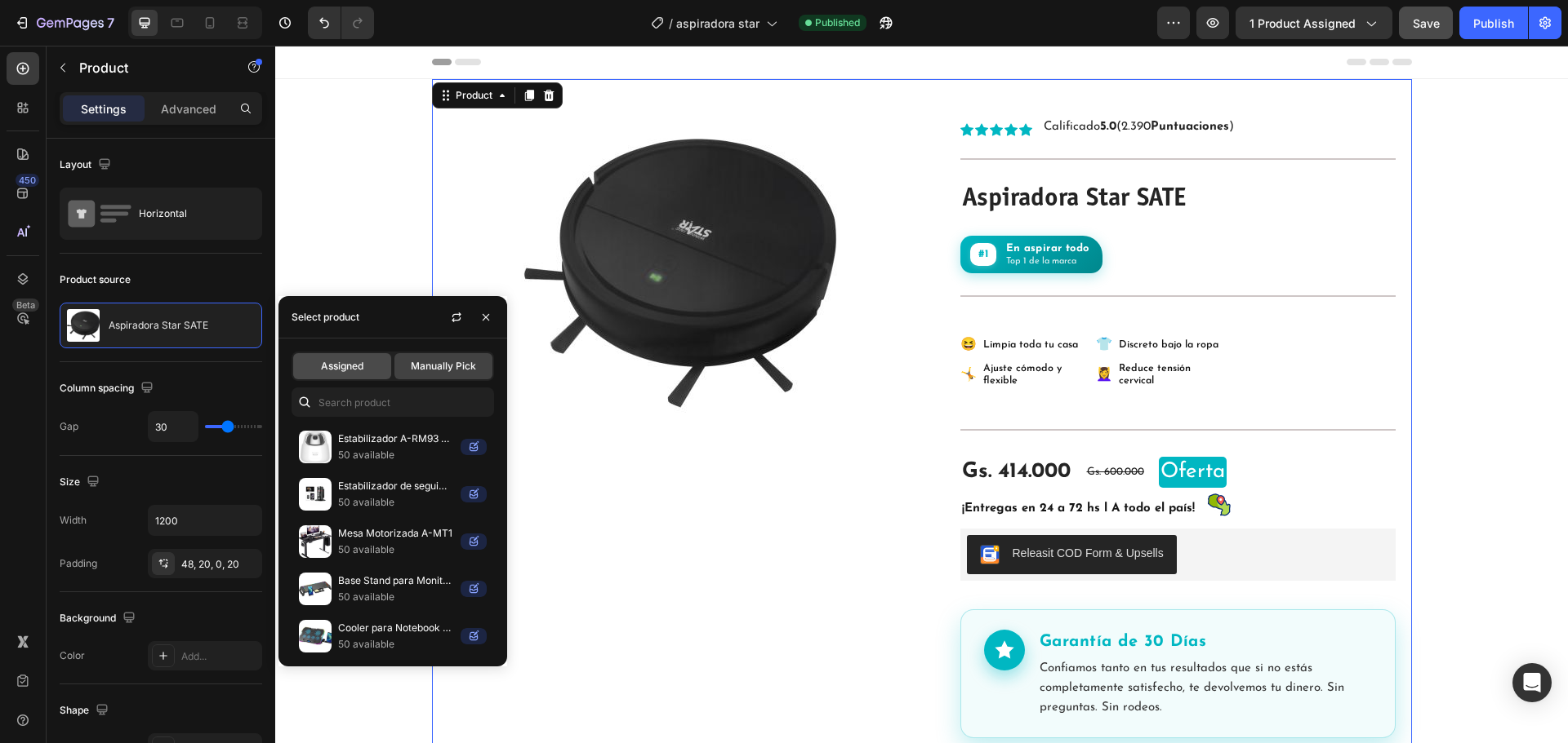
click at [359, 367] on span "Assigned" at bounding box center [342, 366] width 42 height 15
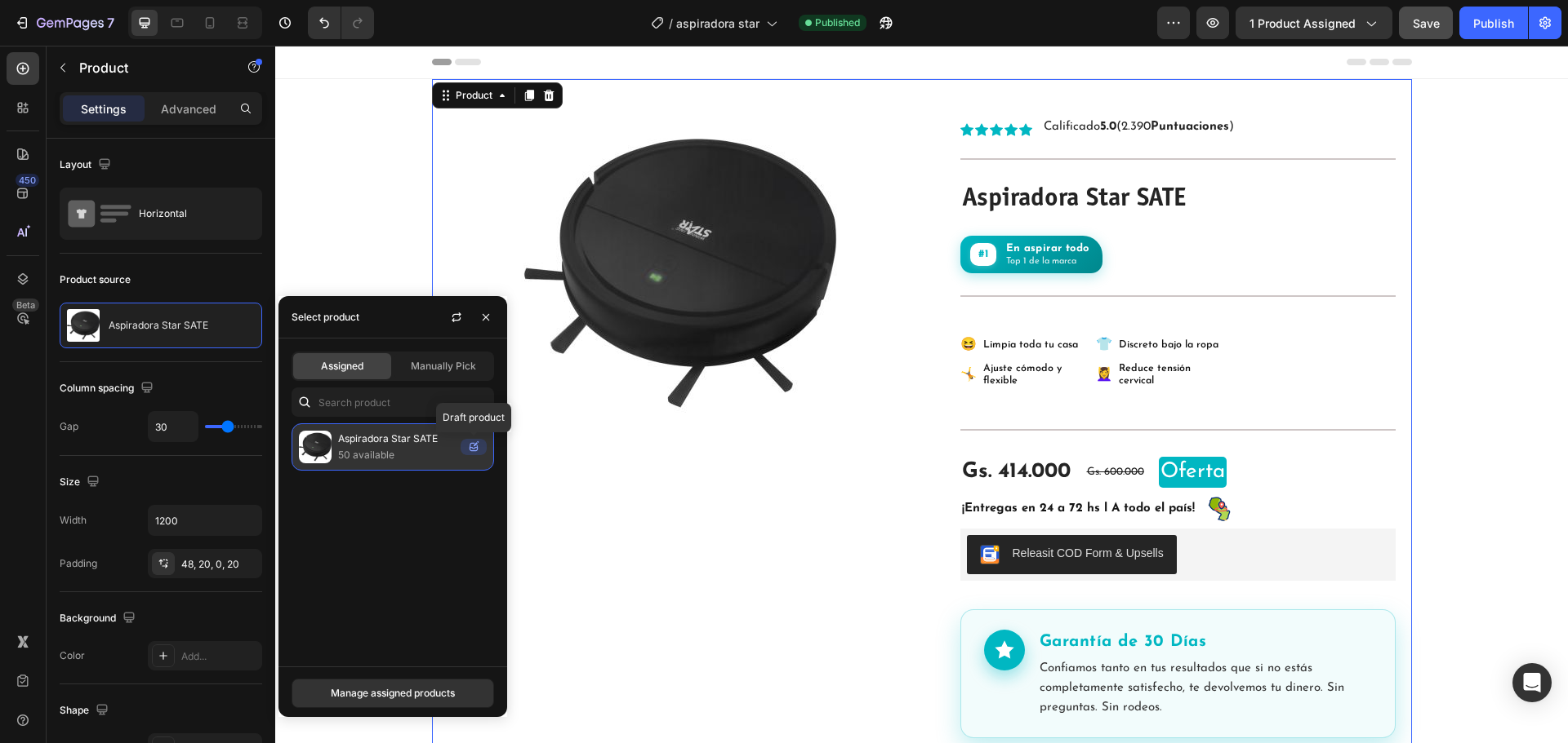
click at [478, 442] on icon at bounding box center [477, 442] width 2 height 2
click at [475, 444] on icon at bounding box center [476, 444] width 4 height 4
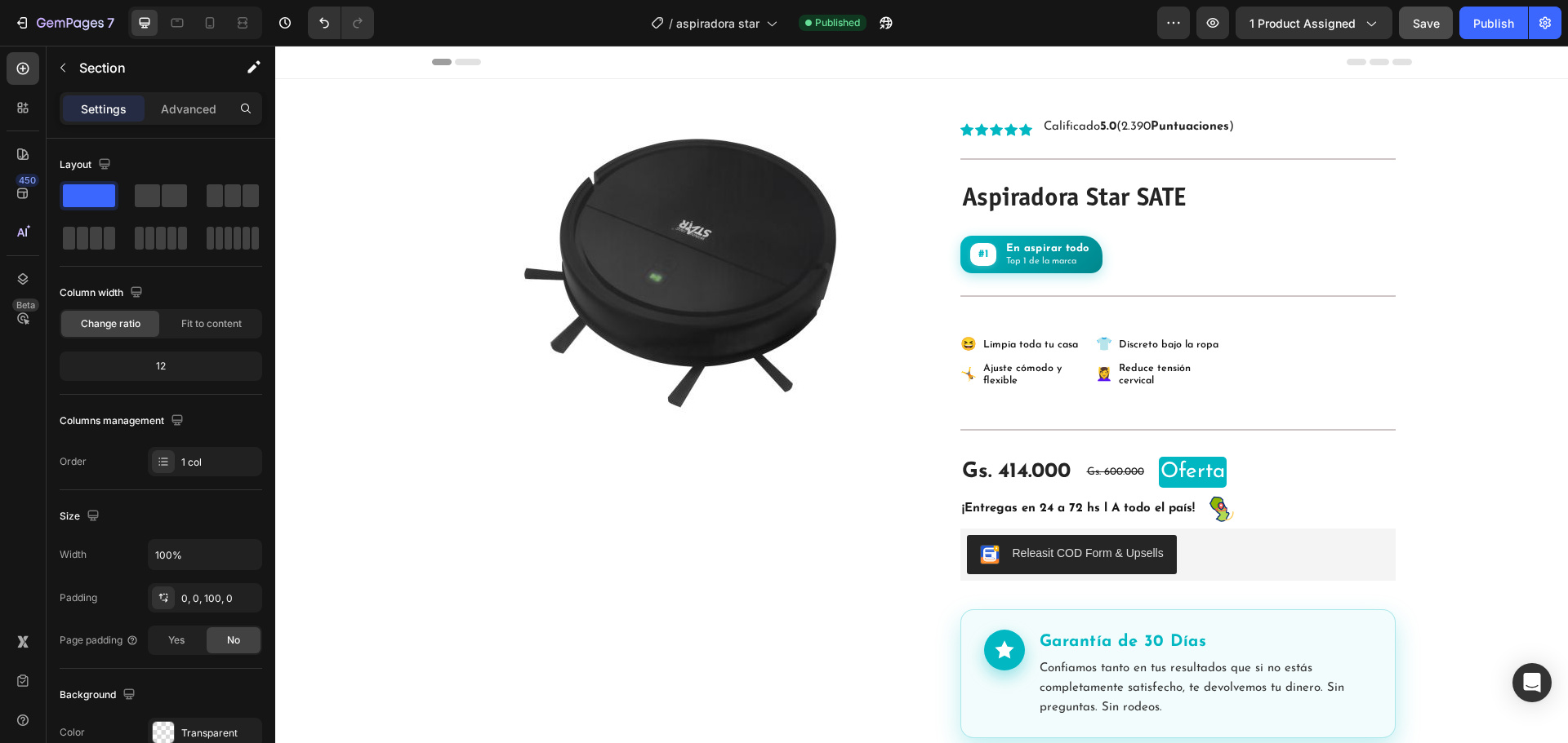
click at [1218, 57] on div "Header" at bounding box center [921, 62] width 980 height 33
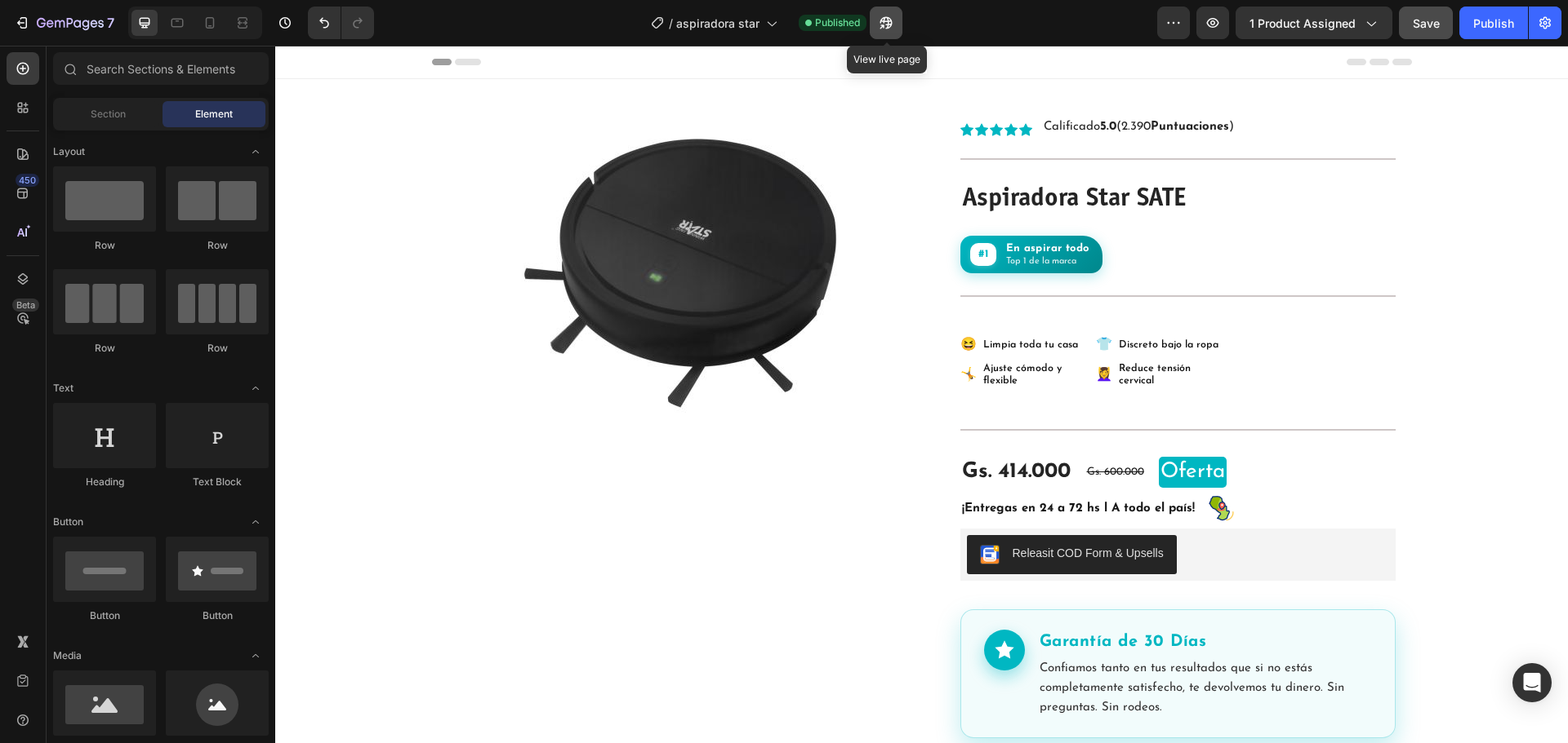
click at [881, 21] on icon "button" at bounding box center [885, 23] width 12 height 12
